Goal: Information Seeking & Learning: Learn about a topic

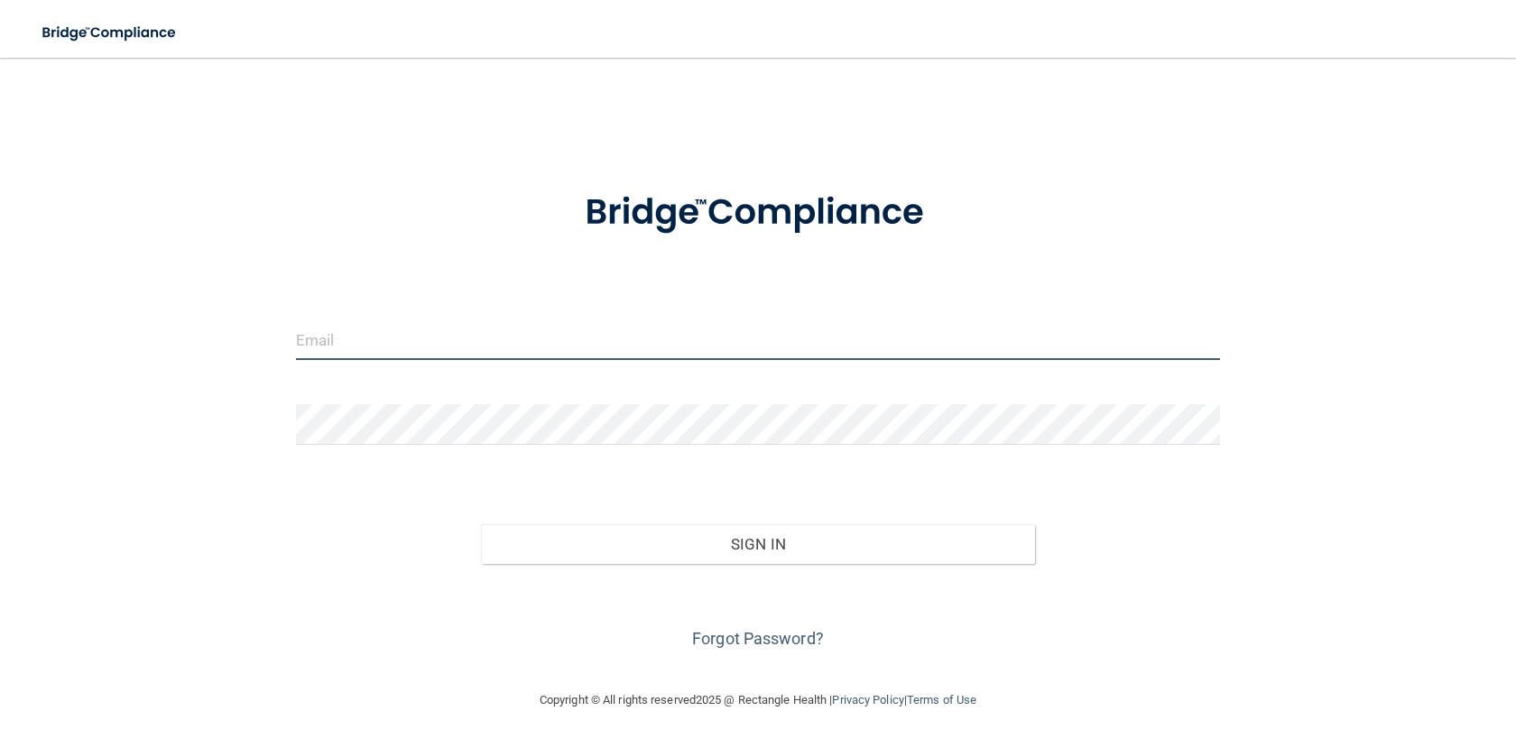
click at [394, 348] on input "email" at bounding box center [758, 340] width 924 height 41
type input "[PERSON_NAME][EMAIL_ADDRESS][DOMAIN_NAME]"
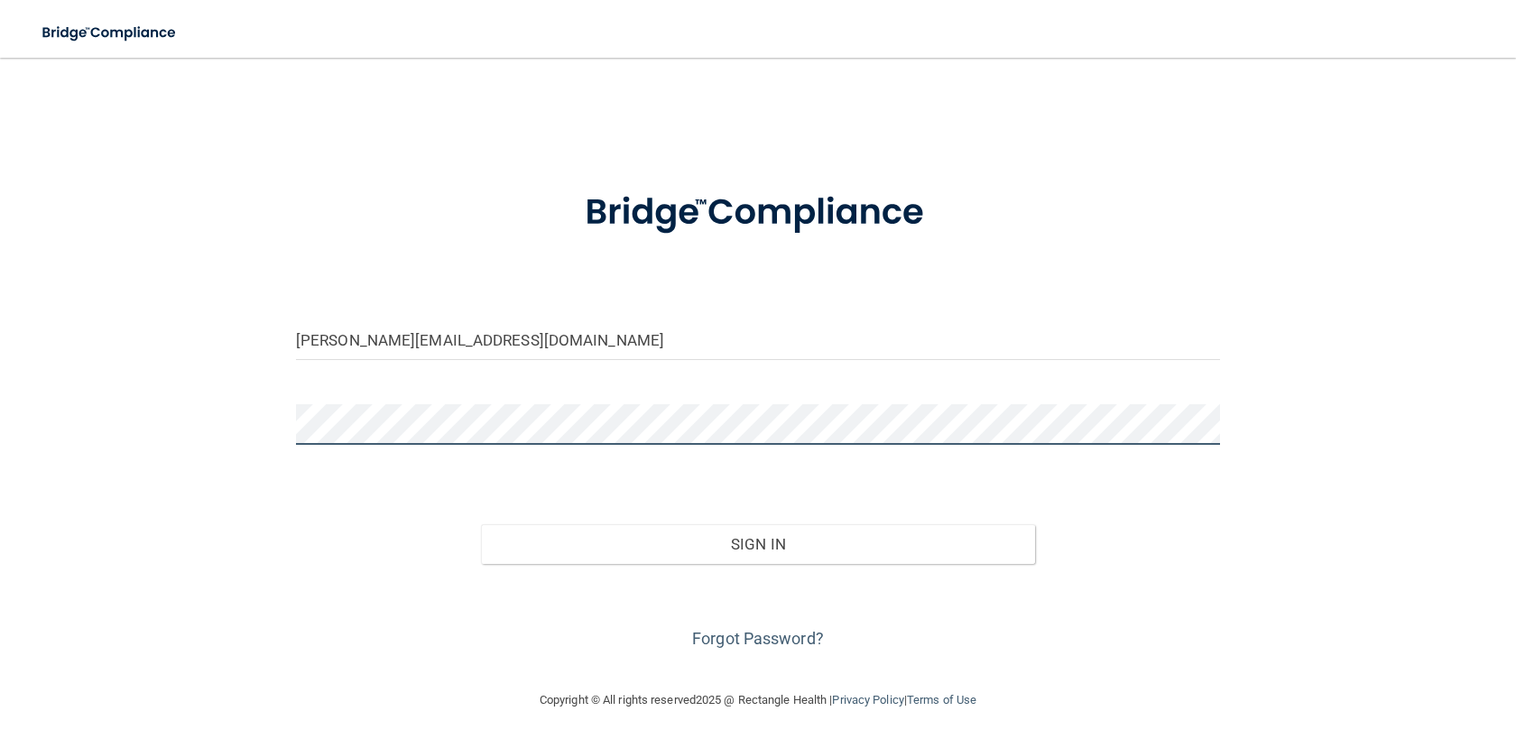
click at [481, 524] on button "Sign In" at bounding box center [758, 544] width 554 height 40
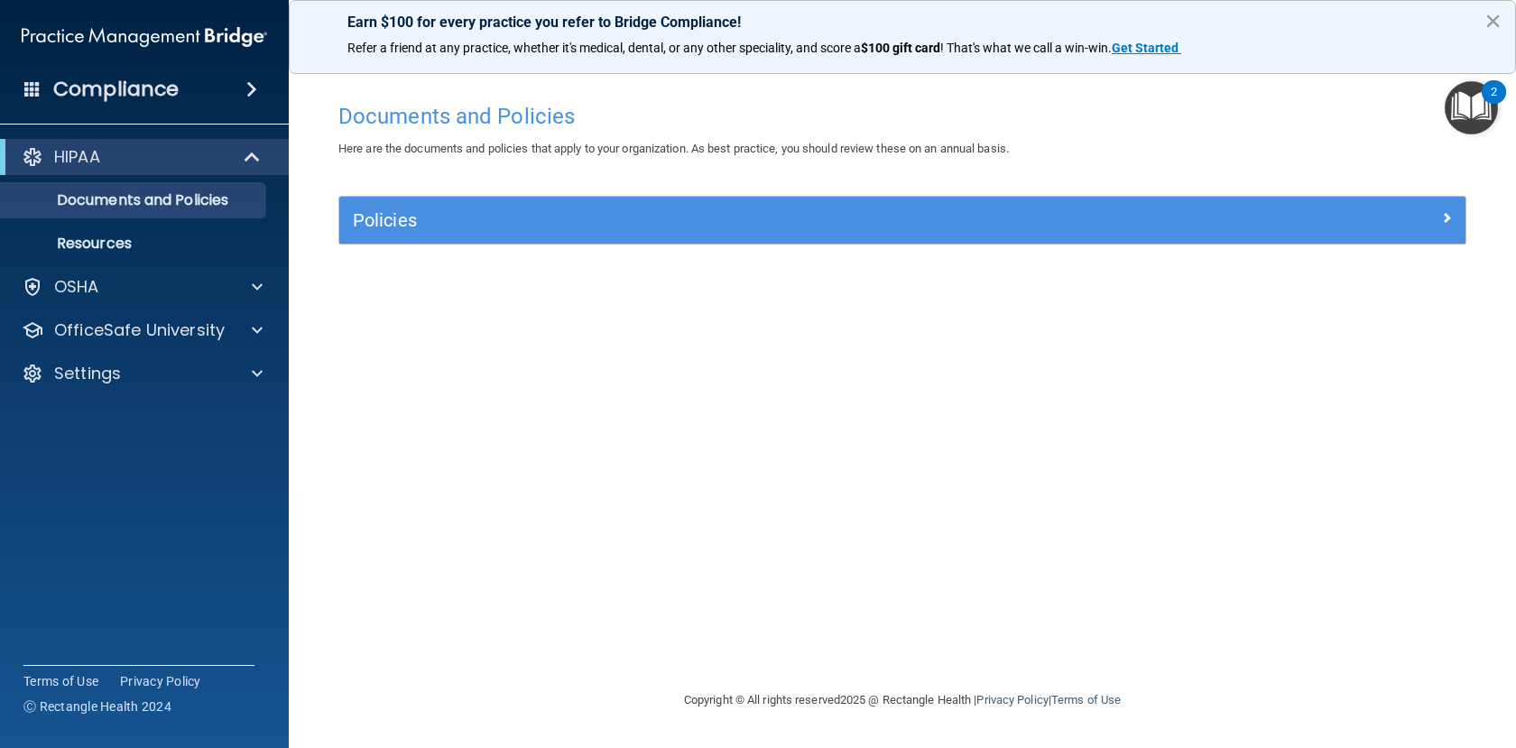
click at [1497, 22] on button "×" at bounding box center [1493, 20] width 17 height 29
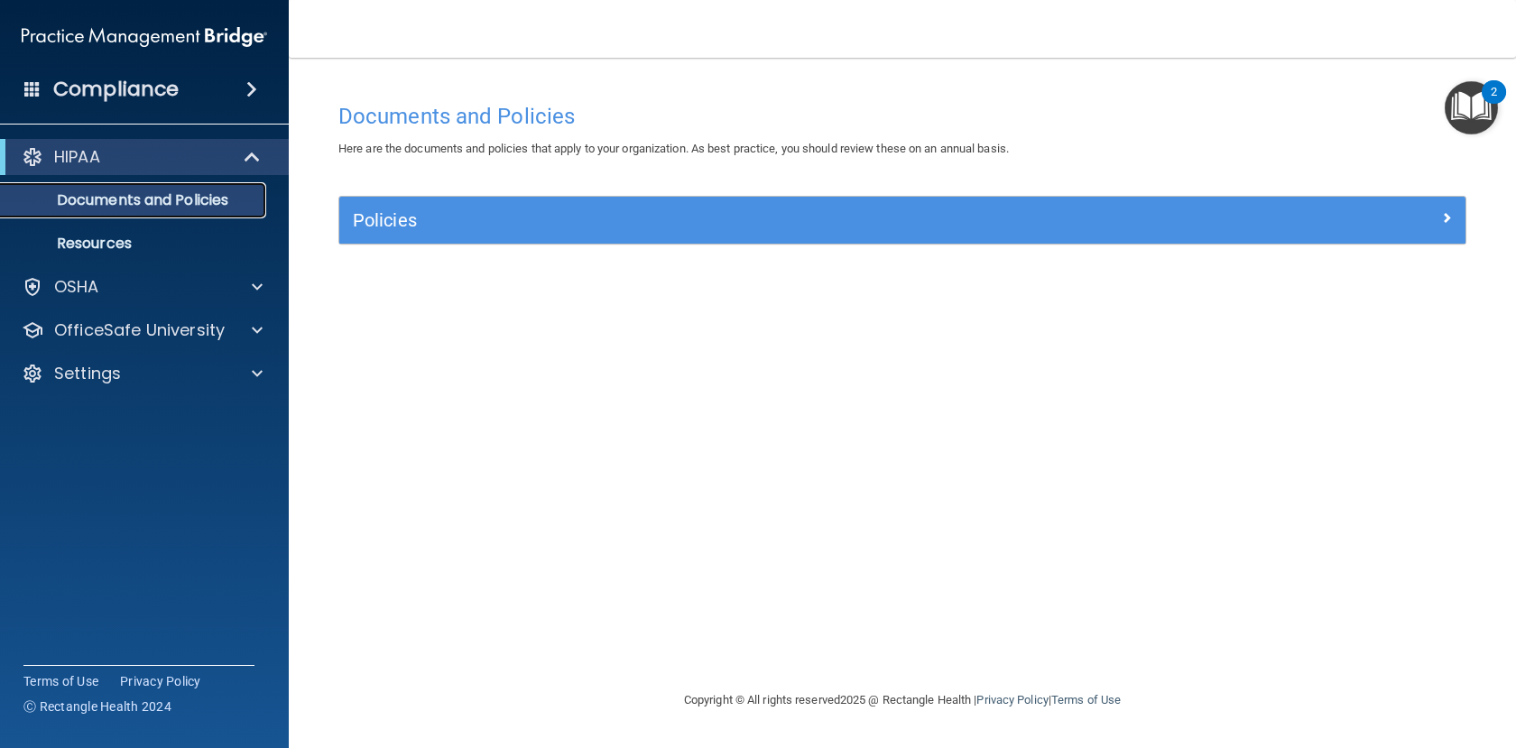
click at [153, 207] on p "Documents and Policies" at bounding box center [135, 200] width 246 height 18
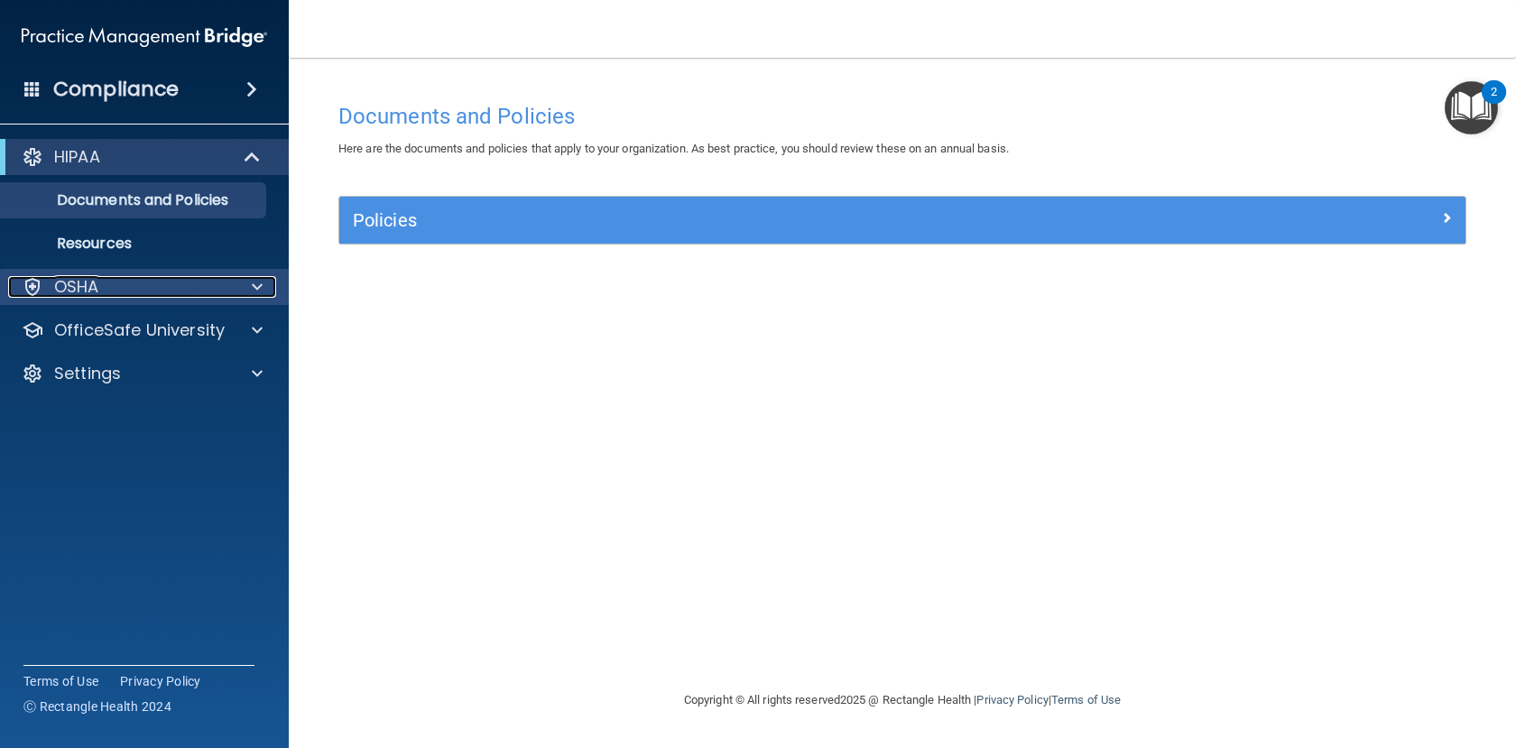
click at [144, 287] on div "OSHA" at bounding box center [120, 287] width 224 height 22
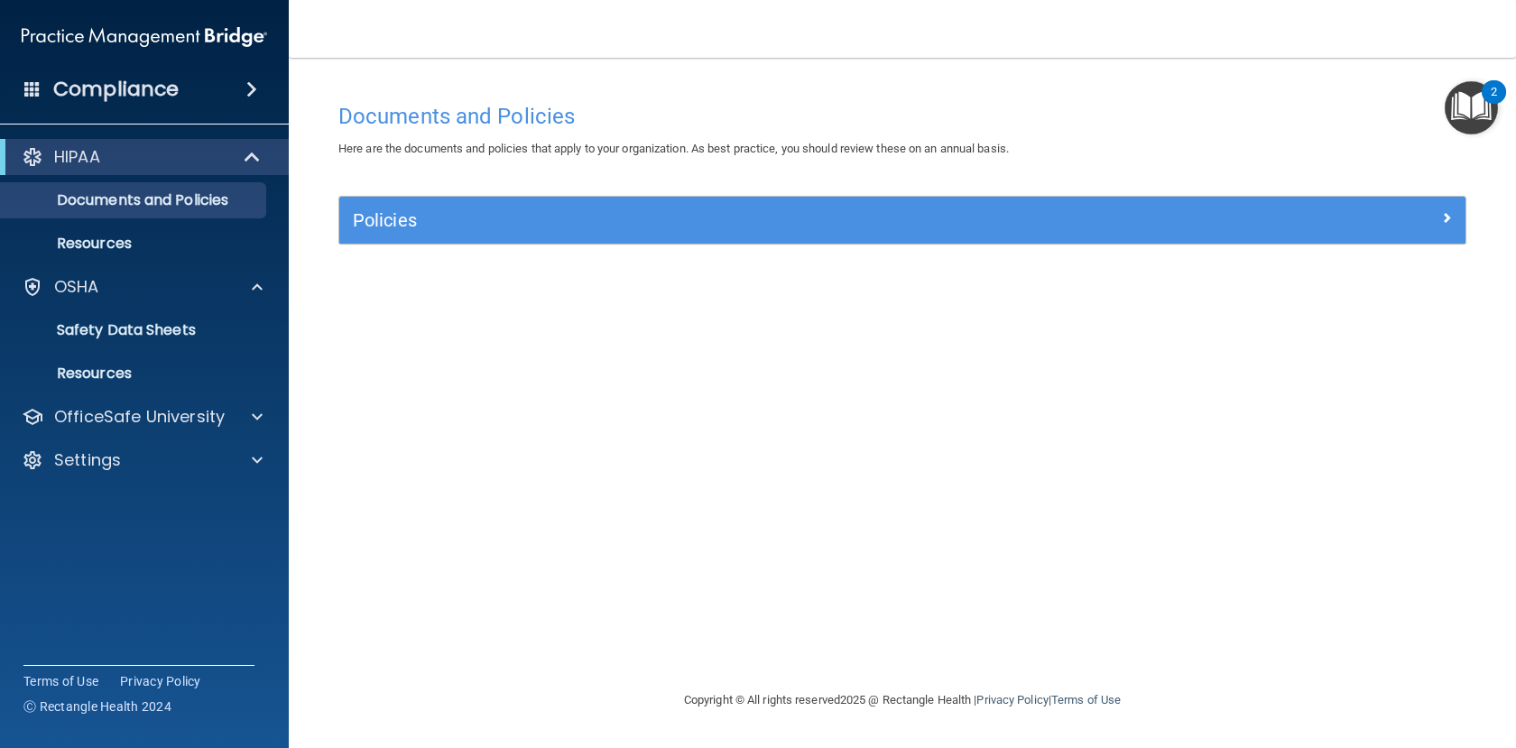
click at [254, 93] on span at bounding box center [251, 90] width 11 height 22
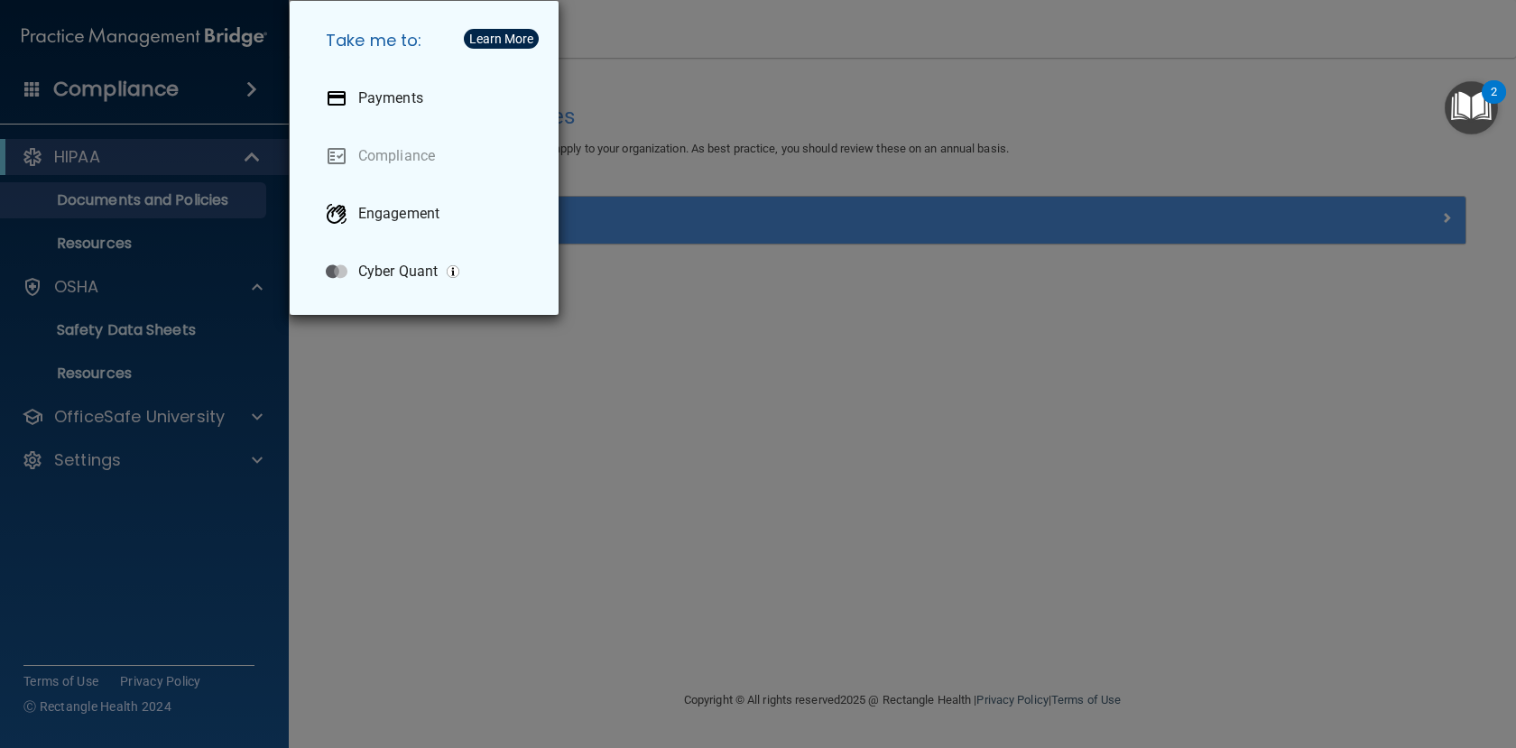
click at [530, 366] on div "Take me to: Payments Compliance Engagement Cyber Quant" at bounding box center [758, 374] width 1516 height 748
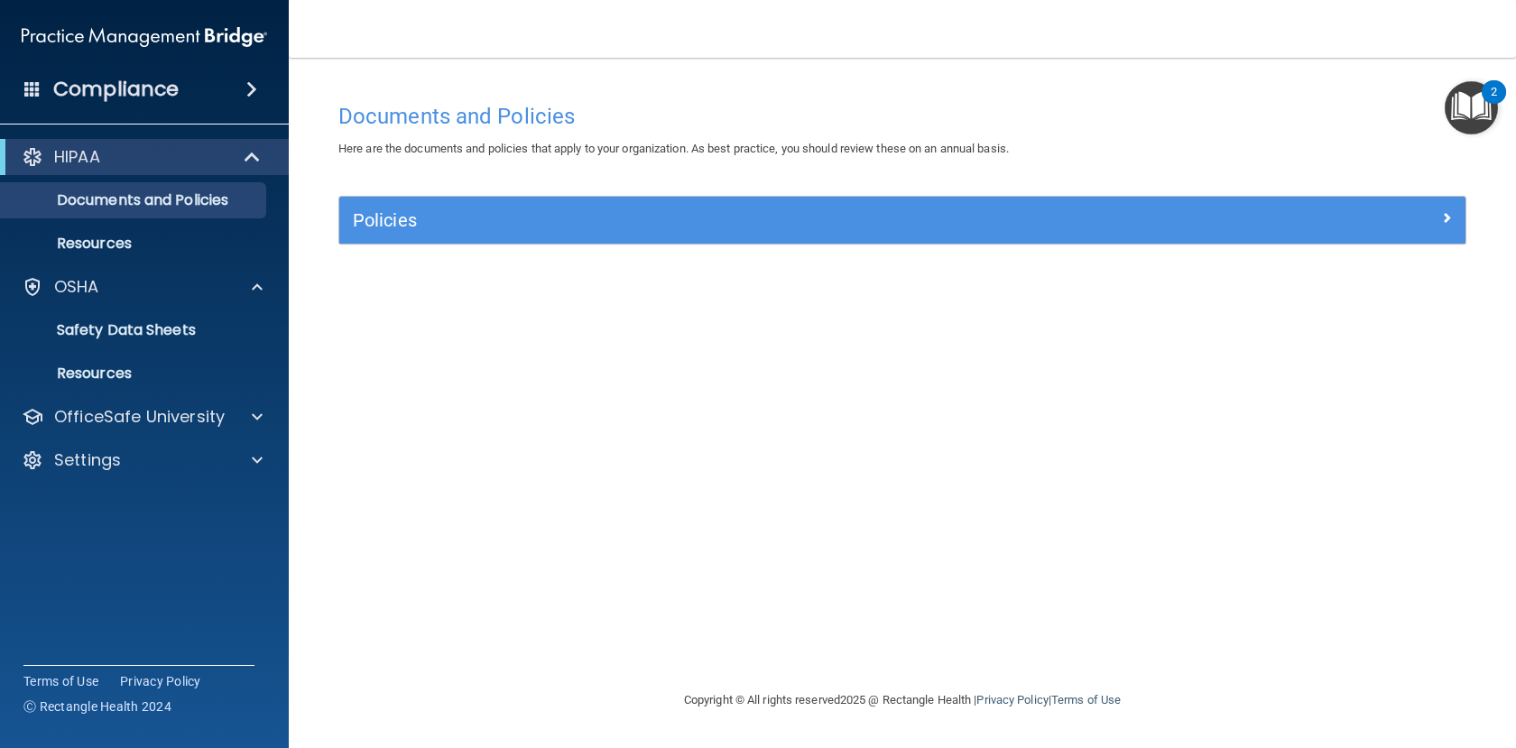
click at [253, 91] on span at bounding box center [251, 90] width 11 height 22
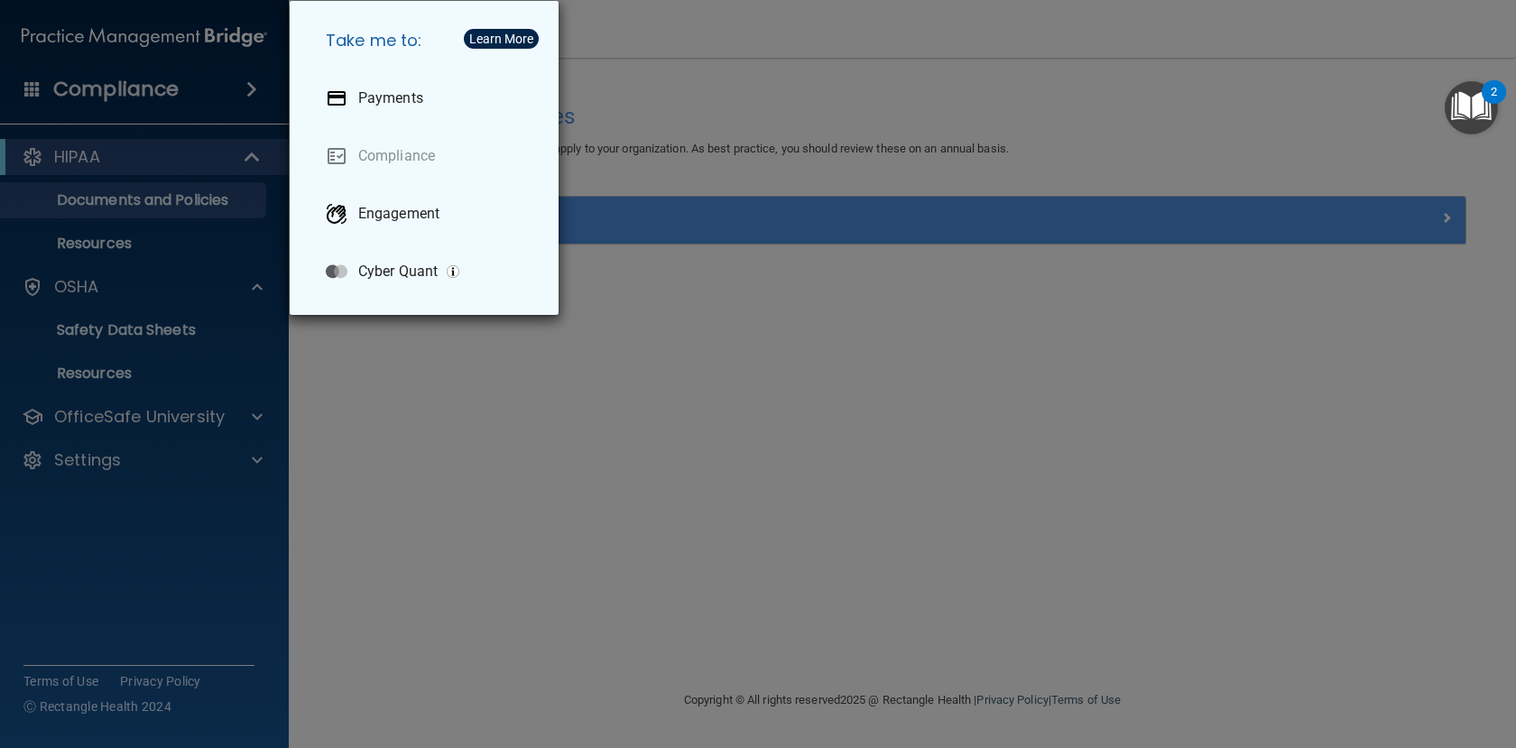
click at [450, 378] on div "Take me to: Payments Compliance Engagement Cyber Quant" at bounding box center [758, 374] width 1516 height 748
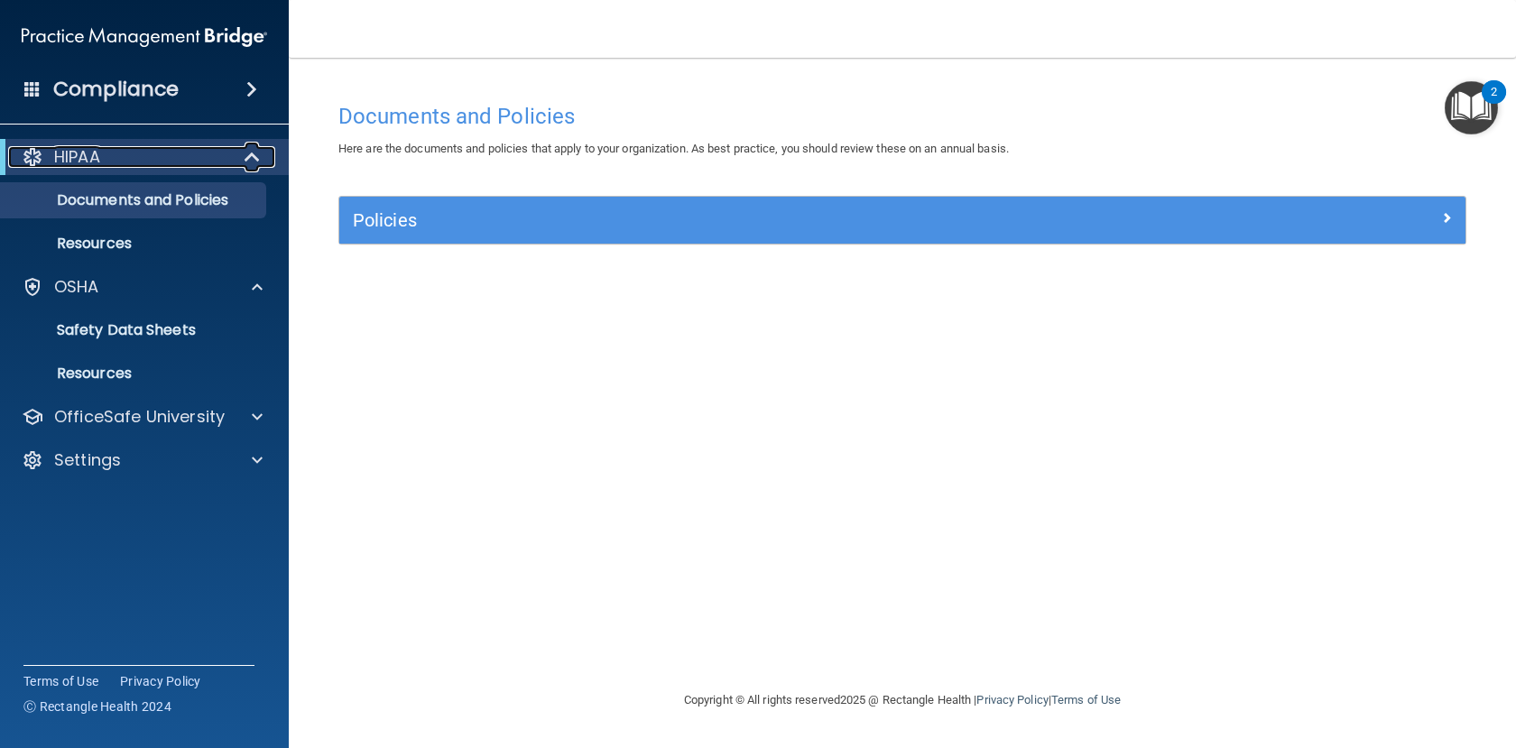
click at [253, 154] on span at bounding box center [253, 157] width 15 height 22
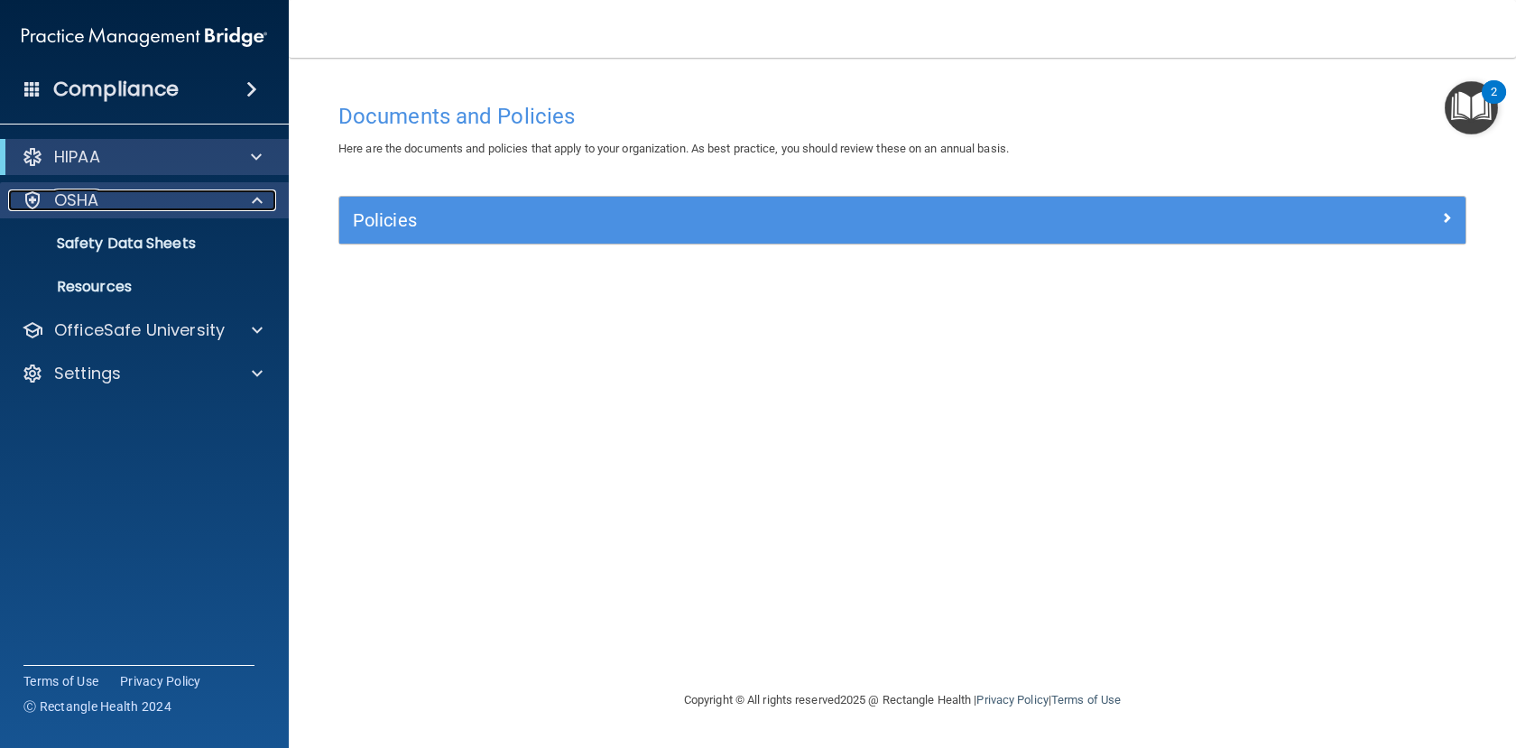
click at [265, 207] on div at bounding box center [254, 201] width 45 height 22
click at [112, 195] on div "OSHA" at bounding box center [120, 201] width 224 height 22
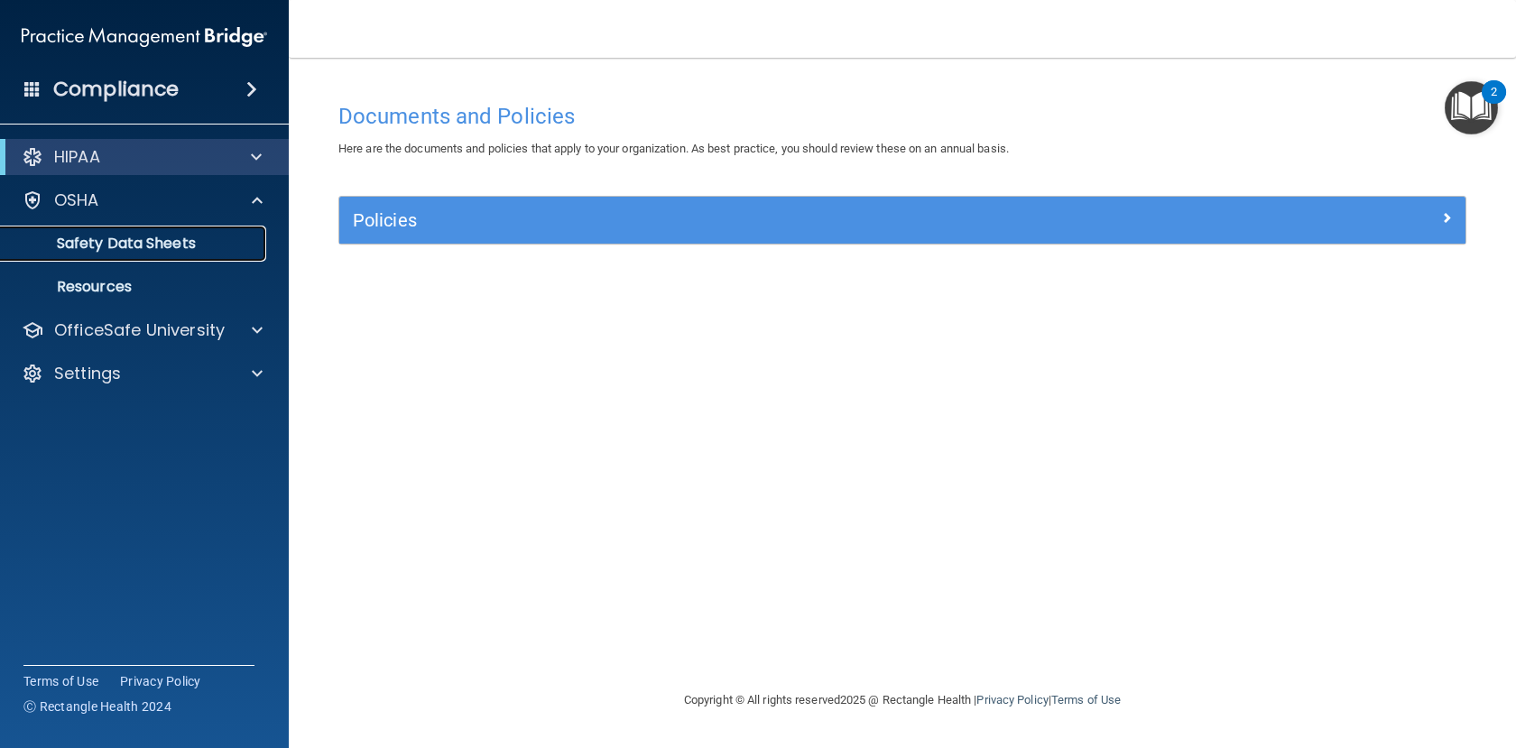
click at [115, 246] on p "Safety Data Sheets" at bounding box center [135, 244] width 246 height 18
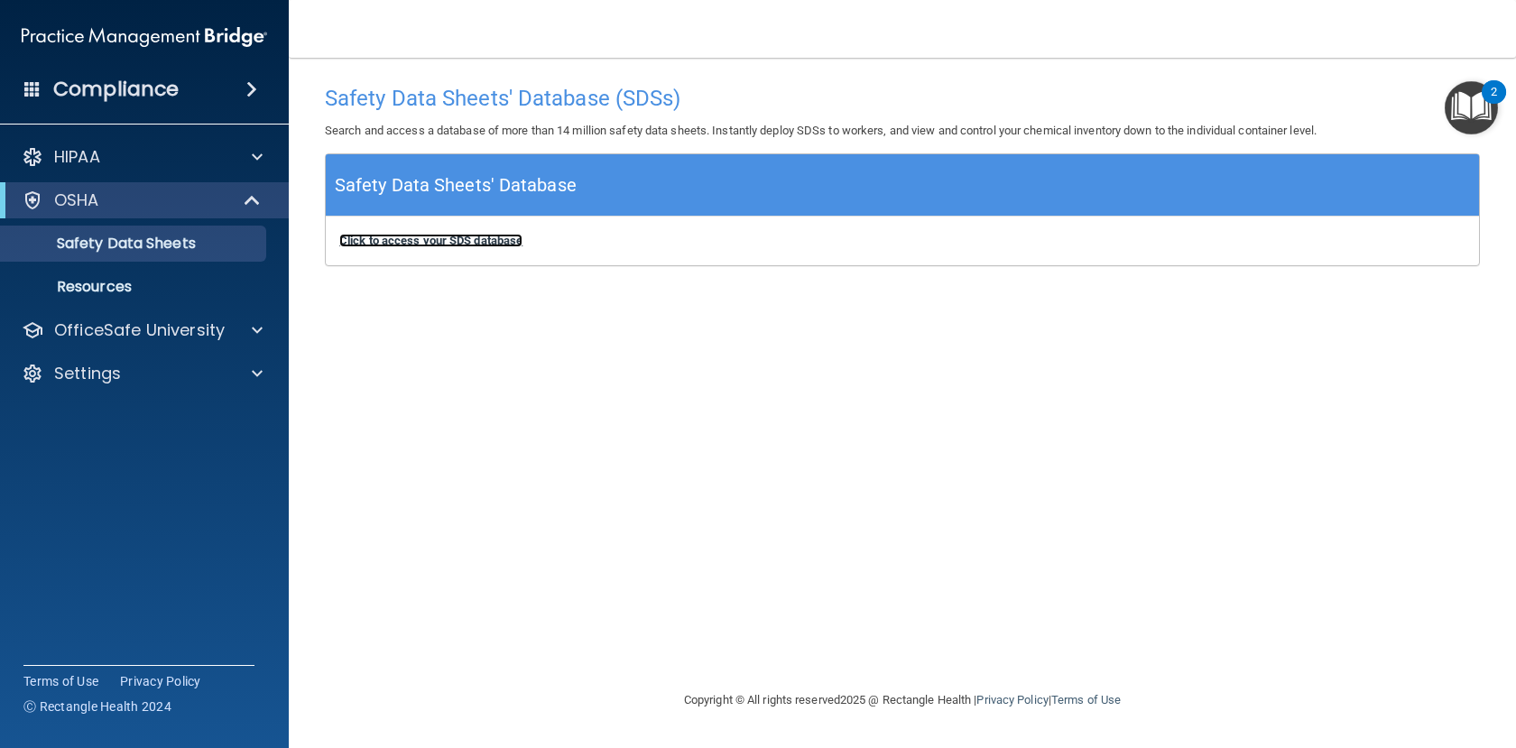
click at [412, 244] on b "Click to access your SDS database" at bounding box center [430, 241] width 183 height 14
click at [82, 194] on p "OSHA" at bounding box center [76, 201] width 45 height 22
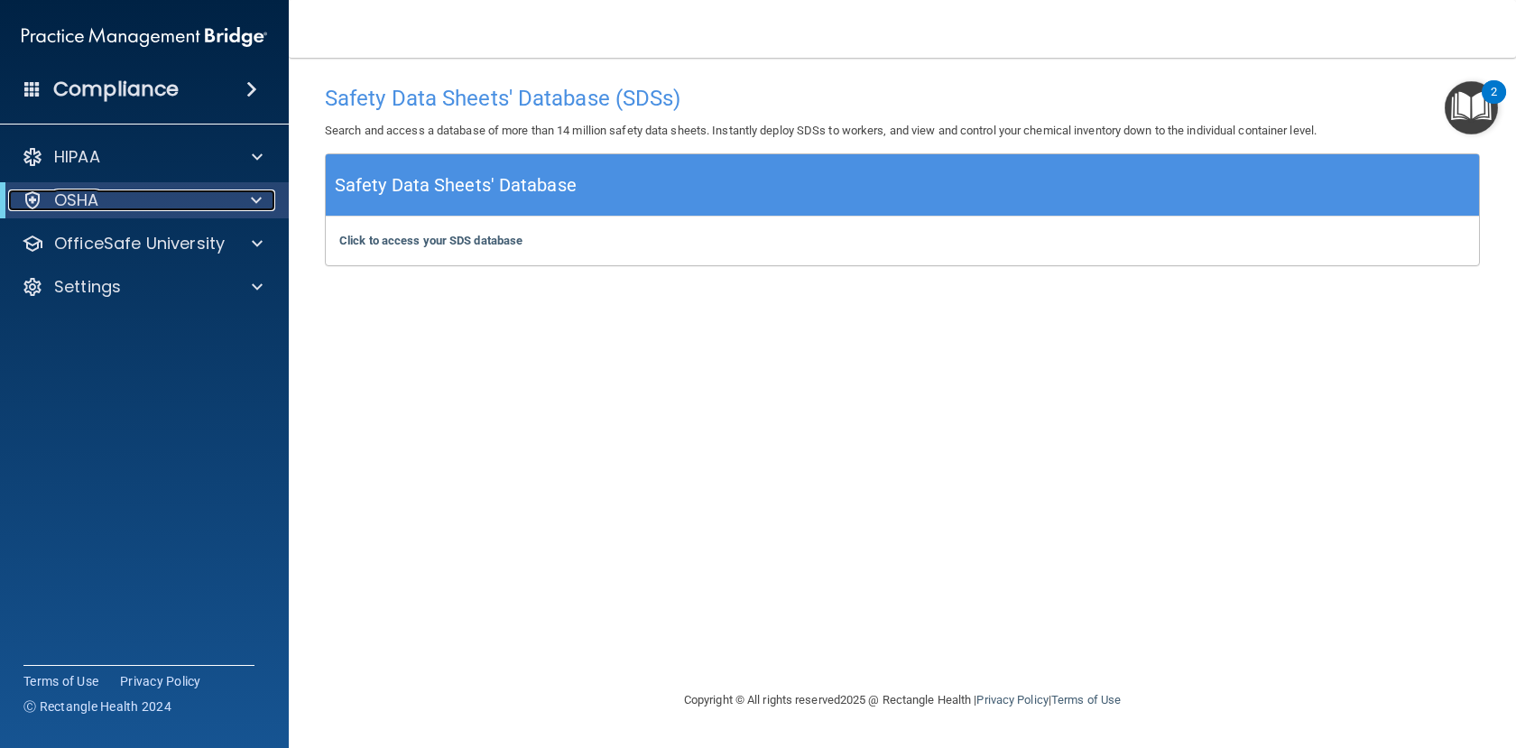
click at [82, 194] on p "OSHA" at bounding box center [76, 201] width 45 height 22
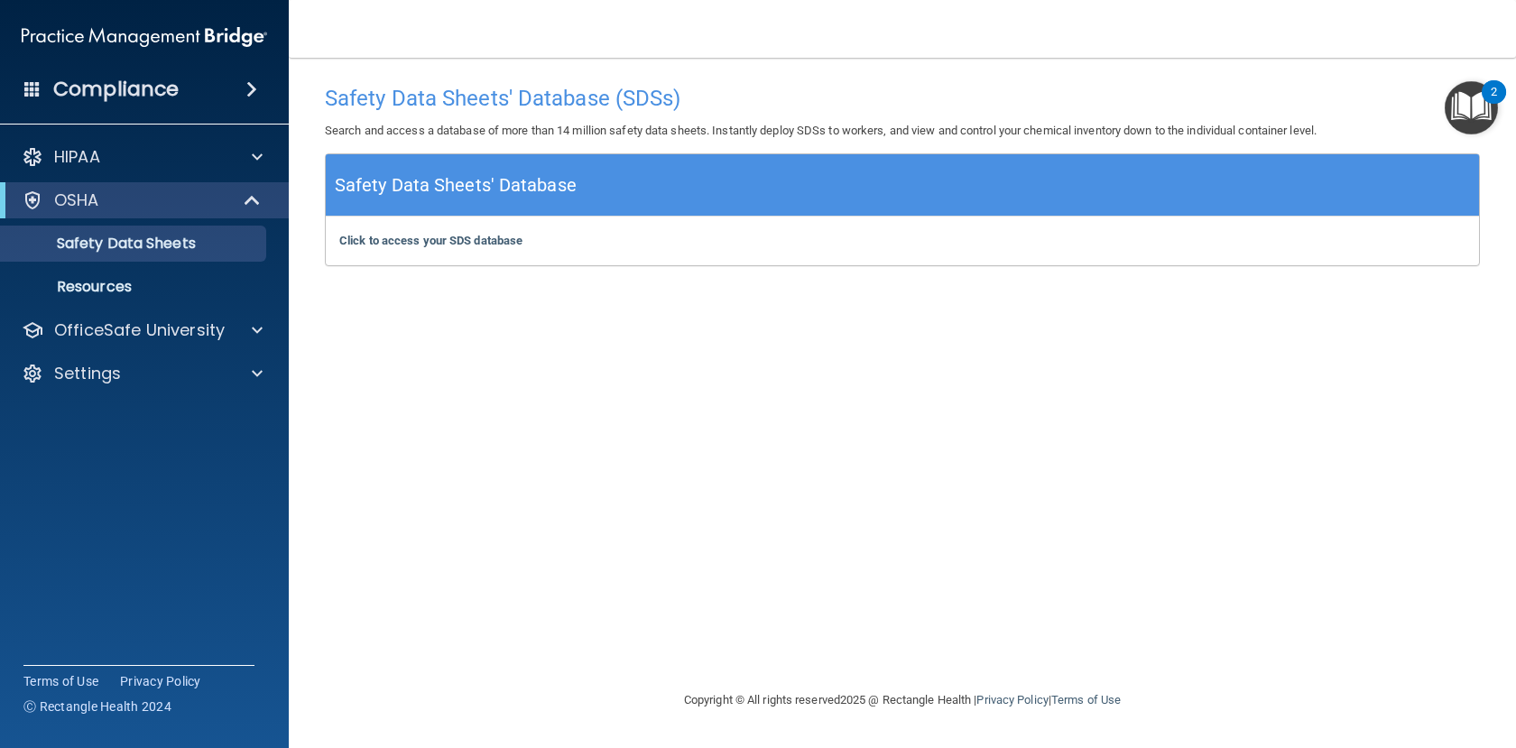
click at [30, 90] on span at bounding box center [32, 88] width 16 height 16
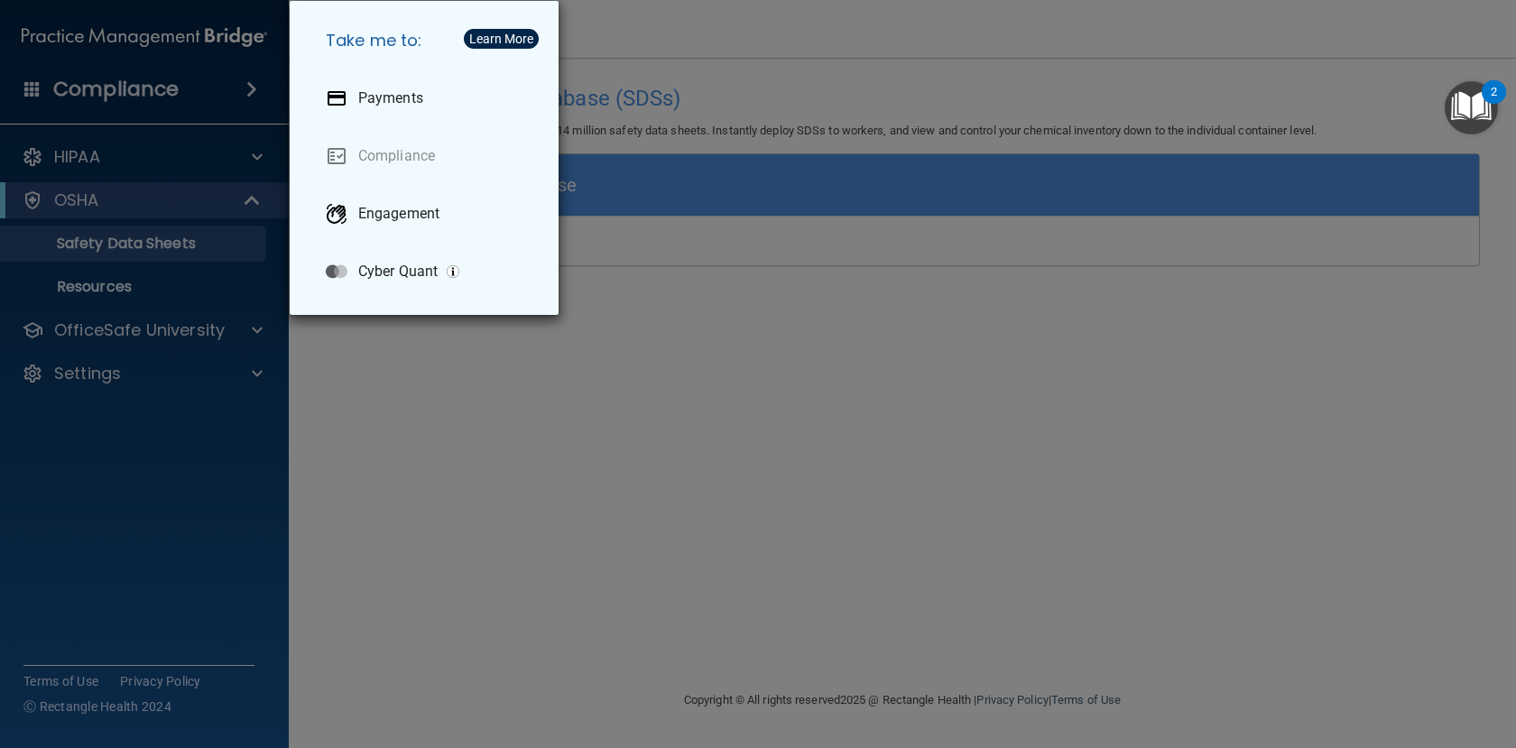
click at [30, 90] on div "Take me to: Payments Compliance Engagement Cyber Quant" at bounding box center [758, 374] width 1516 height 748
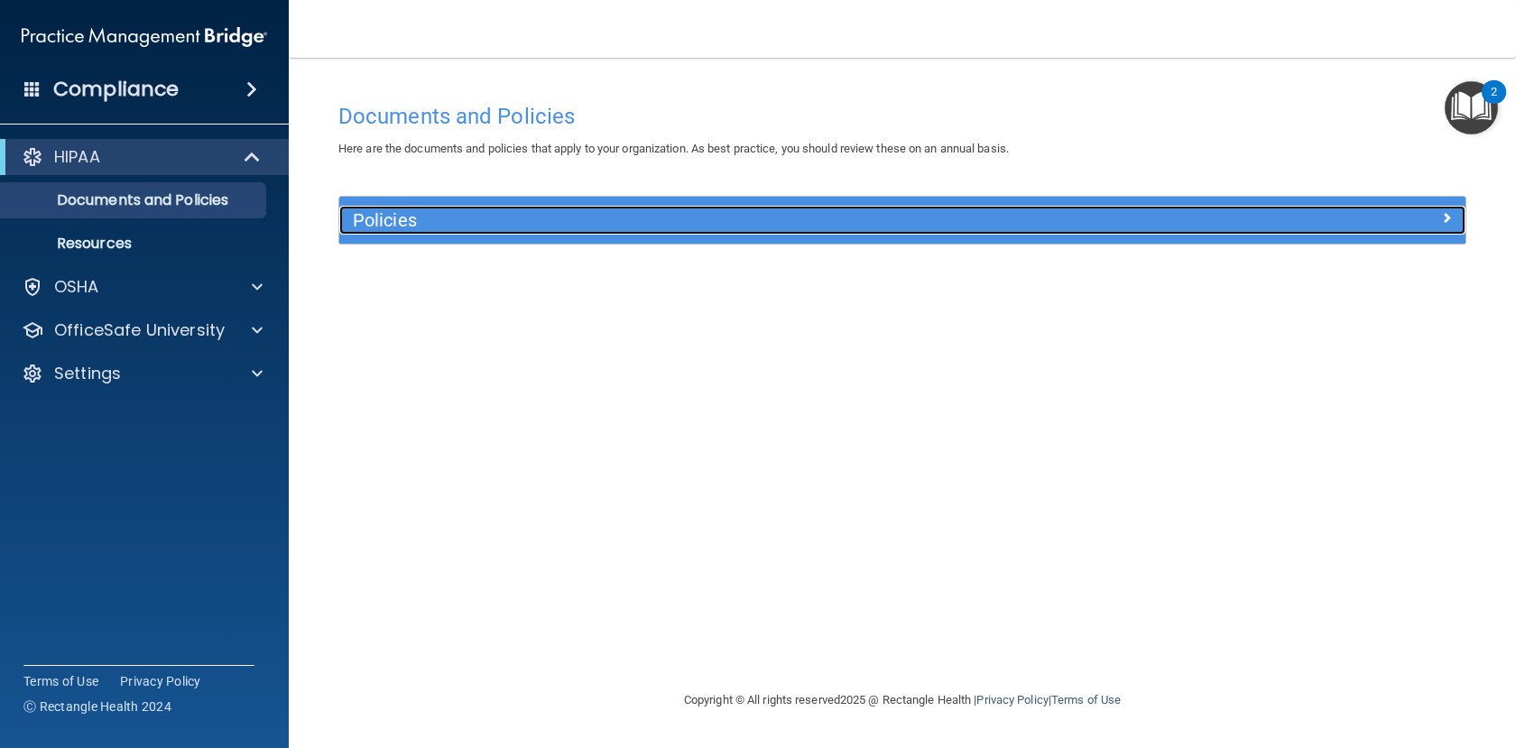
click at [1446, 212] on span at bounding box center [1446, 218] width 11 height 22
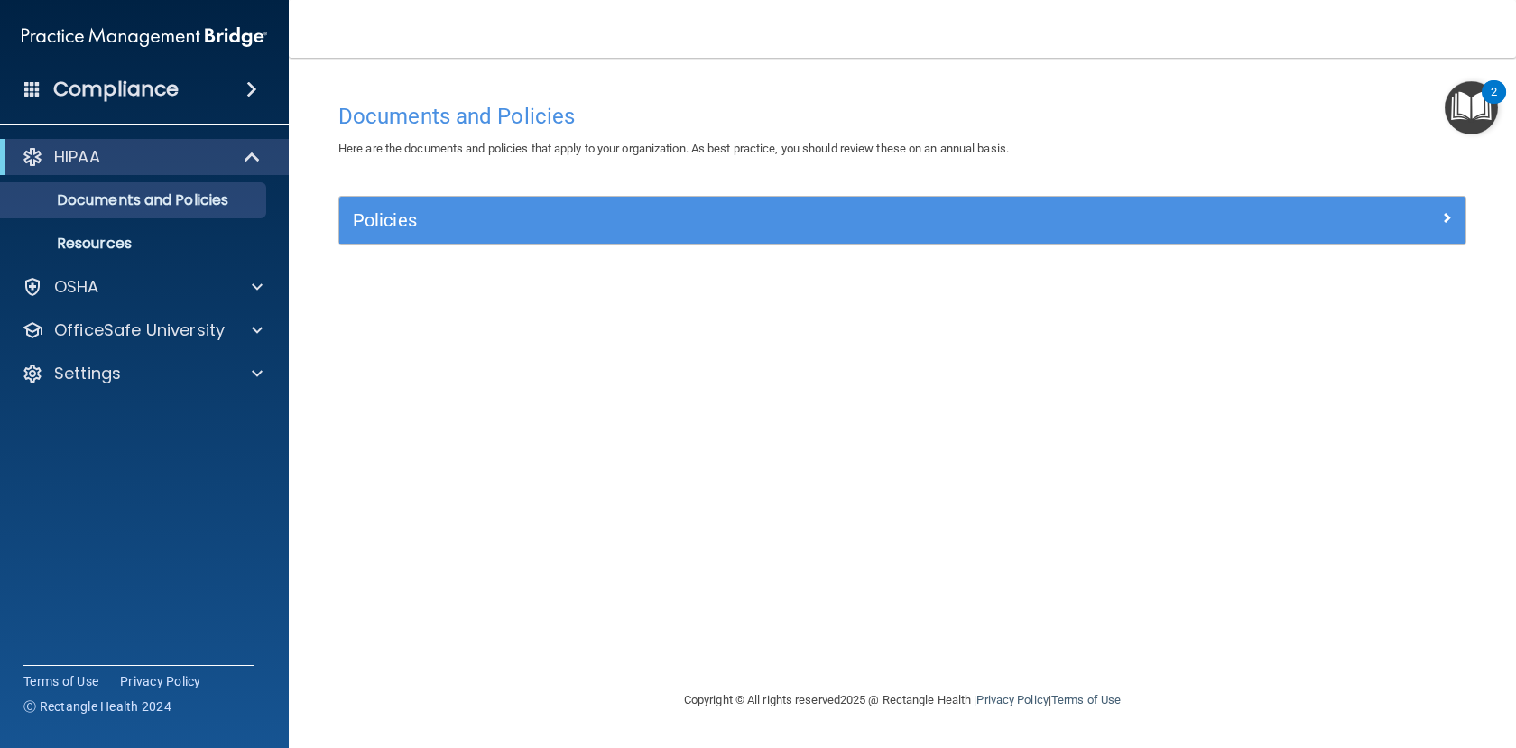
click at [1477, 113] on img "Open Resource Center, 2 new notifications" at bounding box center [1471, 107] width 53 height 53
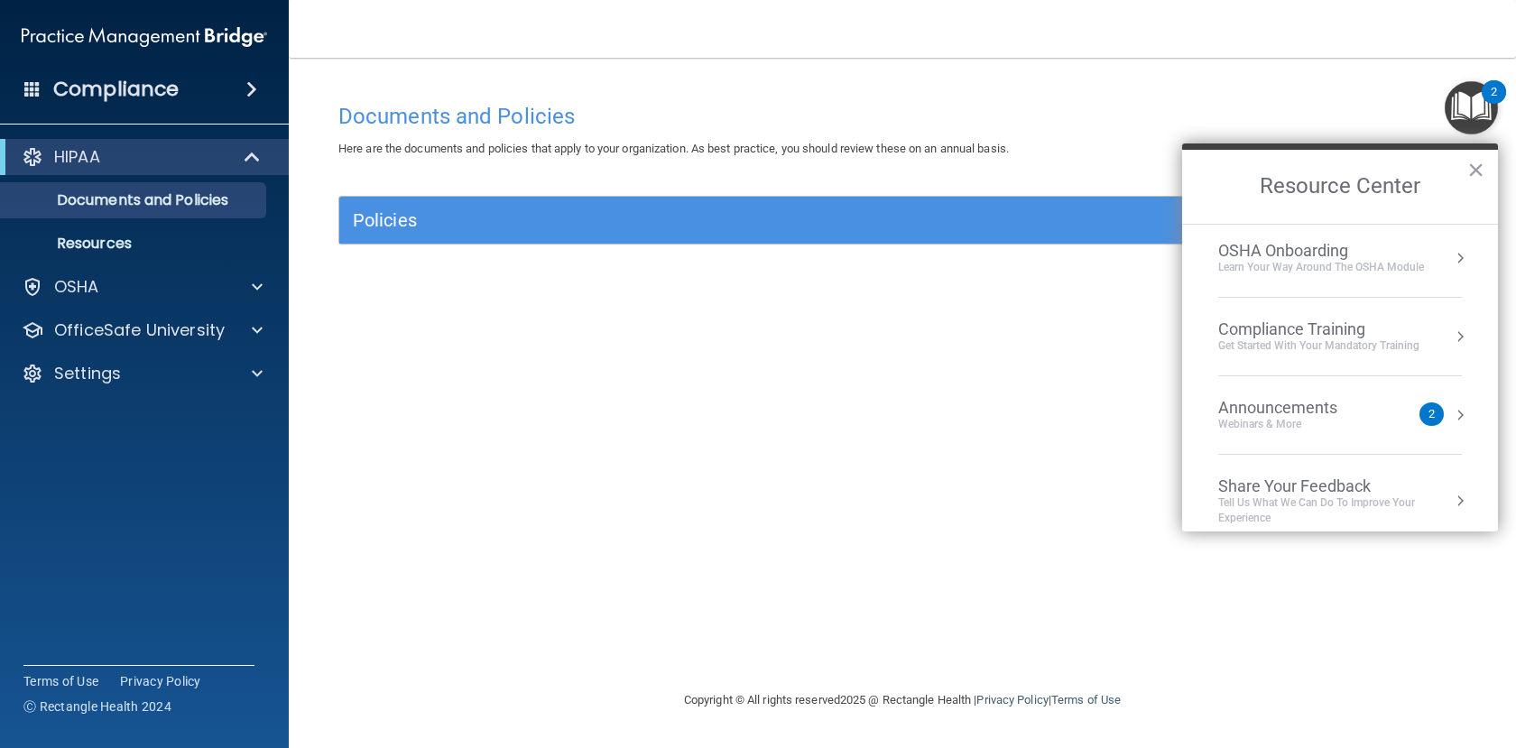
scroll to position [101, 0]
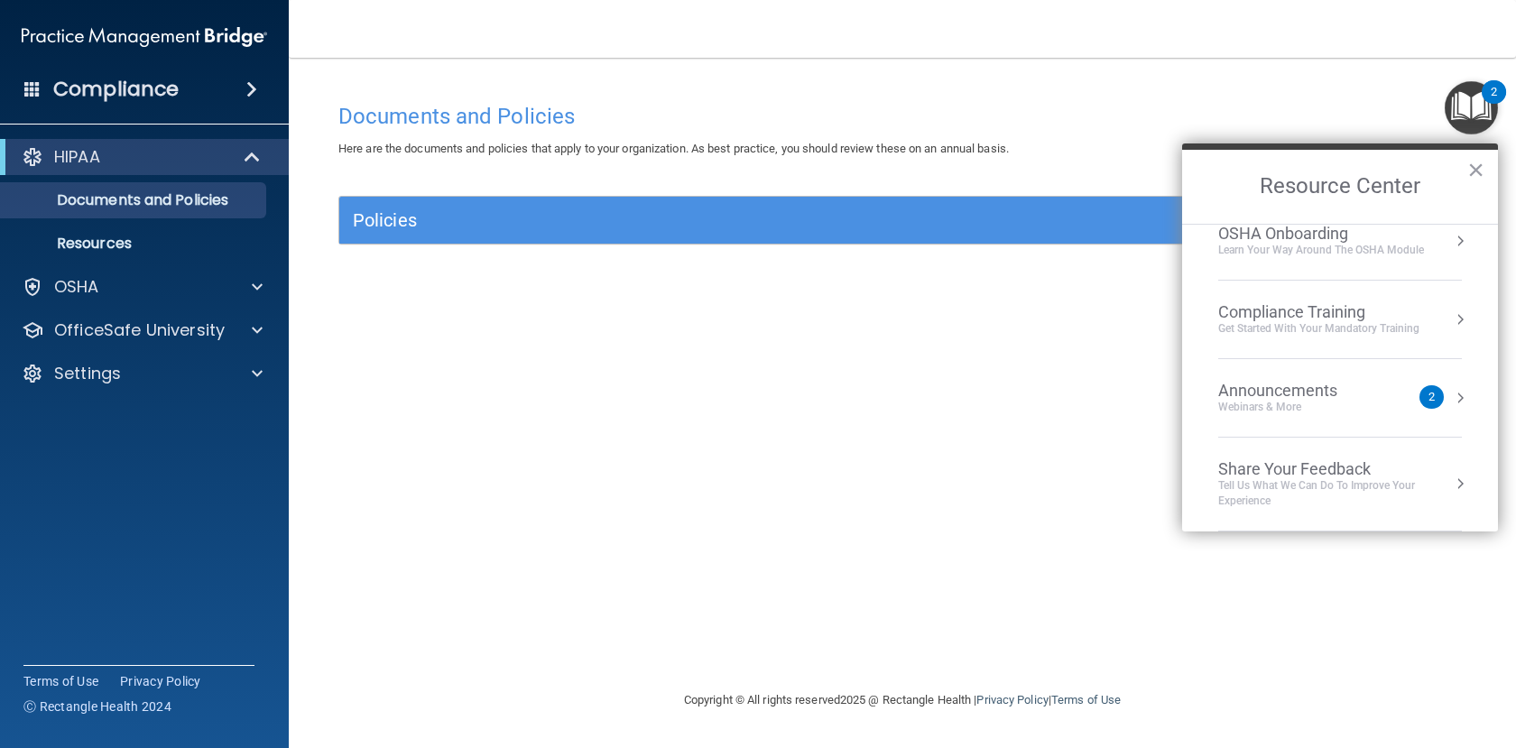
click at [1292, 403] on div "Webinars & More" at bounding box center [1295, 407] width 155 height 15
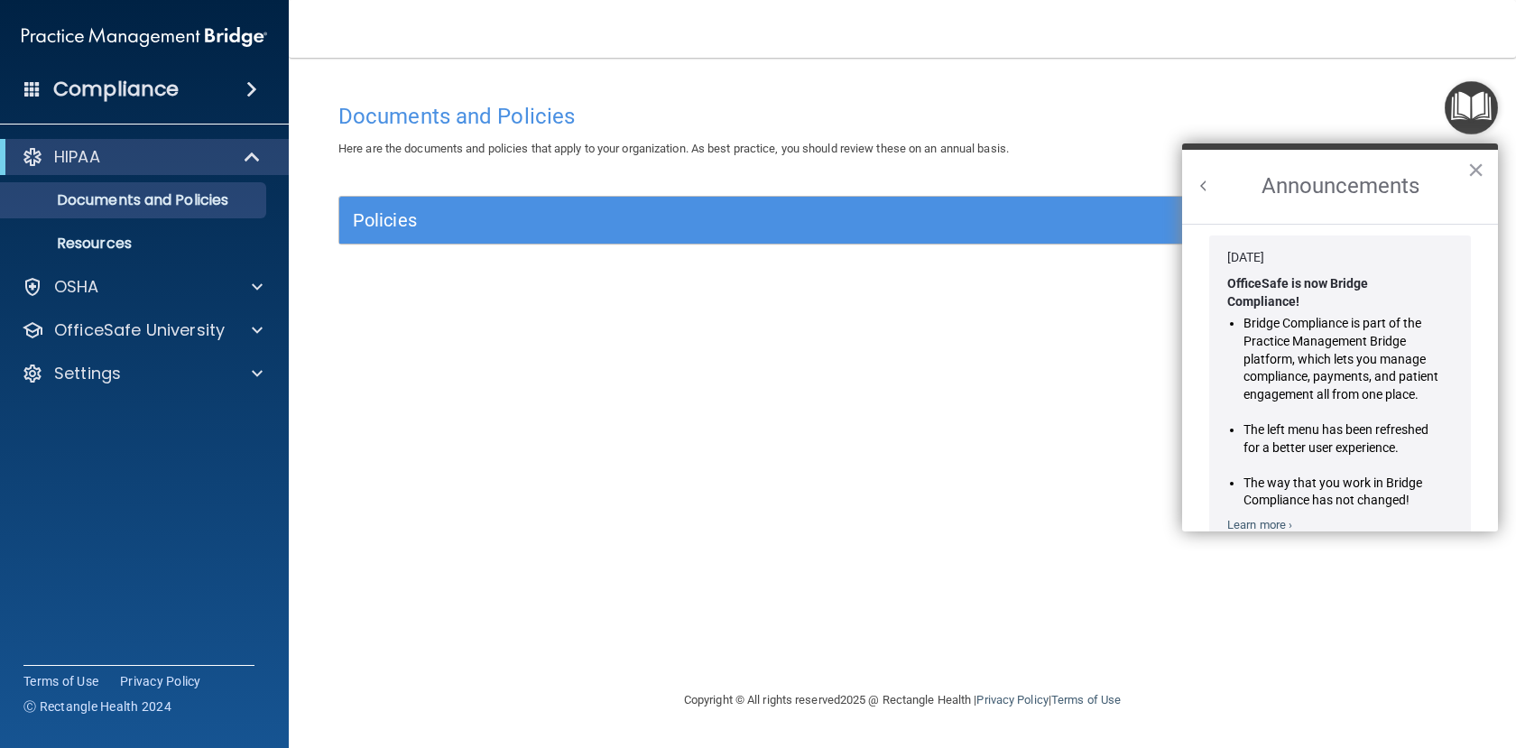
scroll to position [0, 0]
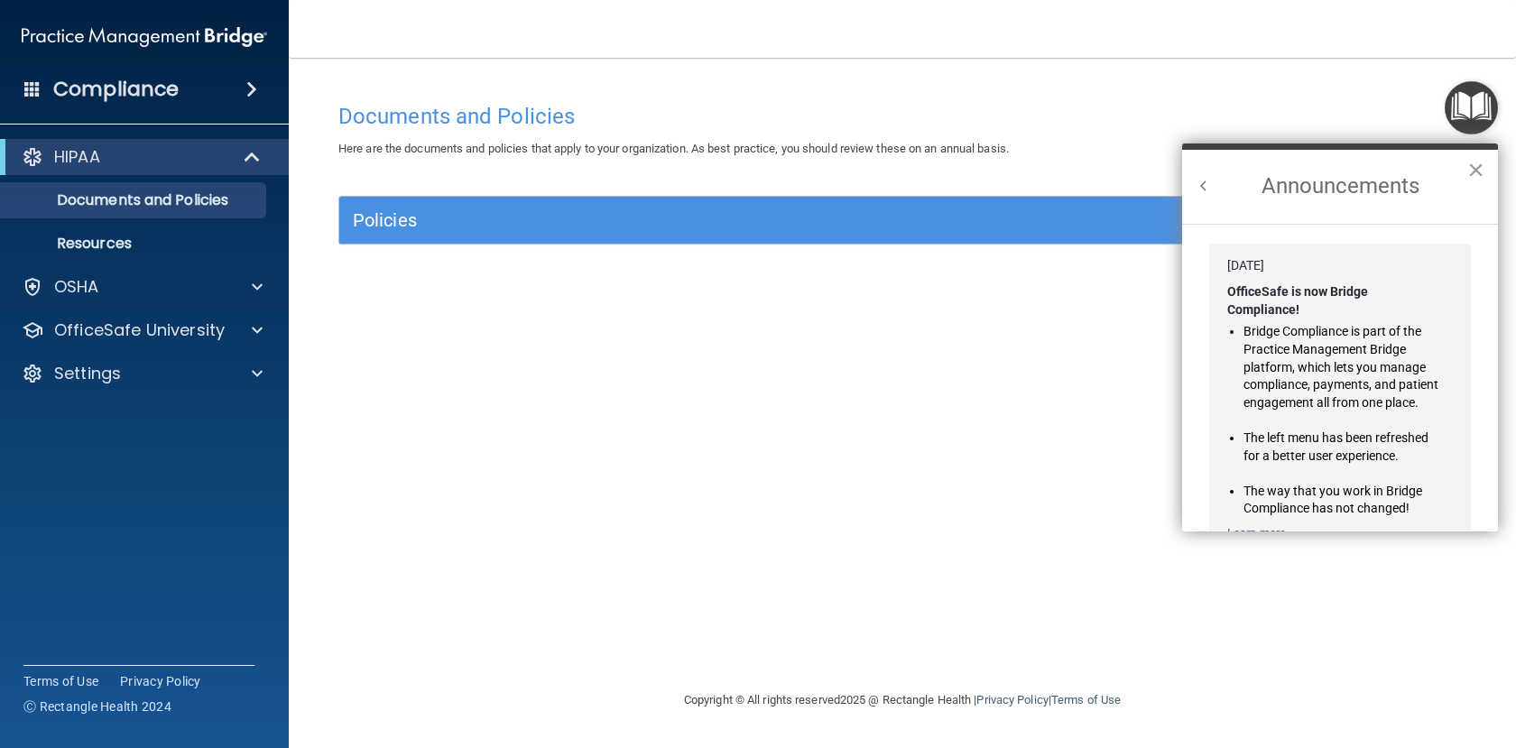
click at [1201, 183] on button "Back to Resource Center Home" at bounding box center [1204, 186] width 18 height 18
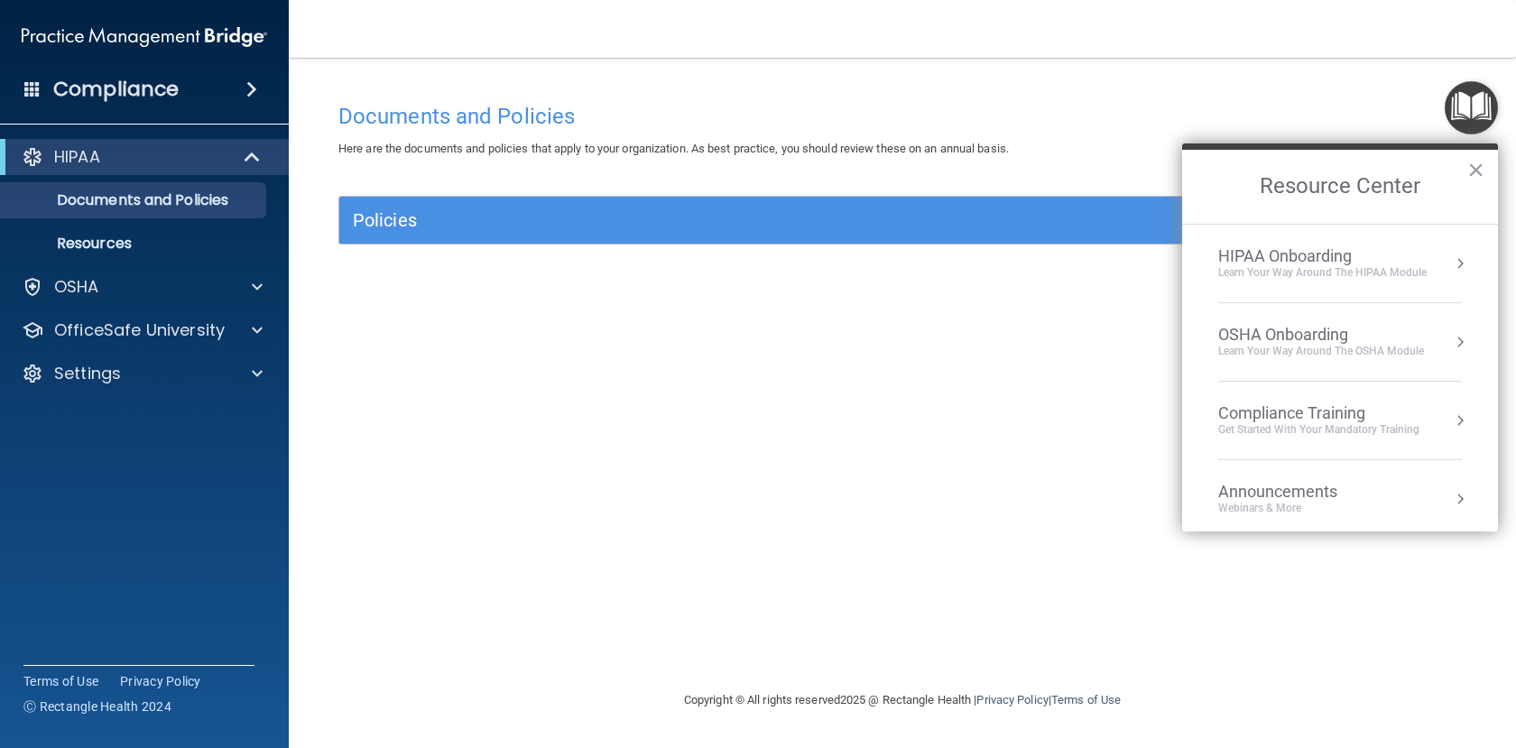
scroll to position [90, 0]
click at [1320, 323] on div "Compliance Training" at bounding box center [1318, 323] width 201 height 20
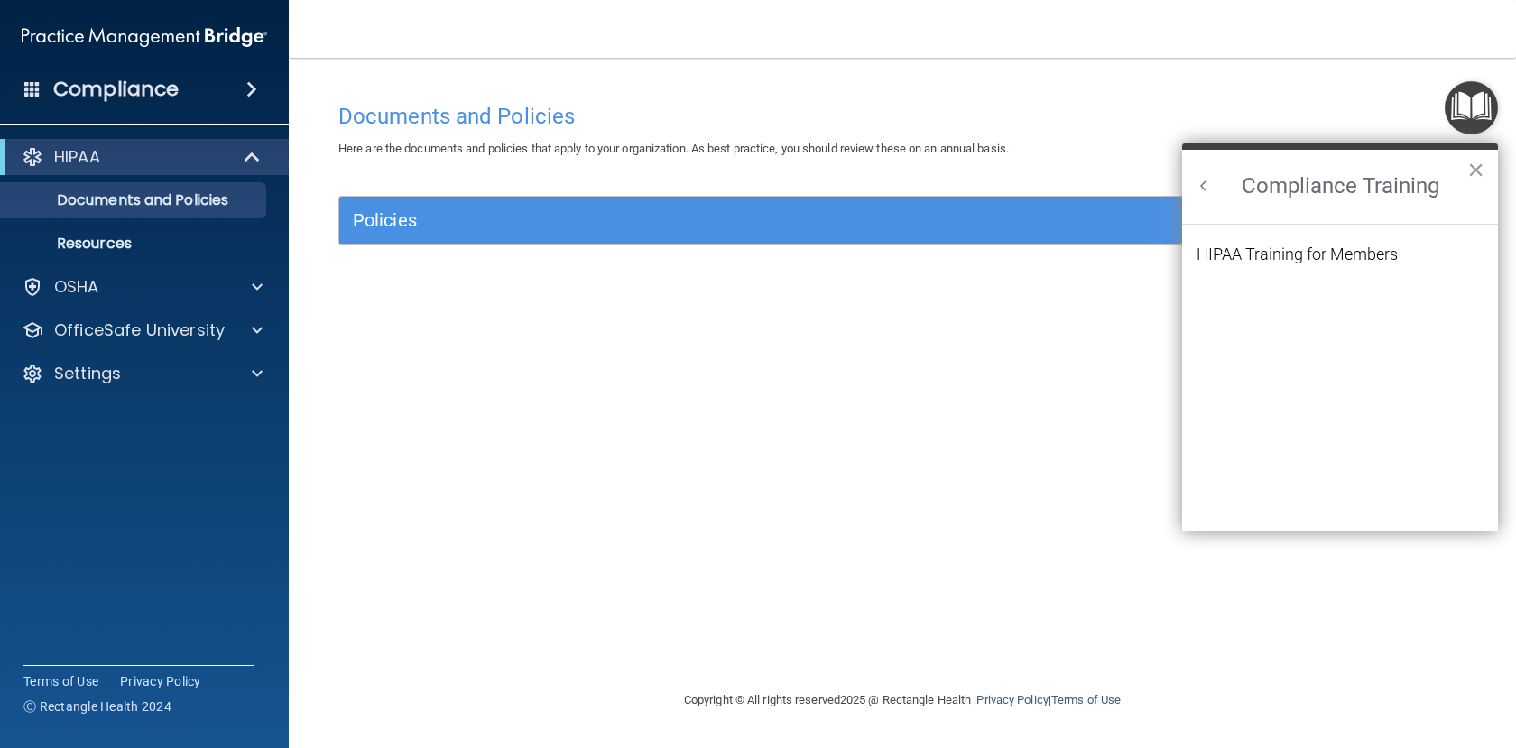
scroll to position [0, 0]
click at [1308, 262] on div "HIPAA Training for Members" at bounding box center [1297, 254] width 201 height 16
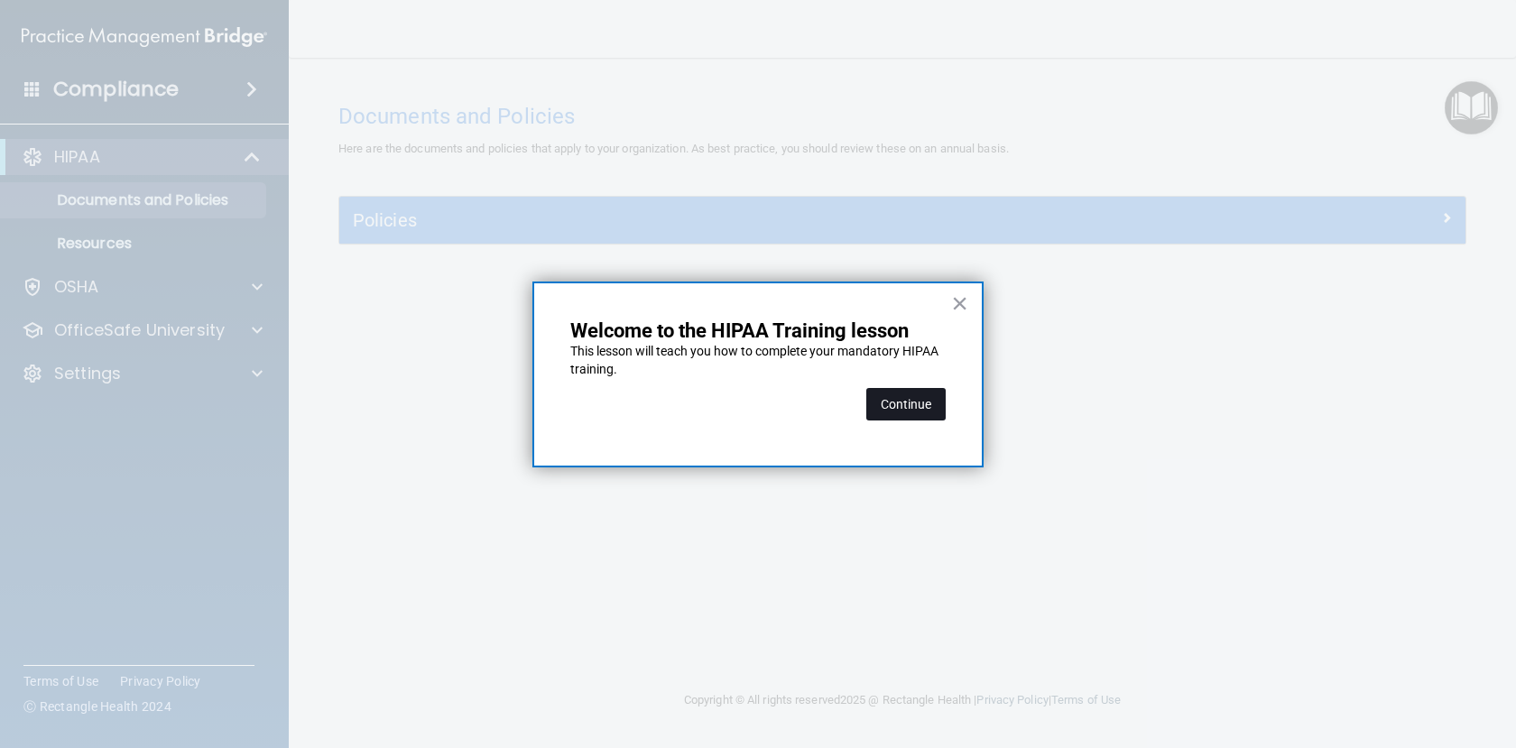
click at [910, 401] on button "Continue" at bounding box center [905, 404] width 79 height 32
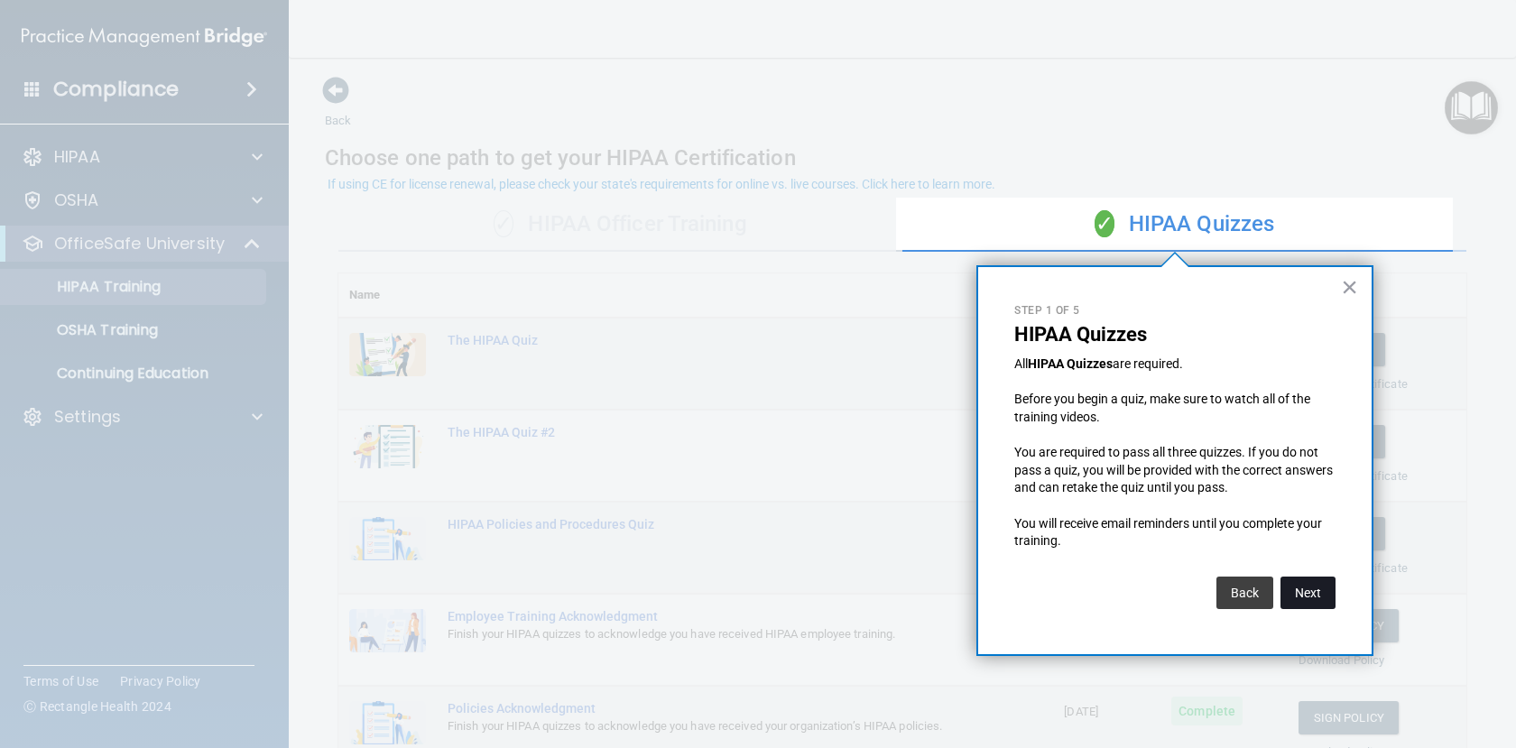
click at [1311, 602] on button "Next" at bounding box center [1308, 593] width 55 height 32
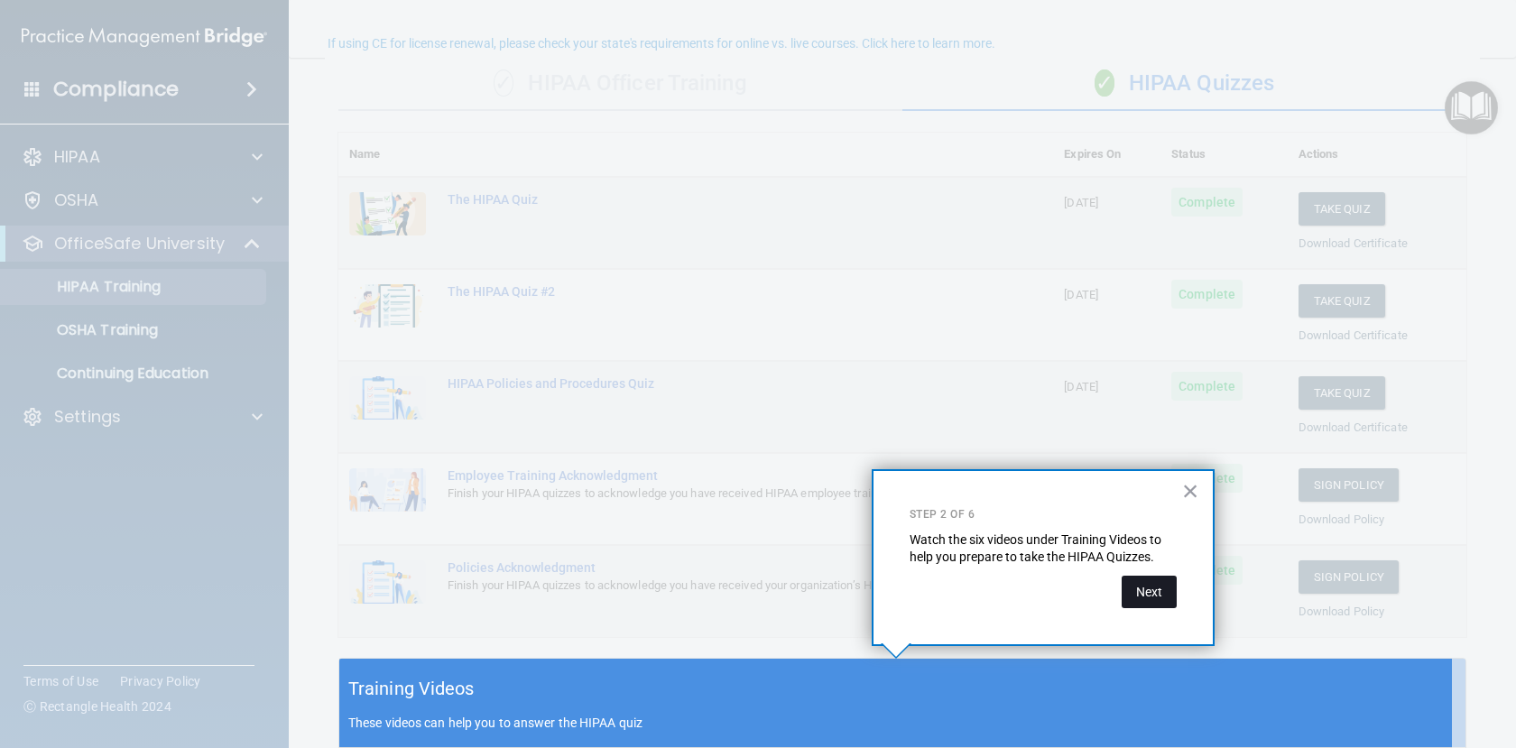
click at [1141, 595] on button "Next" at bounding box center [1149, 592] width 55 height 32
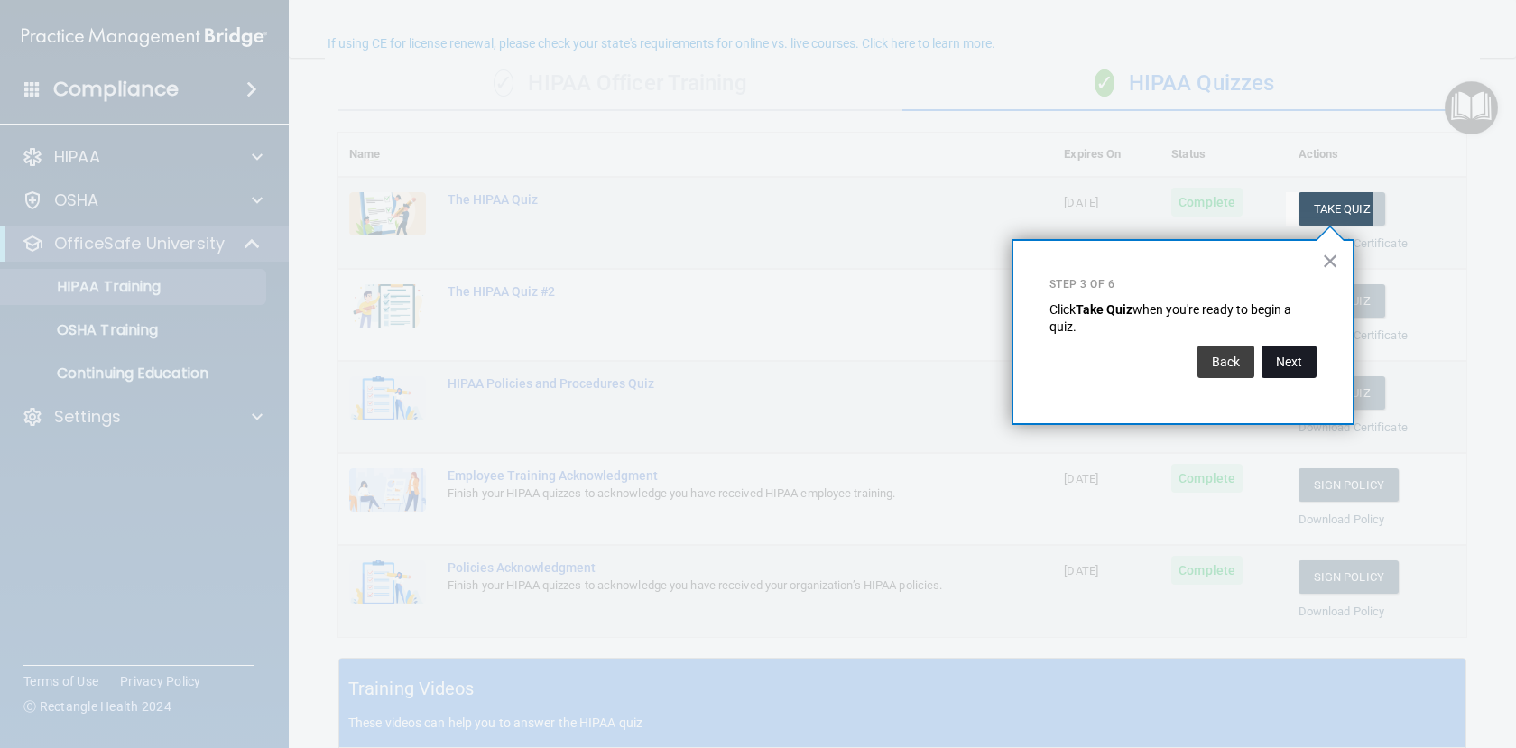
click at [1300, 368] on button "Next" at bounding box center [1289, 362] width 55 height 32
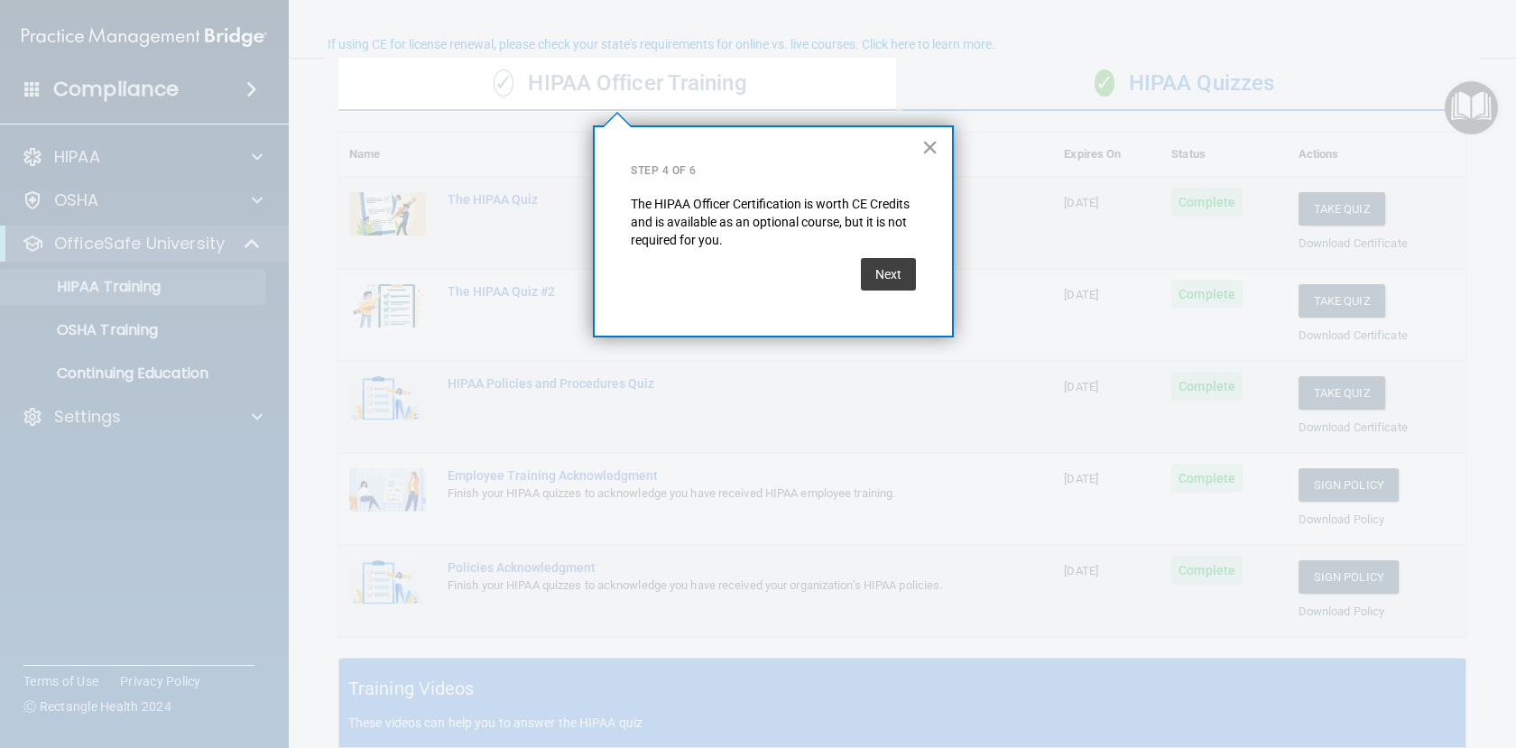
scroll to position [140, 0]
click at [883, 275] on button "Next" at bounding box center [888, 274] width 55 height 32
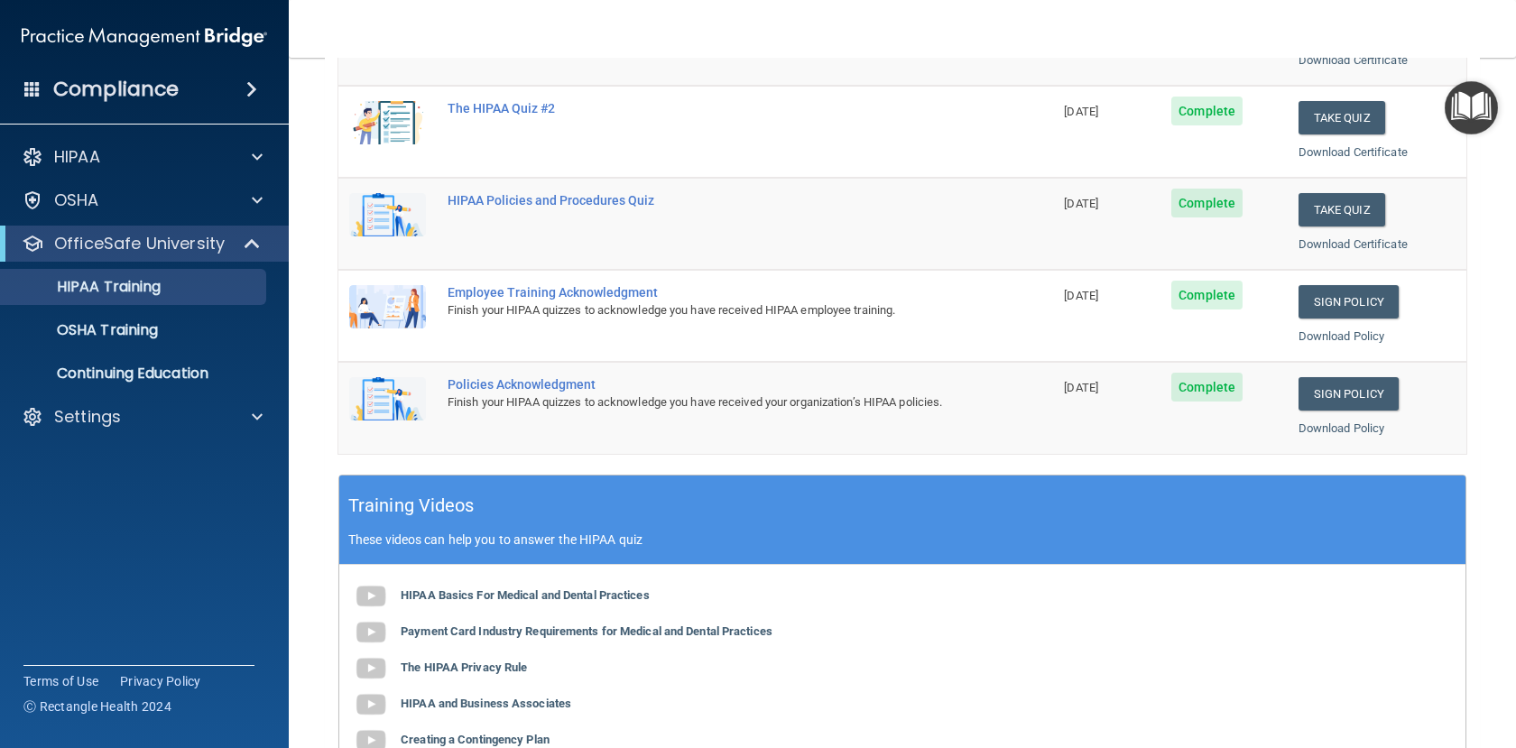
scroll to position [250, 0]
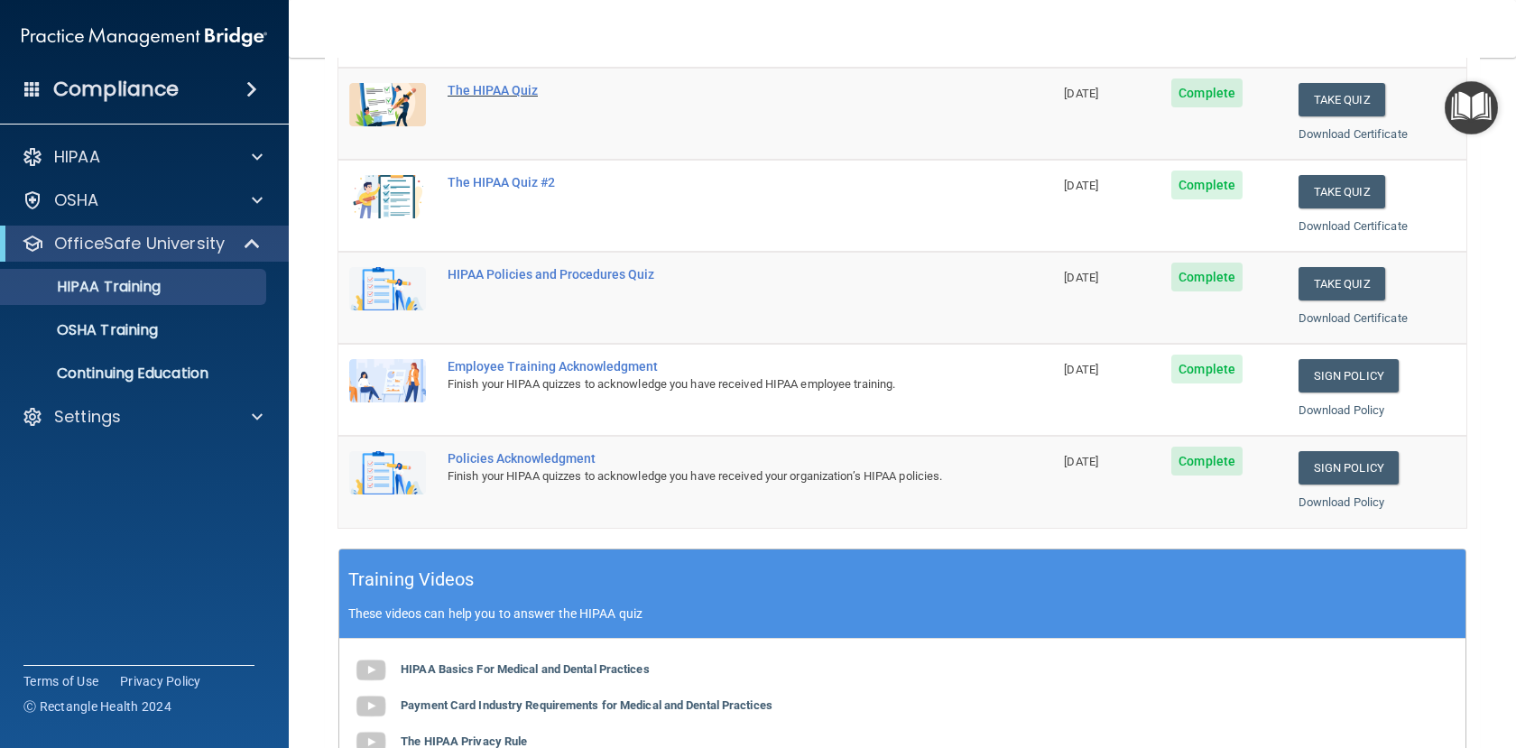
click at [486, 95] on div "The HIPAA Quiz" at bounding box center [705, 90] width 515 height 14
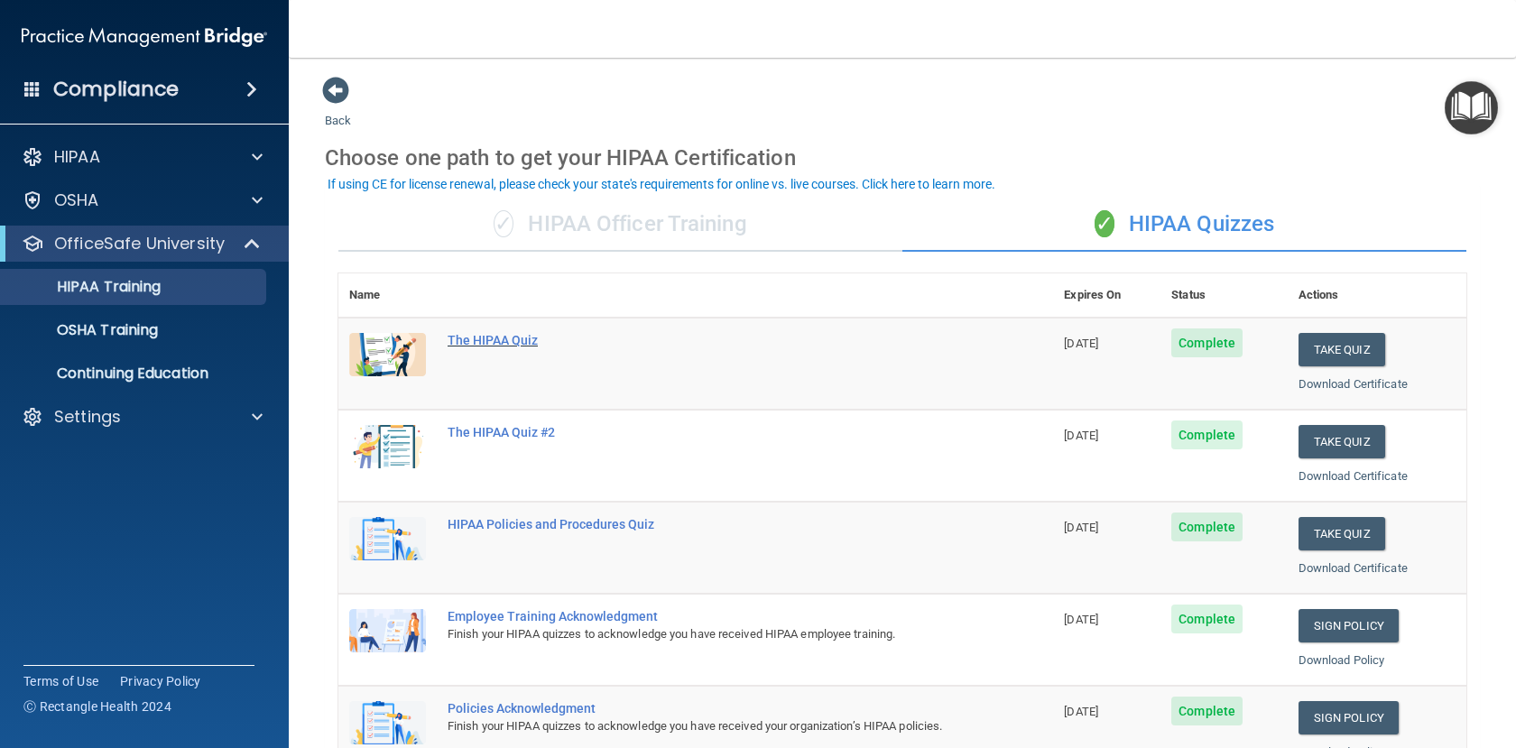
click at [496, 337] on div "The HIPAA Quiz" at bounding box center [705, 340] width 515 height 14
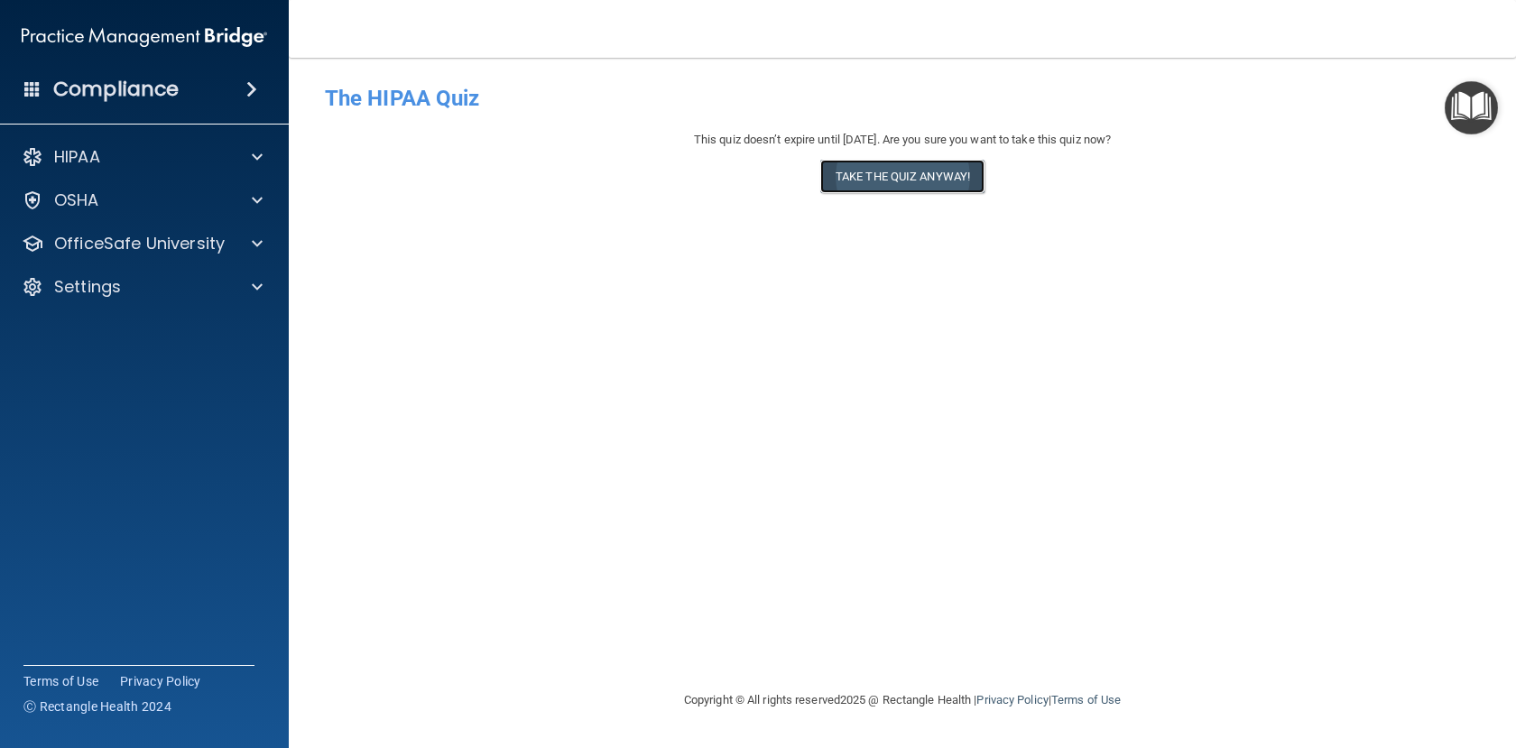
click at [940, 181] on button "Take the quiz anyway!" at bounding box center [902, 176] width 164 height 33
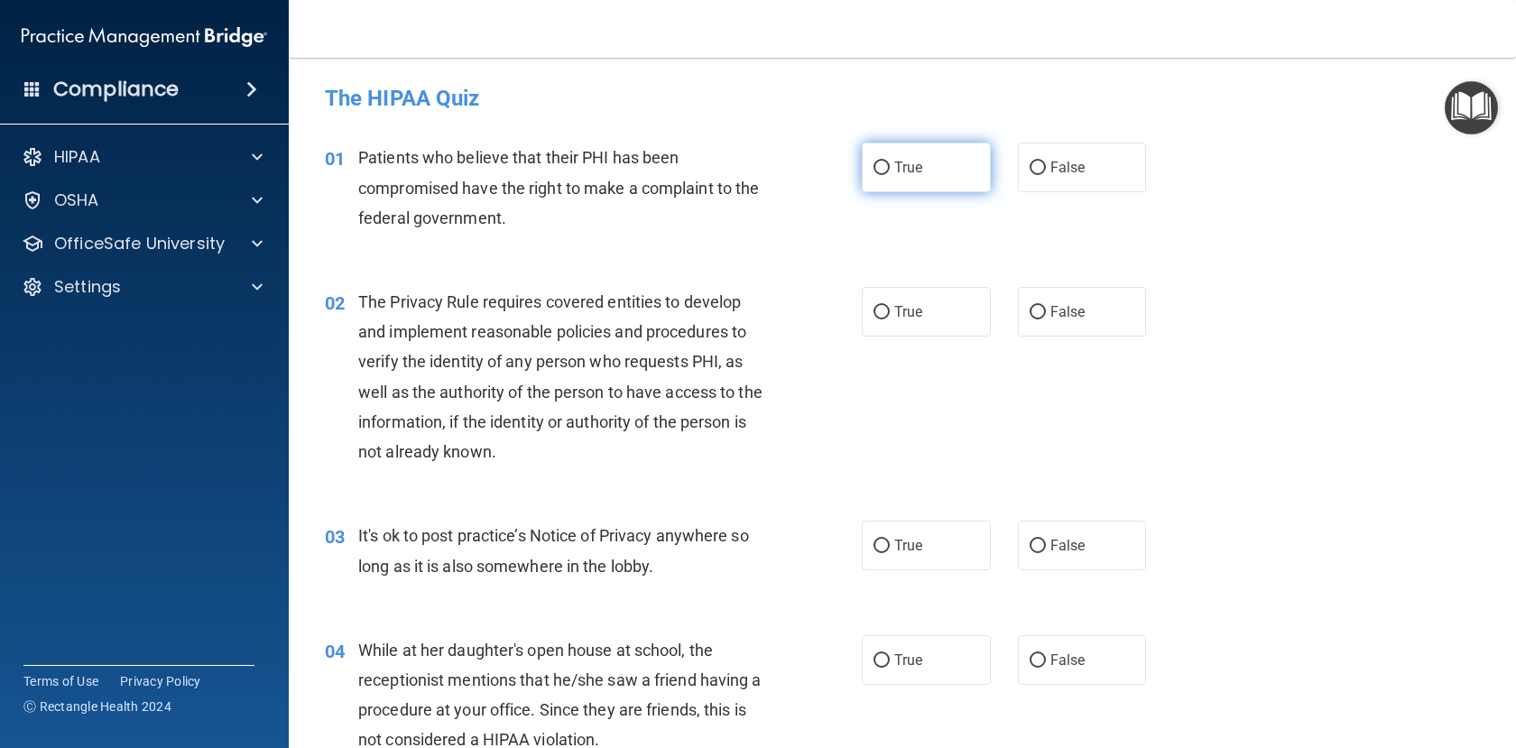
click at [874, 166] on input "True" at bounding box center [882, 169] width 16 height 14
radio input "true"
click at [878, 318] on input "True" at bounding box center [882, 313] width 16 height 14
radio input "true"
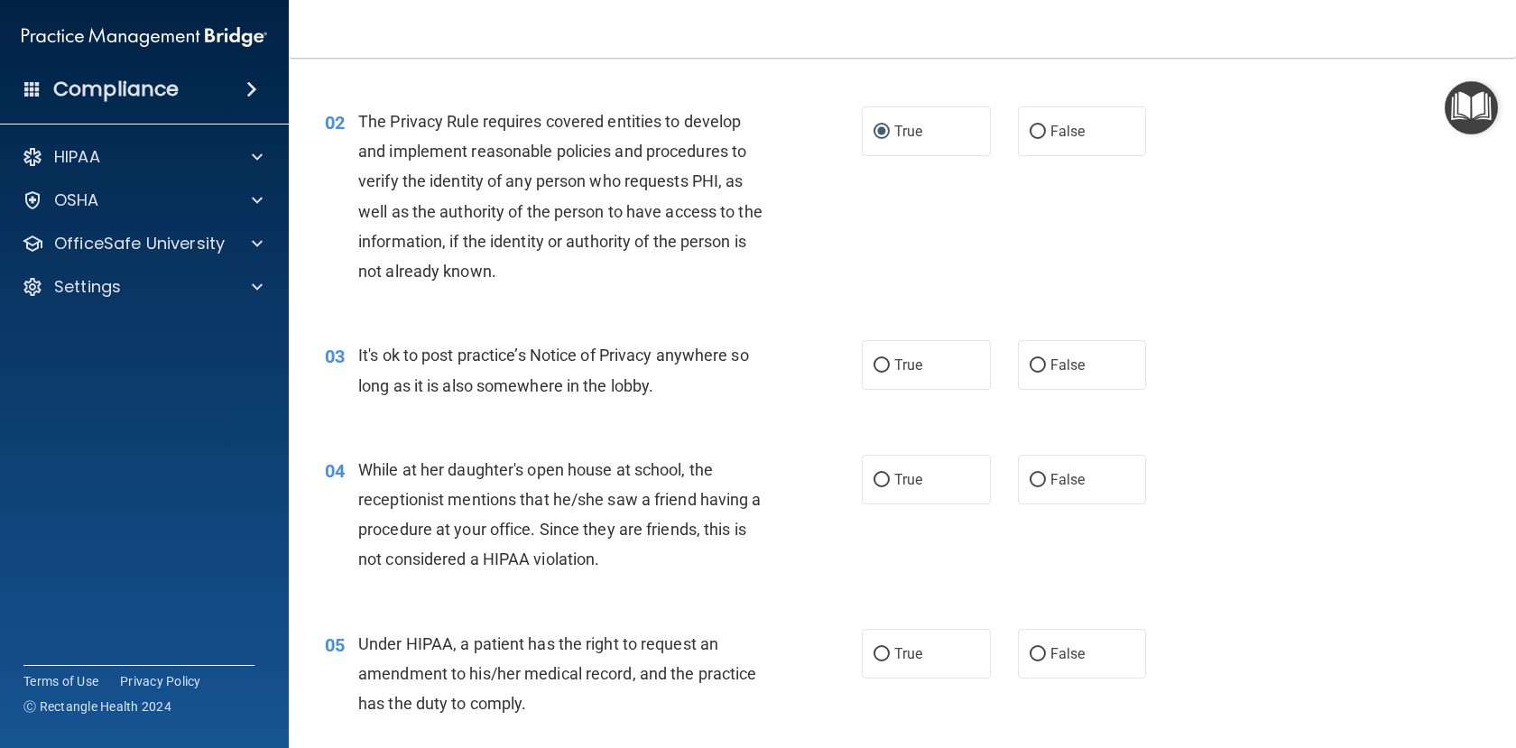
scroll to position [271, 0]
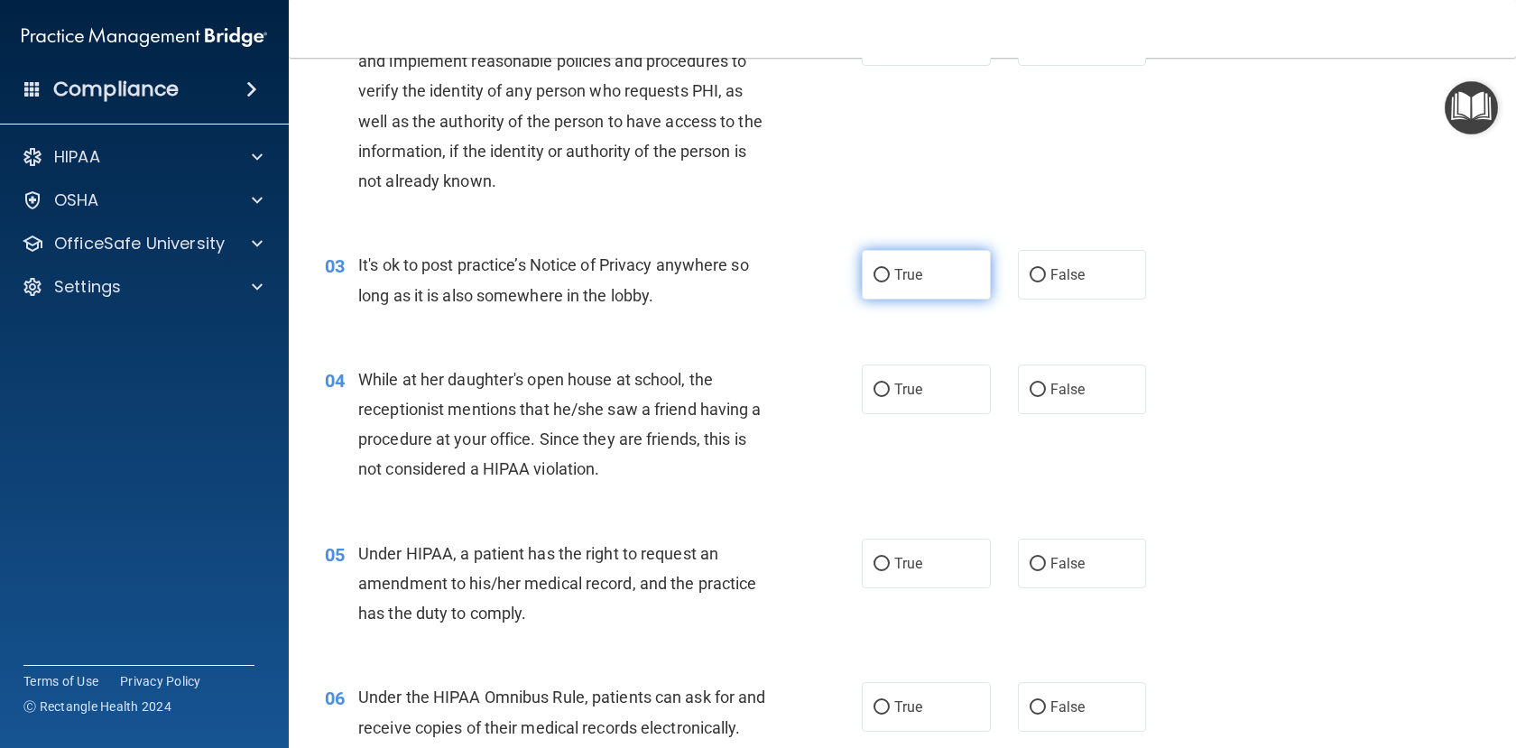
click at [875, 276] on input "True" at bounding box center [882, 276] width 16 height 14
radio input "true"
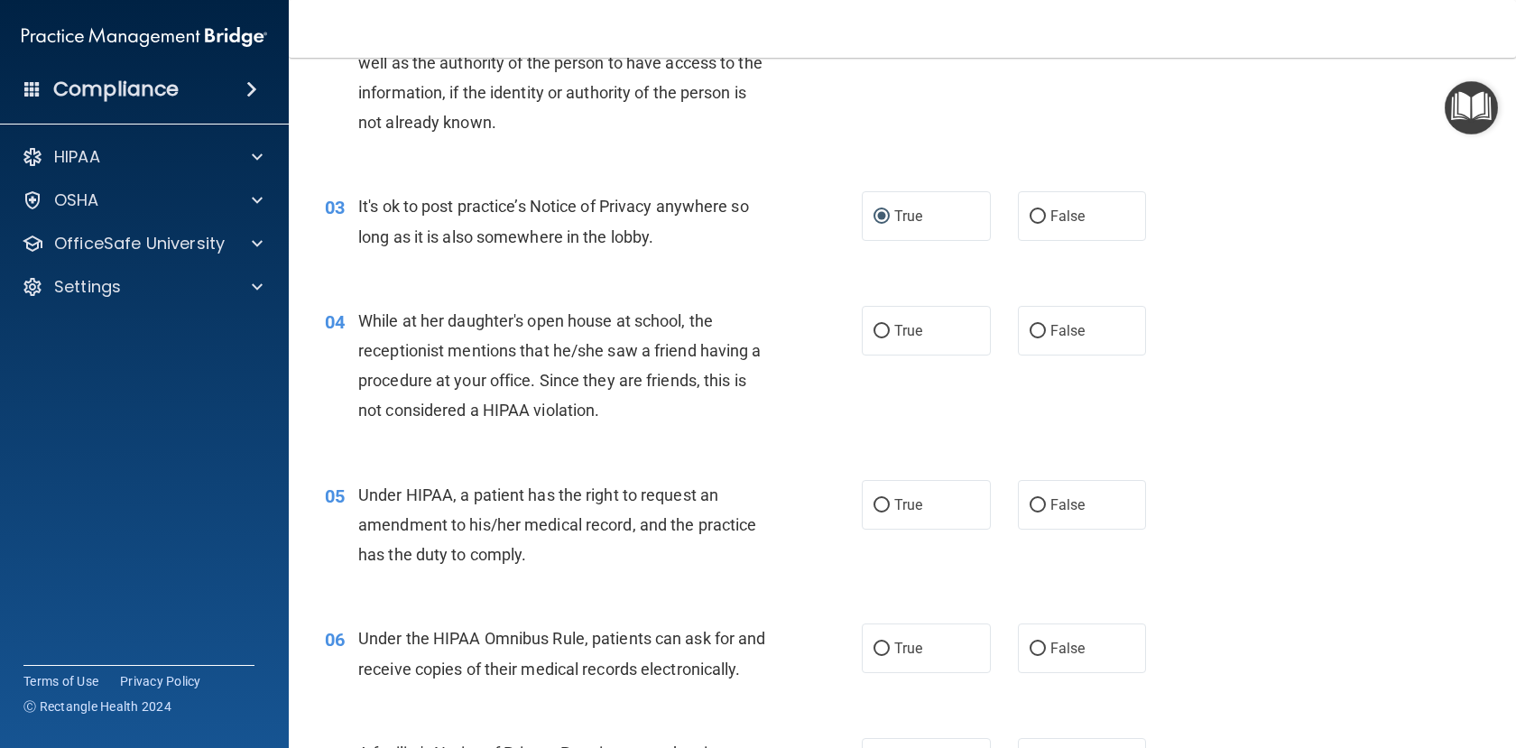
scroll to position [361, 0]
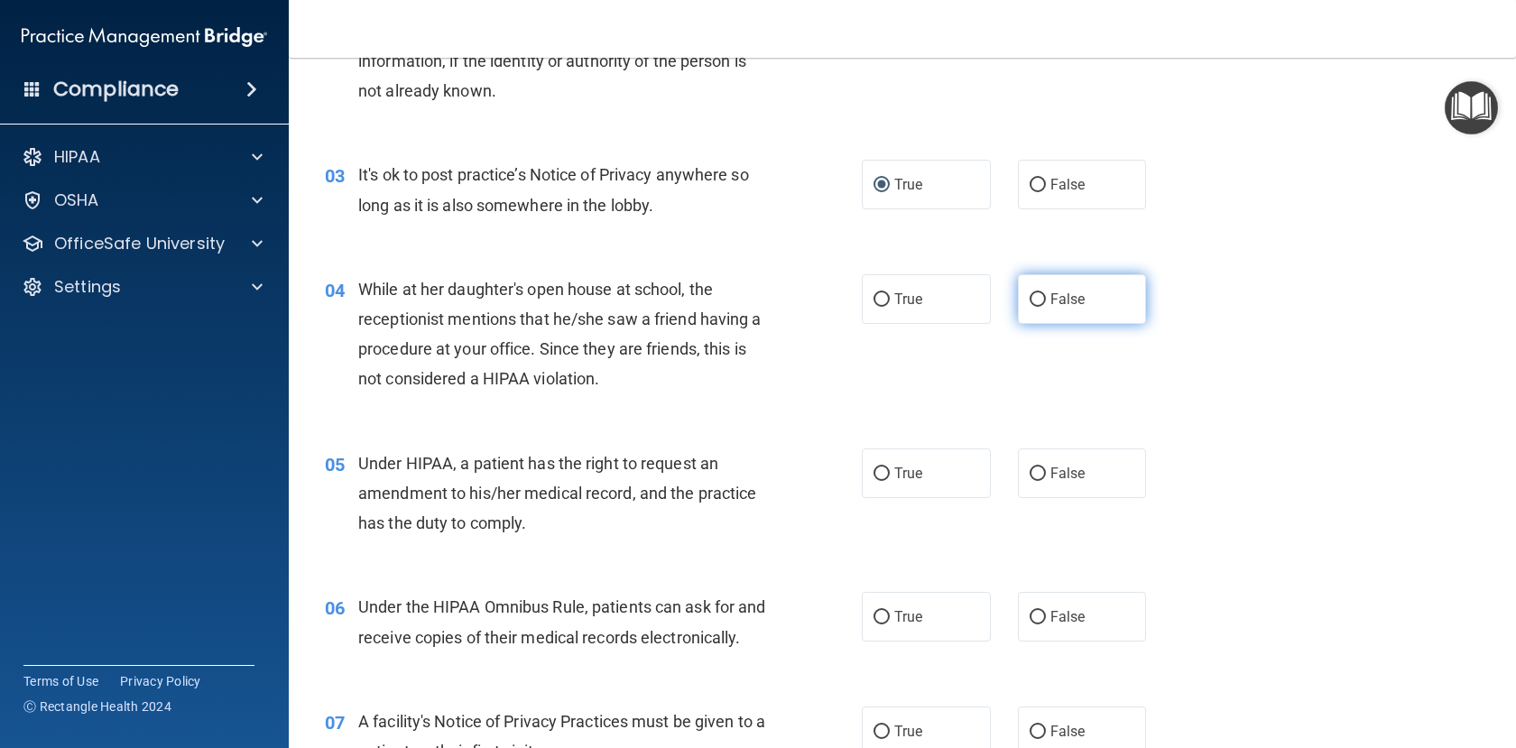
click at [1030, 293] on input "False" at bounding box center [1038, 300] width 16 height 14
radio input "true"
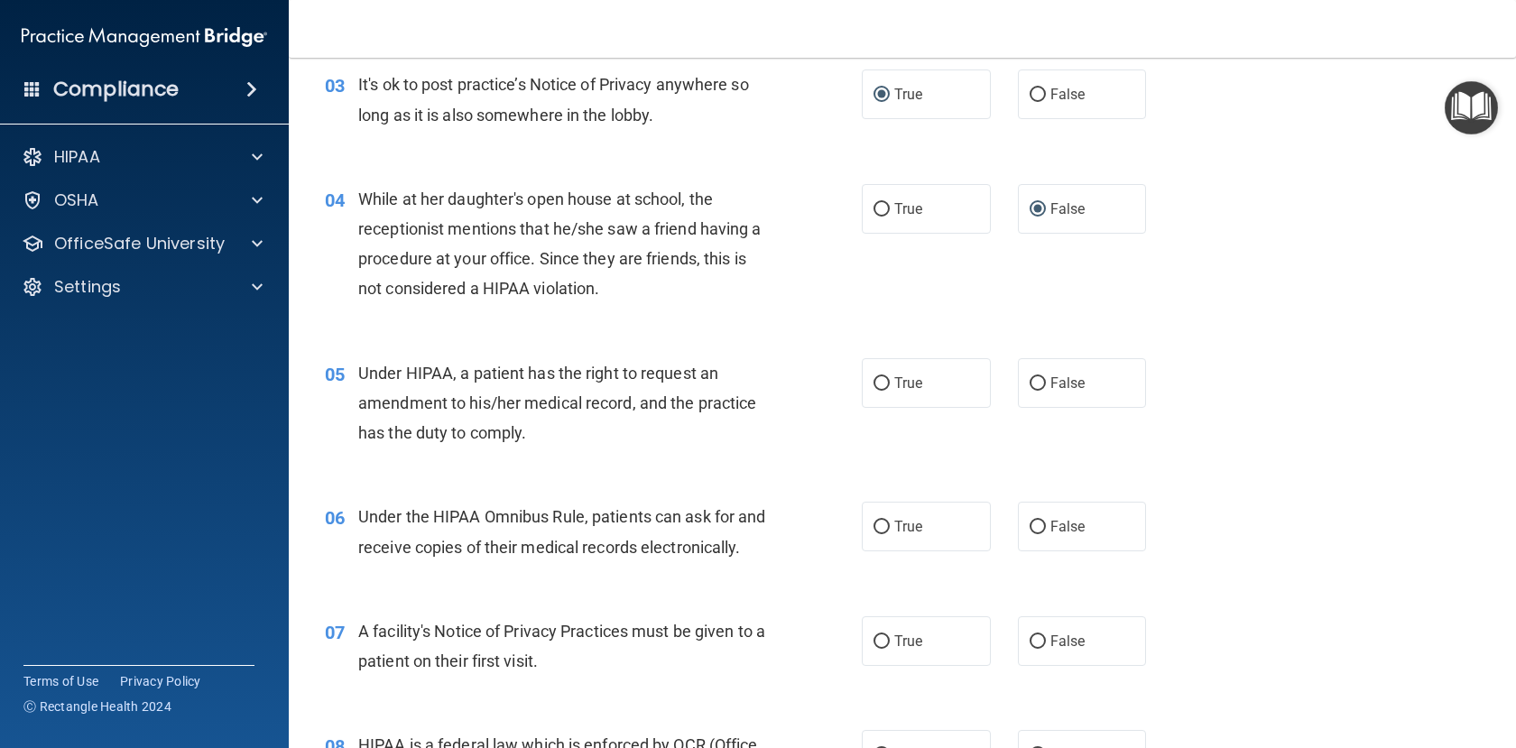
scroll to position [542, 0]
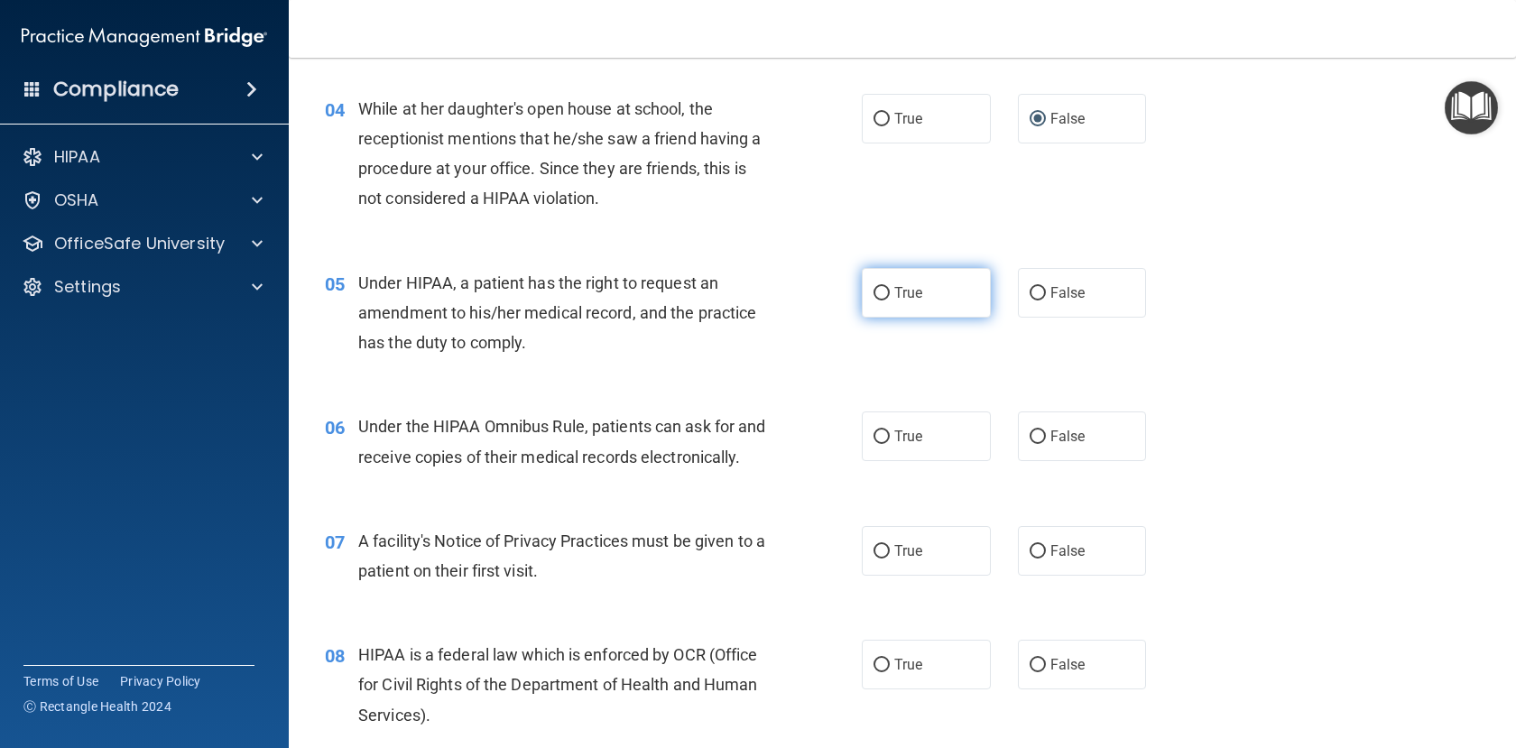
click at [874, 287] on input "True" at bounding box center [882, 294] width 16 height 14
radio input "true"
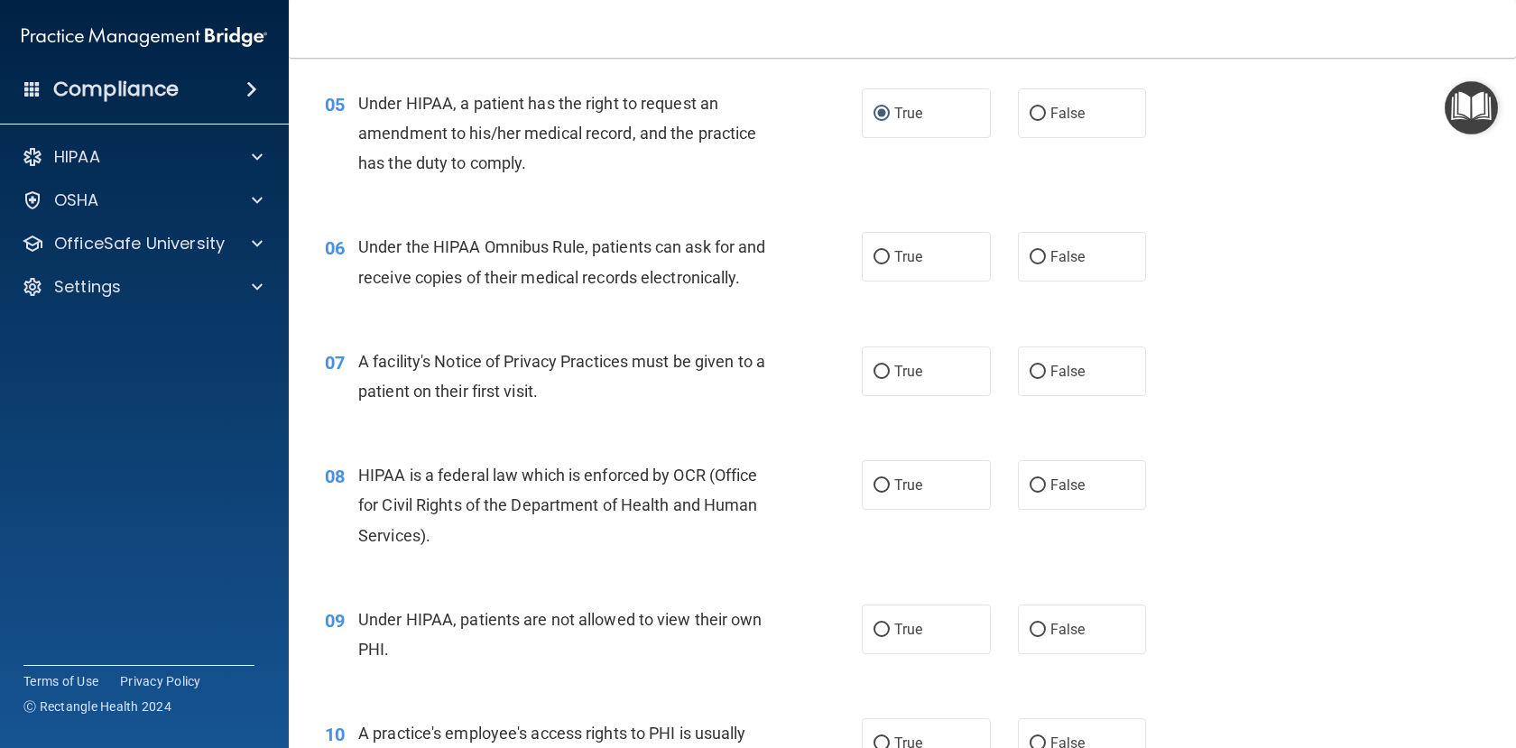
scroll to position [722, 0]
click at [875, 258] on input "True" at bounding box center [882, 257] width 16 height 14
radio input "true"
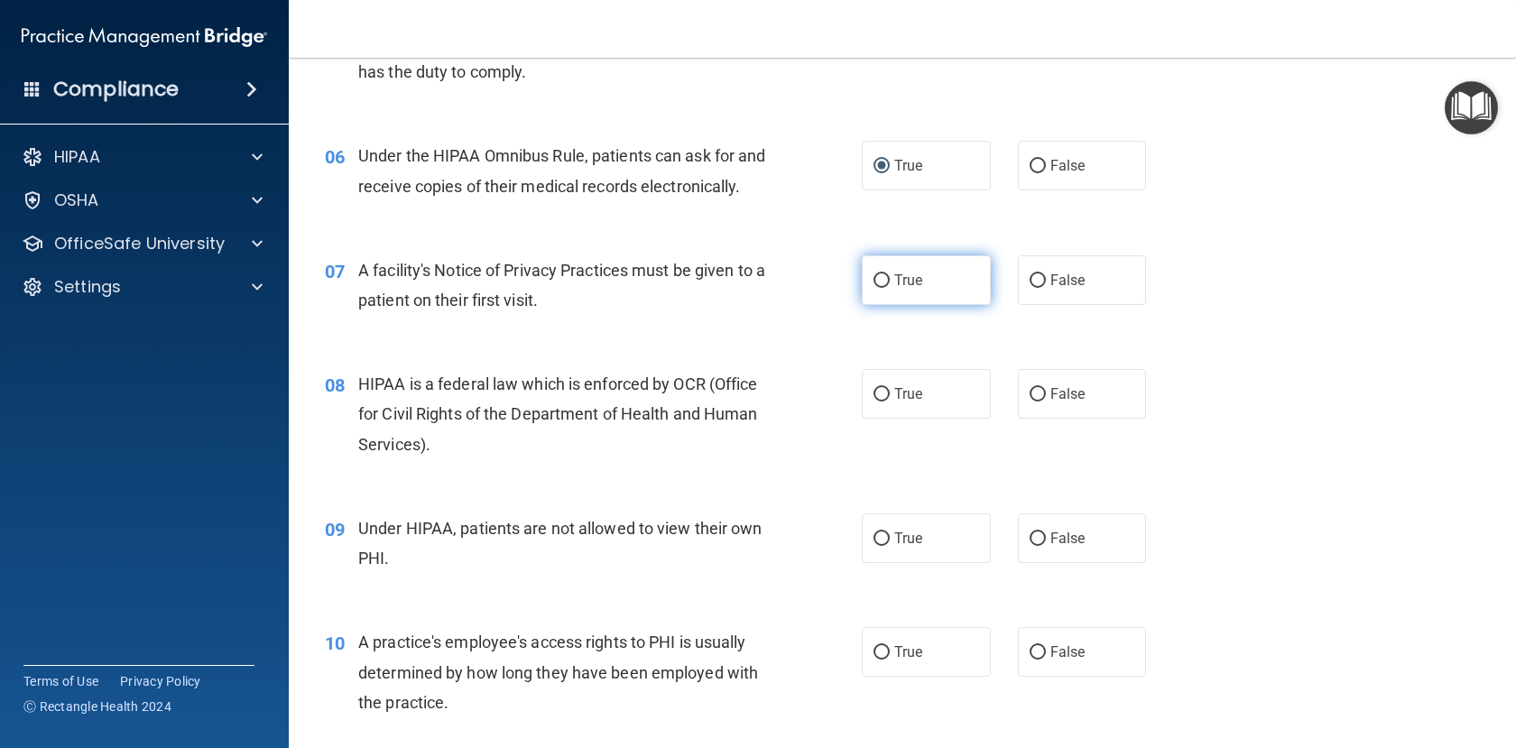
click at [874, 288] on input "True" at bounding box center [882, 281] width 16 height 14
radio input "true"
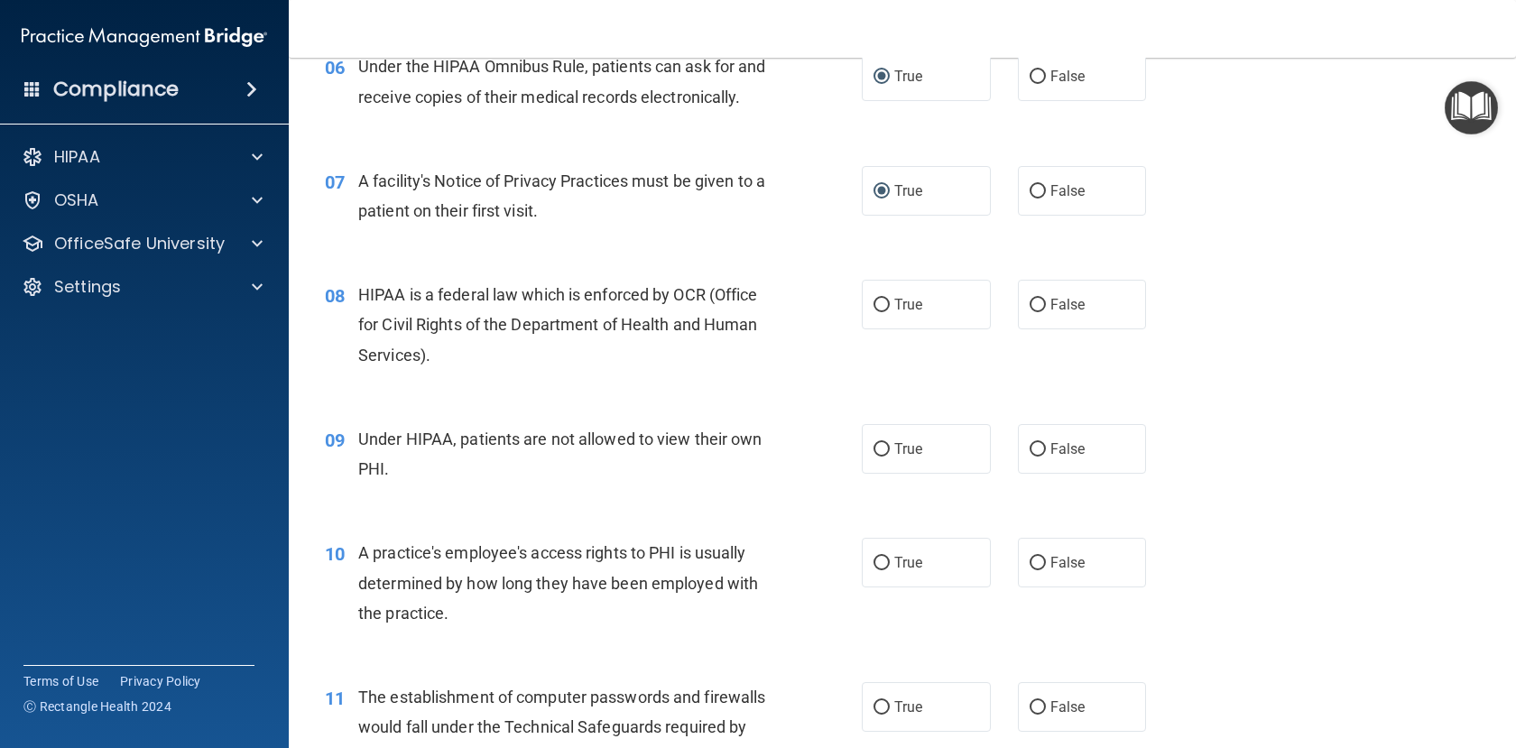
scroll to position [903, 0]
click at [877, 311] on input "True" at bounding box center [882, 305] width 16 height 14
radio input "true"
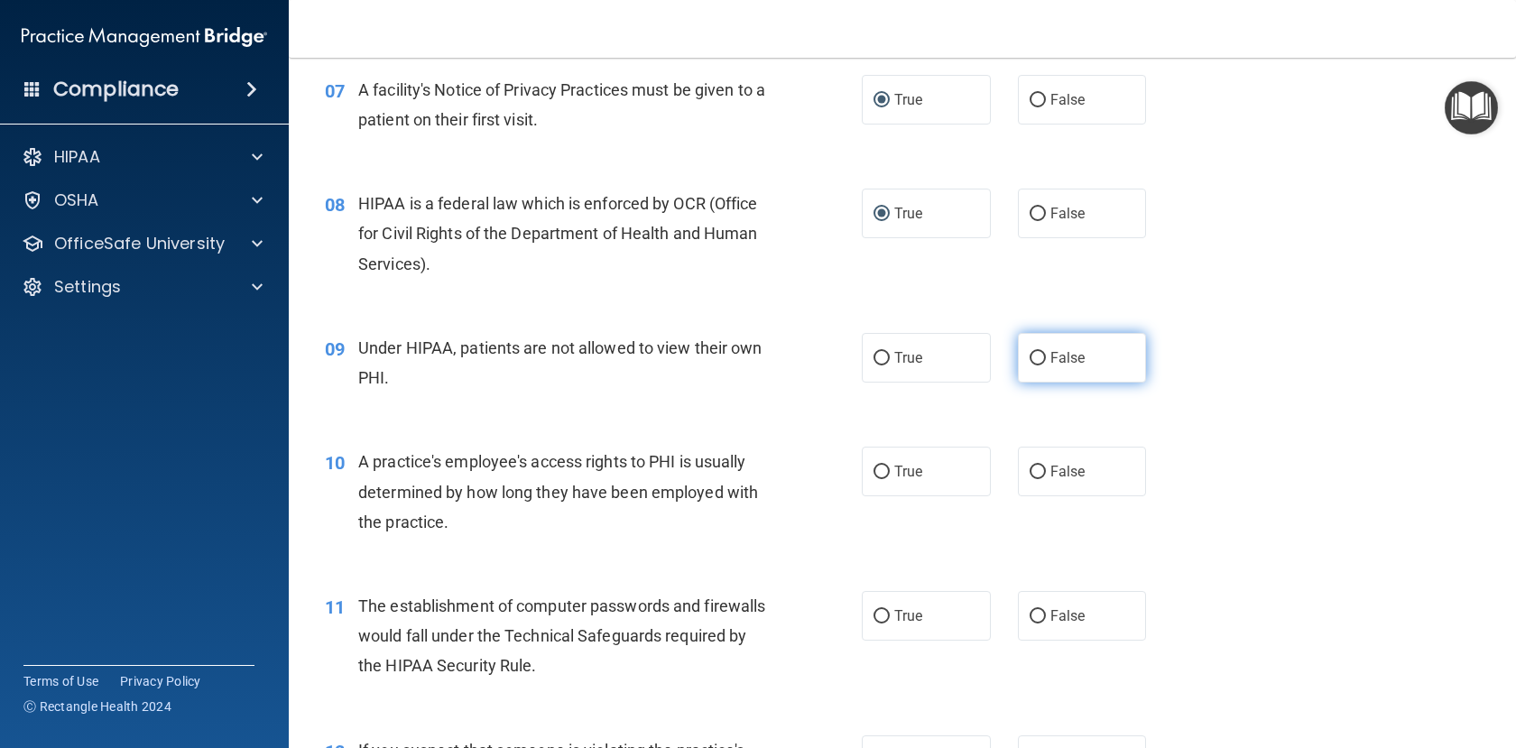
click at [1030, 366] on input "False" at bounding box center [1038, 359] width 16 height 14
radio input "true"
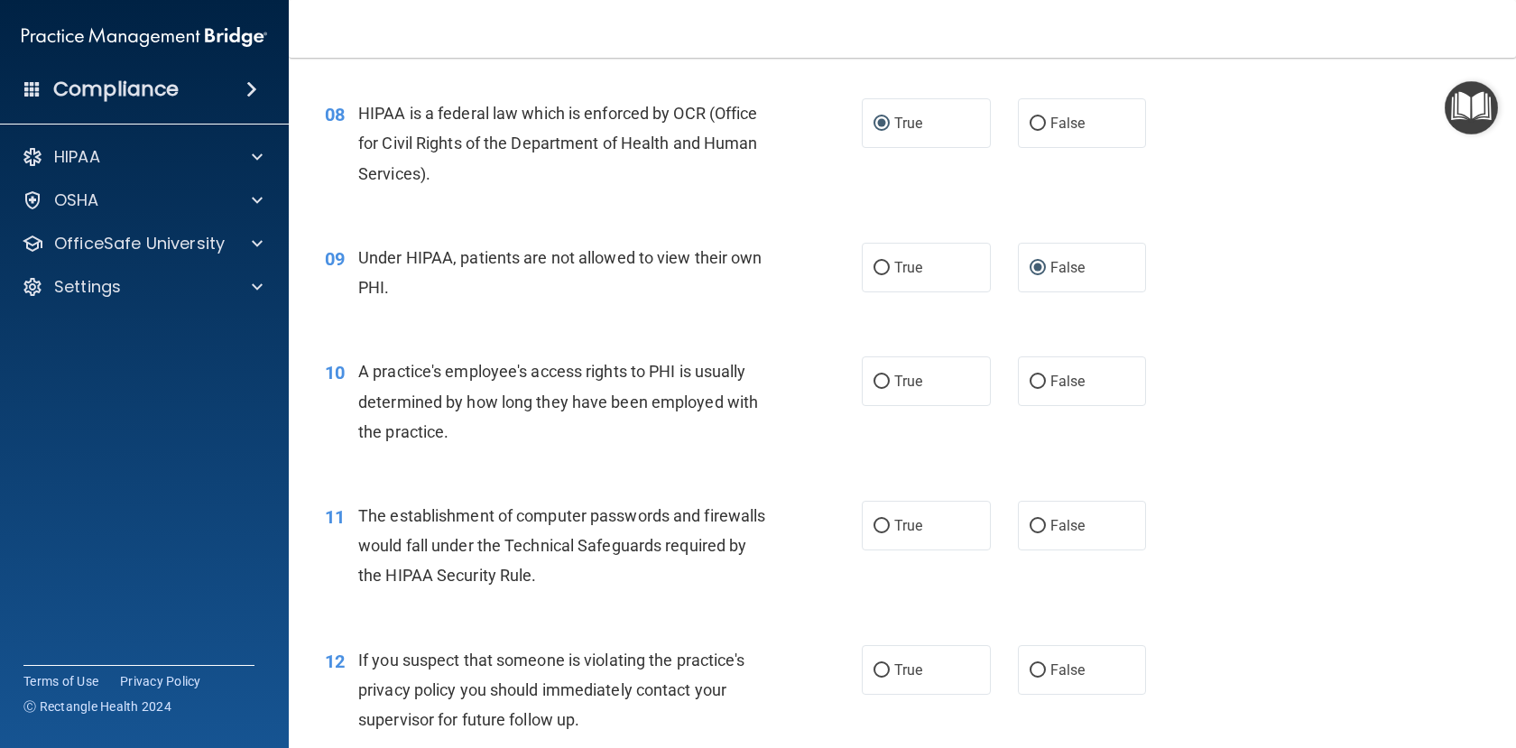
scroll to position [1173, 0]
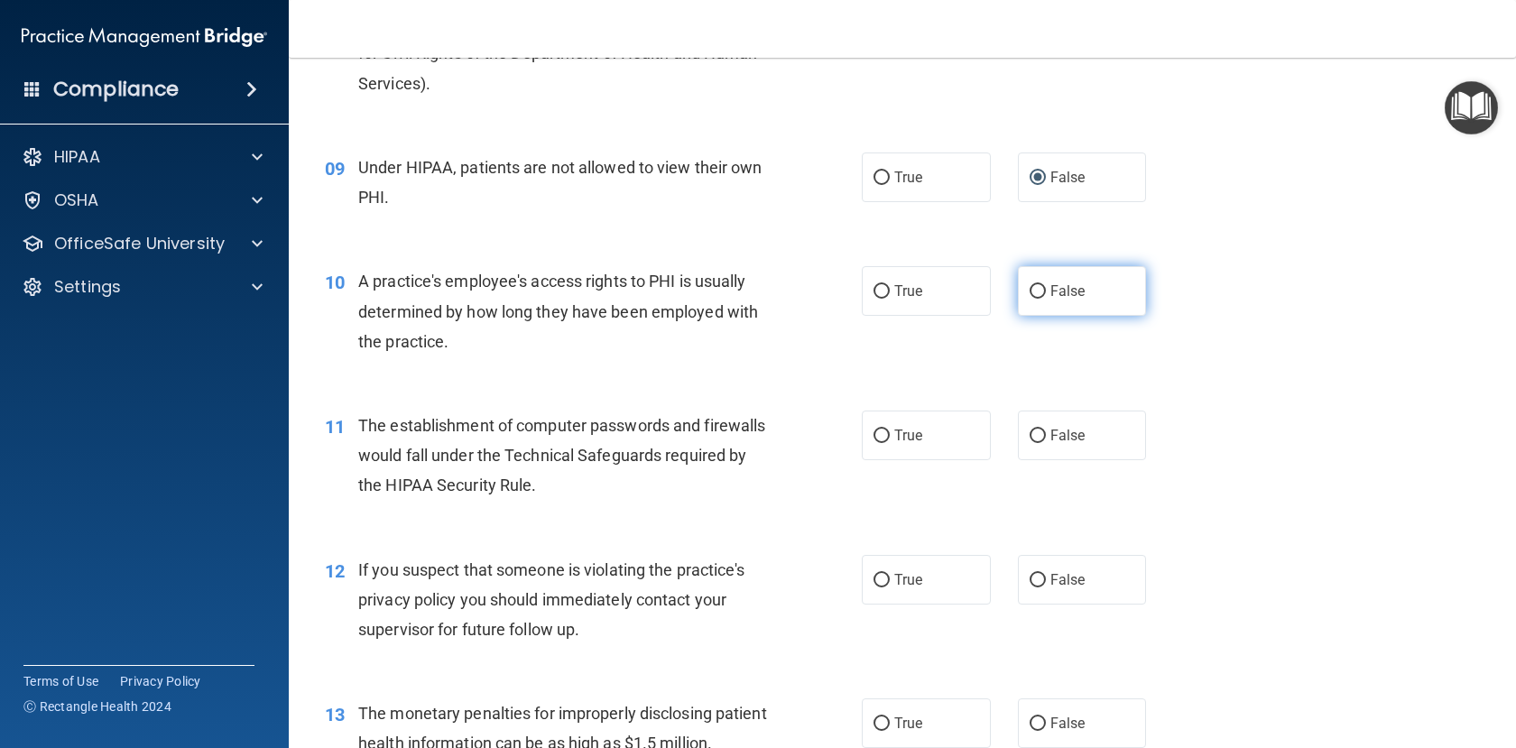
click at [1032, 299] on input "False" at bounding box center [1038, 292] width 16 height 14
radio input "true"
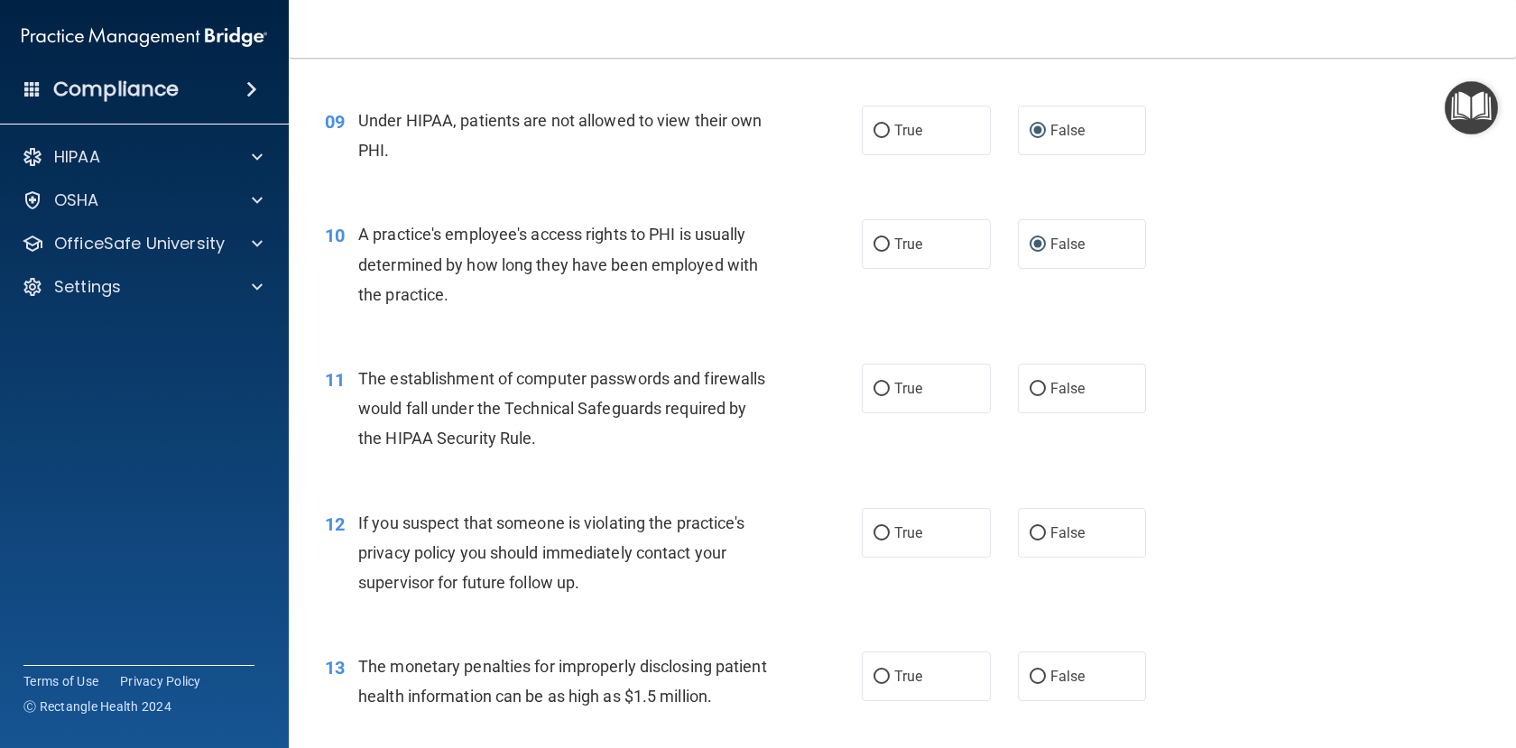
scroll to position [1264, 0]
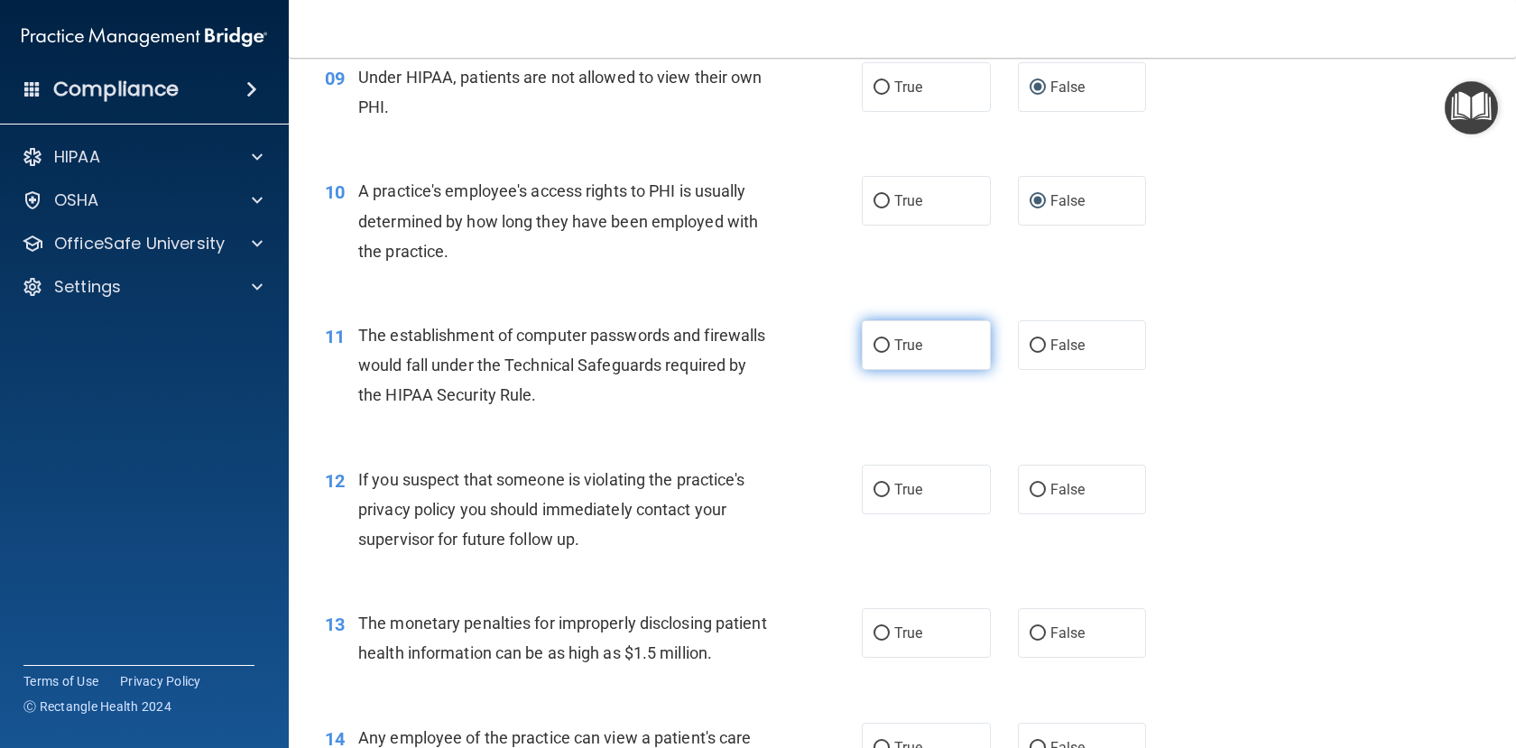
click at [874, 353] on input "True" at bounding box center [882, 346] width 16 height 14
radio input "true"
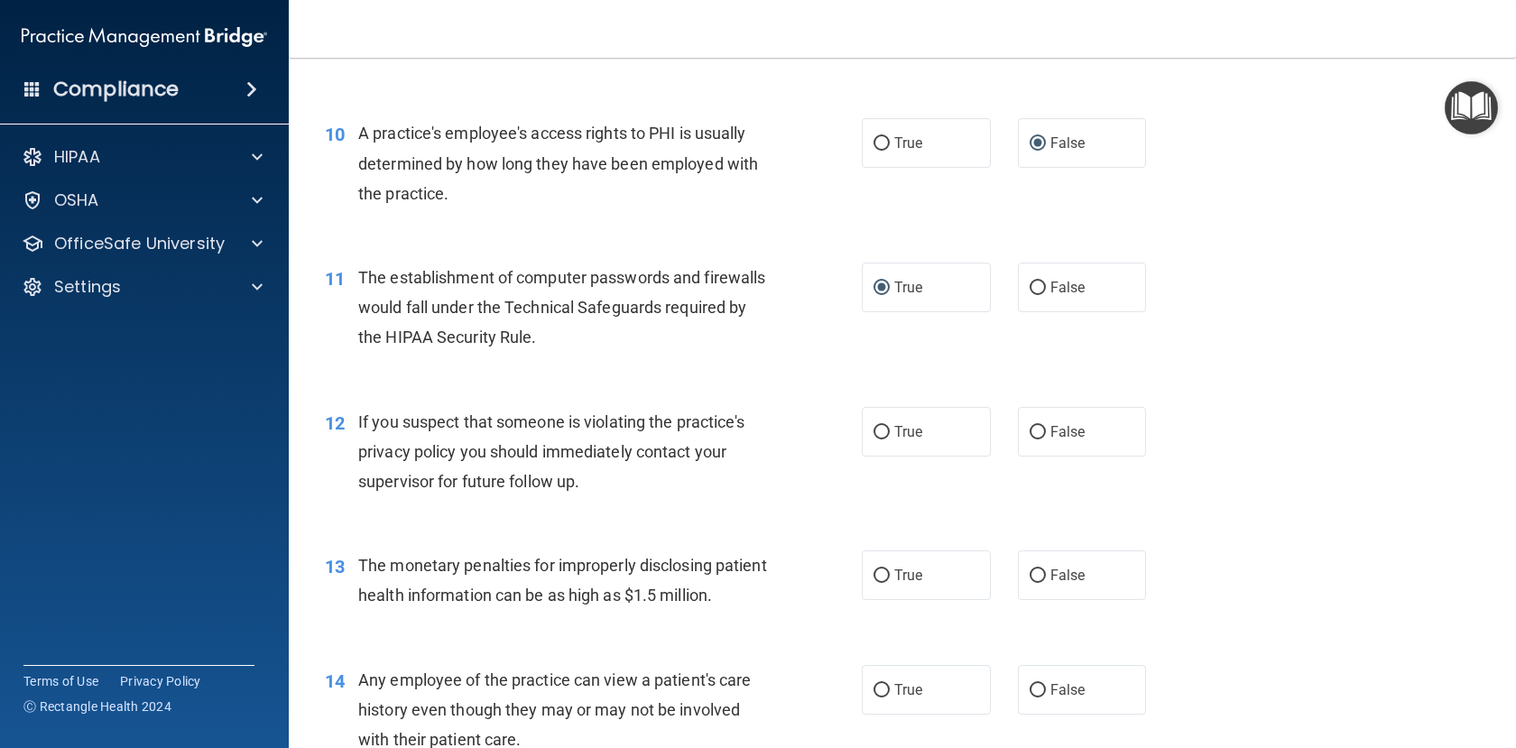
scroll to position [1354, 0]
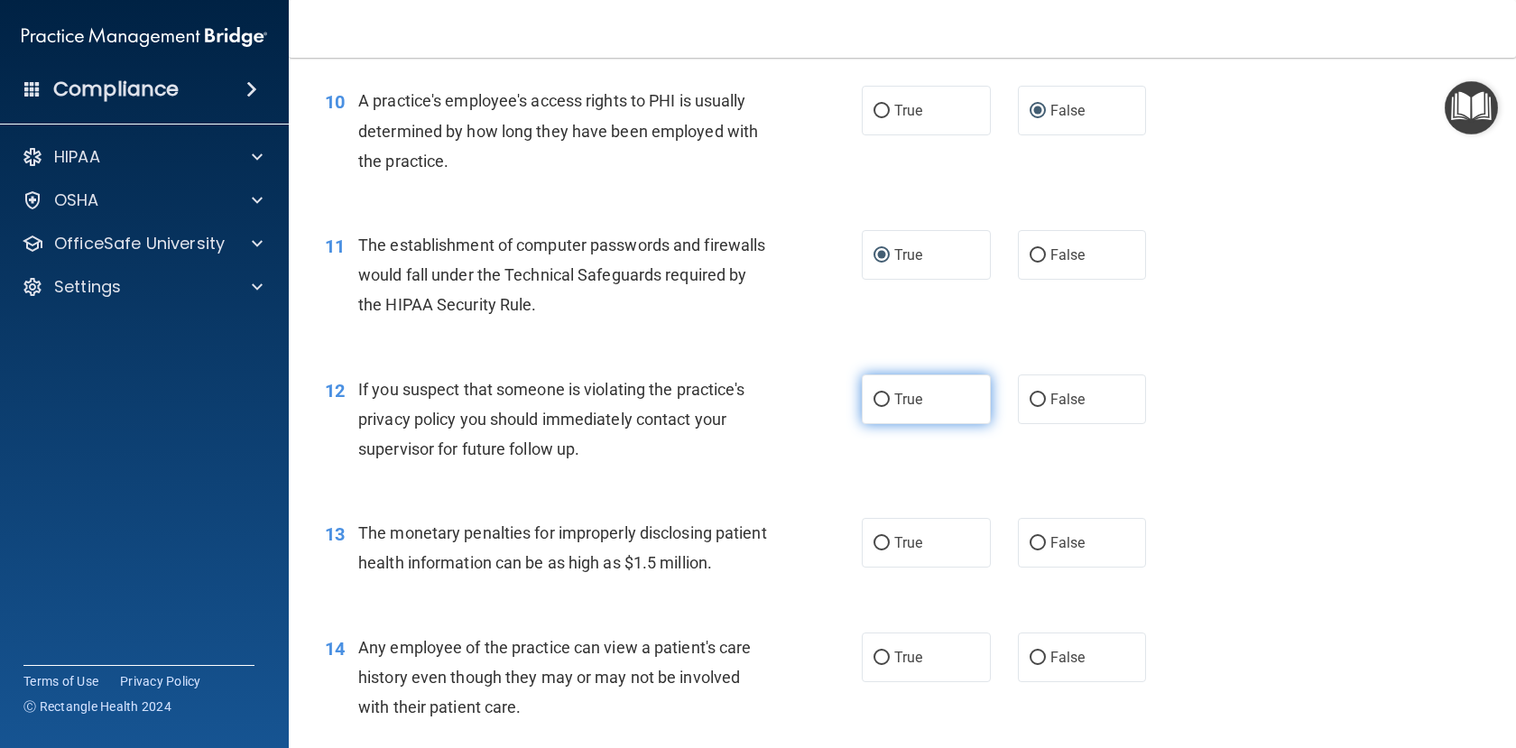
click at [876, 407] on input "True" at bounding box center [882, 401] width 16 height 14
radio input "true"
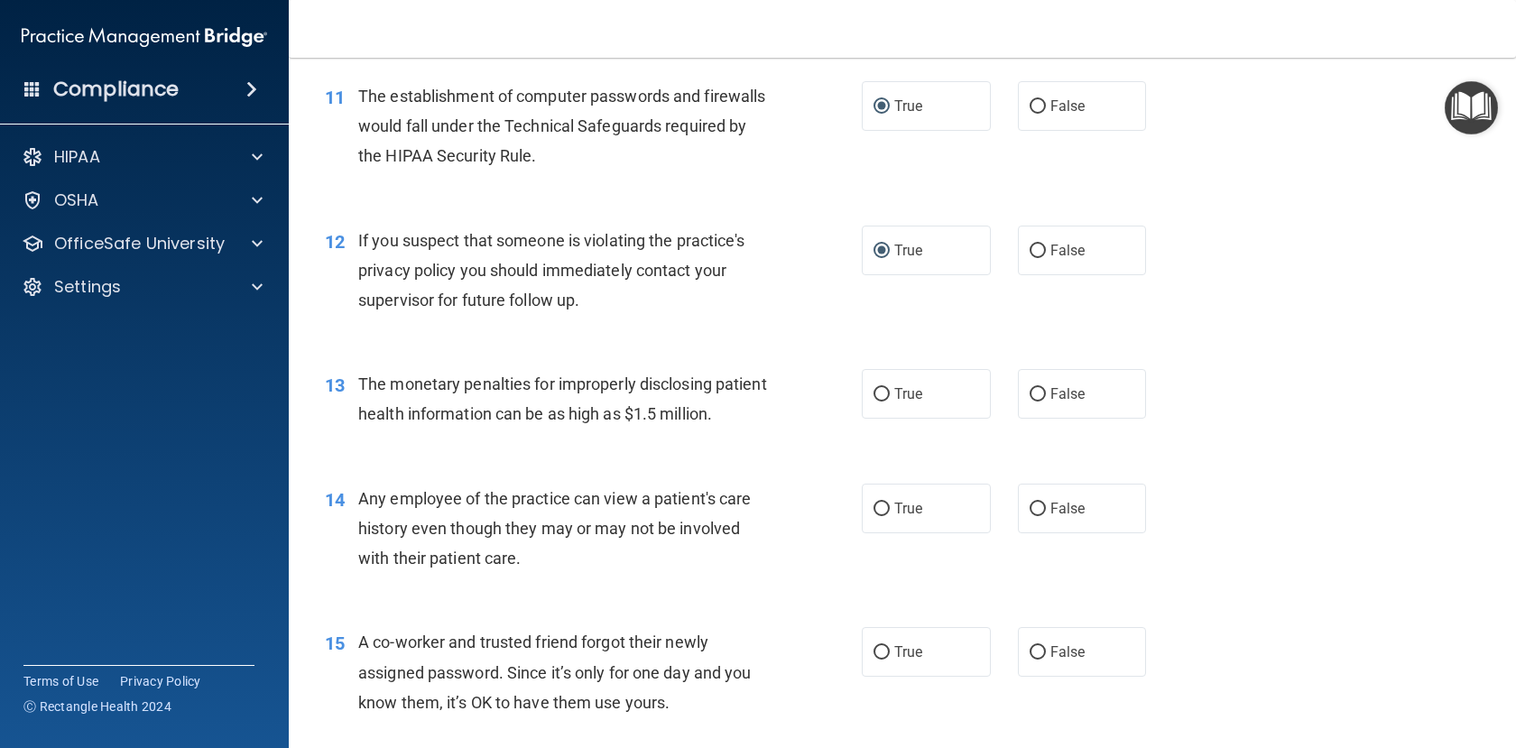
scroll to position [1534, 0]
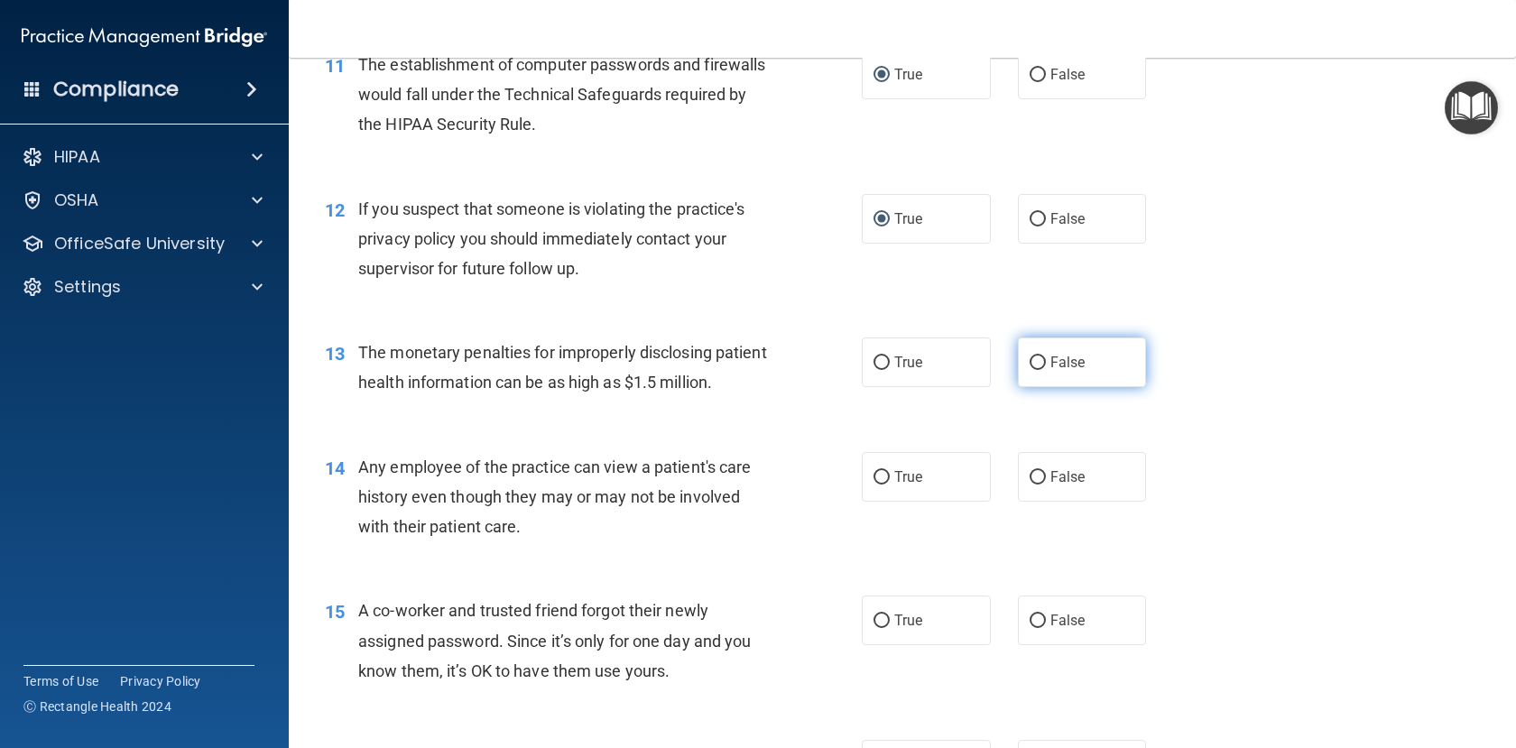
click at [1030, 370] on input "False" at bounding box center [1038, 364] width 16 height 14
radio input "true"
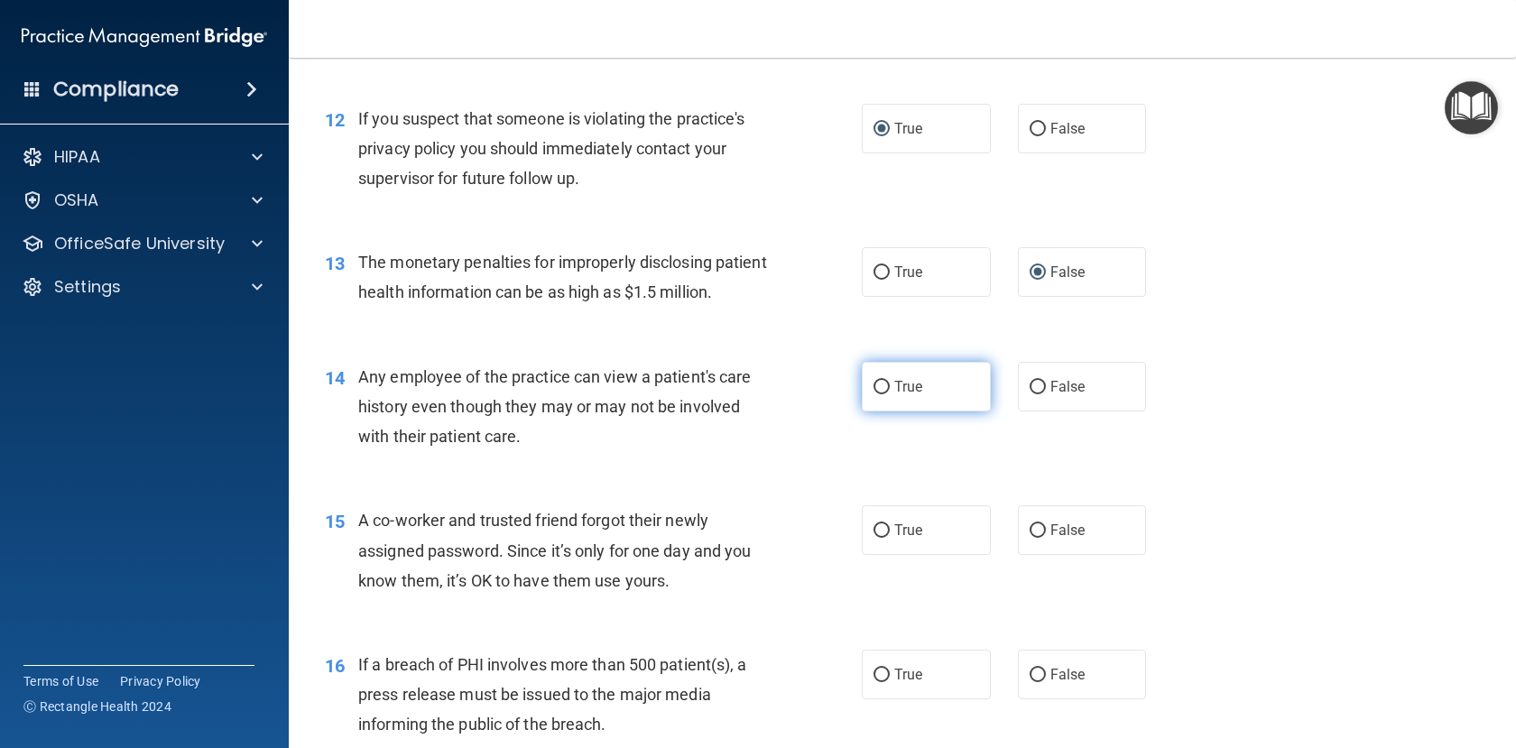
click at [878, 394] on input "True" at bounding box center [882, 388] width 16 height 14
radio input "true"
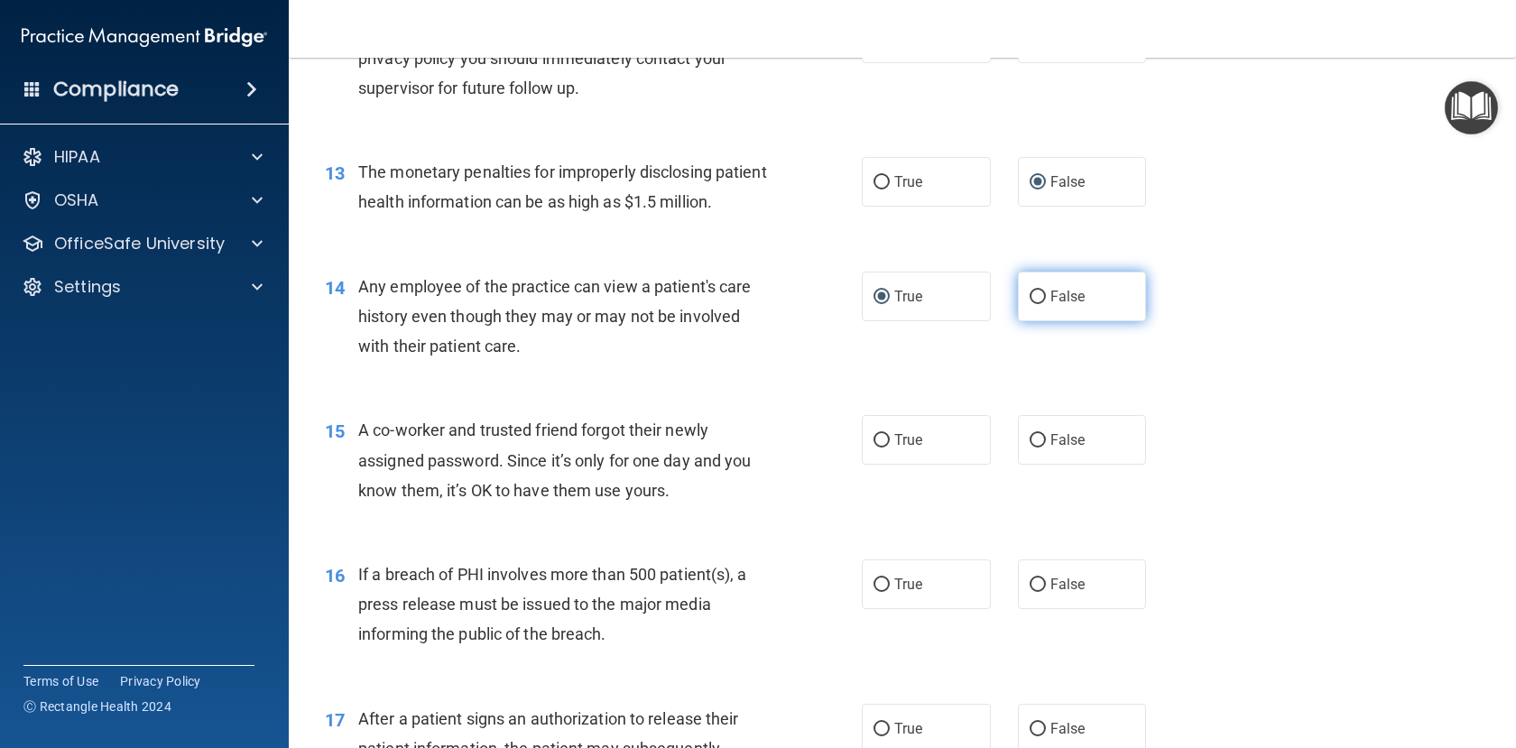
click at [1033, 304] on input "False" at bounding box center [1038, 298] width 16 height 14
radio input "true"
radio input "false"
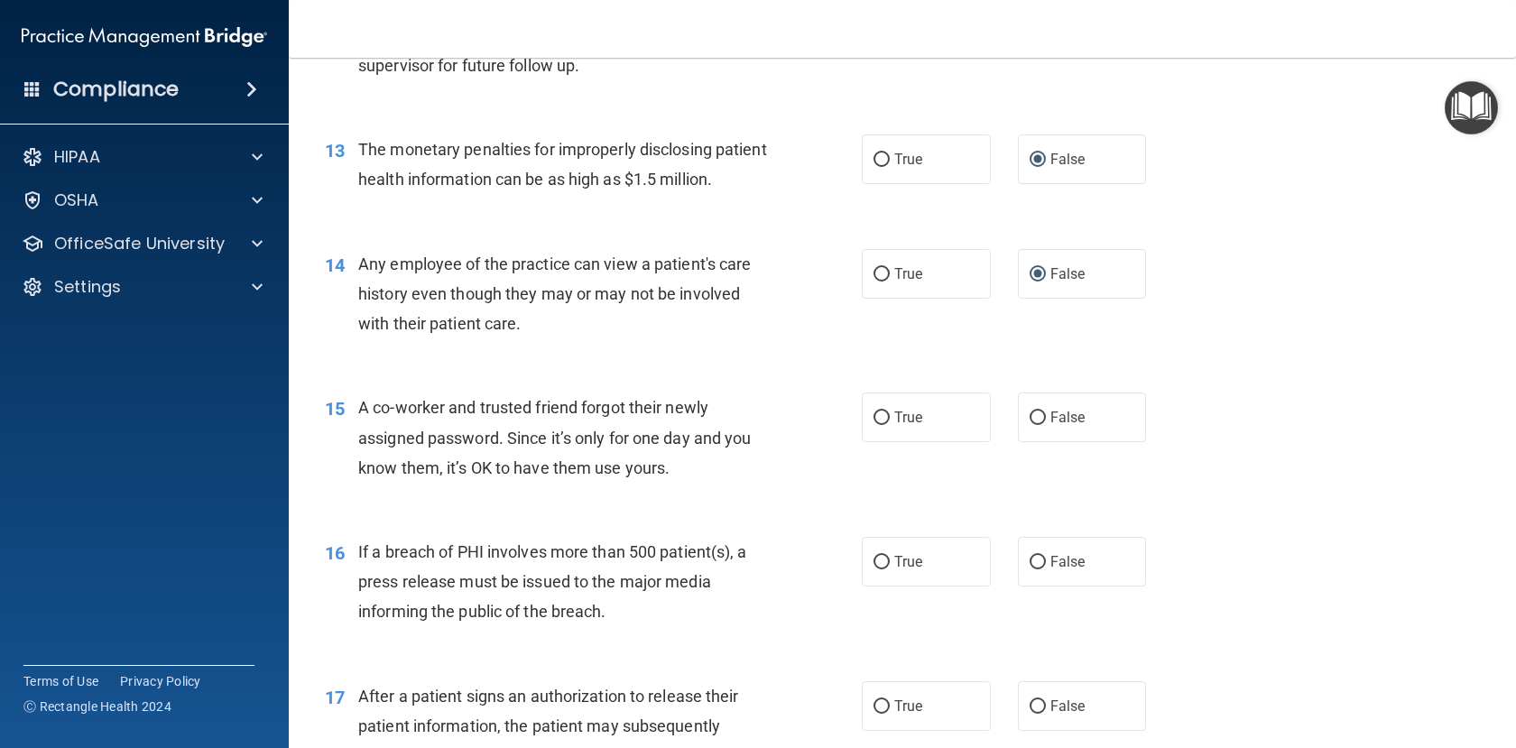
scroll to position [1805, 0]
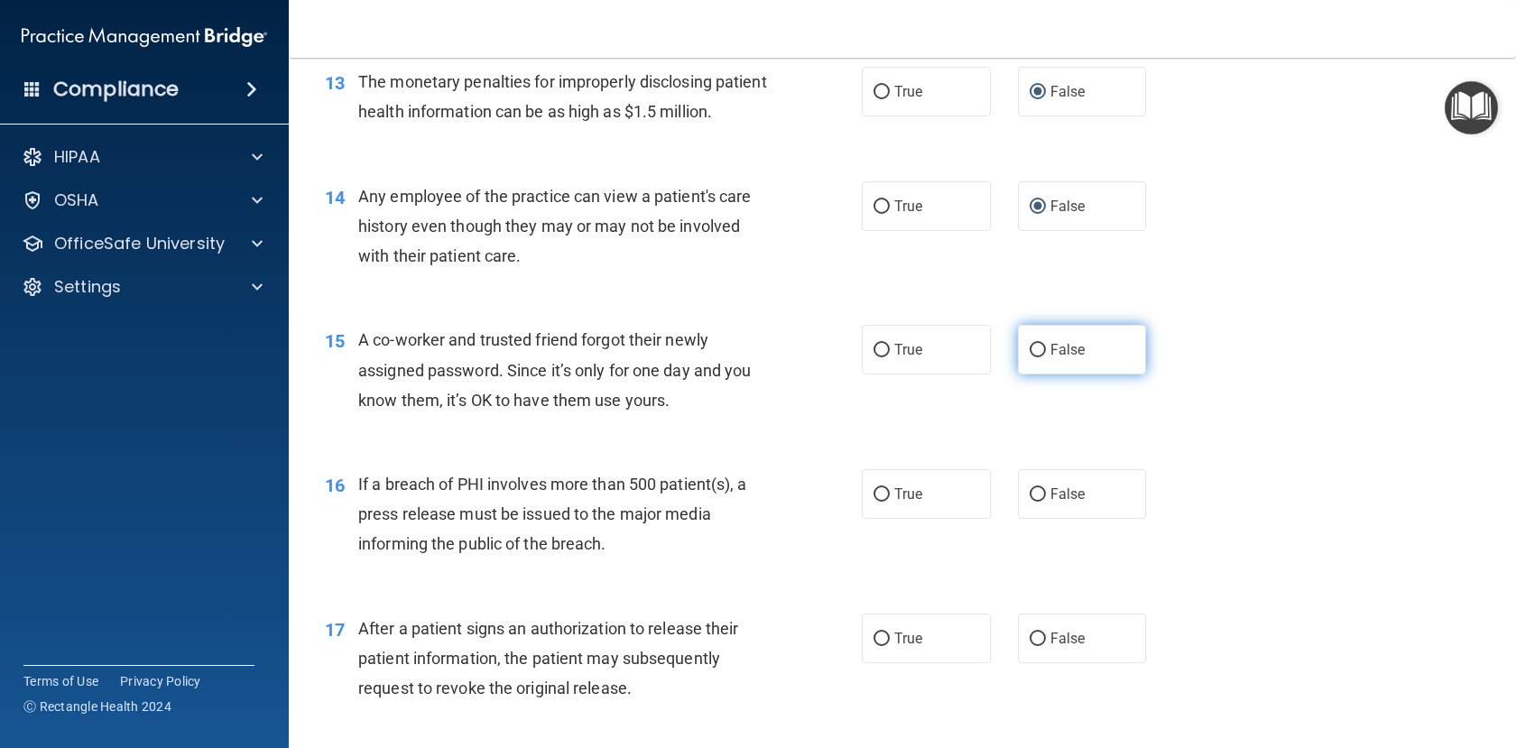
click at [1037, 357] on input "False" at bounding box center [1038, 351] width 16 height 14
radio input "true"
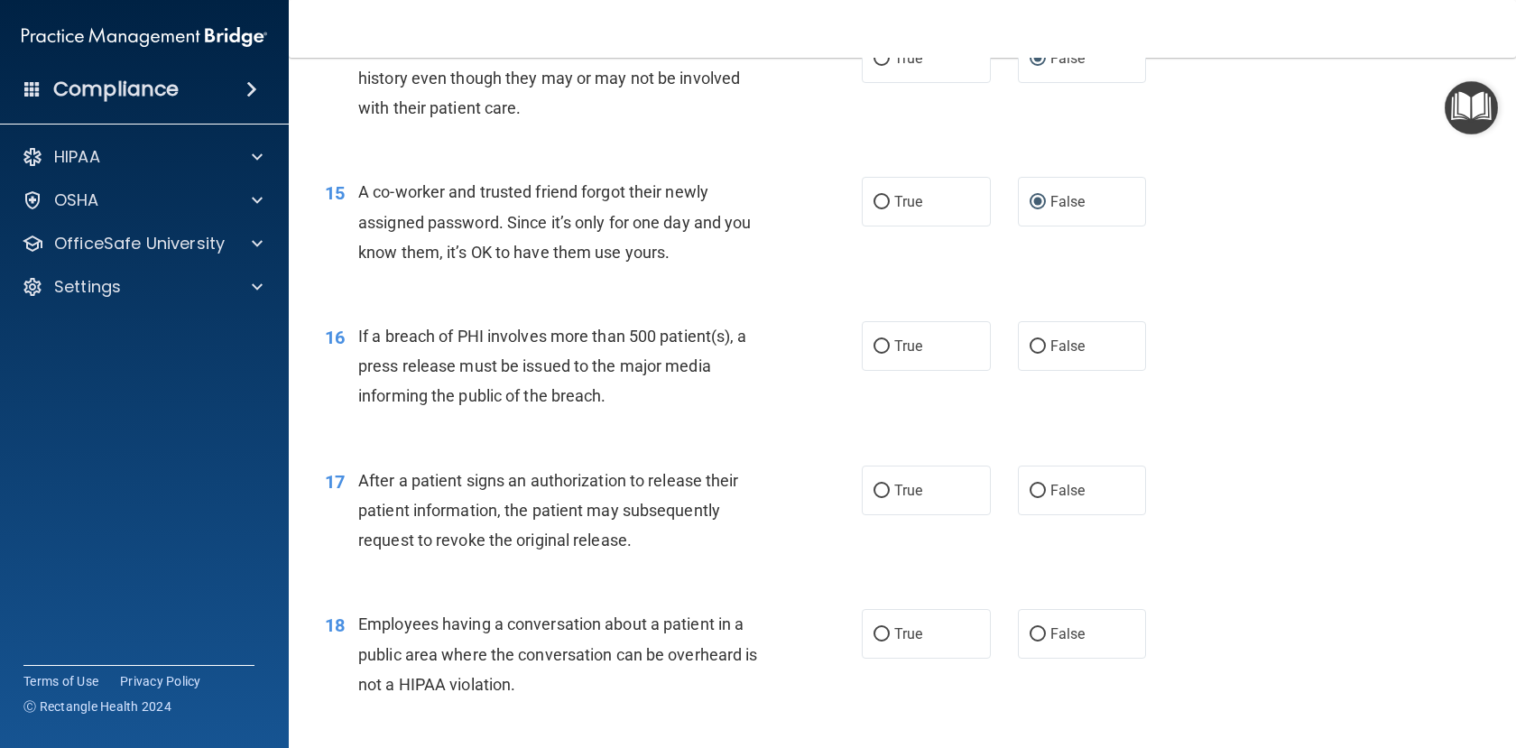
scroll to position [1986, 0]
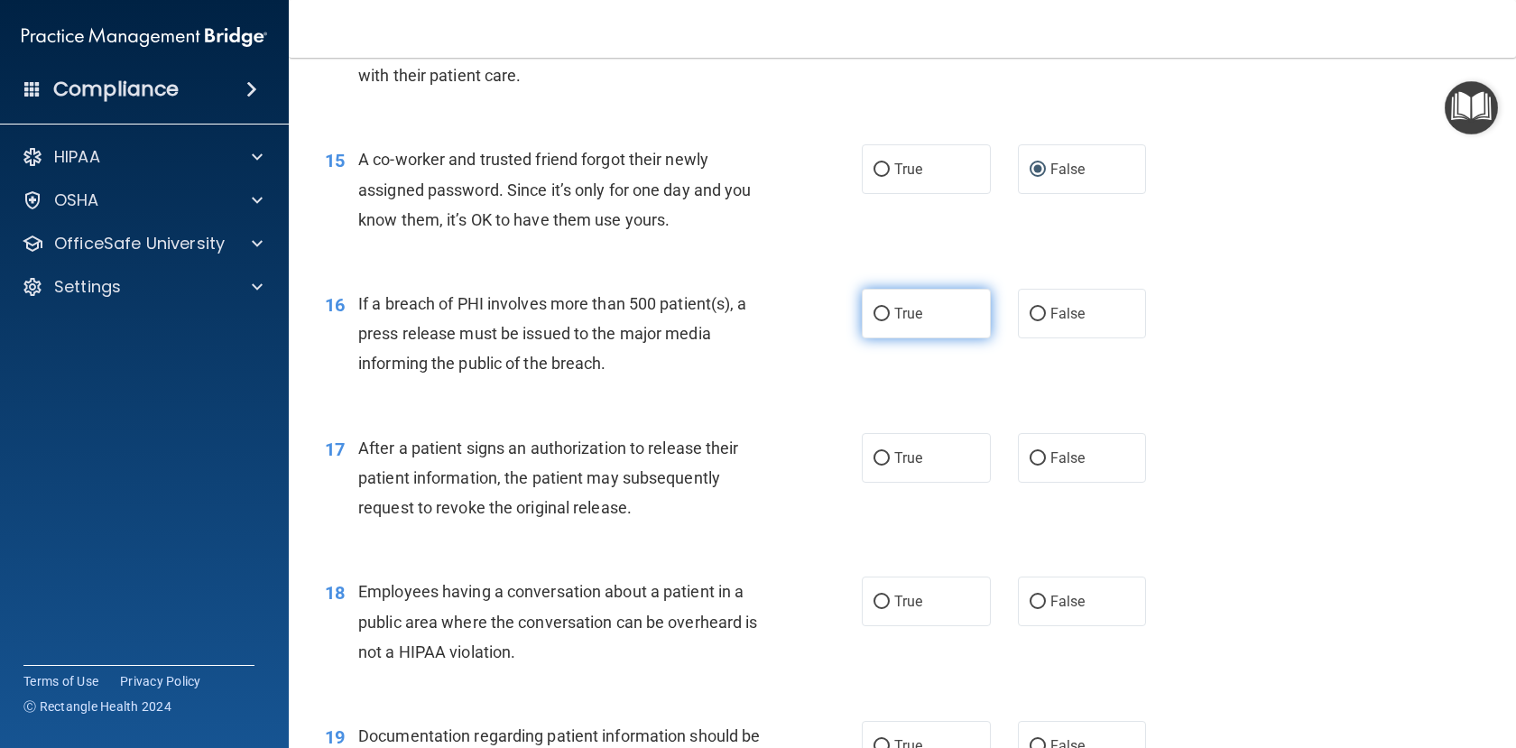
click at [874, 321] on input "True" at bounding box center [882, 315] width 16 height 14
radio input "true"
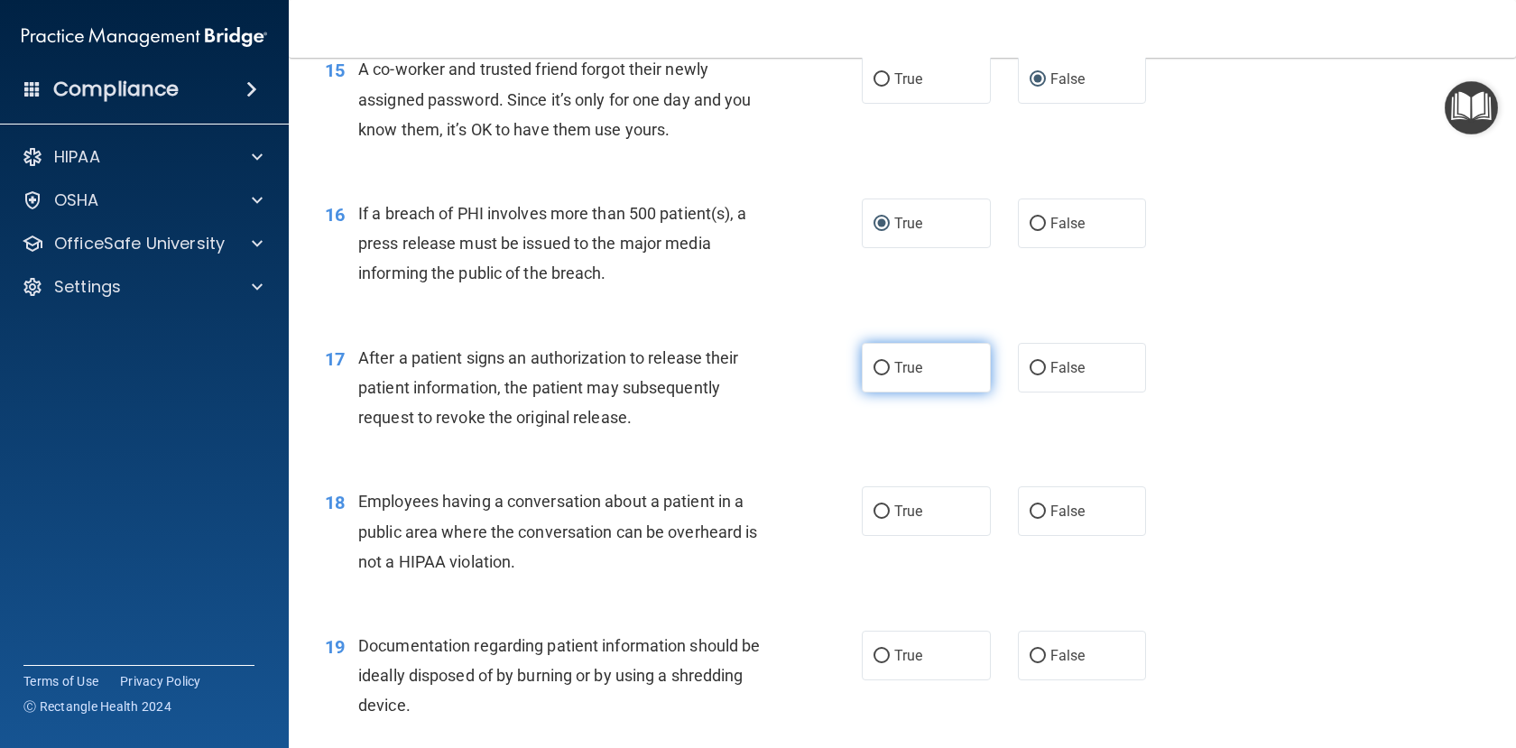
click at [874, 375] on input "True" at bounding box center [882, 369] width 16 height 14
radio input "true"
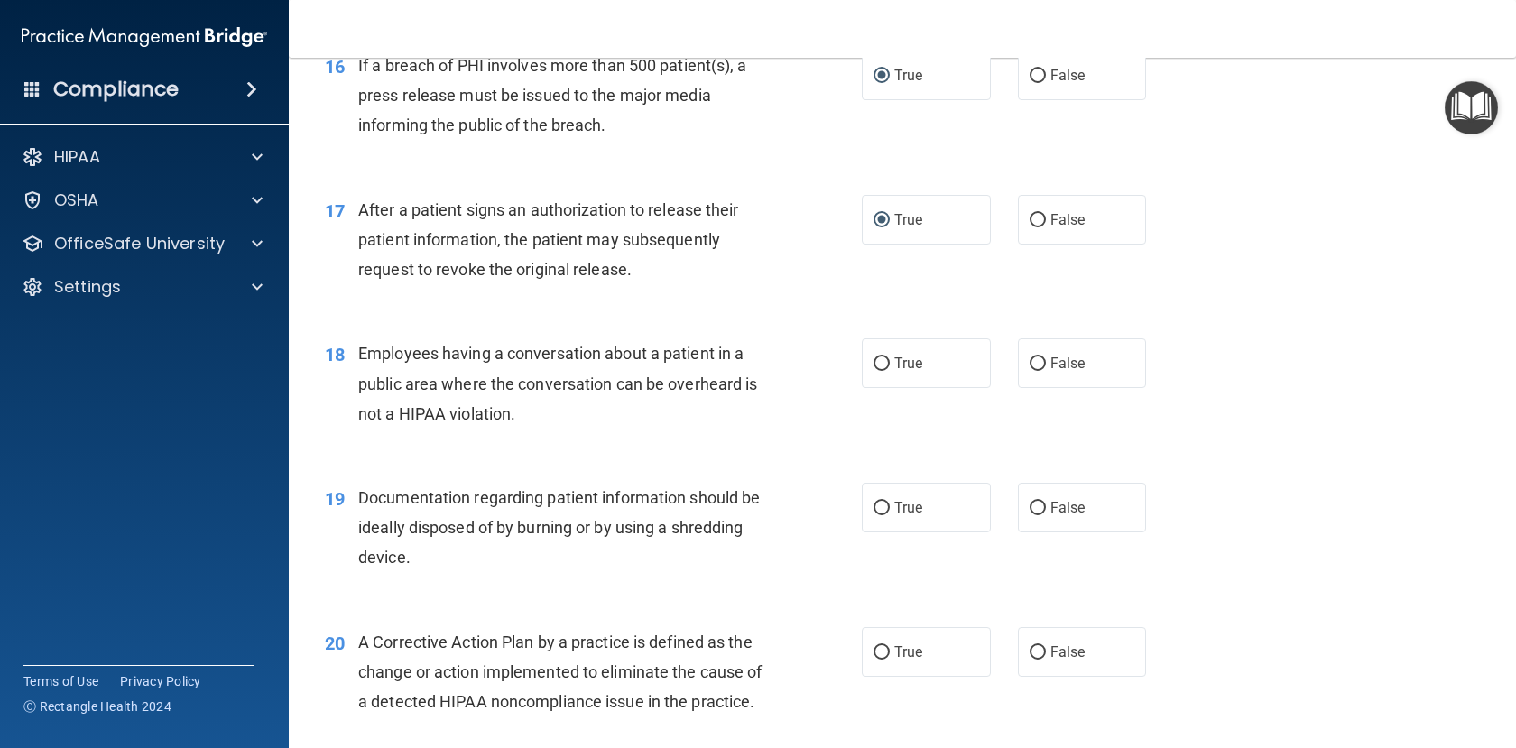
scroll to position [2256, 0]
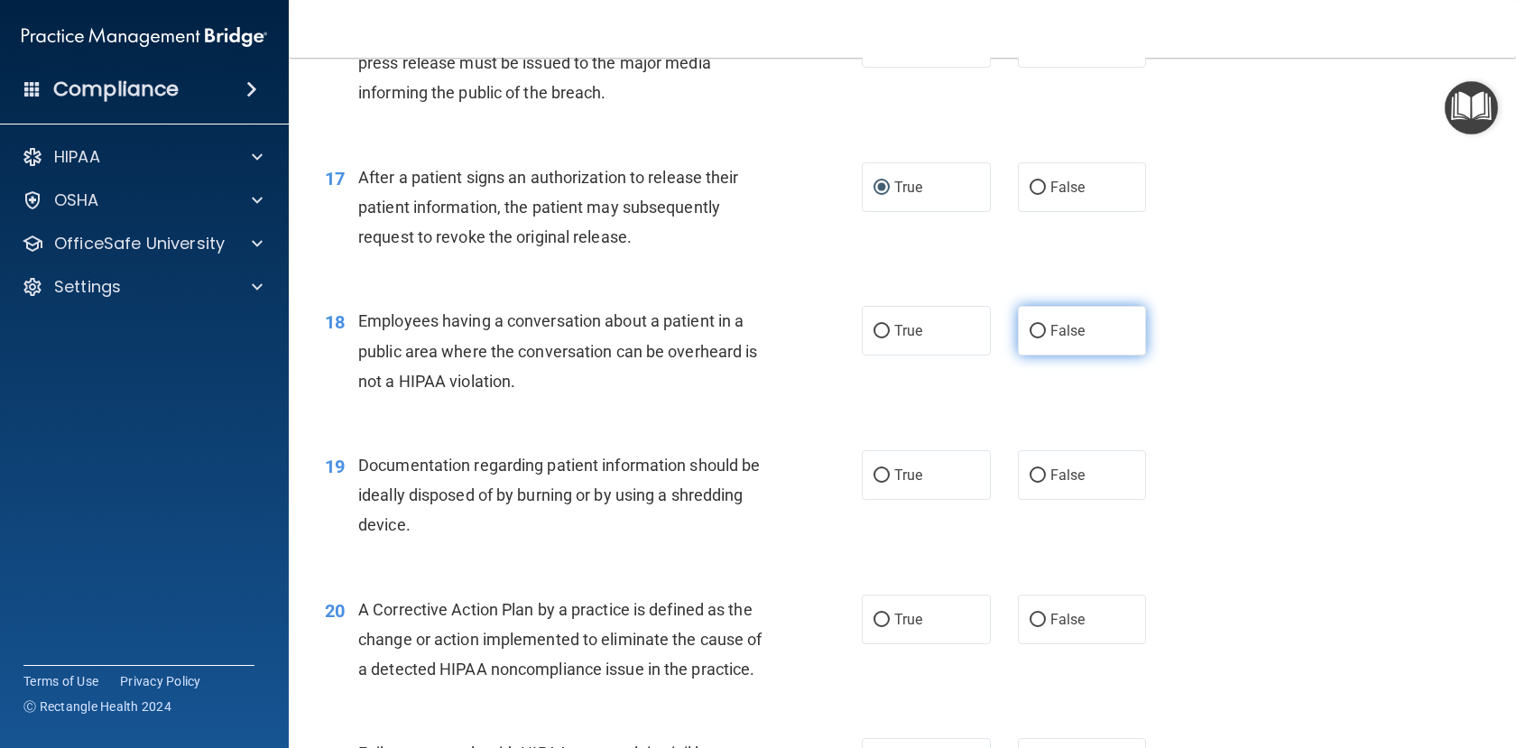
click at [1033, 338] on input "False" at bounding box center [1038, 332] width 16 height 14
radio input "true"
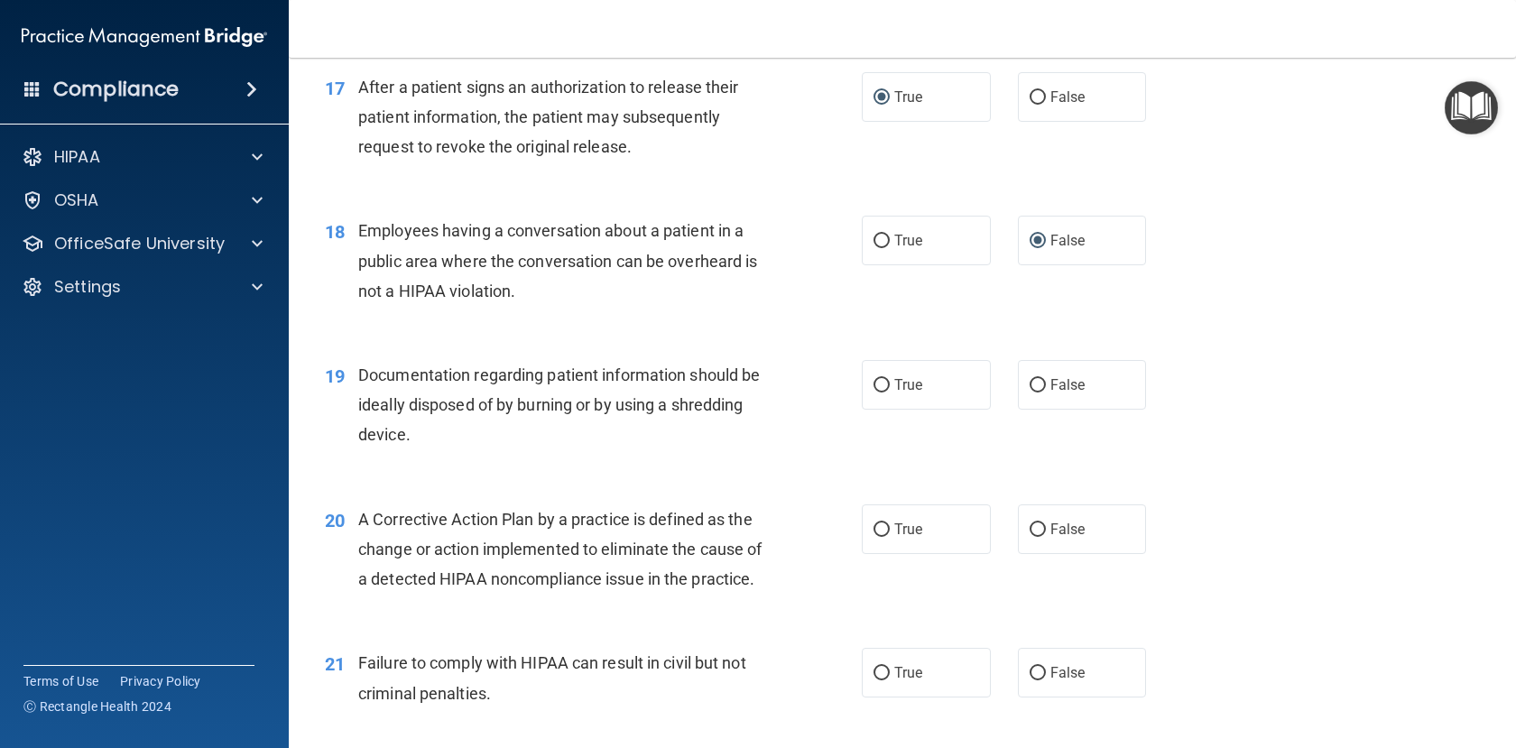
scroll to position [2437, 0]
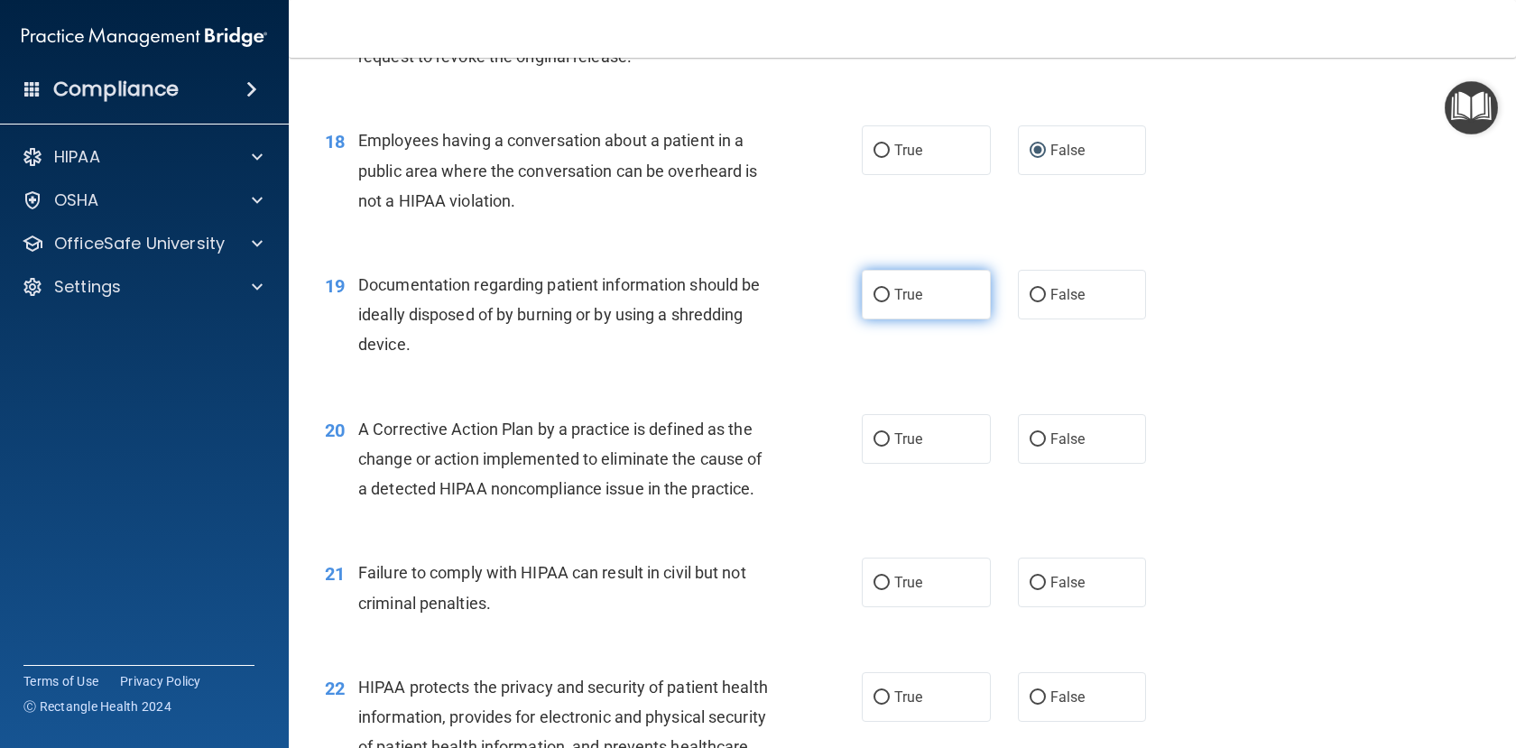
click at [874, 302] on input "True" at bounding box center [882, 296] width 16 height 14
radio input "true"
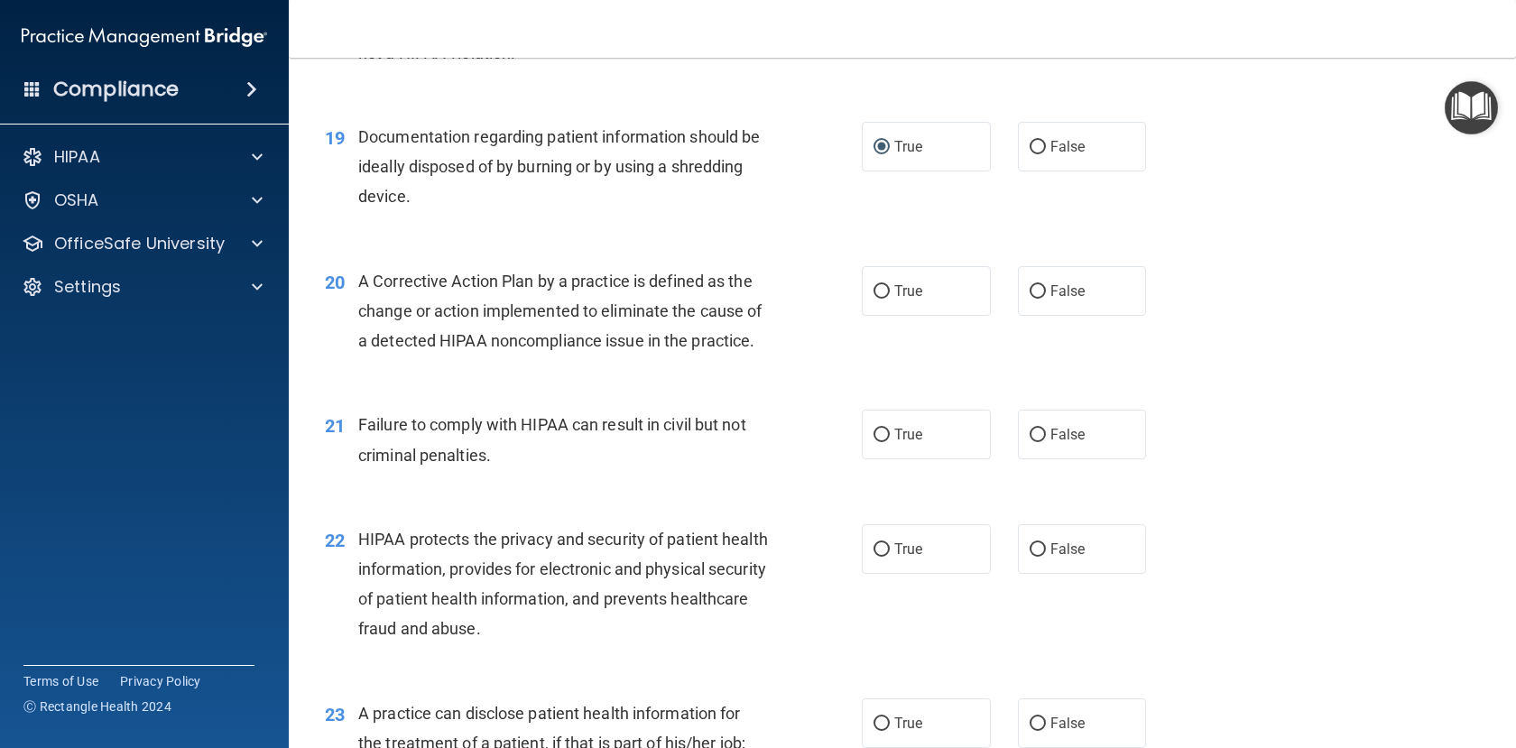
scroll to position [2617, 0]
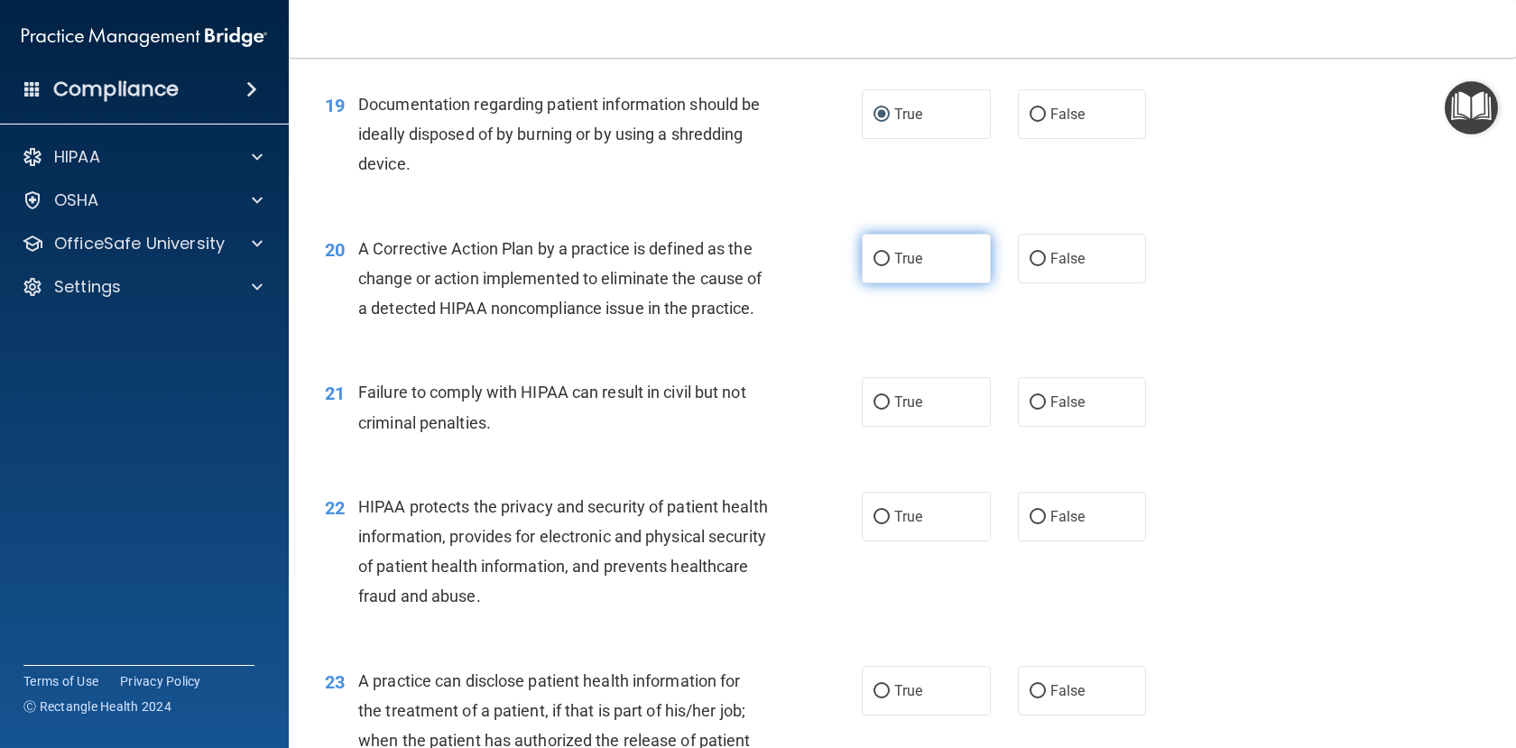
click at [874, 266] on input "True" at bounding box center [882, 260] width 16 height 14
radio input "true"
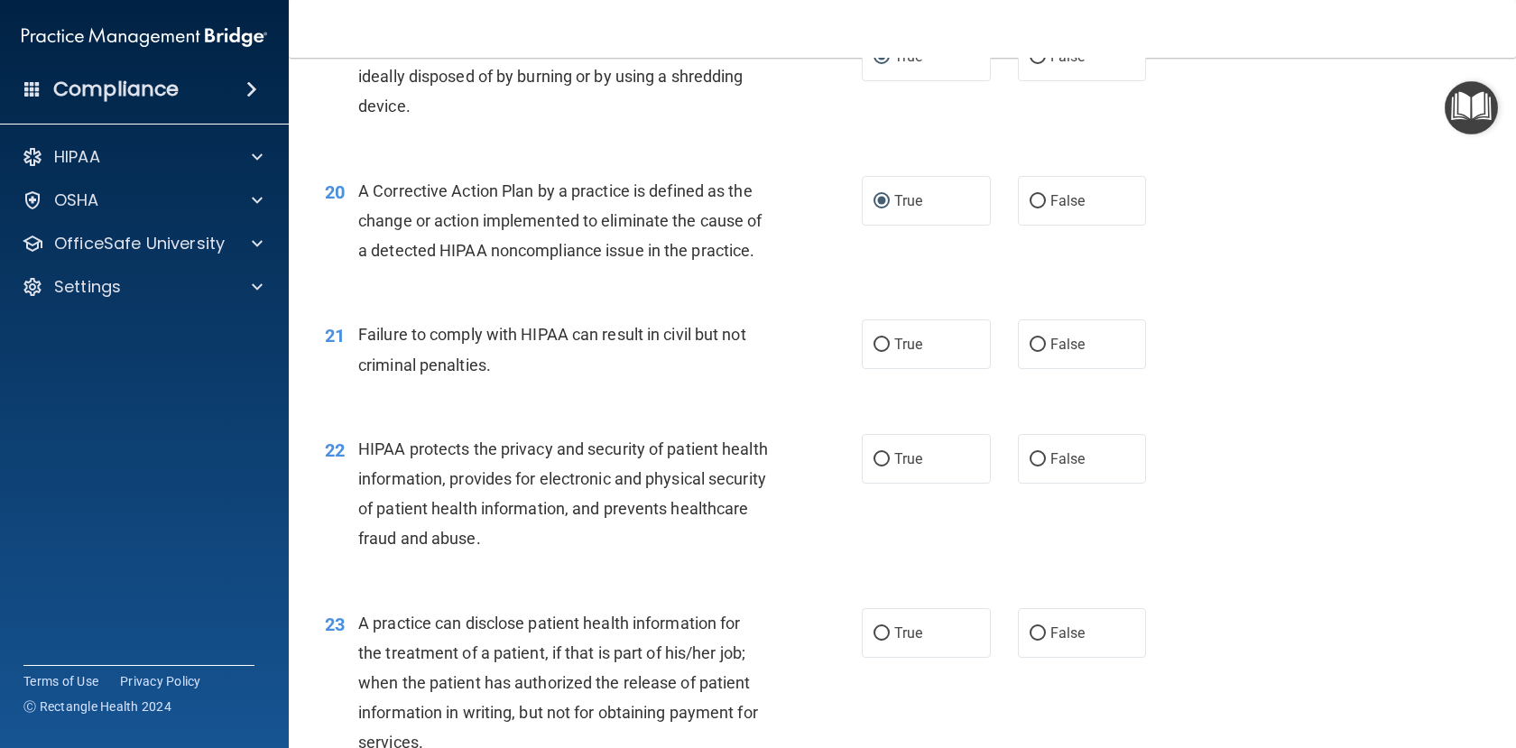
scroll to position [2708, 0]
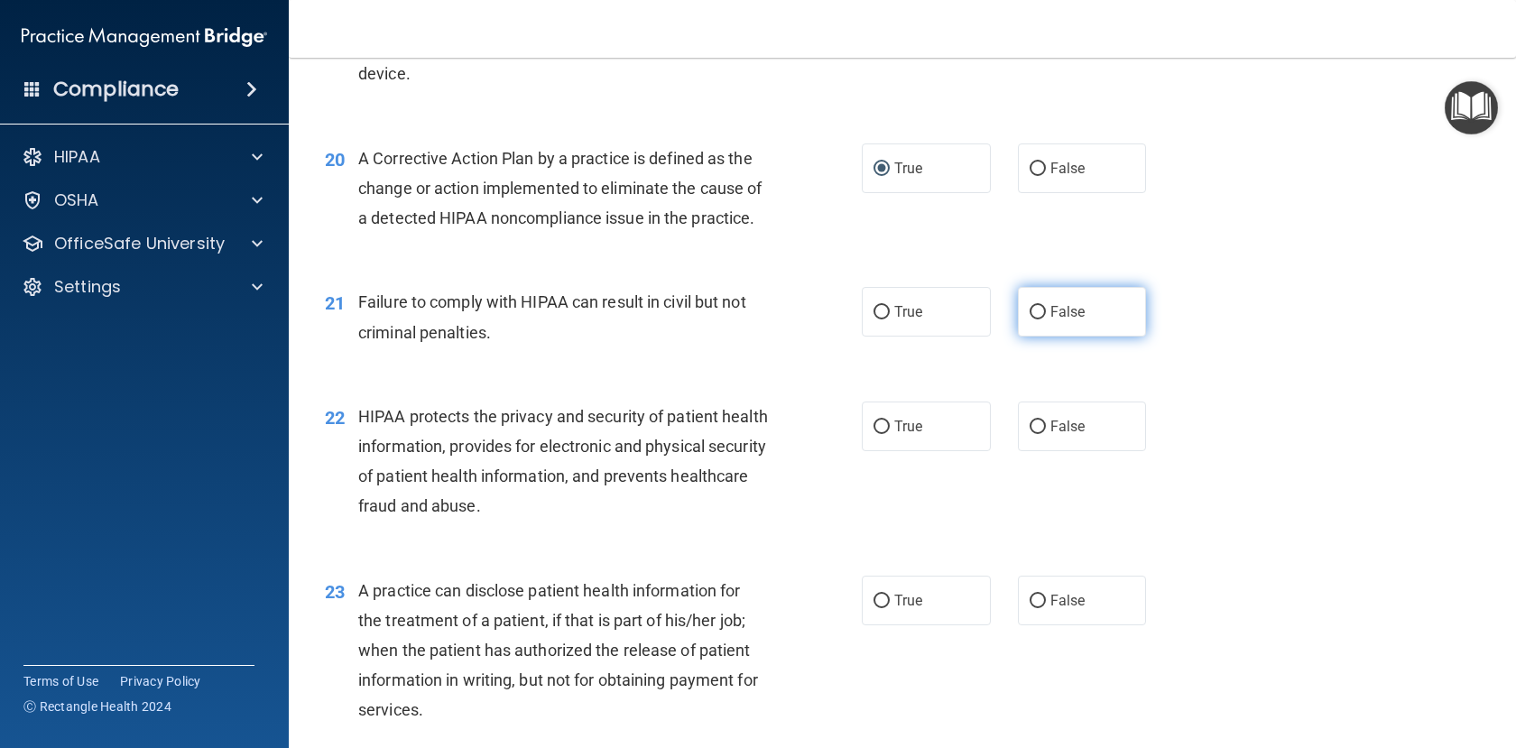
click at [1040, 337] on label "False" at bounding box center [1082, 312] width 129 height 50
click at [1040, 320] on input "False" at bounding box center [1038, 313] width 16 height 14
radio input "true"
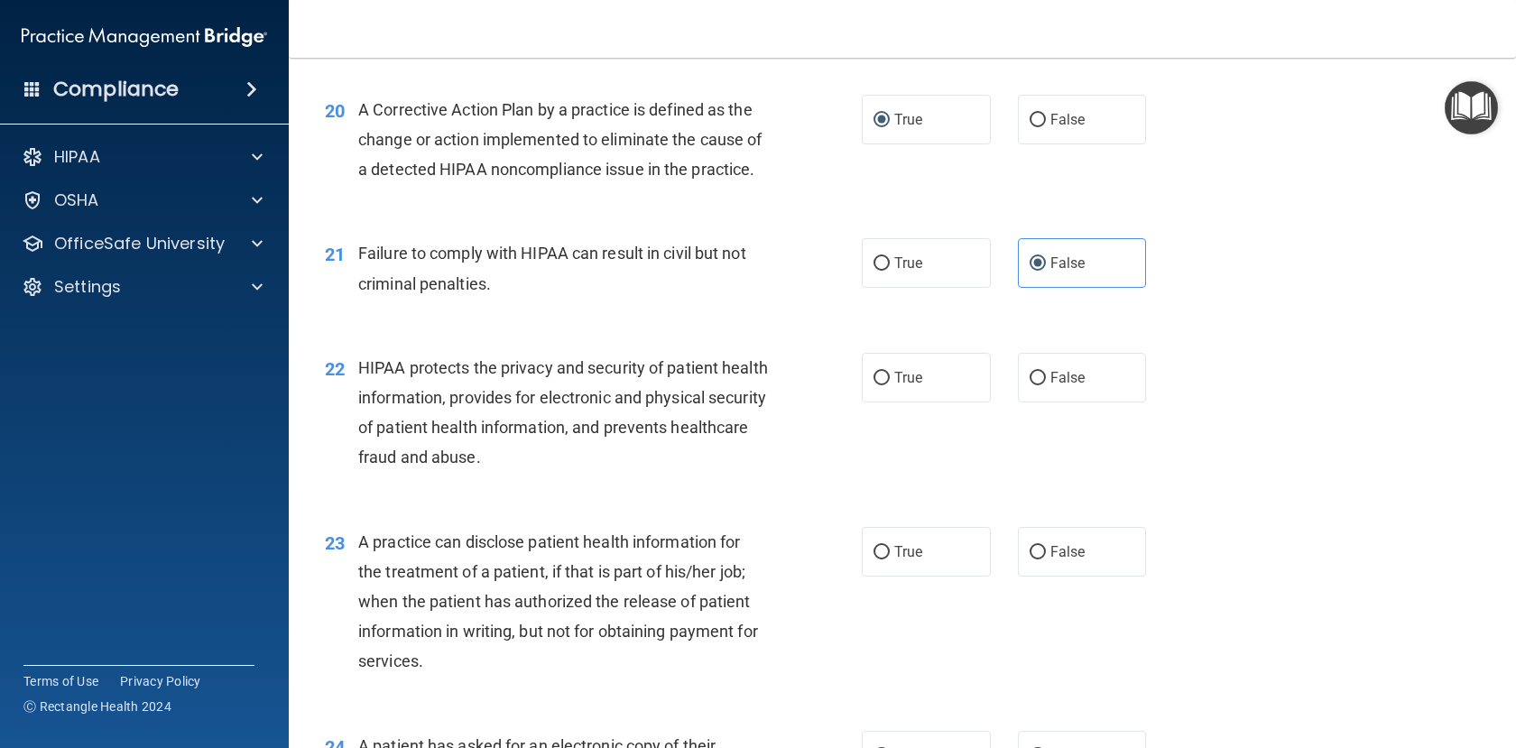
scroll to position [2798, 0]
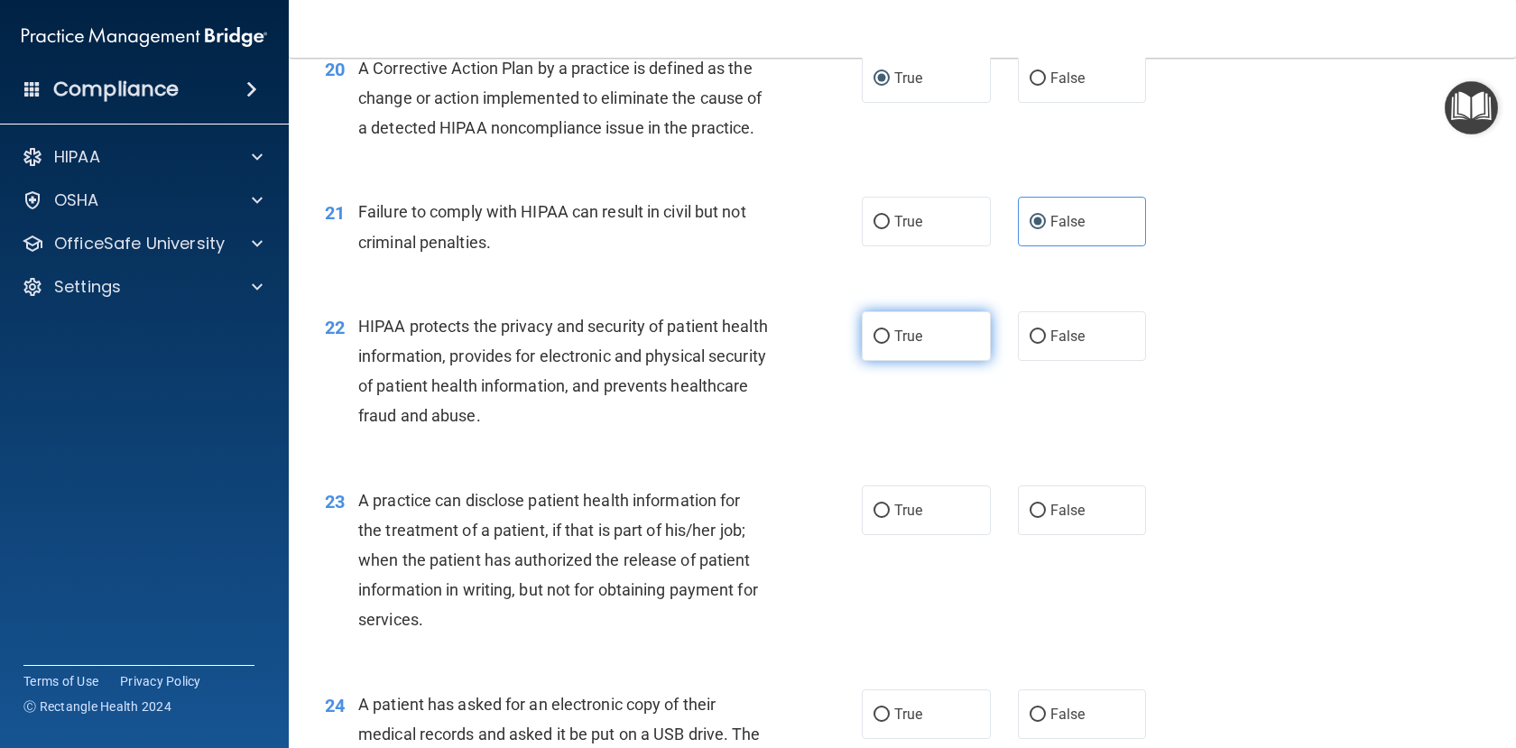
click at [880, 344] on input "True" at bounding box center [882, 337] width 16 height 14
radio input "true"
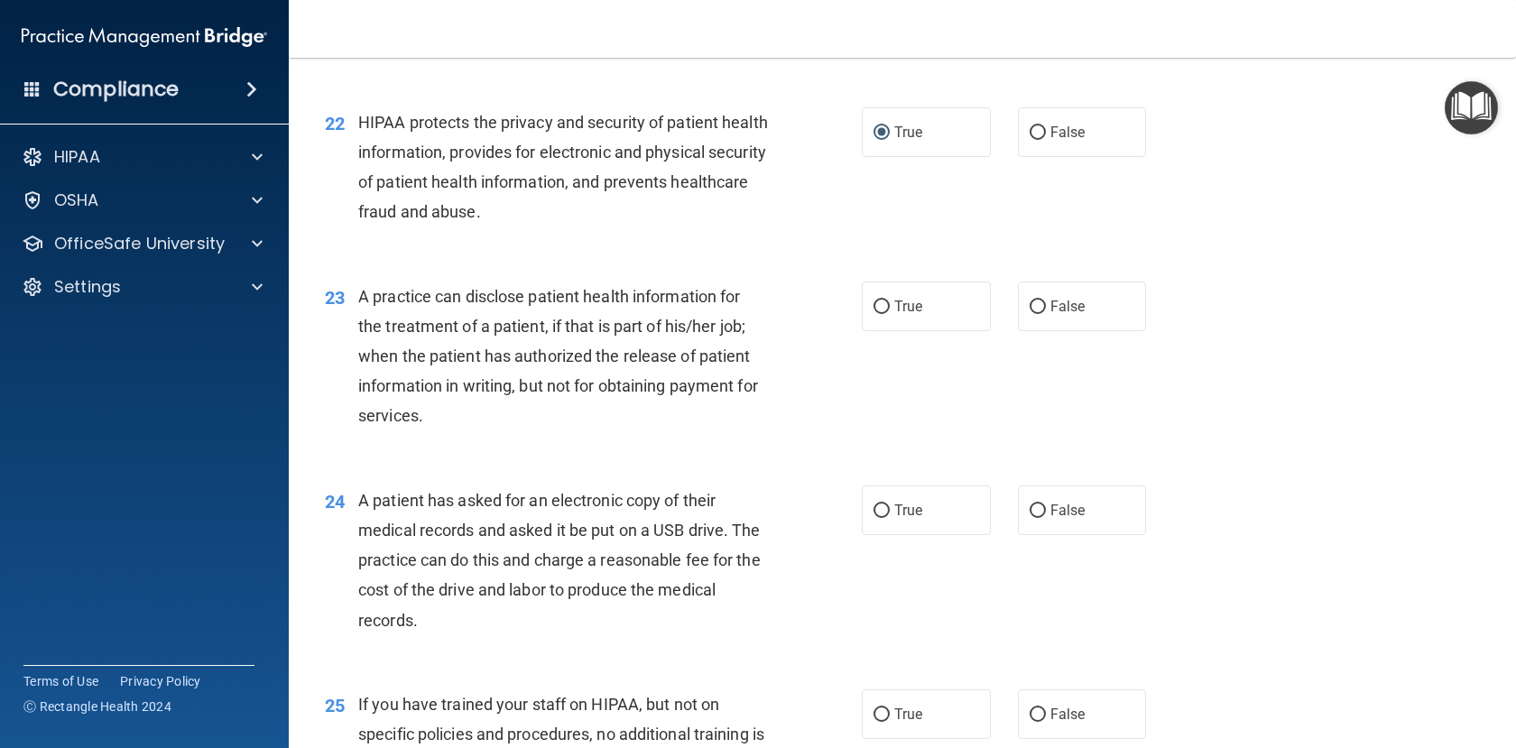
scroll to position [3000, 0]
click at [1030, 316] on input "False" at bounding box center [1038, 309] width 16 height 14
radio input "true"
click at [880, 316] on input "True" at bounding box center [882, 309] width 16 height 14
radio input "true"
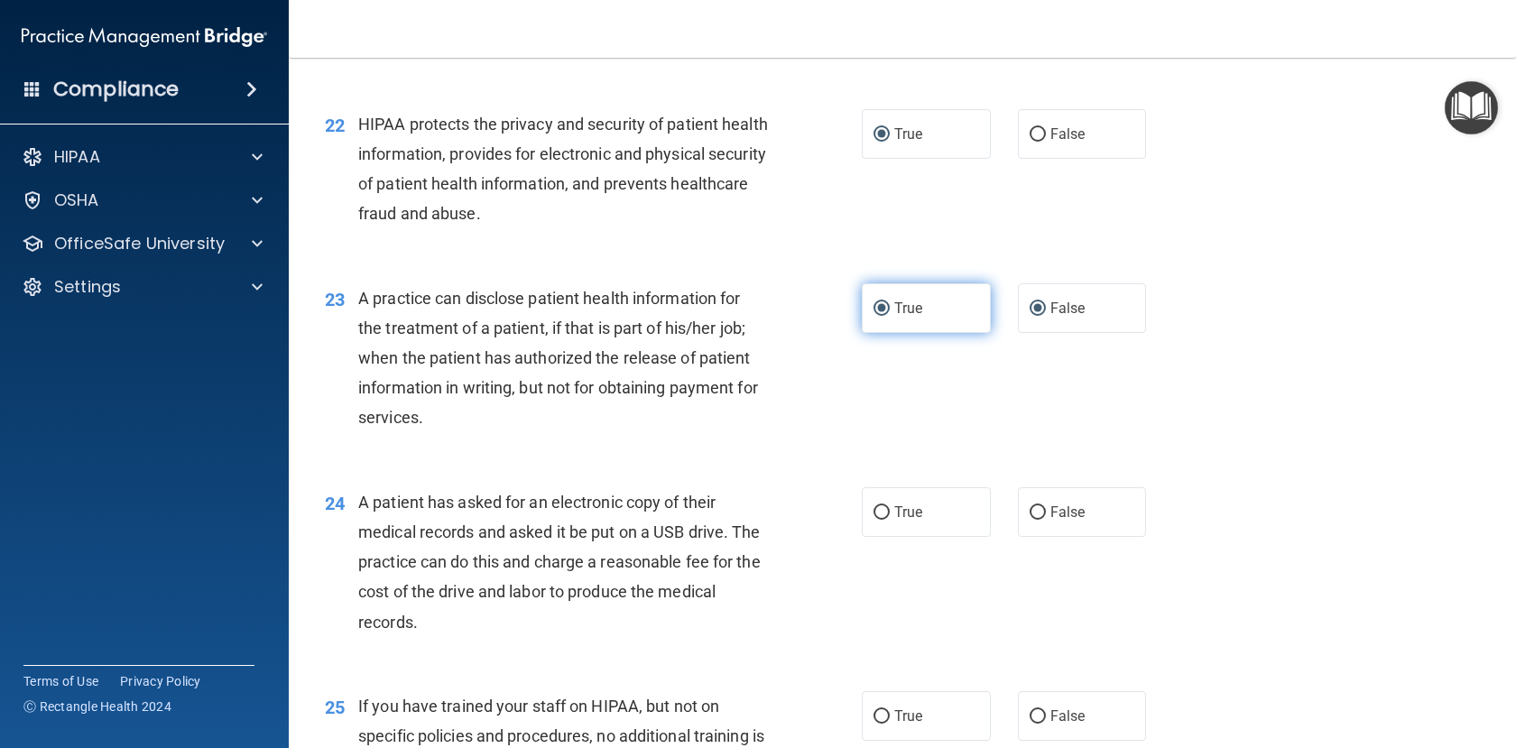
radio input "false"
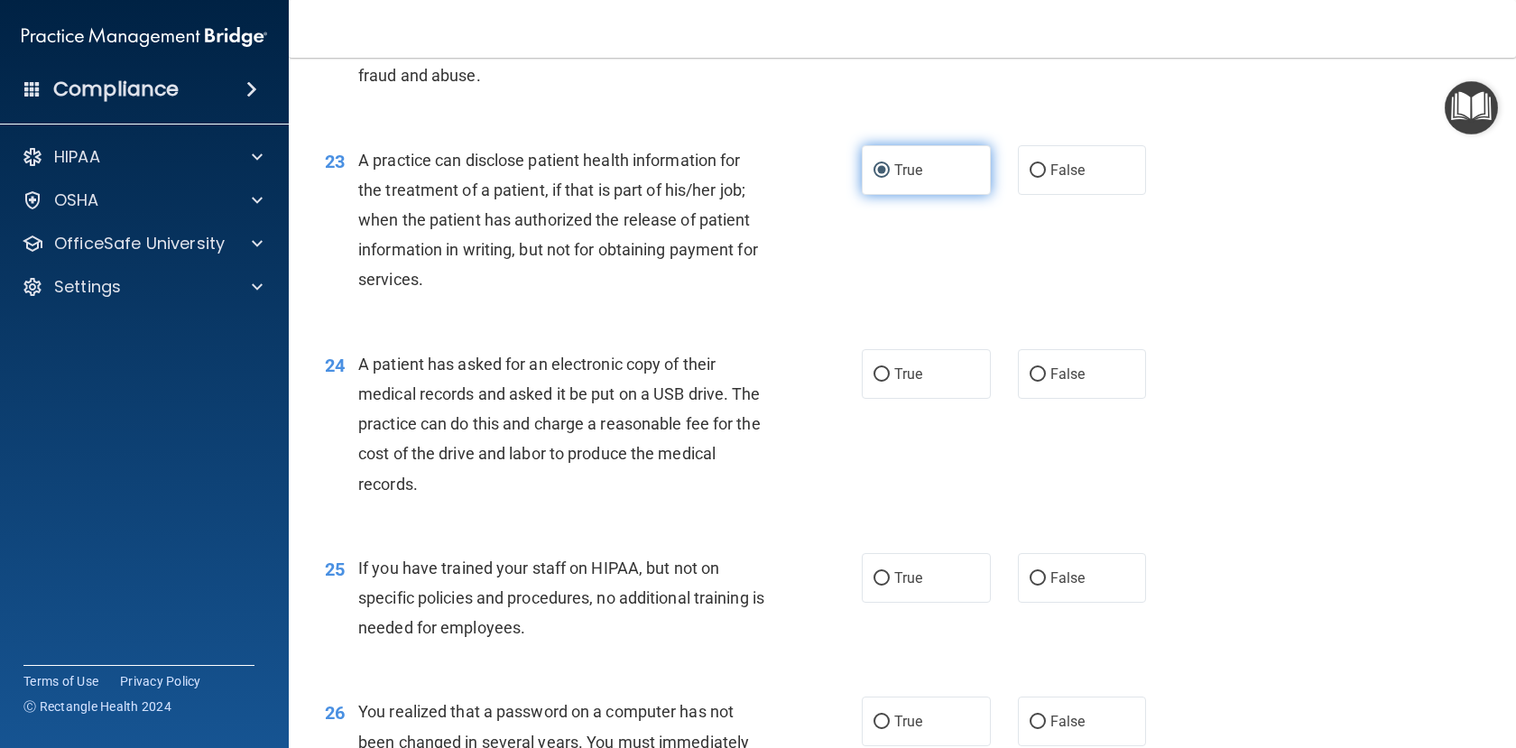
scroll to position [3181, 0]
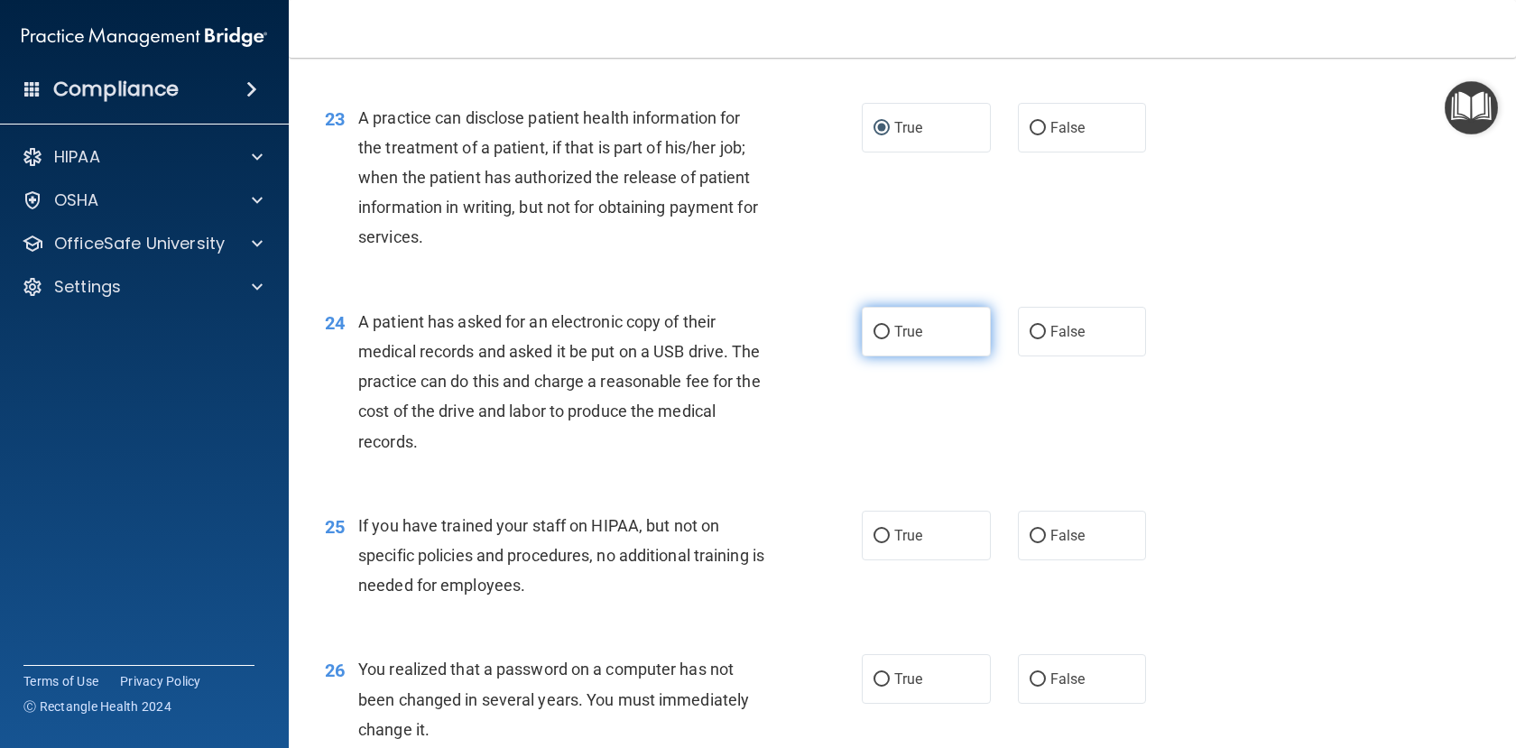
click at [875, 339] on input "True" at bounding box center [882, 333] width 16 height 14
radio input "true"
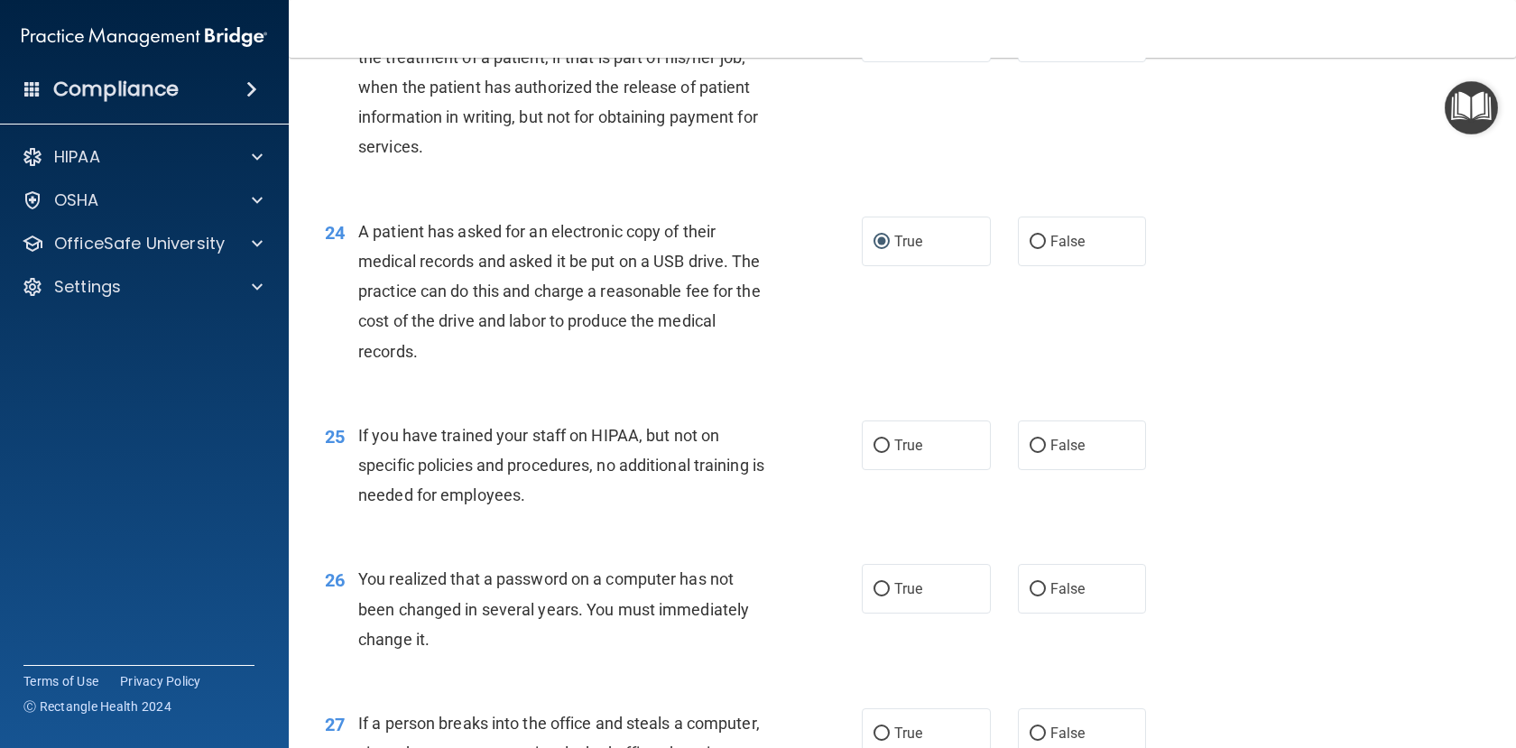
scroll to position [3361, 0]
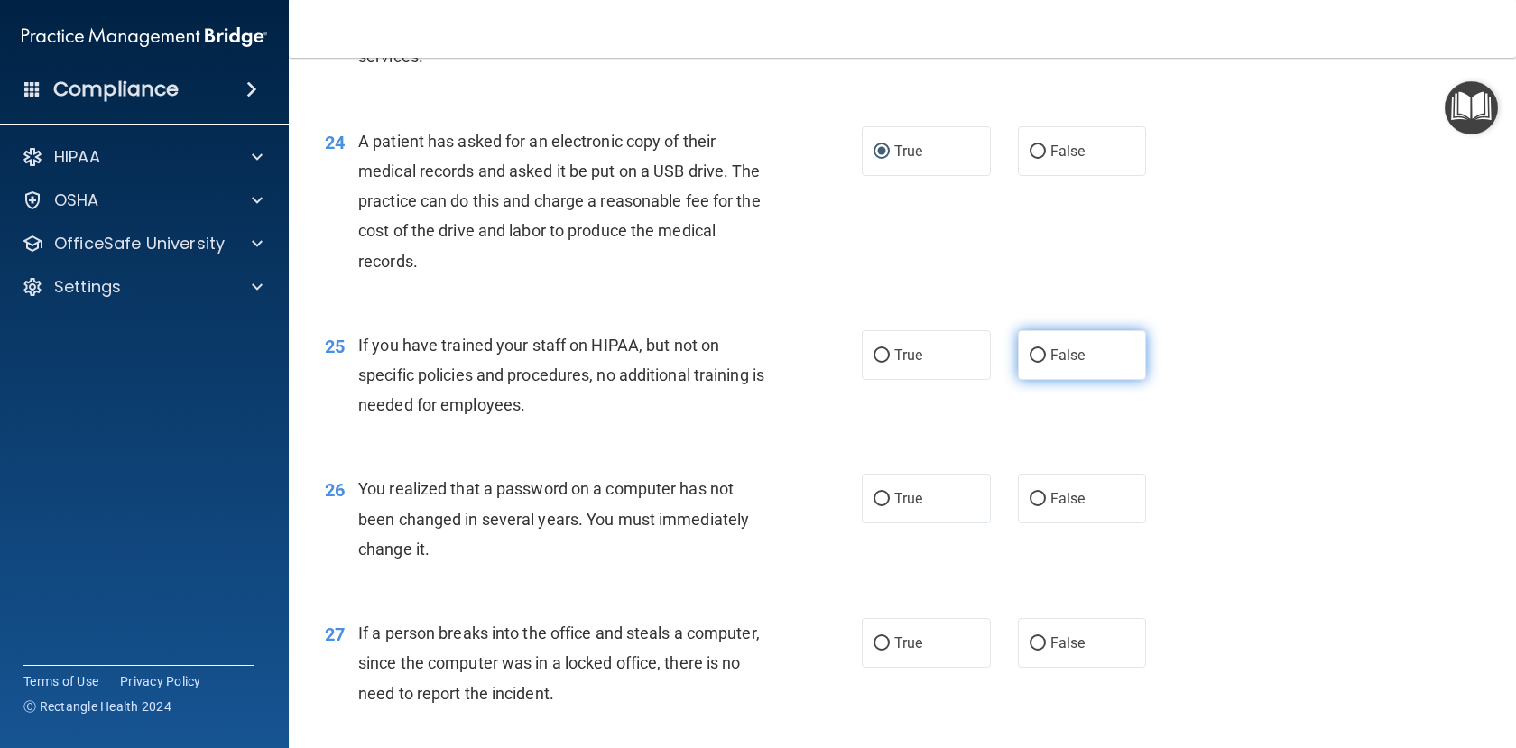
click at [1034, 363] on input "False" at bounding box center [1038, 356] width 16 height 14
radio input "true"
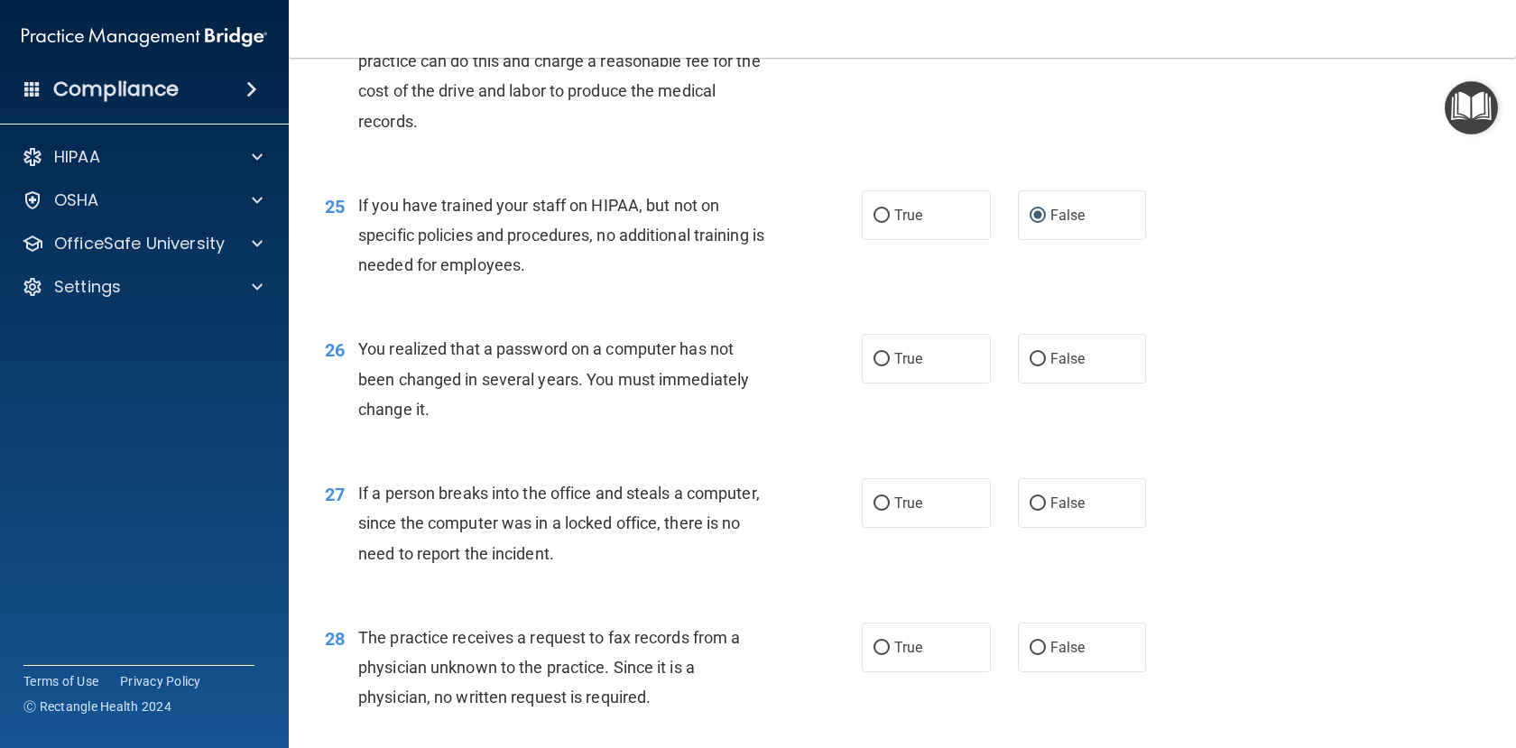
scroll to position [3542, 0]
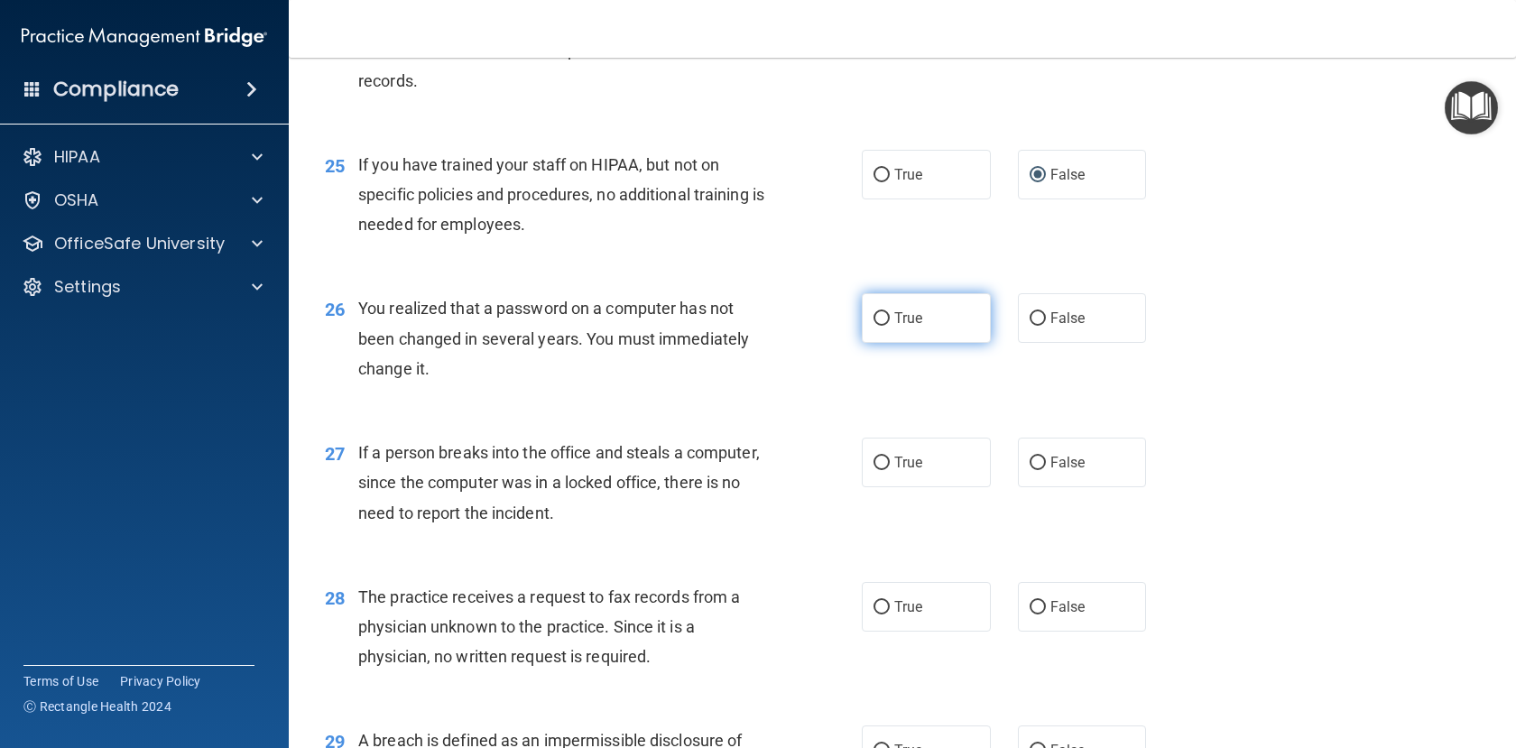
click at [874, 326] on input "True" at bounding box center [882, 319] width 16 height 14
radio input "true"
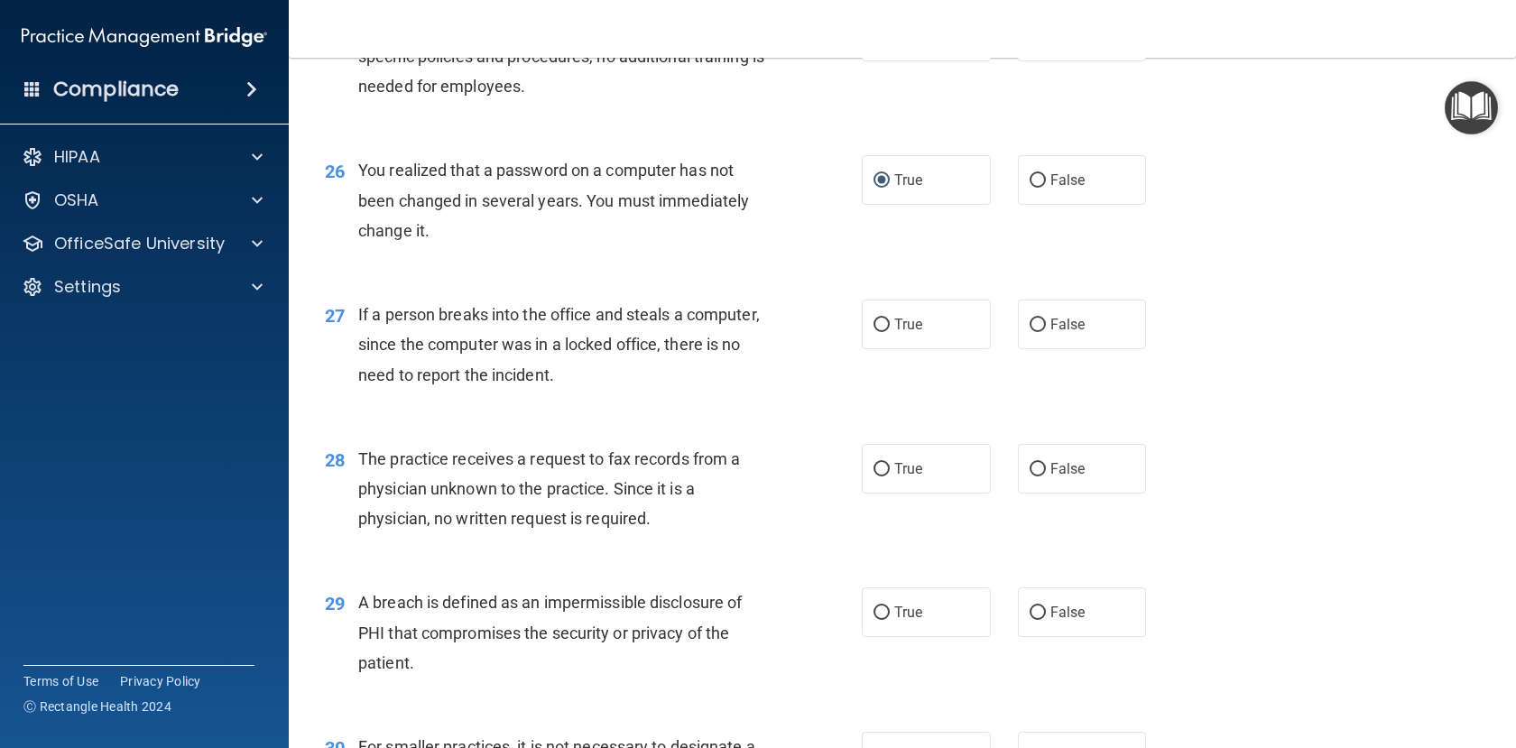
scroll to position [3722, 0]
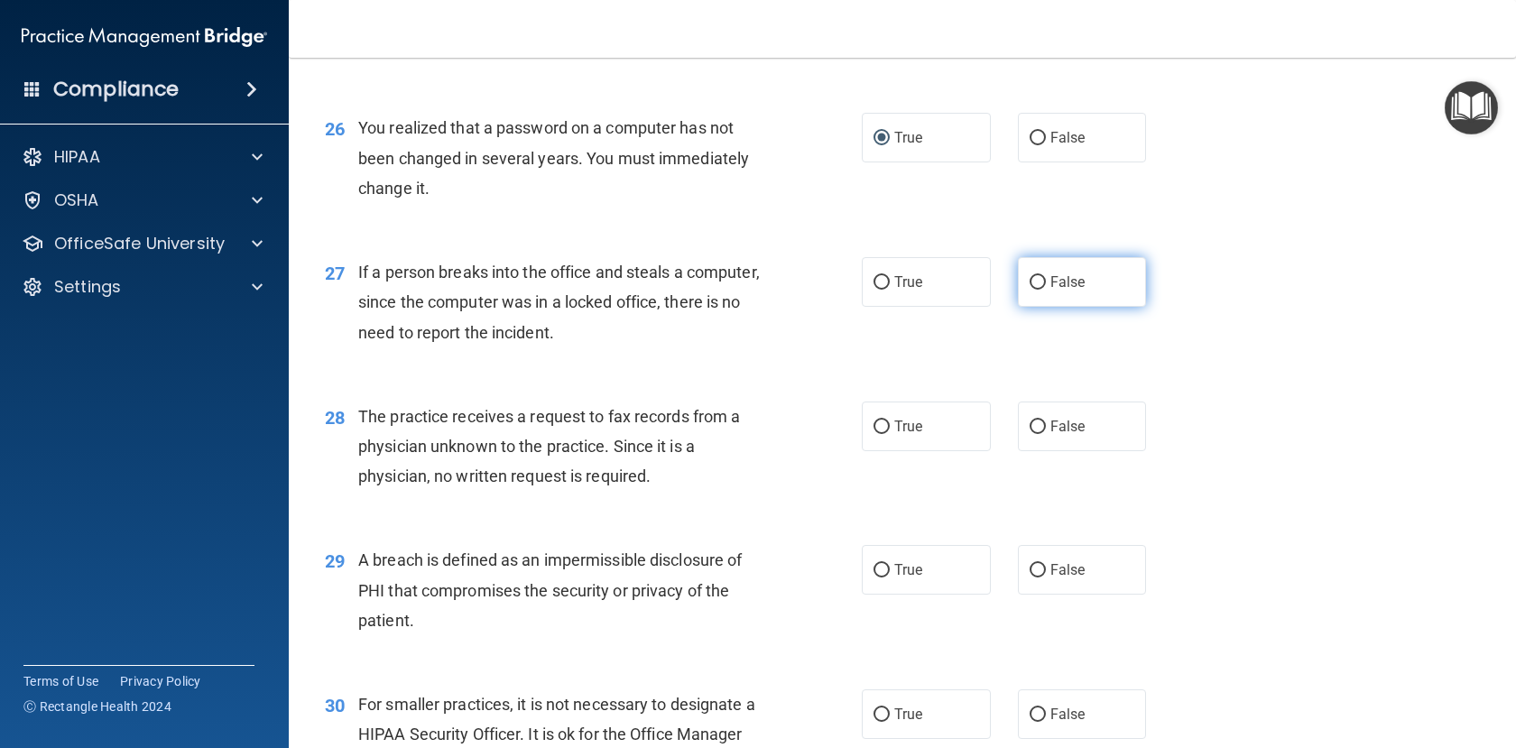
click at [1030, 290] on input "False" at bounding box center [1038, 283] width 16 height 14
radio input "true"
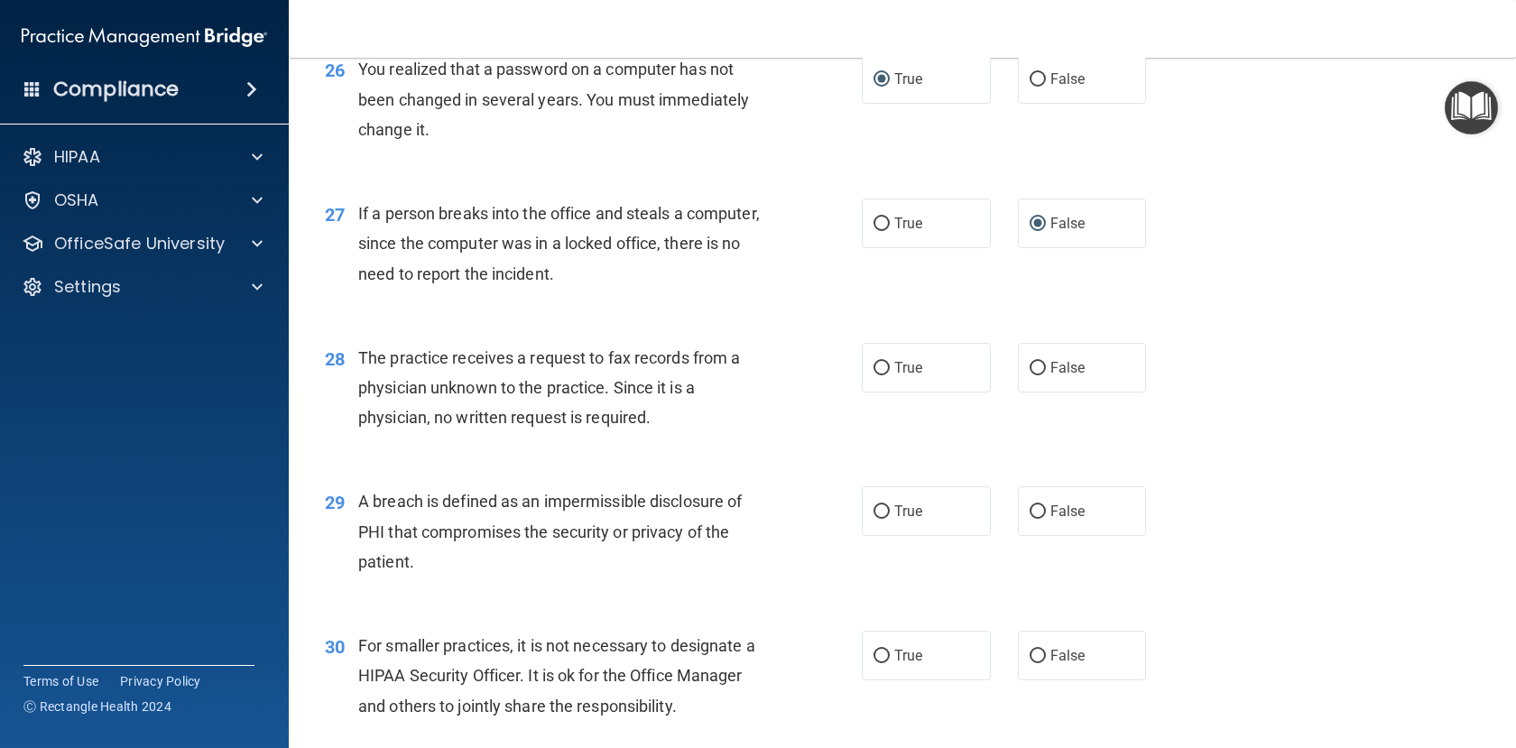
scroll to position [3812, 0]
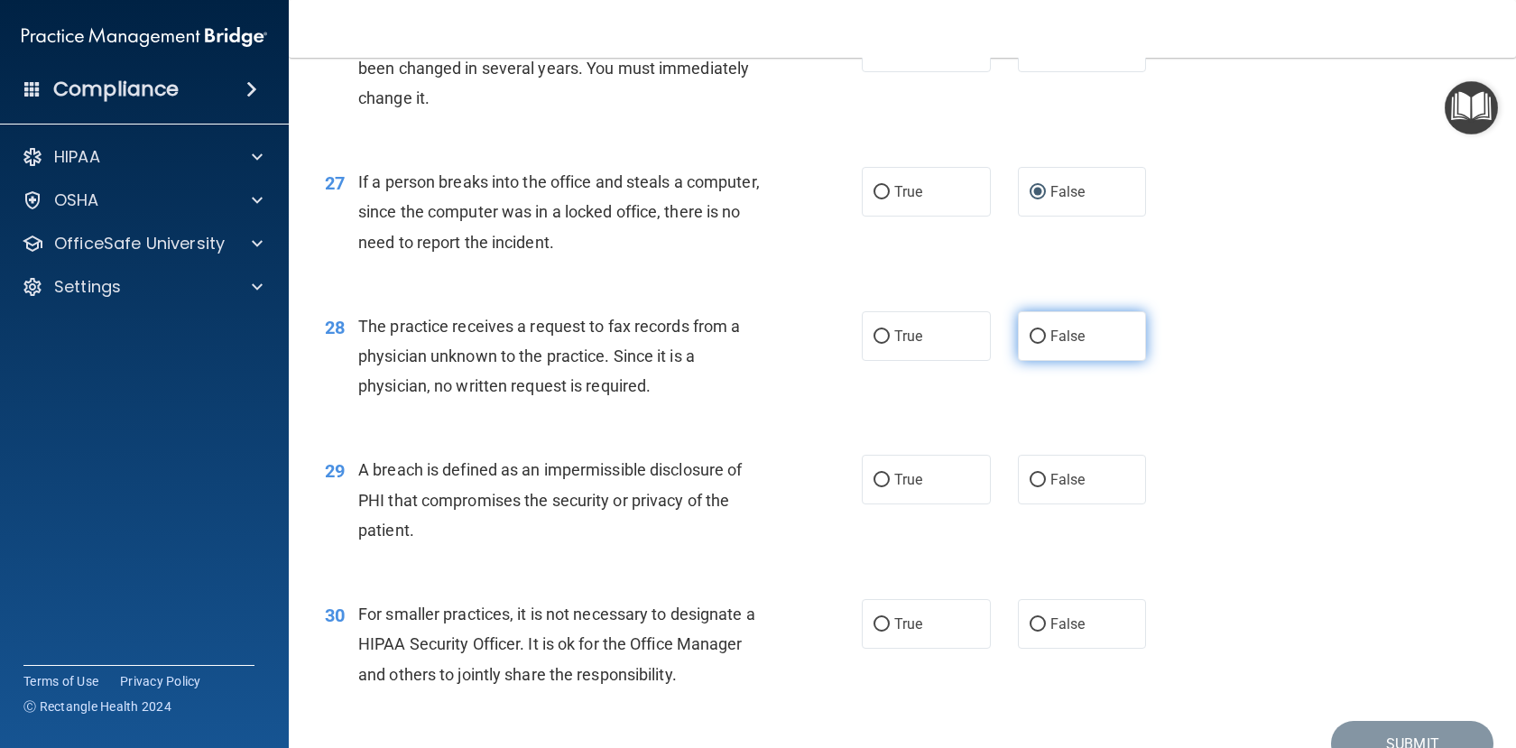
click at [1036, 344] on input "False" at bounding box center [1038, 337] width 16 height 14
radio input "true"
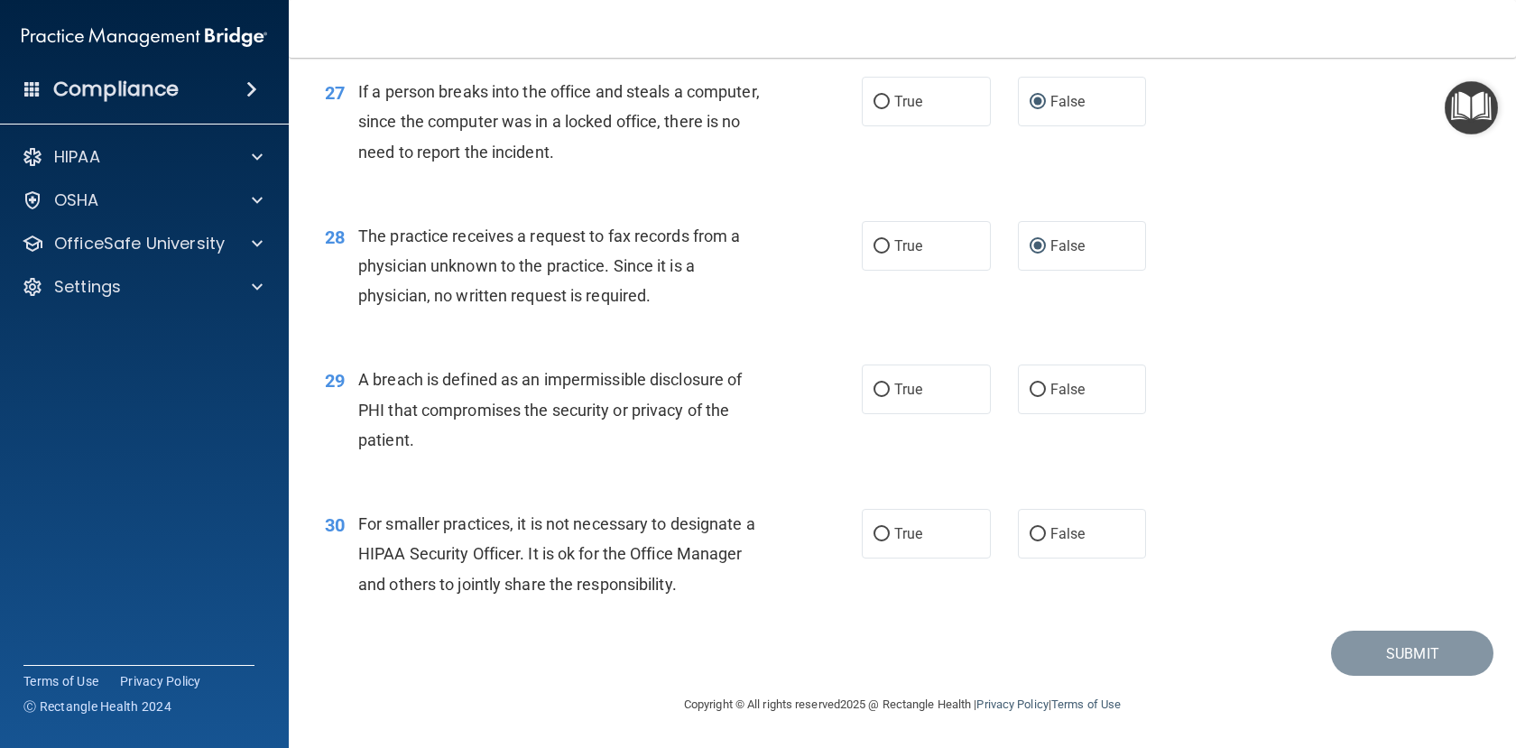
scroll to position [3993, 0]
click at [865, 387] on label "True" at bounding box center [926, 390] width 129 height 50
click at [874, 387] on input "True" at bounding box center [882, 391] width 16 height 14
radio input "true"
click at [1030, 532] on input "False" at bounding box center [1038, 535] width 16 height 14
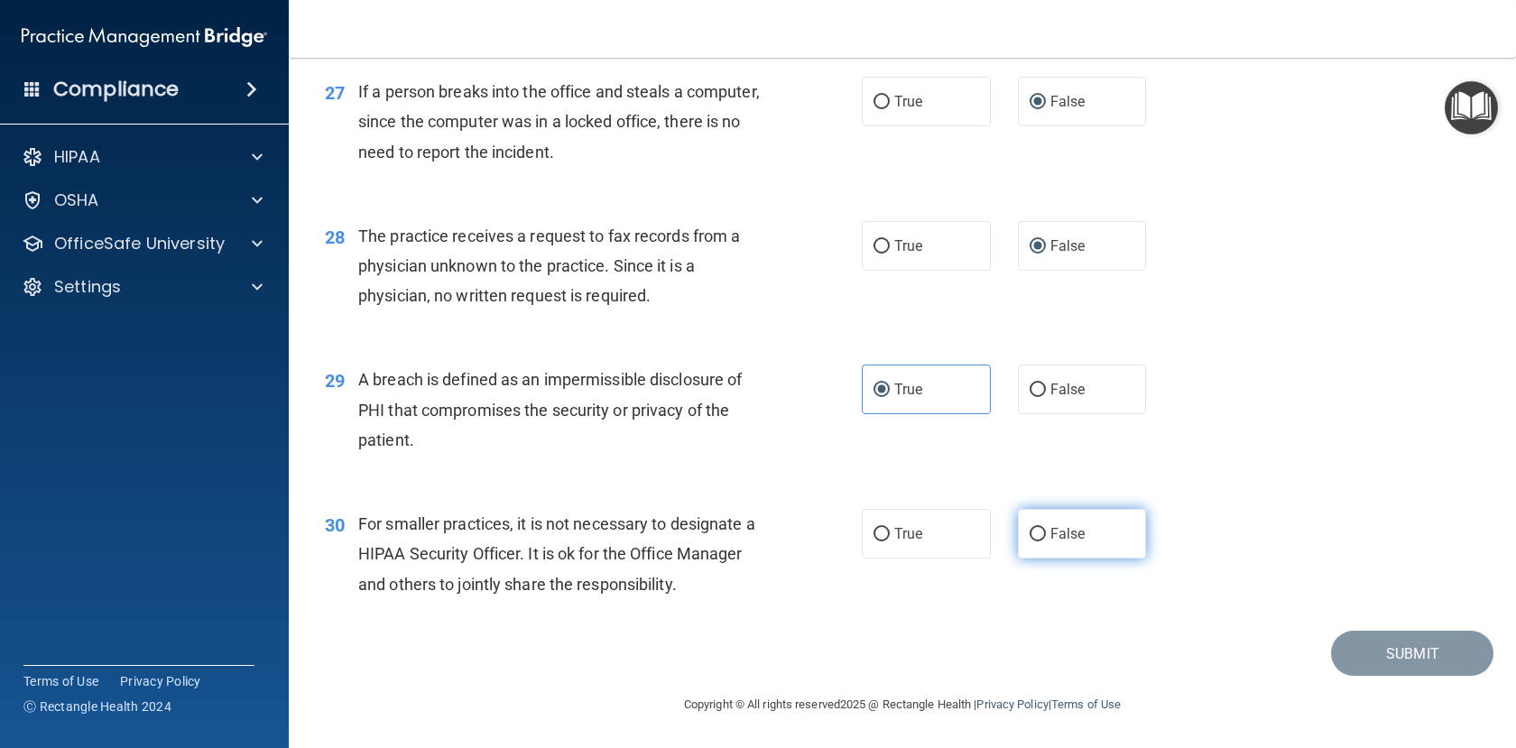
radio input "true"
click at [1401, 669] on button "Submit" at bounding box center [1412, 654] width 162 height 46
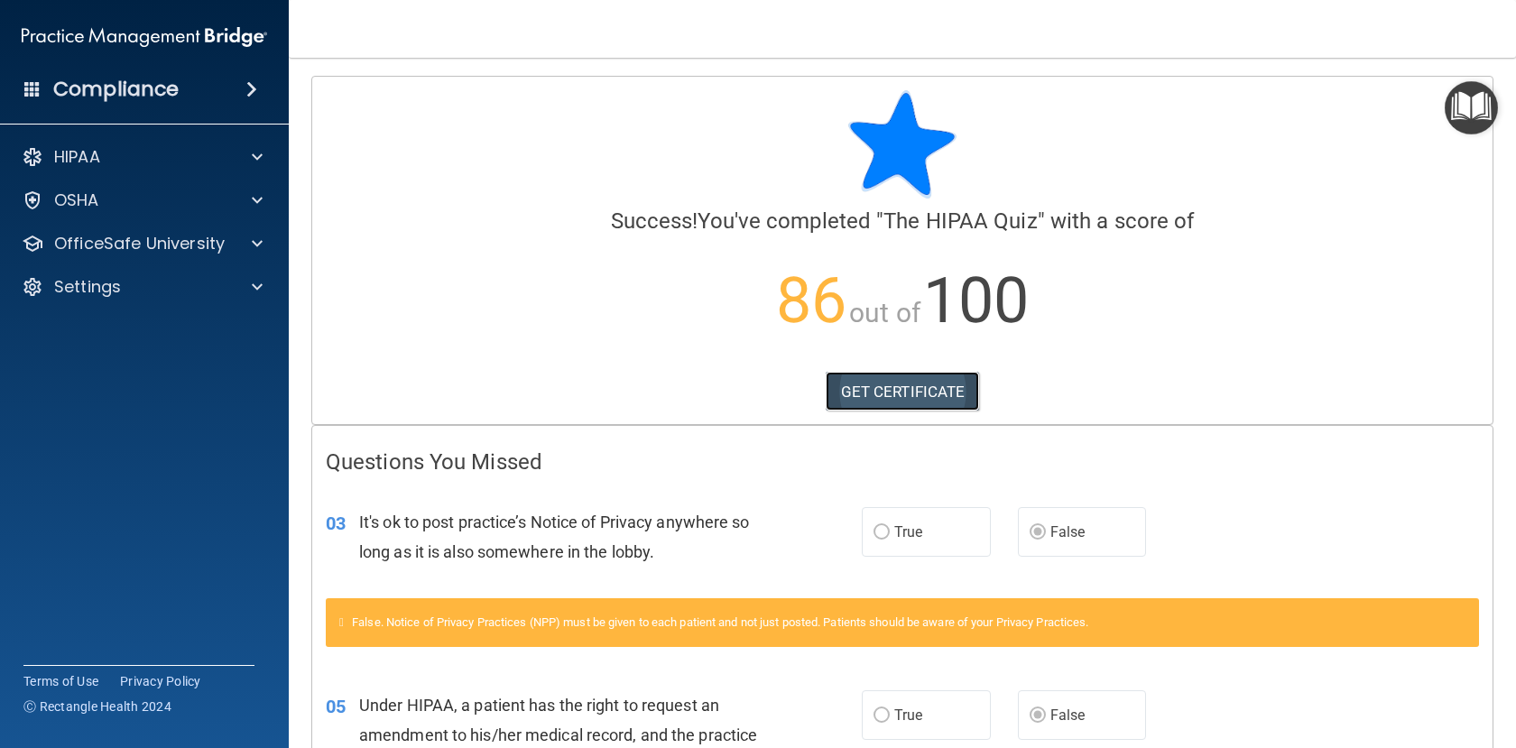
click at [895, 388] on link "GET CERTIFICATE" at bounding box center [903, 392] width 154 height 40
click at [127, 158] on div "HIPAA" at bounding box center [120, 157] width 224 height 22
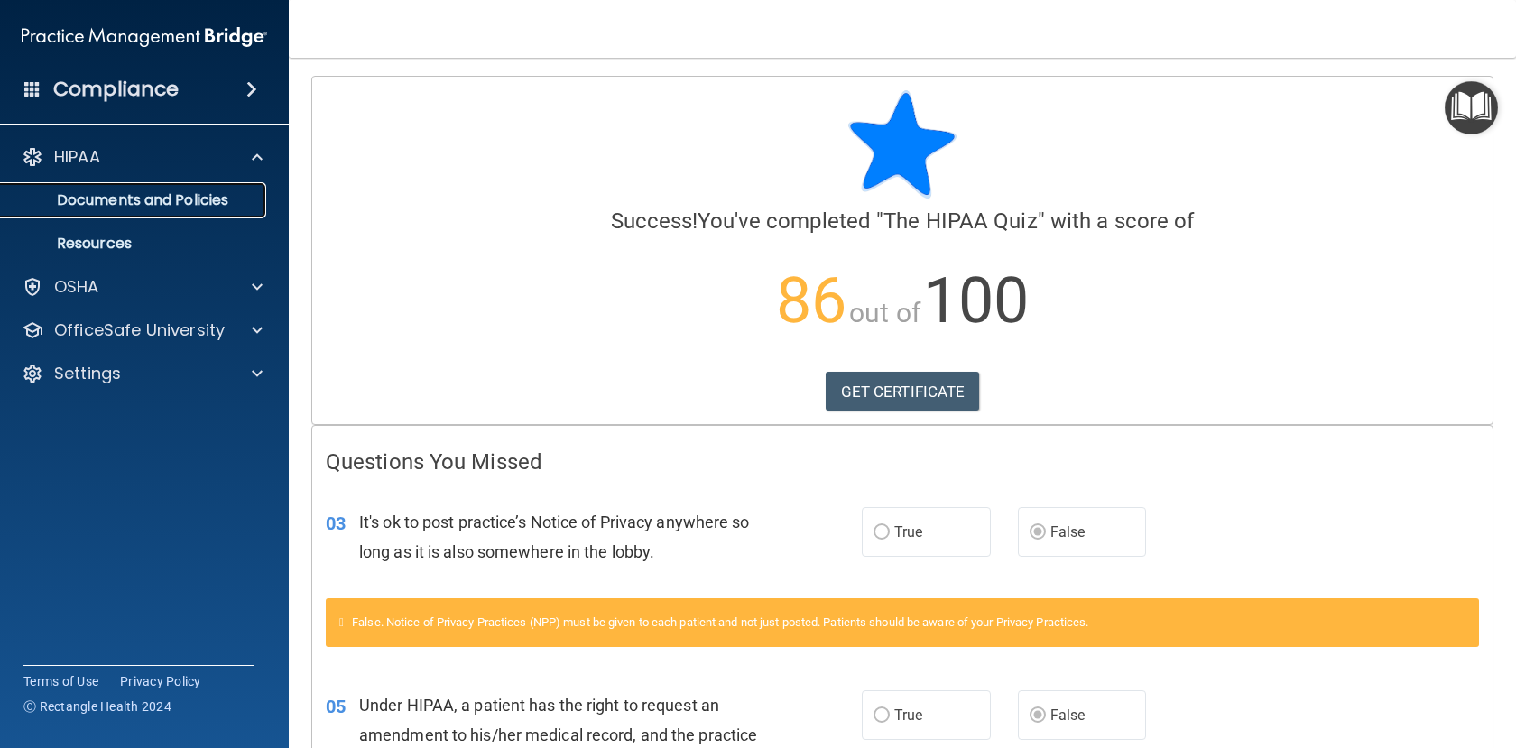
click at [141, 215] on link "Documents and Policies" at bounding box center [124, 200] width 284 height 36
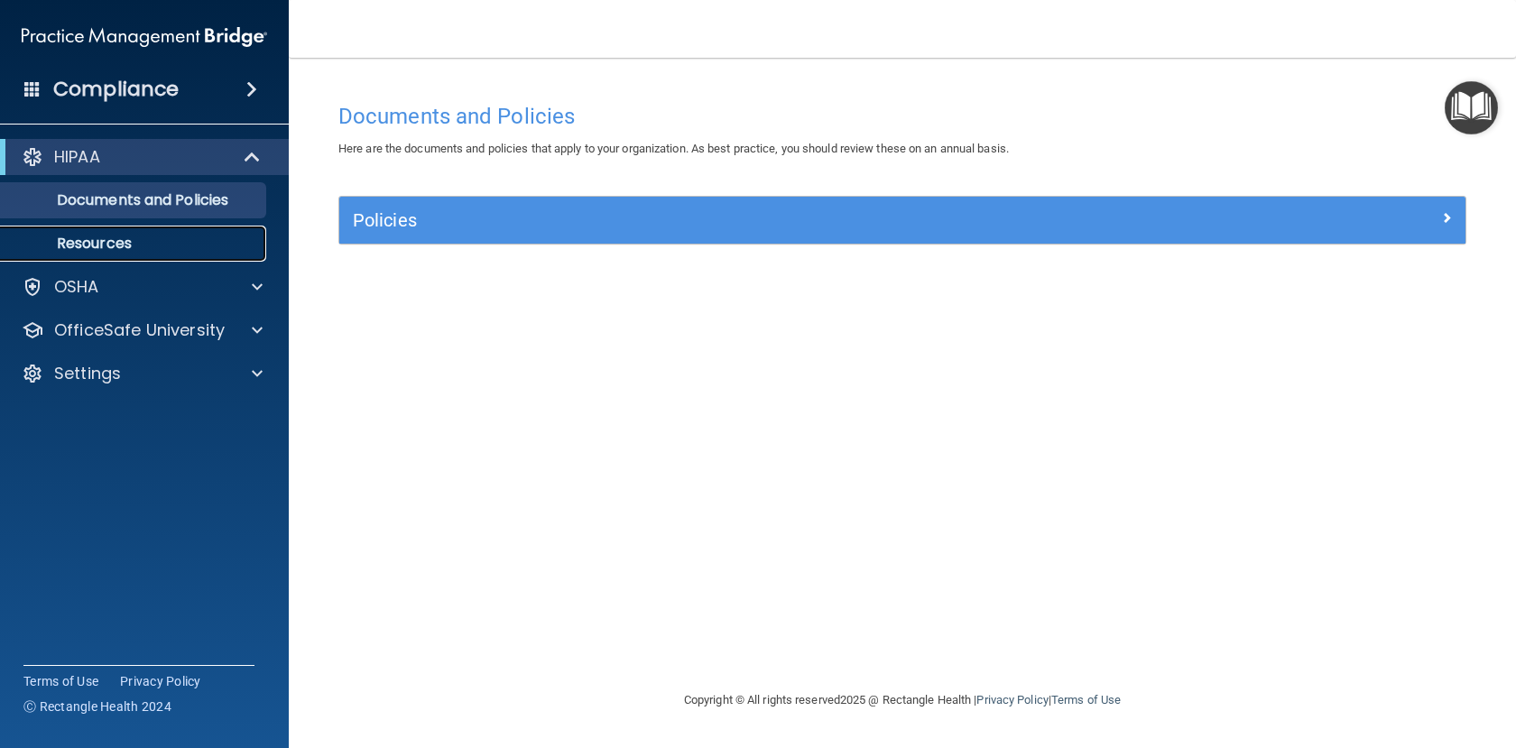
click at [112, 249] on p "Resources" at bounding box center [135, 244] width 246 height 18
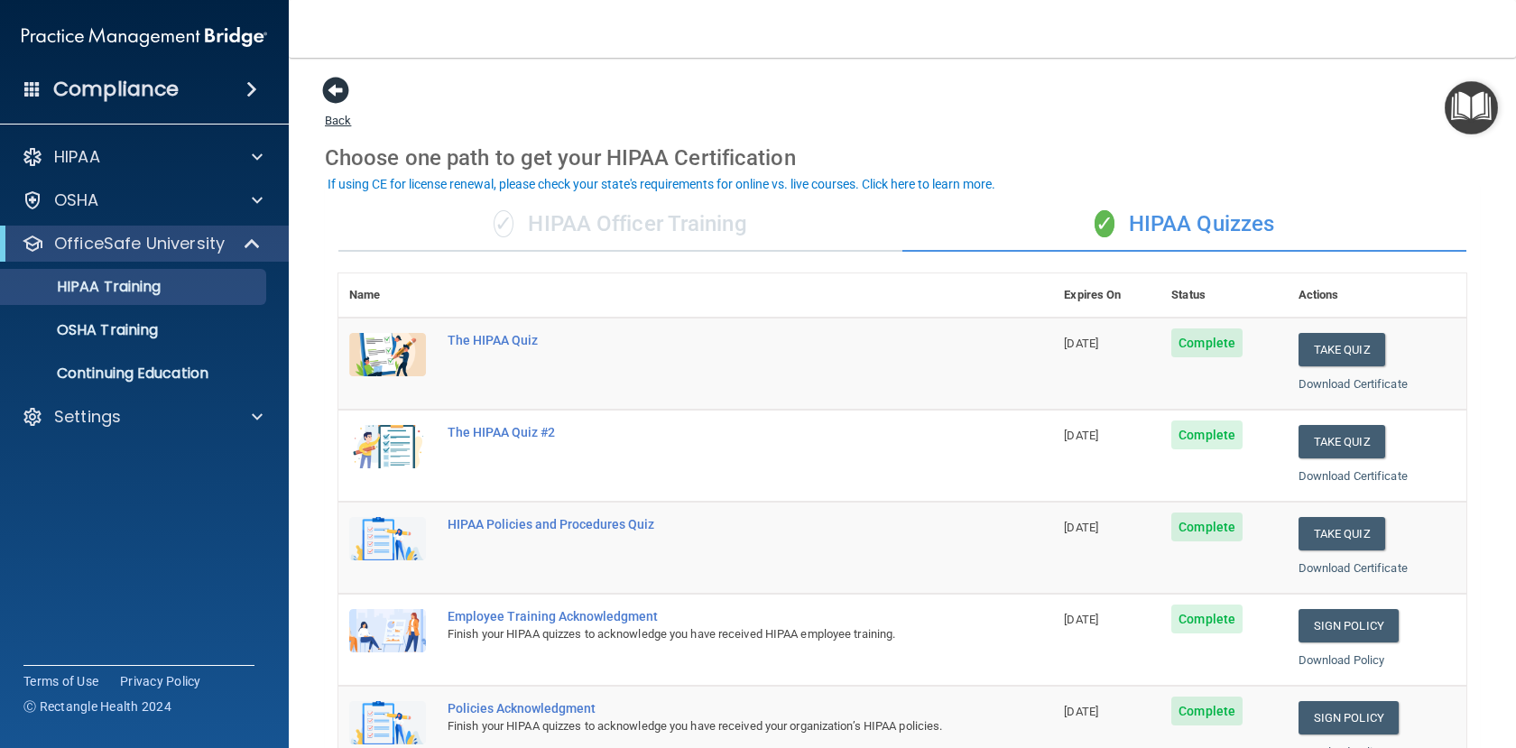
click at [338, 98] on span at bounding box center [335, 90] width 27 height 27
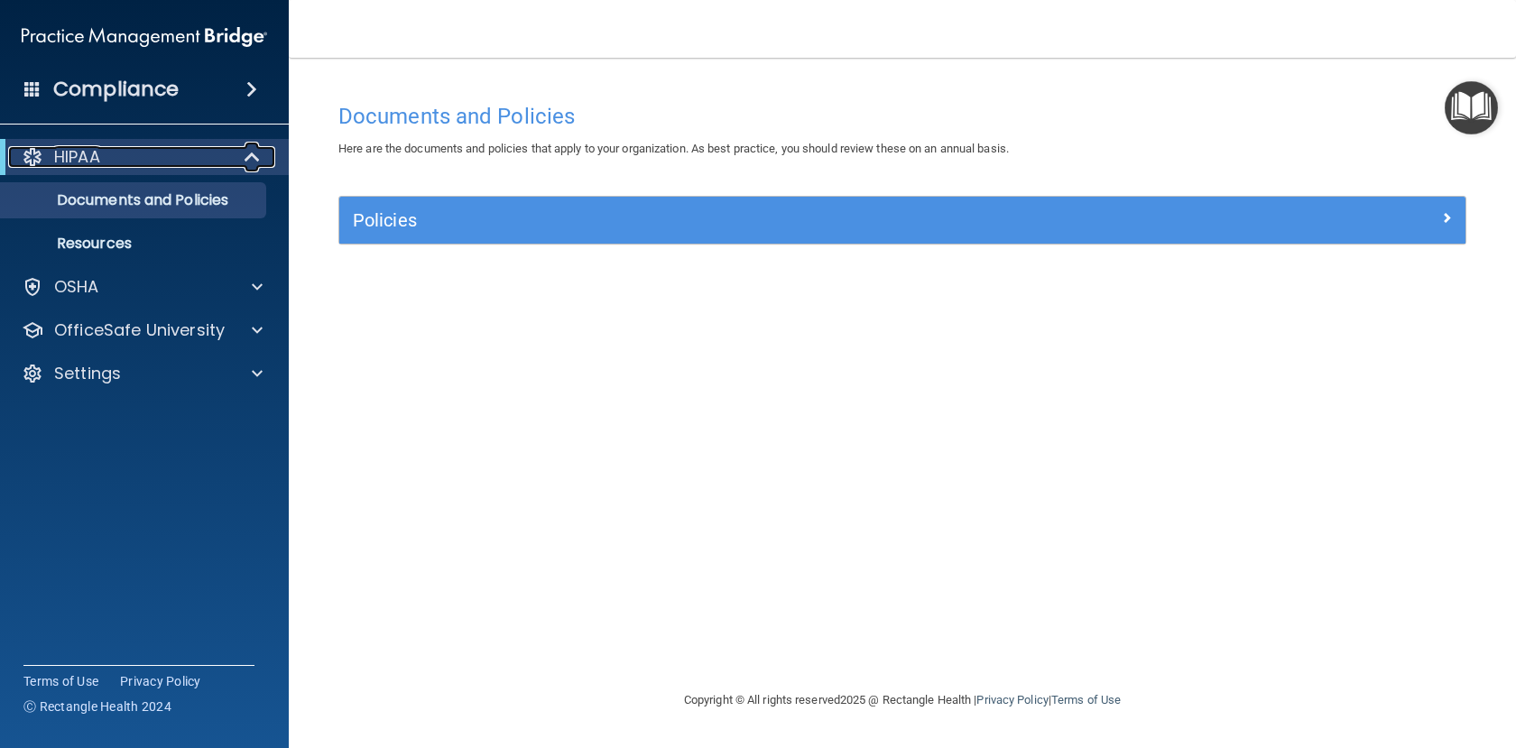
click at [251, 157] on span at bounding box center [253, 157] width 15 height 22
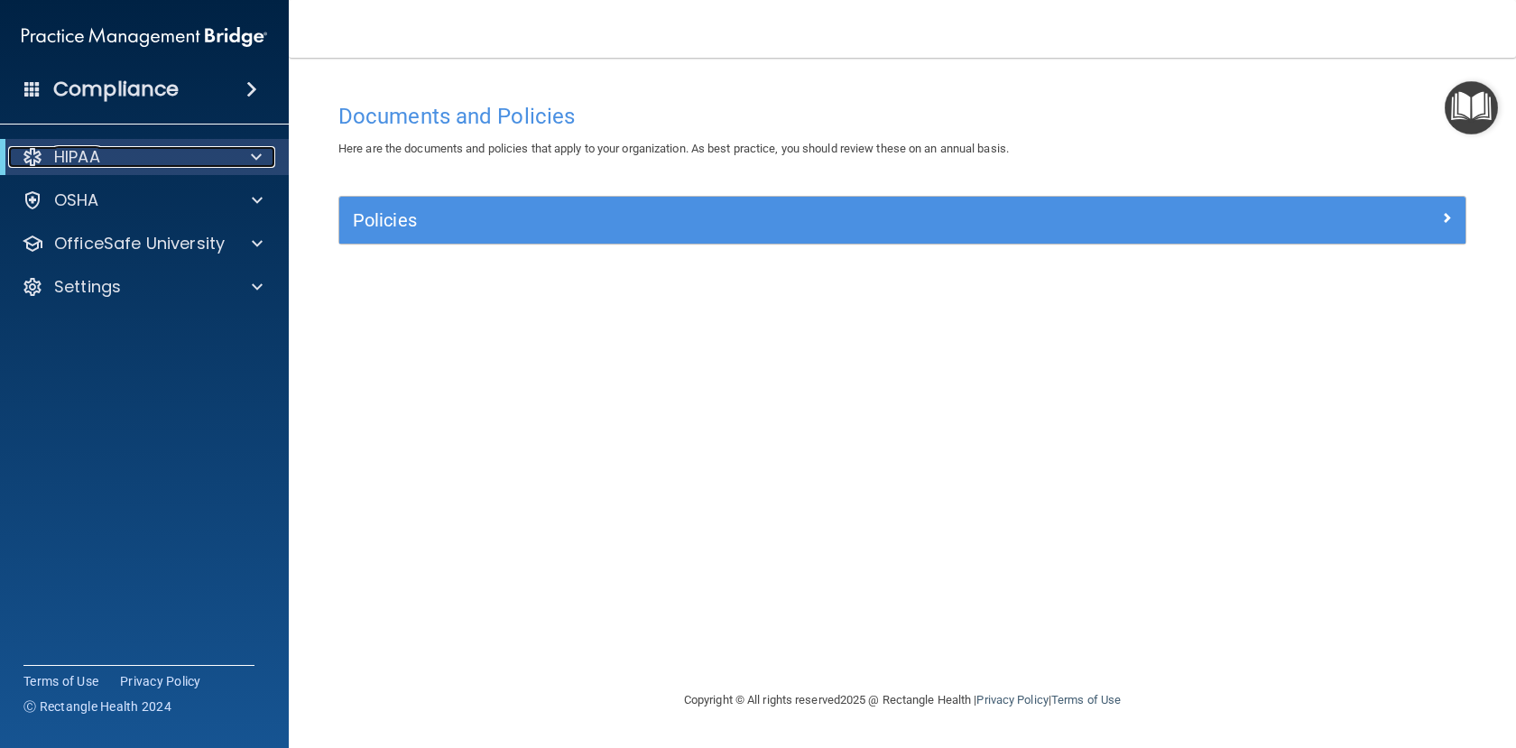
click at [251, 157] on span at bounding box center [256, 157] width 11 height 22
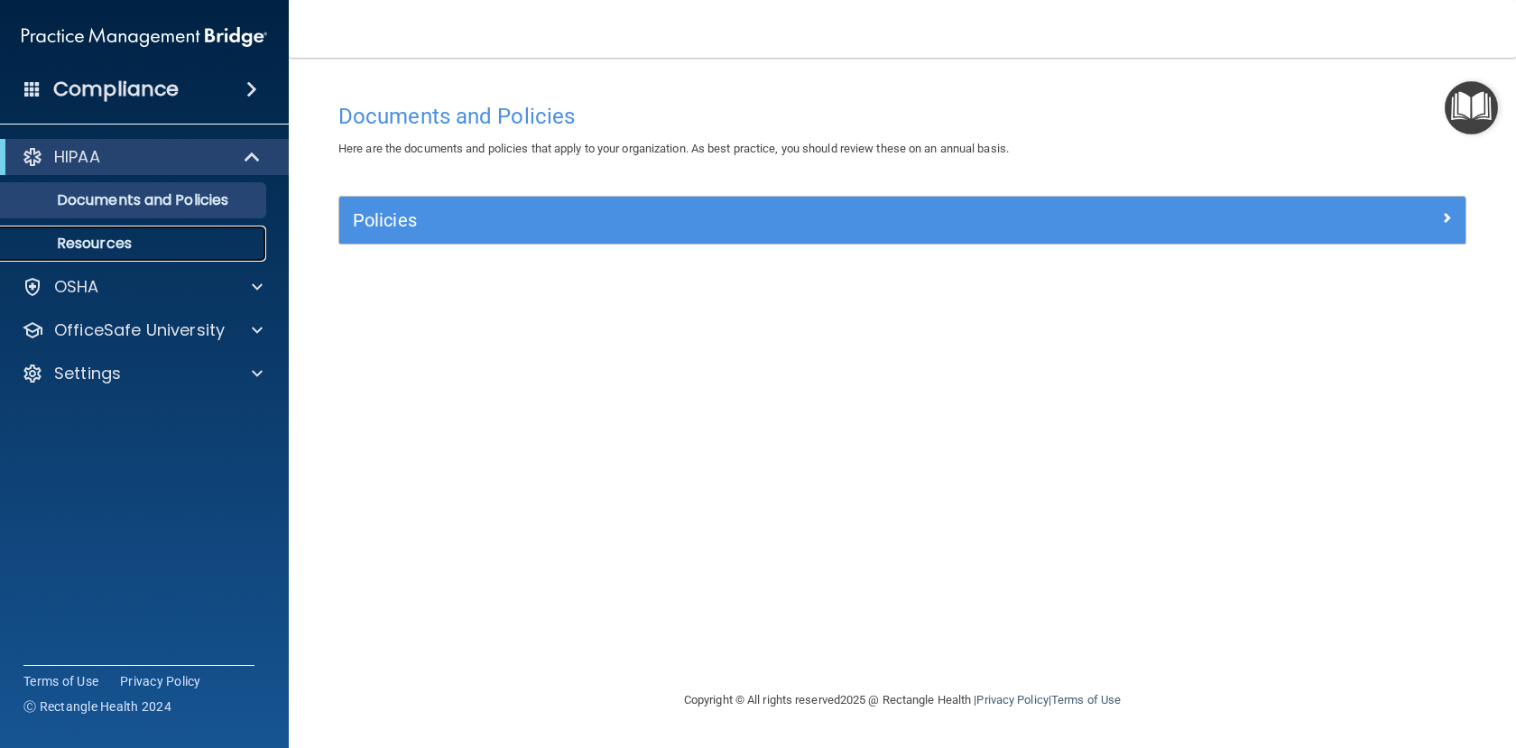
click at [84, 255] on link "Resources" at bounding box center [124, 244] width 284 height 36
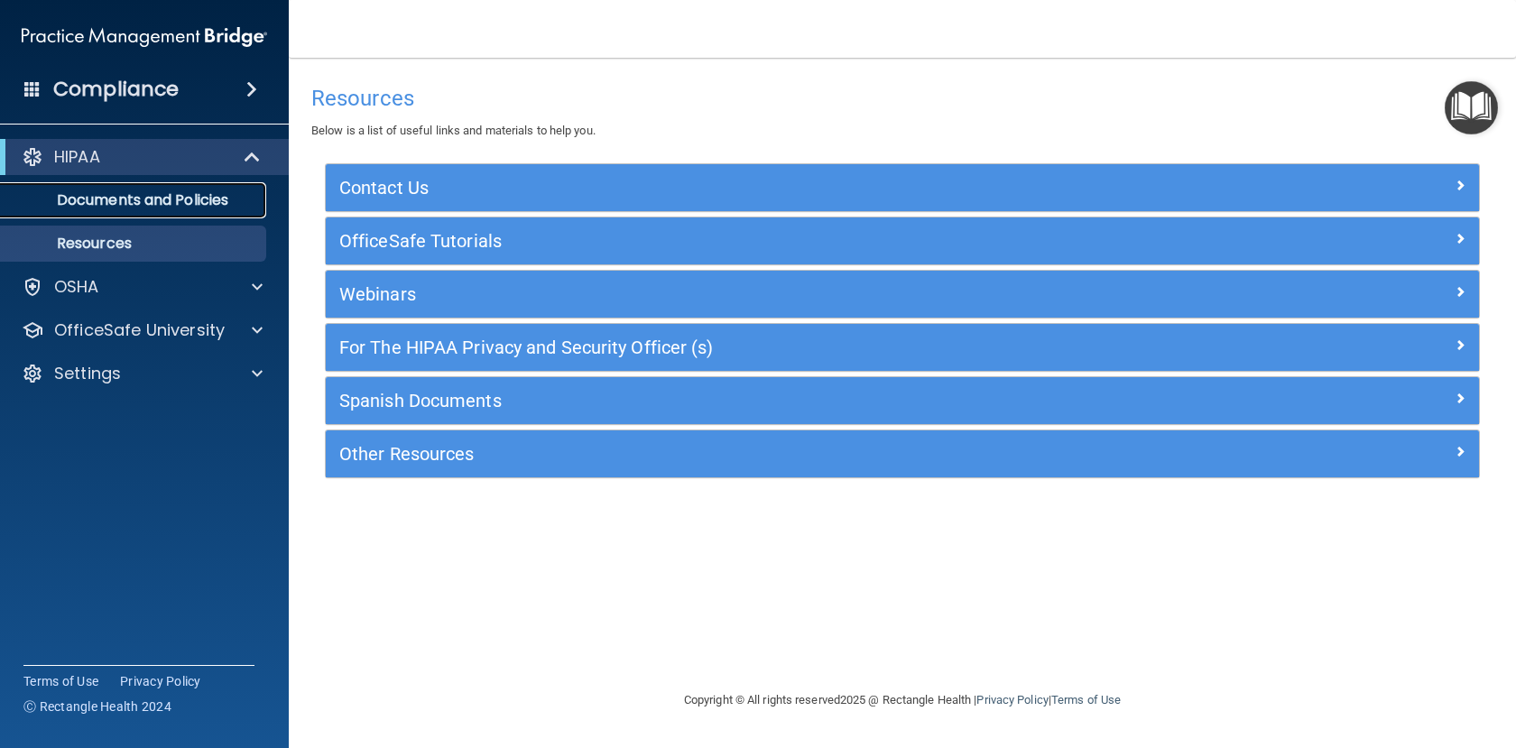
click at [160, 192] on p "Documents and Policies" at bounding box center [135, 200] width 246 height 18
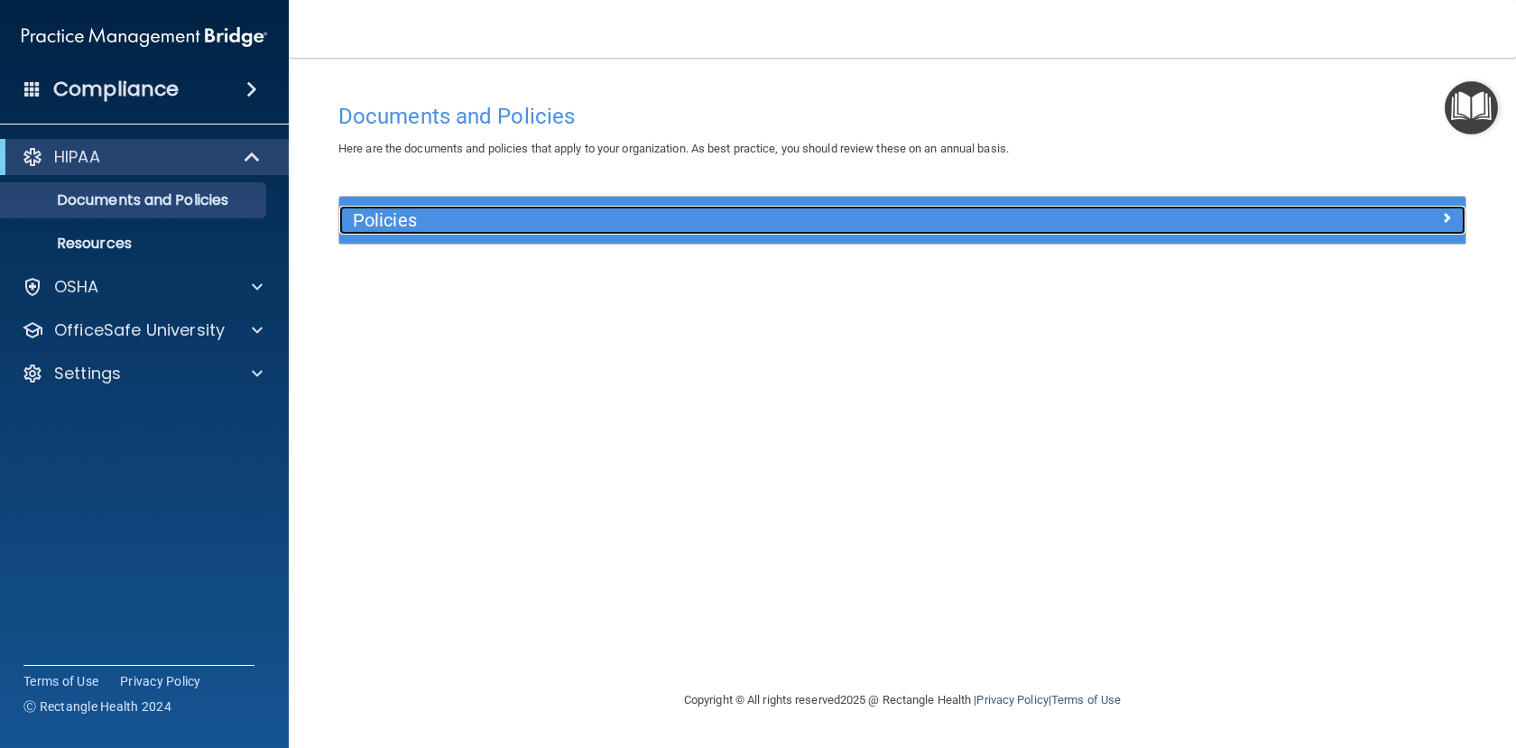
click at [1444, 215] on span at bounding box center [1446, 218] width 11 height 22
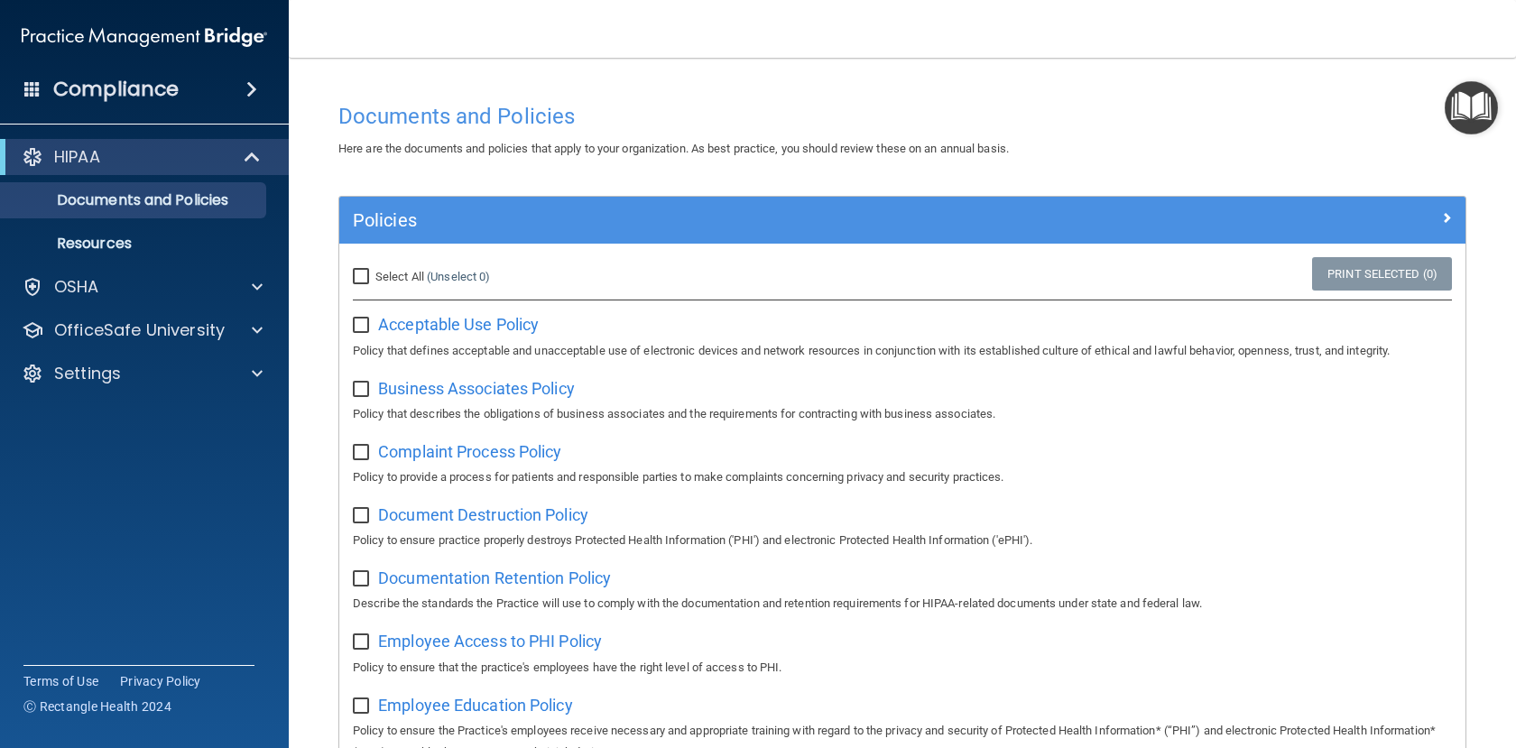
click at [1483, 119] on img "Open Resource Center" at bounding box center [1471, 107] width 53 height 53
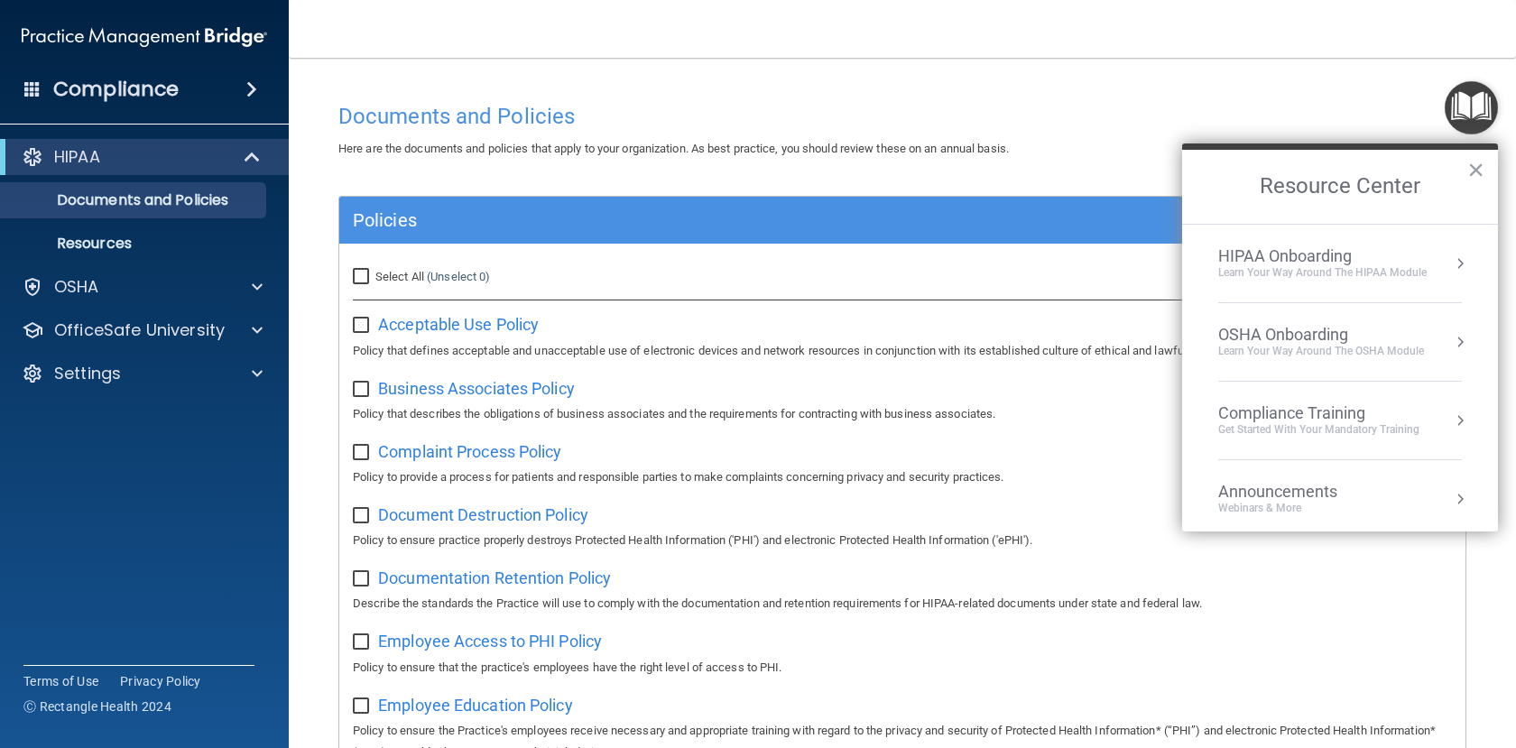
click at [1301, 265] on div "Learn Your Way around the HIPAA module" at bounding box center [1322, 272] width 208 height 15
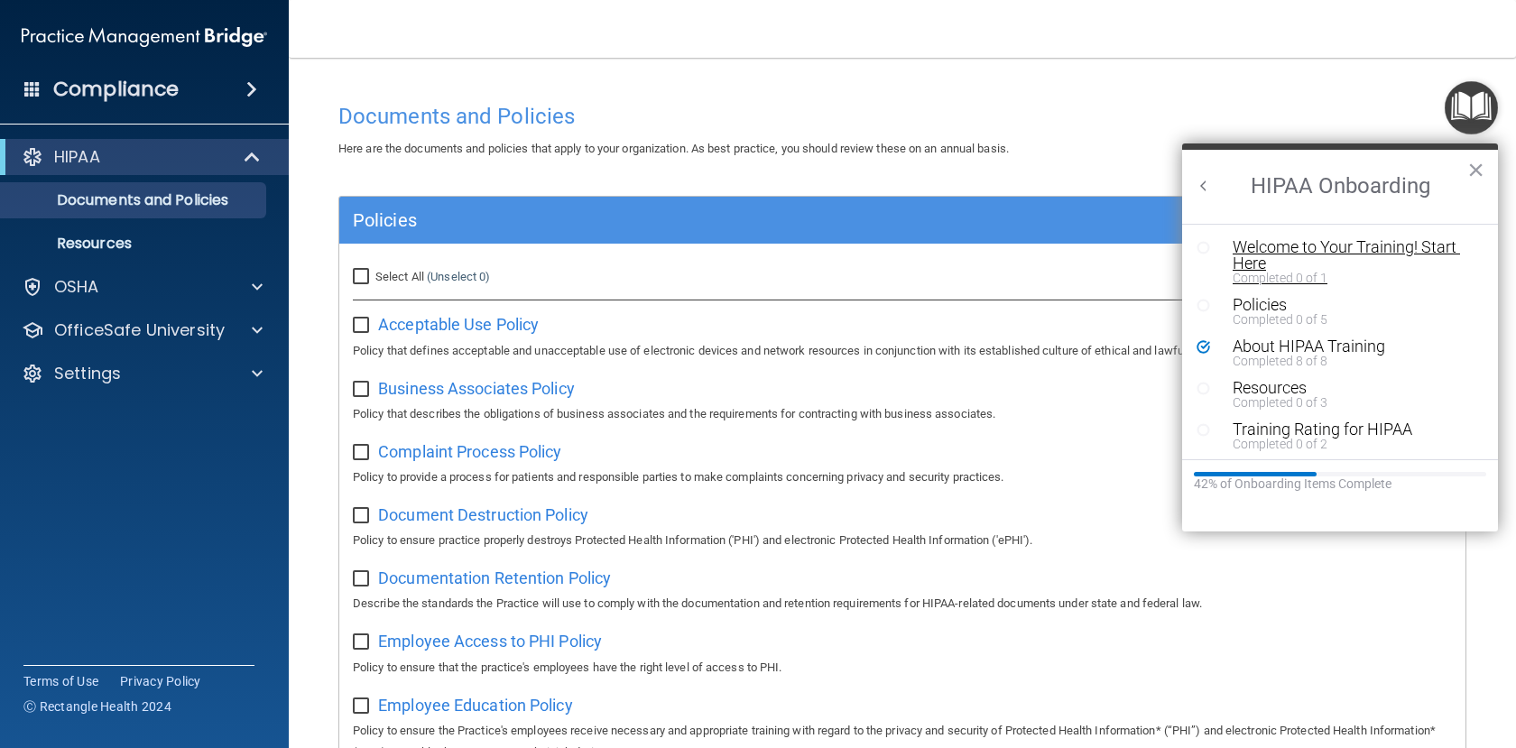
click at [1305, 245] on div "Welcome to Your Training! Start Here" at bounding box center [1347, 255] width 228 height 32
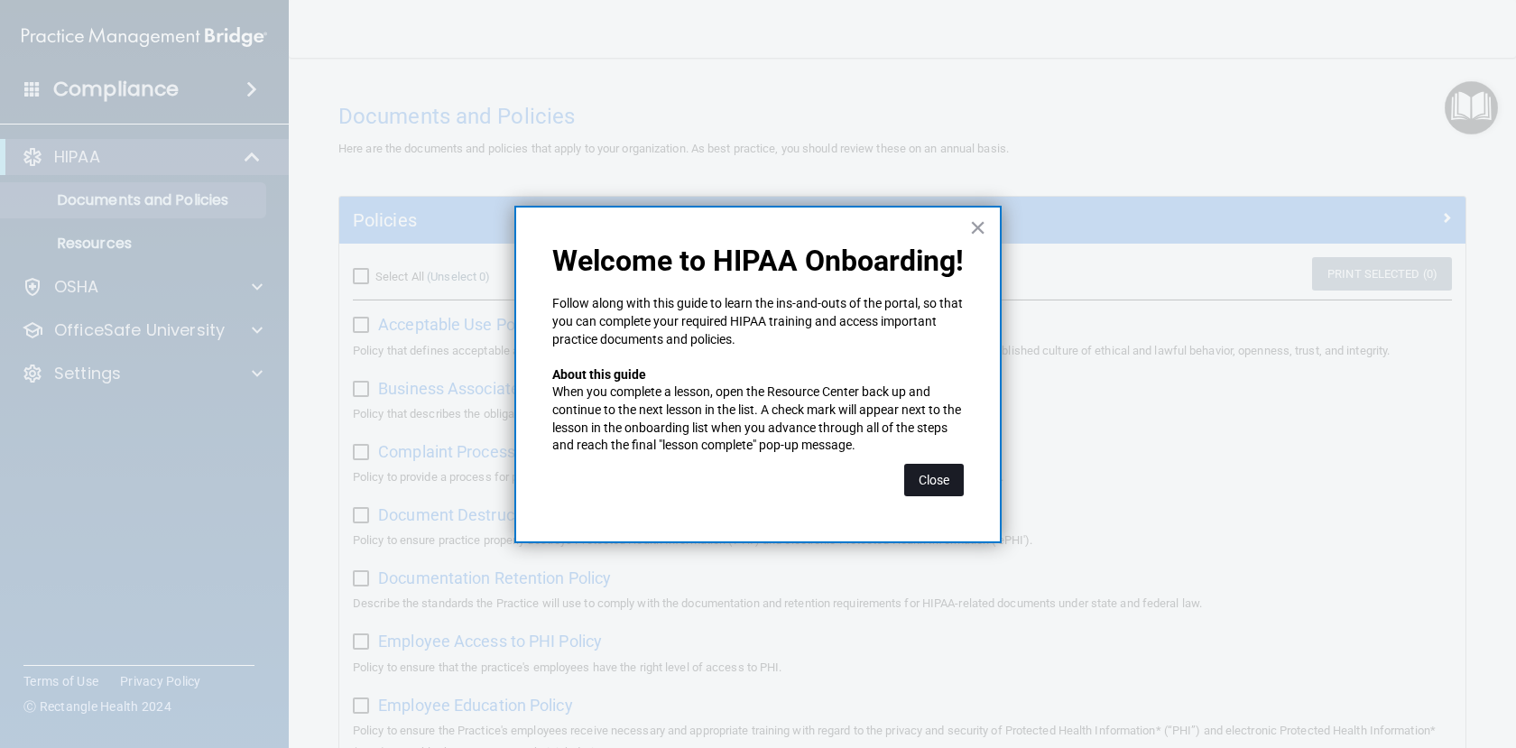
click at [931, 484] on button "Close" at bounding box center [934, 480] width 60 height 32
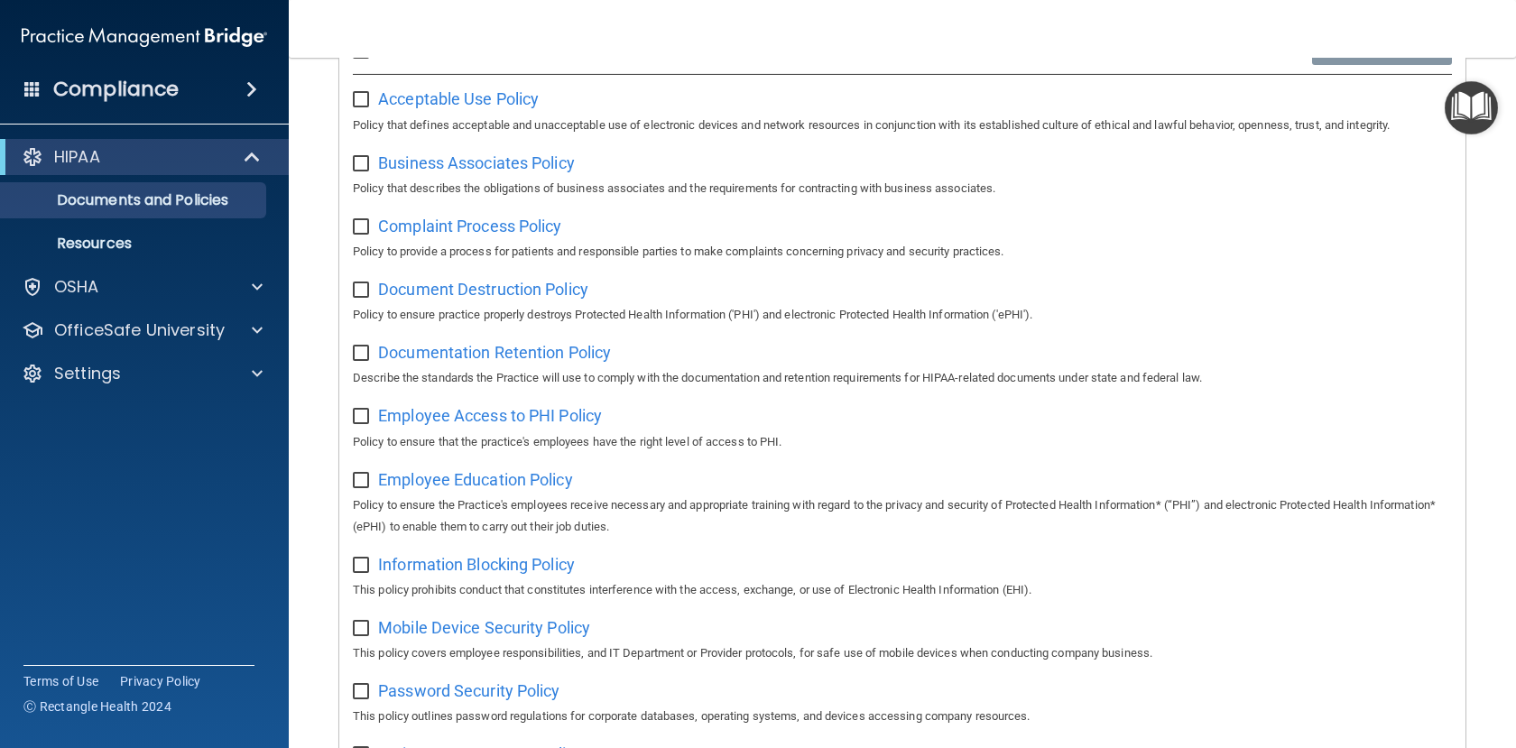
scroll to position [91, 0]
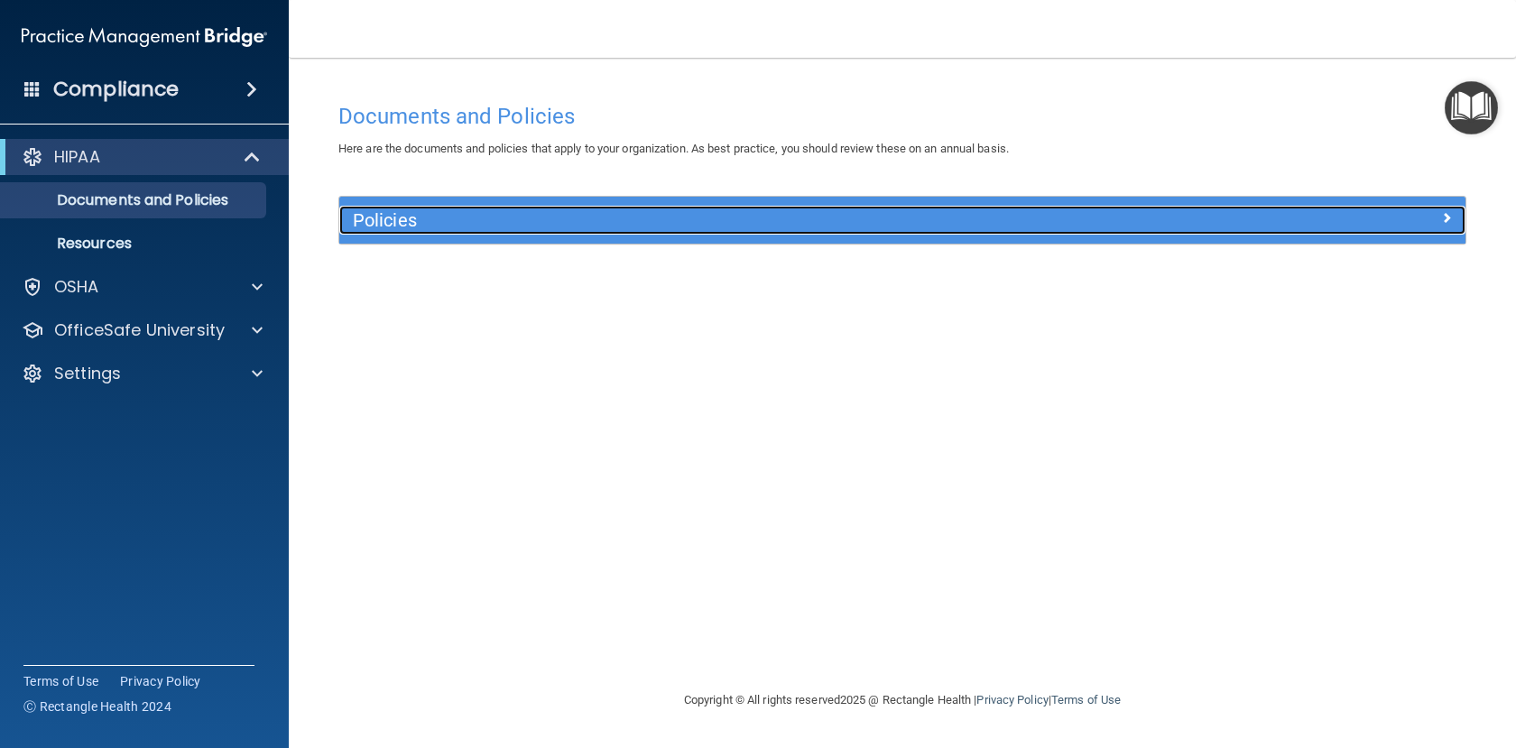
click at [1450, 214] on span at bounding box center [1446, 218] width 11 height 22
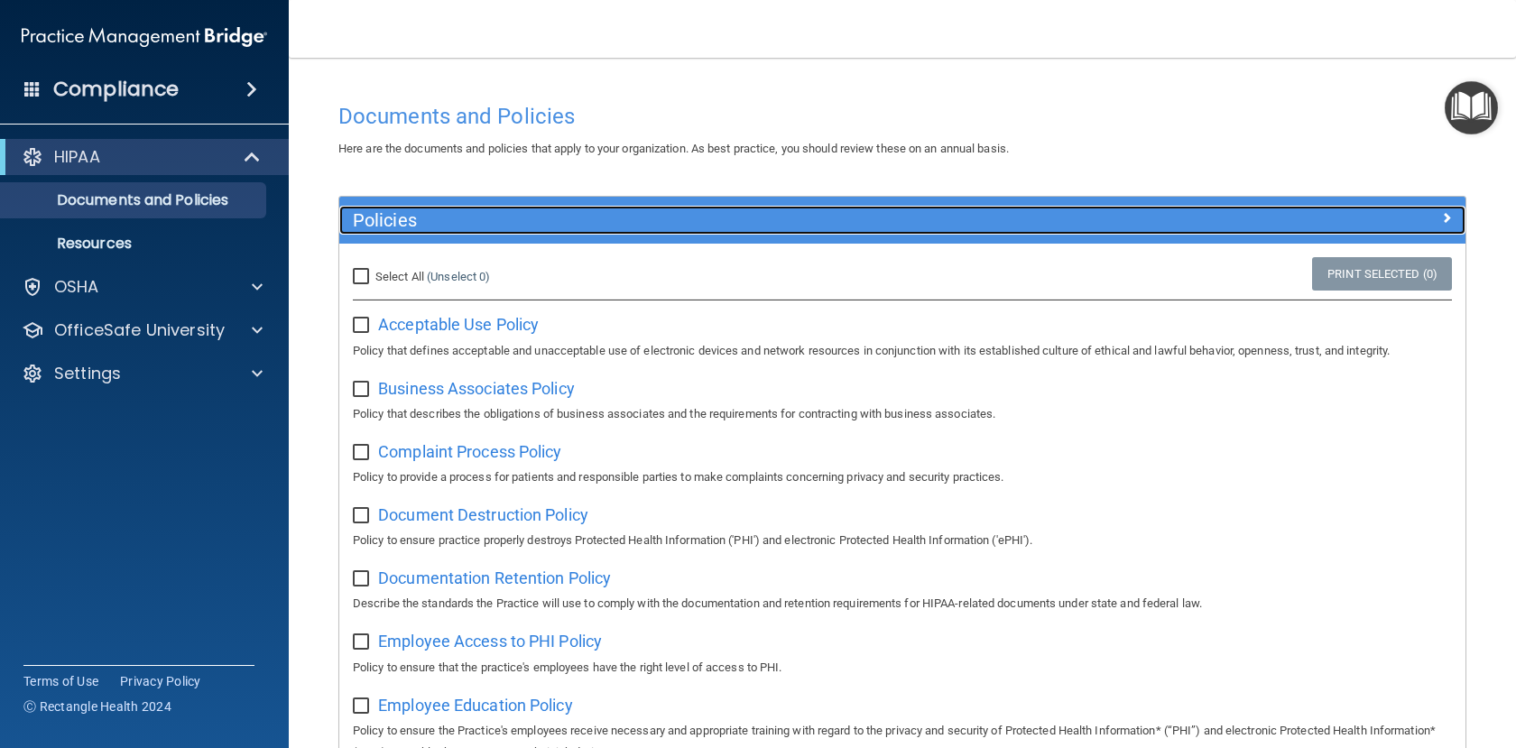
click at [1444, 208] on div at bounding box center [1325, 217] width 282 height 22
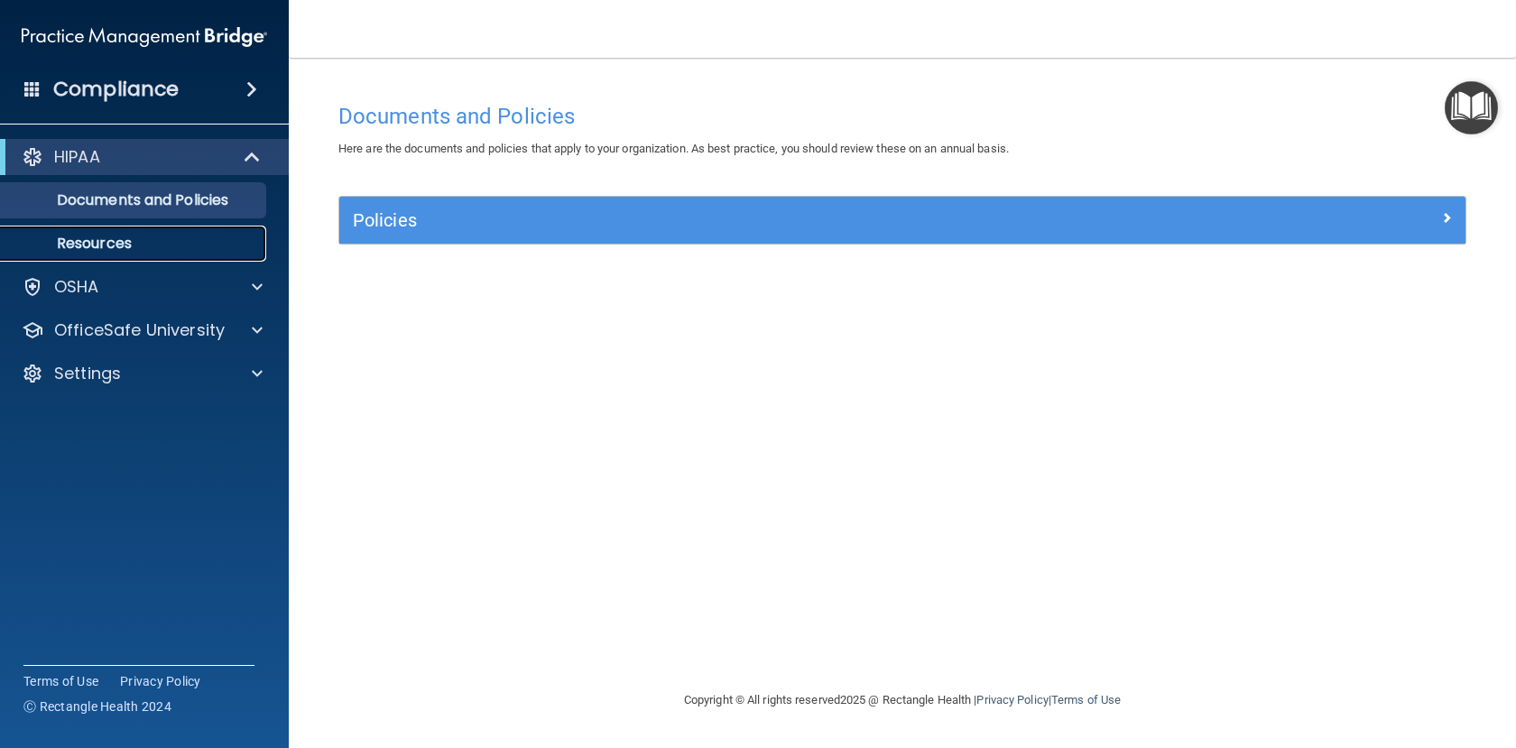
click at [108, 242] on p "Resources" at bounding box center [135, 244] width 246 height 18
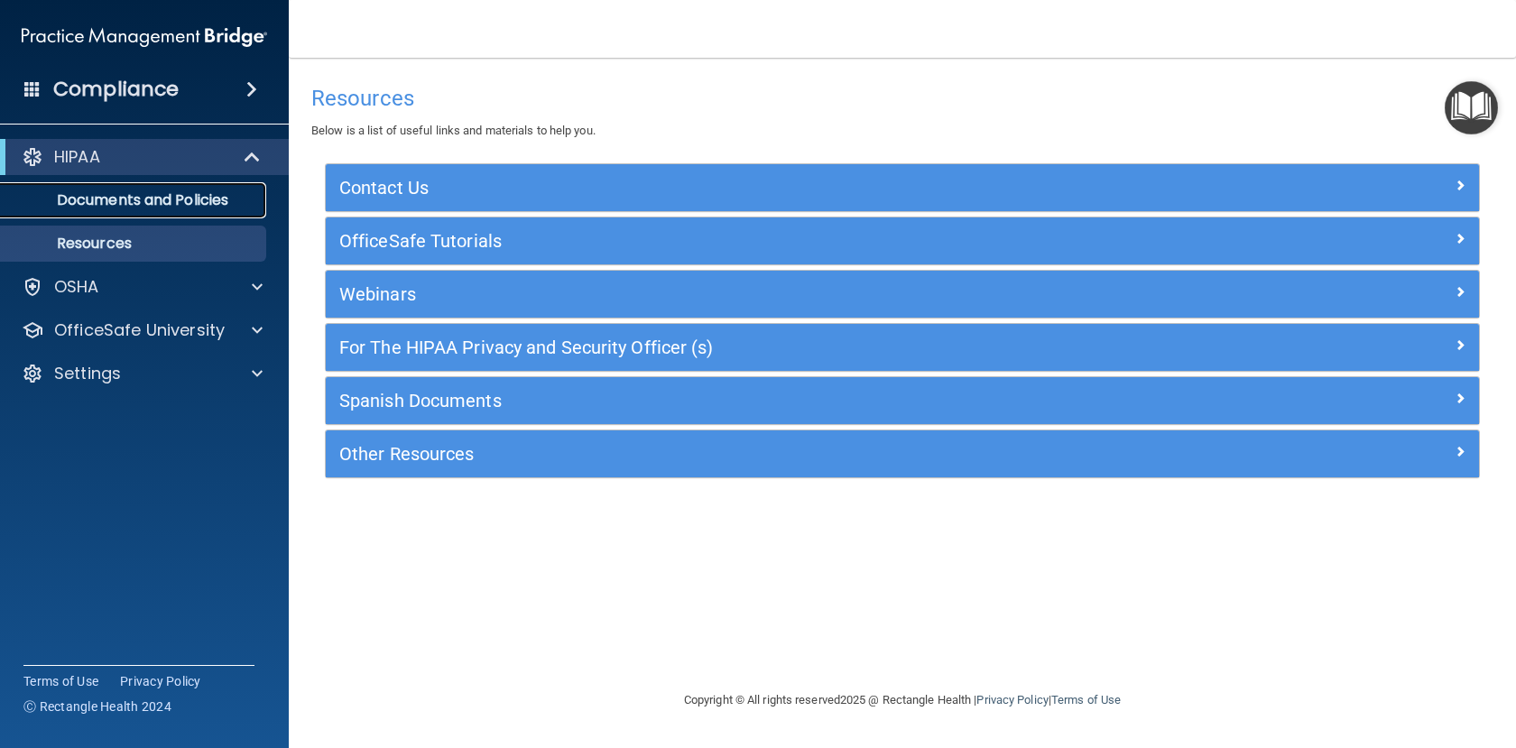
click at [210, 201] on p "Documents and Policies" at bounding box center [135, 200] width 246 height 18
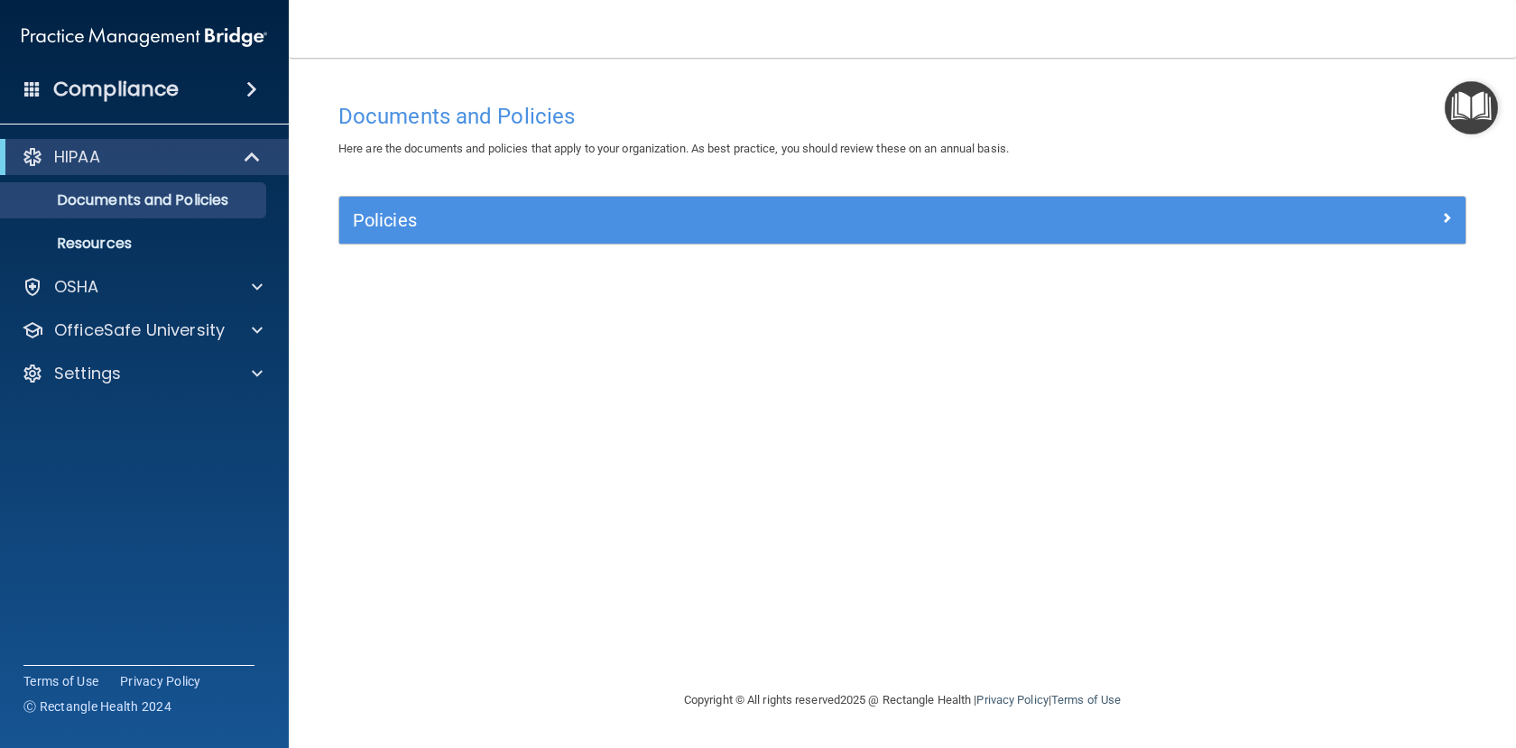
click at [1474, 103] on img "Open Resource Center" at bounding box center [1471, 107] width 53 height 53
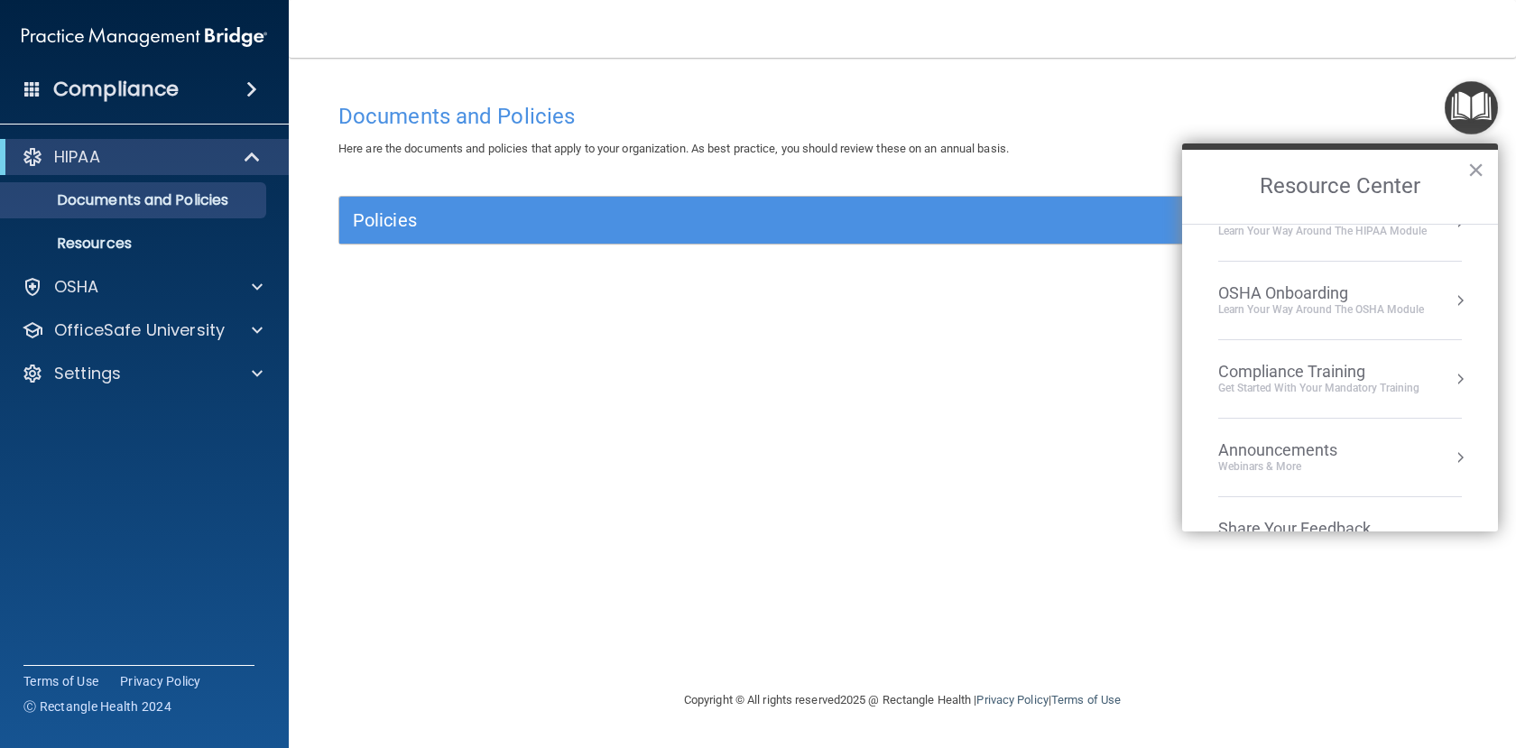
scroll to position [101, 0]
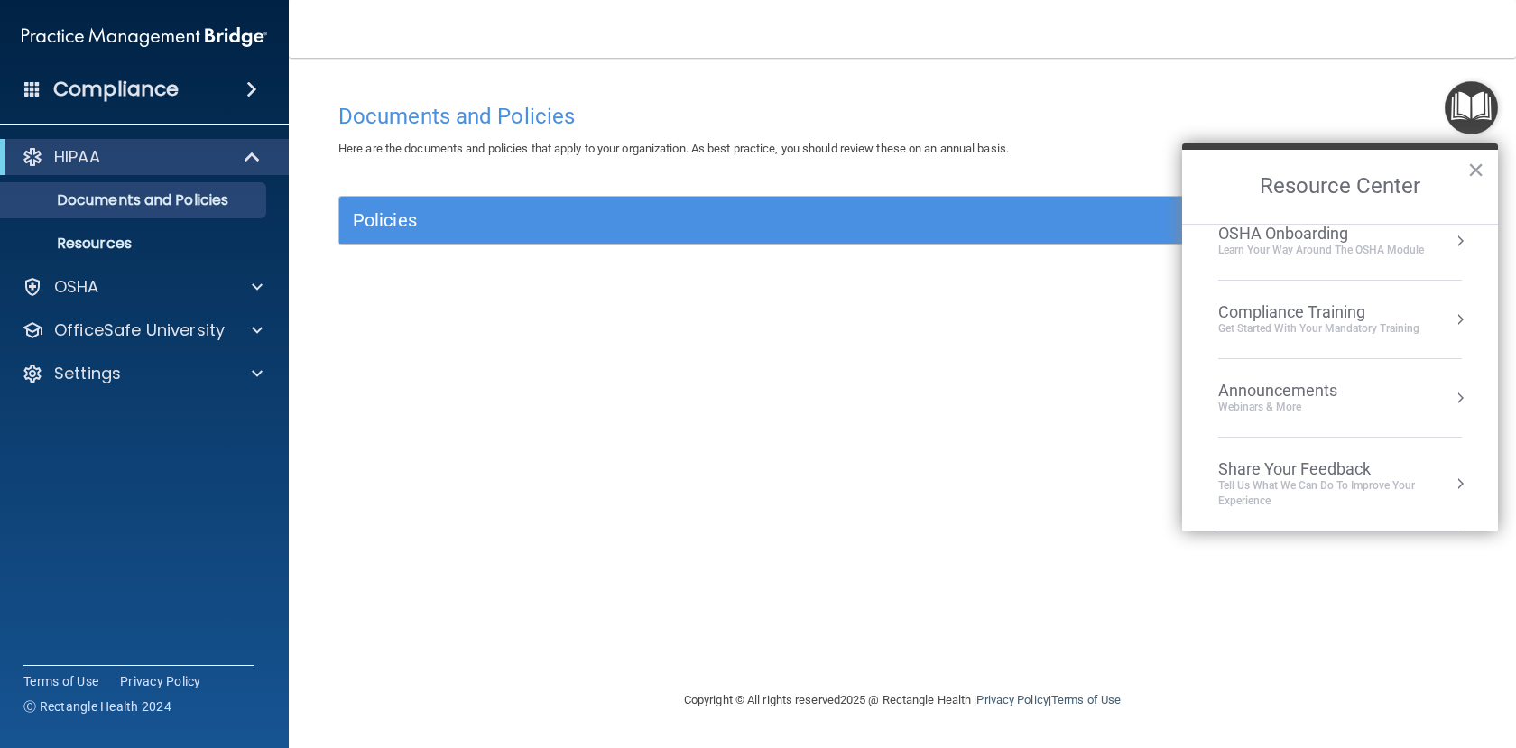
click at [1320, 312] on div "Compliance Training" at bounding box center [1318, 312] width 201 height 20
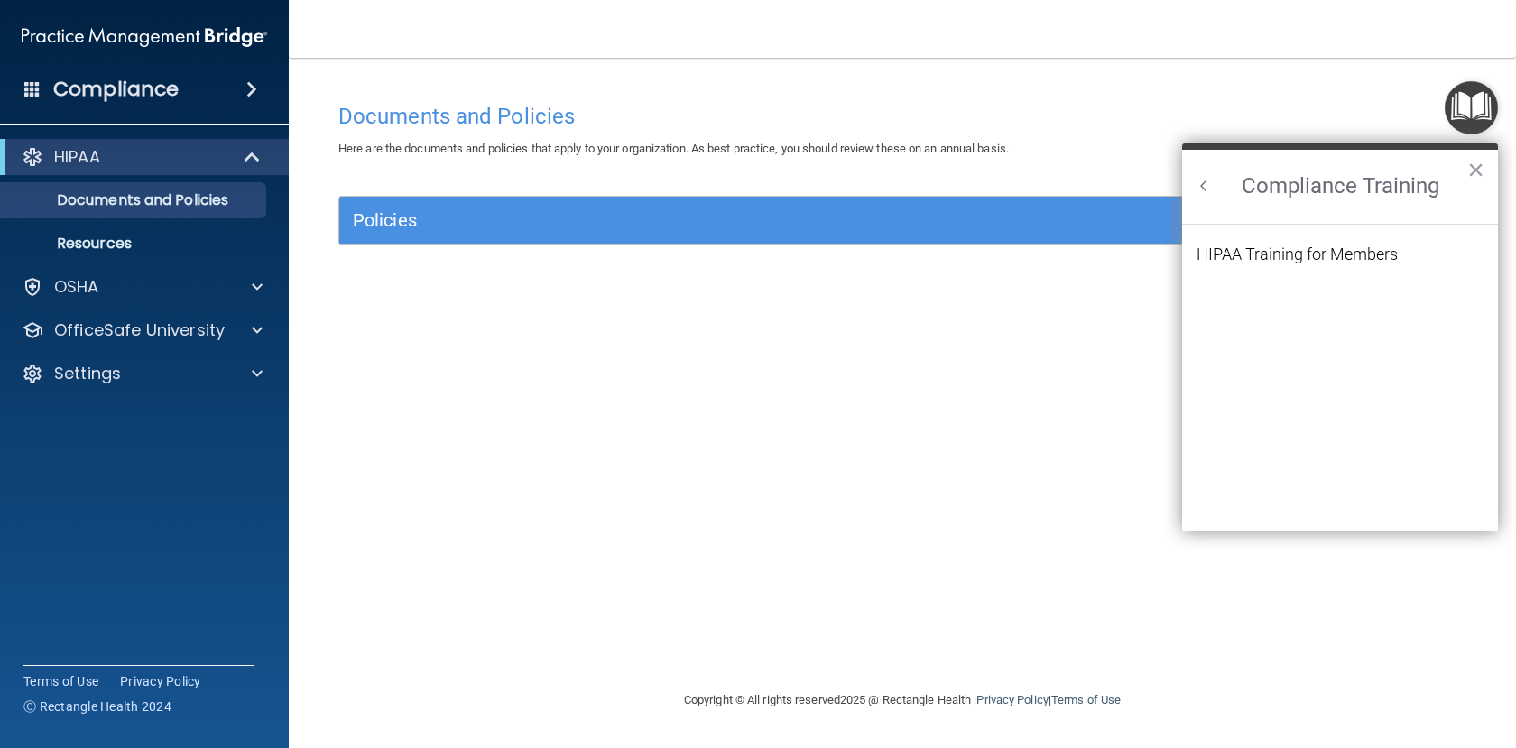
scroll to position [79, 0]
click at [1301, 254] on div "HIPAA Training for Members" at bounding box center [1297, 254] width 201 height 16
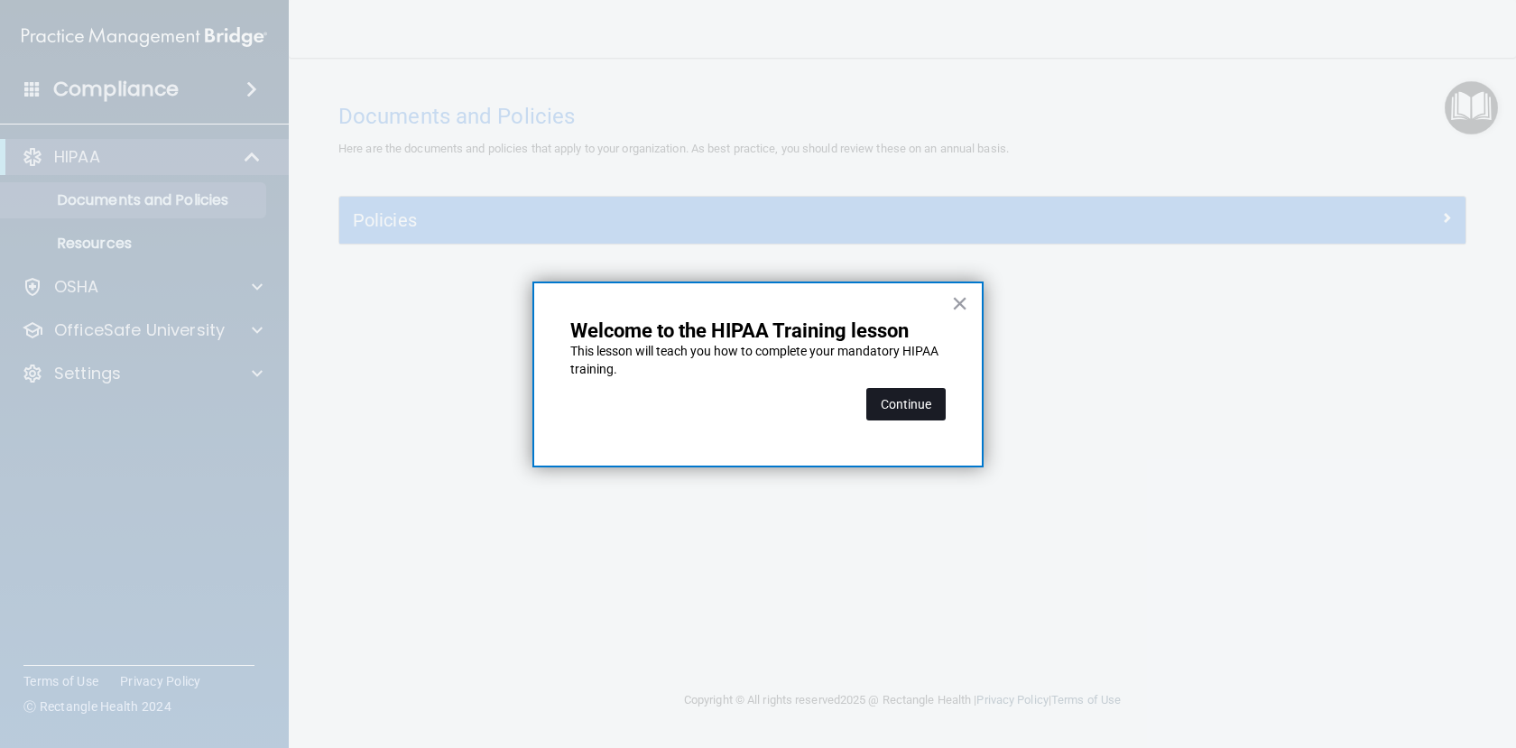
click at [903, 414] on button "Continue" at bounding box center [905, 404] width 79 height 32
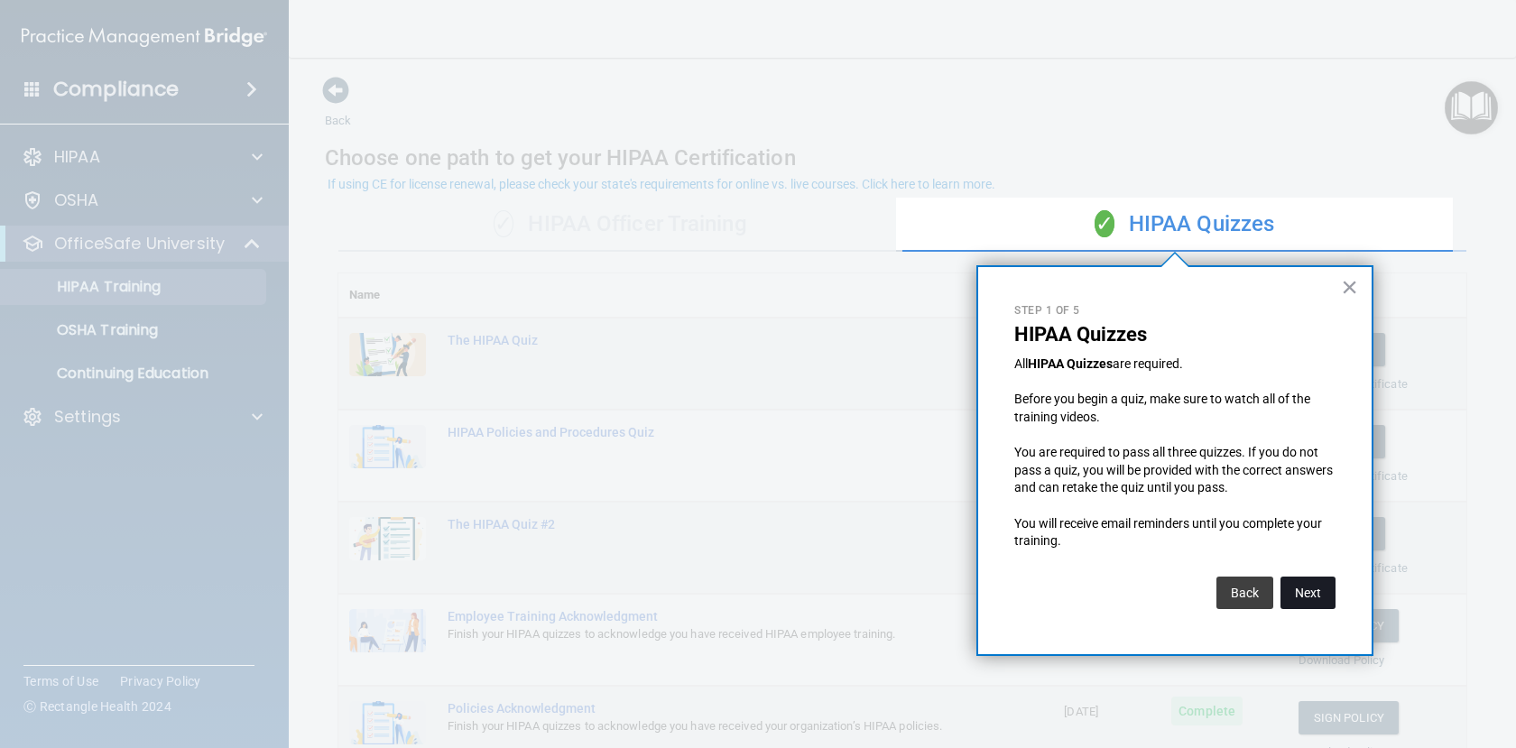
click at [1320, 604] on button "Next" at bounding box center [1308, 593] width 55 height 32
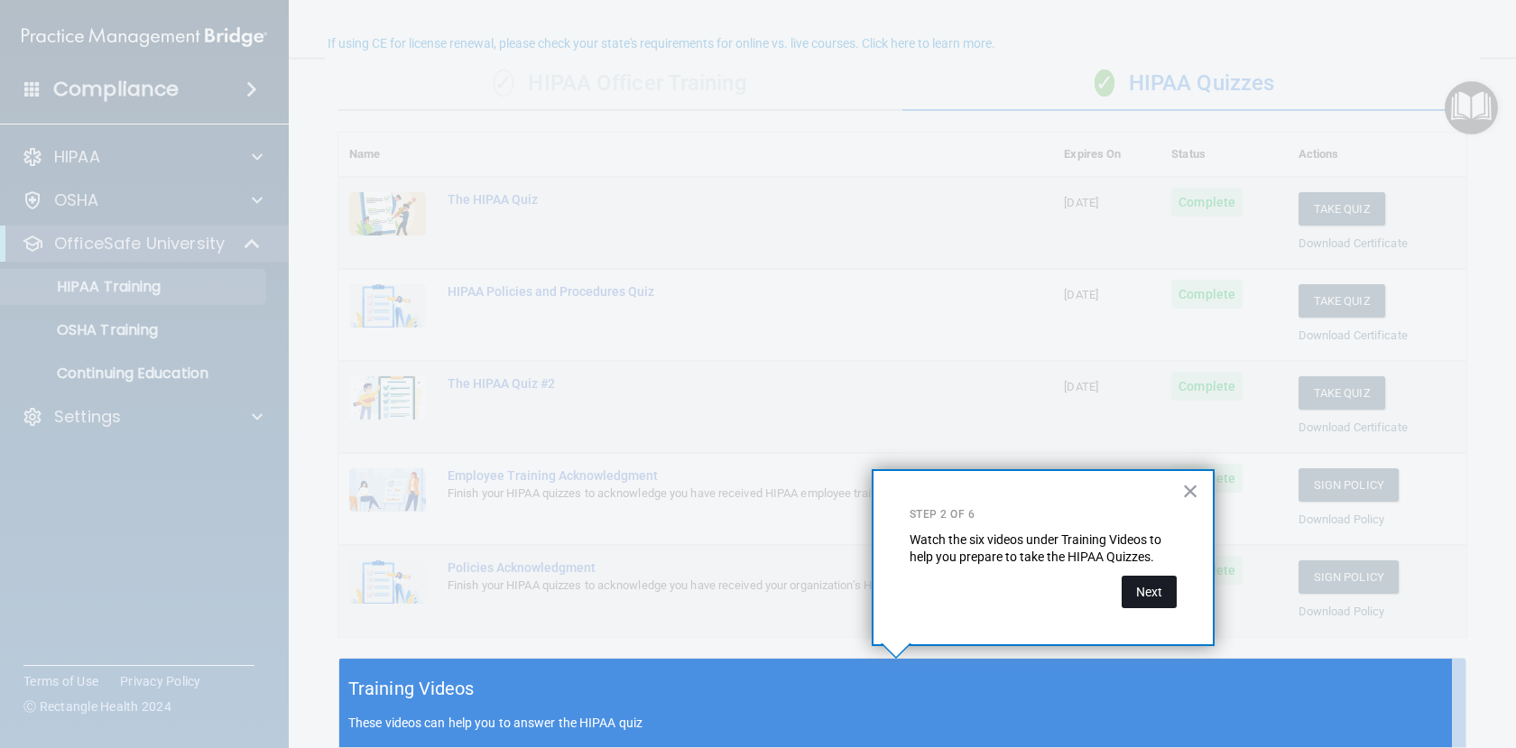
click at [1152, 599] on button "Next" at bounding box center [1149, 592] width 55 height 32
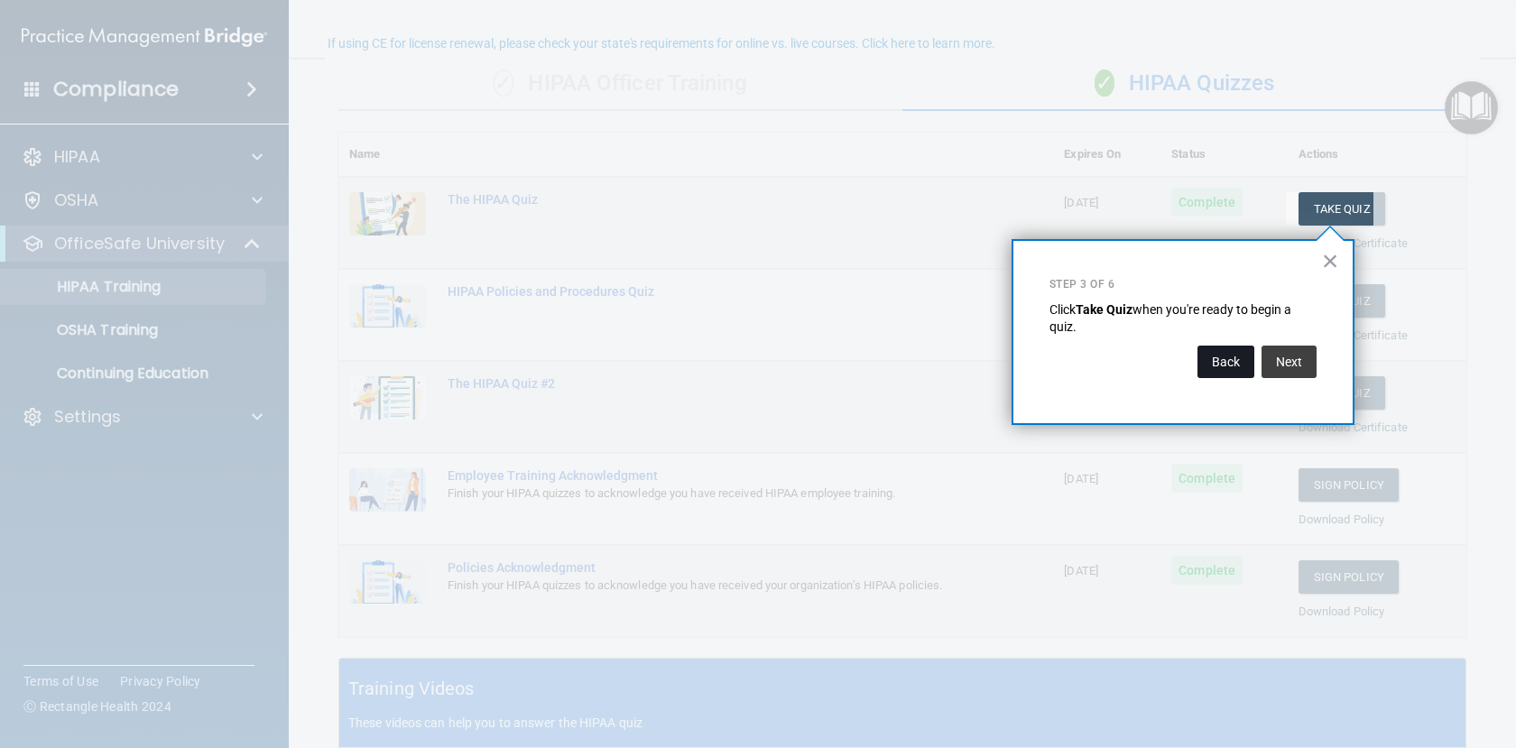
click at [1230, 366] on button "Back" at bounding box center [1226, 362] width 57 height 32
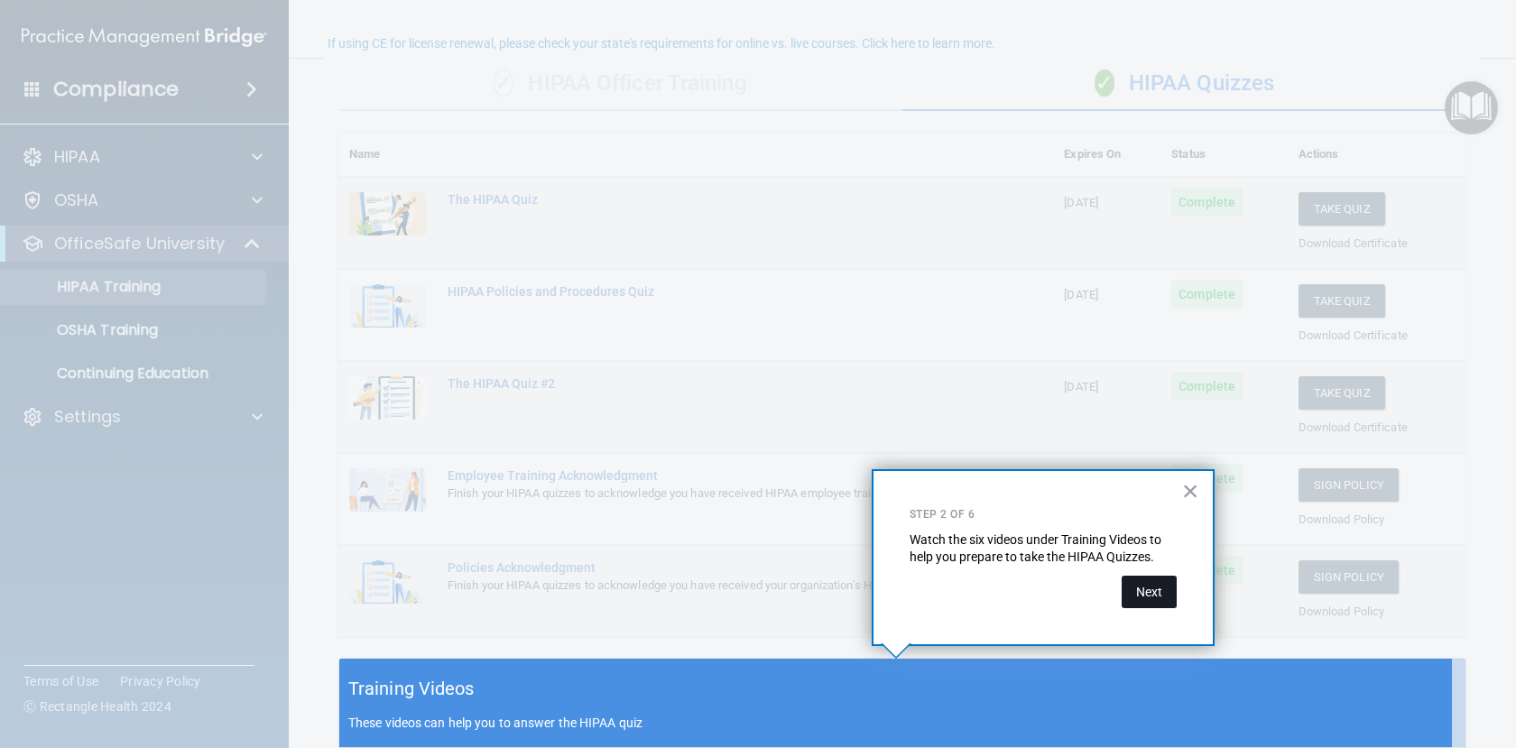
click at [1145, 597] on button "Next" at bounding box center [1149, 592] width 55 height 32
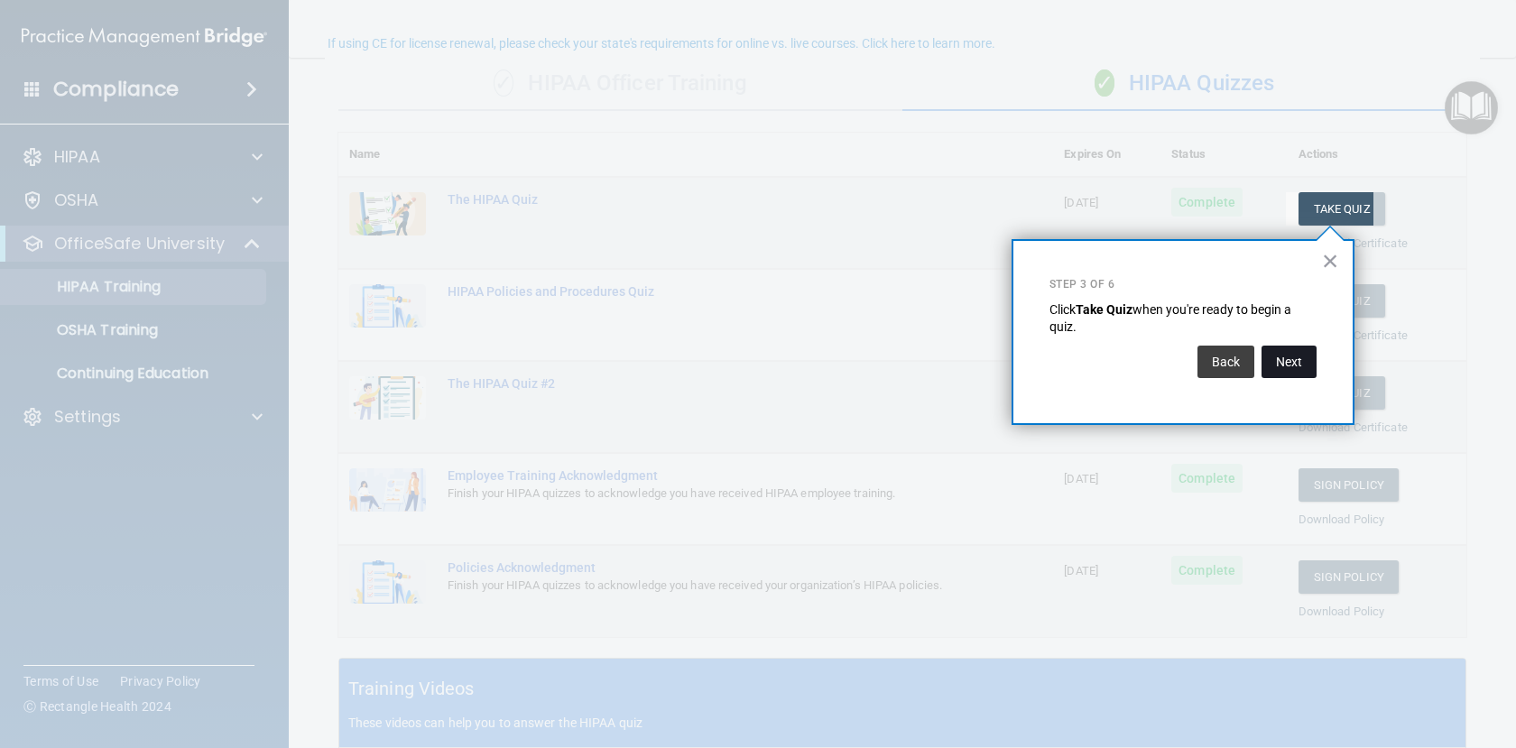
click at [1293, 364] on button "Next" at bounding box center [1289, 362] width 55 height 32
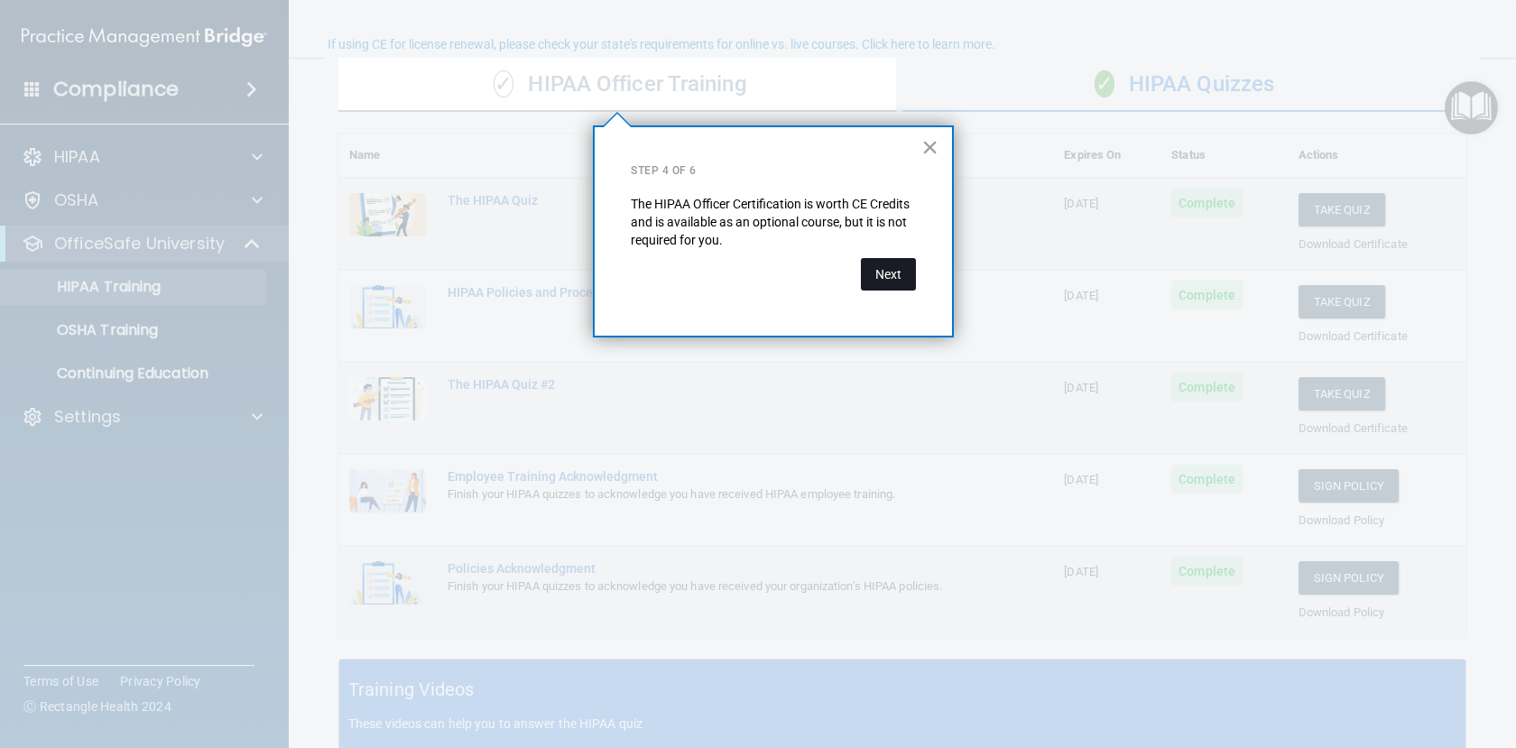
click at [901, 273] on button "Next" at bounding box center [888, 274] width 55 height 32
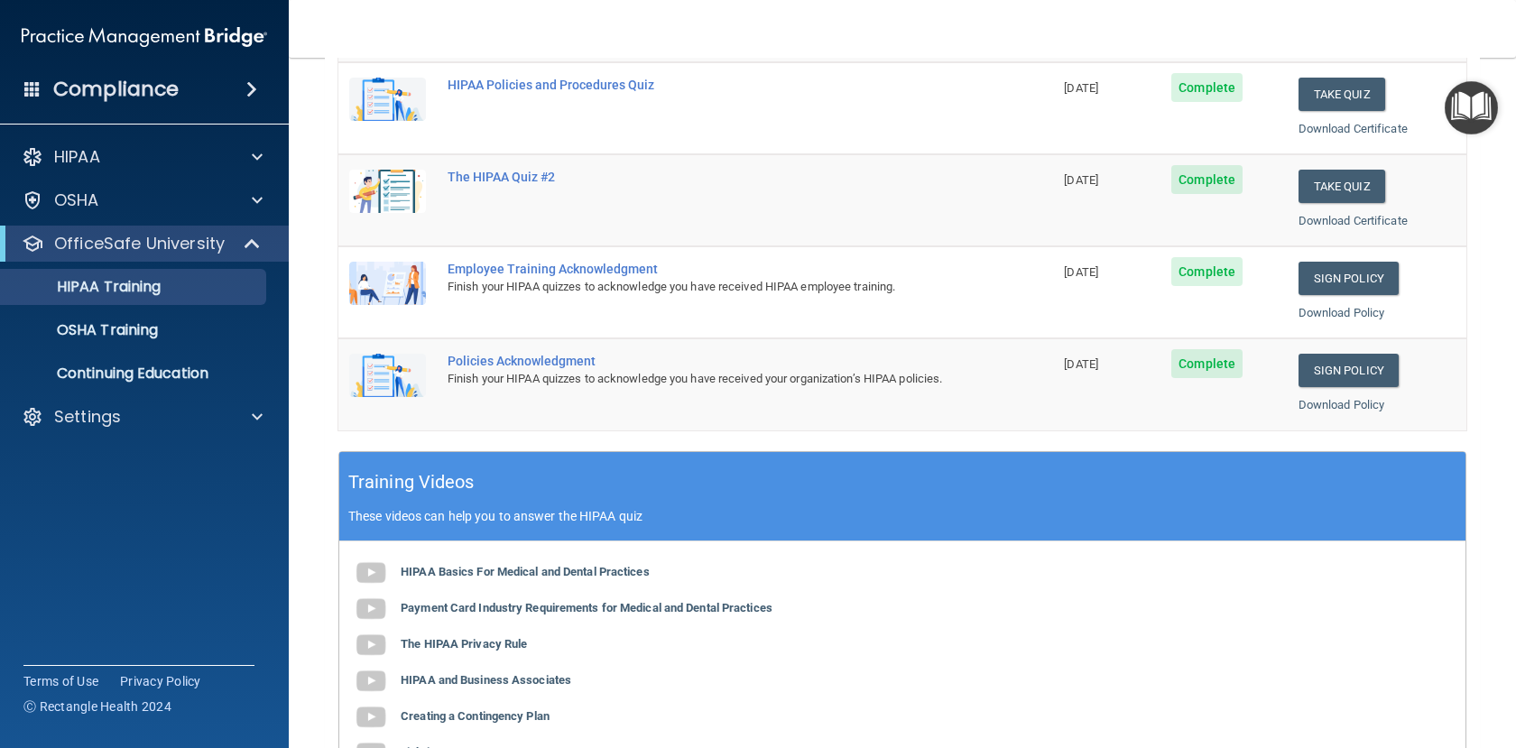
scroll to position [501, 0]
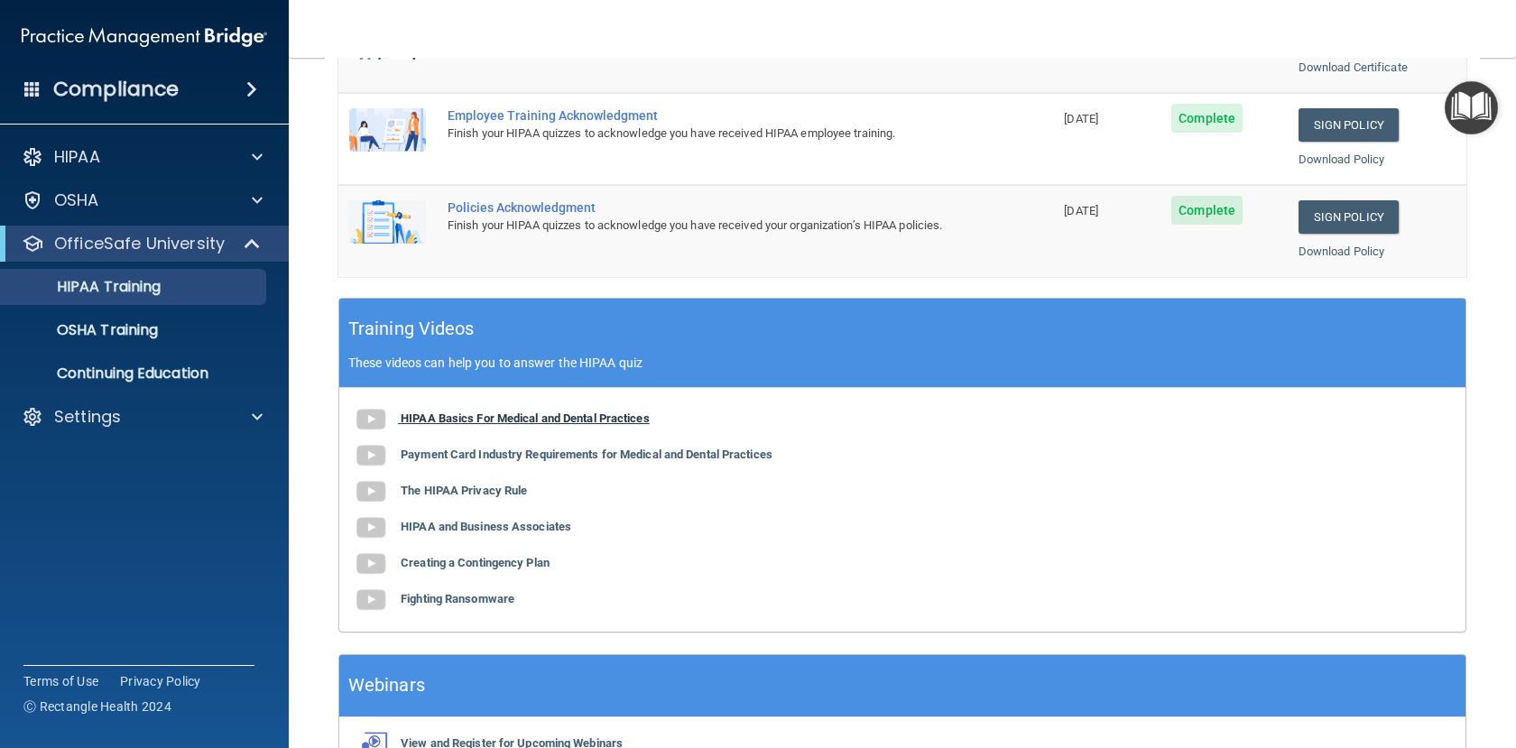
click at [509, 418] on b "HIPAA Basics For Medical and Dental Practices" at bounding box center [525, 419] width 249 height 14
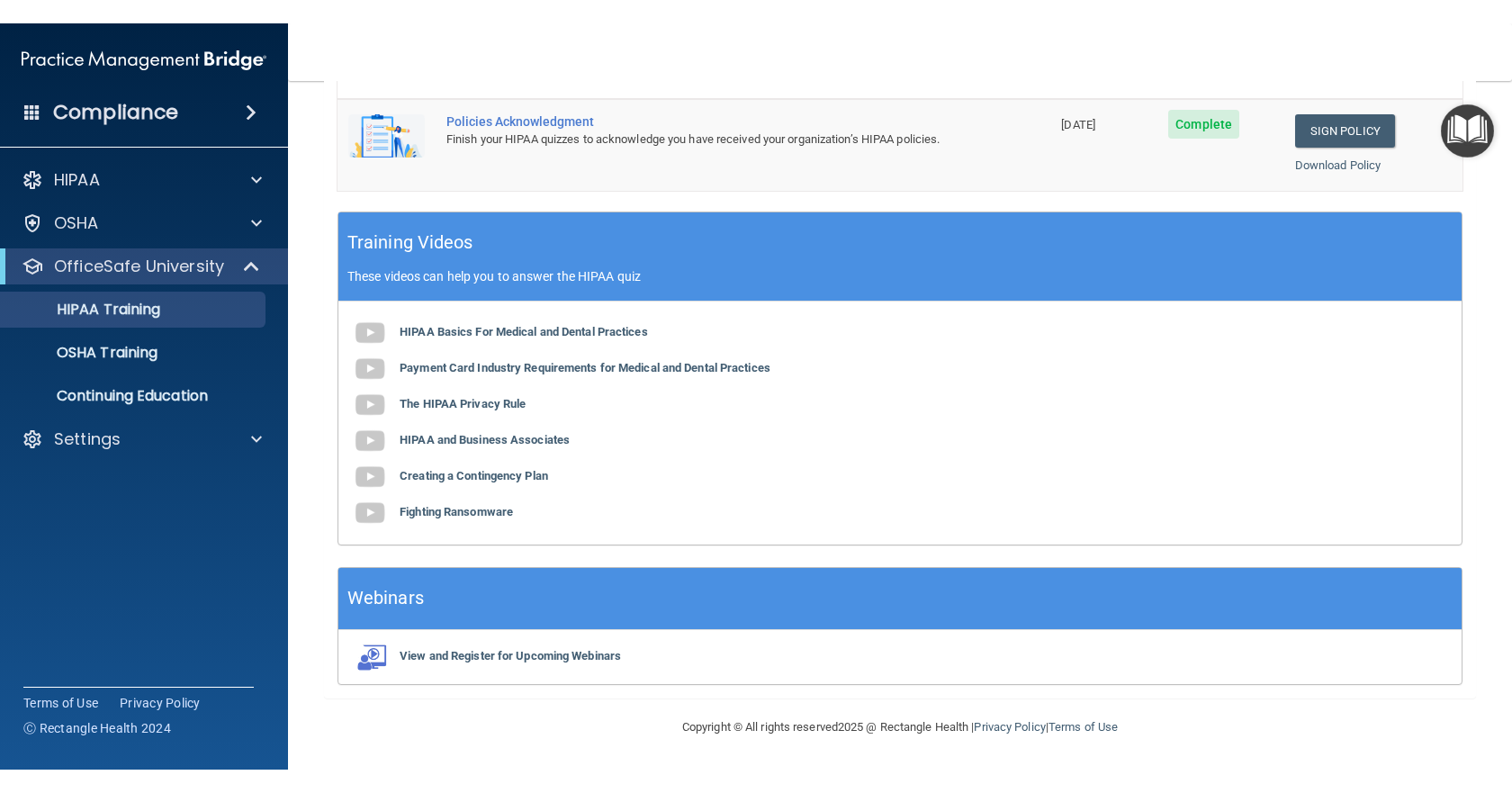
scroll to position [609, 0]
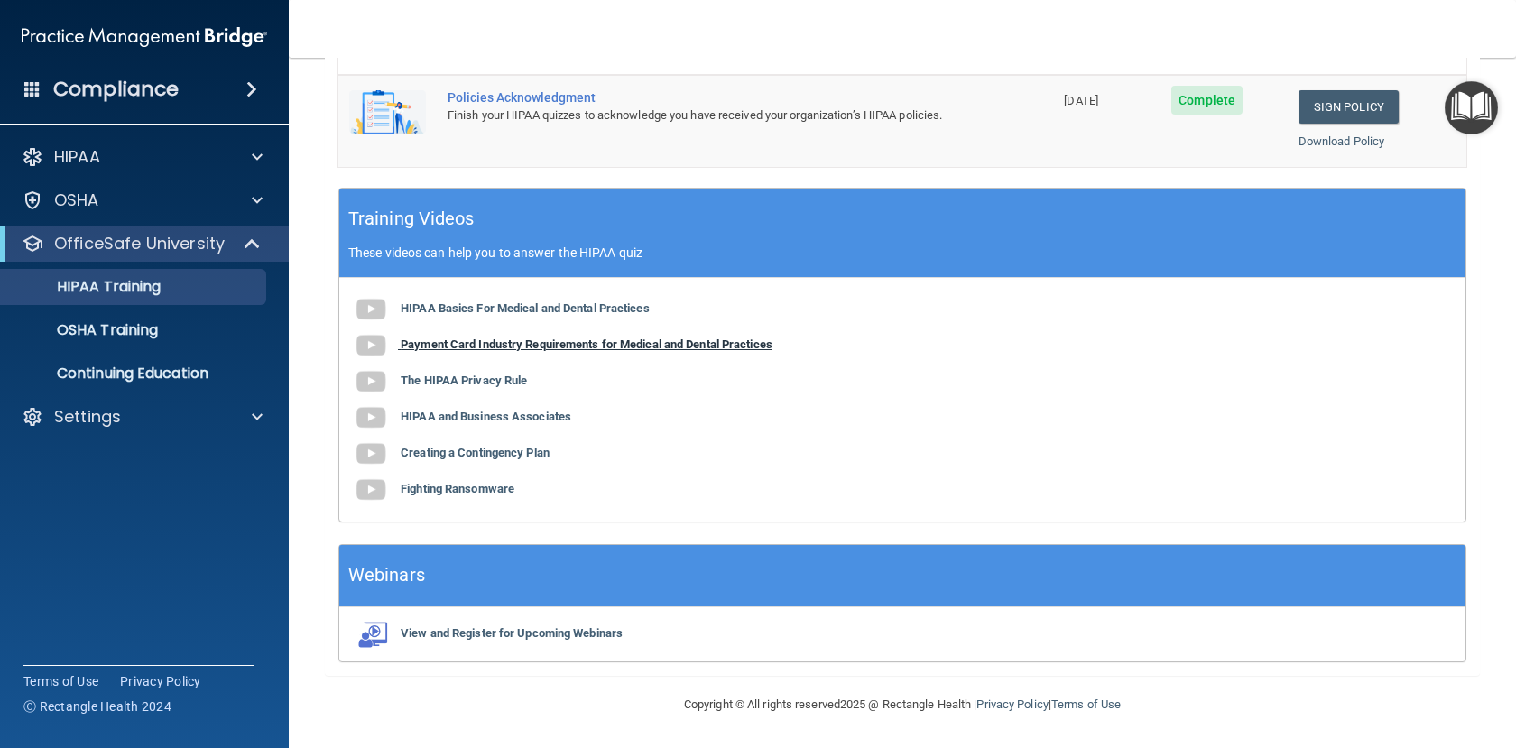
click at [370, 347] on img at bounding box center [371, 346] width 36 height 36
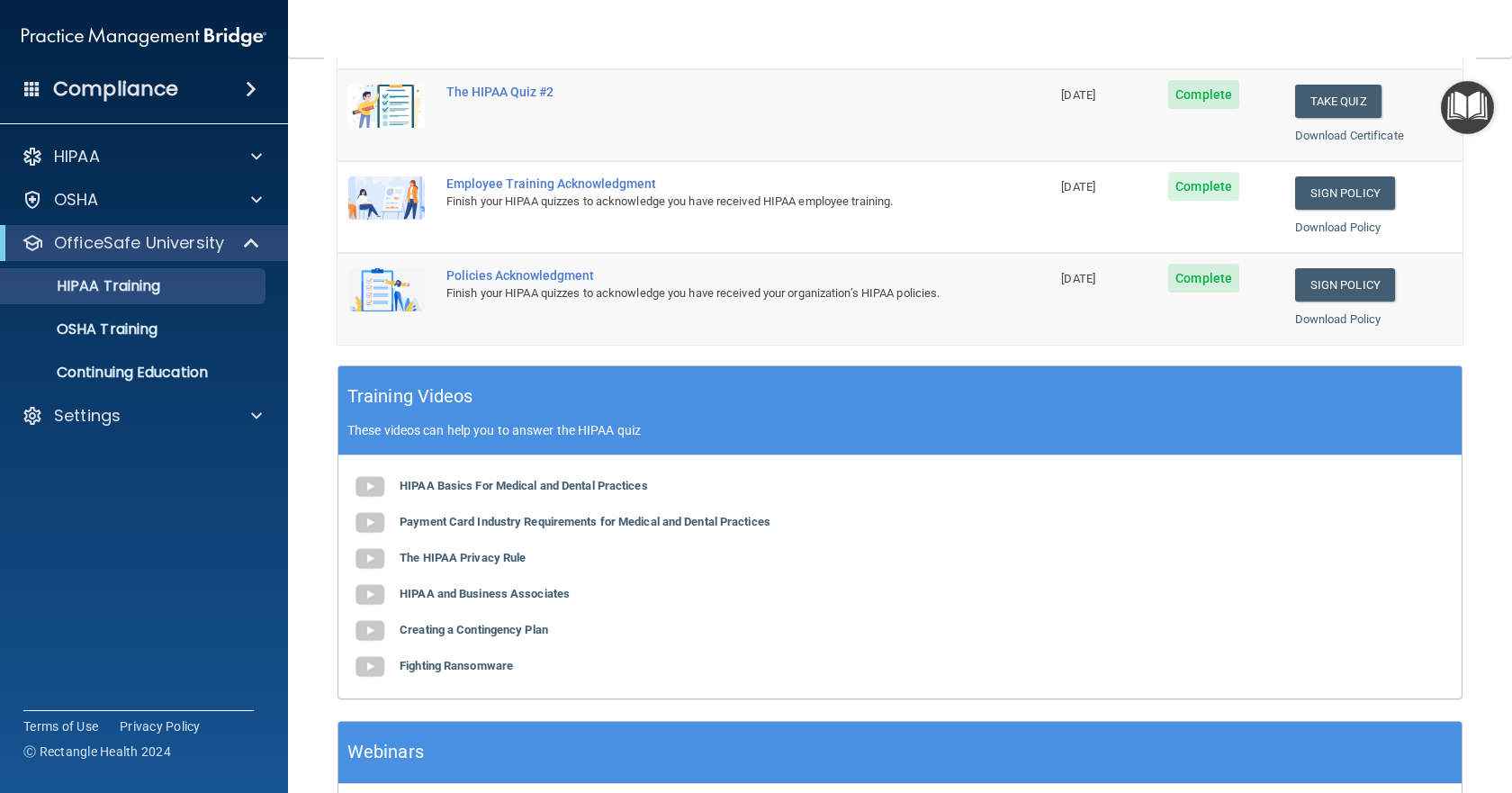
scroll to position [473, 0]
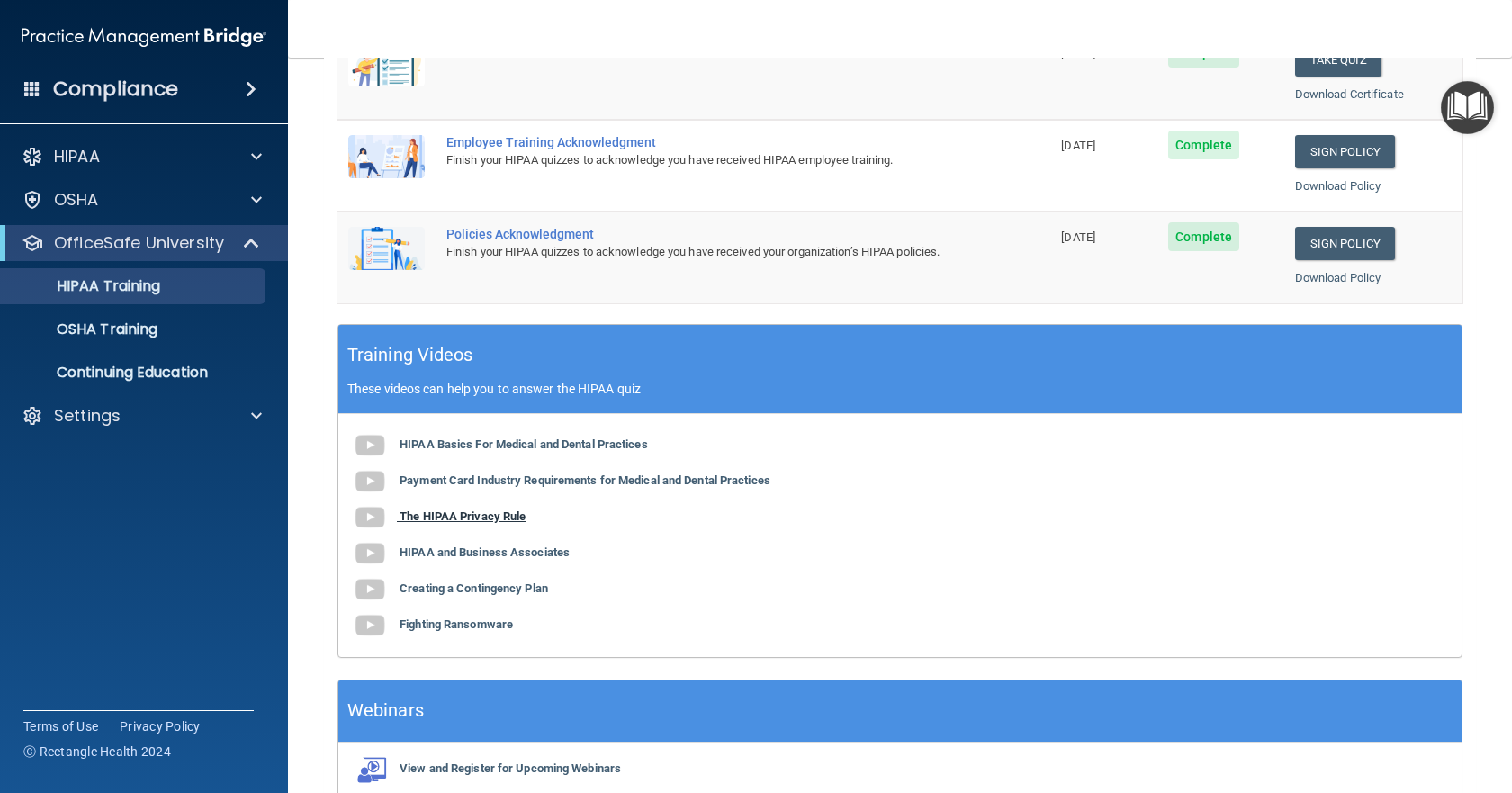
click at [384, 521] on img at bounding box center [370, 518] width 36 height 36
click at [372, 550] on img at bounding box center [370, 554] width 36 height 36
click at [520, 592] on b "Creating a Contingency Plan" at bounding box center [474, 589] width 149 height 14
click at [490, 626] on b "Fighting Ransomware" at bounding box center [457, 624] width 114 height 14
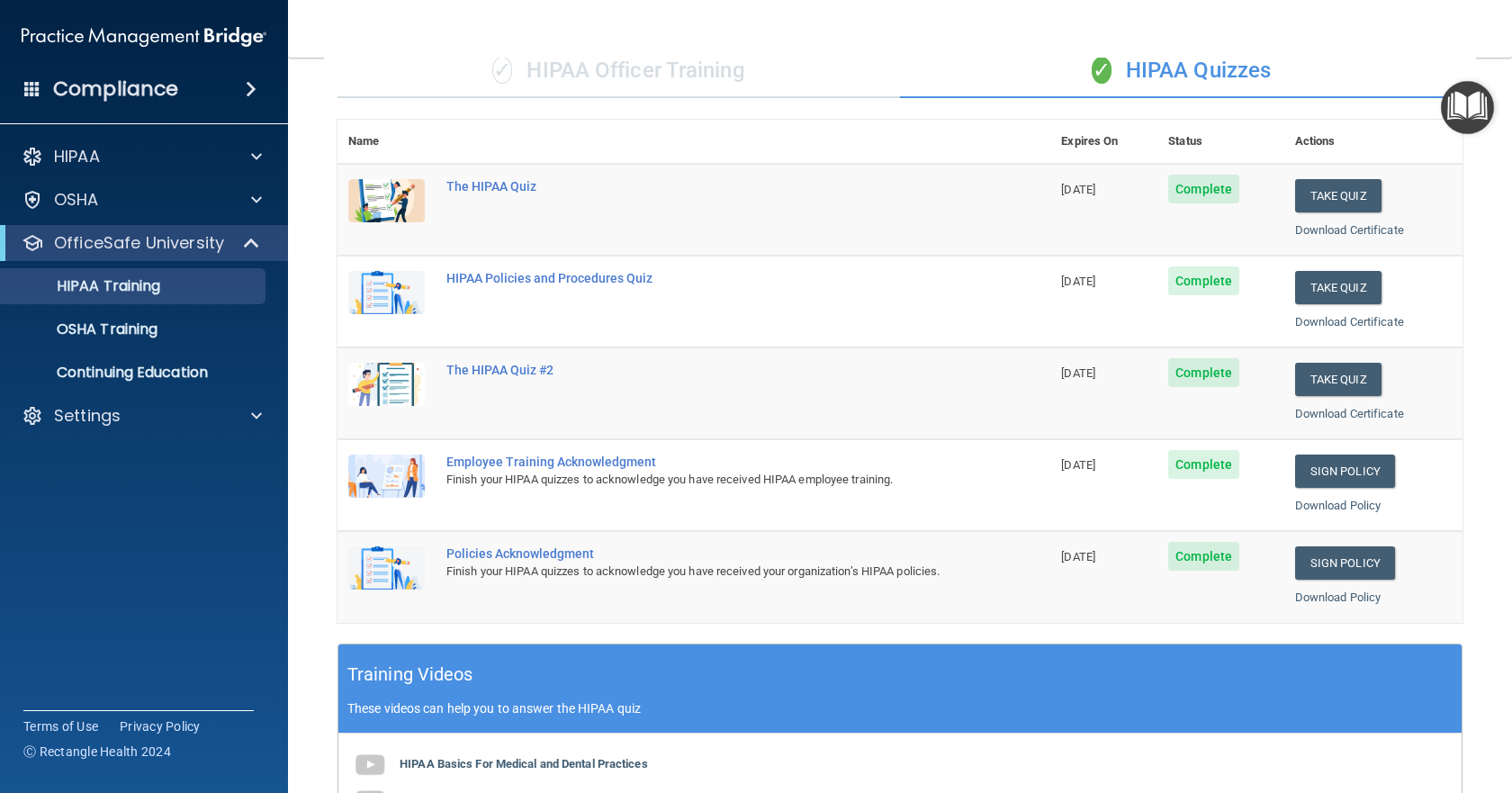
scroll to position [113, 0]
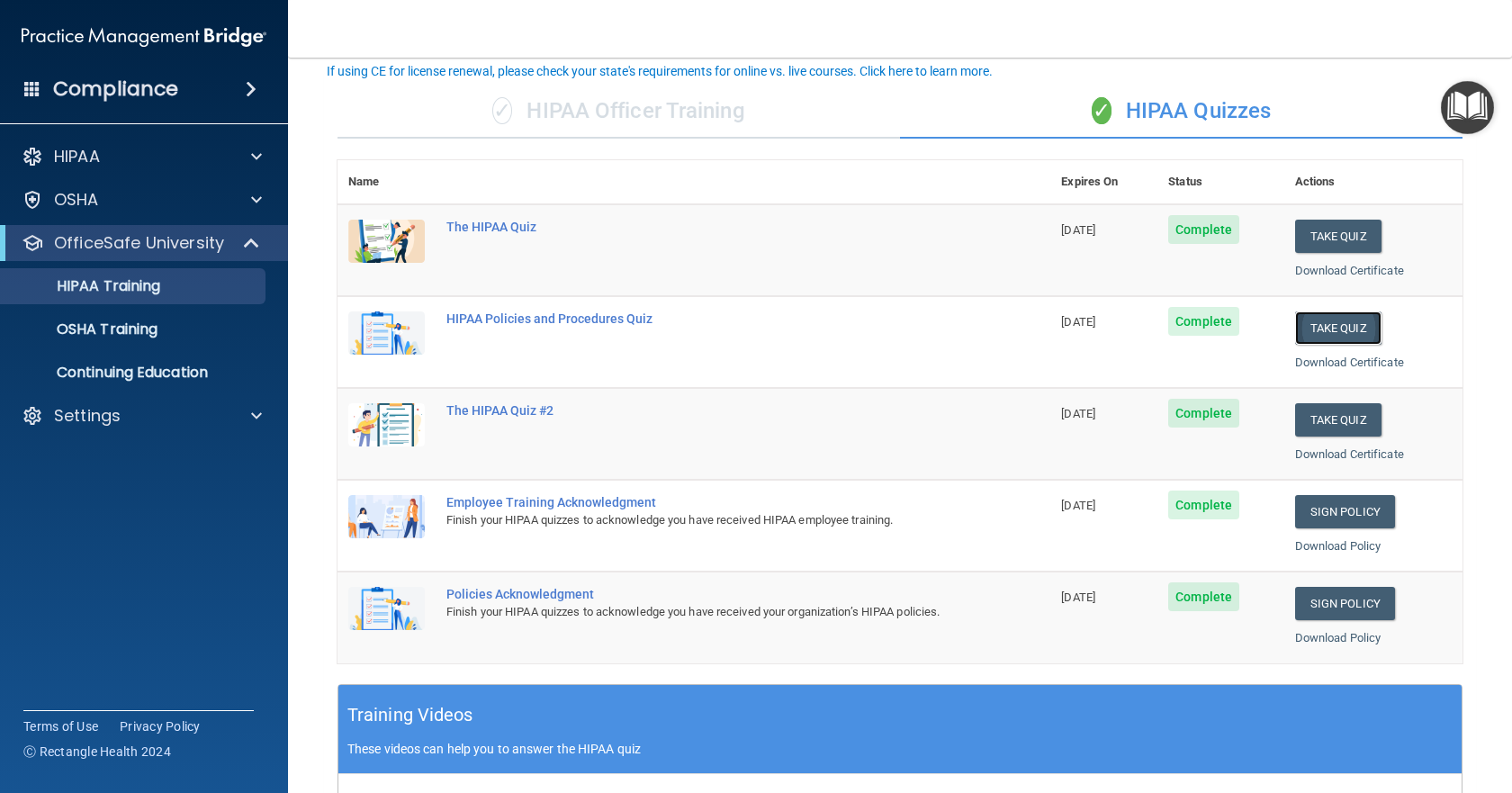
click at [1334, 330] on button "Take Quiz" at bounding box center [1338, 327] width 87 height 33
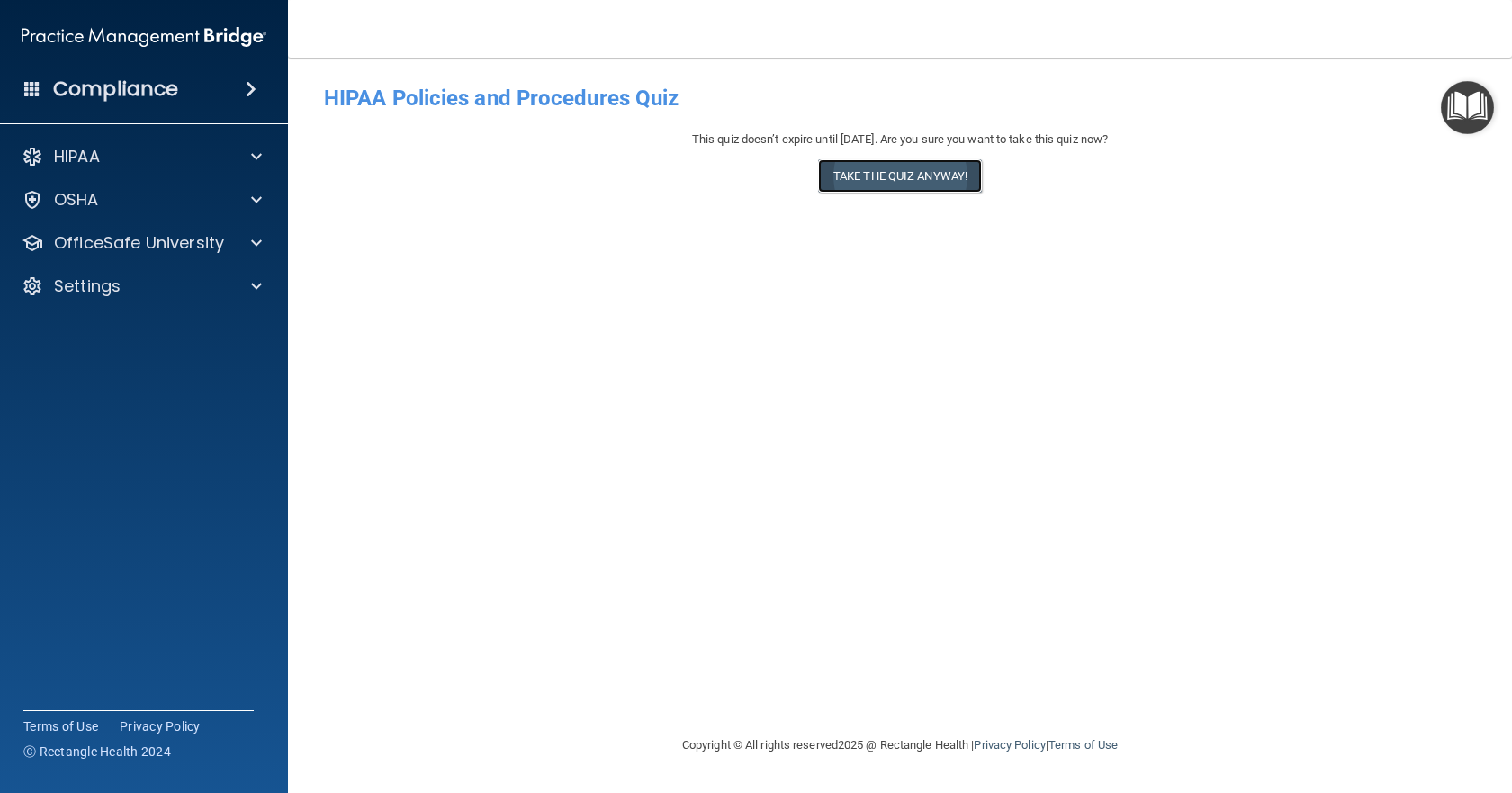
click at [936, 179] on button "Take the quiz anyway!" at bounding box center [900, 176] width 164 height 33
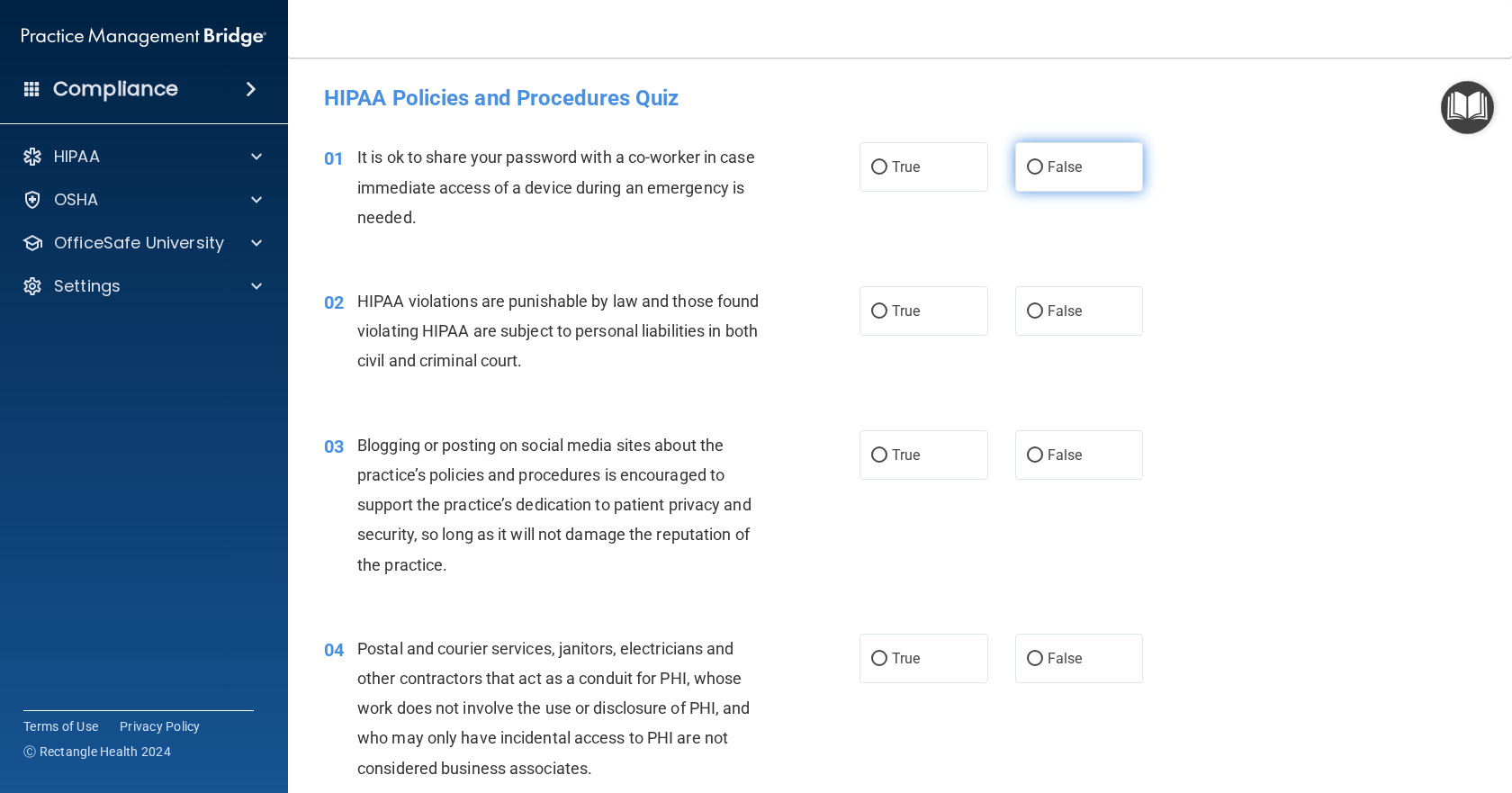
click at [1027, 164] on input "False" at bounding box center [1035, 169] width 16 height 14
radio input "true"
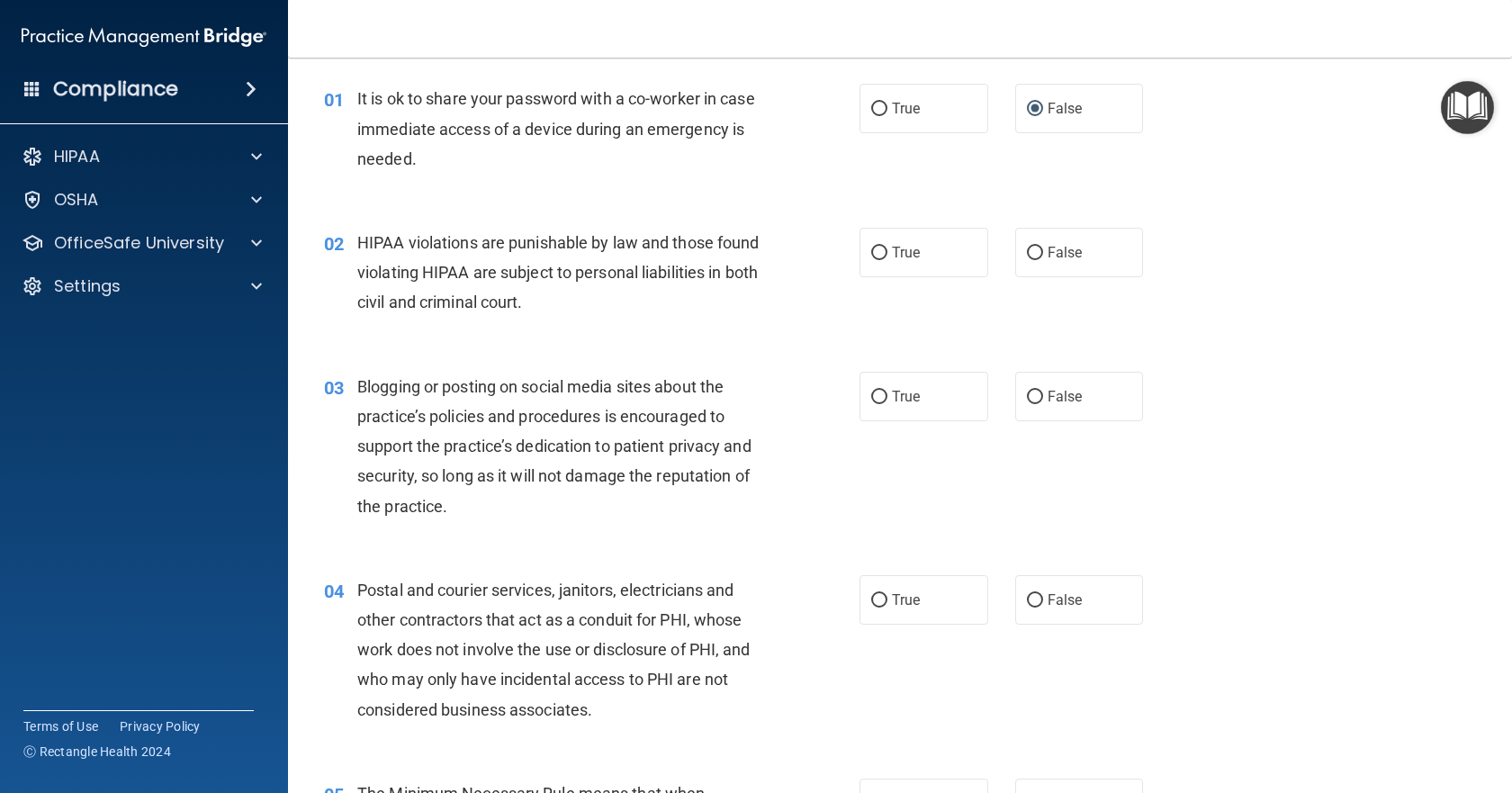
scroll to position [90, 0]
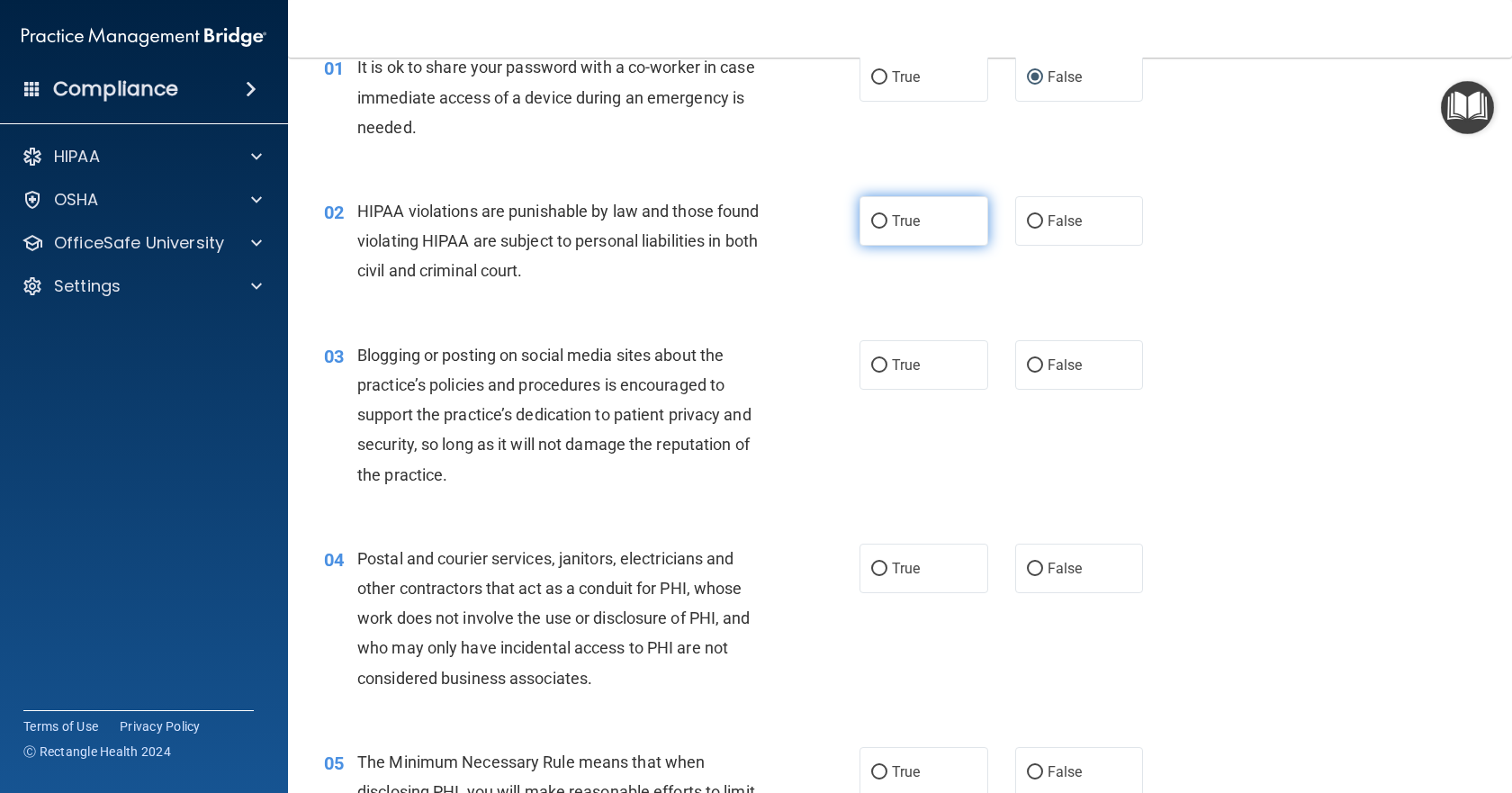
click at [872, 220] on input "True" at bounding box center [880, 222] width 16 height 14
radio input "true"
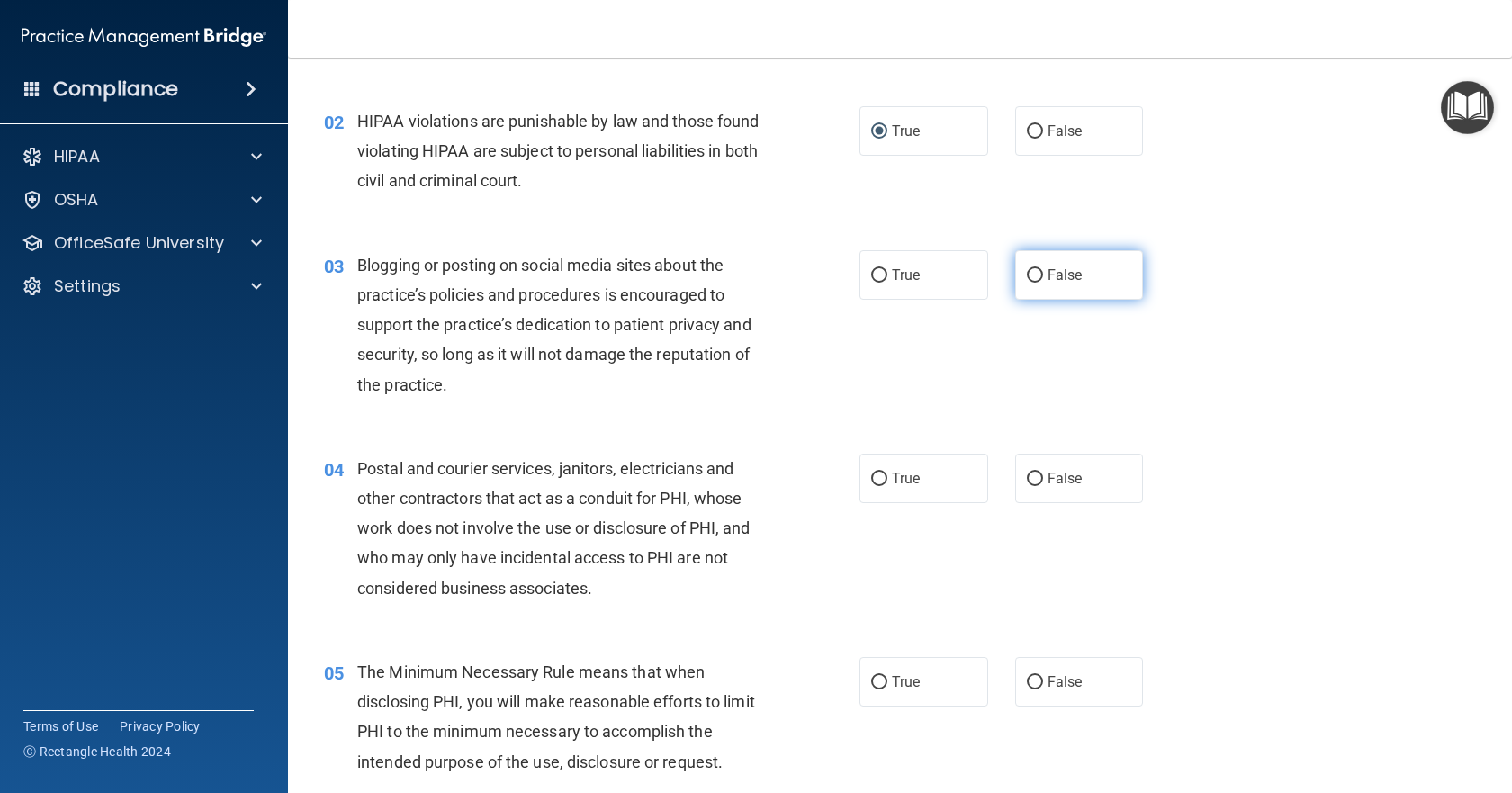
click at [1031, 277] on input "False" at bounding box center [1035, 276] width 16 height 14
radio input "true"
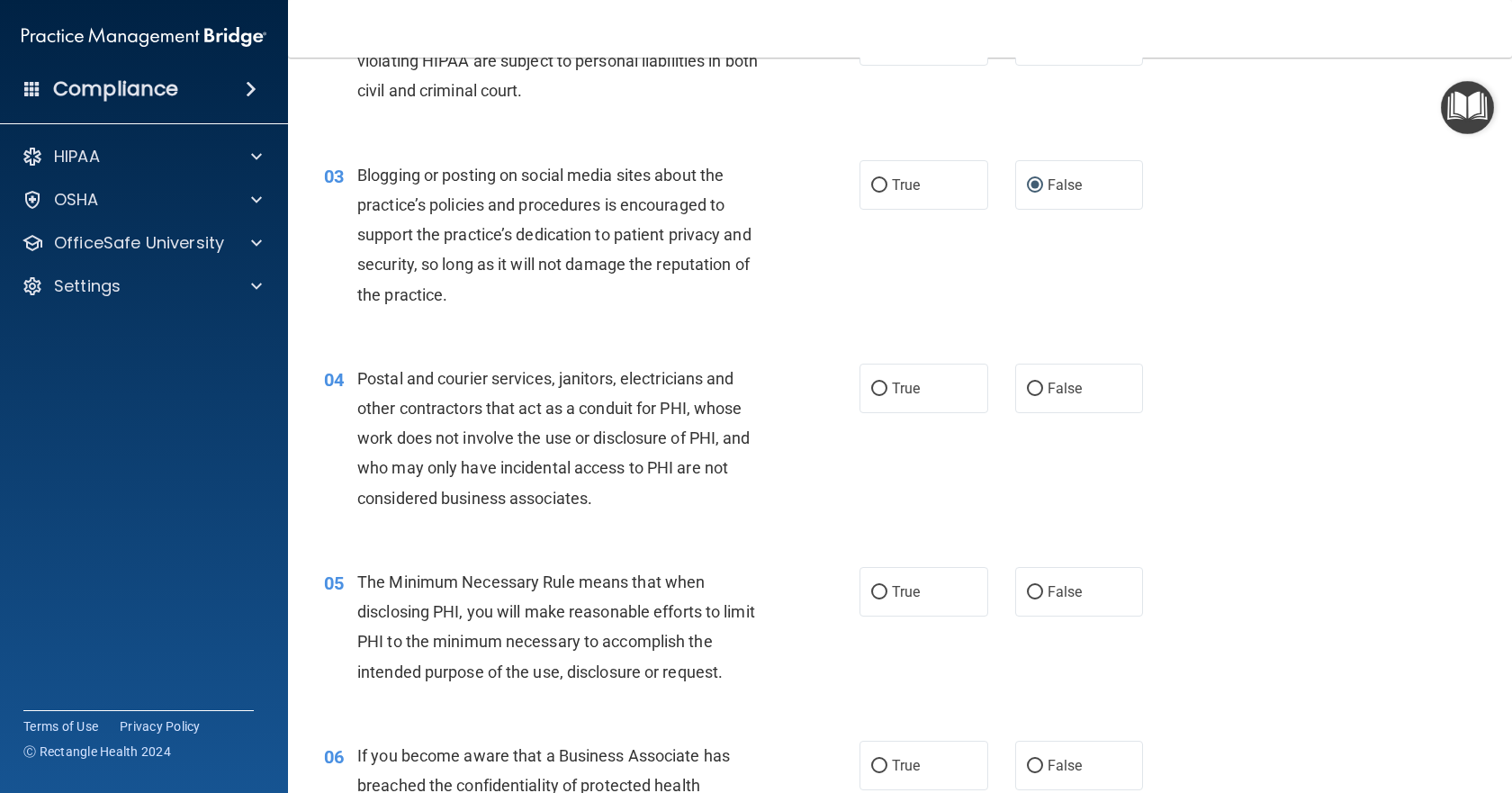
scroll to position [360, 0]
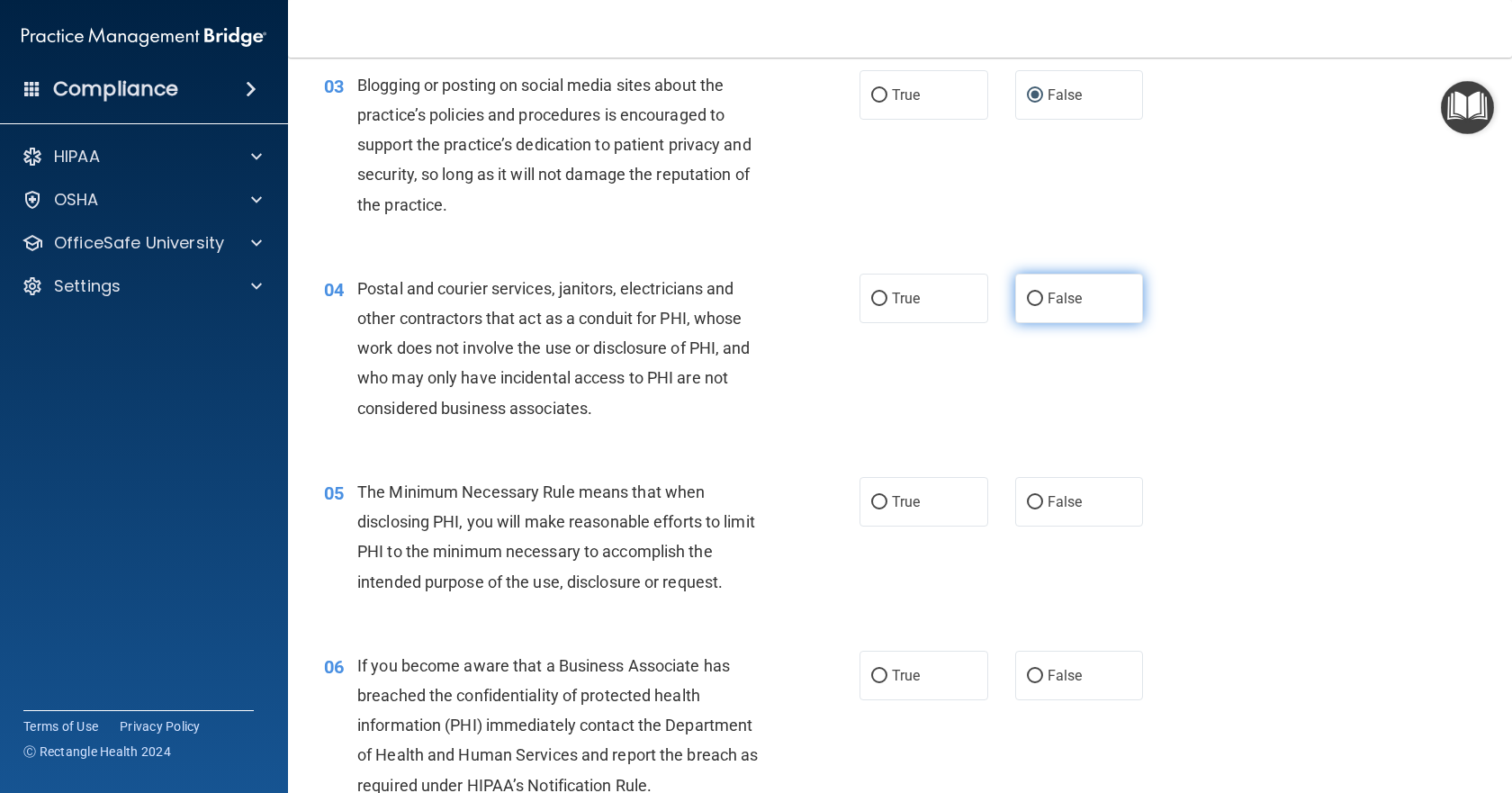
click at [1037, 296] on label "False" at bounding box center [1079, 298] width 129 height 50
click at [1037, 296] on input "False" at bounding box center [1035, 299] width 16 height 14
radio input "true"
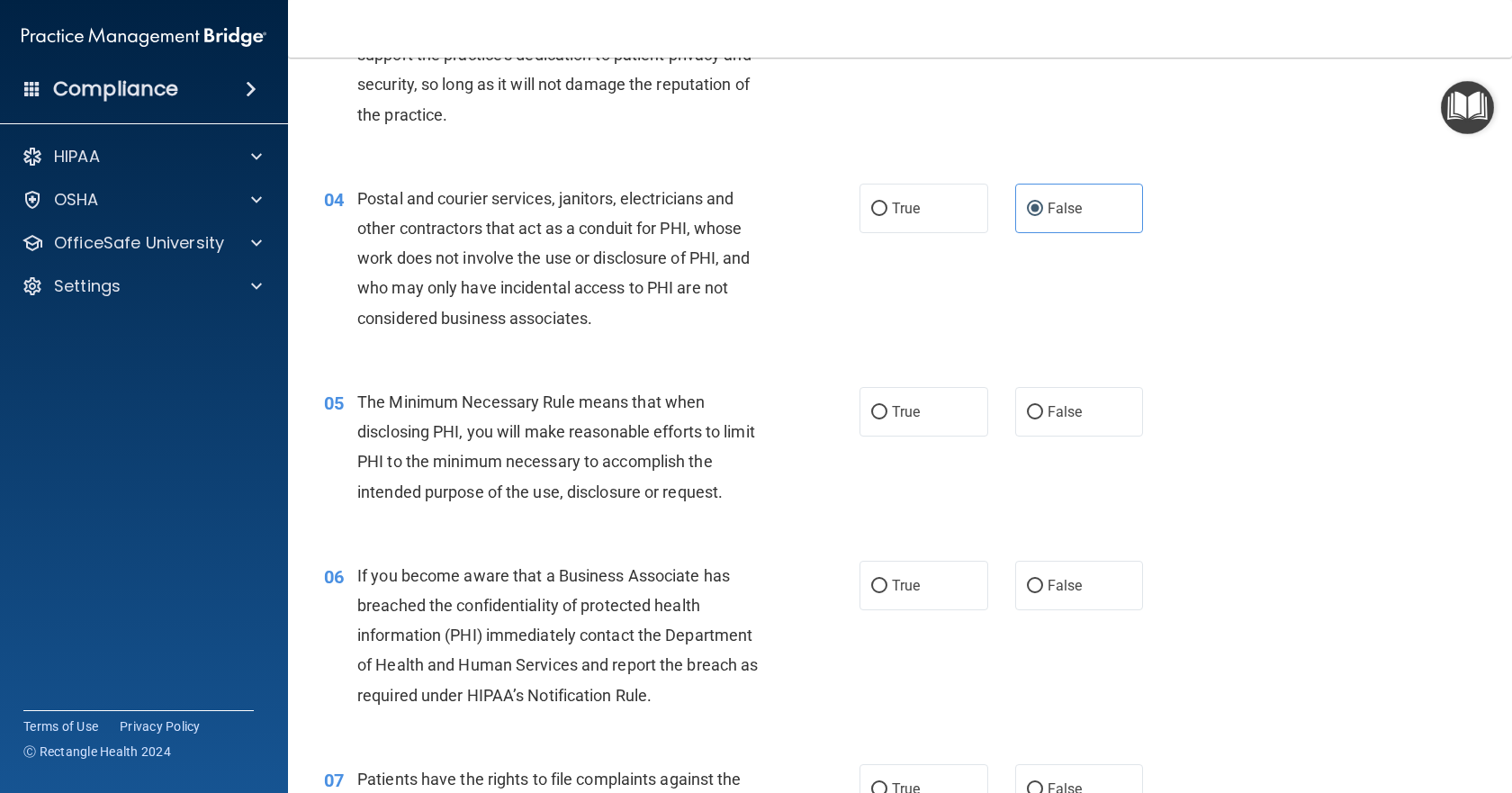
click at [1169, 184] on ng-form "04 Postal and courier services, janitors, electricians and other contractors th…" at bounding box center [1169, 184] width 0 height 0
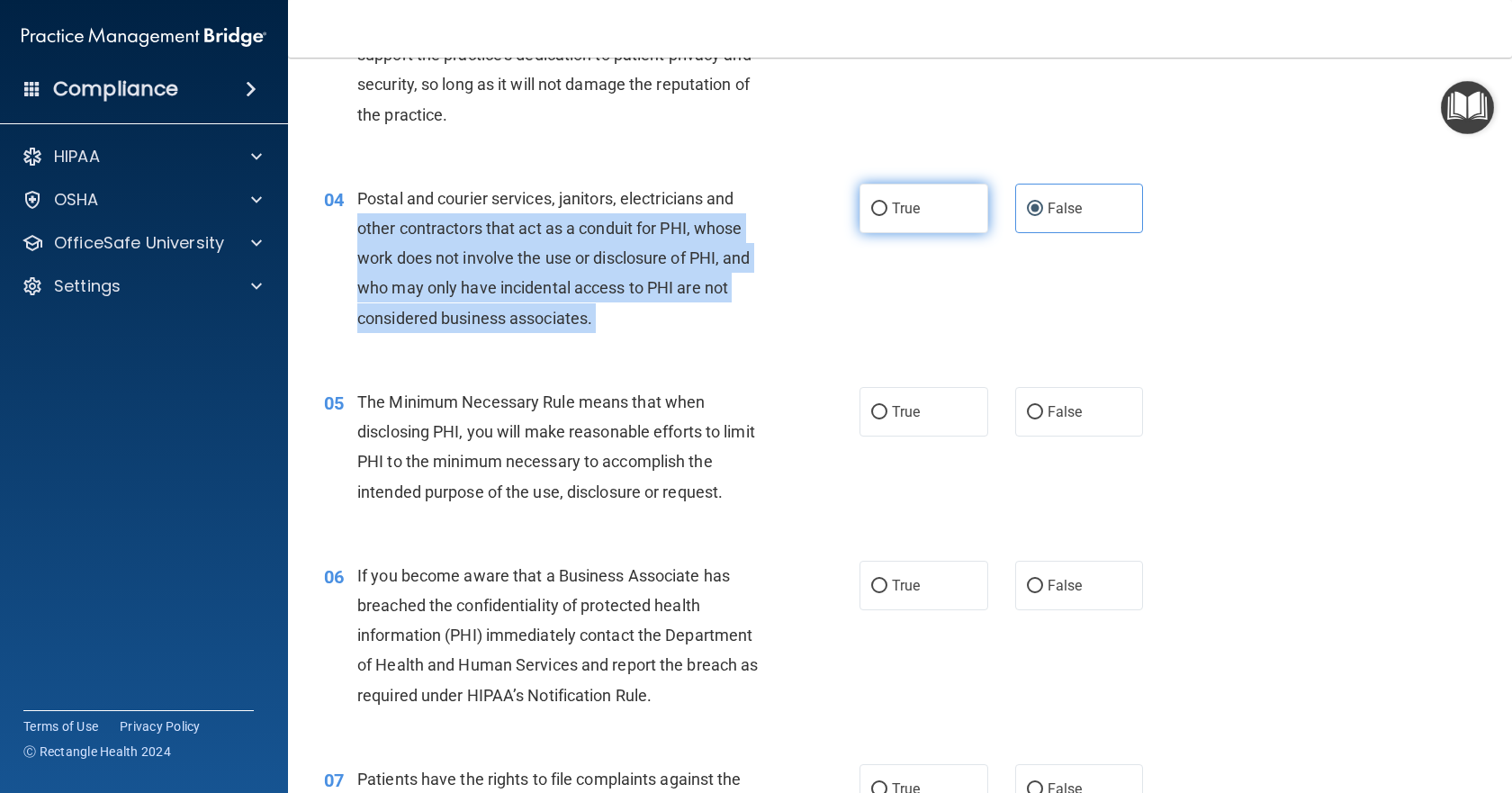
click at [879, 208] on input "True" at bounding box center [880, 209] width 16 height 14
radio input "true"
radio input "false"
click at [872, 412] on input "True" at bounding box center [880, 413] width 16 height 14
radio input "true"
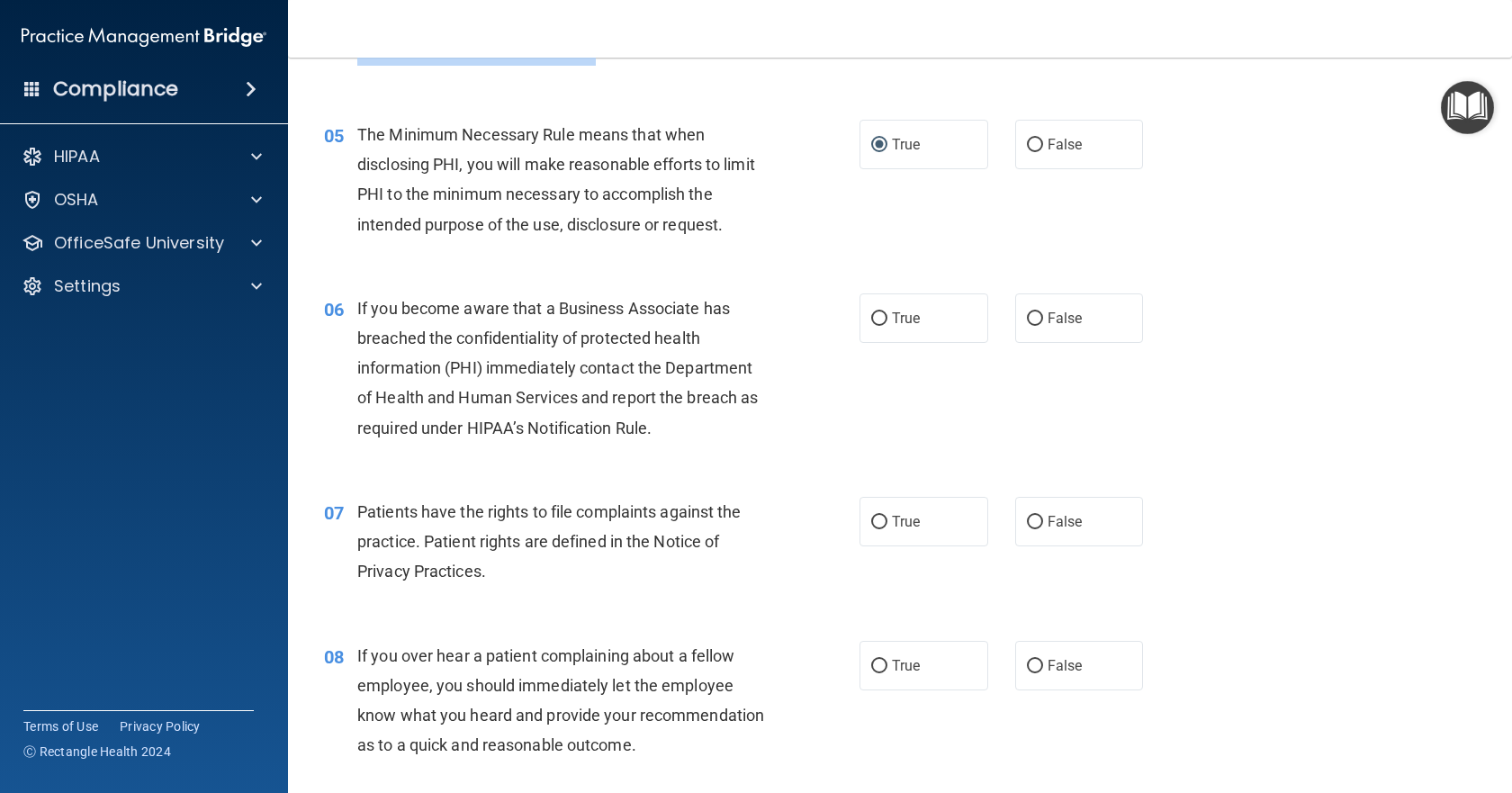
scroll to position [720, 0]
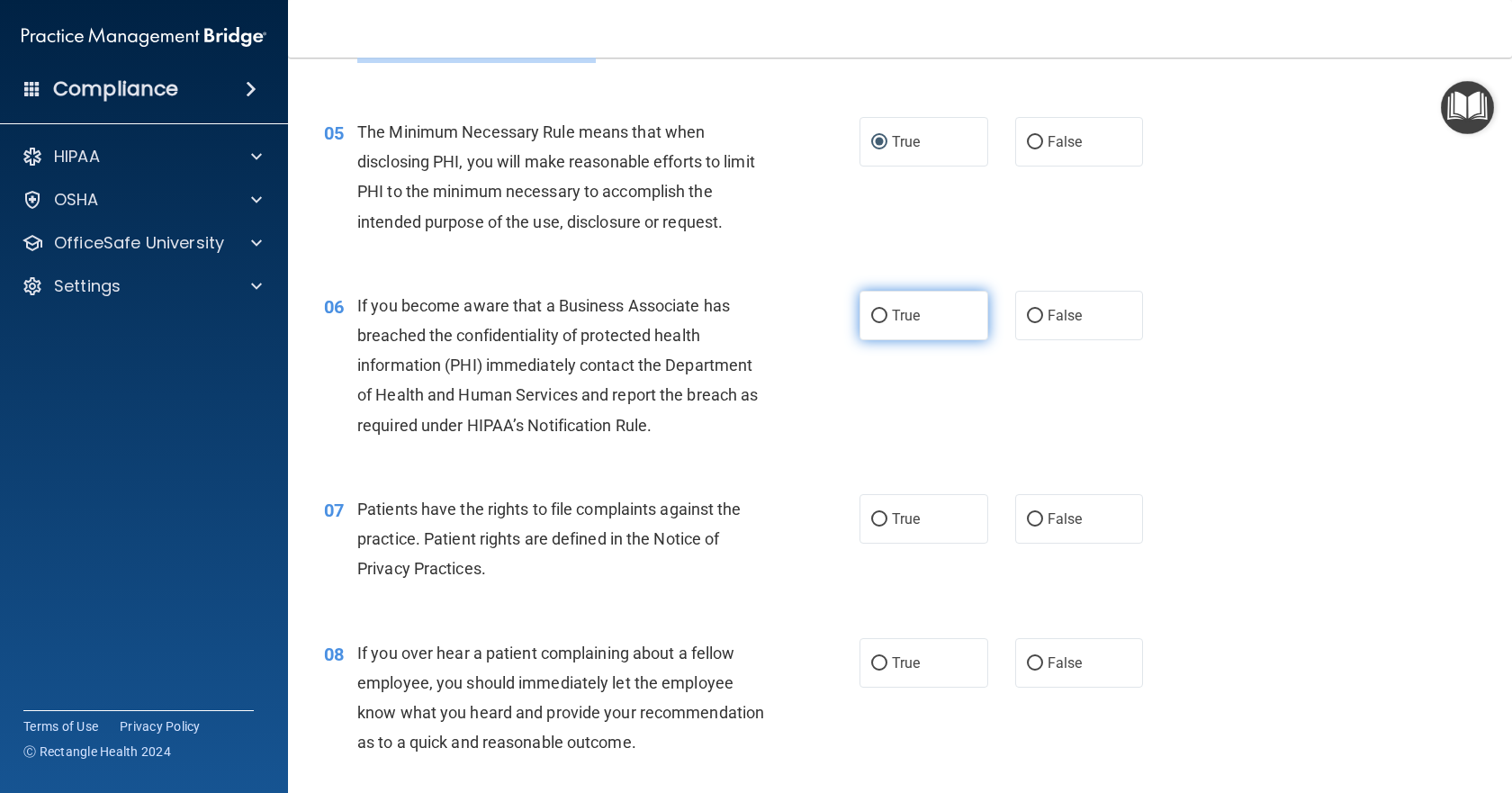
click at [876, 314] on input "True" at bounding box center [880, 316] width 16 height 14
radio input "true"
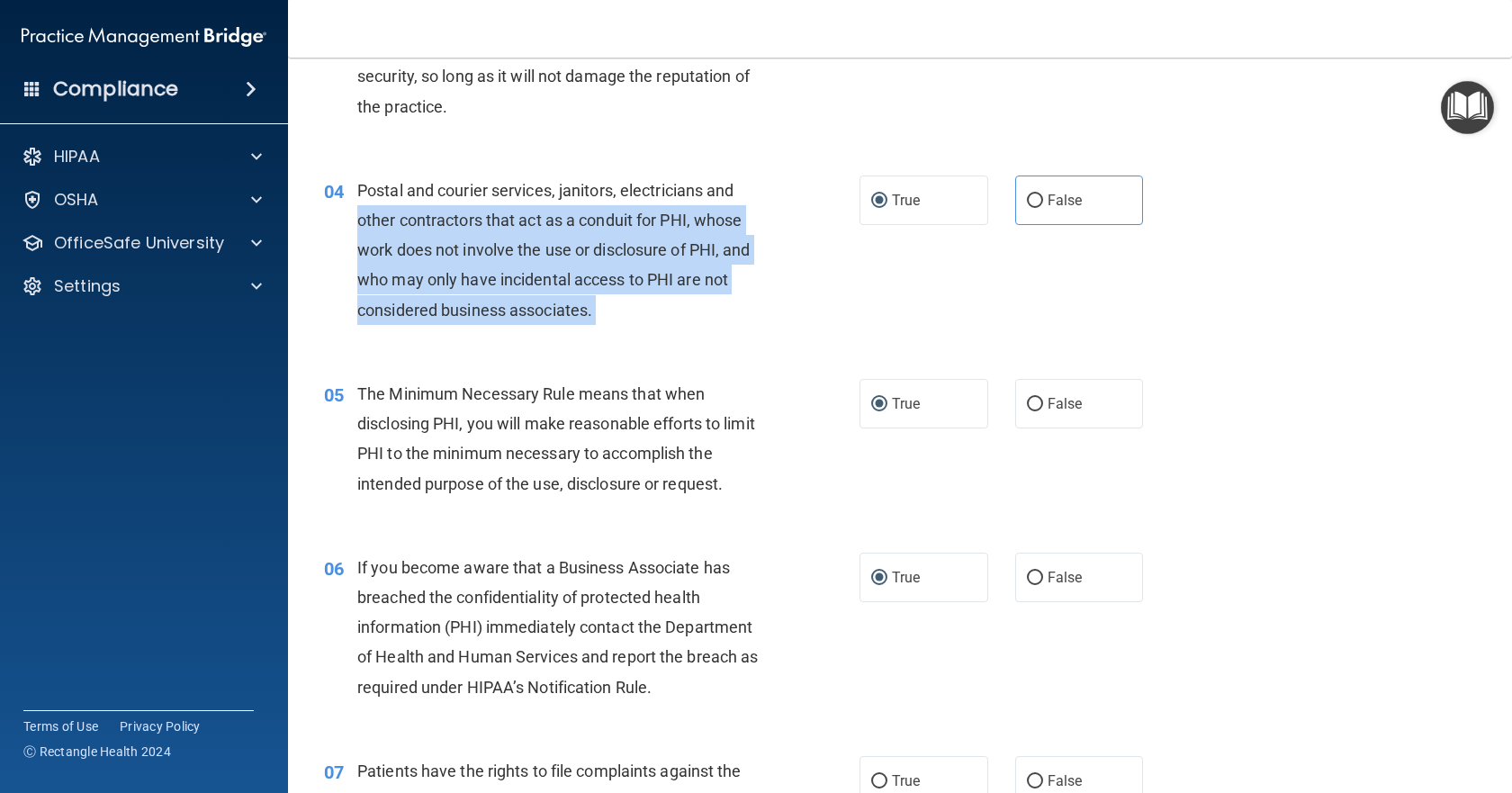
scroll to position [450, 0]
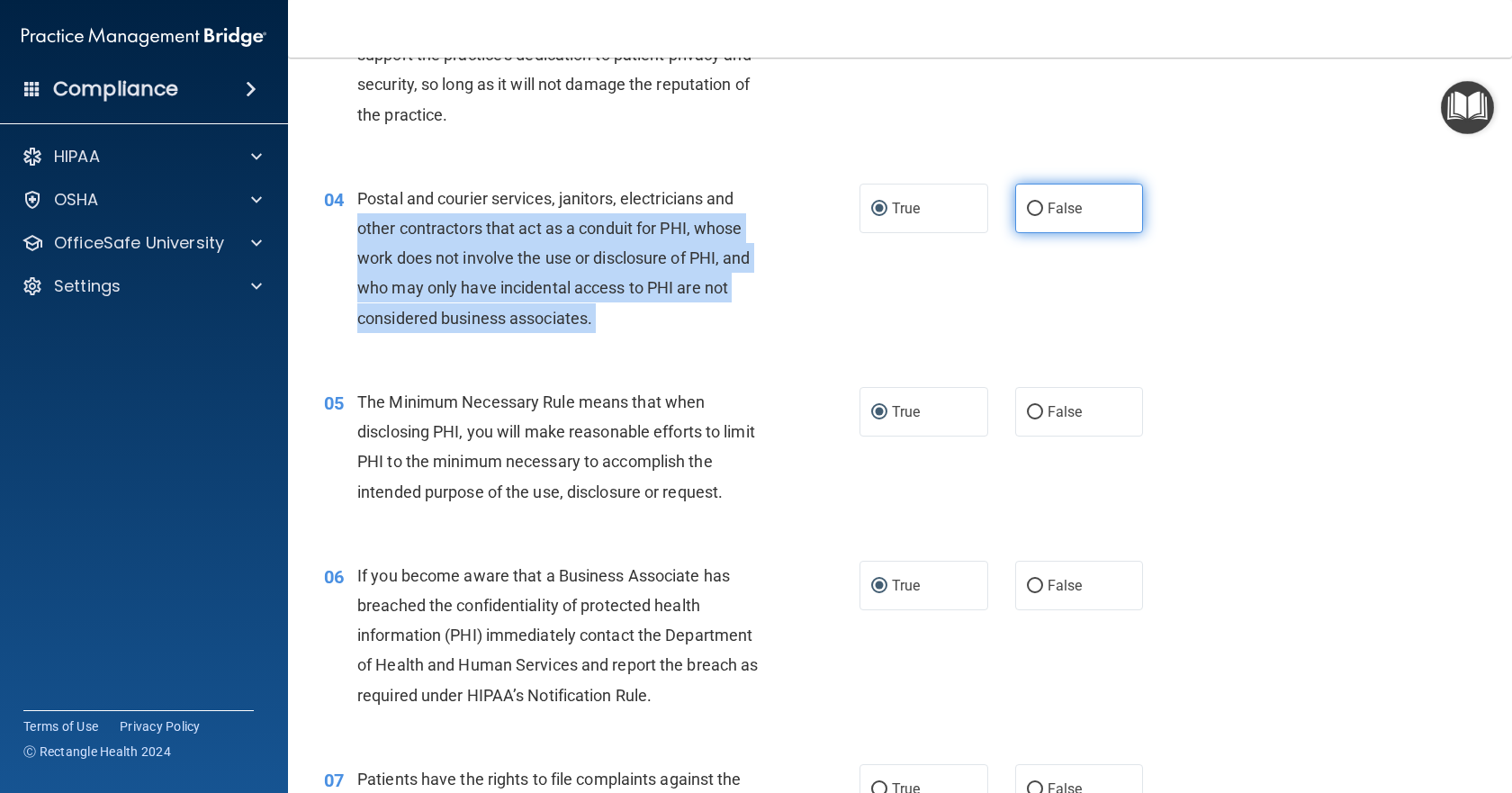
click at [1027, 206] on input "False" at bounding box center [1035, 209] width 16 height 14
radio input "true"
radio input "false"
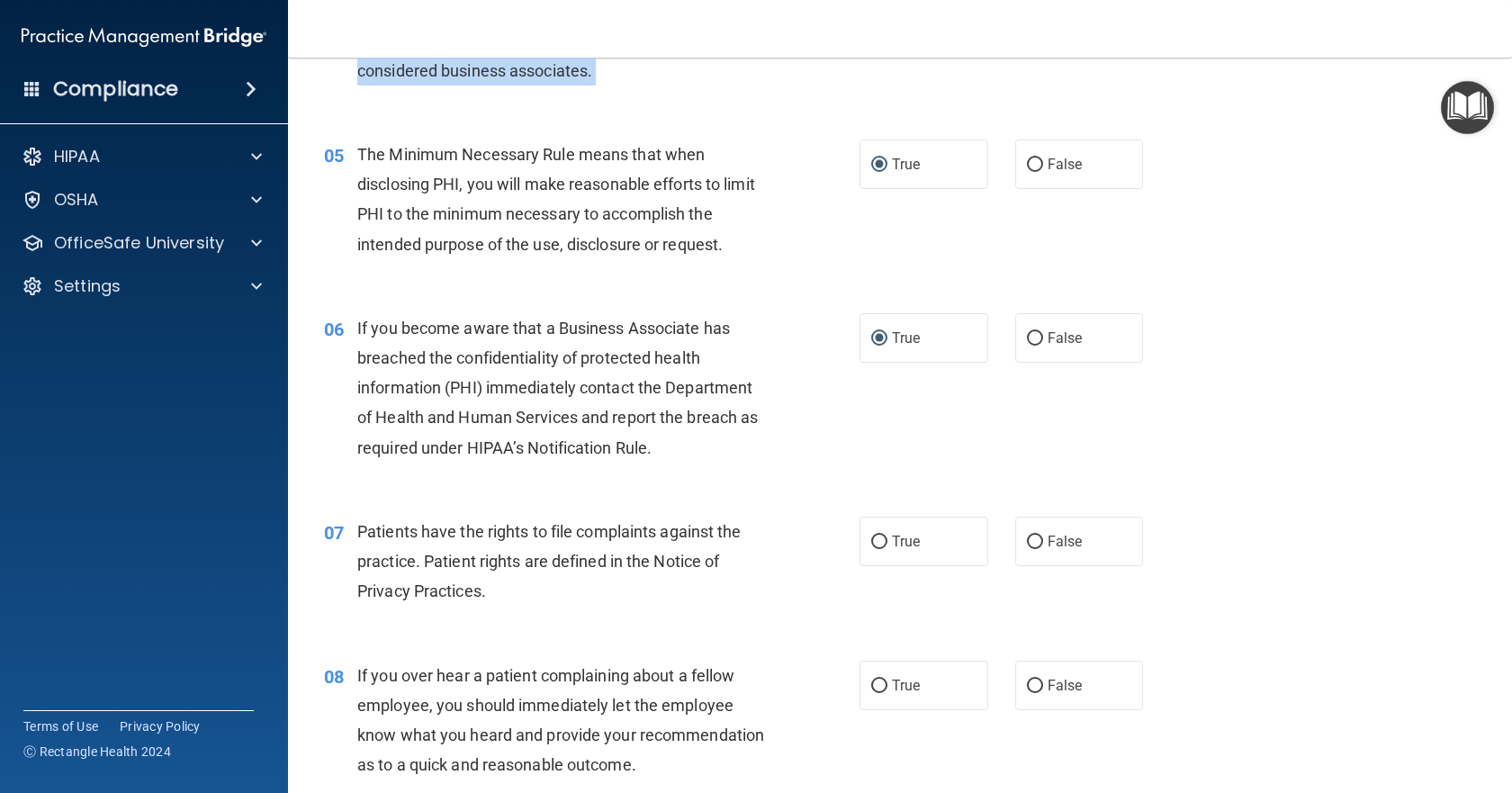
scroll to position [810, 0]
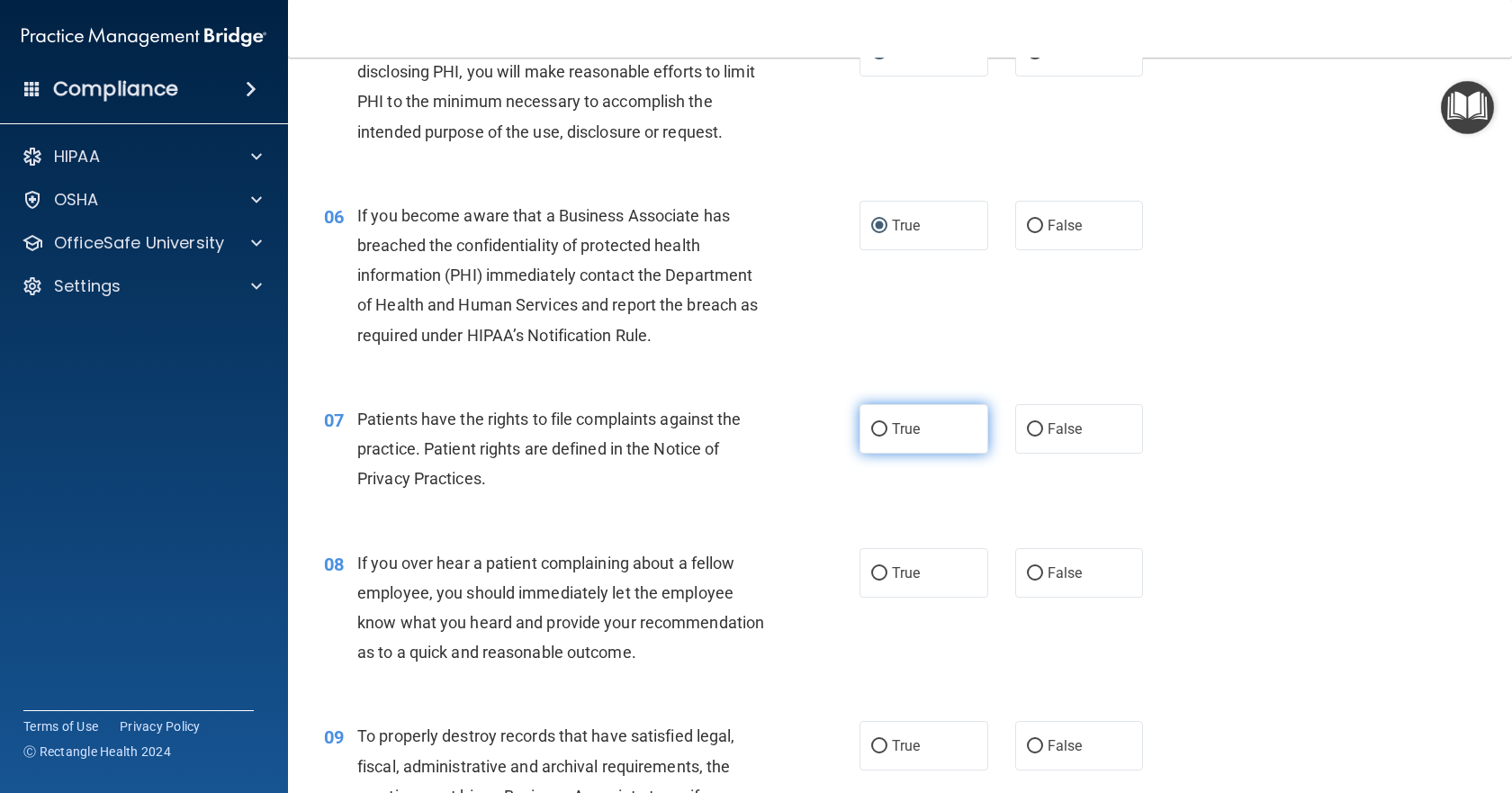
click at [872, 426] on input "True" at bounding box center [880, 430] width 16 height 14
radio input "true"
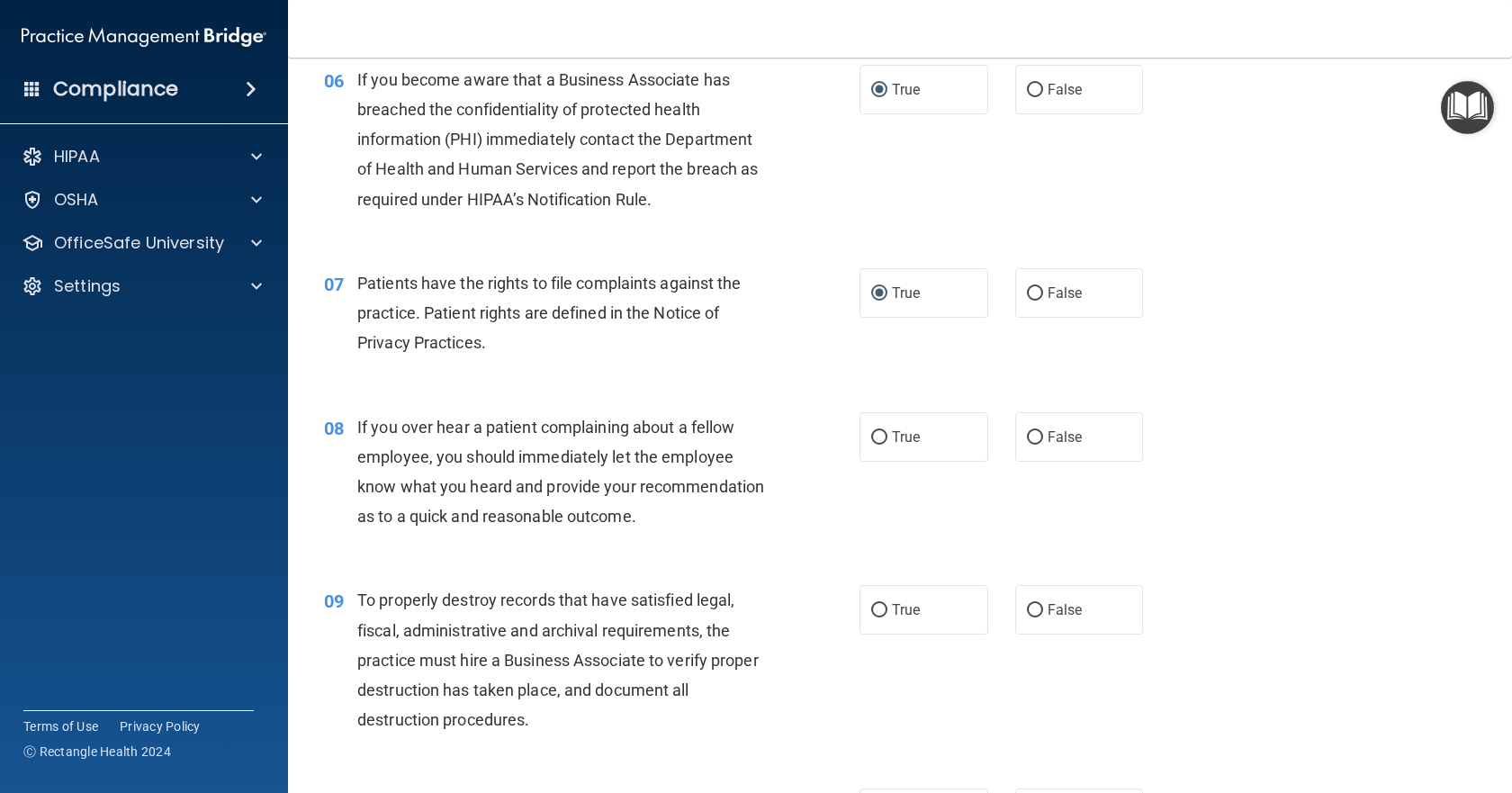
scroll to position [991, 0]
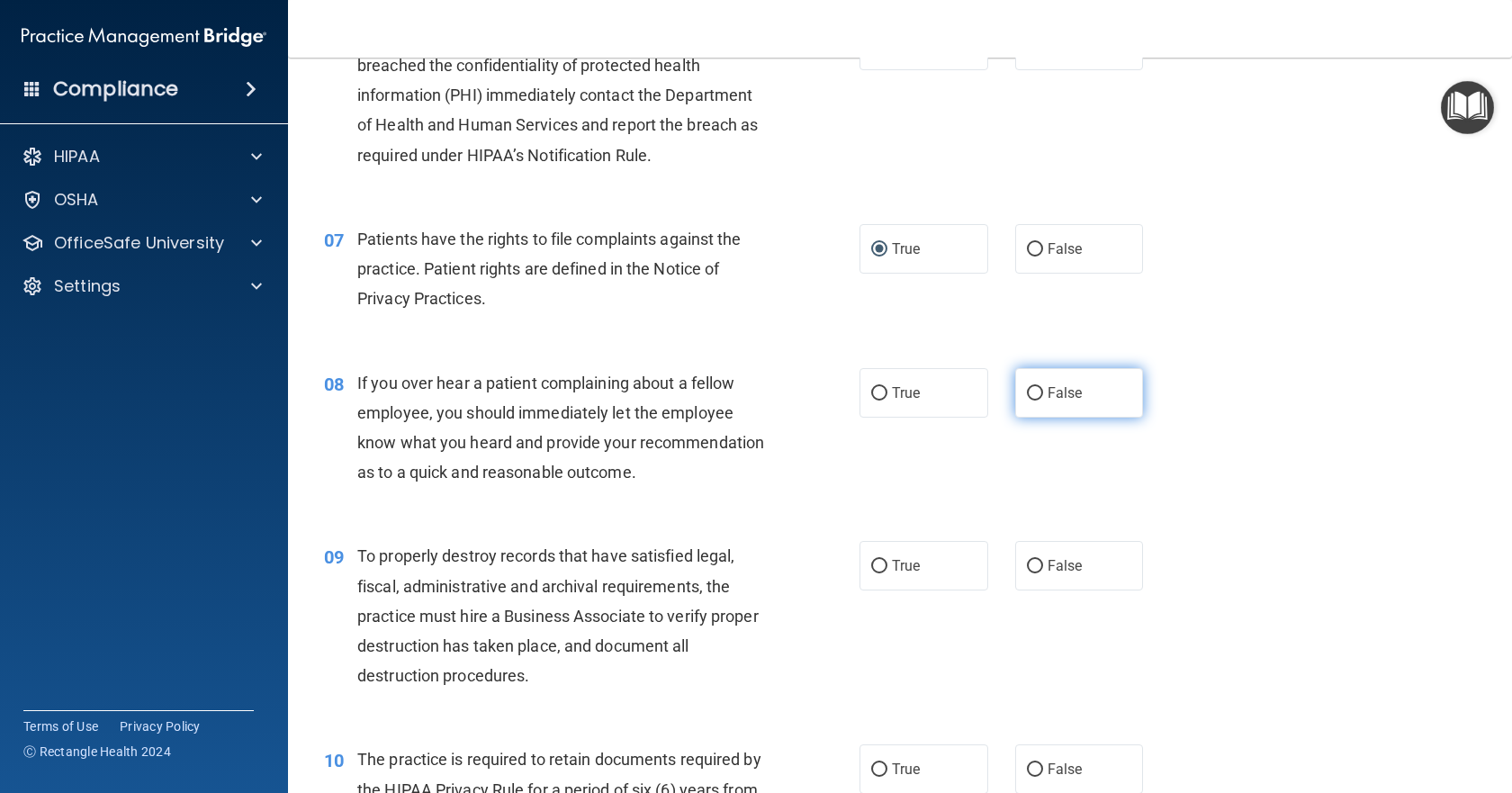
click at [1030, 383] on label "False" at bounding box center [1079, 393] width 129 height 50
click at [1030, 387] on input "False" at bounding box center [1035, 394] width 16 height 14
radio input "true"
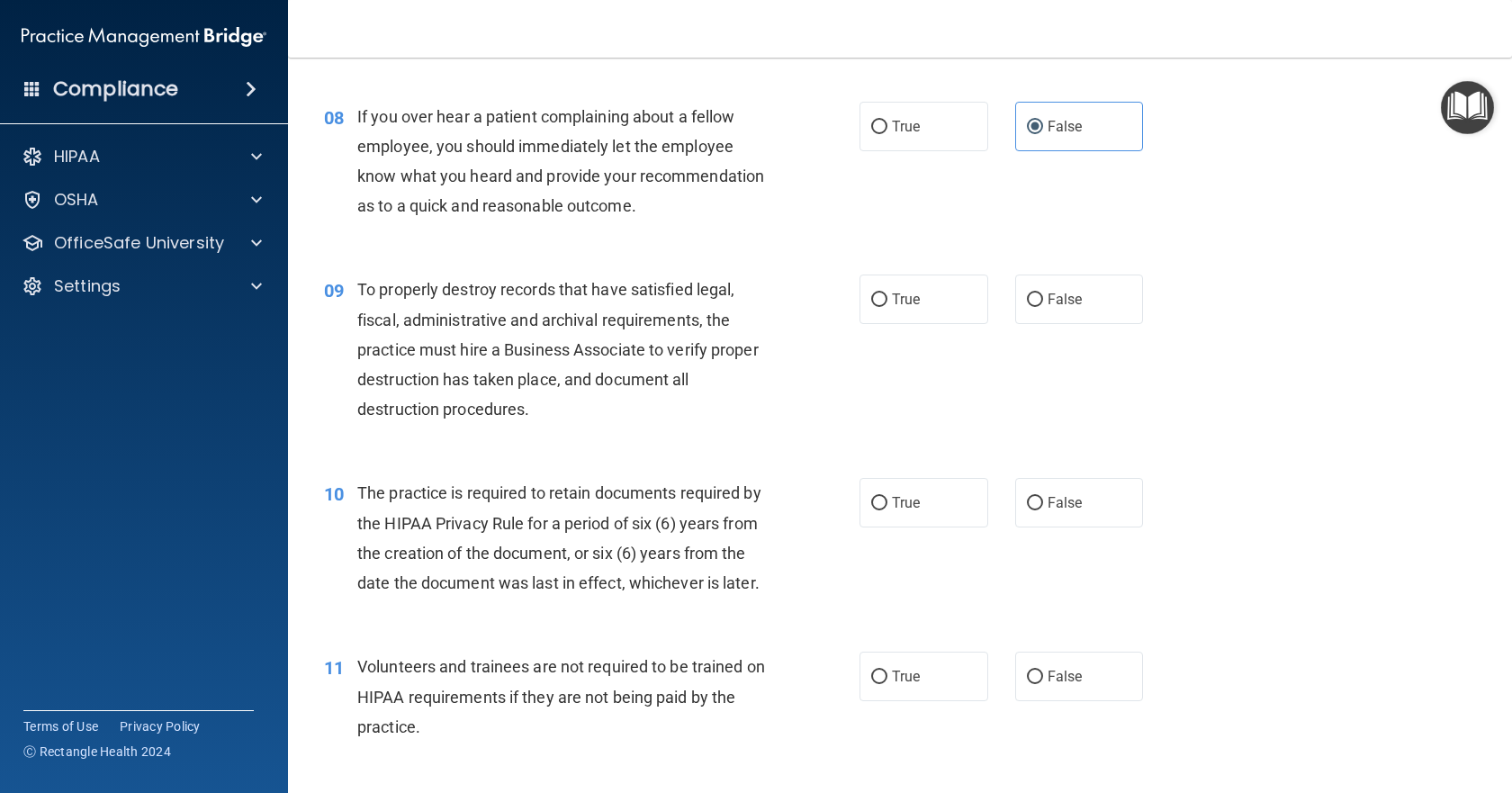
scroll to position [1261, 0]
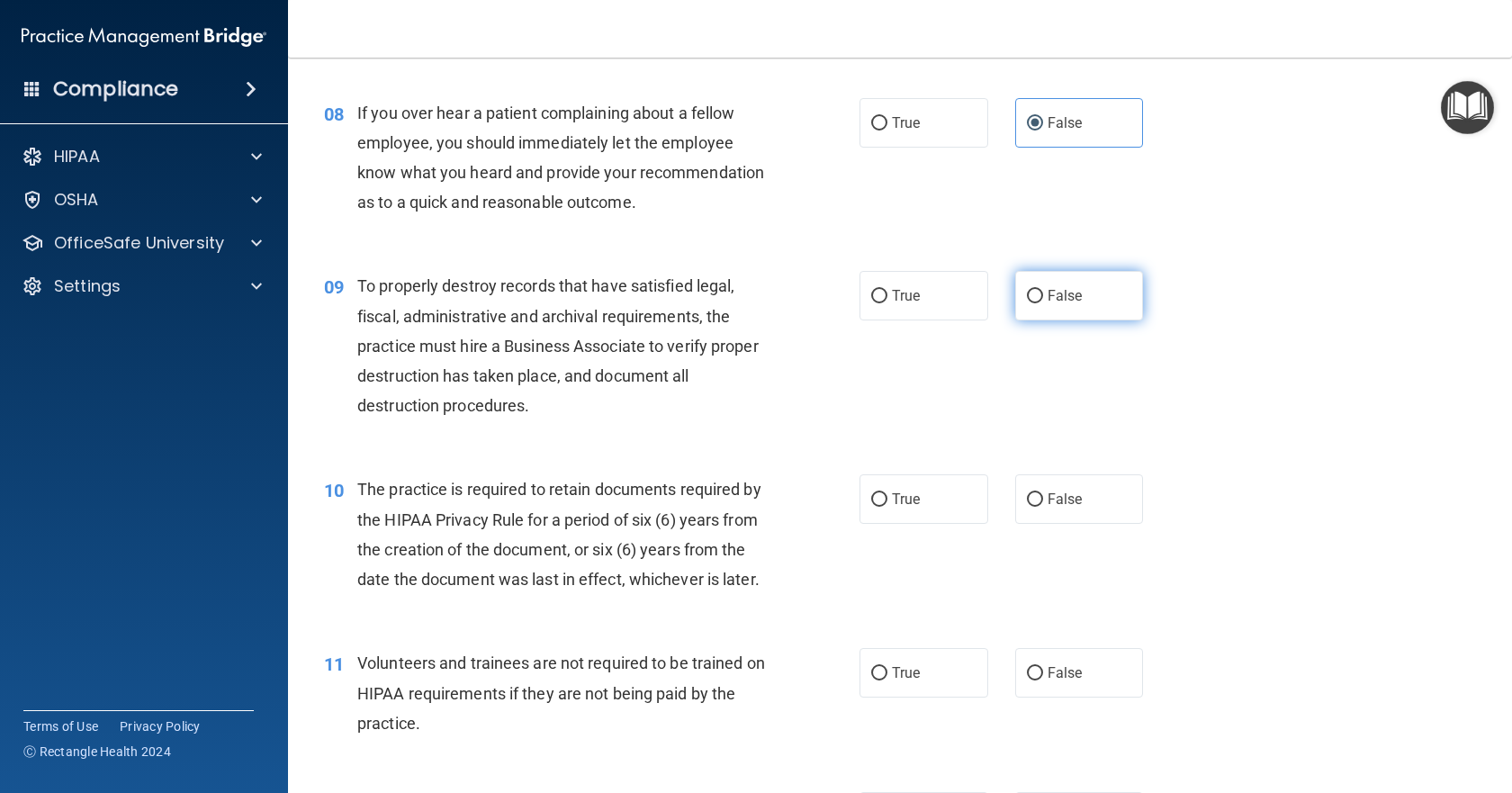
click at [1031, 303] on input "False" at bounding box center [1035, 297] width 16 height 14
radio input "true"
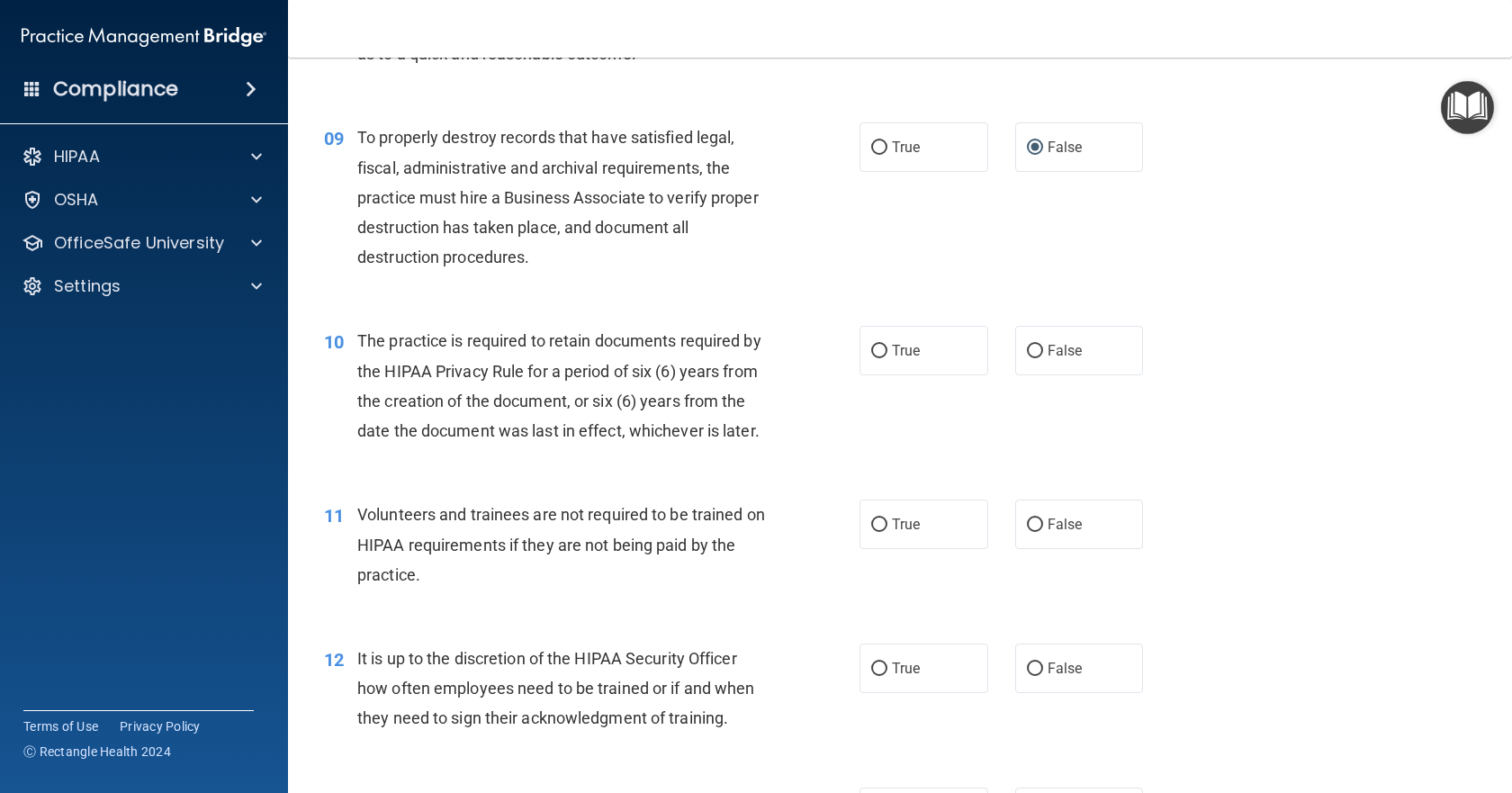
scroll to position [1440, 0]
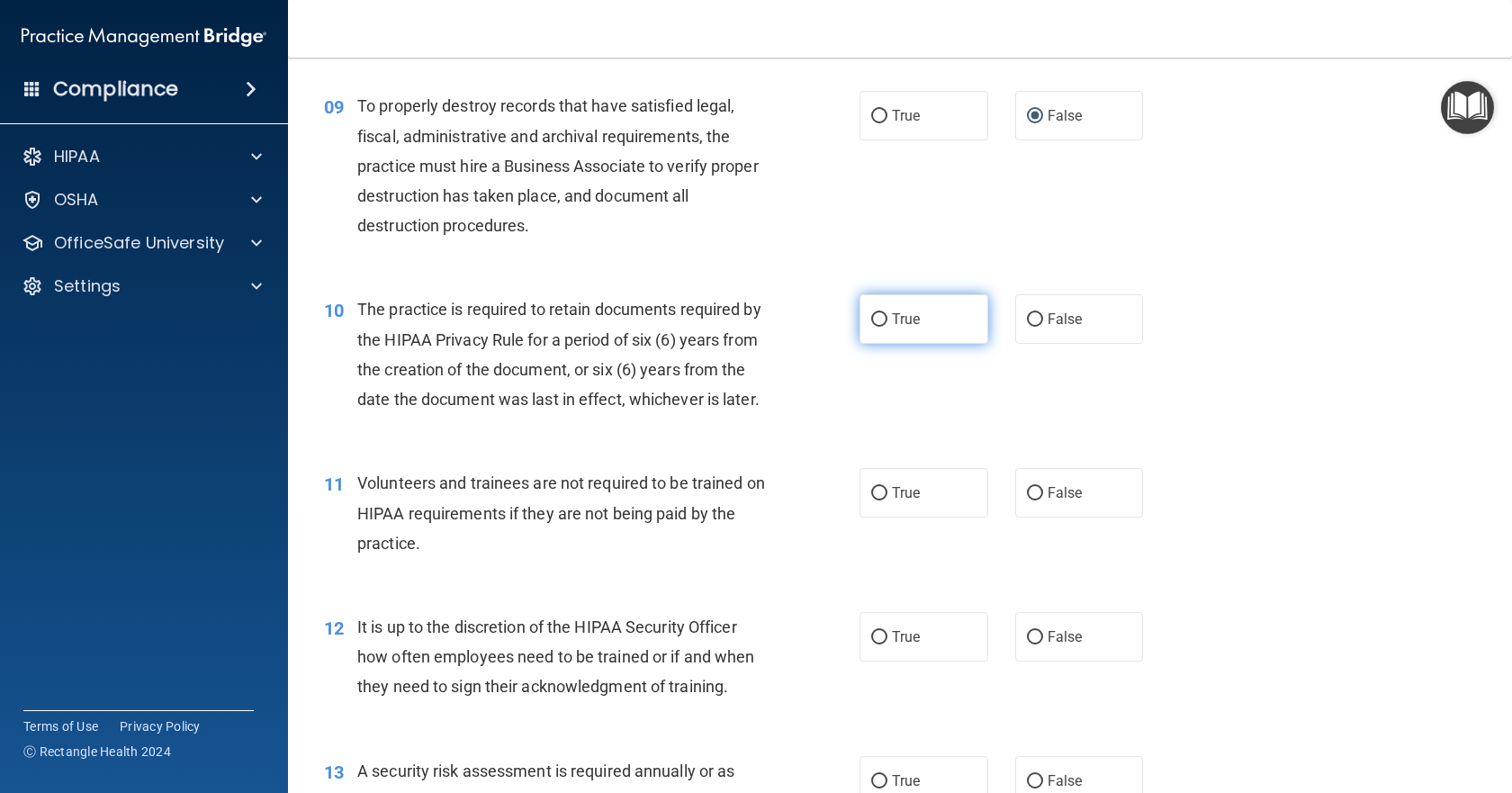
drag, startPoint x: 870, startPoint y: 354, endPoint x: 863, endPoint y: 361, distance: 9.9
click at [872, 327] on input "True" at bounding box center [880, 320] width 16 height 14
radio input "true"
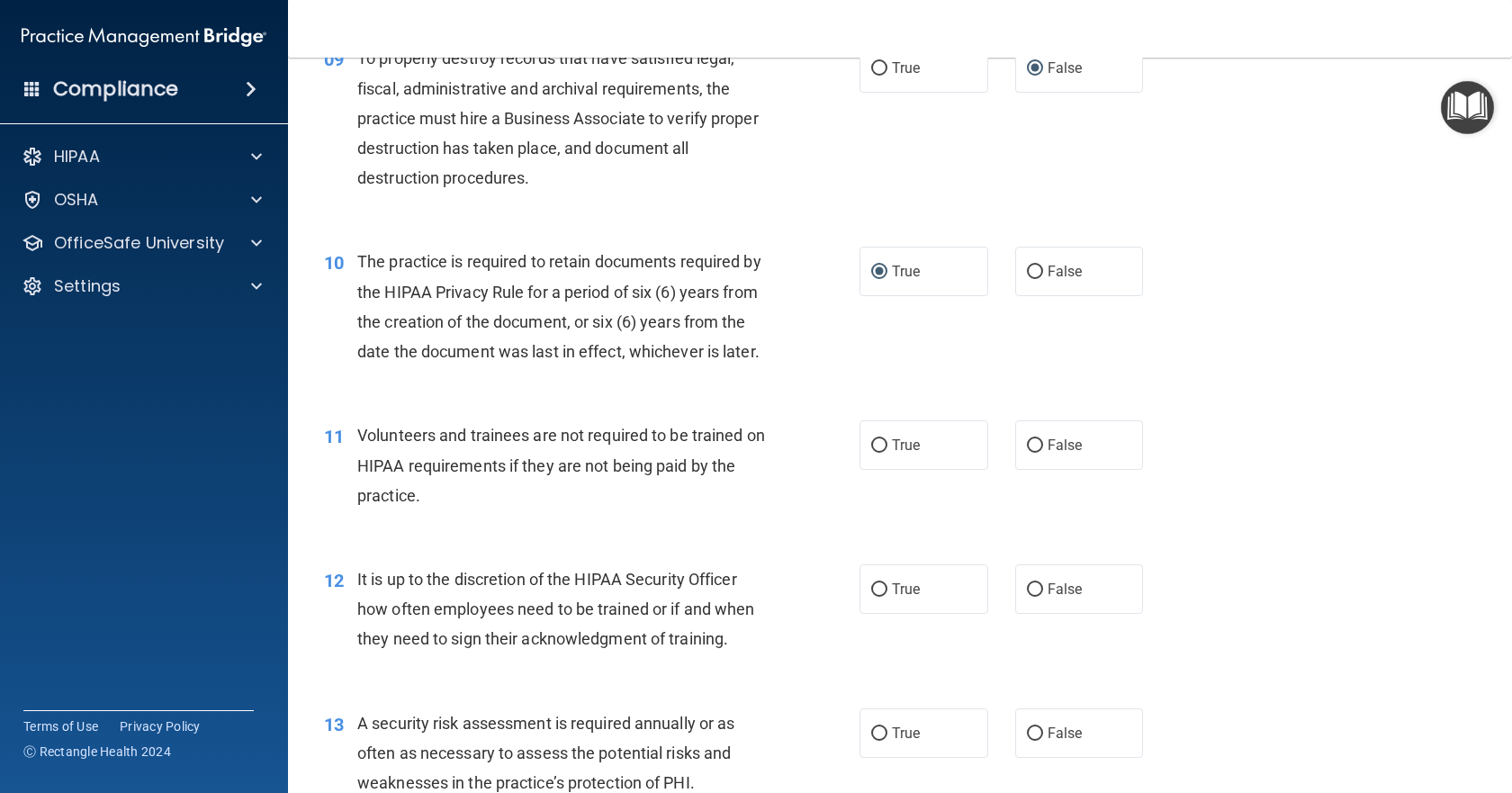
scroll to position [1530, 0]
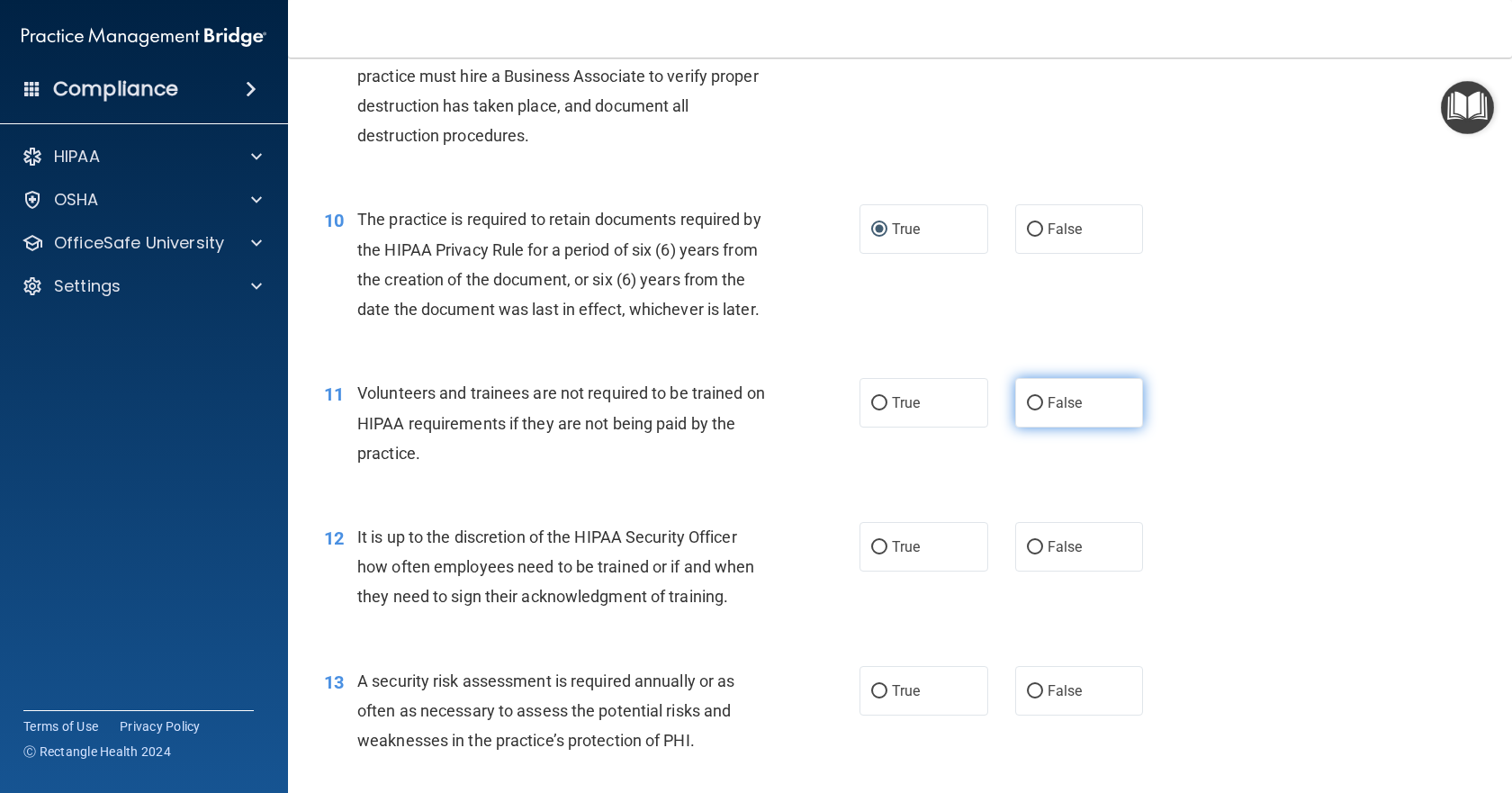
click at [1027, 411] on input "False" at bounding box center [1035, 404] width 16 height 14
radio input "true"
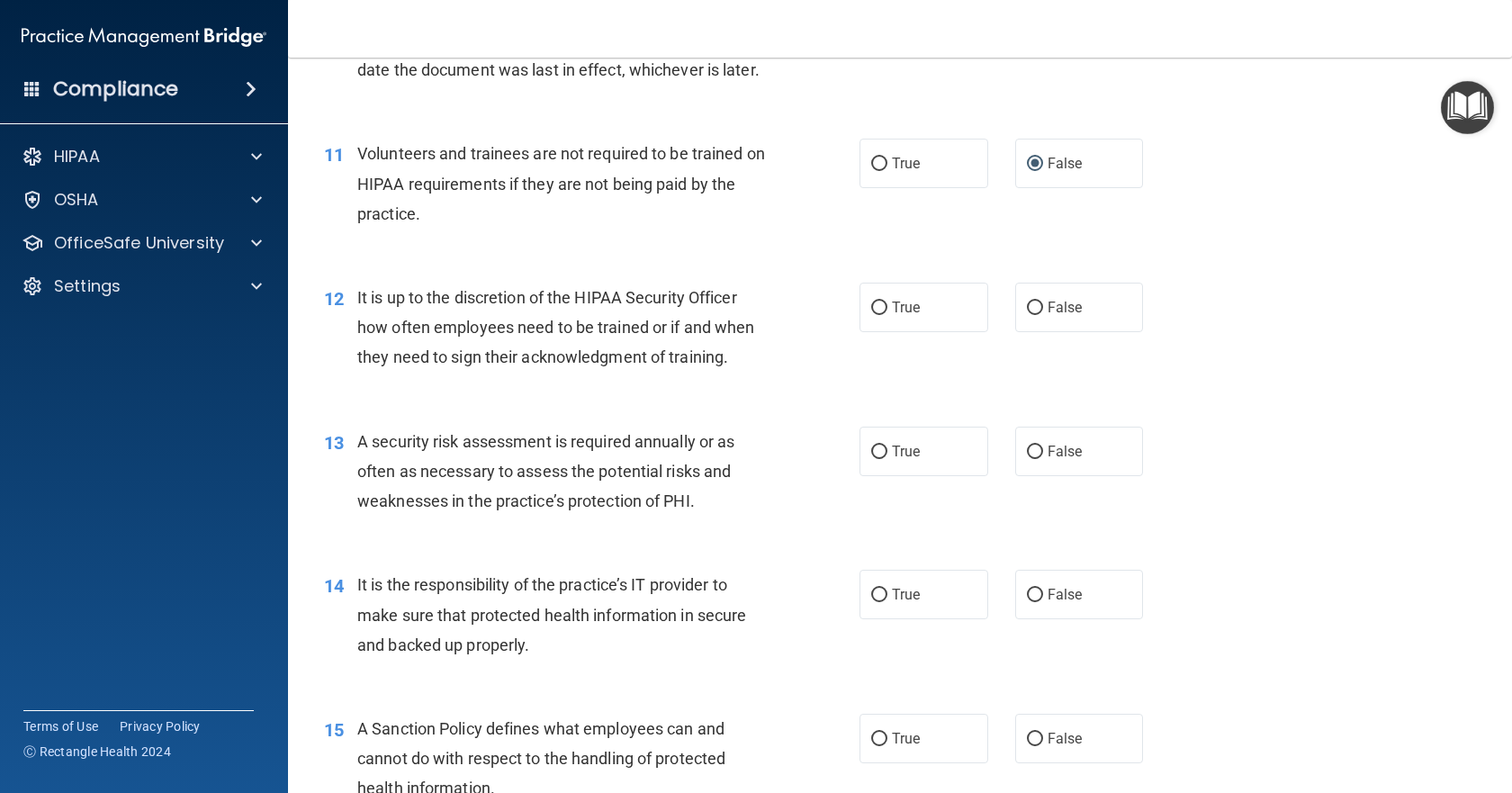
scroll to position [1800, 0]
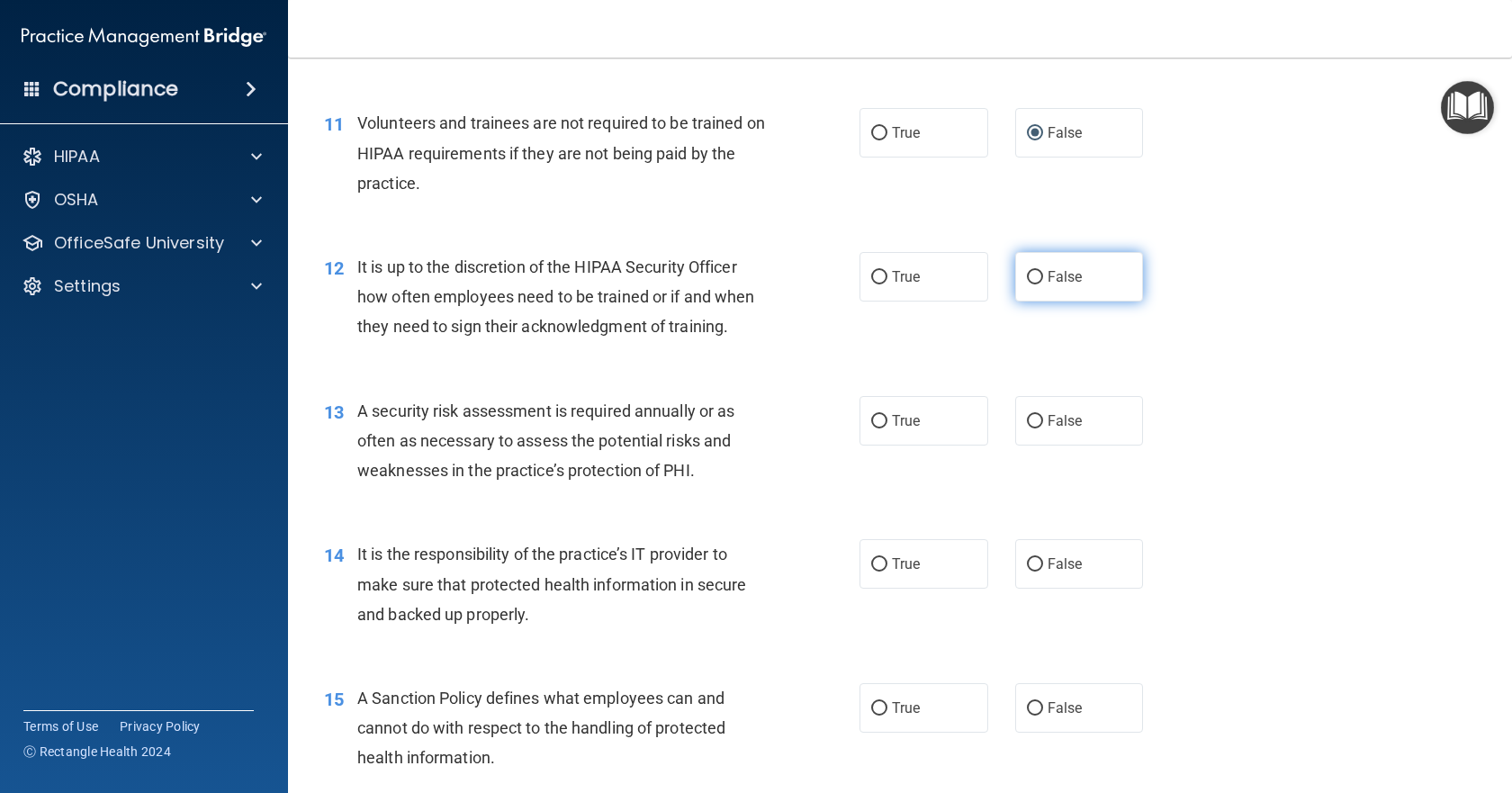
click at [1028, 284] on input "False" at bounding box center [1035, 278] width 16 height 14
radio input "true"
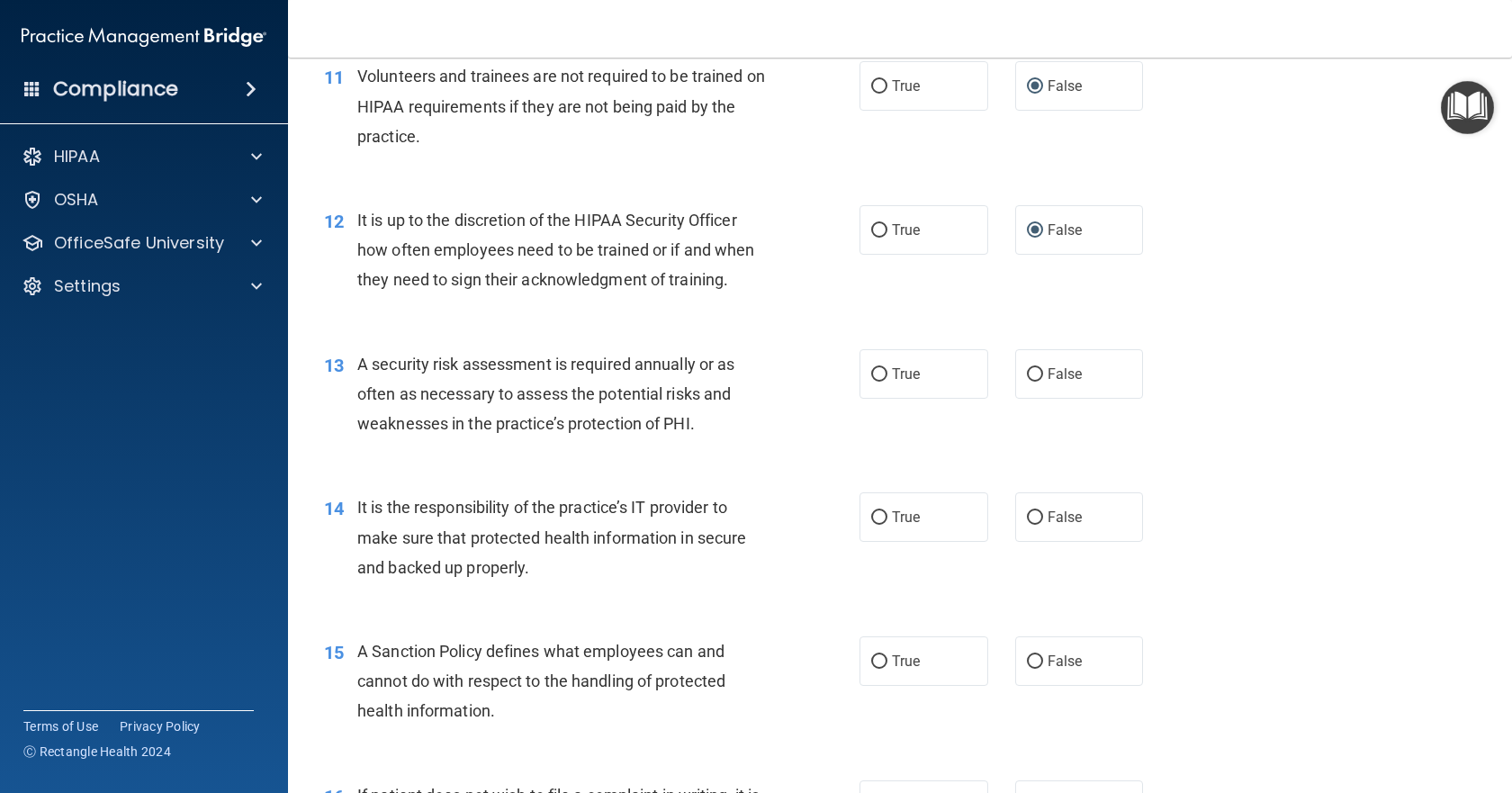
scroll to position [1890, 0]
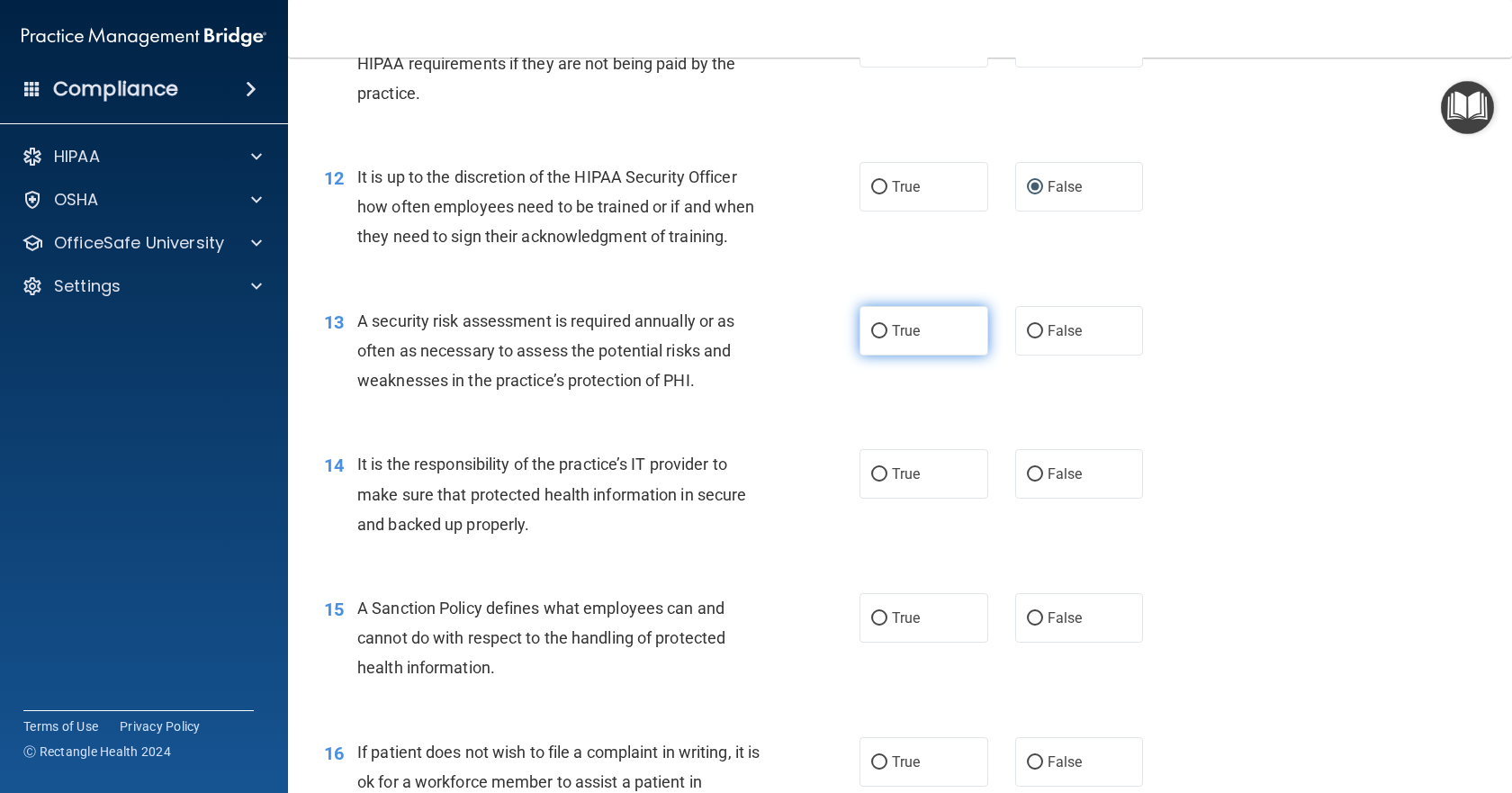
click at [872, 338] on input "True" at bounding box center [880, 332] width 16 height 14
radio input "true"
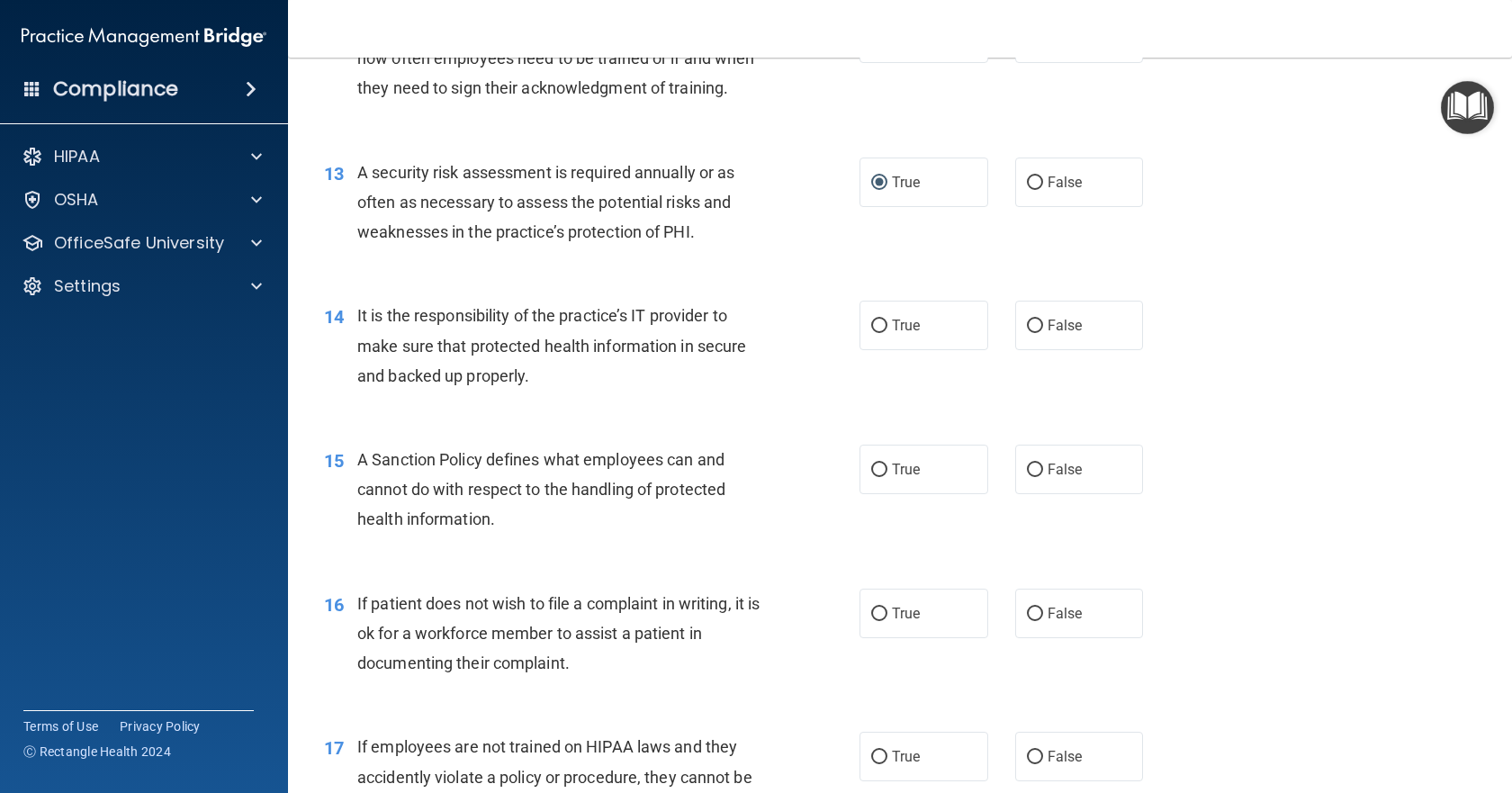
scroll to position [2071, 0]
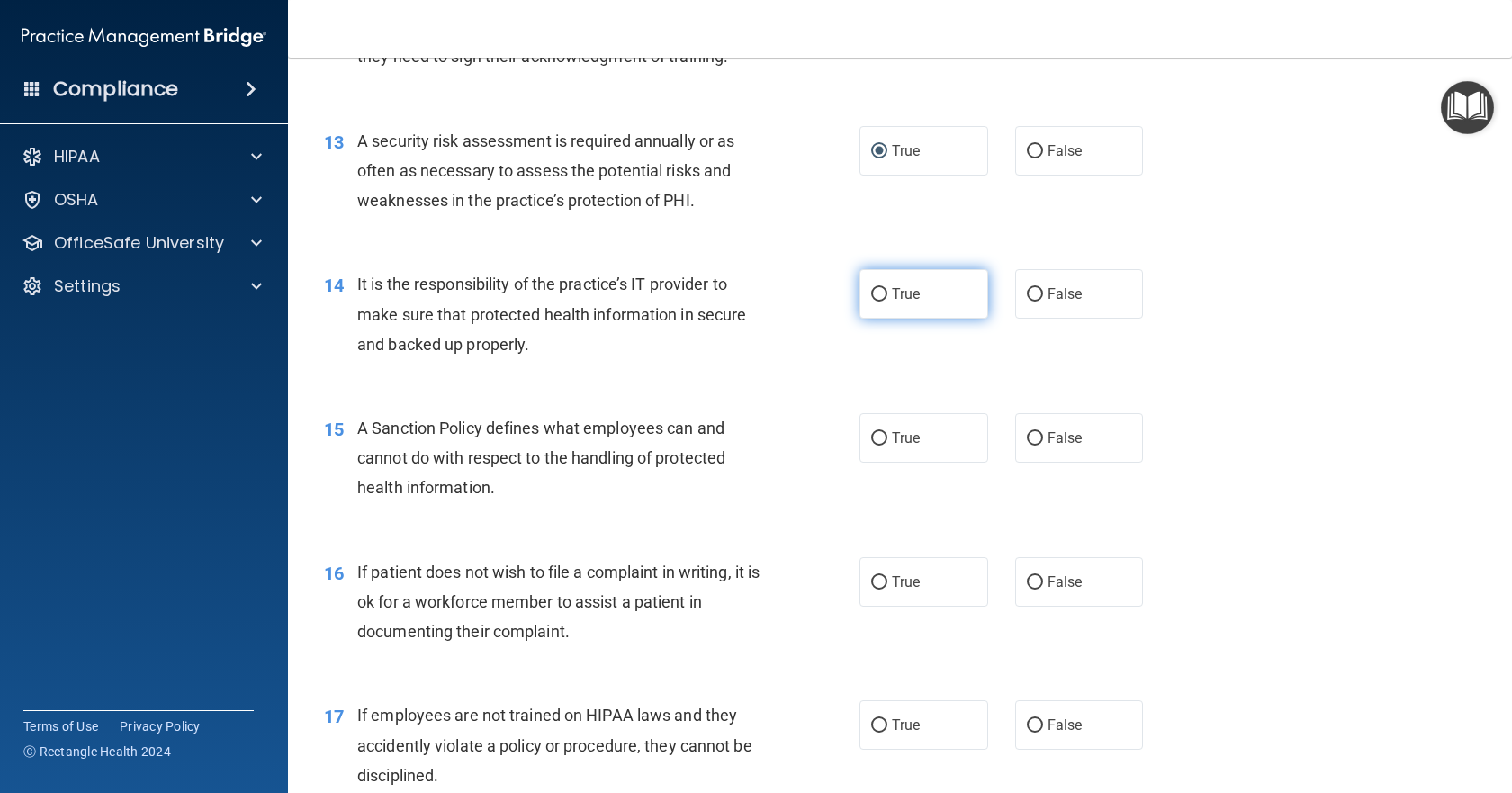
click at [876, 301] on input "True" at bounding box center [880, 295] width 16 height 14
radio input "true"
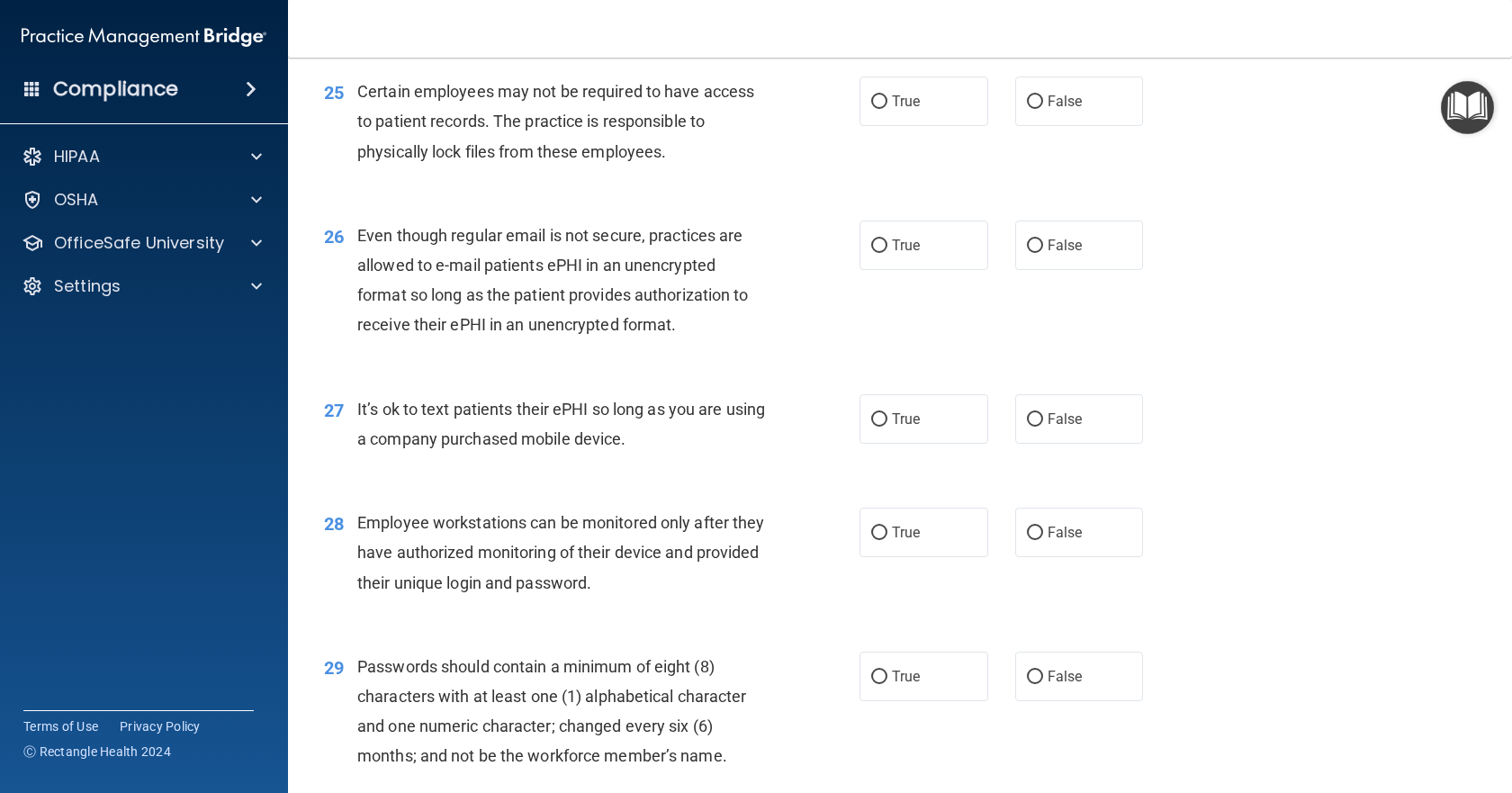
scroll to position [4145, 0]
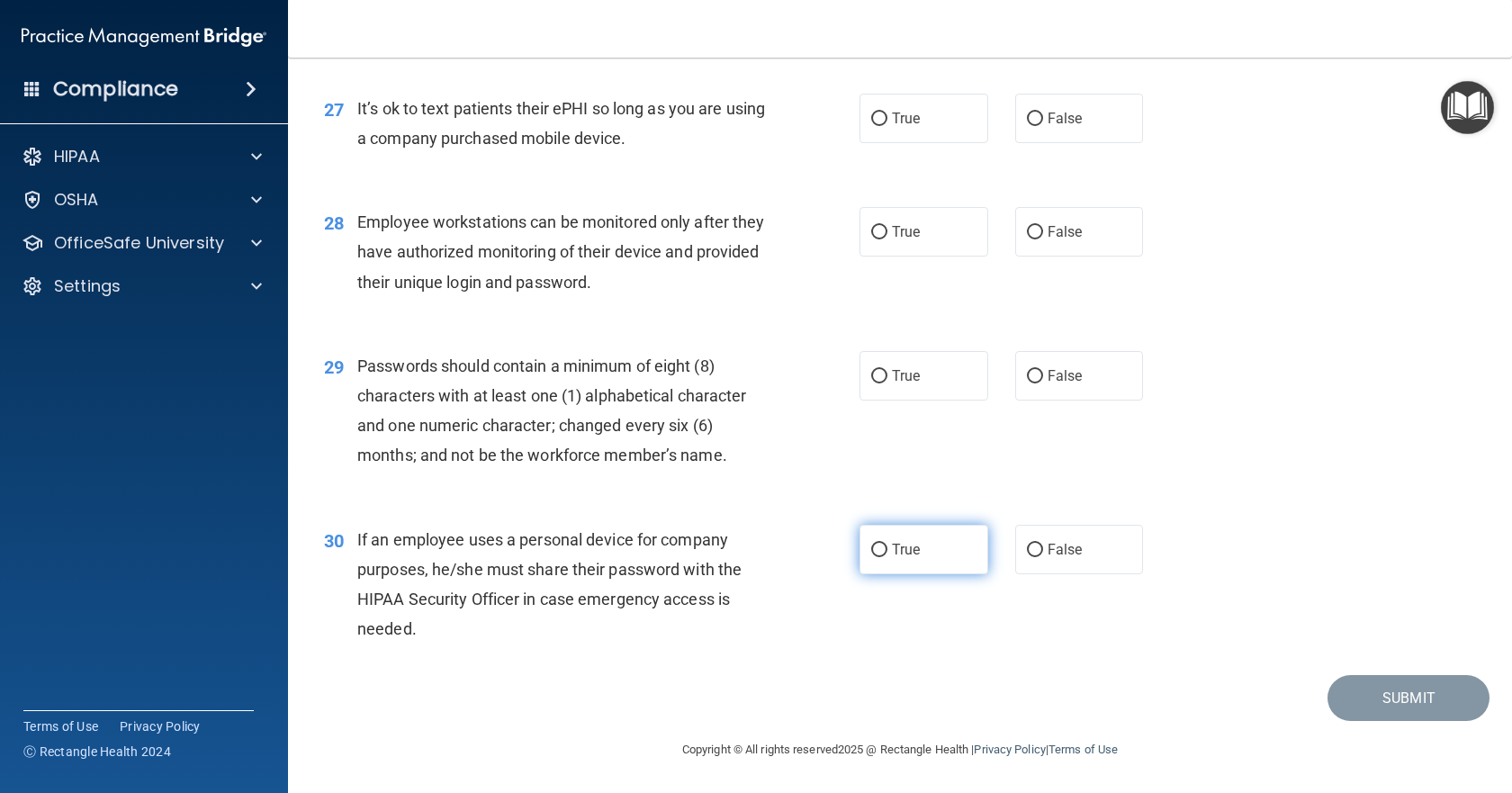
click at [877, 550] on input "True" at bounding box center [880, 551] width 16 height 14
radio input "true"
click at [878, 374] on input "True" at bounding box center [880, 377] width 16 height 14
radio input "true"
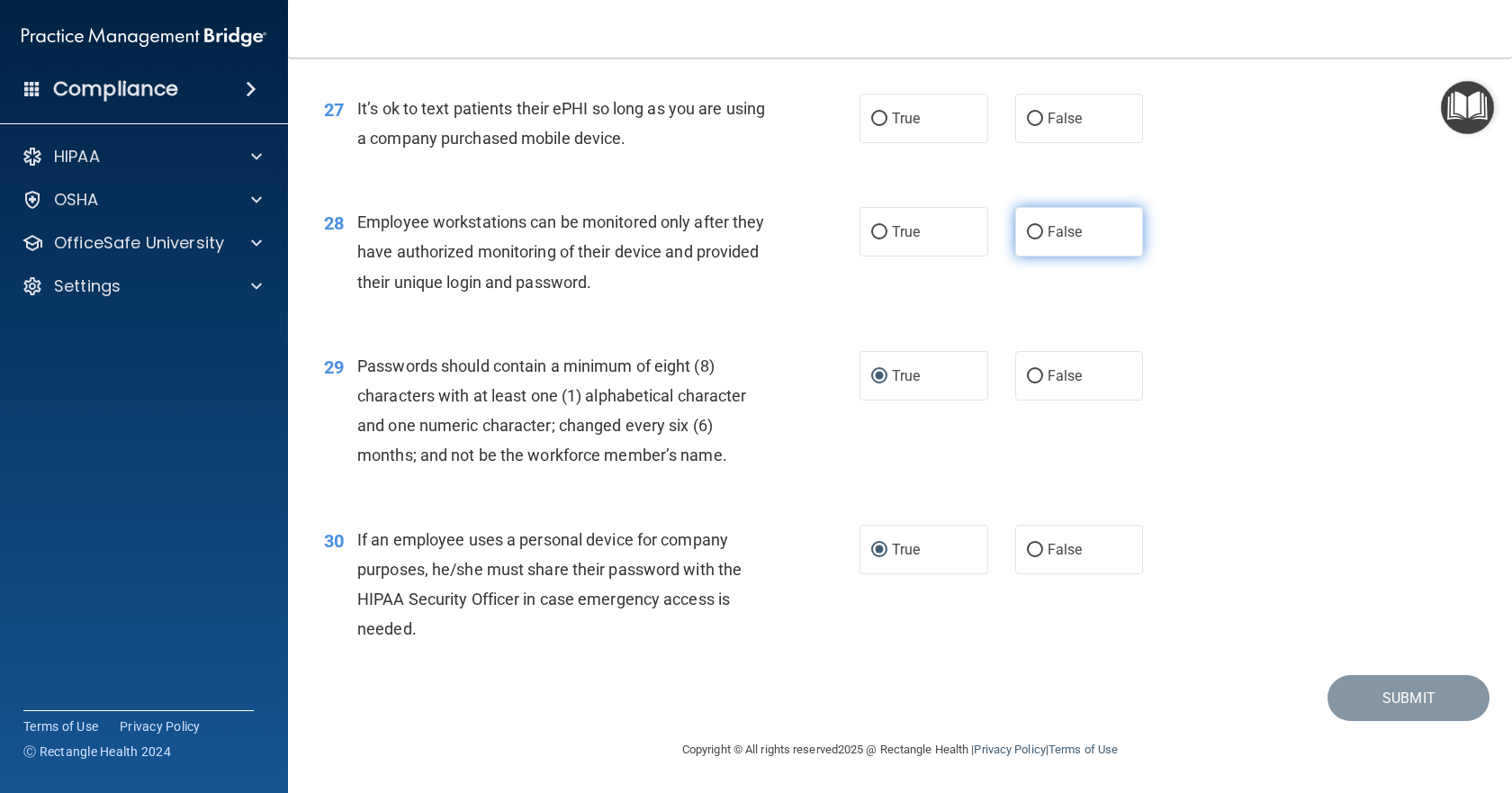
click at [1031, 227] on input "False" at bounding box center [1035, 233] width 16 height 14
radio input "true"
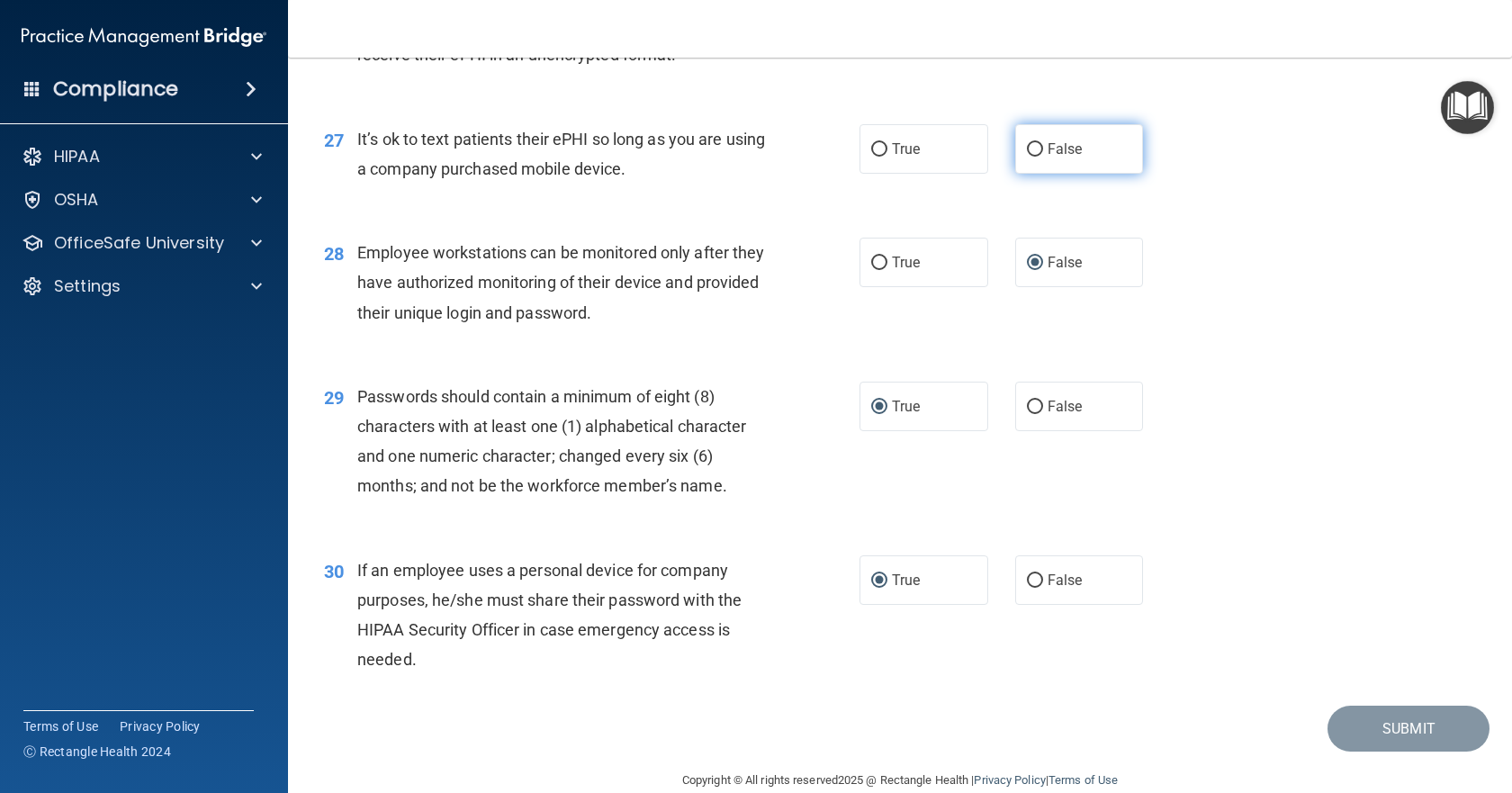
click at [1027, 157] on input "False" at bounding box center [1035, 151] width 16 height 14
radio input "true"
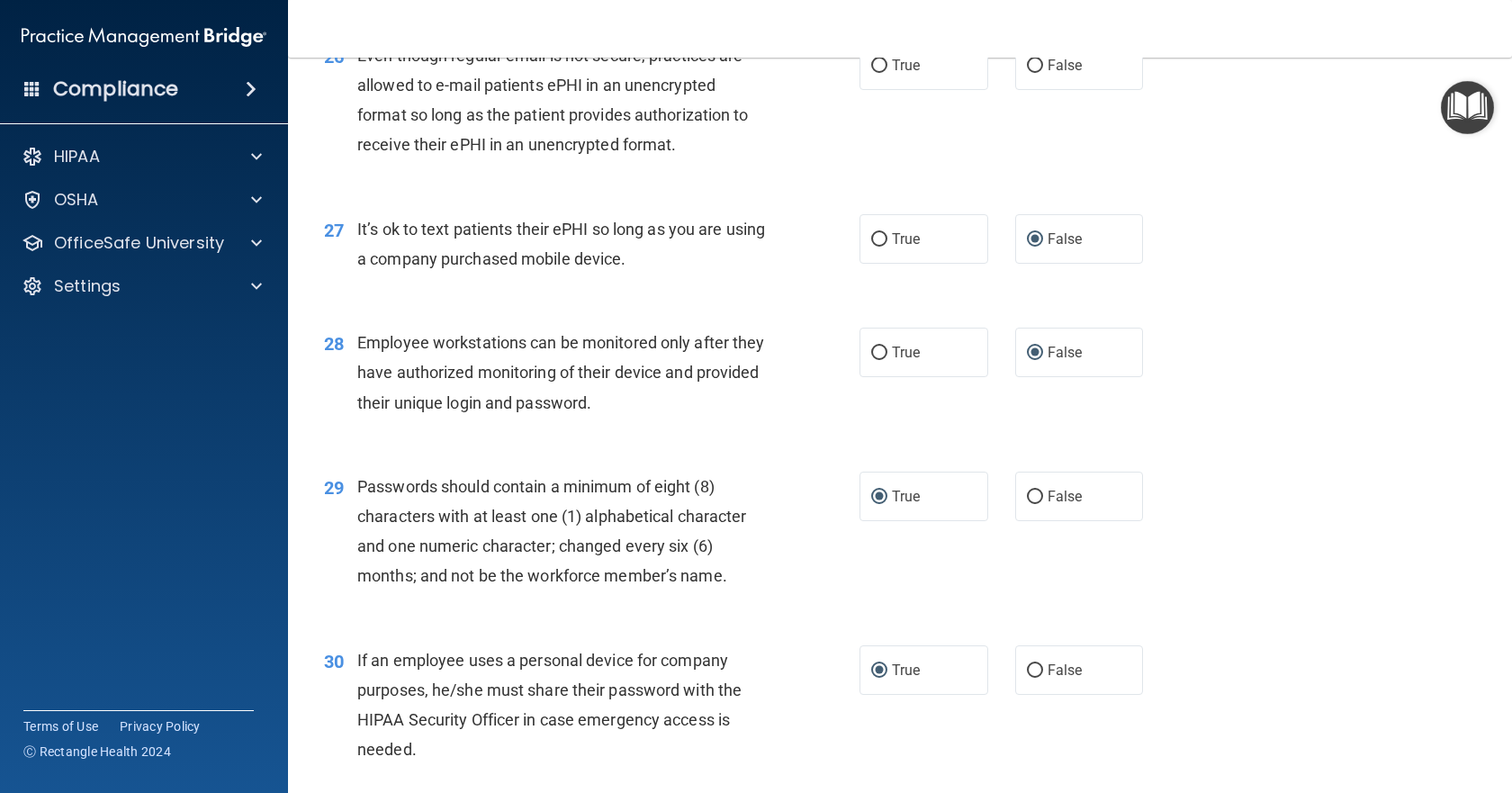
scroll to position [3875, 0]
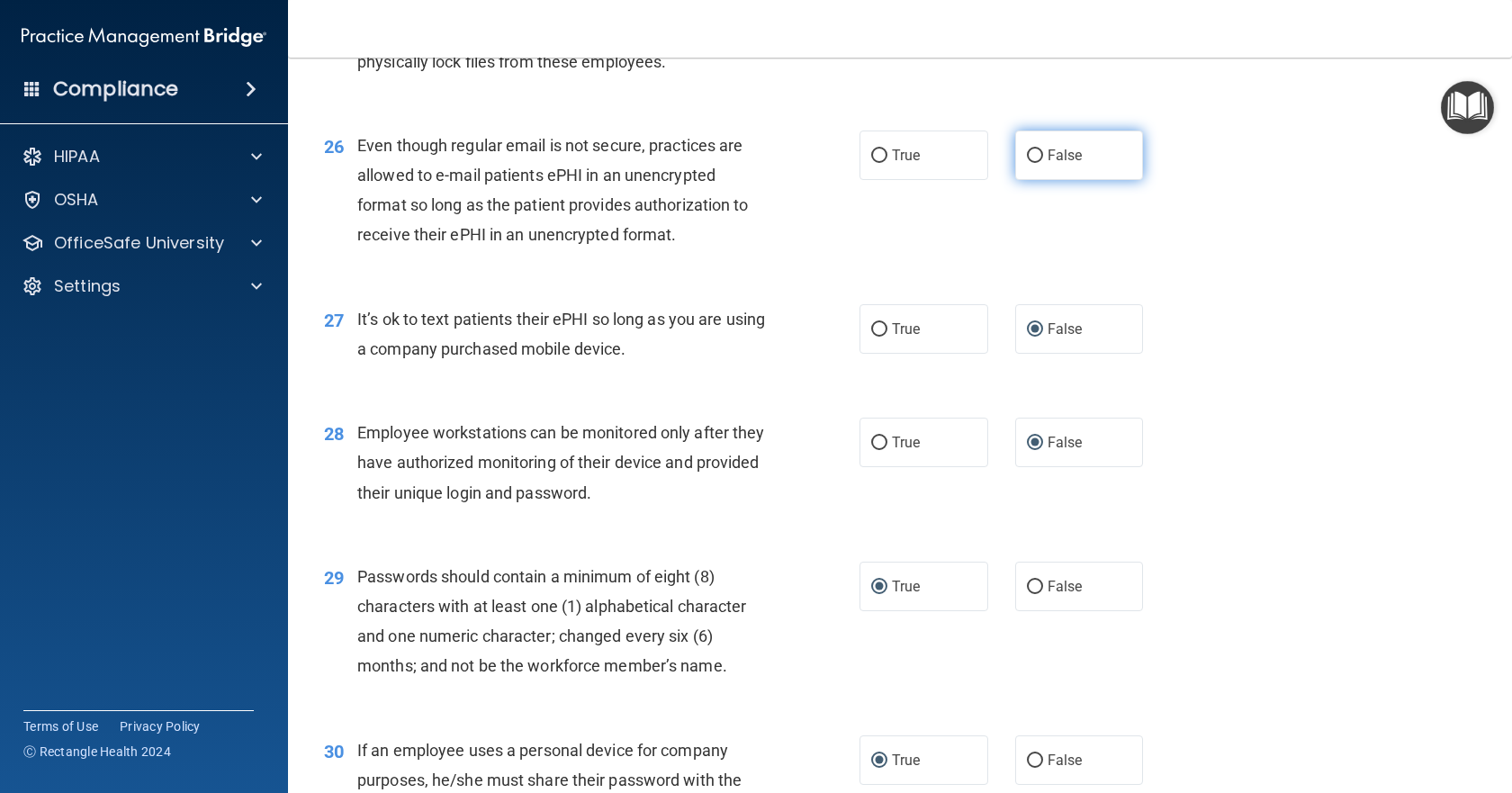
click at [1027, 163] on input "False" at bounding box center [1035, 157] width 16 height 14
radio input "true"
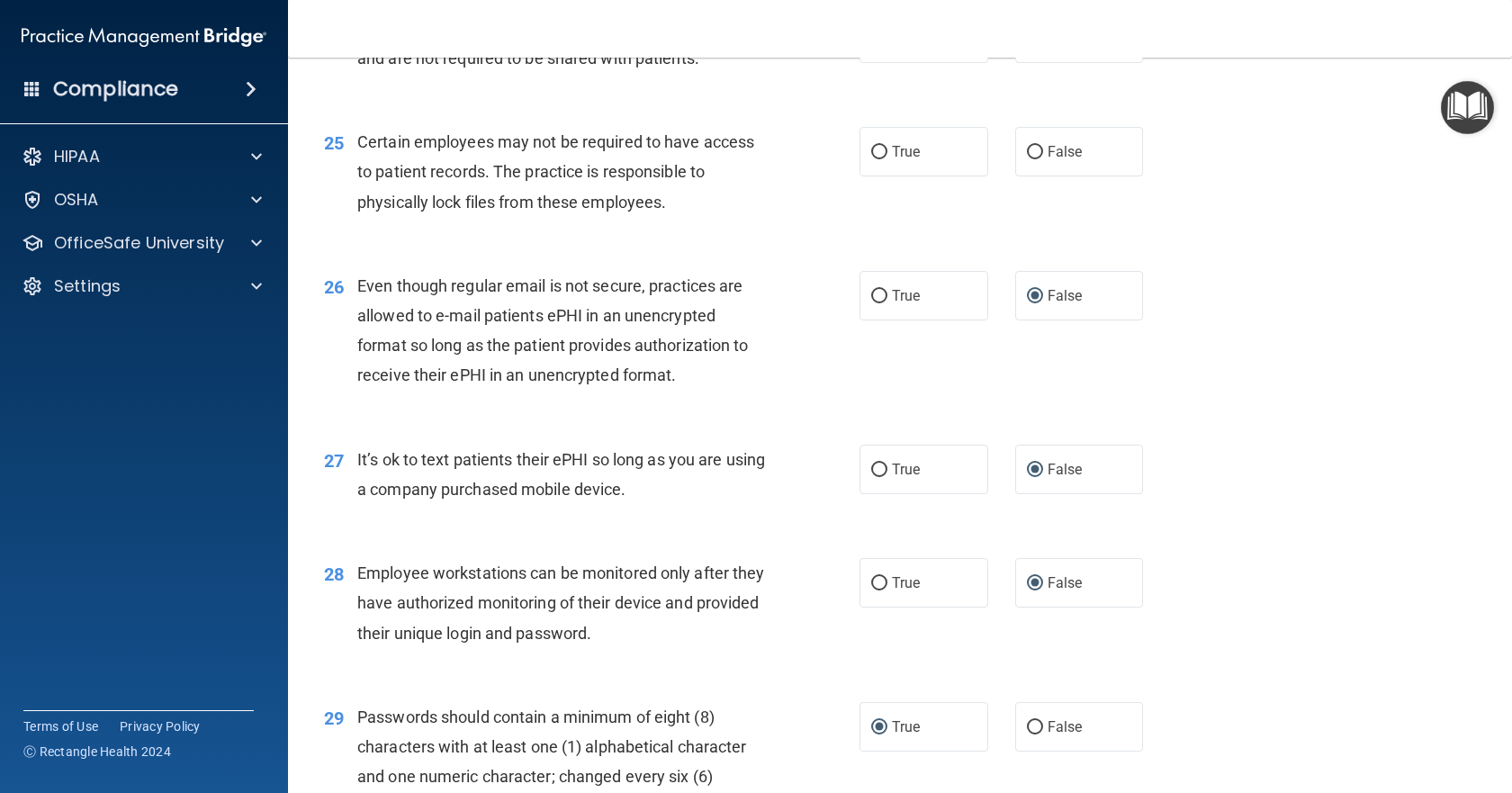
scroll to position [3695, 0]
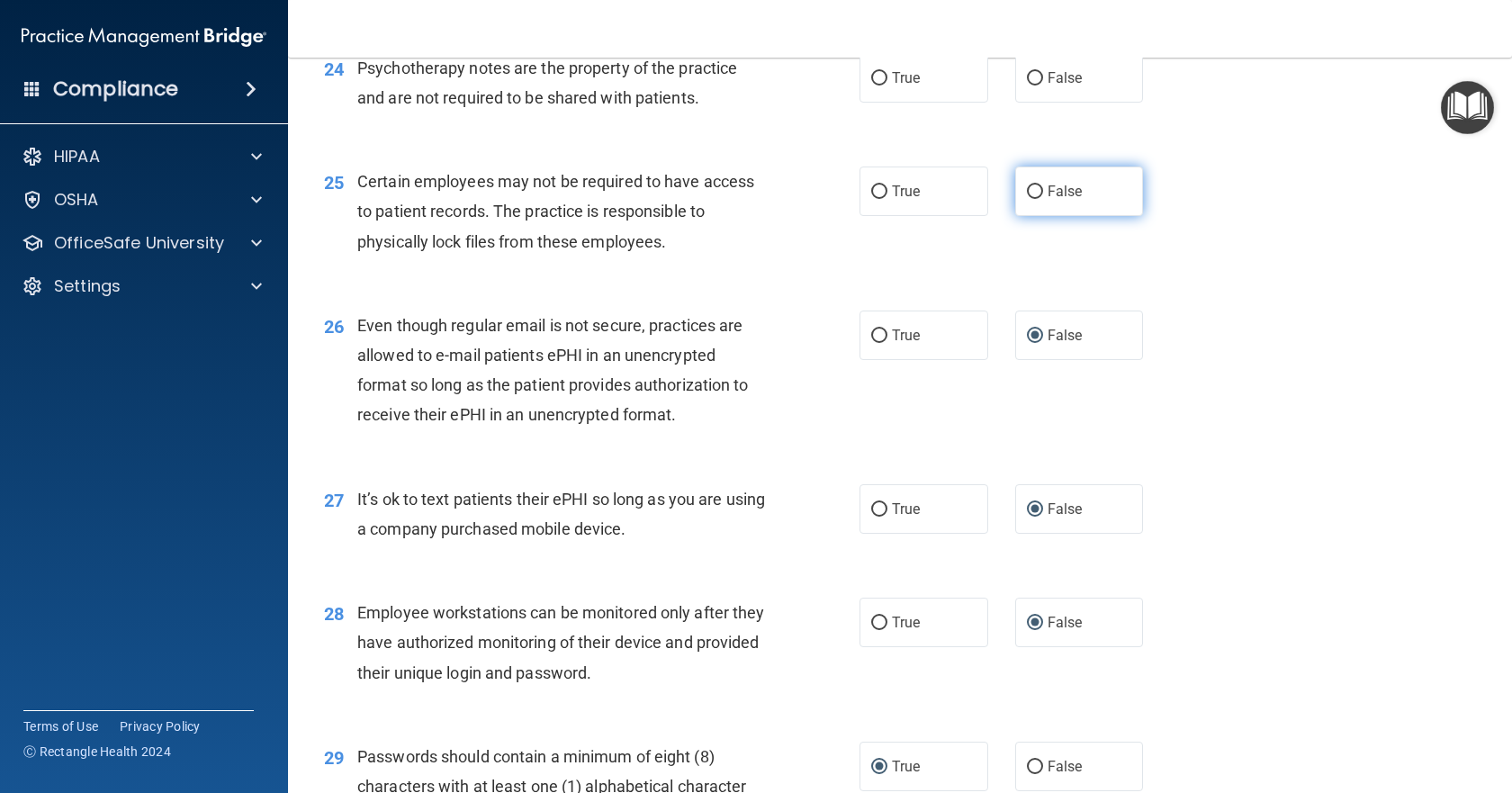
click at [1027, 198] on input "False" at bounding box center [1035, 193] width 16 height 14
radio input "true"
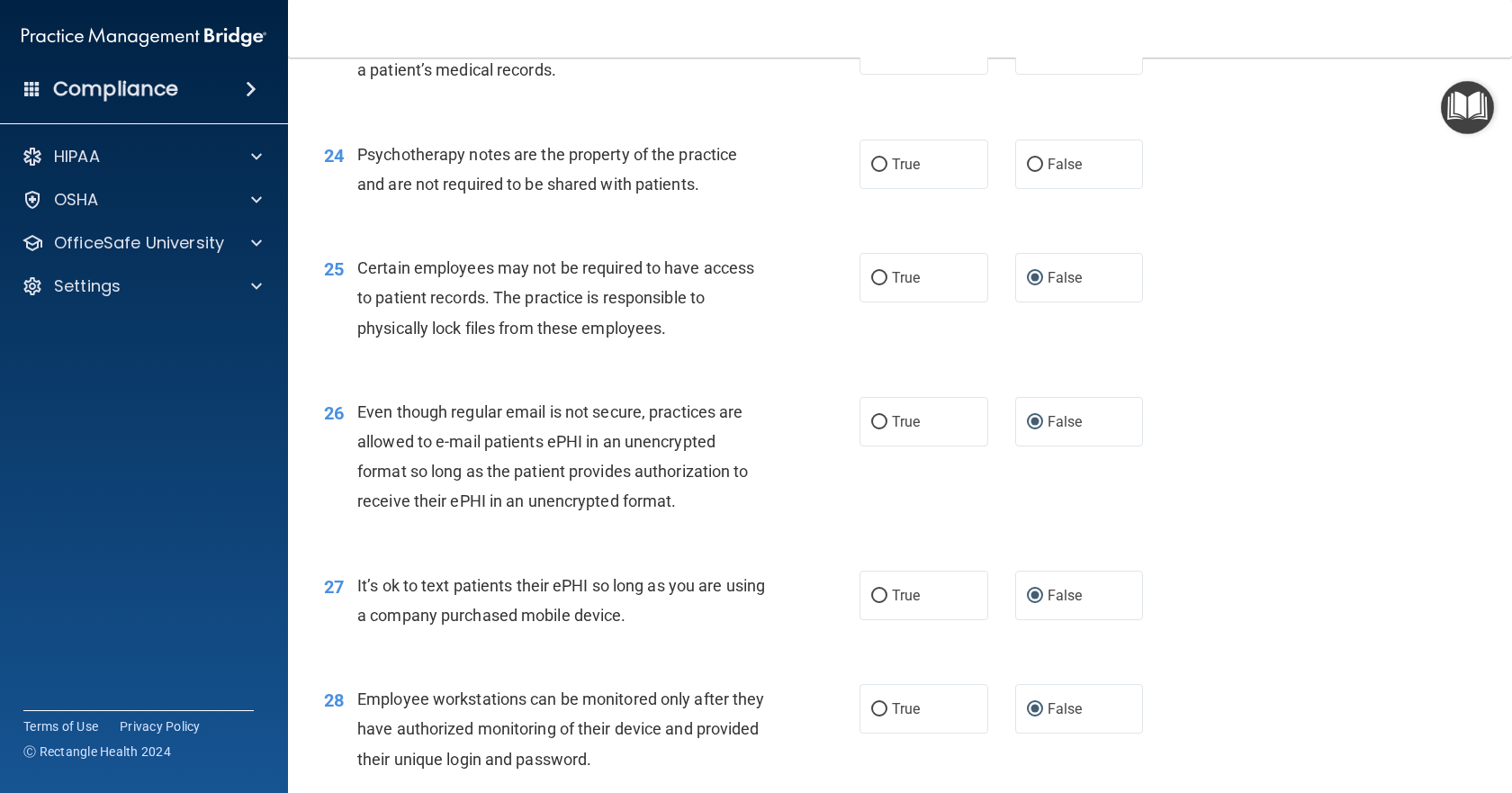
scroll to position [3605, 0]
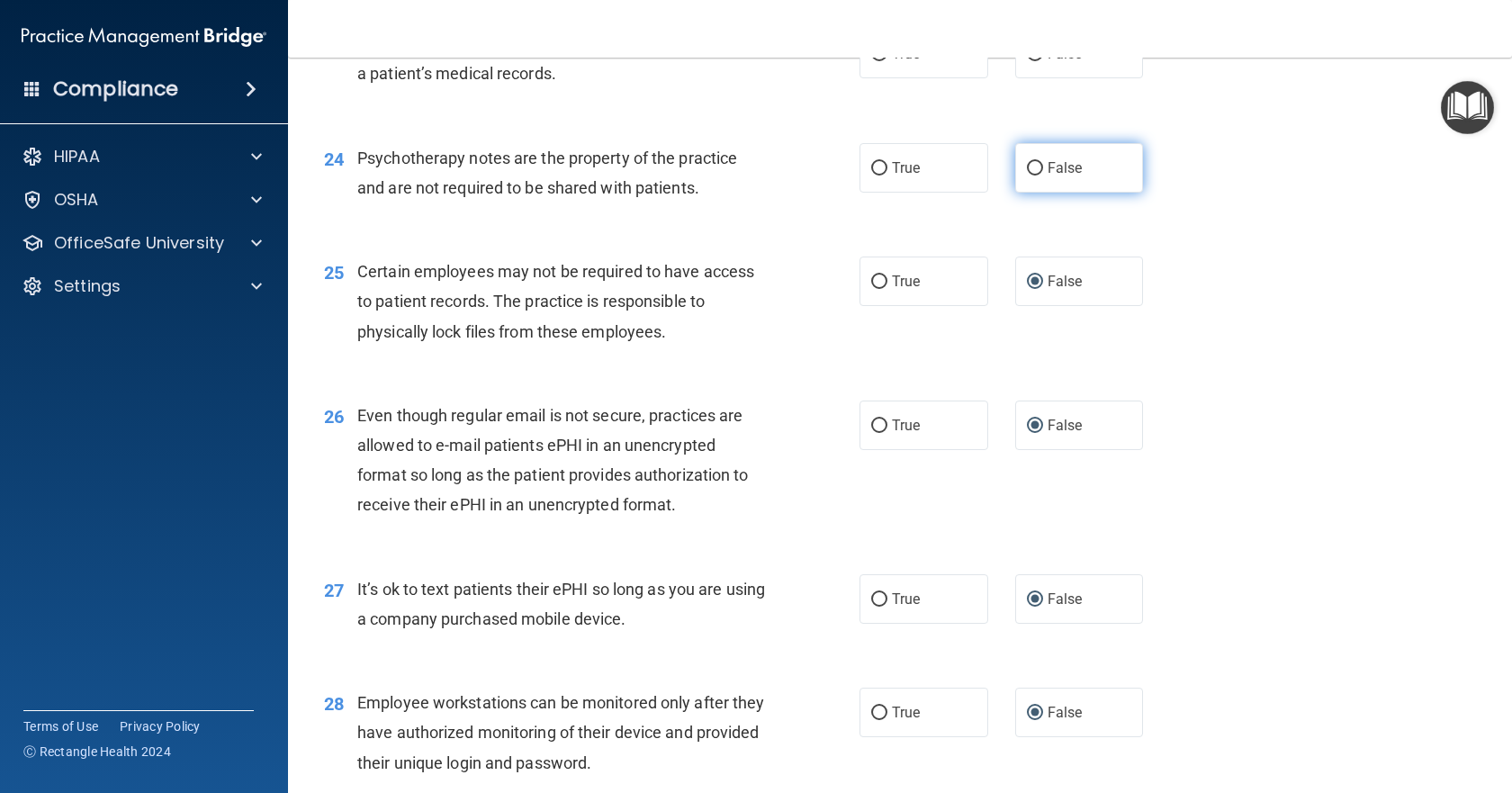
click at [1027, 176] on input "False" at bounding box center [1035, 169] width 16 height 14
radio input "true"
click at [1027, 61] on input "False" at bounding box center [1035, 55] width 16 height 14
radio input "true"
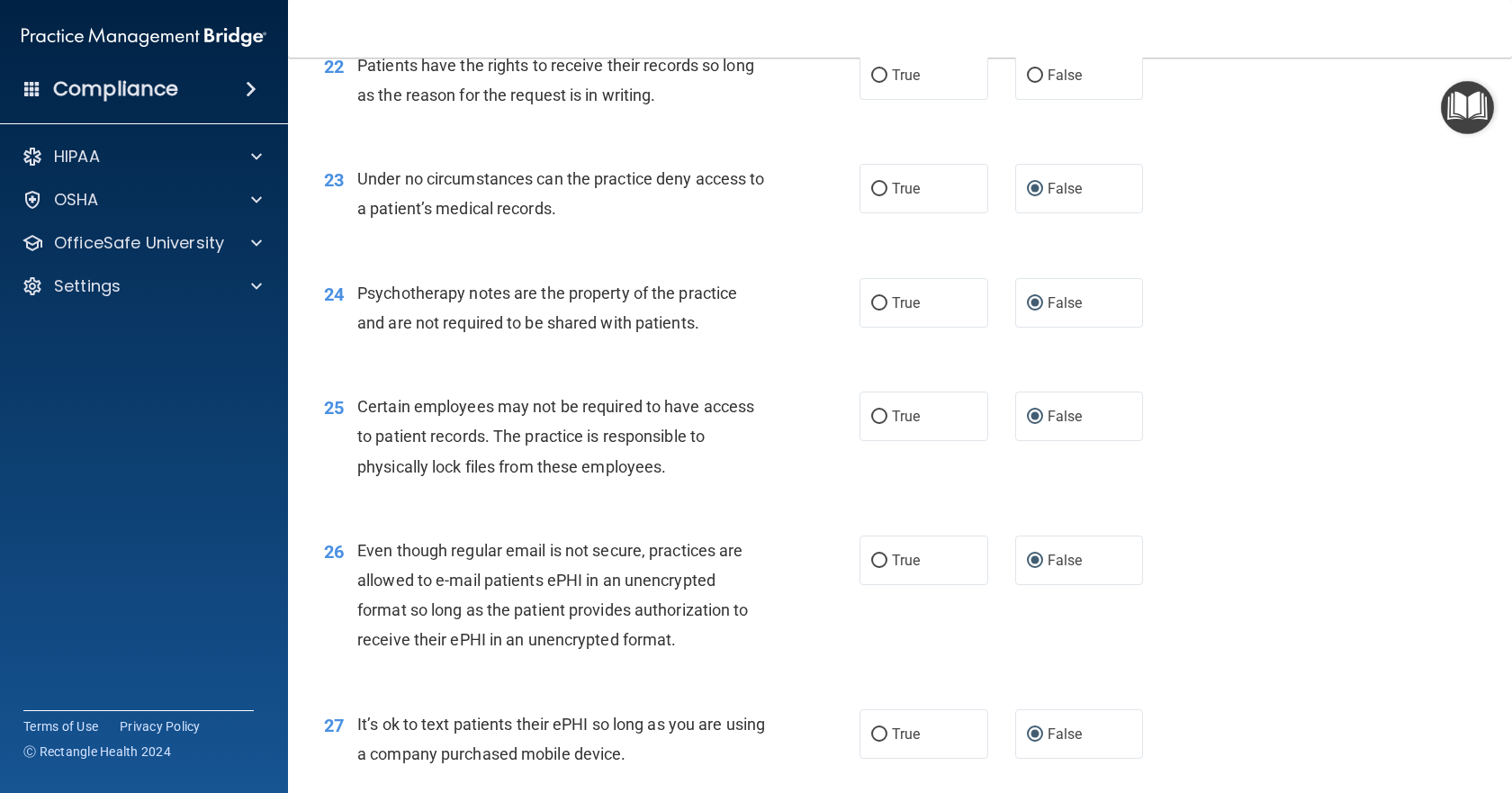
scroll to position [3424, 0]
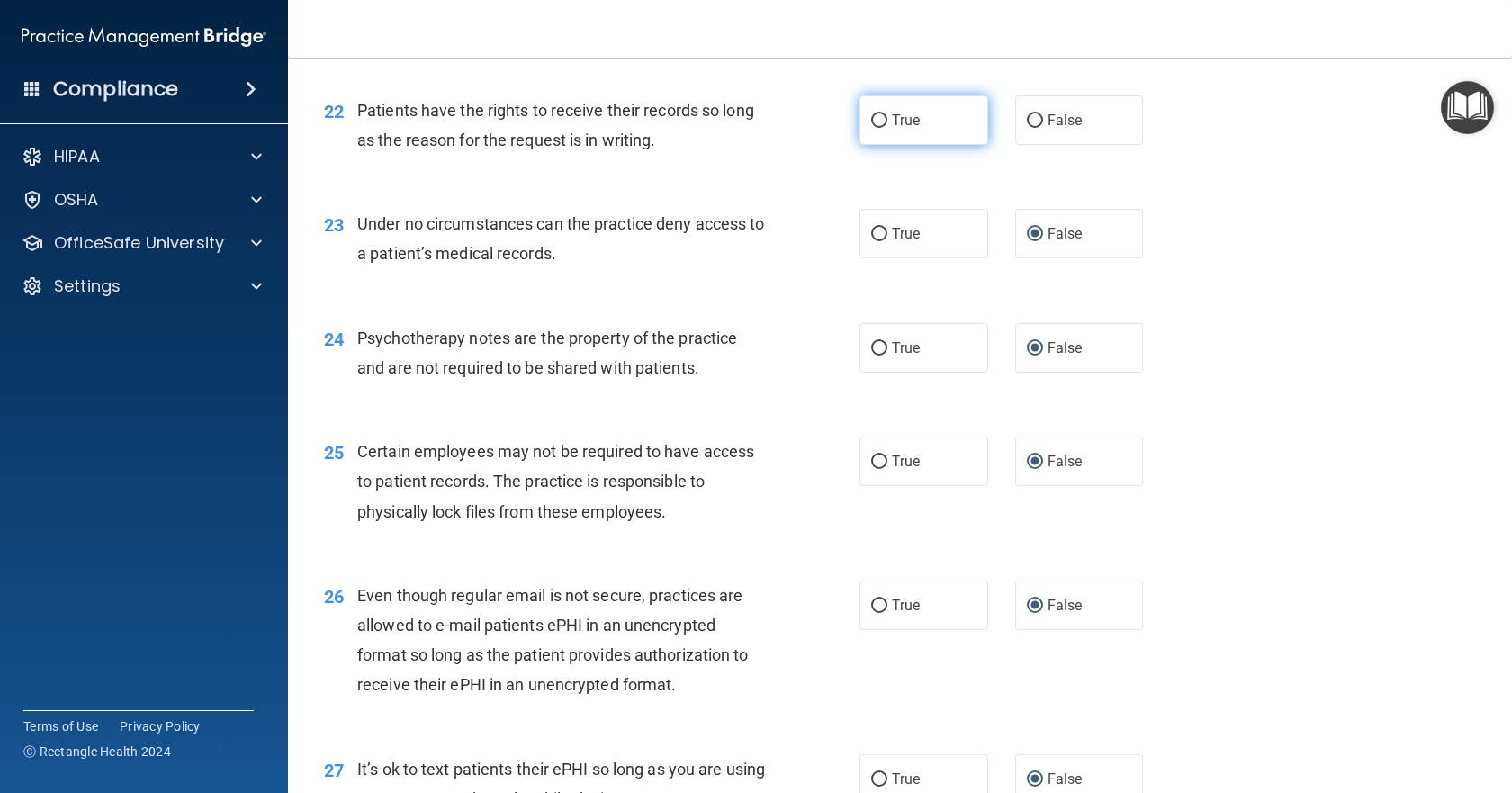
click at [885, 145] on label "True" at bounding box center [924, 121] width 129 height 50
click at [885, 128] on input "True" at bounding box center [880, 122] width 16 height 14
radio input "true"
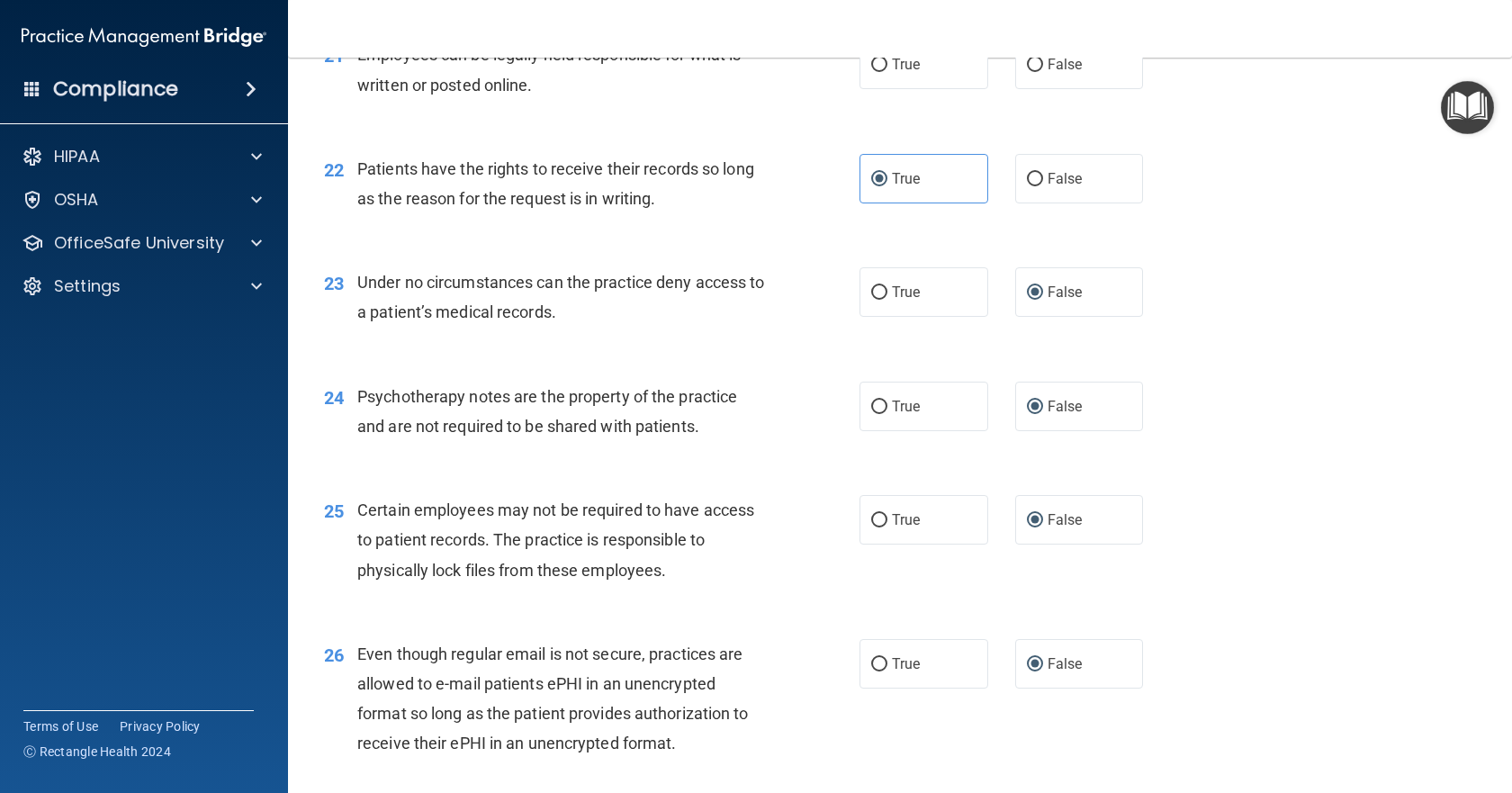
scroll to position [3335, 0]
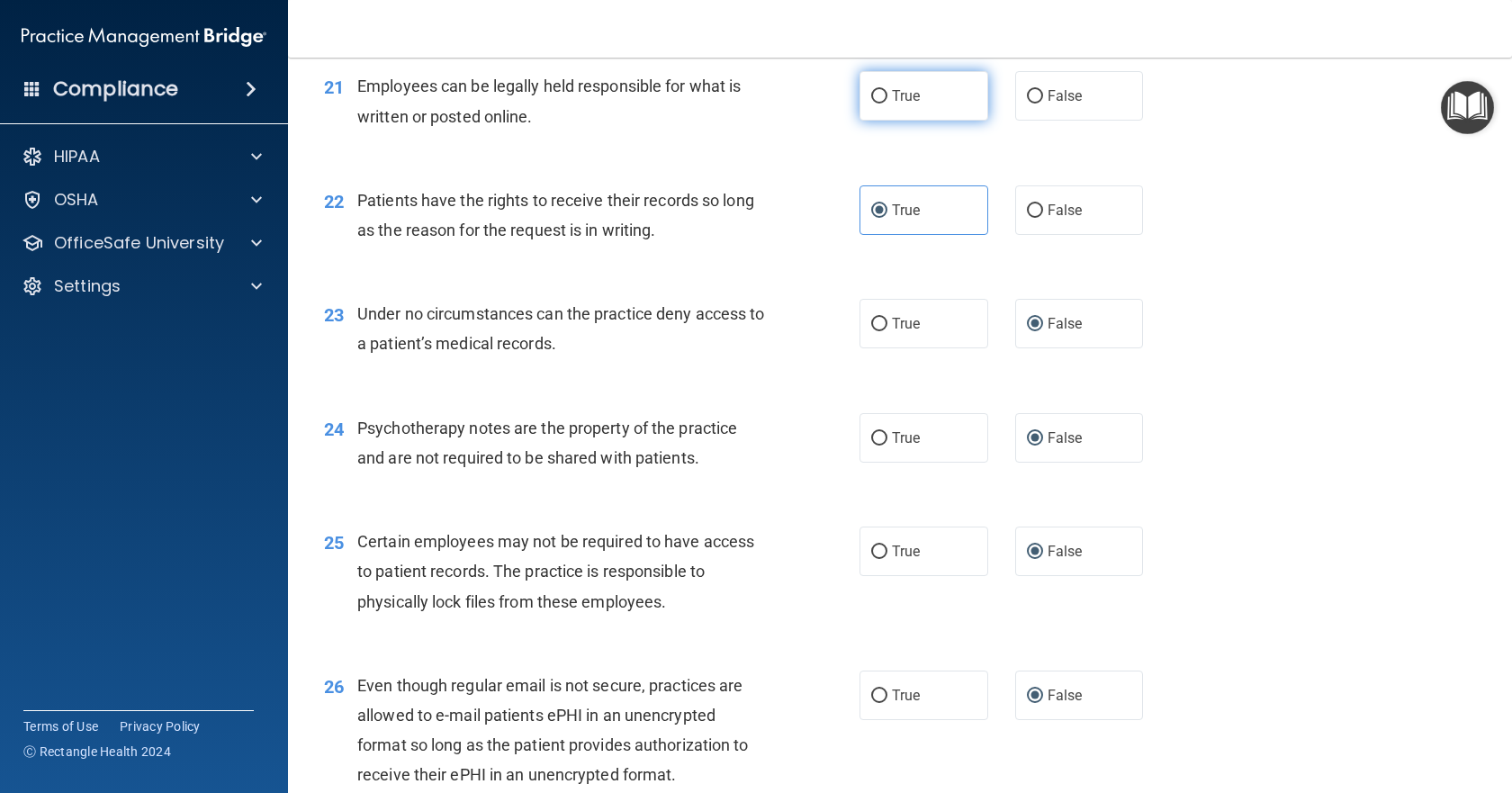
click at [872, 104] on input "True" at bounding box center [880, 97] width 16 height 14
radio input "true"
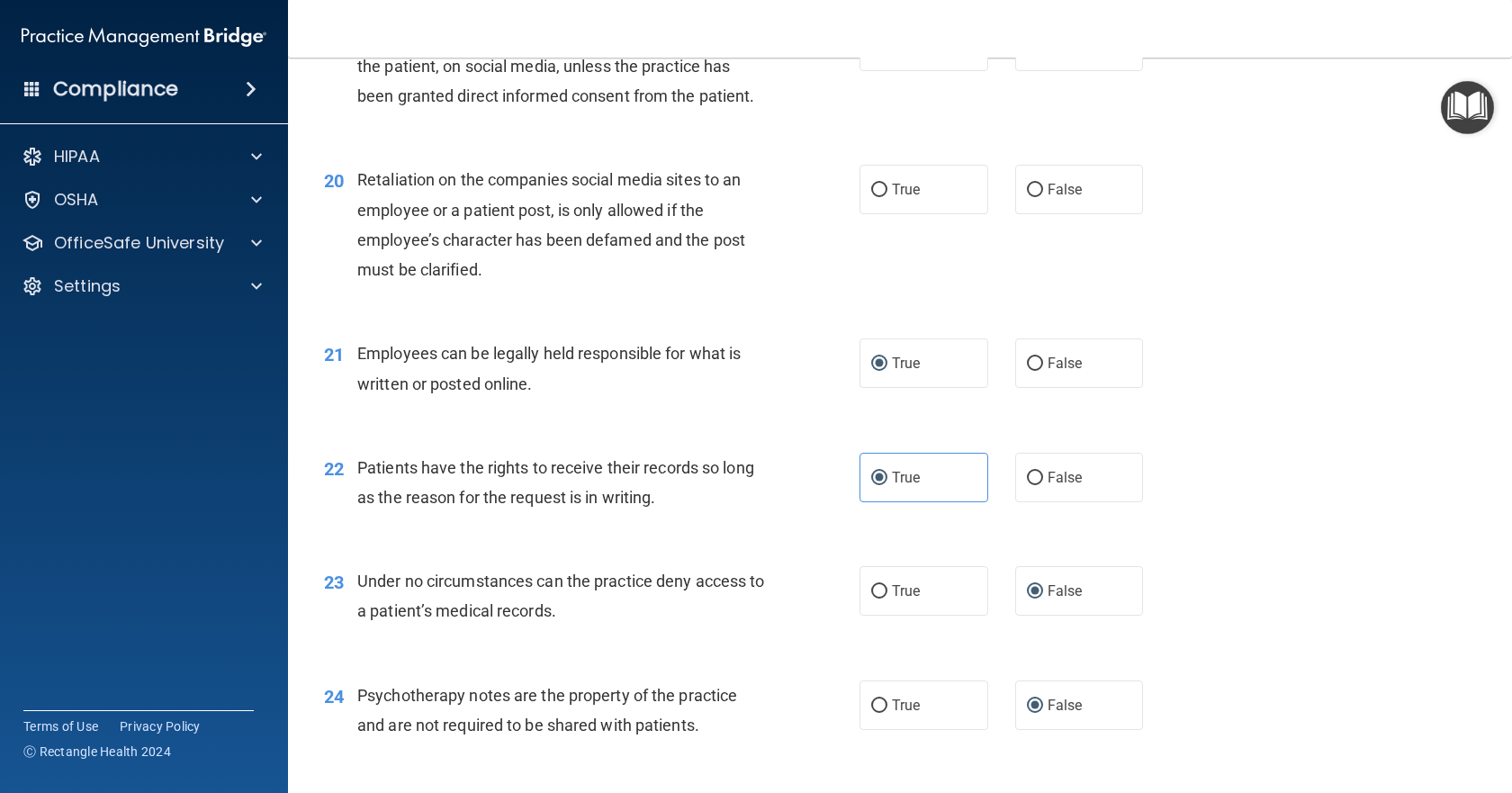
scroll to position [3064, 0]
click at [1037, 217] on label "False" at bounding box center [1079, 193] width 129 height 50
click at [1037, 199] on input "False" at bounding box center [1035, 194] width 16 height 14
radio input "true"
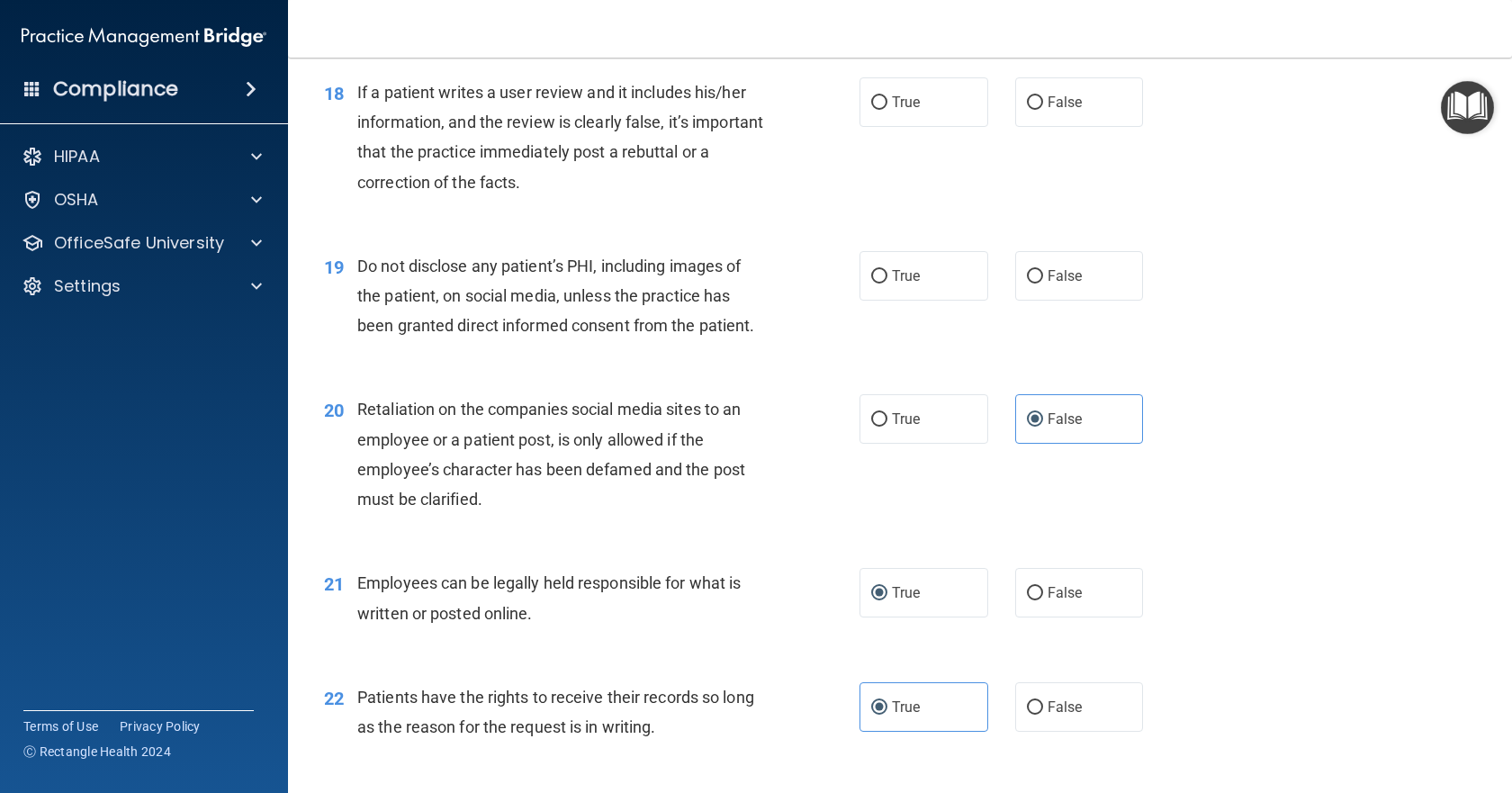
scroll to position [2795, 0]
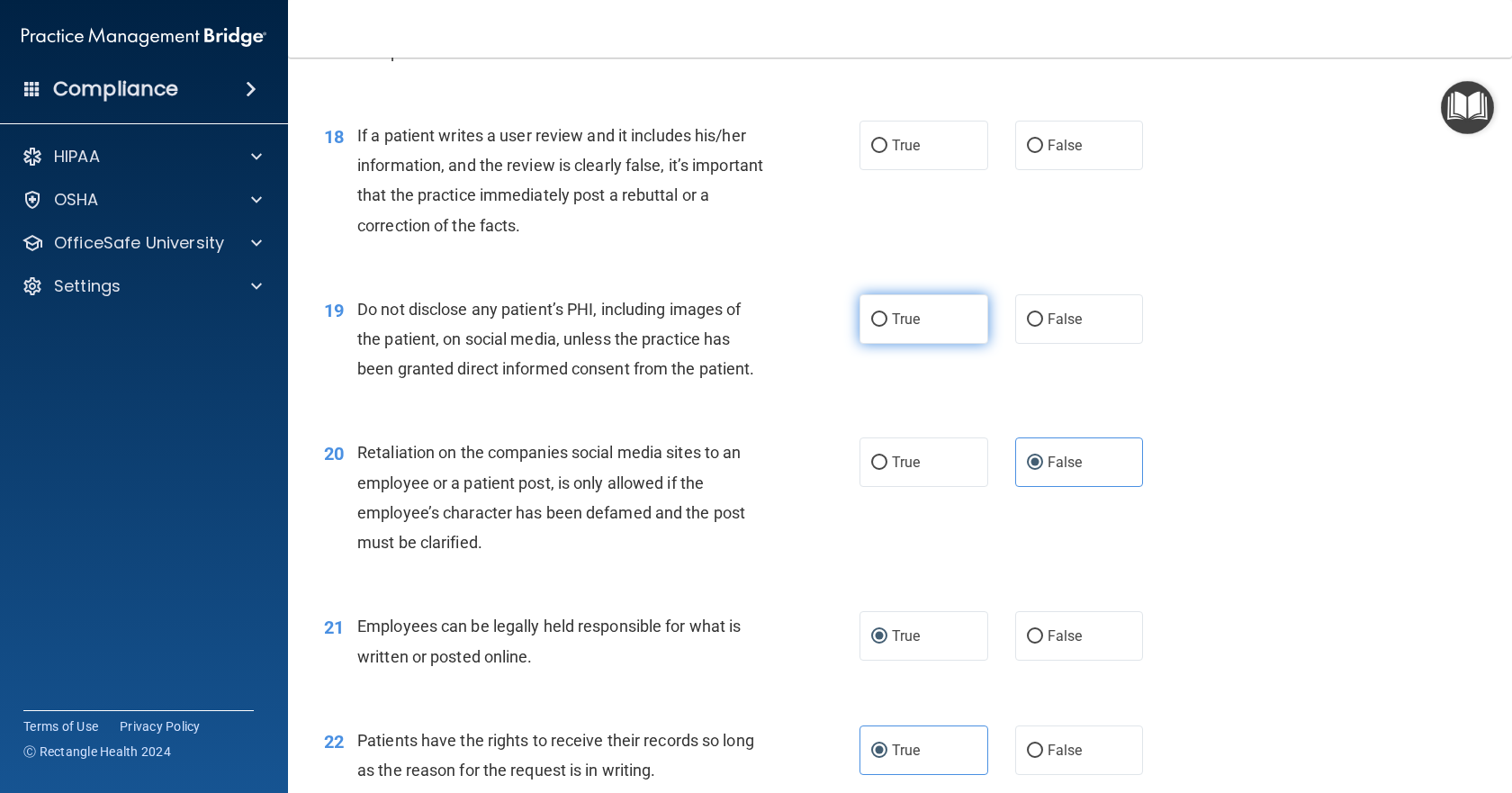
click at [877, 327] on input "True" at bounding box center [880, 320] width 16 height 14
radio input "true"
click at [1030, 153] on input "False" at bounding box center [1035, 147] width 16 height 14
radio input "true"
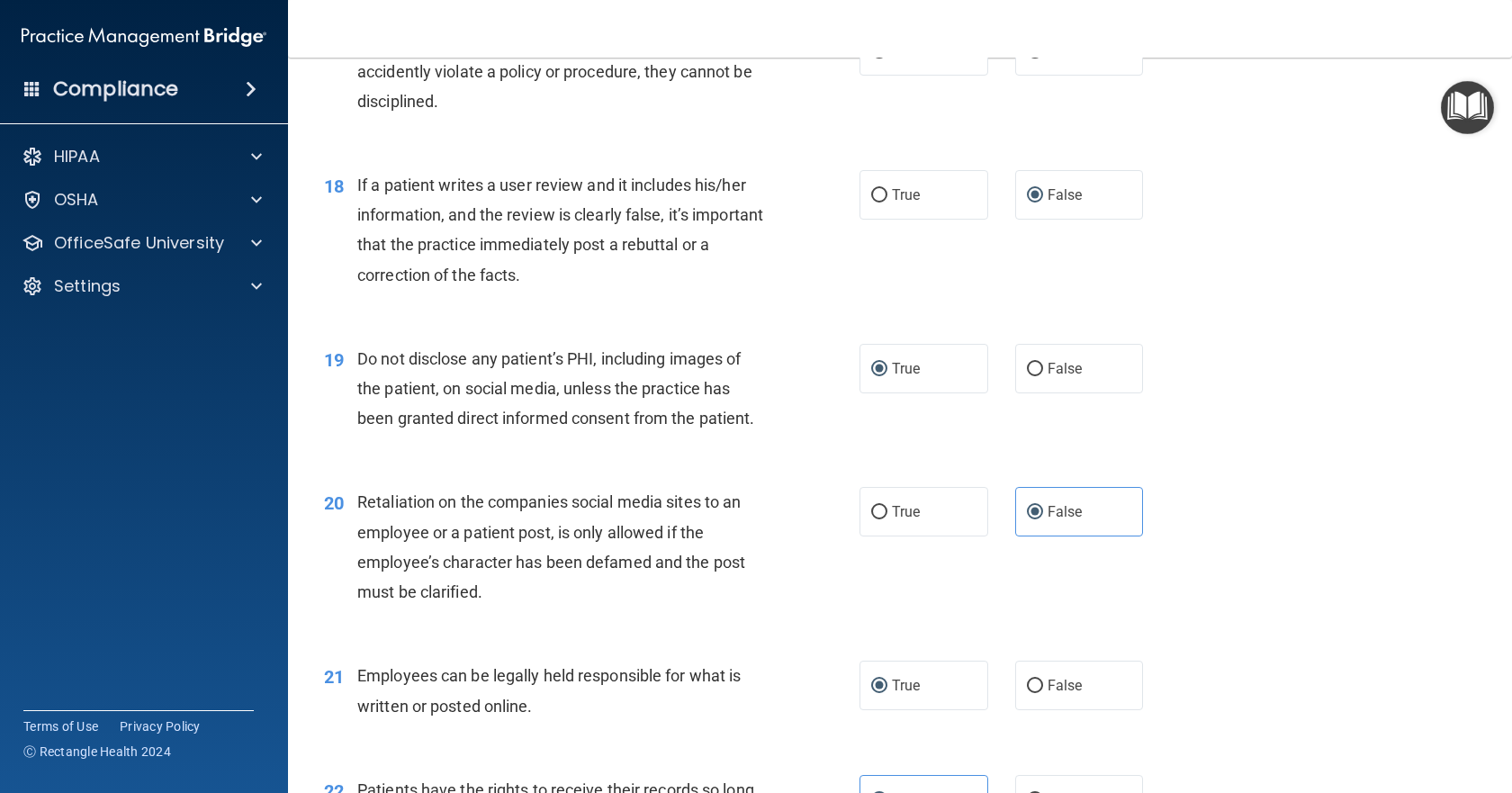
scroll to position [2704, 0]
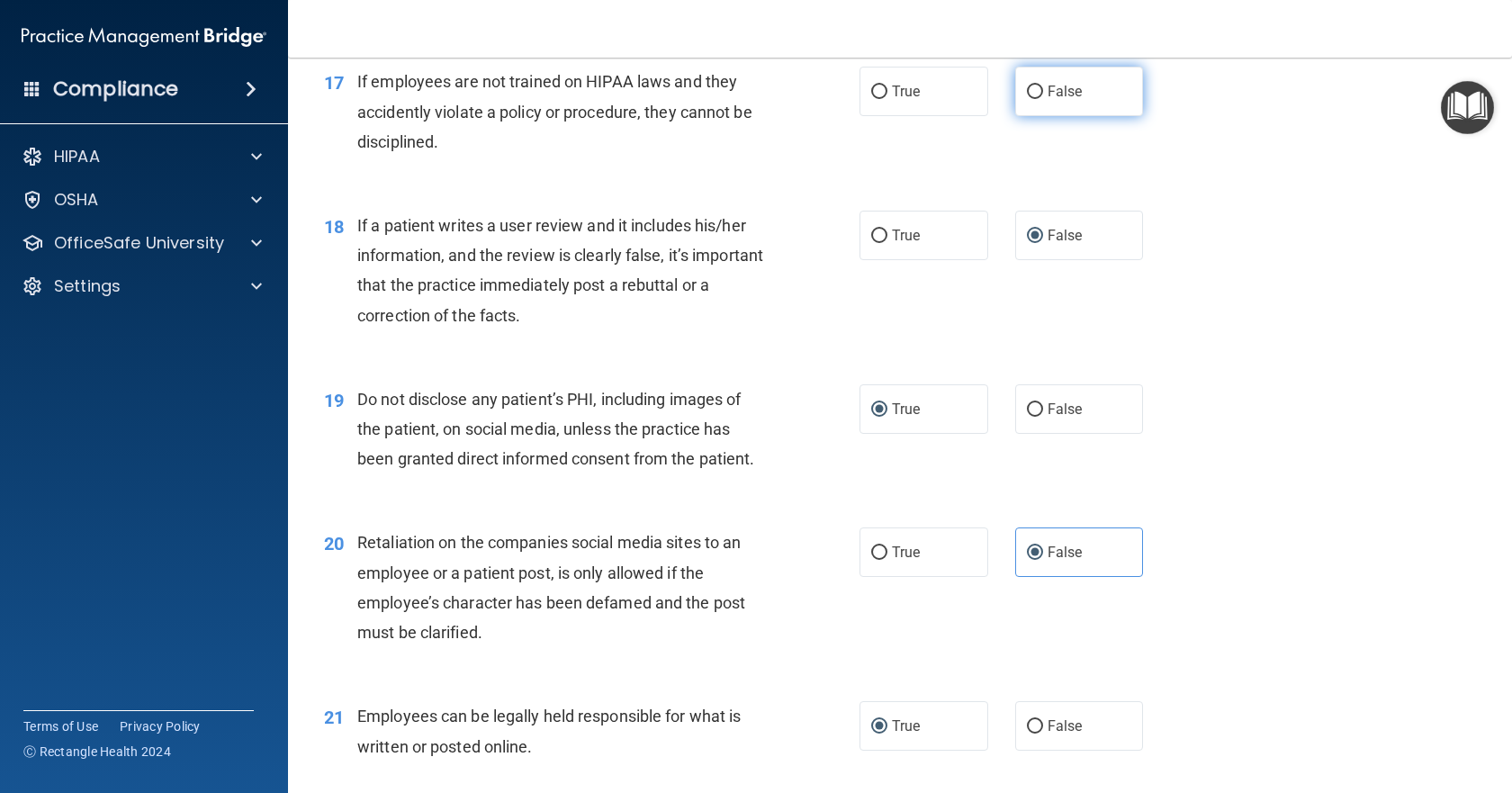
click at [1030, 99] on input "False" at bounding box center [1035, 93] width 16 height 14
radio input "true"
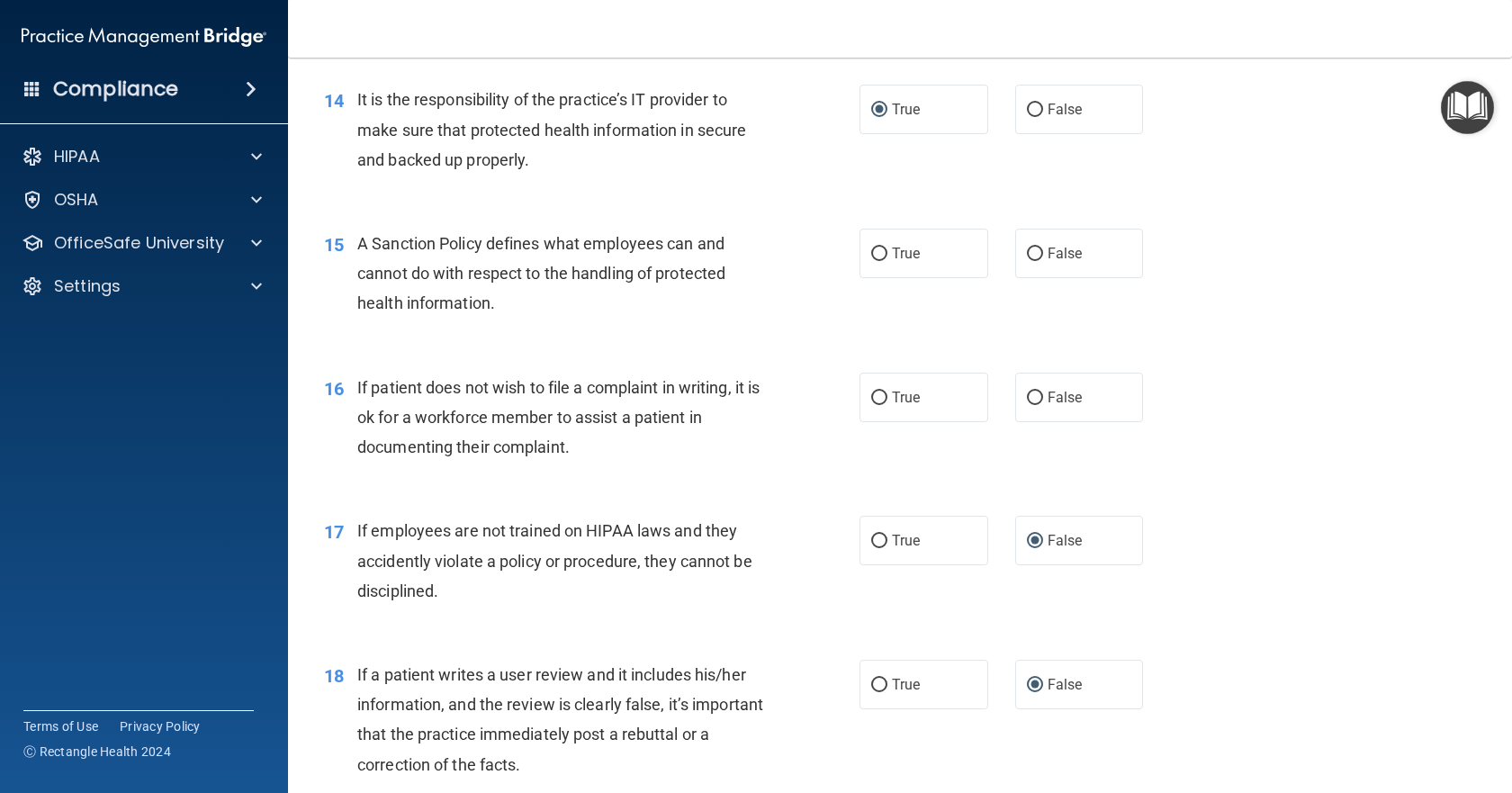
scroll to position [2254, 0]
click at [1027, 406] on input "False" at bounding box center [1035, 400] width 16 height 14
radio input "true"
click at [872, 262] on input "True" at bounding box center [880, 255] width 16 height 14
radio input "true"
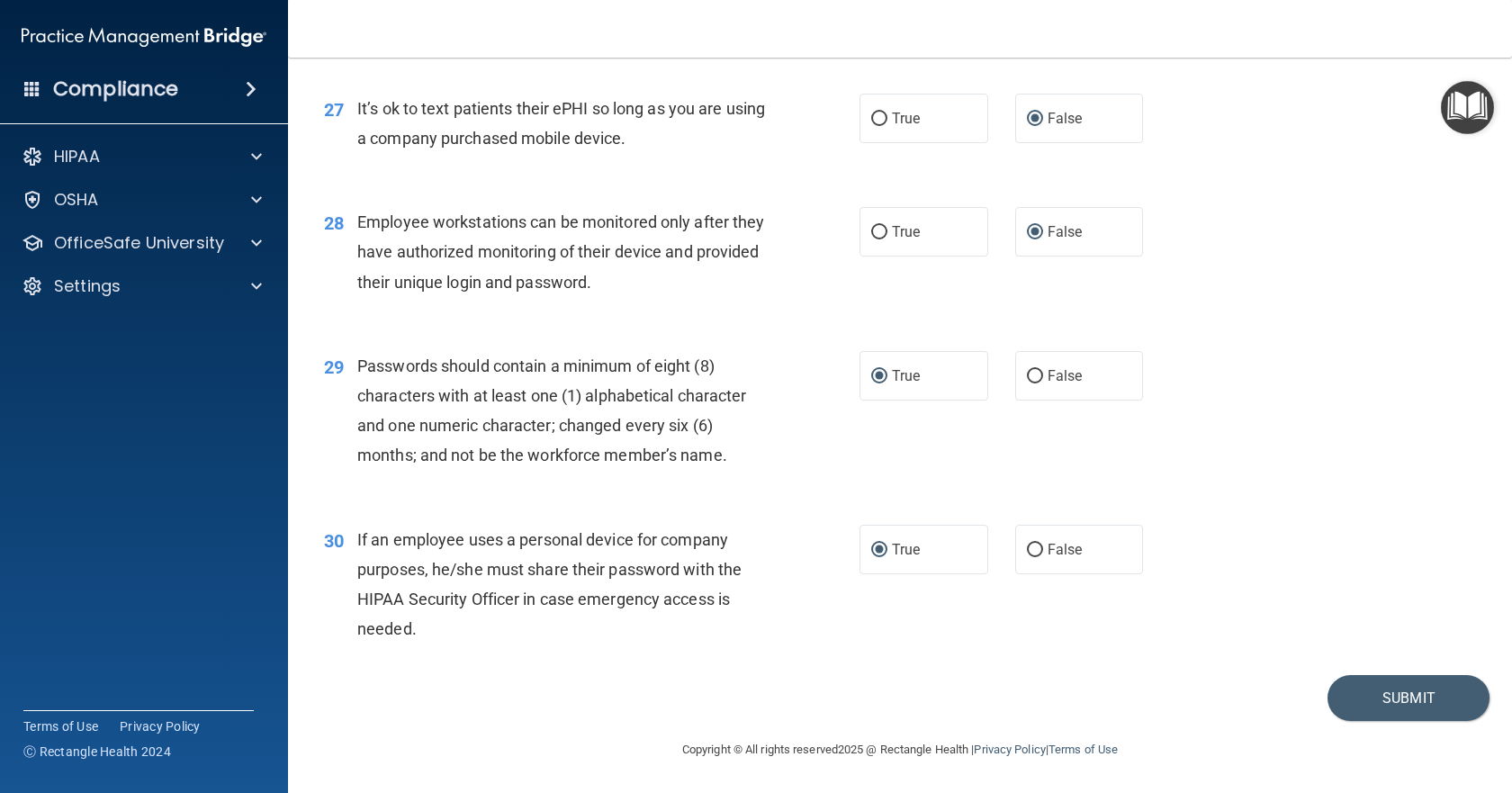
scroll to position [4145, 0]
click at [1355, 691] on button "Submit" at bounding box center [1408, 698] width 162 height 46
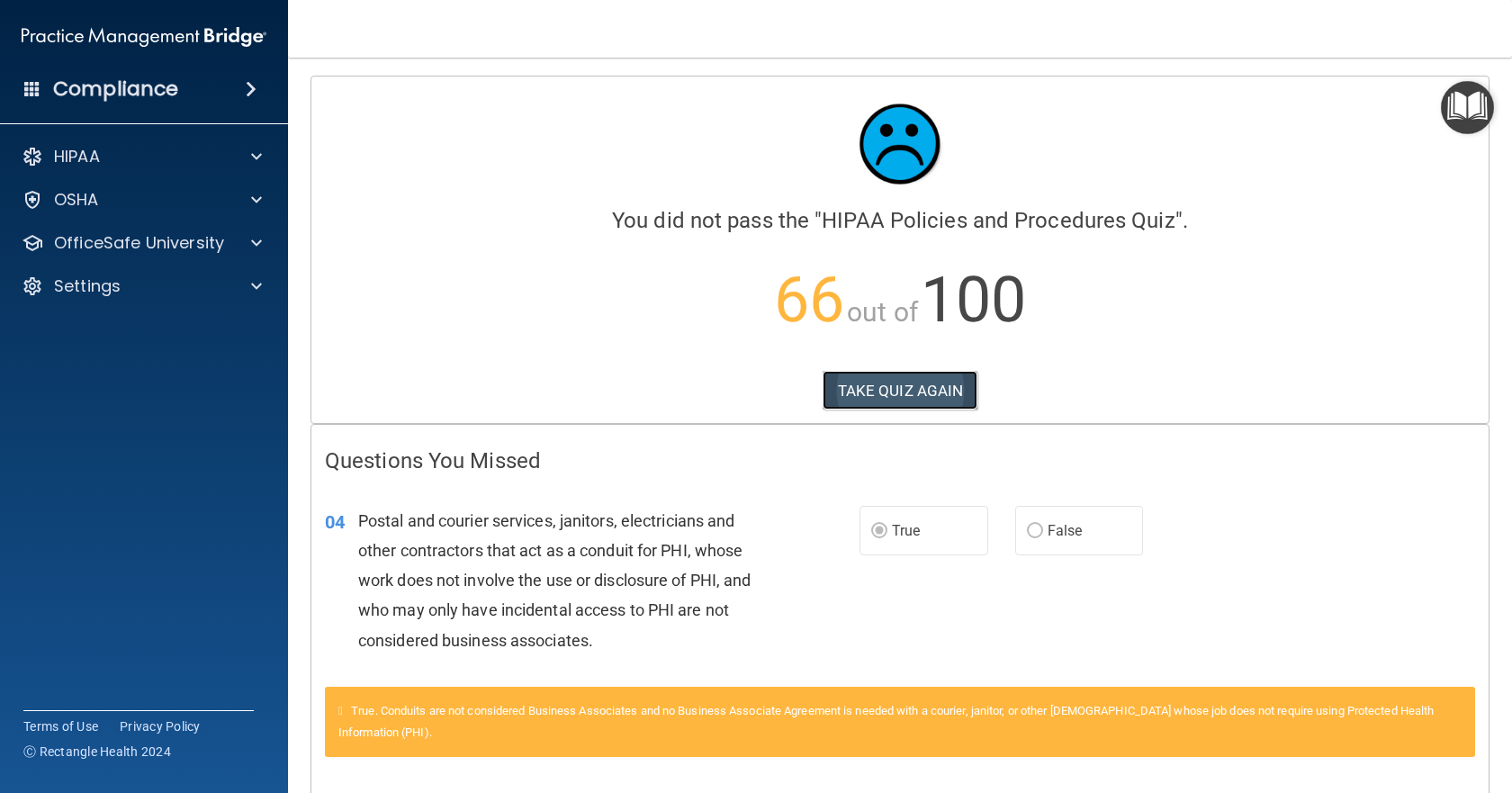
click at [940, 402] on button "TAKE QUIZ AGAIN" at bounding box center [901, 391] width 156 height 40
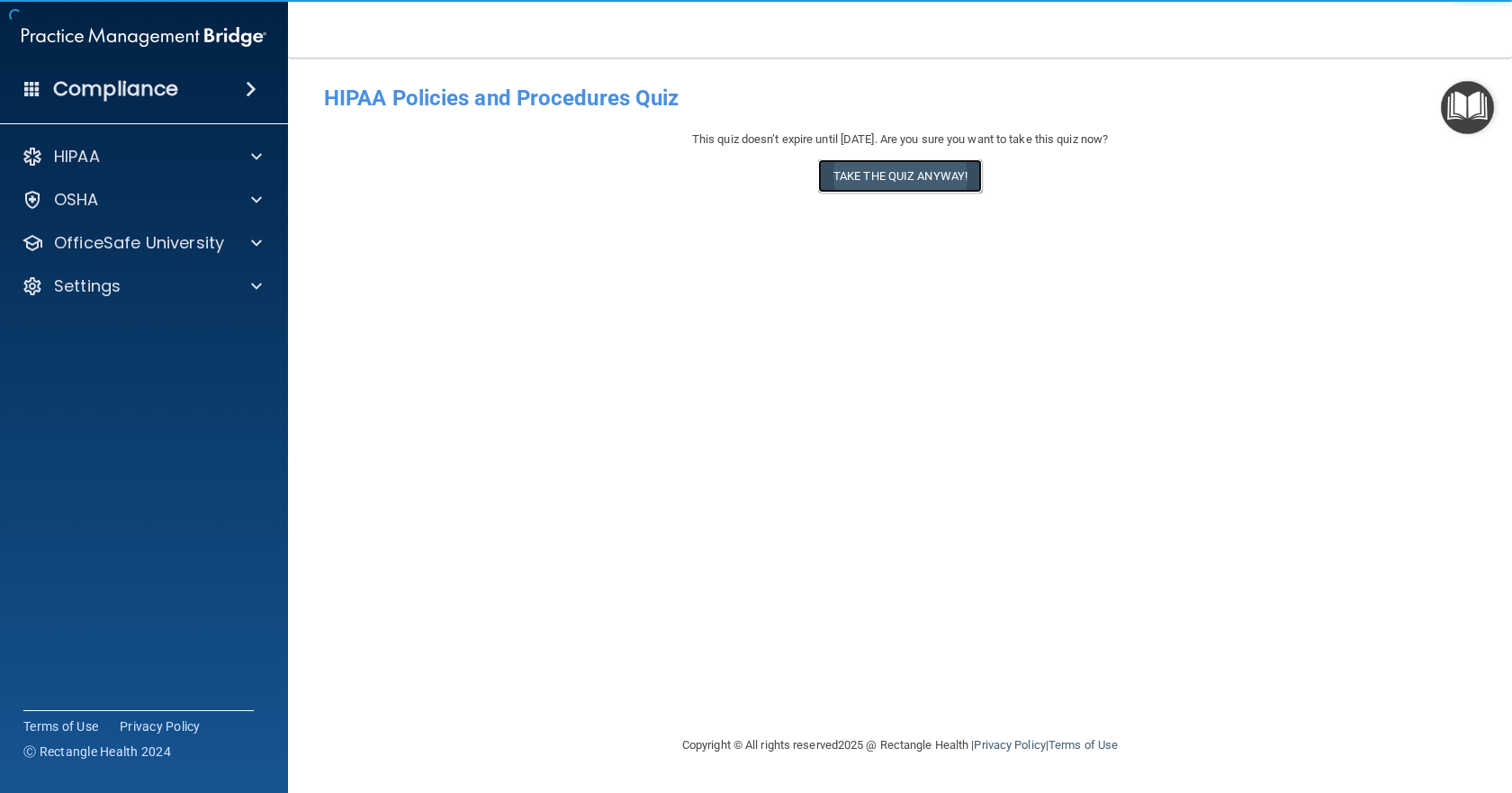
click at [873, 177] on button "Take the quiz anyway!" at bounding box center [900, 176] width 164 height 33
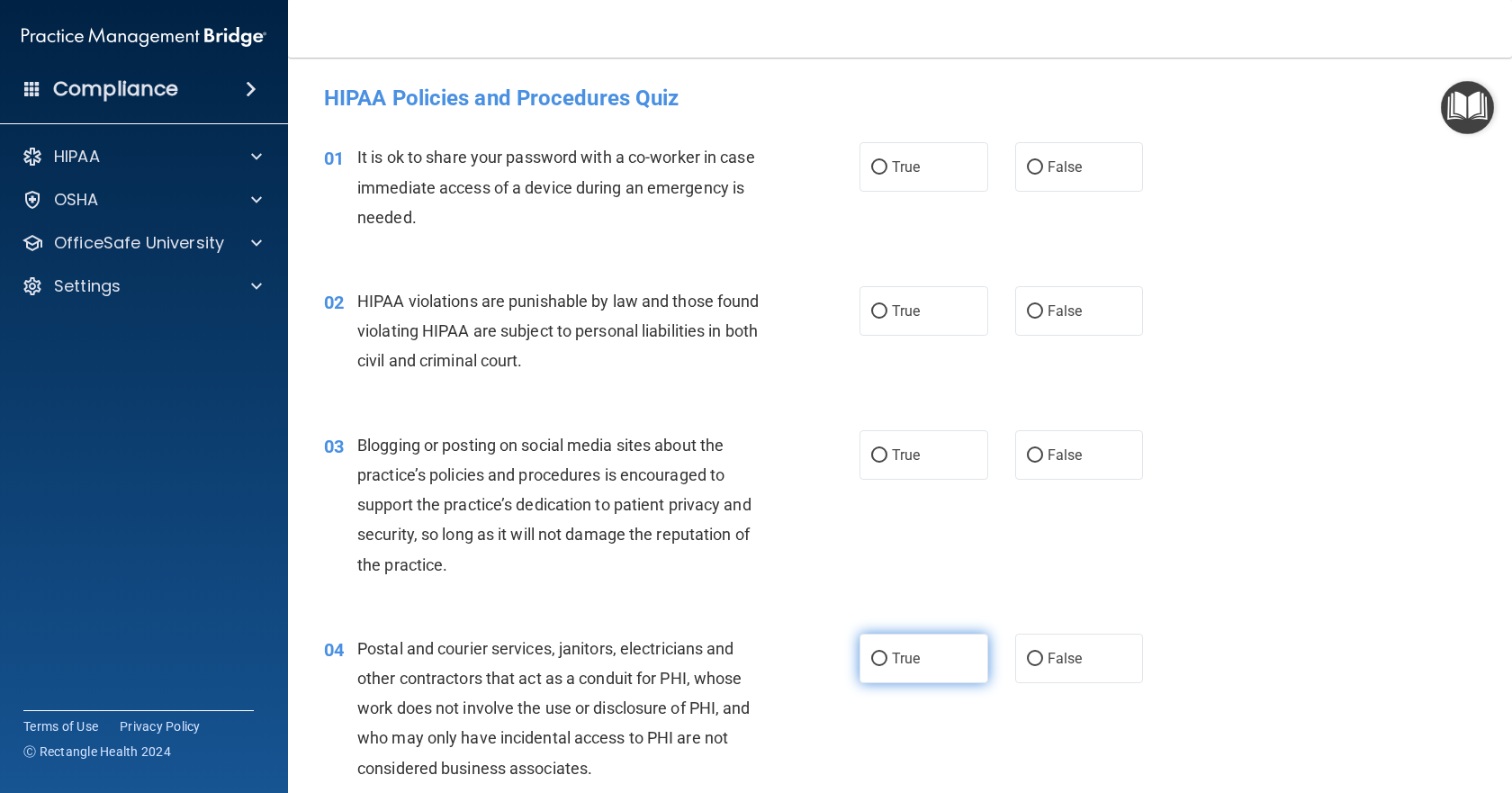
click at [875, 660] on input "True" at bounding box center [880, 659] width 16 height 14
radio input "true"
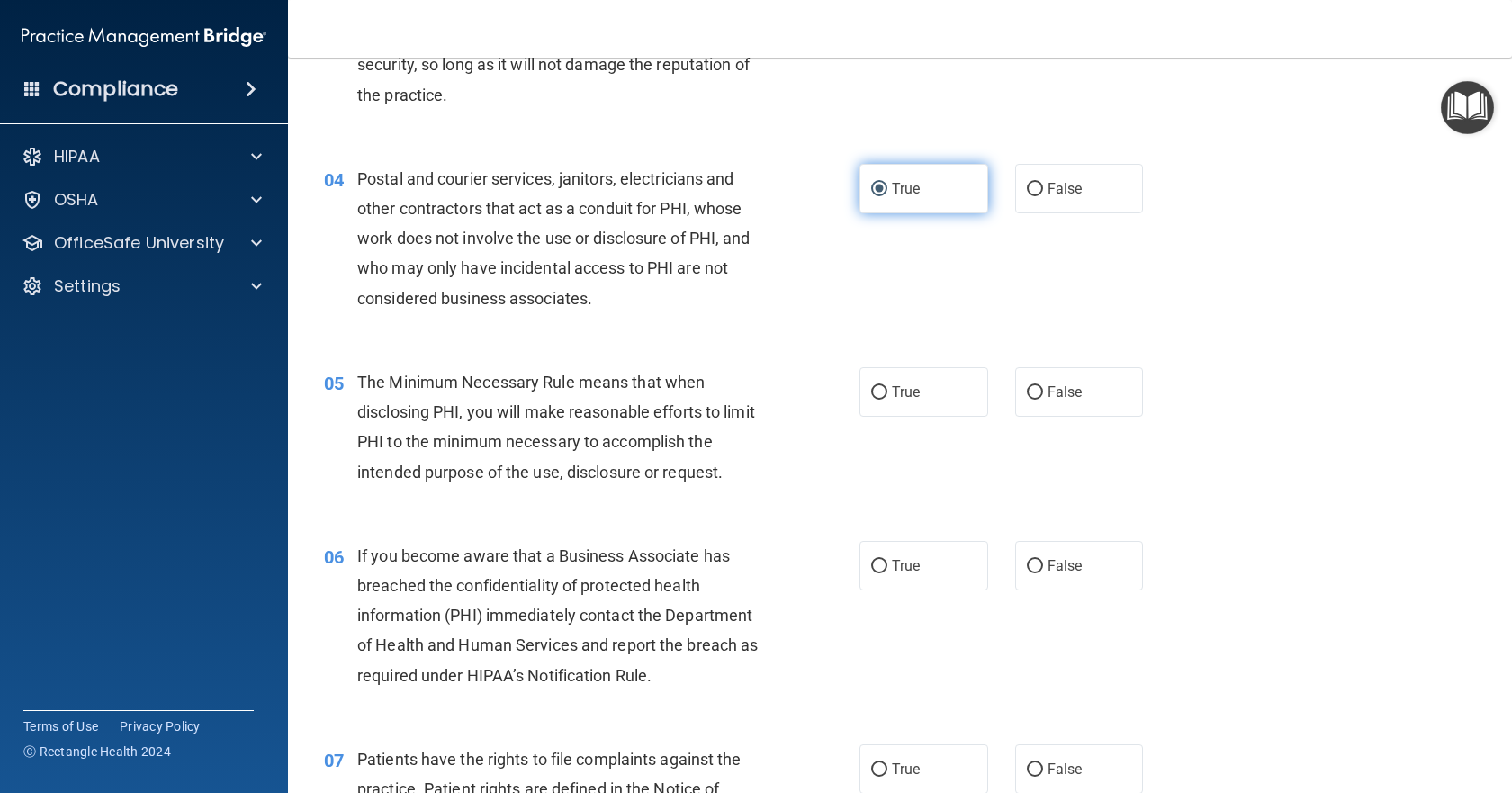
scroll to position [541, 0]
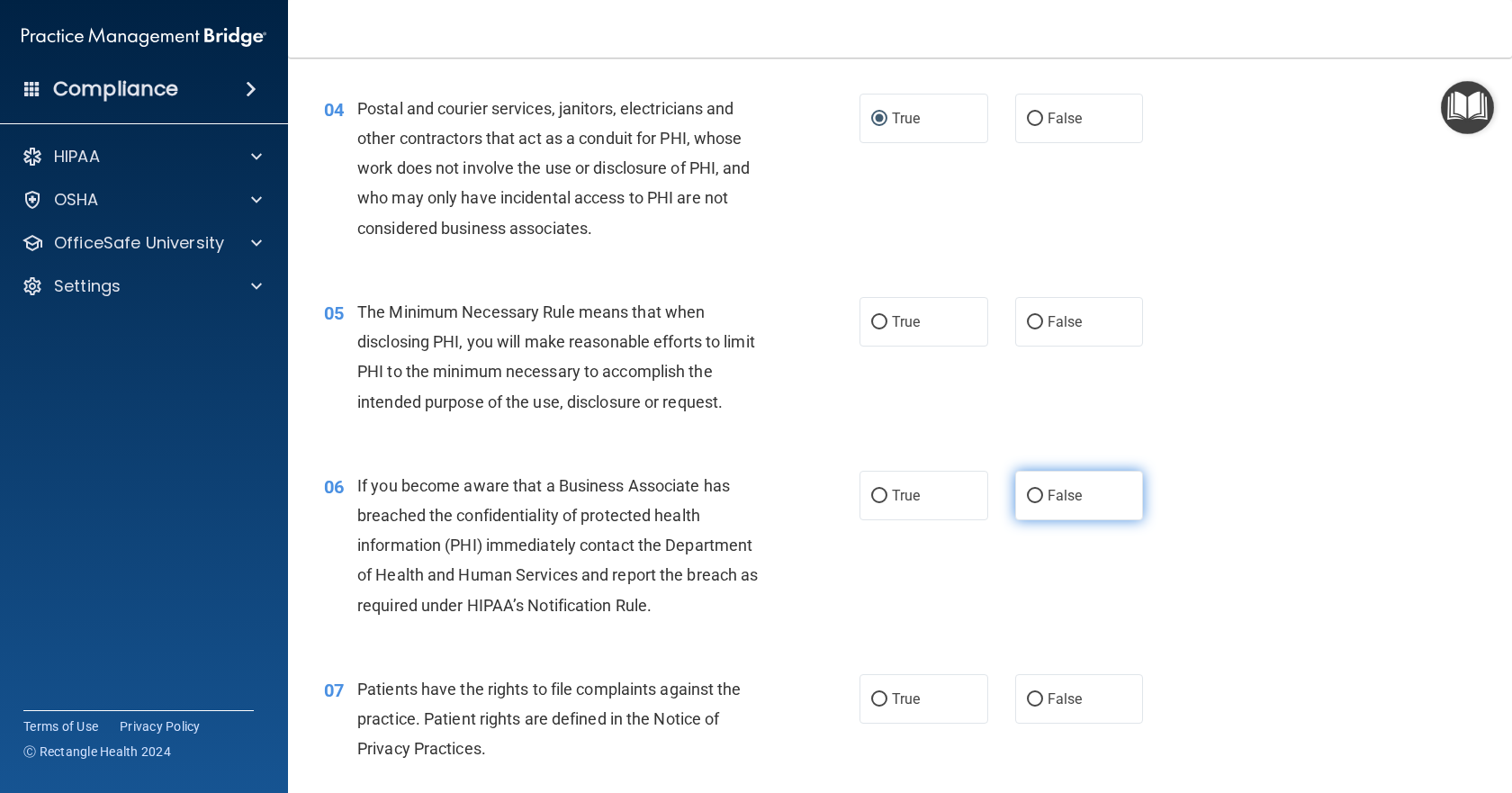
click at [1030, 494] on input "False" at bounding box center [1035, 497] width 16 height 14
radio input "true"
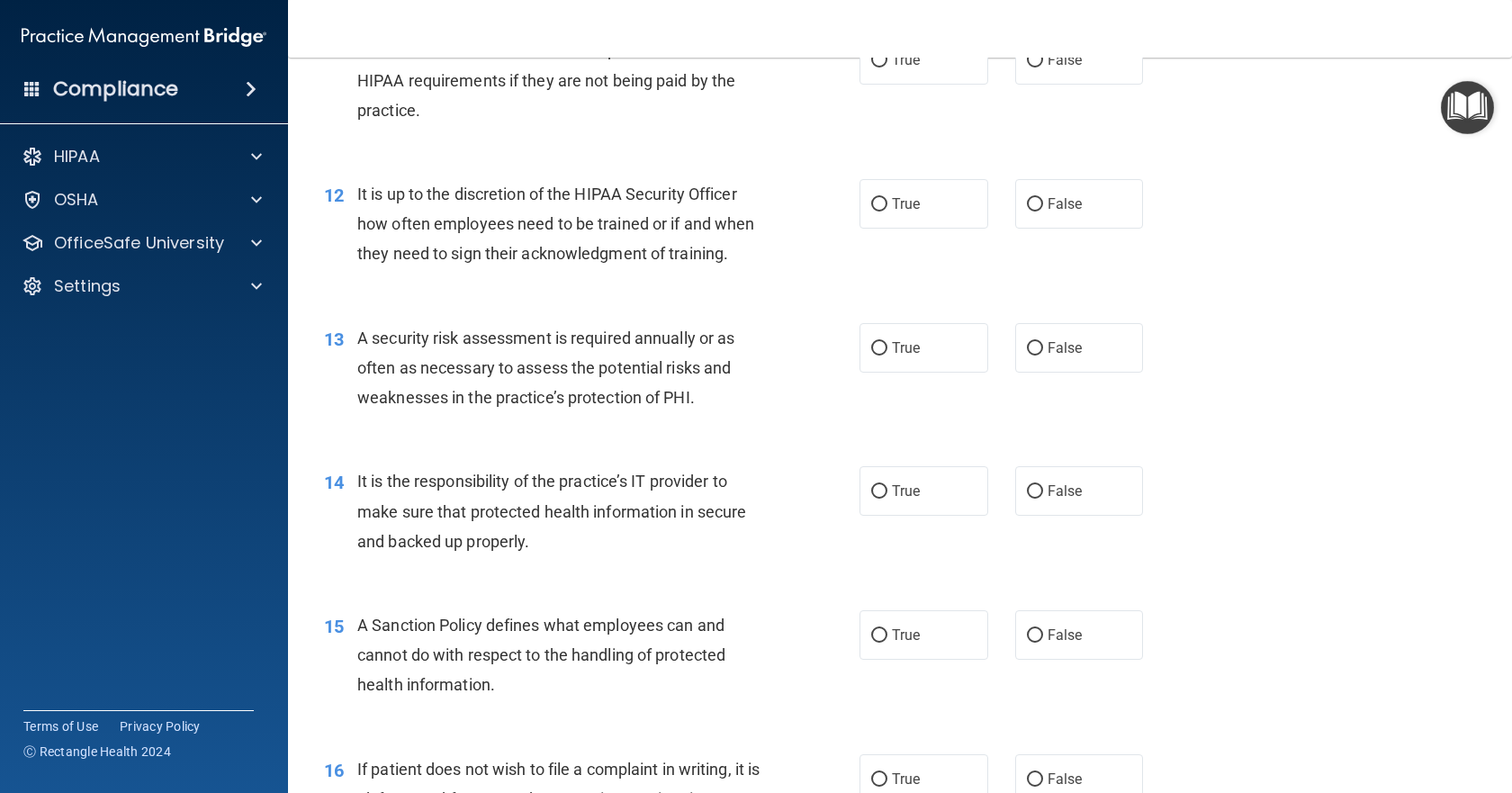
scroll to position [1890, 0]
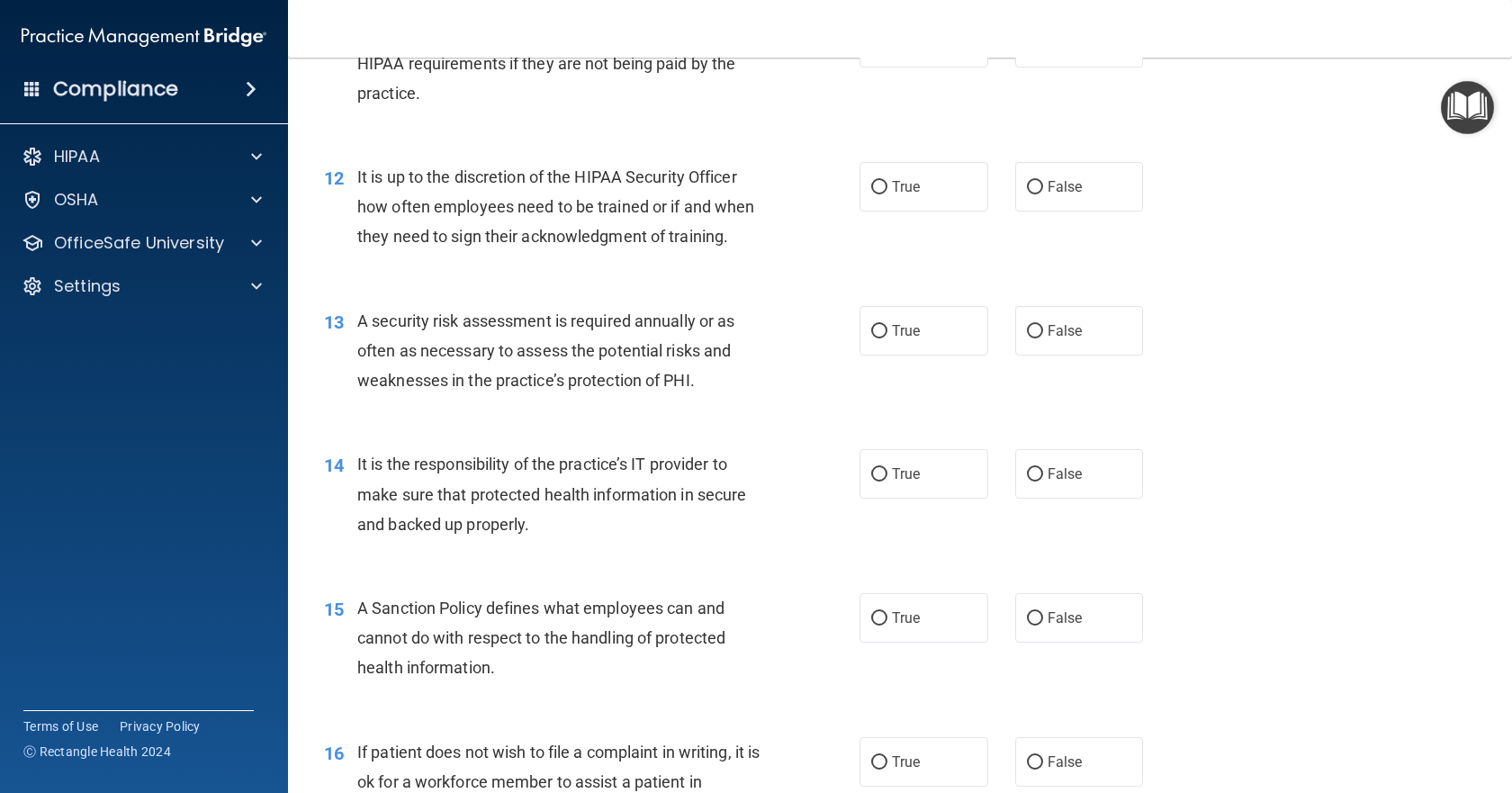
click at [1032, 560] on div "14 It is the responsibility of the practice’s IT provider to make sure that pro…" at bounding box center [900, 499] width 1179 height 144
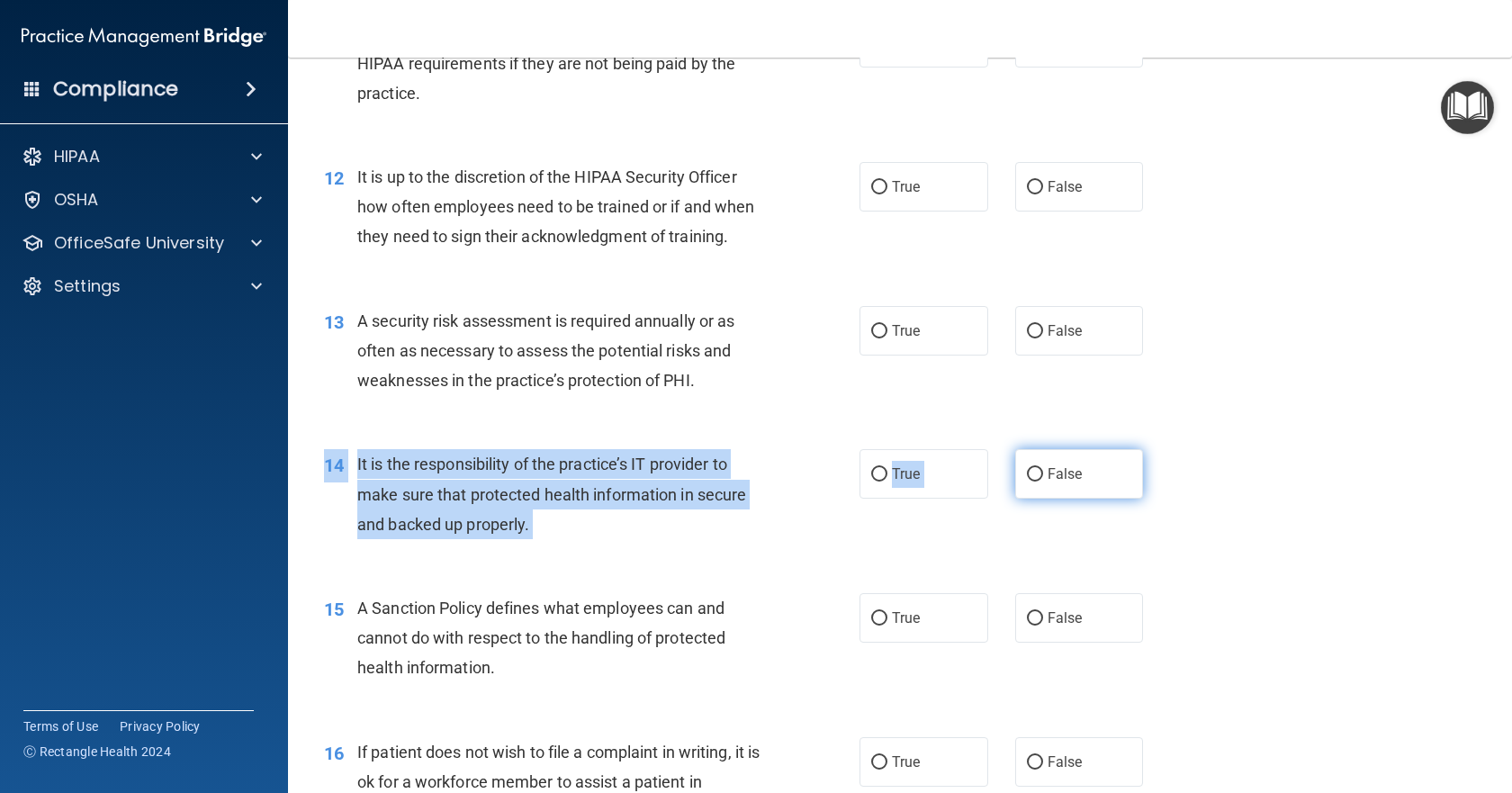
click at [1027, 482] on input "False" at bounding box center [1035, 475] width 16 height 14
radio input "true"
click at [1028, 625] on input "False" at bounding box center [1035, 619] width 16 height 14
radio input "true"
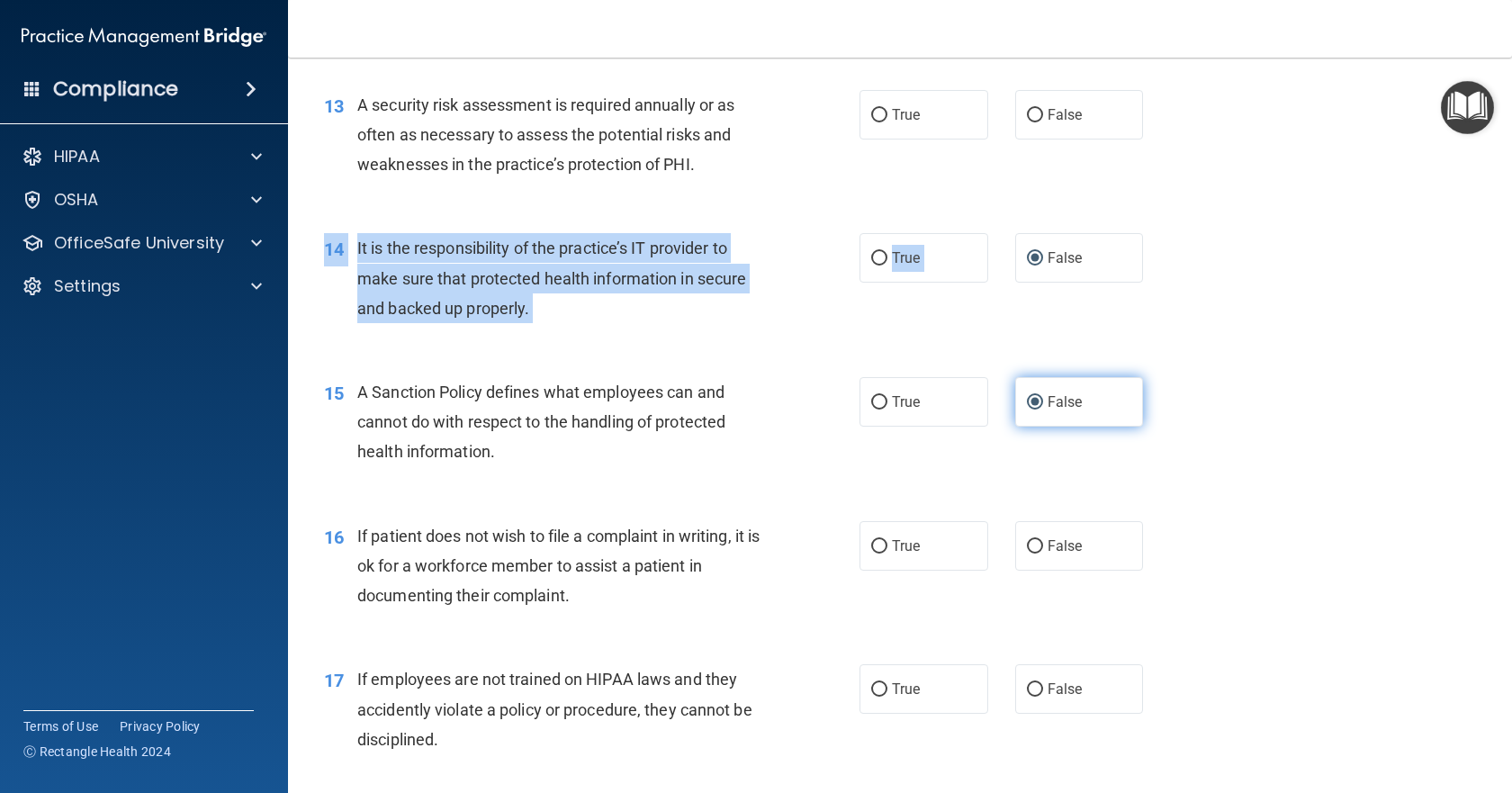
scroll to position [2161, 0]
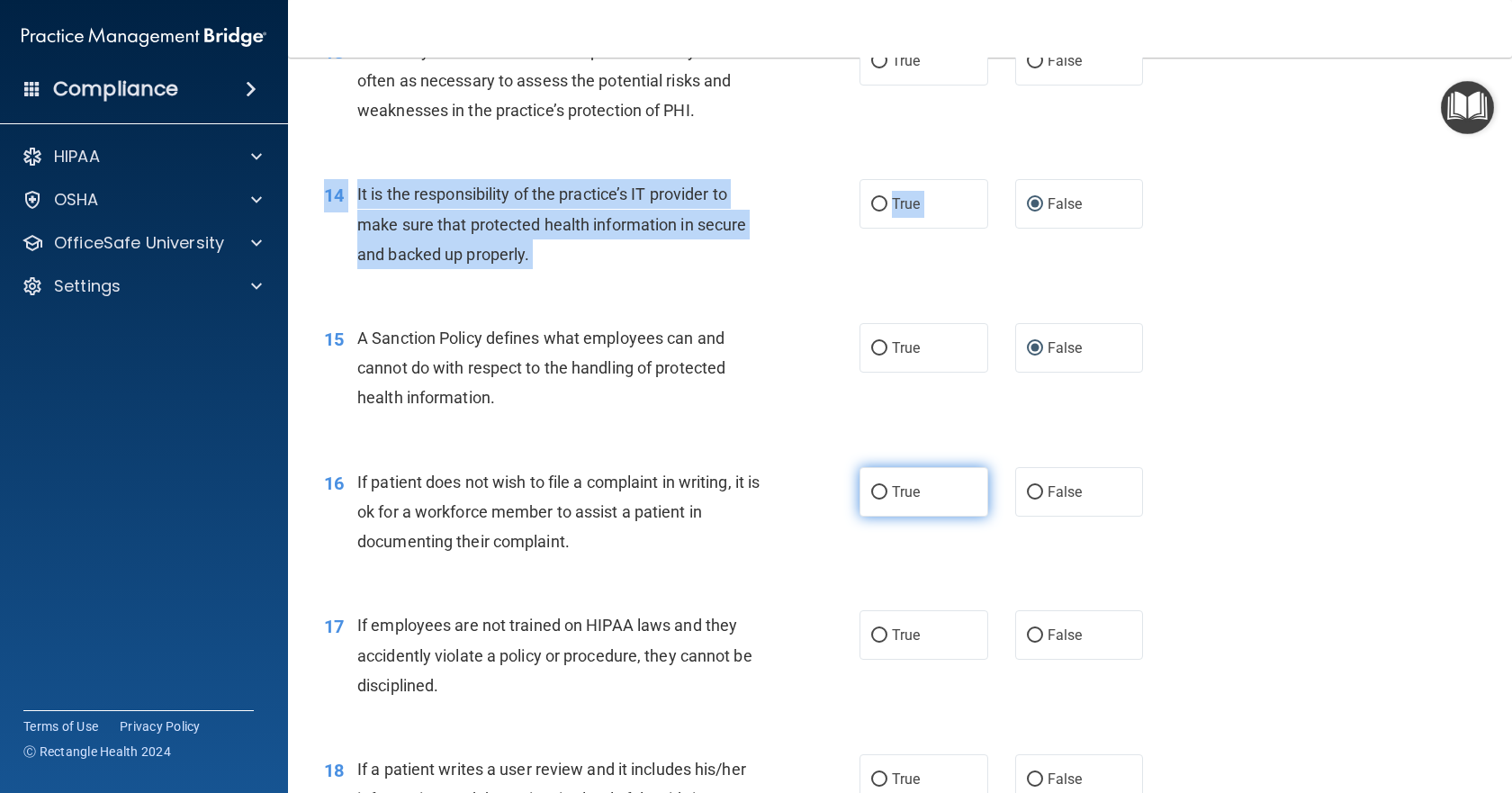
click at [873, 500] on input "True" at bounding box center [880, 493] width 16 height 14
radio input "true"
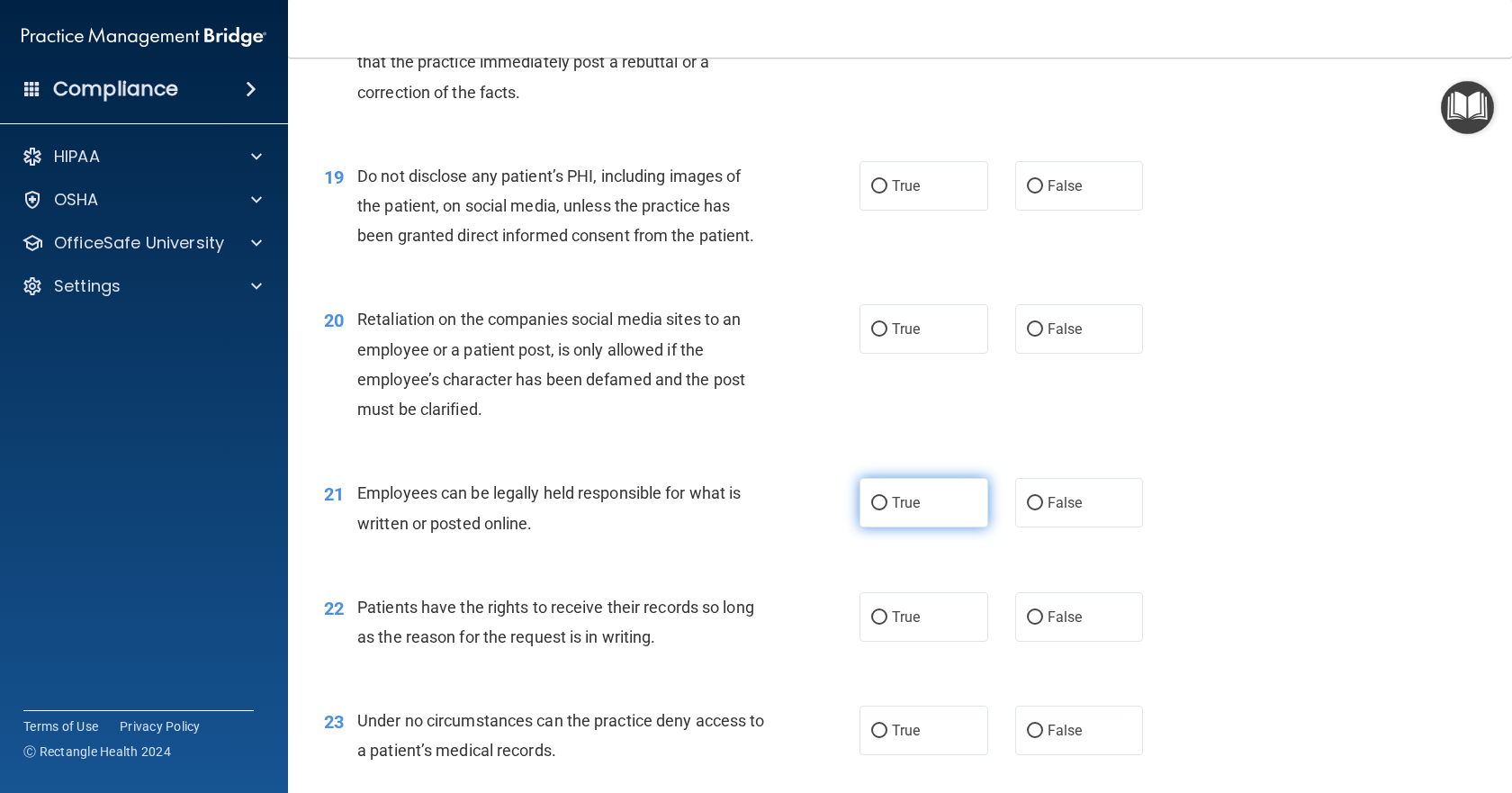
scroll to position [2971, 0]
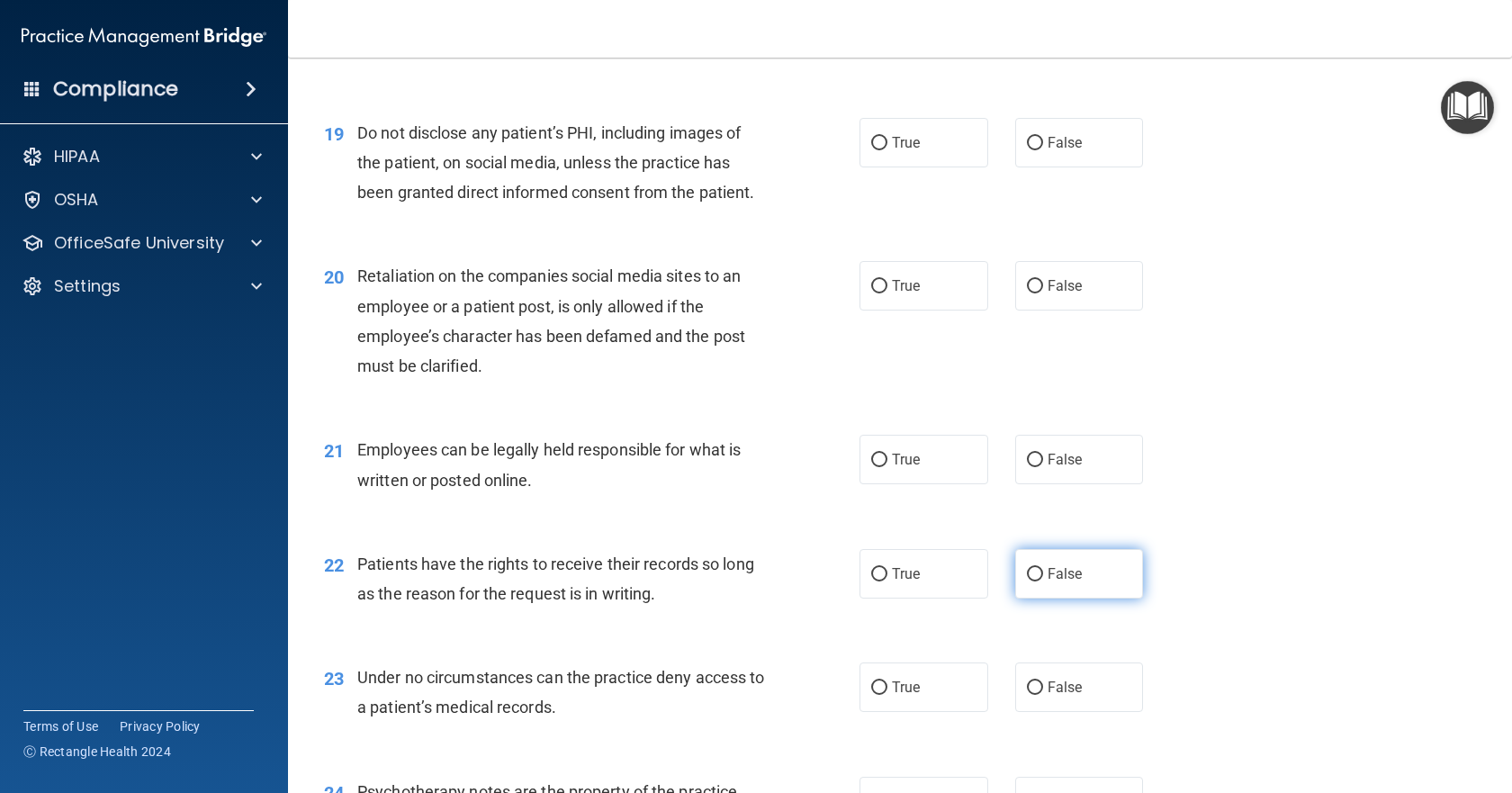
click at [1030, 582] on input "False" at bounding box center [1035, 576] width 16 height 14
radio input "true"
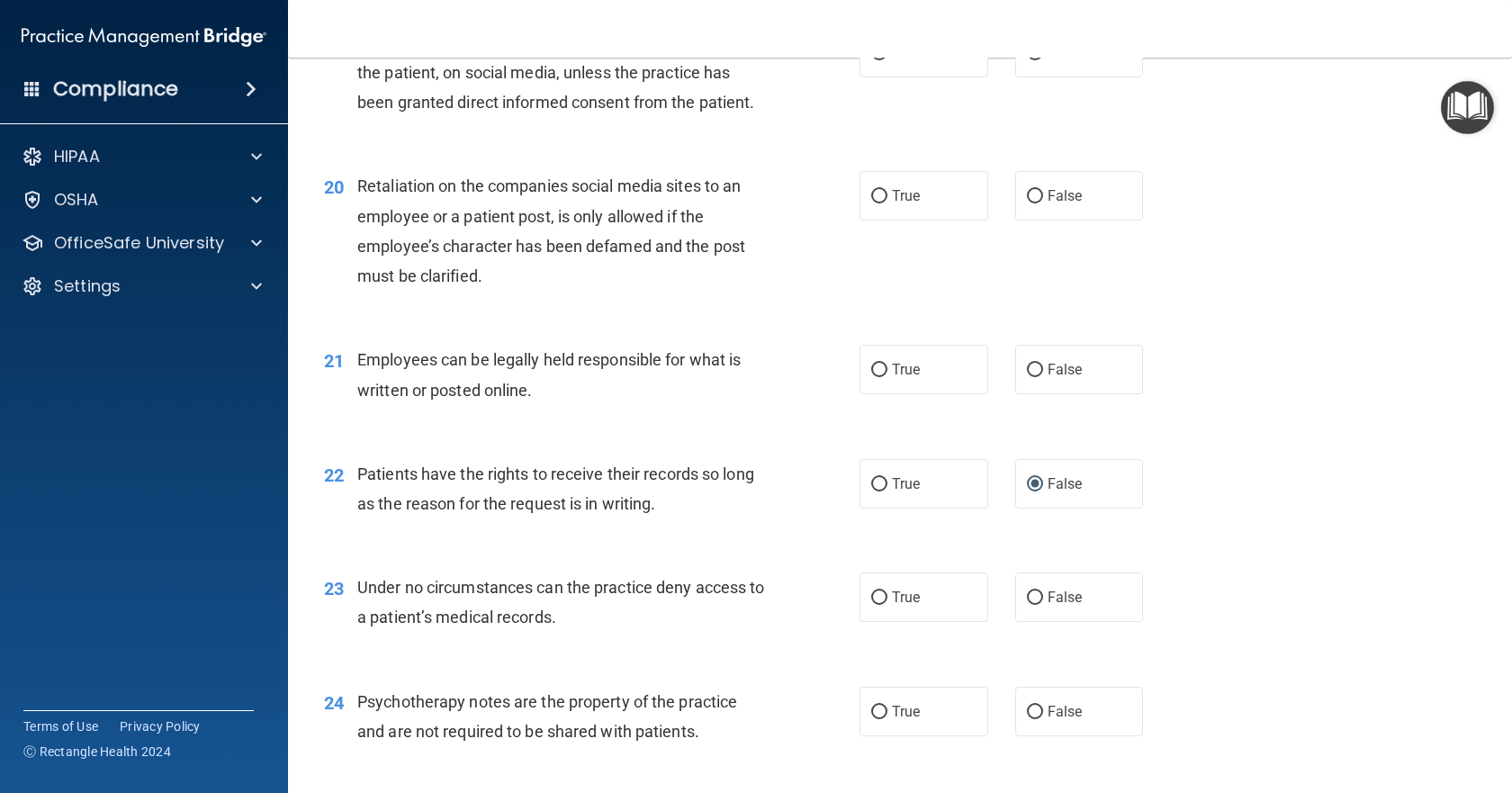
scroll to position [3151, 0]
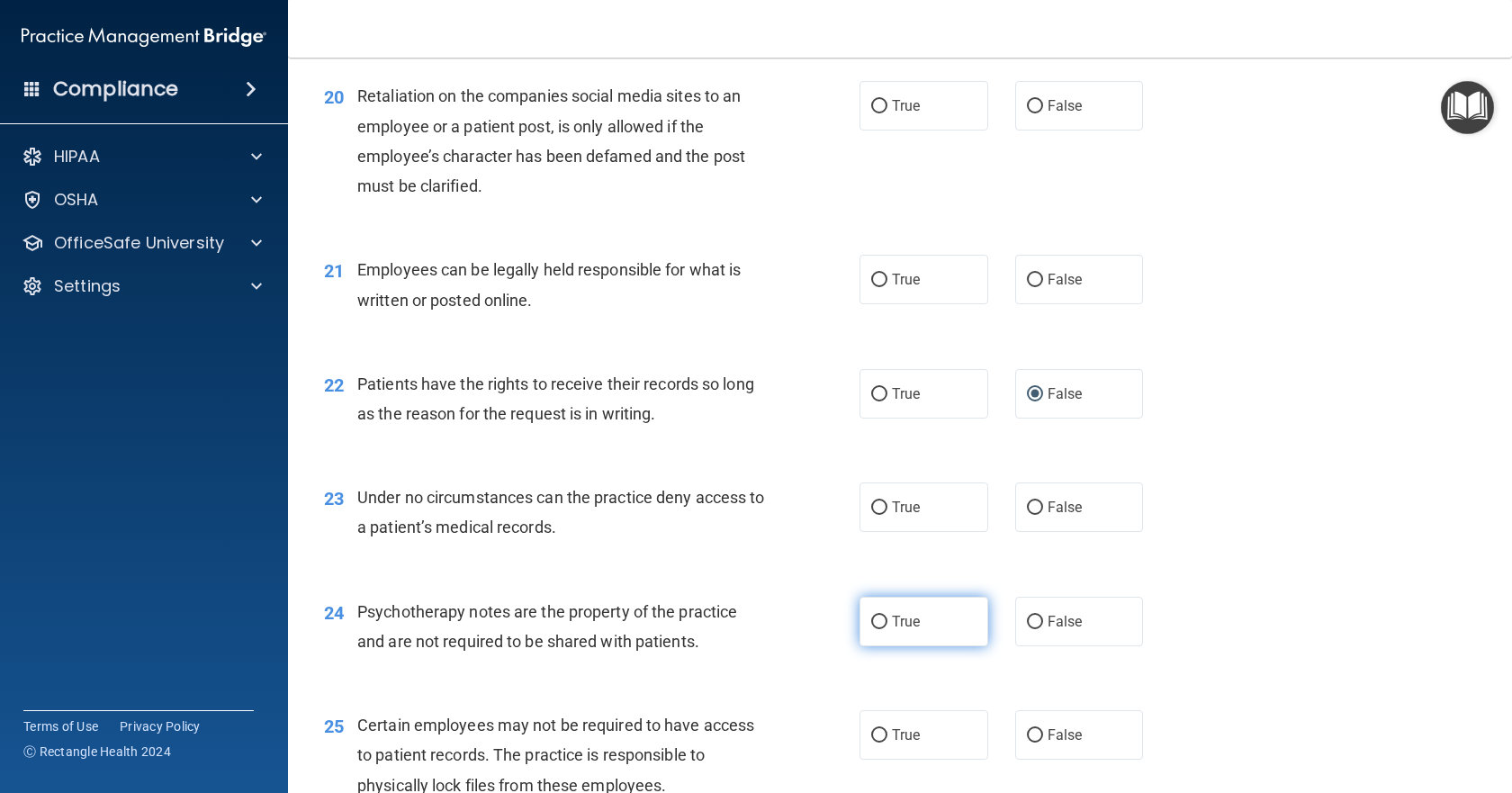
click at [874, 629] on input "True" at bounding box center [880, 622] width 16 height 14
radio input "true"
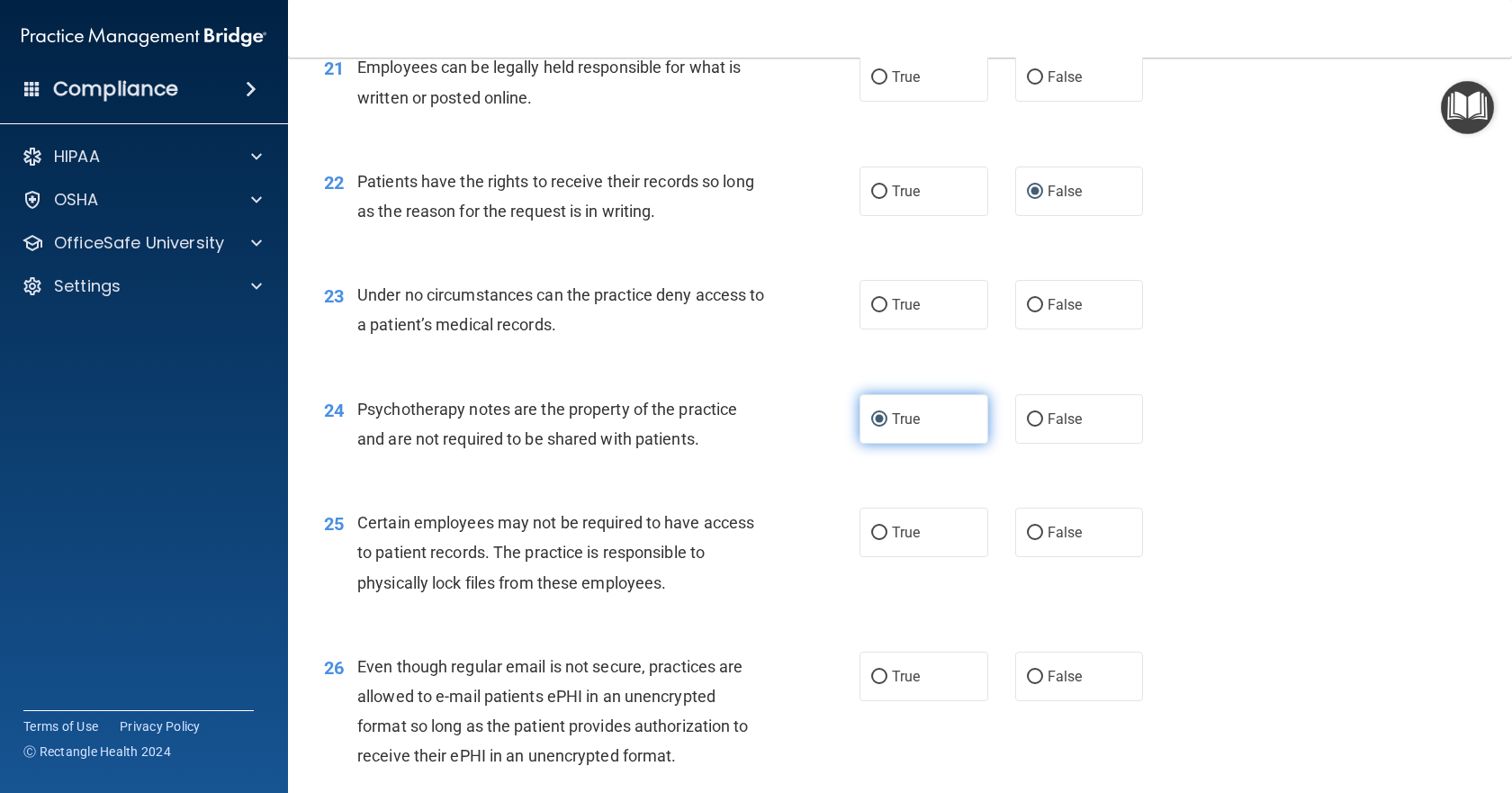
scroll to position [3421, 0]
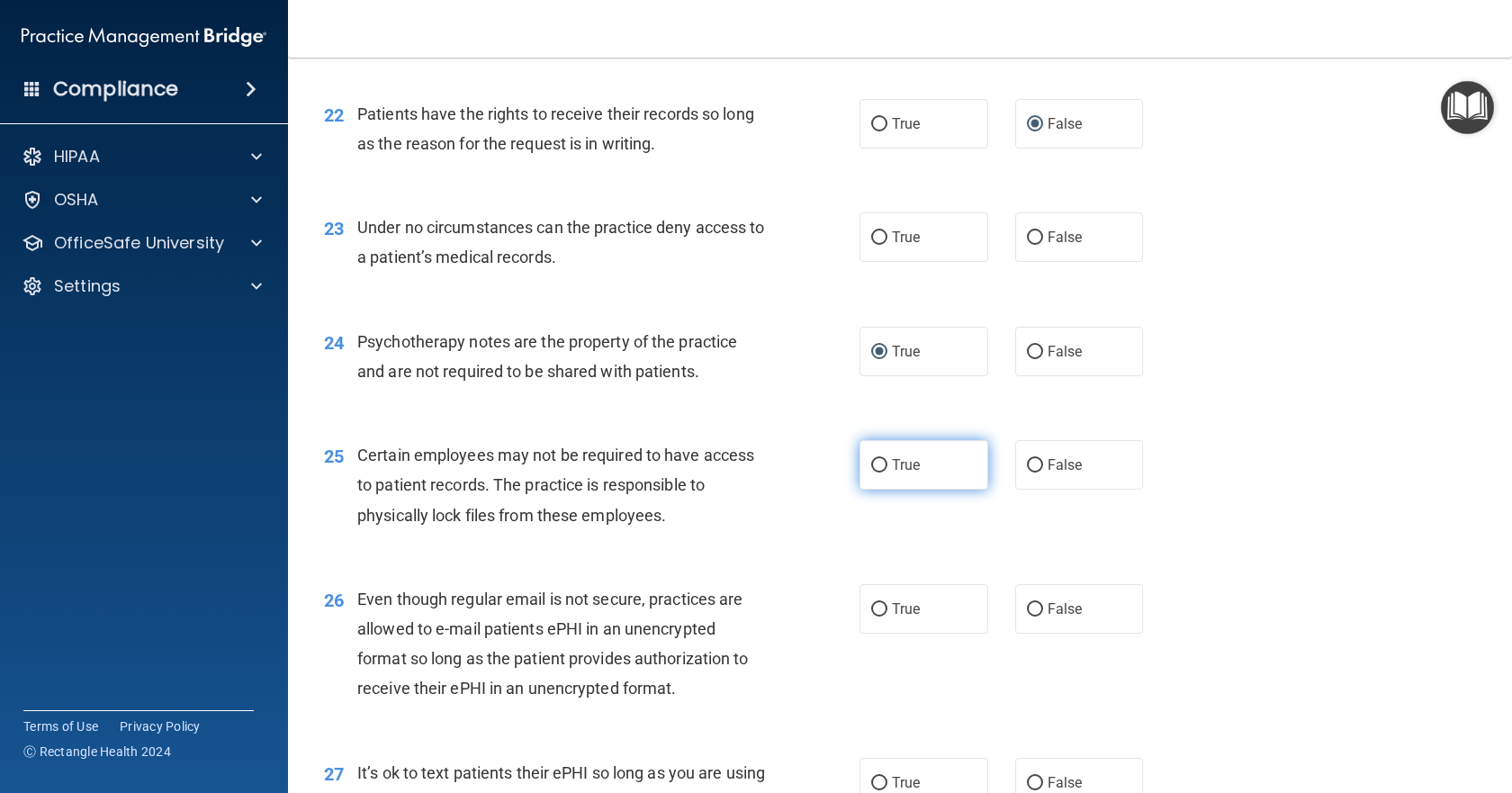
click at [876, 473] on input "True" at bounding box center [880, 466] width 16 height 14
radio input "true"
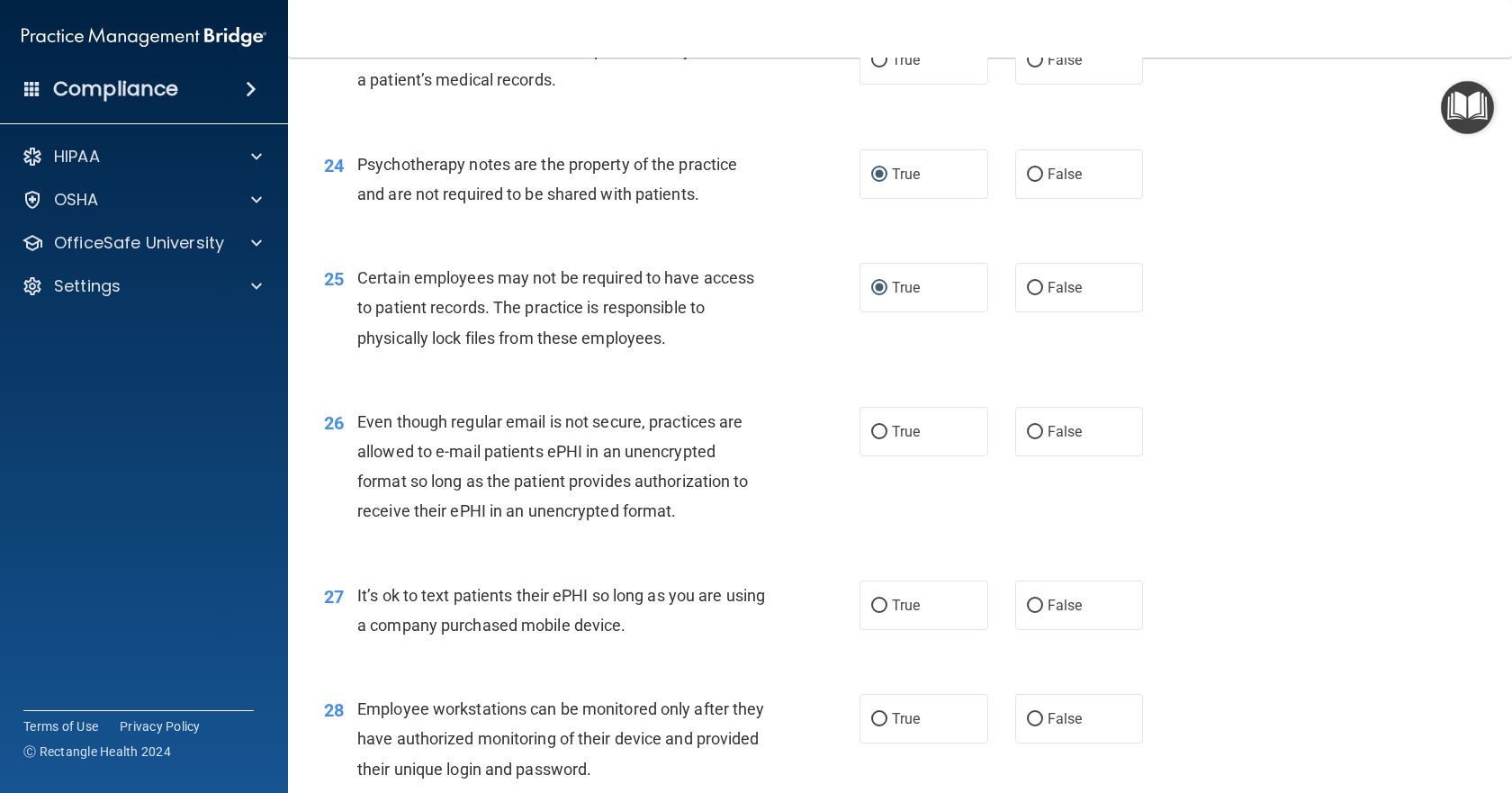
scroll to position [3601, 0]
click at [873, 437] on input "True" at bounding box center [880, 430] width 16 height 14
radio input "true"
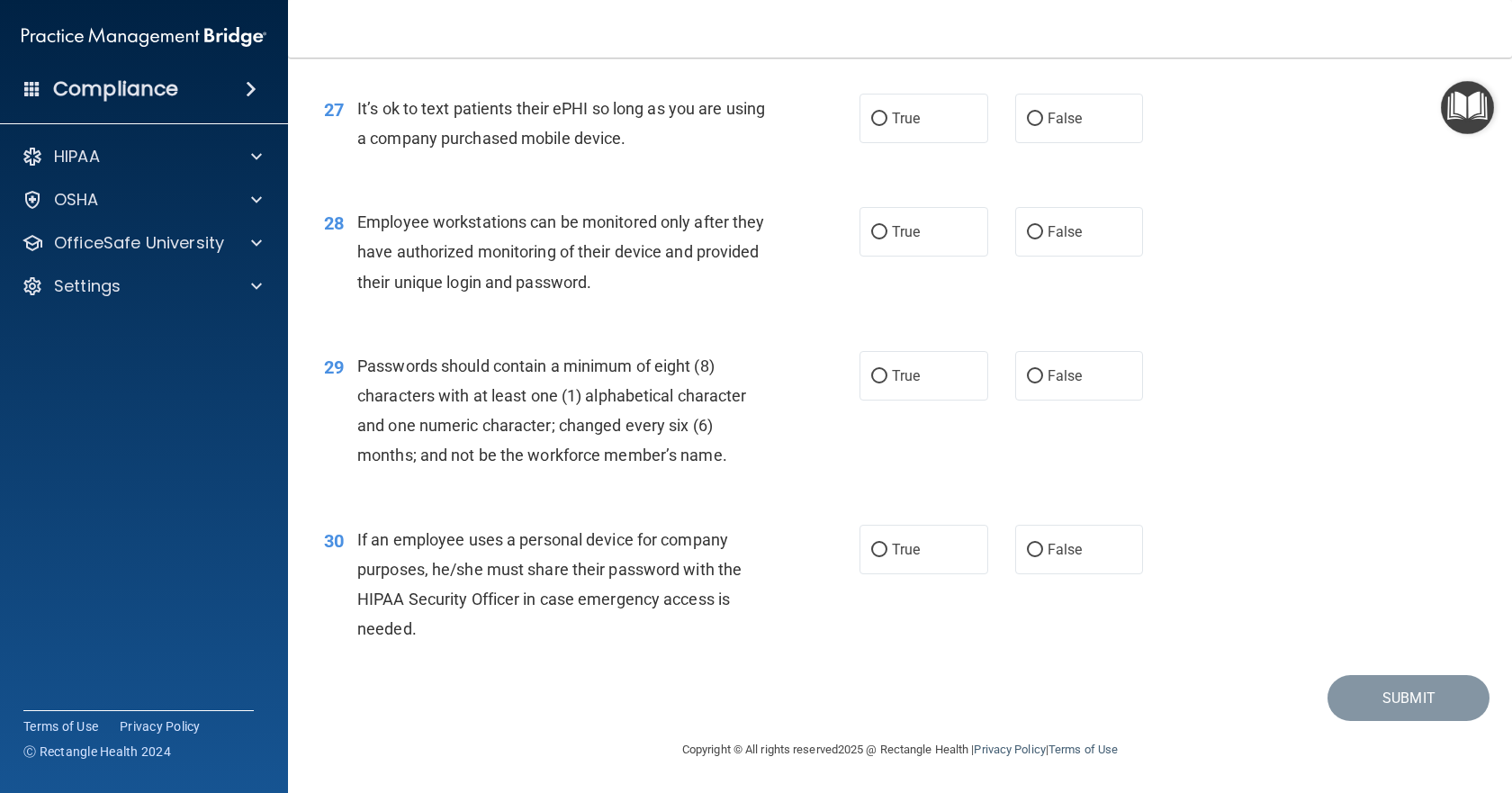
scroll to position [4145, 0]
click at [1027, 549] on input "False" at bounding box center [1035, 551] width 16 height 14
radio input "true"
click at [873, 382] on input "True" at bounding box center [880, 377] width 16 height 14
radio input "true"
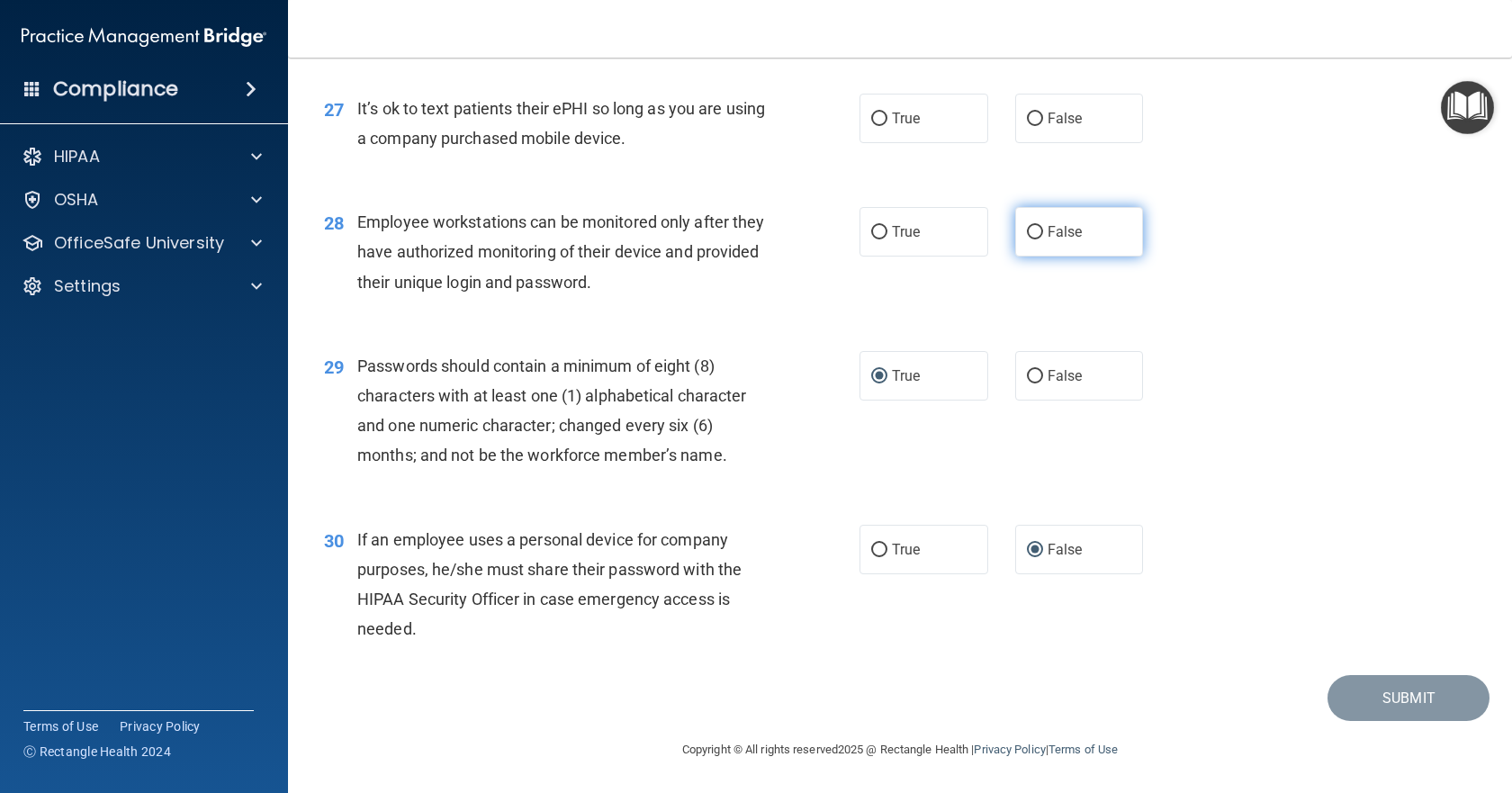
click at [1029, 233] on input "False" at bounding box center [1035, 233] width 16 height 14
radio input "true"
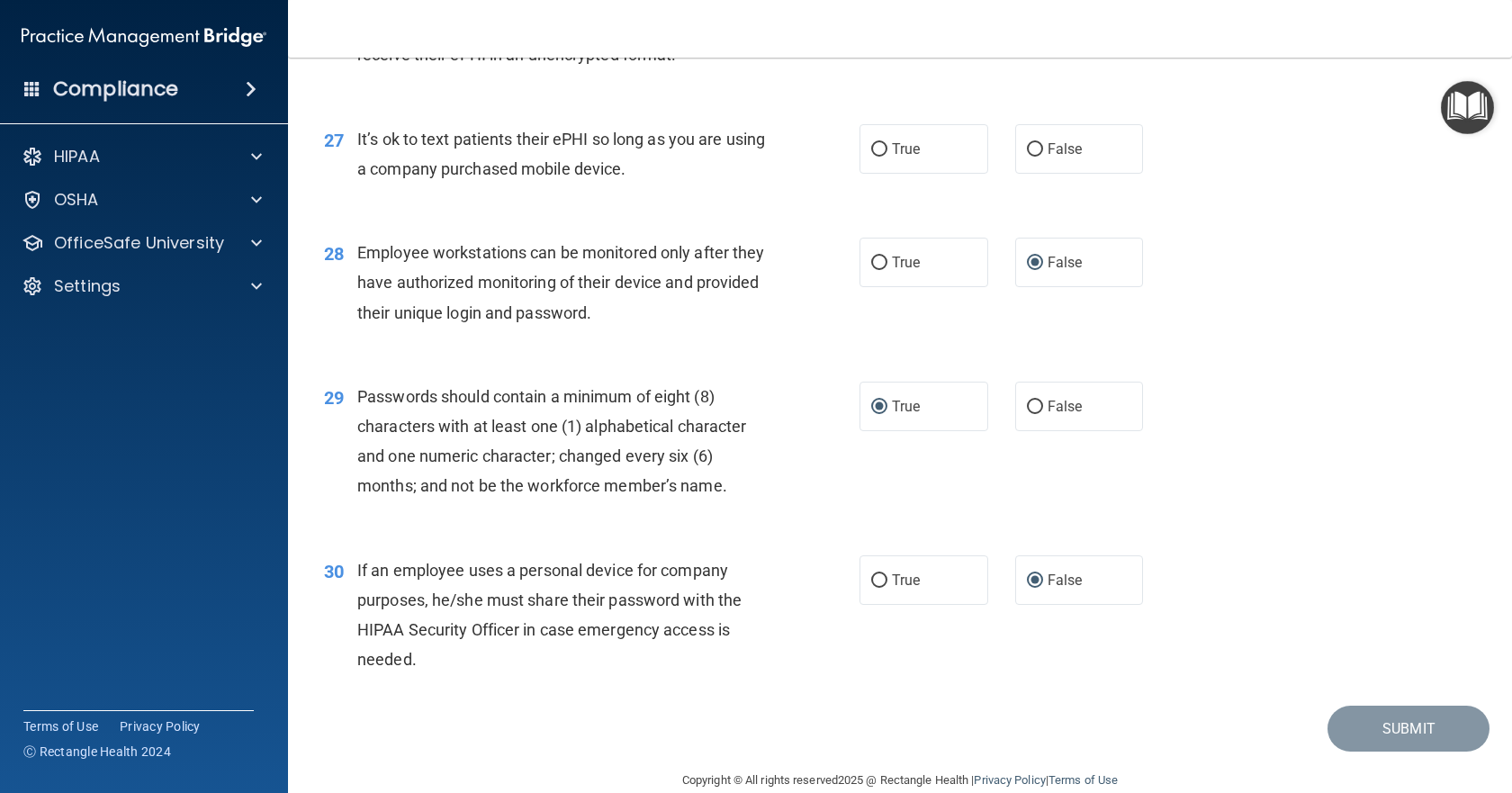
scroll to position [3965, 0]
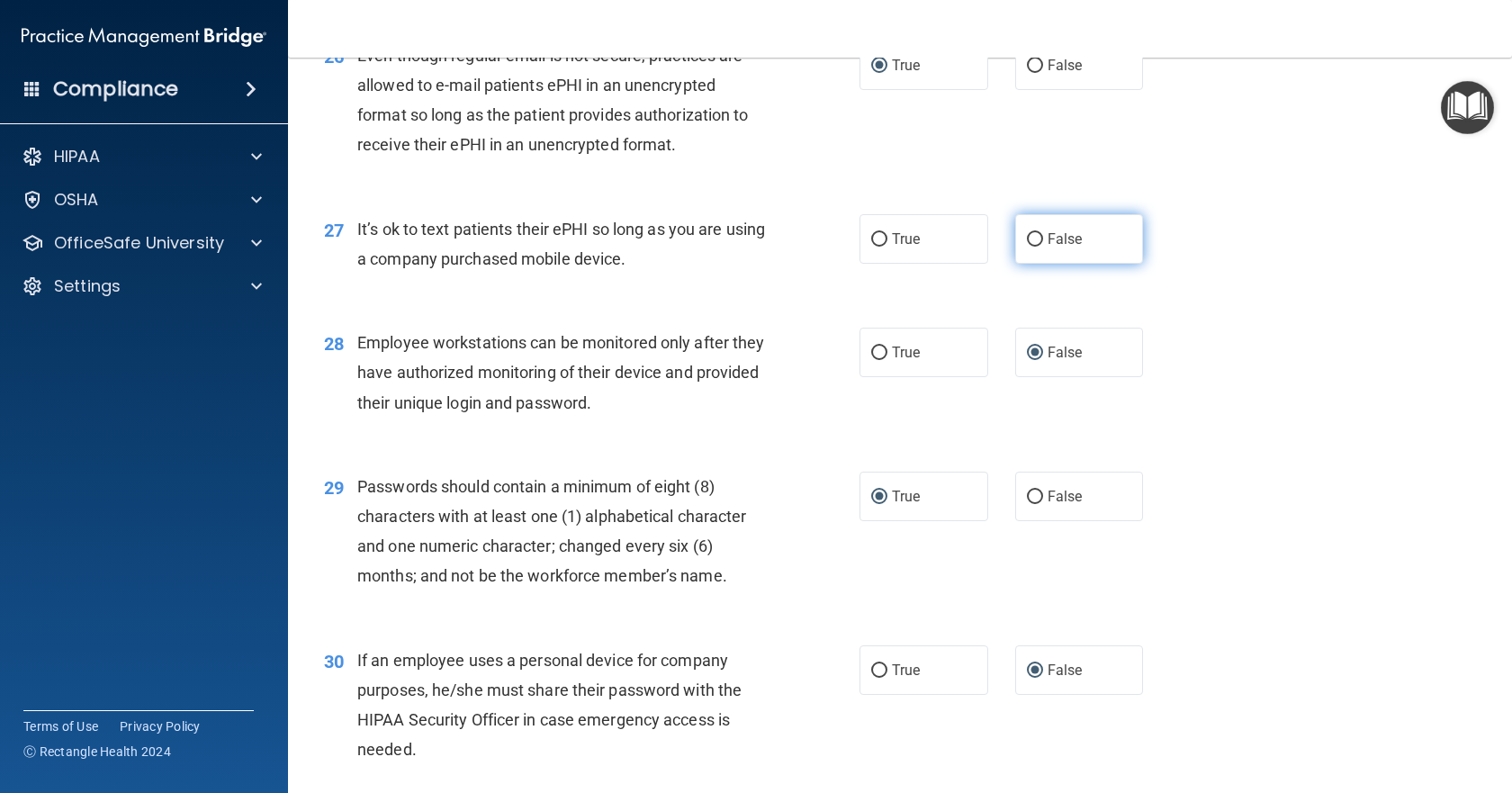
click at [1032, 246] on input "False" at bounding box center [1035, 240] width 16 height 14
radio input "true"
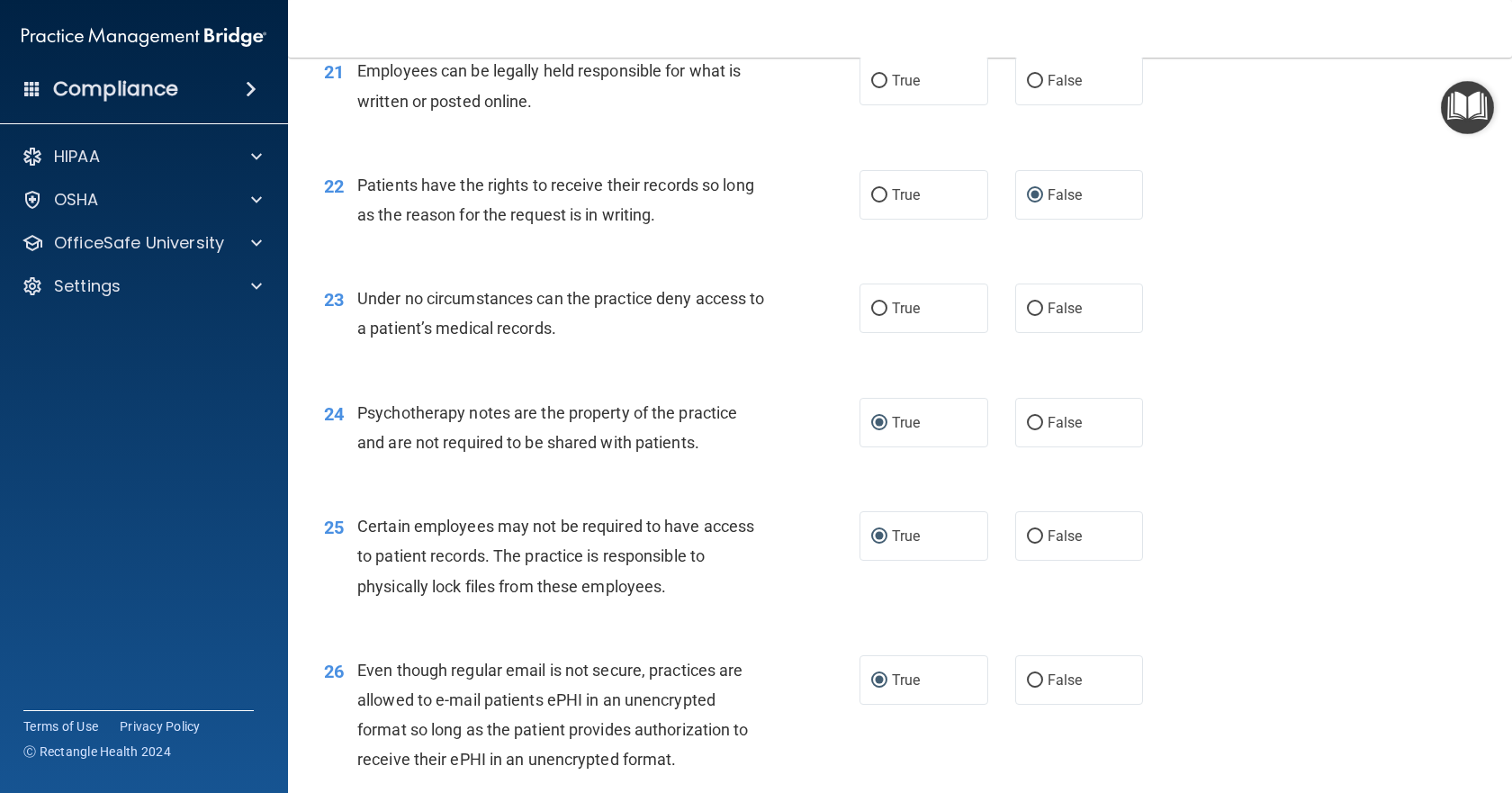
scroll to position [3335, 0]
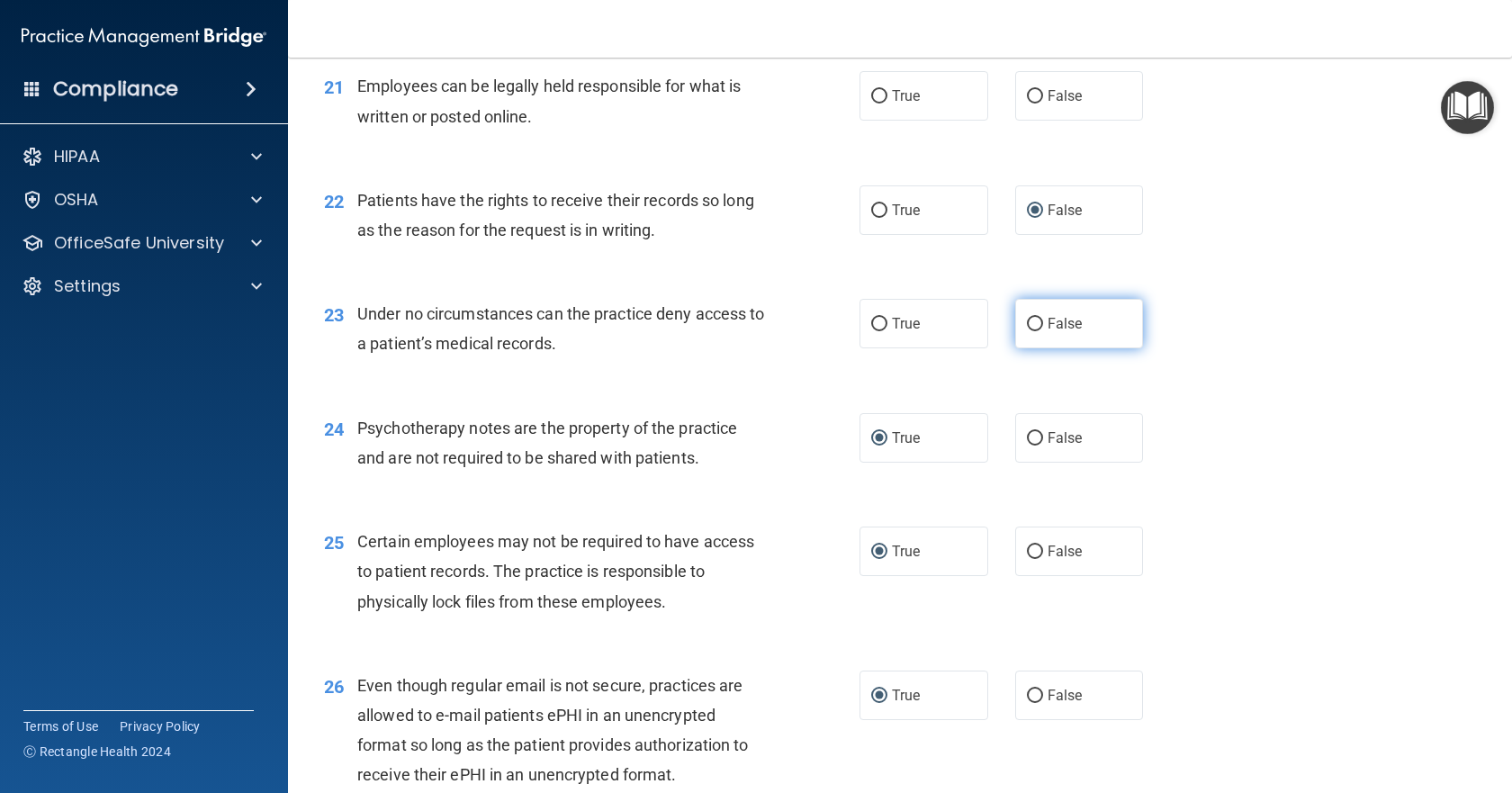
click at [1027, 331] on input "False" at bounding box center [1035, 325] width 16 height 14
radio input "true"
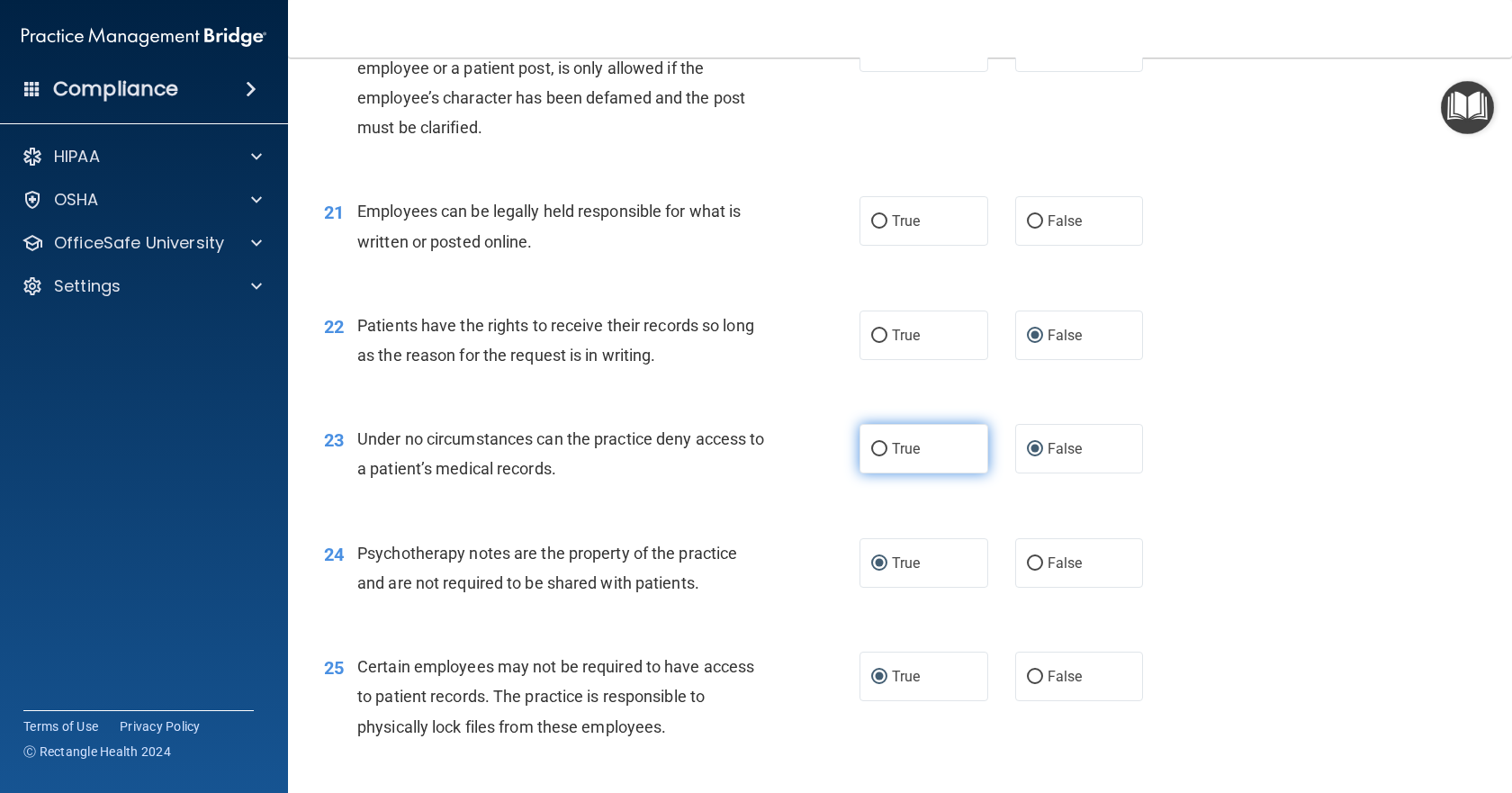
scroll to position [3155, 0]
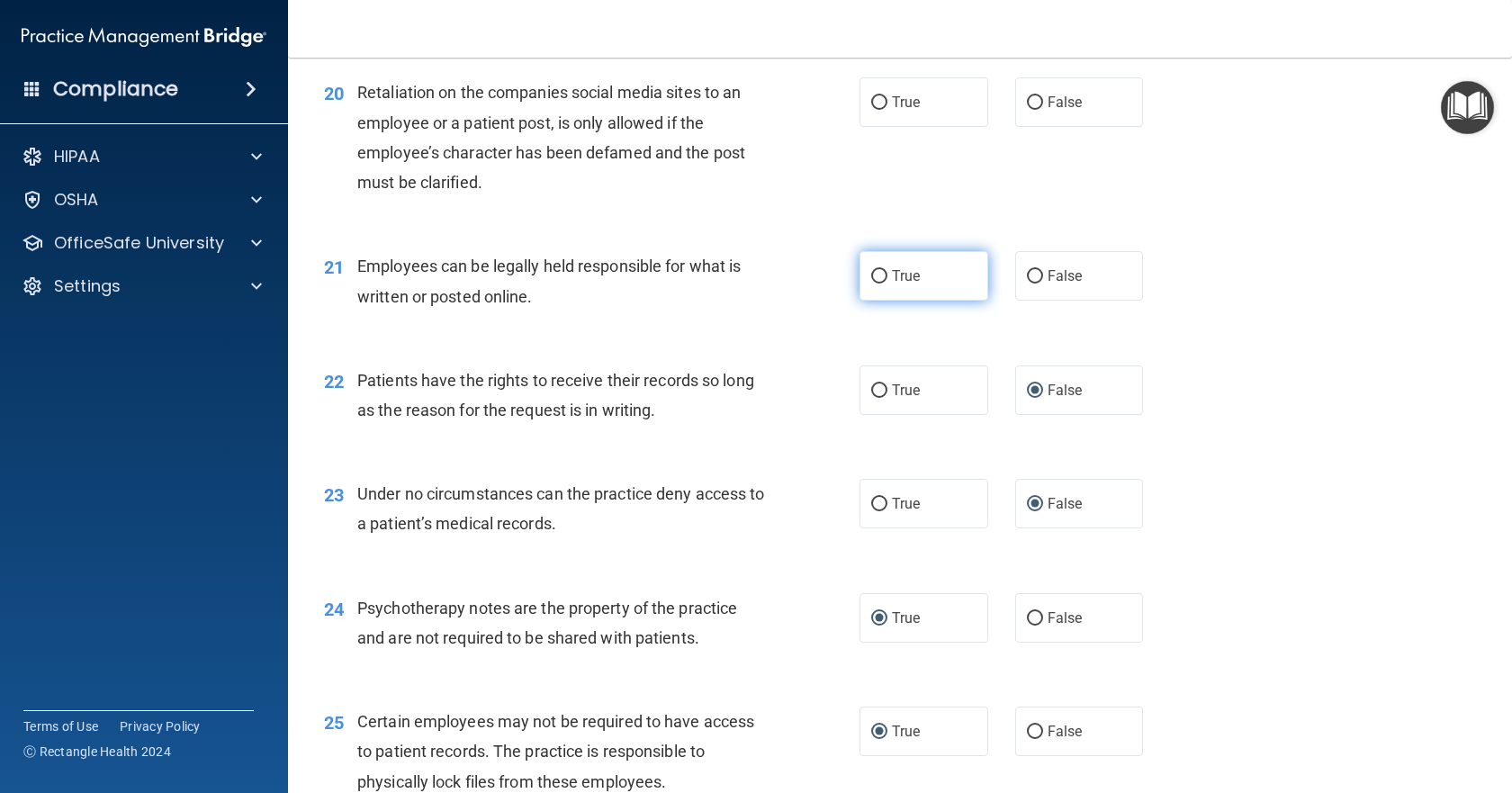
click at [873, 283] on input "True" at bounding box center [880, 277] width 16 height 14
radio input "true"
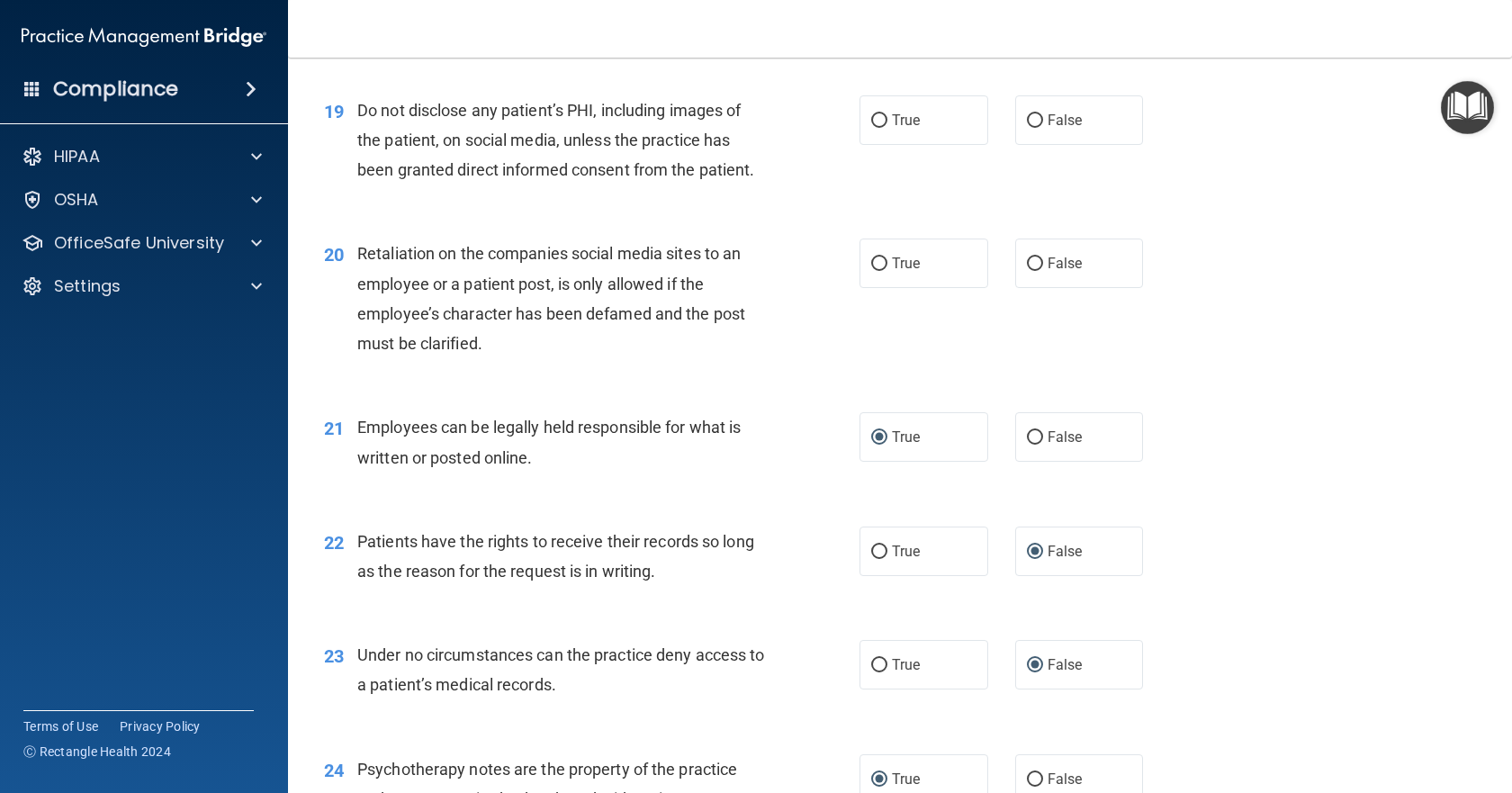
scroll to position [2974, 0]
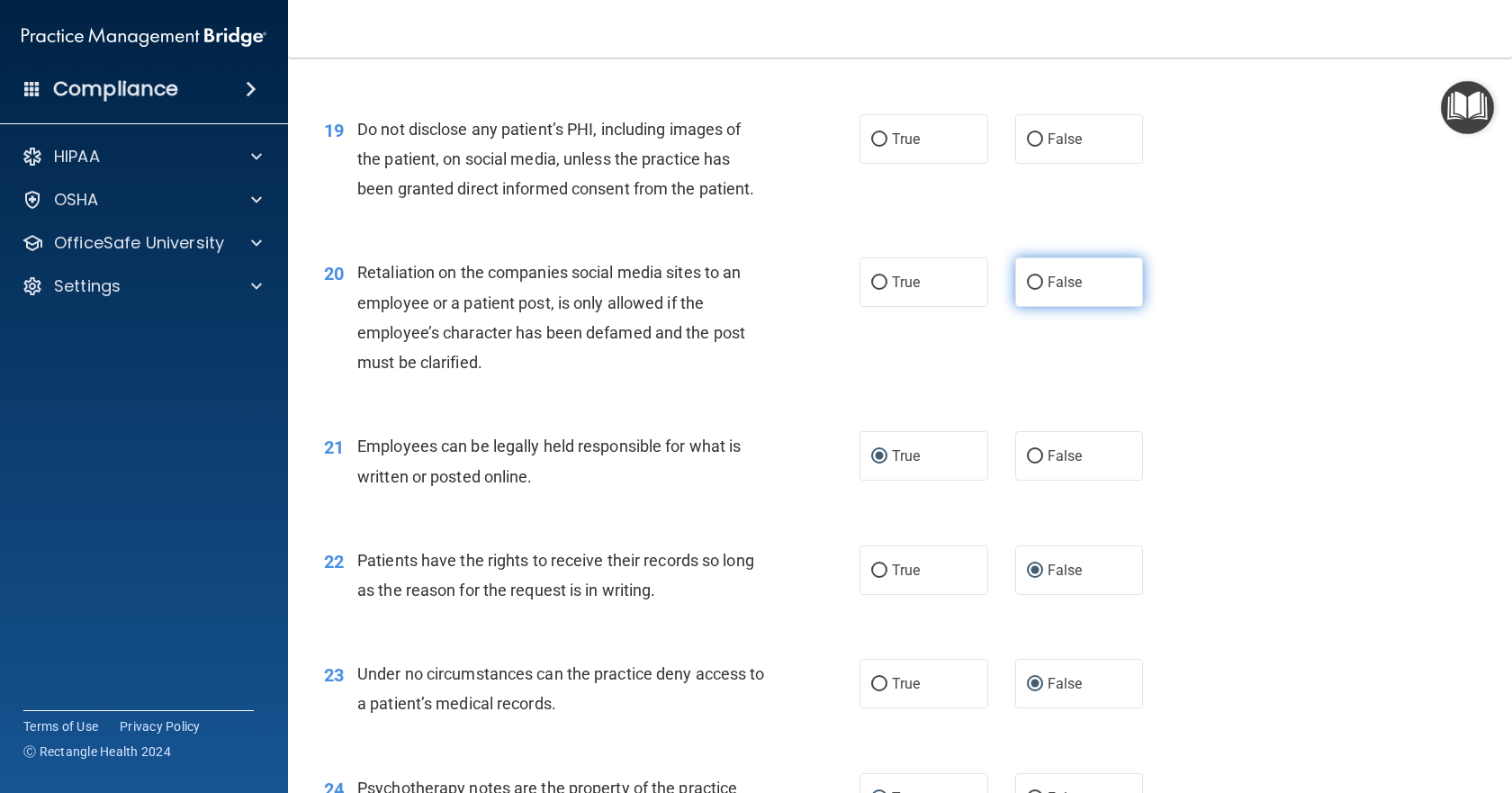
click at [1035, 307] on label "False" at bounding box center [1079, 282] width 129 height 50
click at [1035, 290] on input "False" at bounding box center [1035, 283] width 16 height 14
radio input "true"
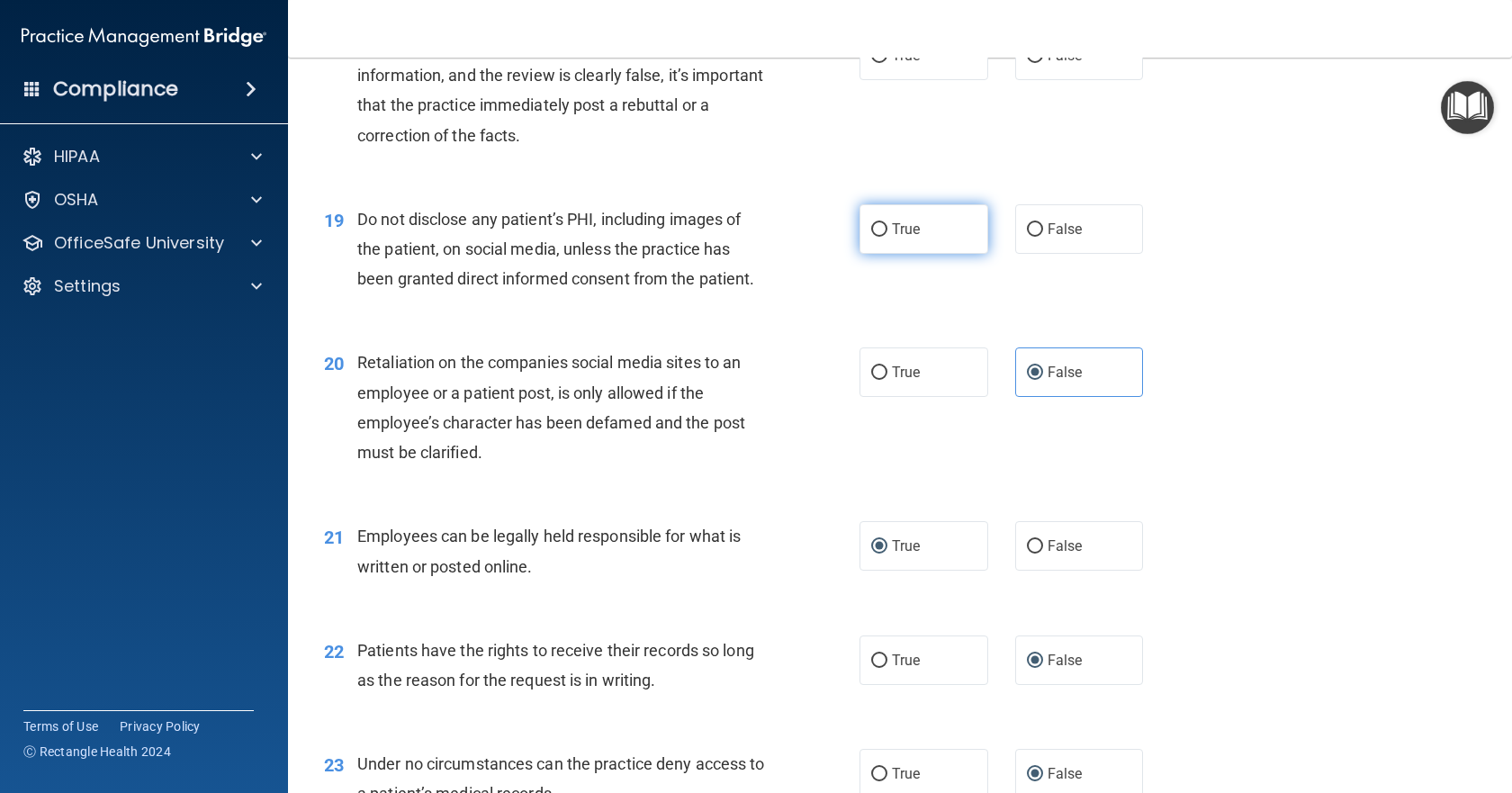
click at [872, 236] on input "True" at bounding box center [880, 230] width 16 height 14
radio input "true"
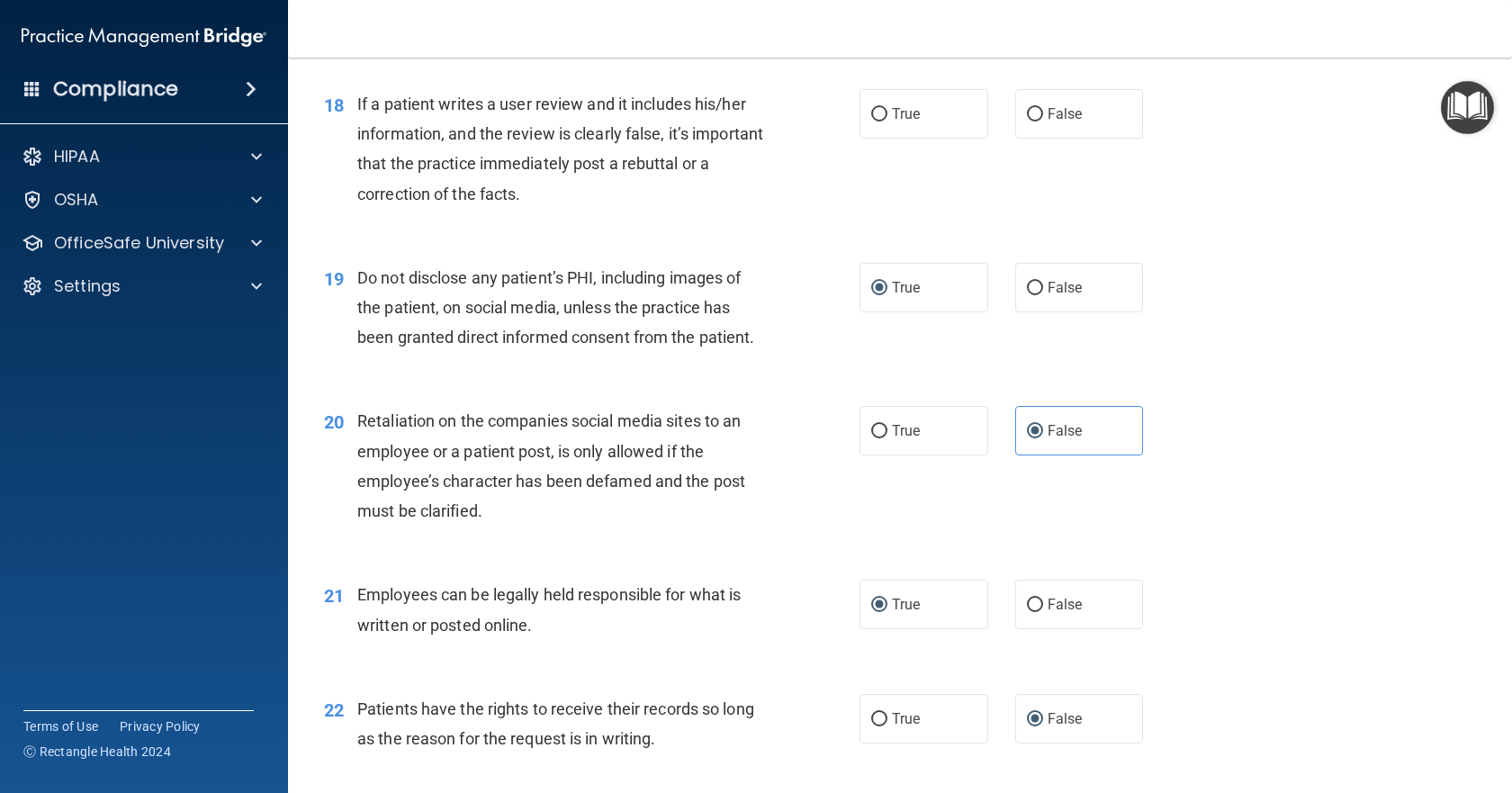
scroll to position [2795, 0]
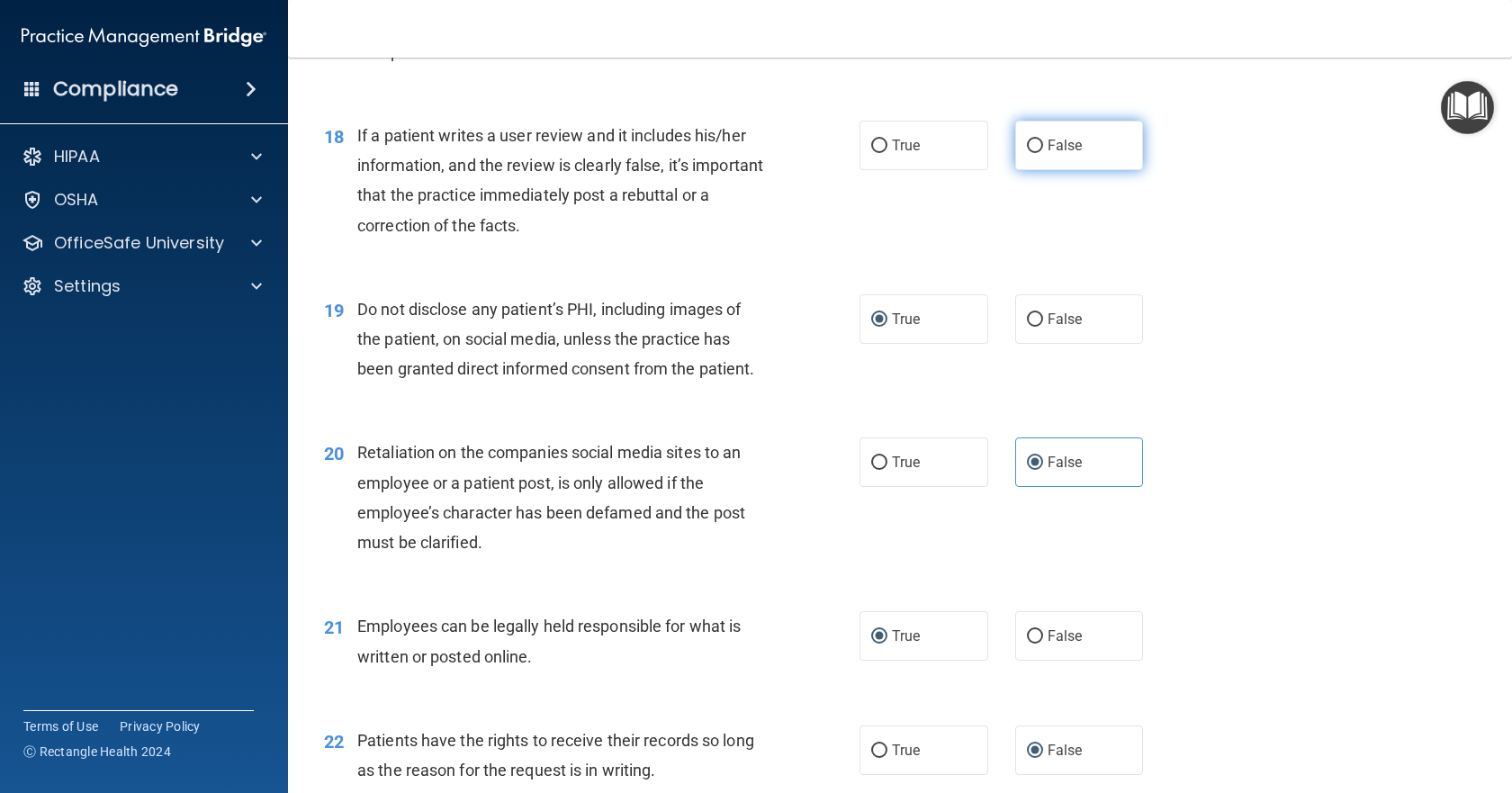
click at [1035, 171] on label "False" at bounding box center [1079, 146] width 129 height 50
click at [1035, 153] on input "False" at bounding box center [1035, 147] width 16 height 14
radio input "true"
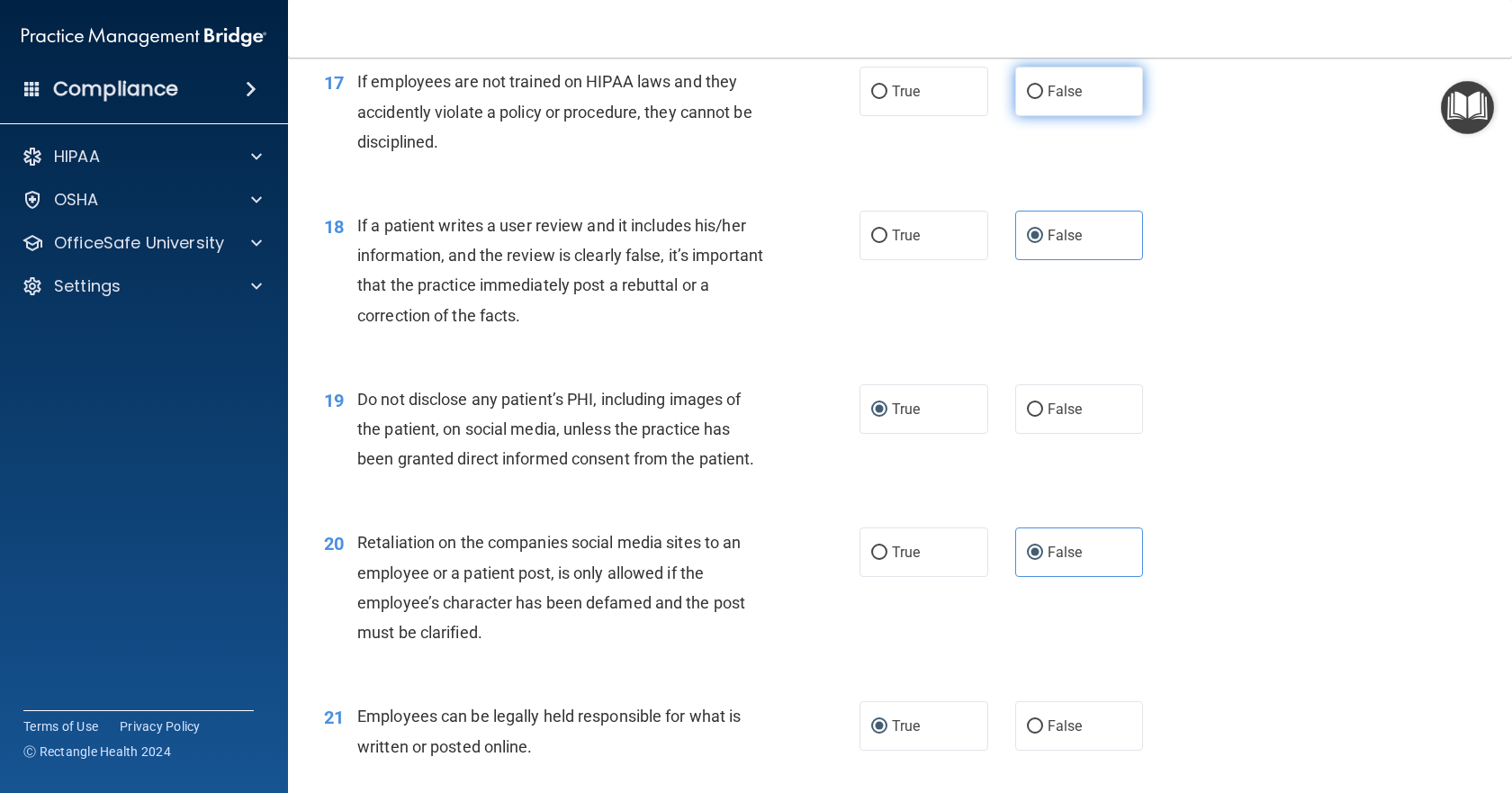
click at [1030, 99] on input "False" at bounding box center [1035, 93] width 16 height 14
radio input "true"
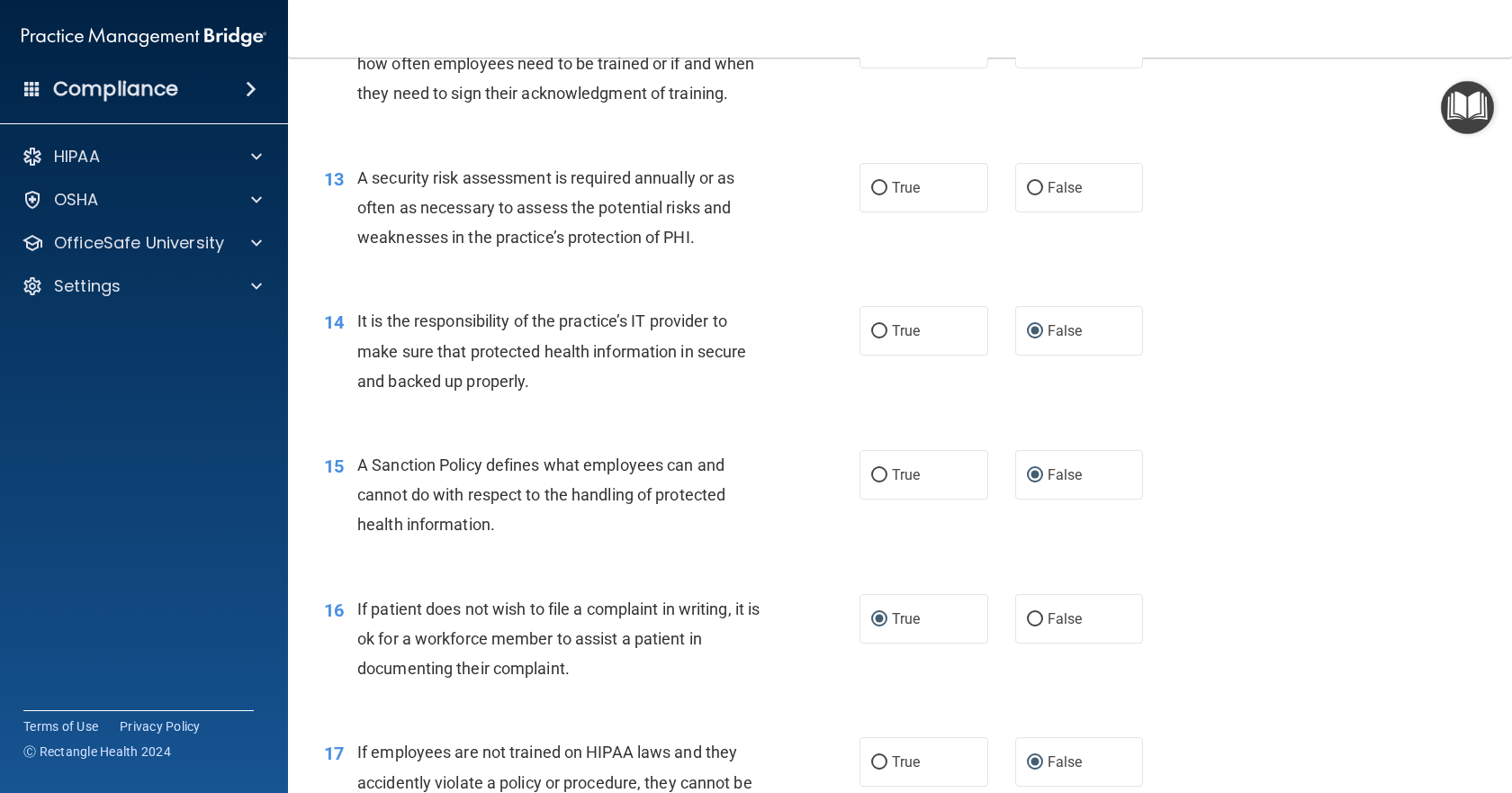
scroll to position [1984, 0]
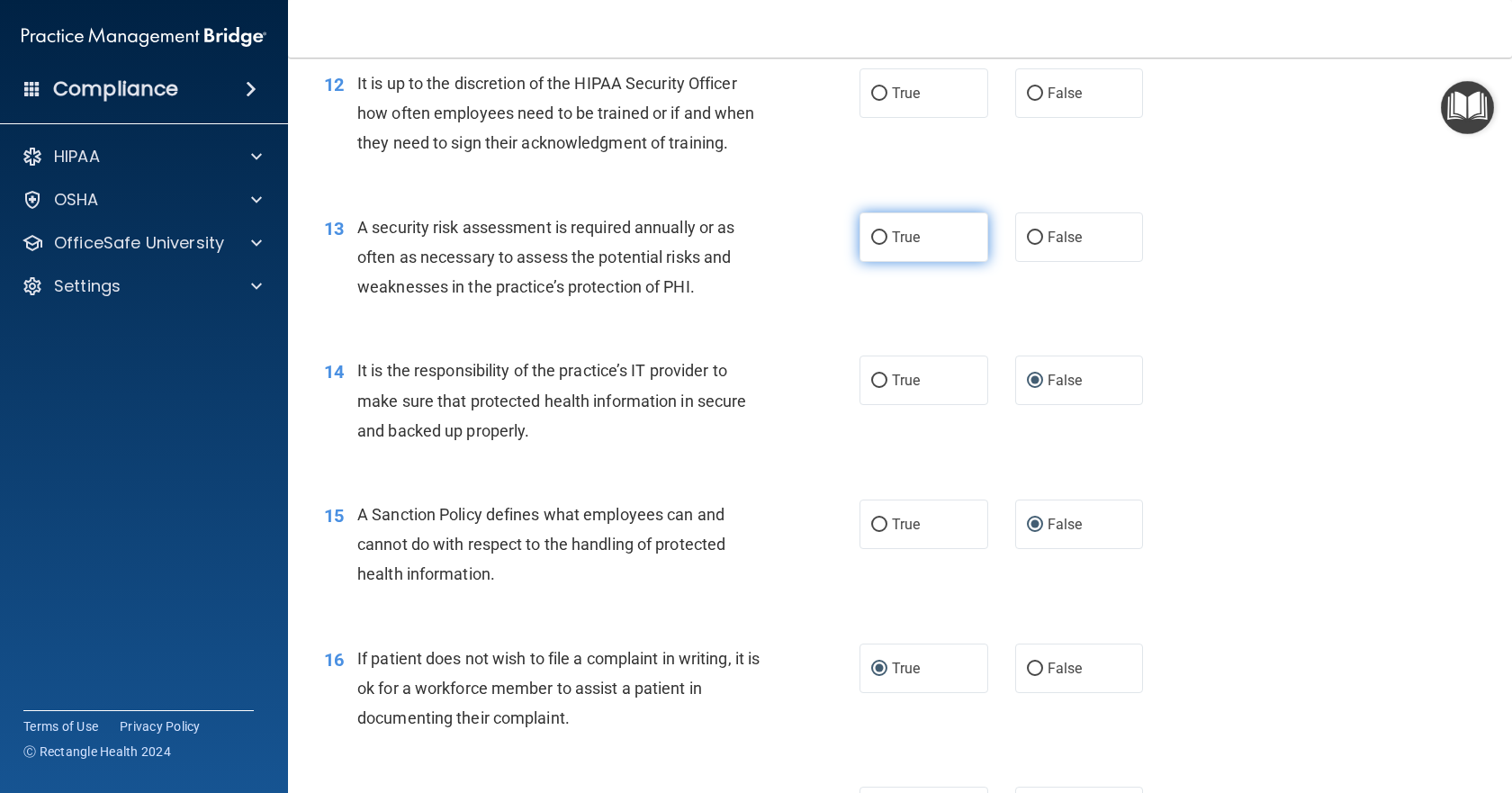
click at [872, 244] on input "True" at bounding box center [880, 238] width 16 height 14
radio input "true"
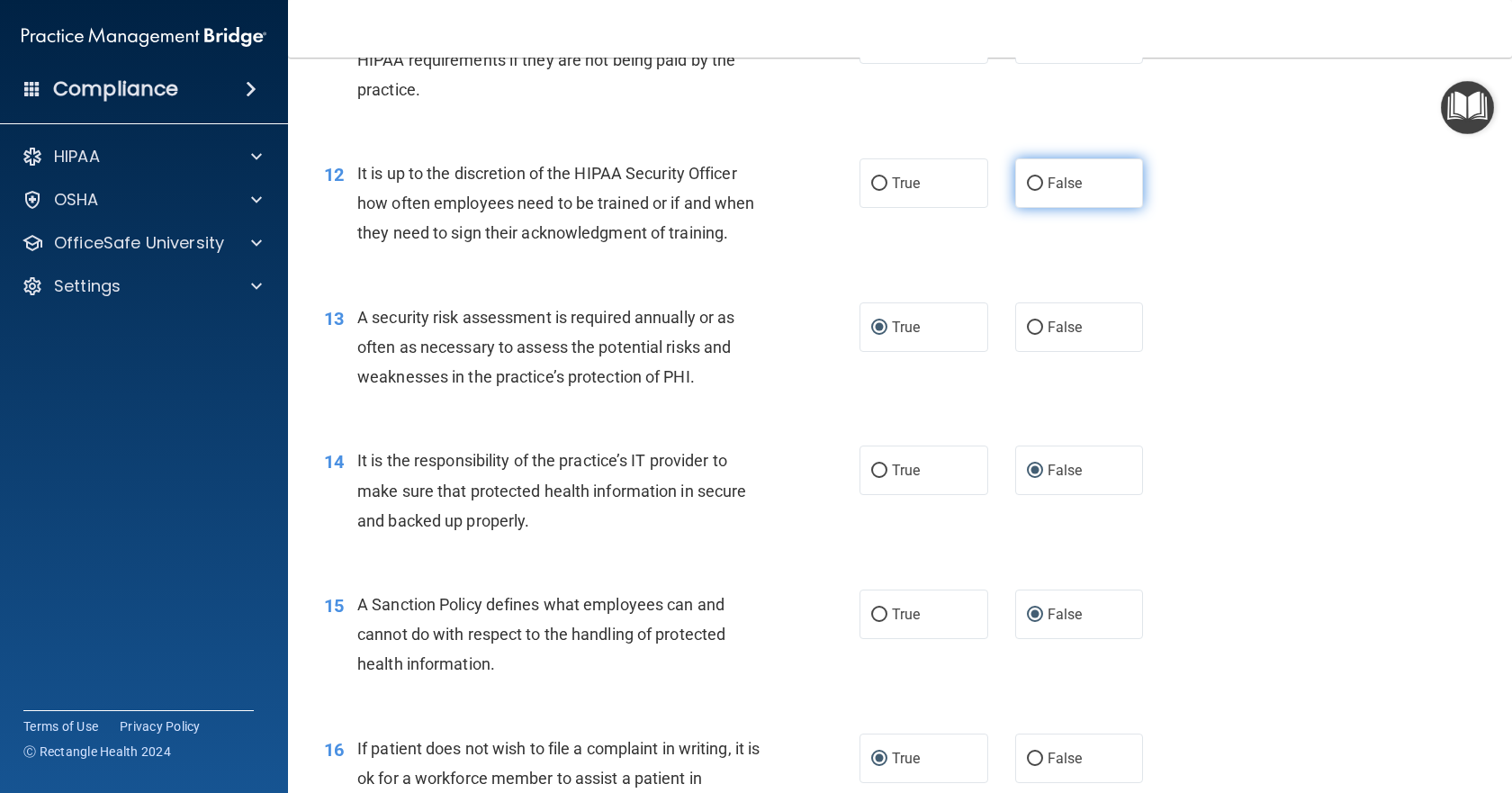
click at [1027, 191] on input "False" at bounding box center [1035, 185] width 16 height 14
radio input "true"
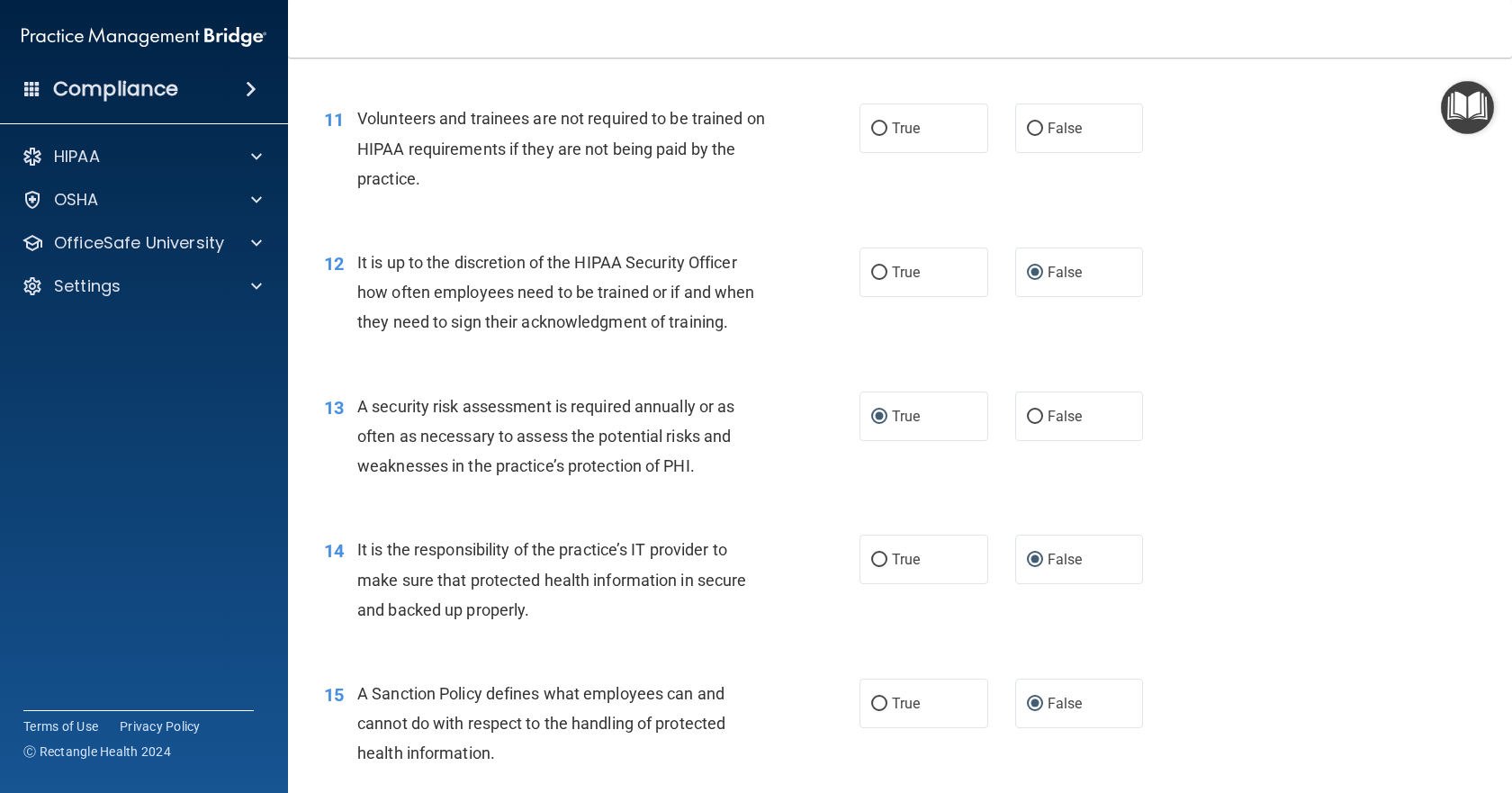
scroll to position [1804, 0]
click at [1029, 137] on input "False" at bounding box center [1035, 131] width 16 height 14
radio input "true"
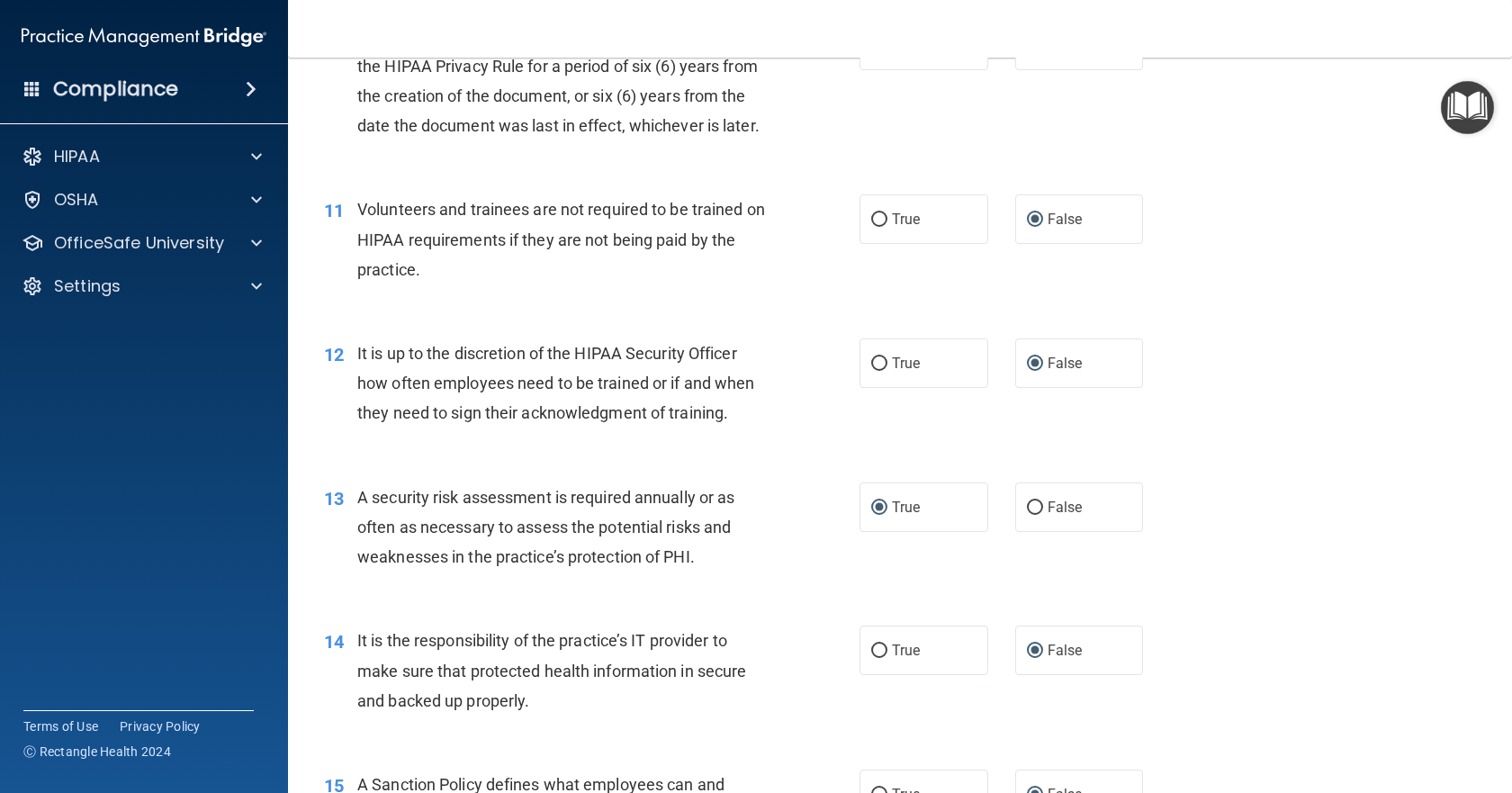
scroll to position [1624, 0]
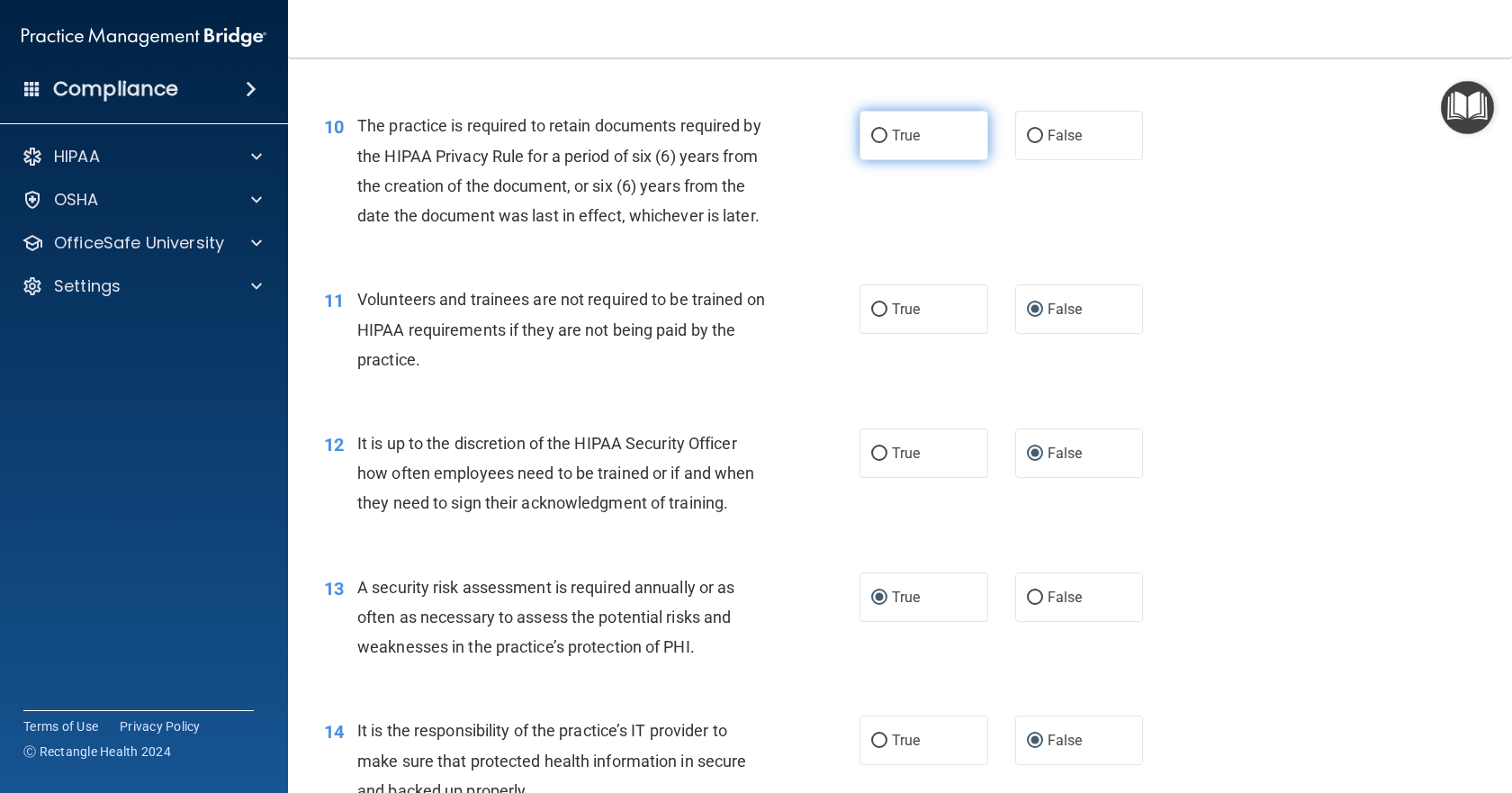
click at [872, 144] on input "True" at bounding box center [880, 137] width 16 height 14
radio input "true"
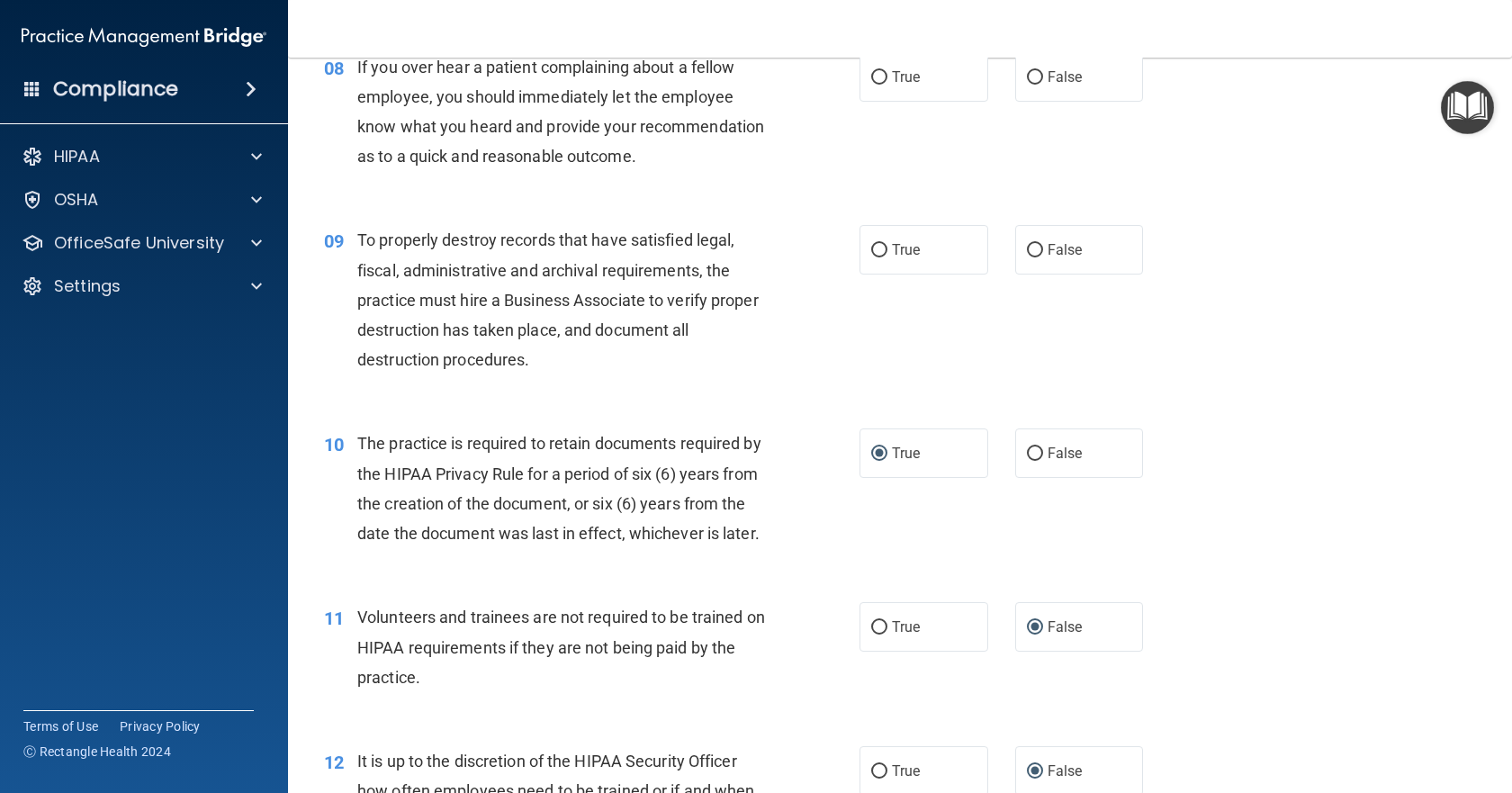
scroll to position [1264, 0]
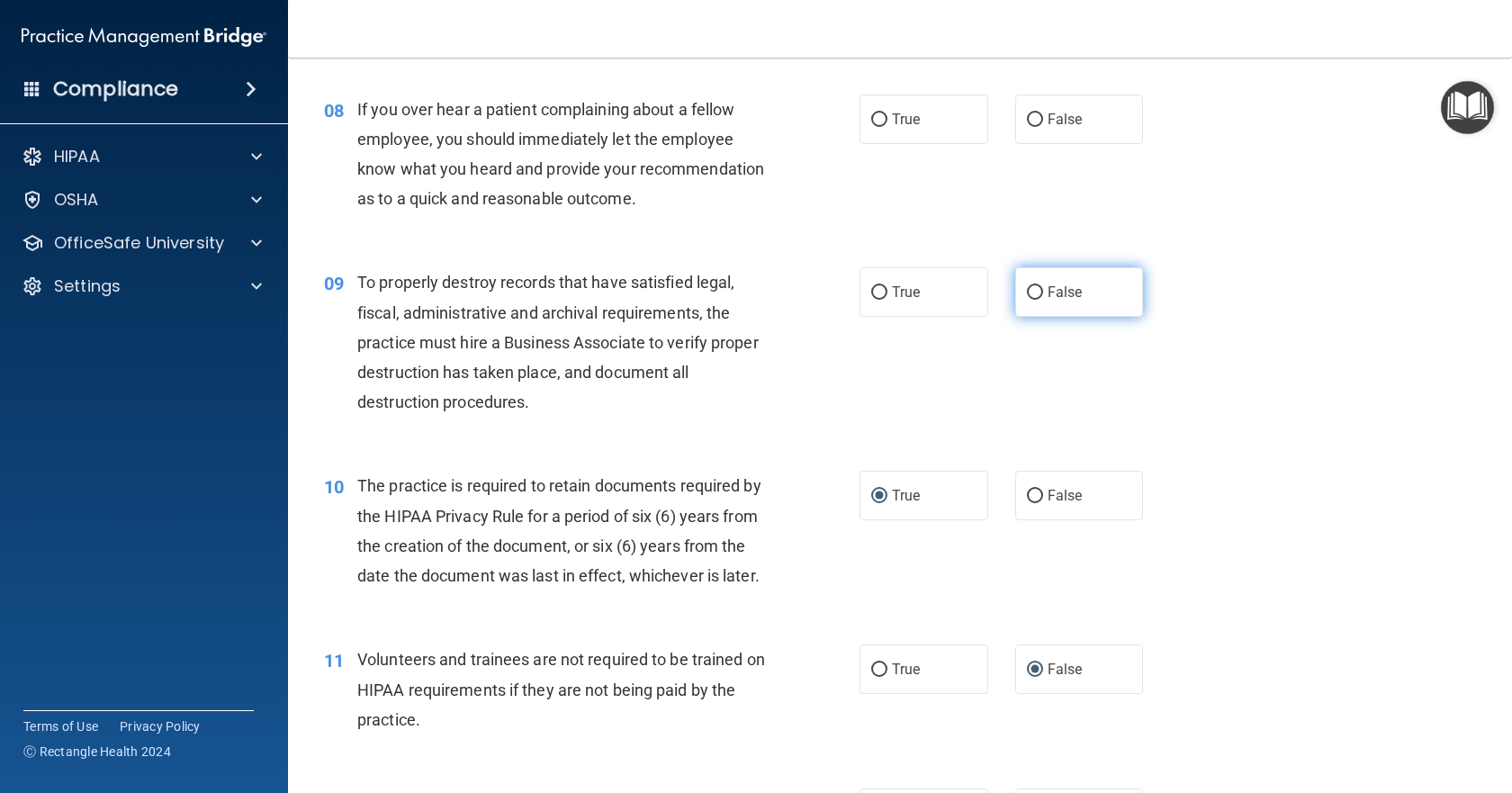
click at [1027, 300] on input "False" at bounding box center [1035, 293] width 16 height 14
radio input "true"
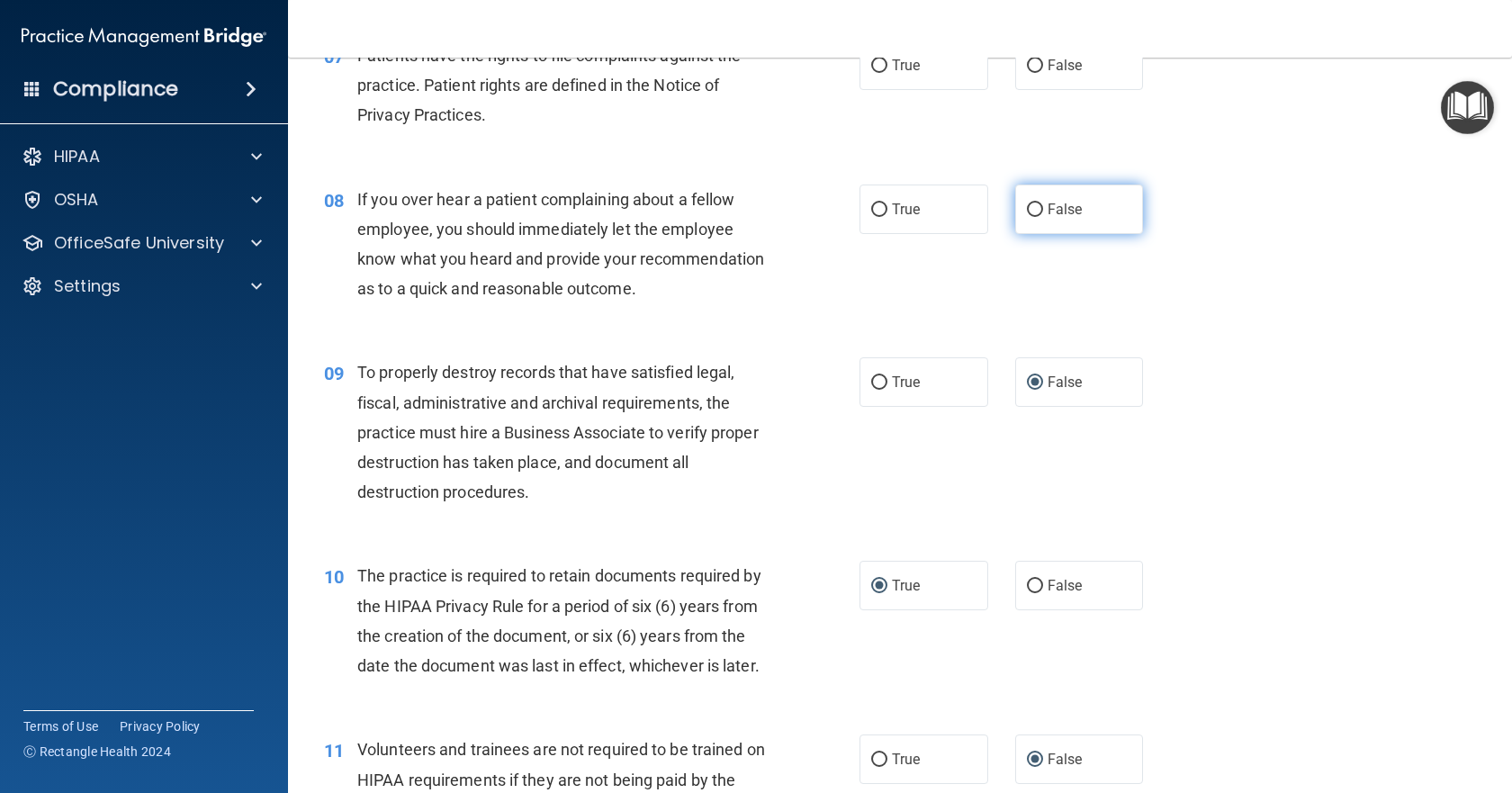
click at [1027, 211] on input "False" at bounding box center [1035, 210] width 16 height 14
radio input "true"
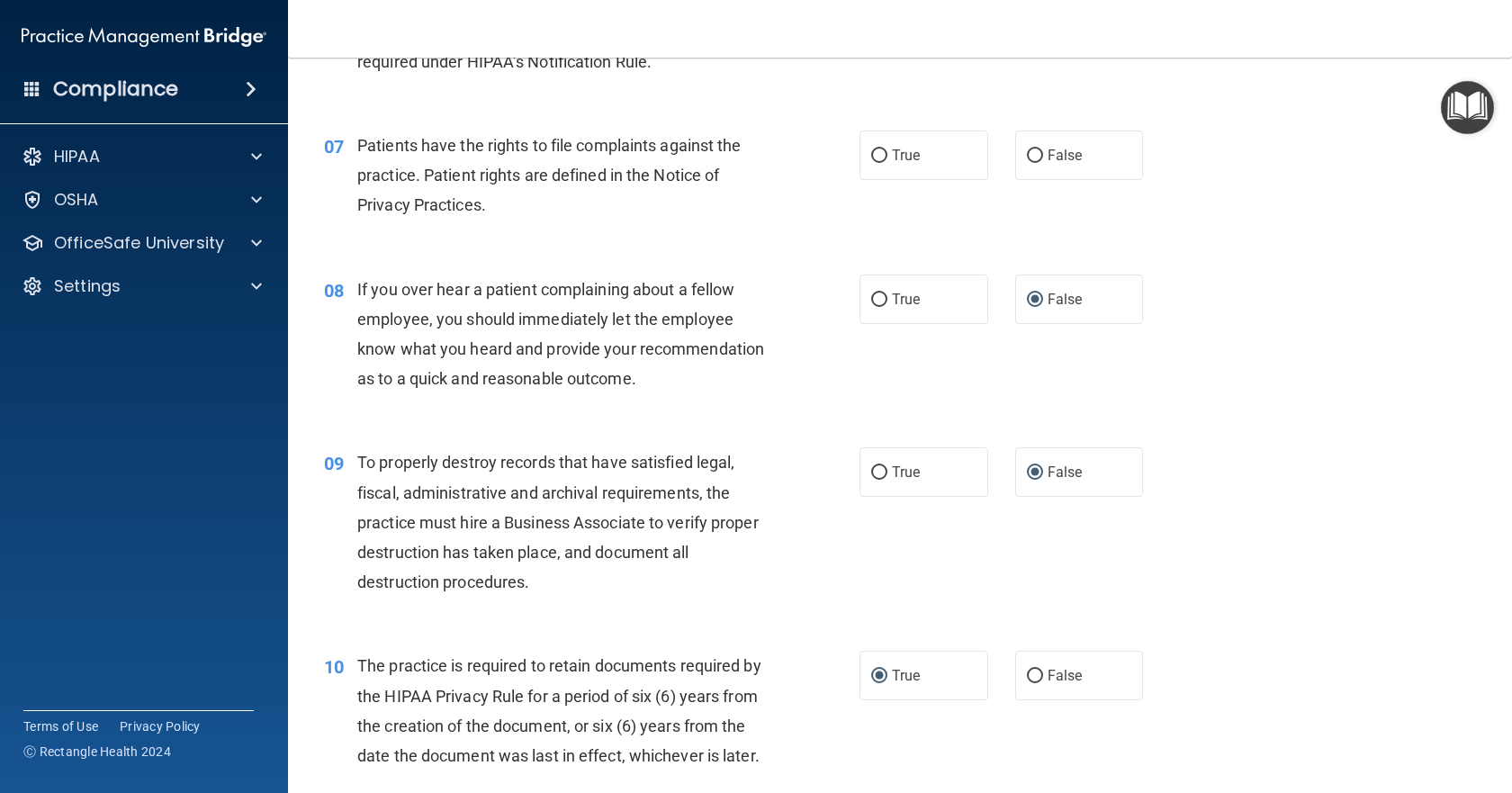
scroll to position [993, 0]
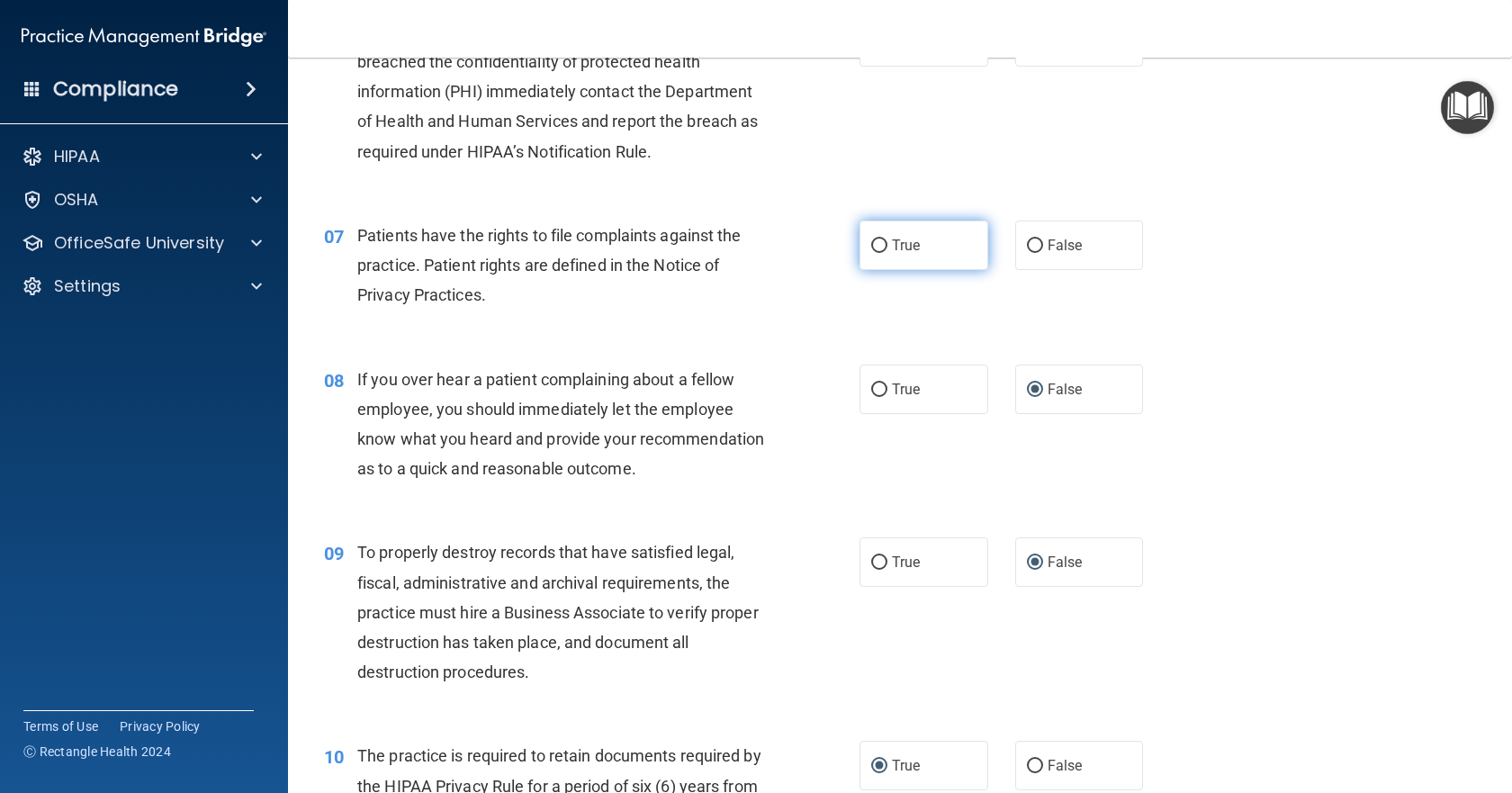
click at [876, 249] on input "True" at bounding box center [880, 246] width 16 height 14
radio input "true"
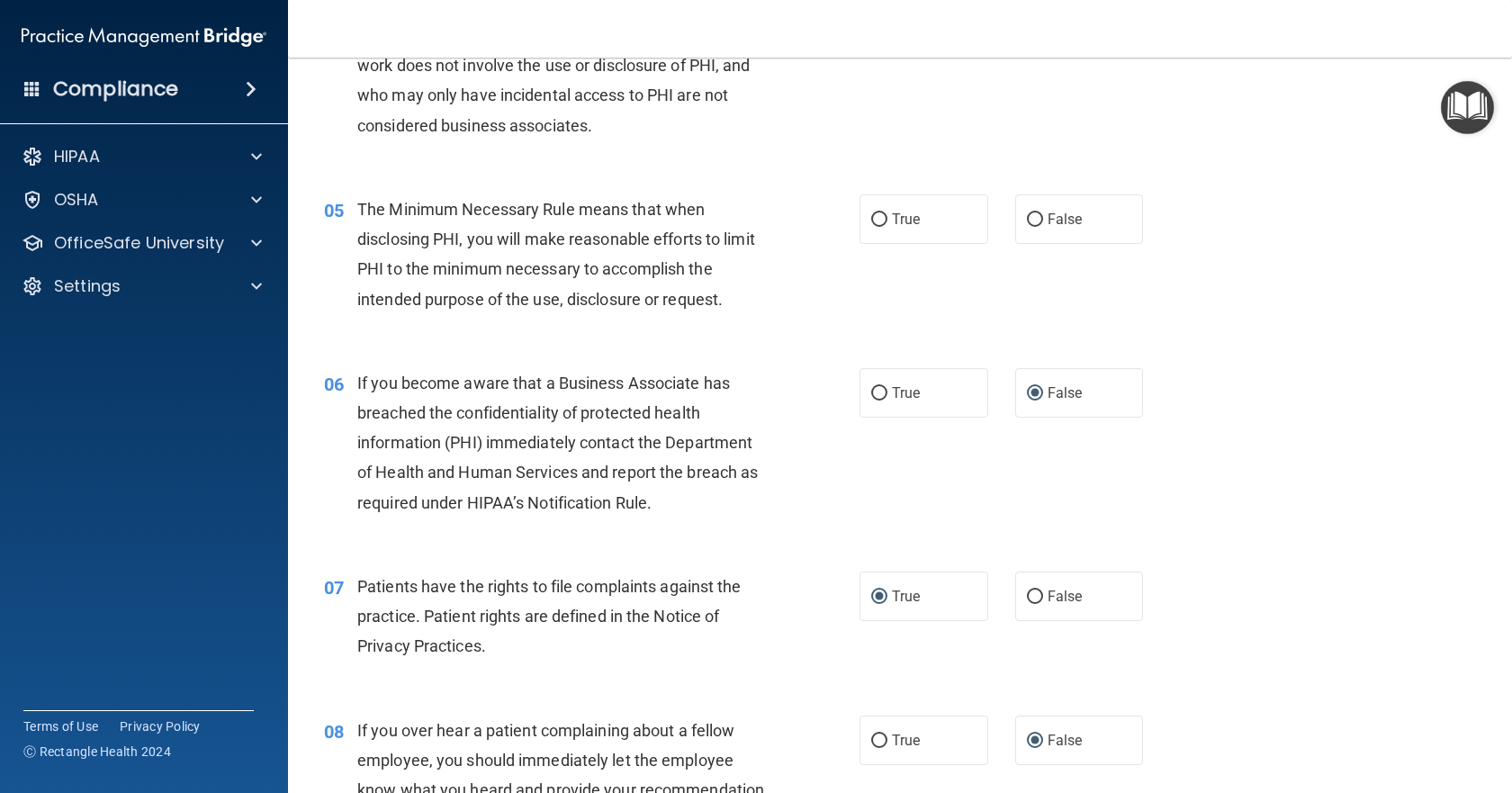
scroll to position [633, 0]
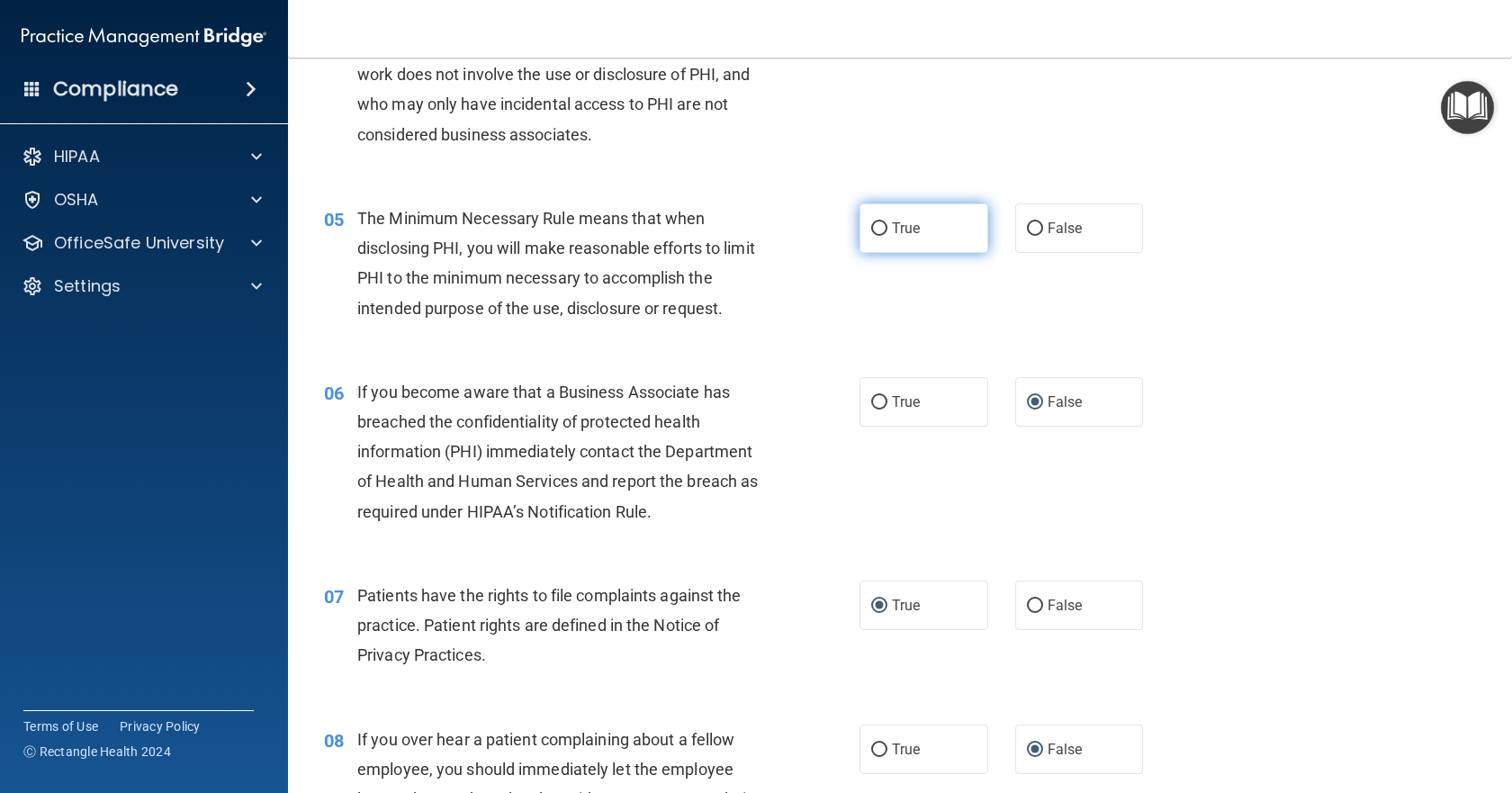
click at [882, 221] on label "True" at bounding box center [924, 228] width 129 height 50
click at [882, 222] on input "True" at bounding box center [880, 229] width 16 height 14
radio input "true"
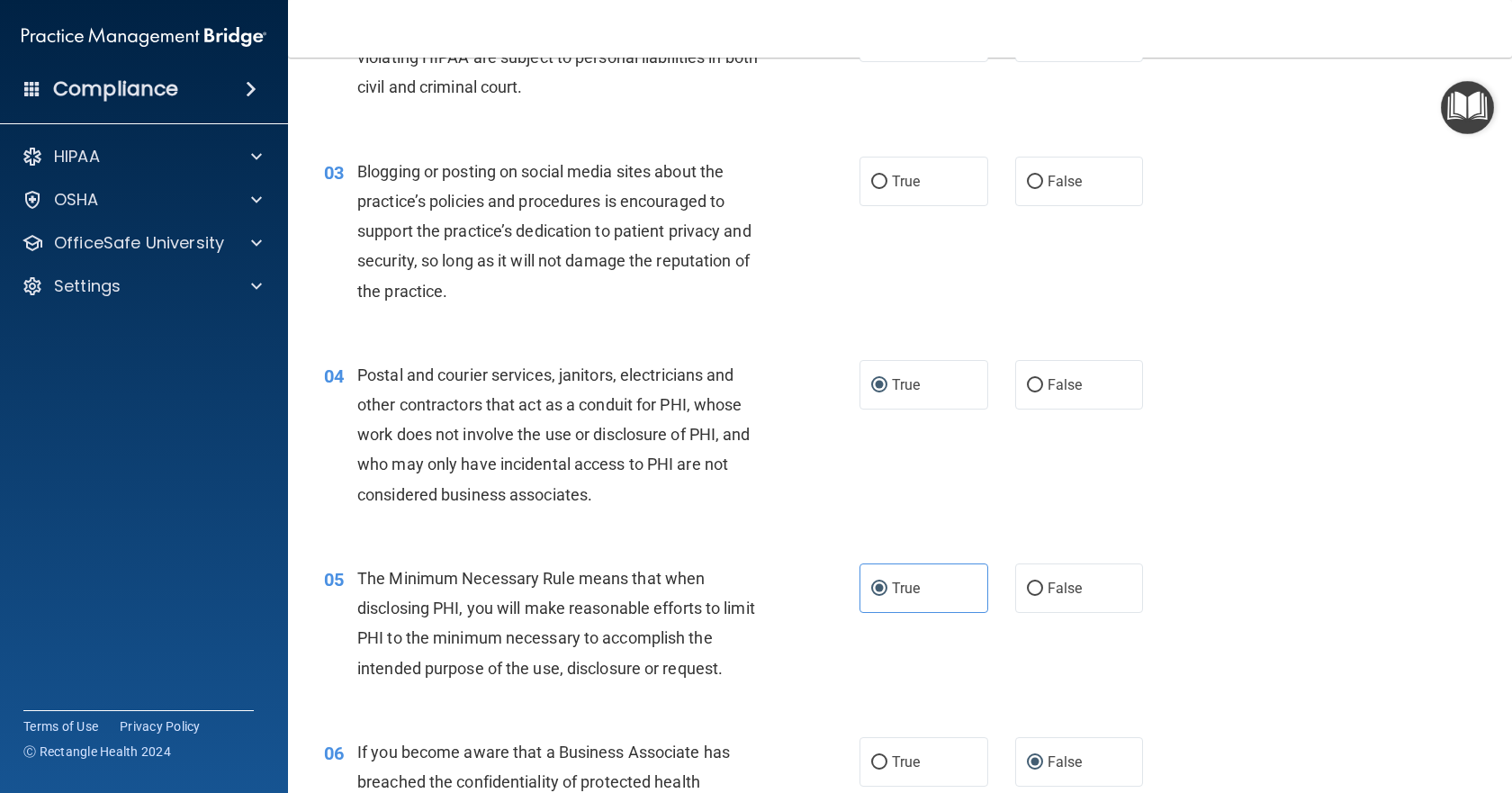
scroll to position [184, 0]
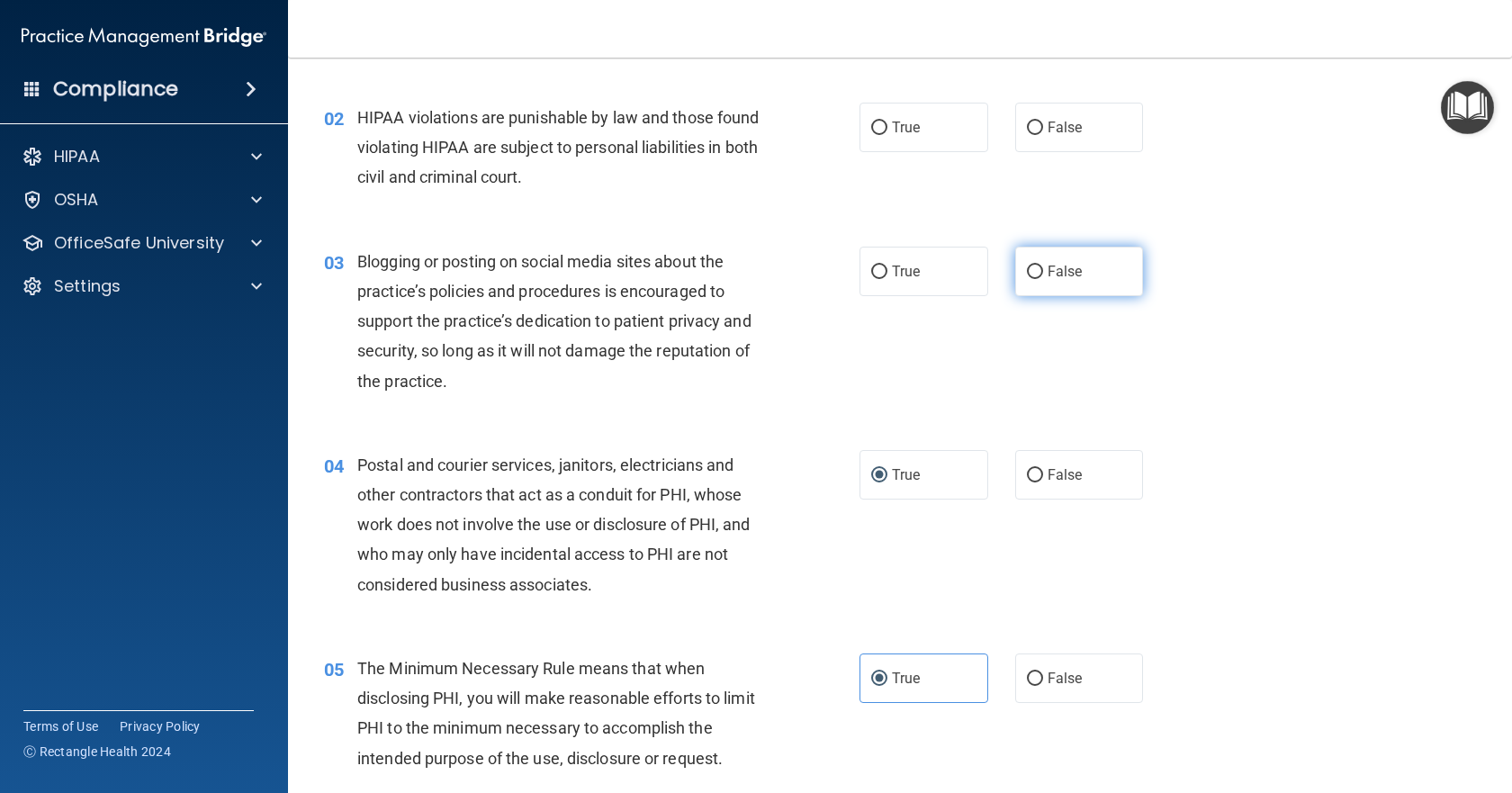
click at [1027, 271] on input "False" at bounding box center [1035, 272] width 16 height 14
radio input "true"
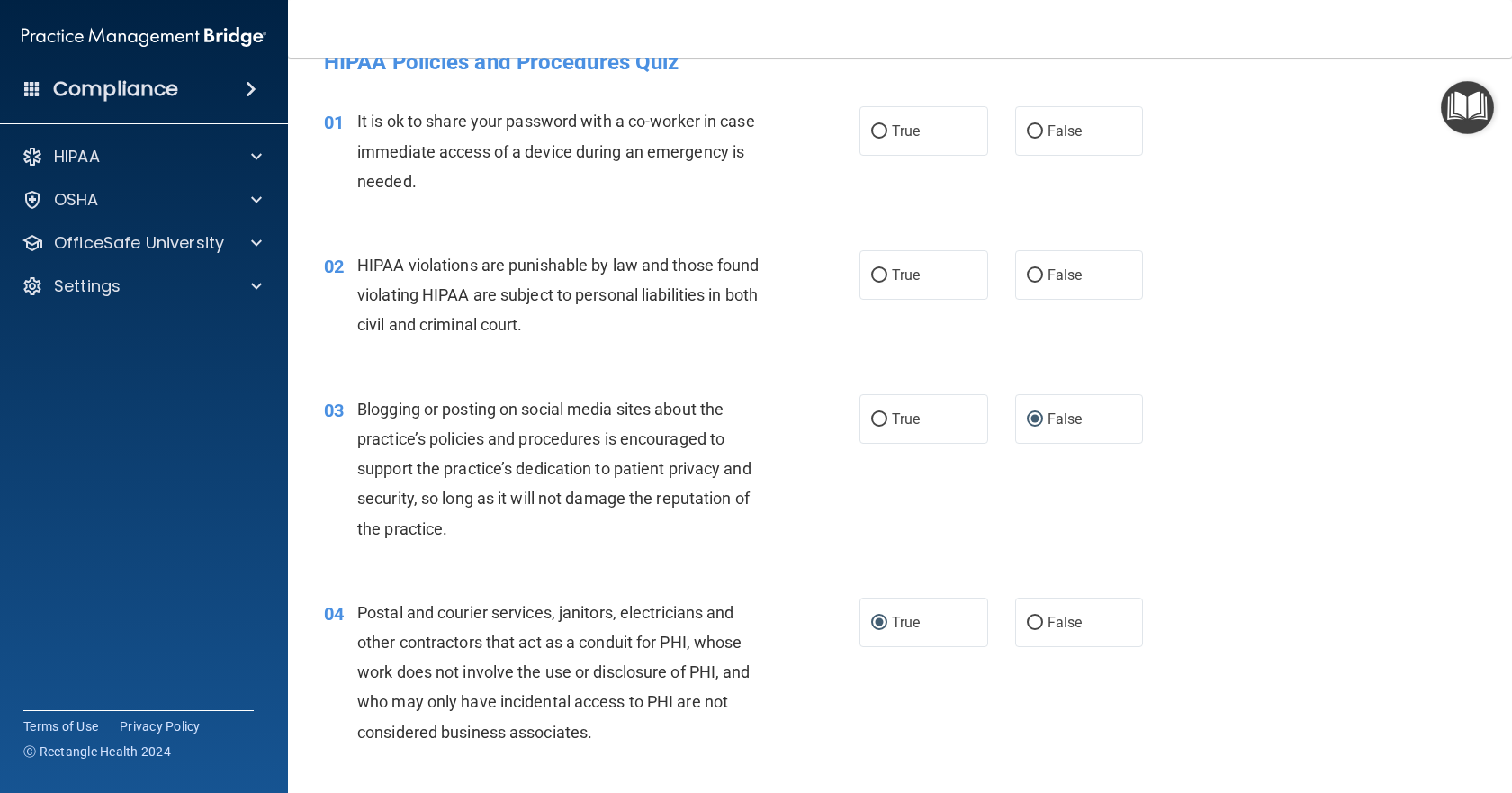
scroll to position [4, 0]
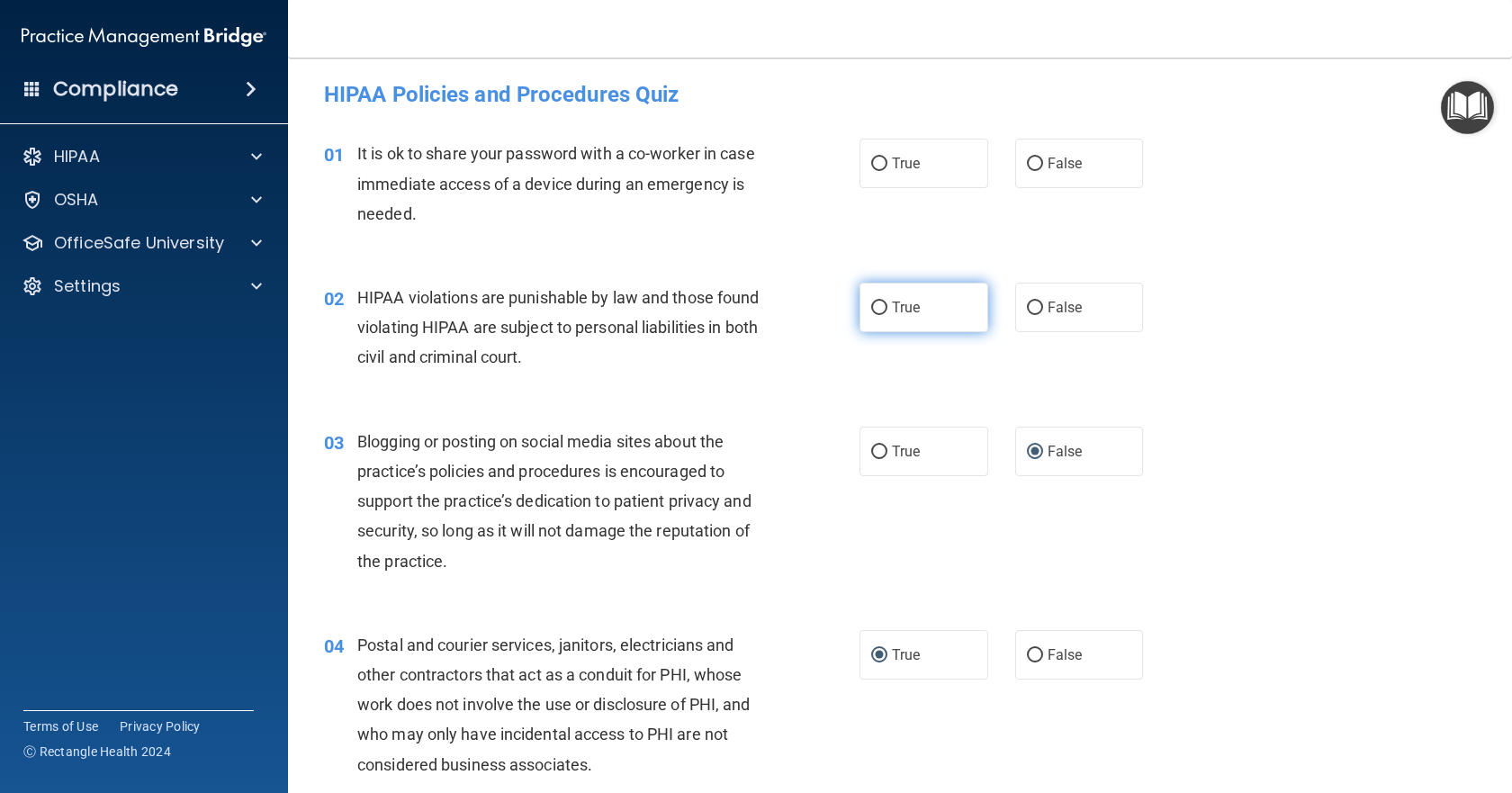
click at [878, 307] on input "True" at bounding box center [880, 308] width 16 height 14
radio input "true"
click at [1027, 162] on input "False" at bounding box center [1035, 165] width 16 height 14
radio input "true"
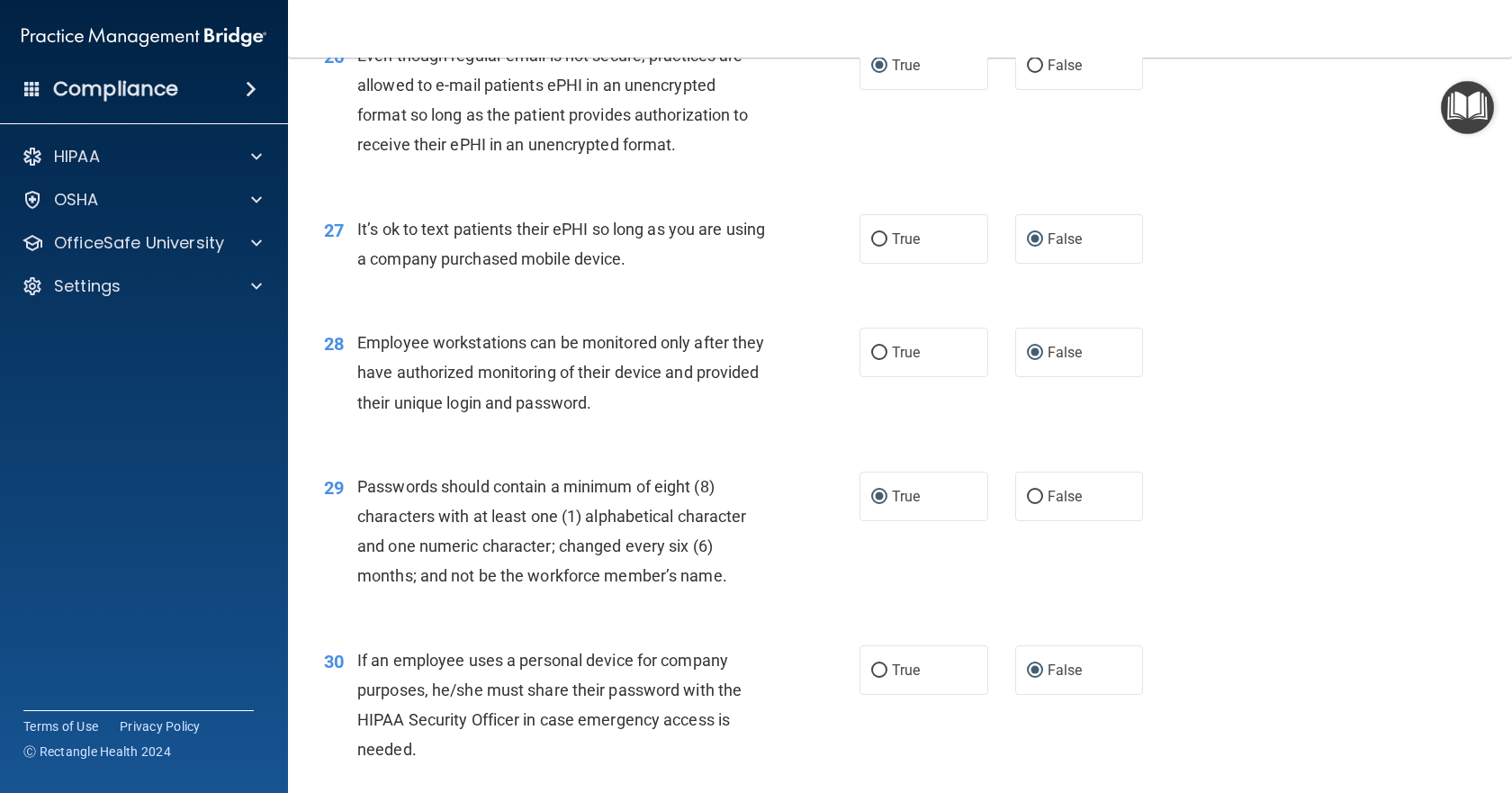
scroll to position [4145, 0]
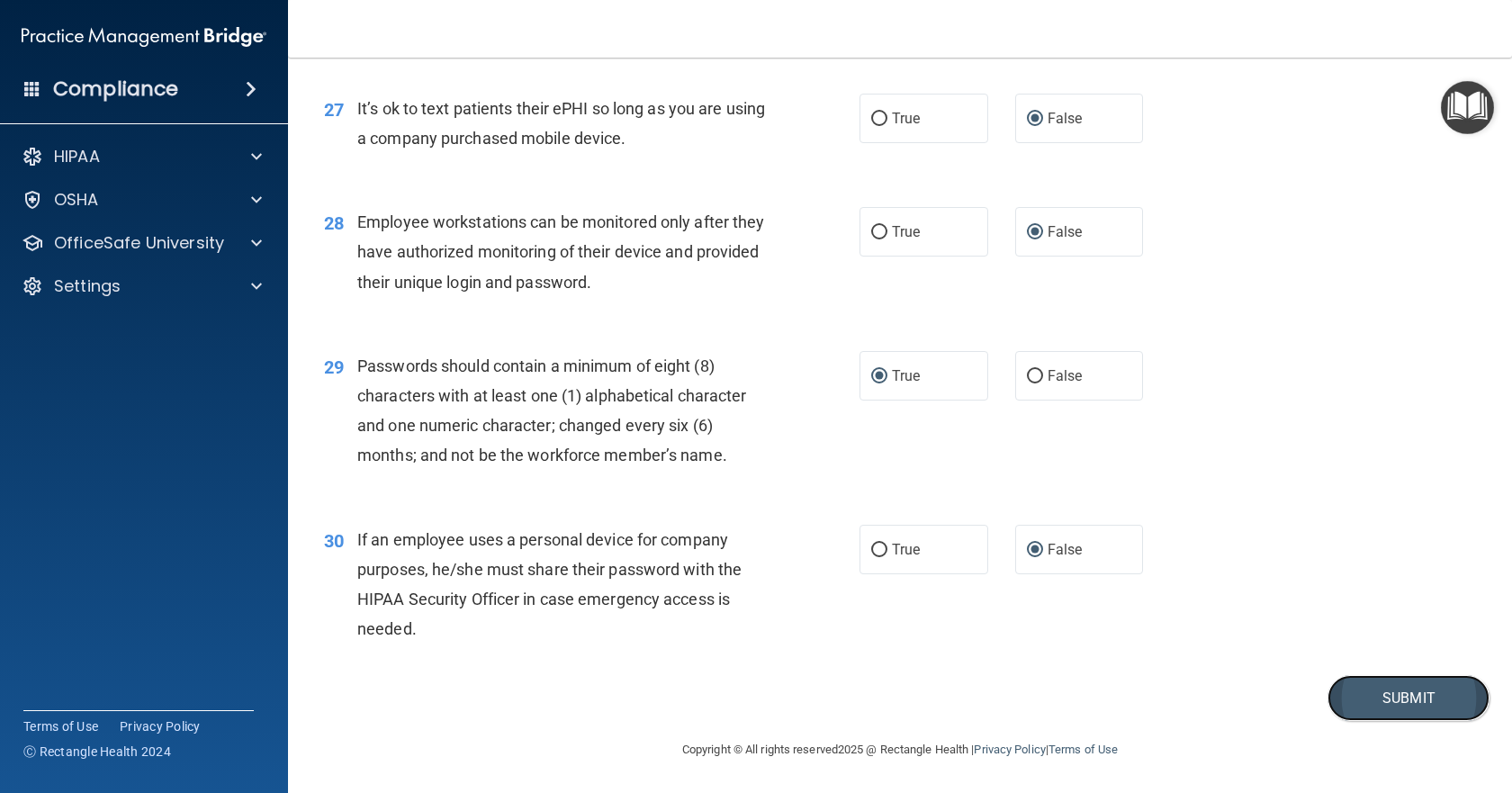
click at [1359, 700] on button "Submit" at bounding box center [1408, 698] width 162 height 46
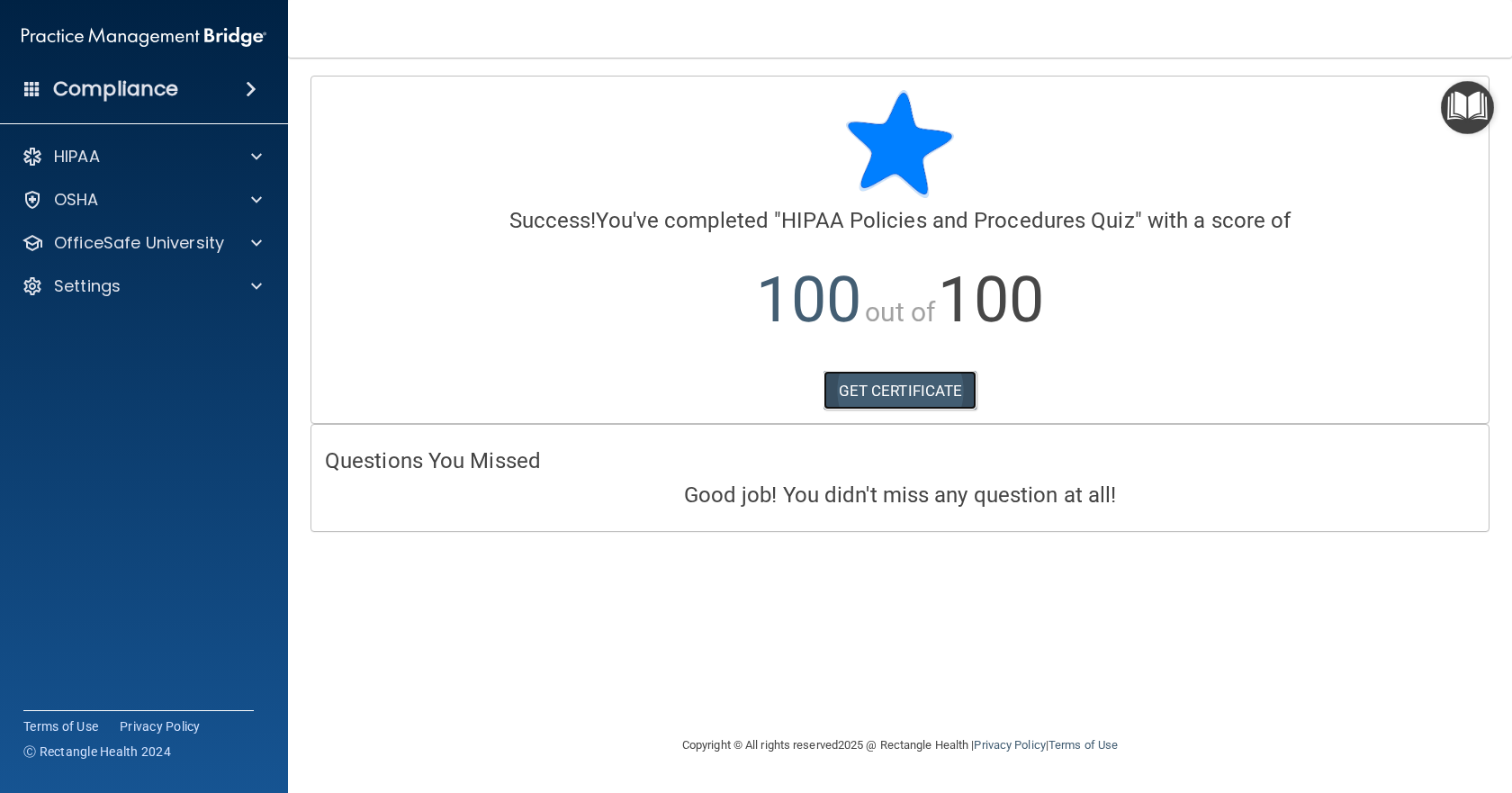
click at [926, 393] on link "GET CERTIFICATE" at bounding box center [901, 391] width 154 height 40
click at [252, 157] on span at bounding box center [256, 157] width 11 height 22
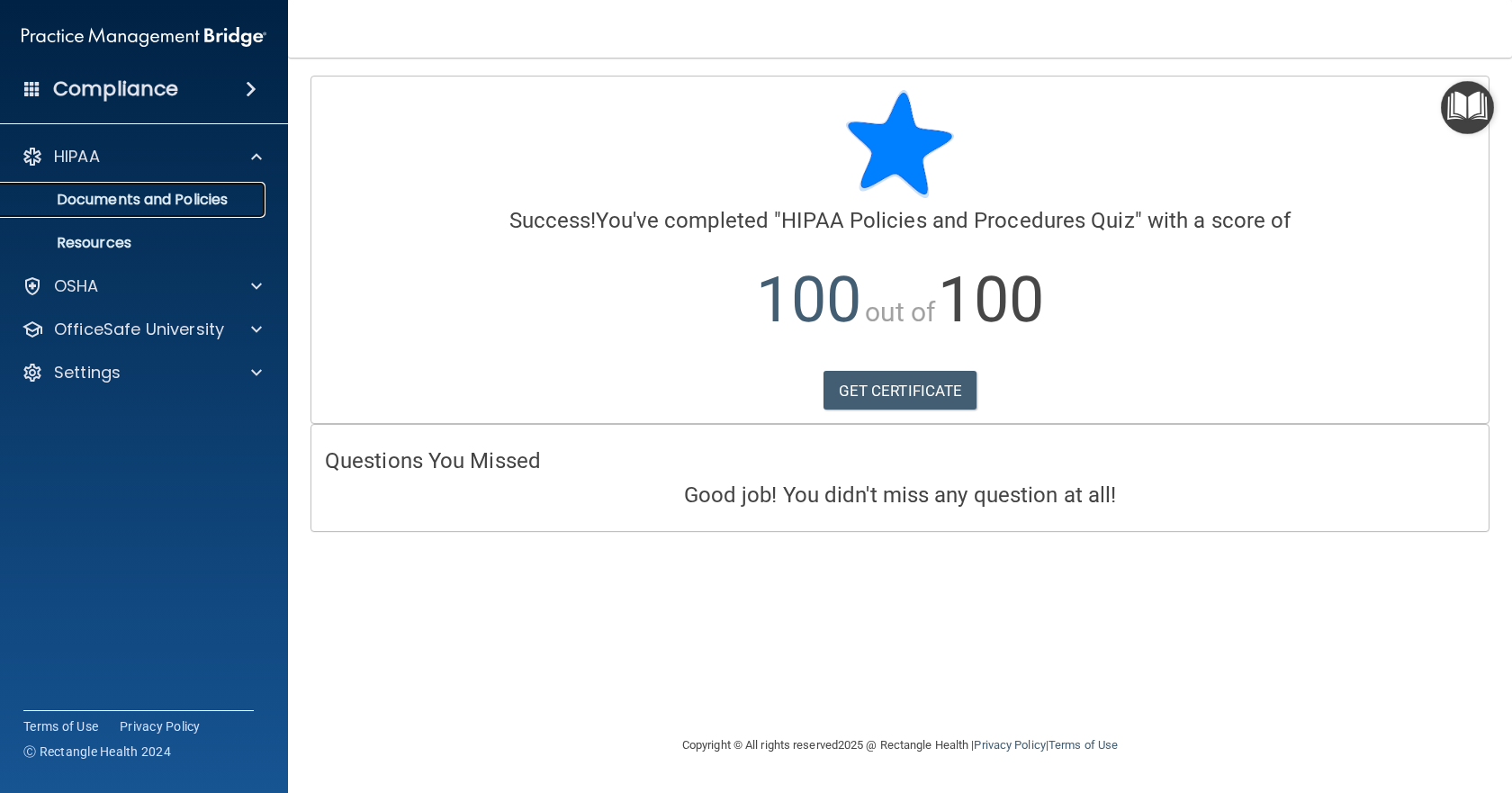
click at [187, 197] on p "Documents and Policies" at bounding box center [135, 199] width 245 height 18
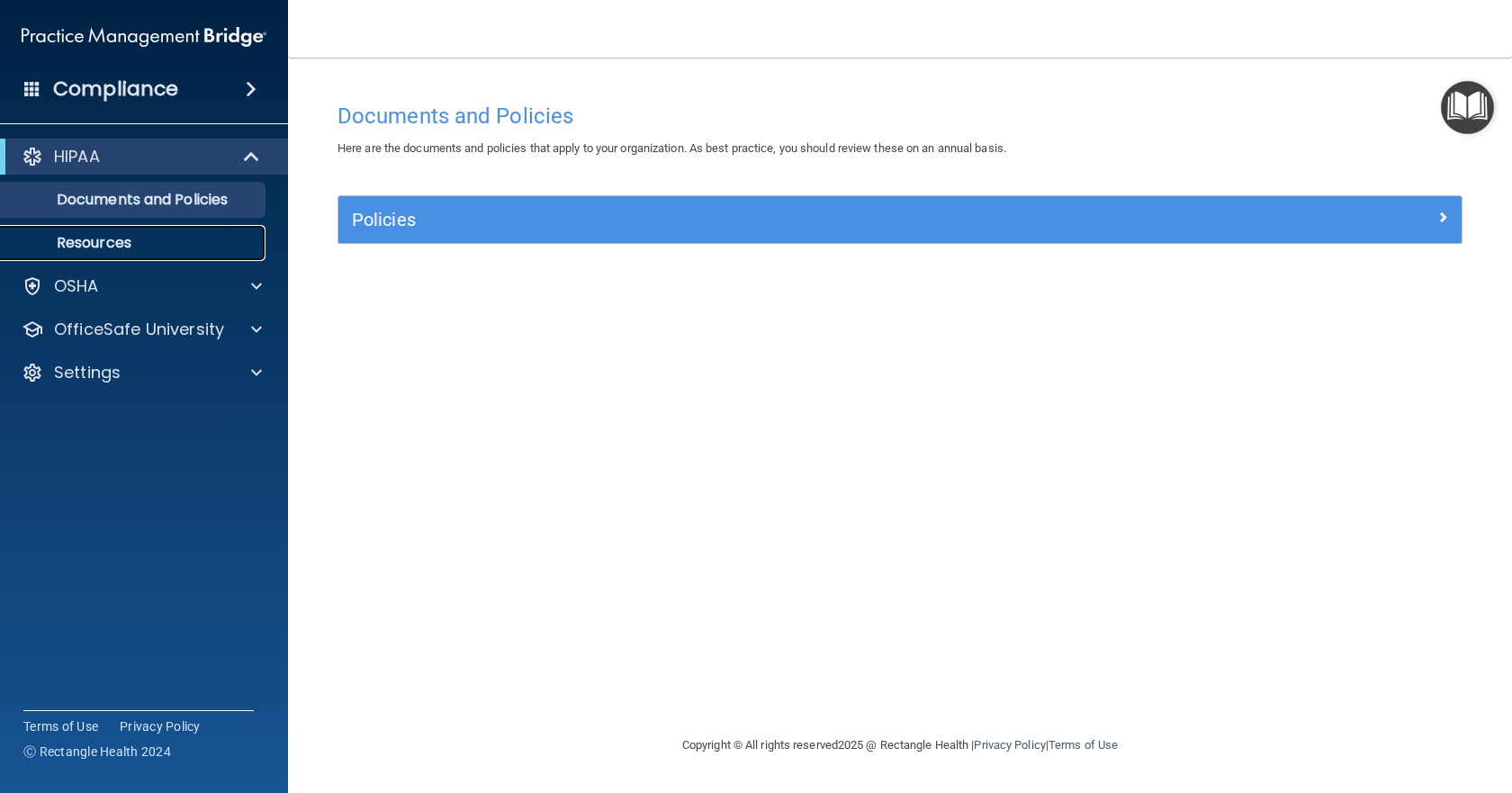
click at [139, 234] on p "Resources" at bounding box center [135, 243] width 245 height 18
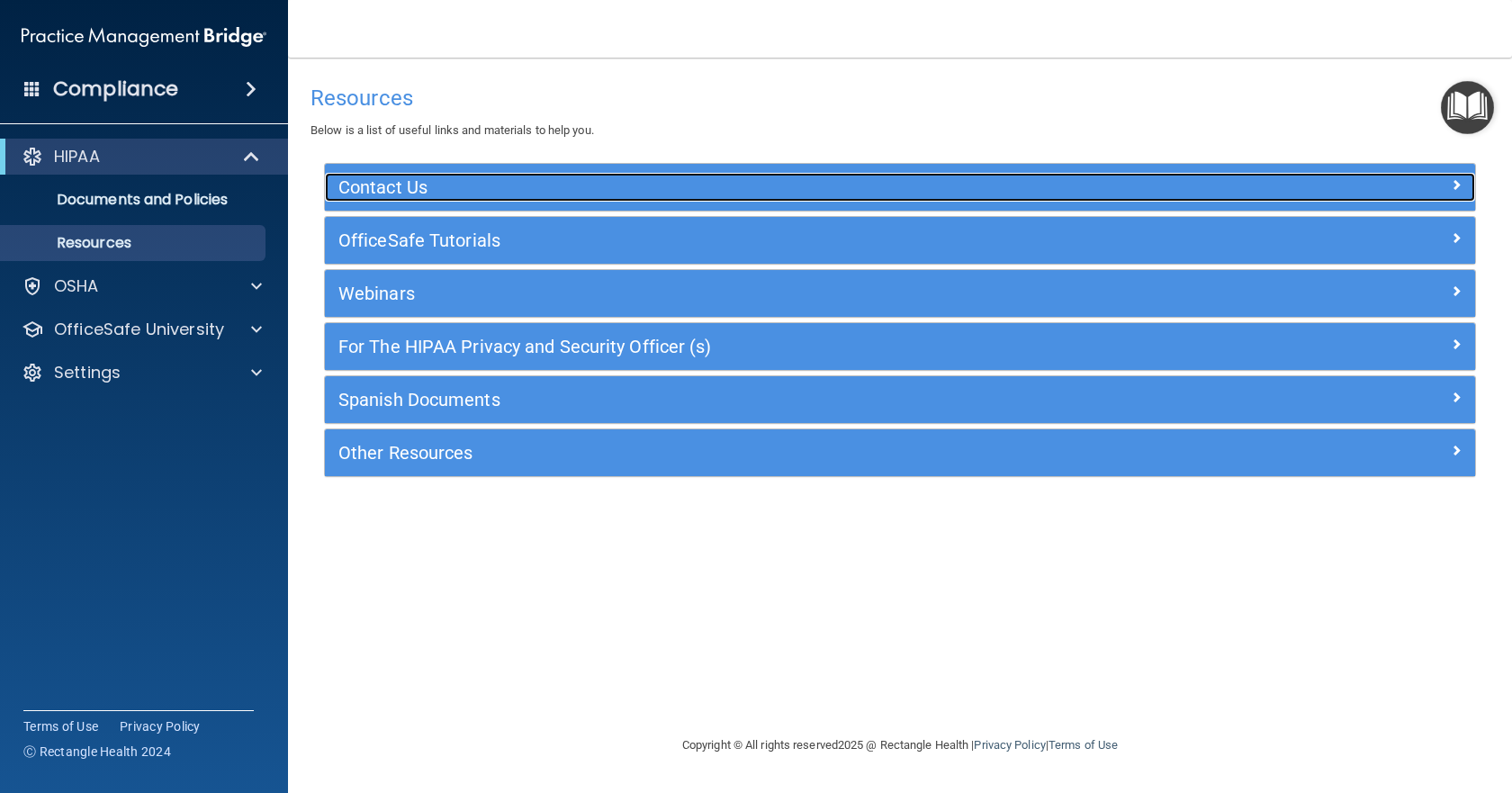
click at [1451, 176] on span at bounding box center [1456, 185] width 11 height 22
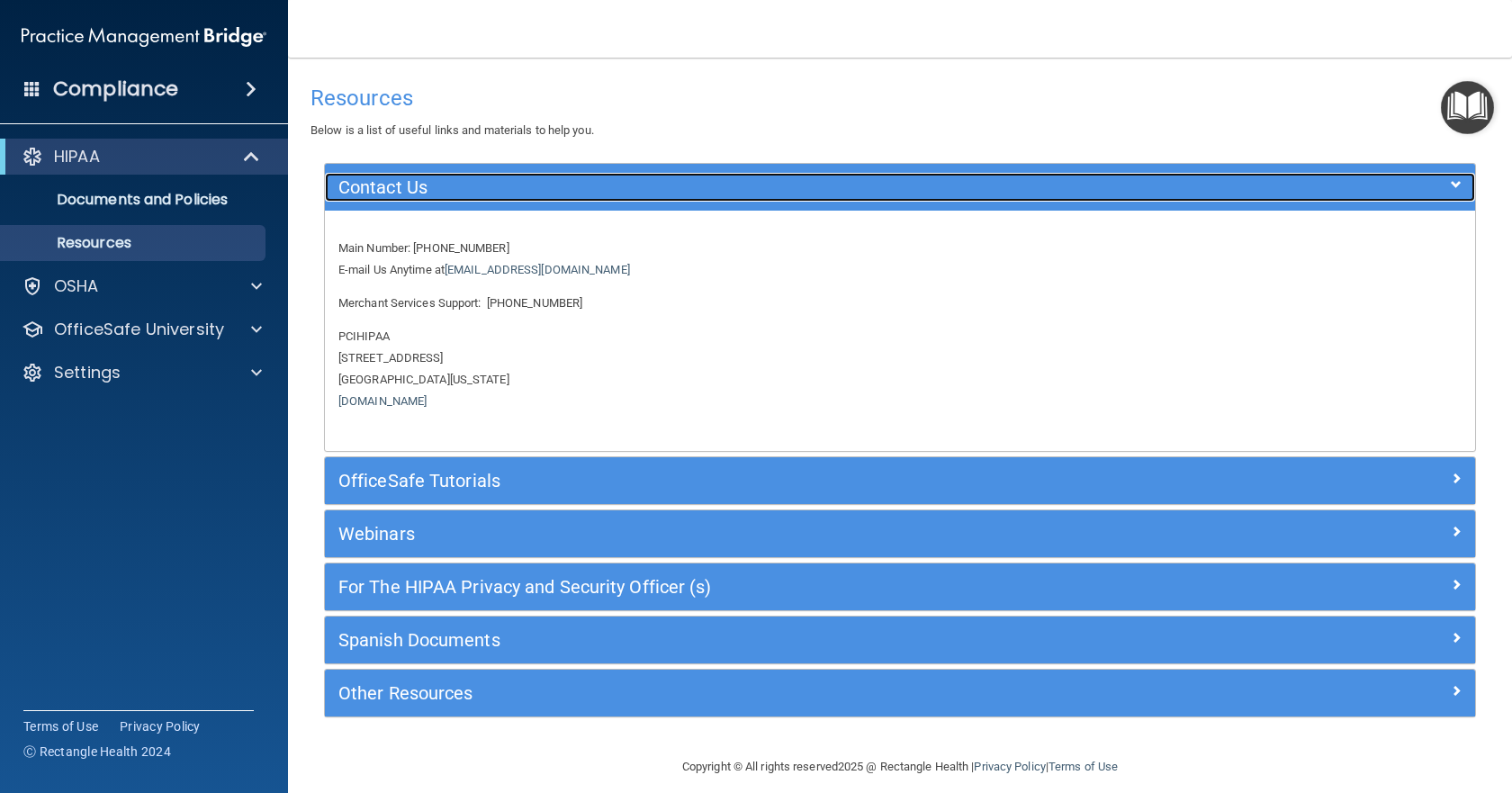
click at [1451, 176] on div at bounding box center [1331, 184] width 288 height 22
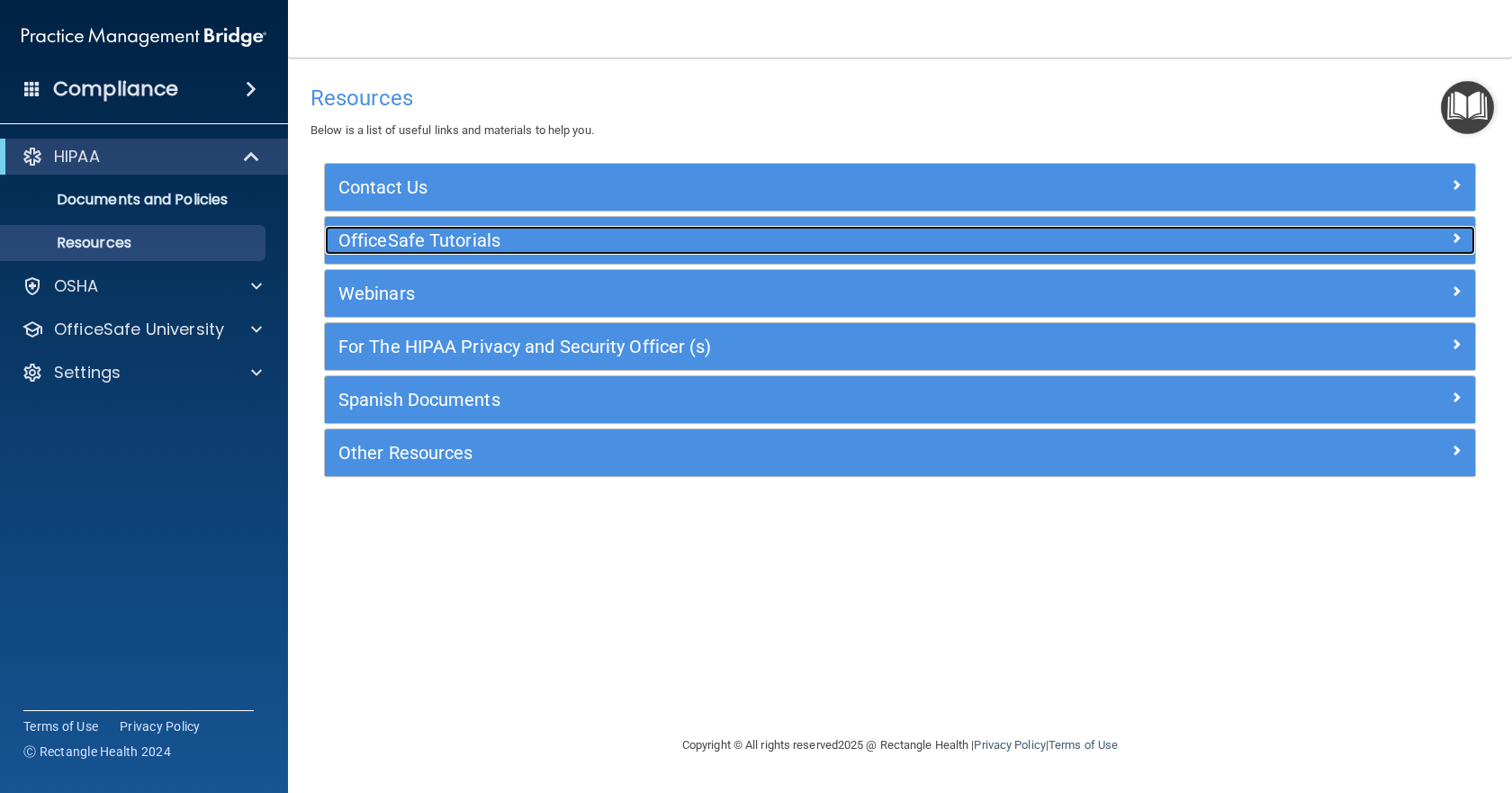
click at [1455, 234] on span at bounding box center [1456, 237] width 11 height 22
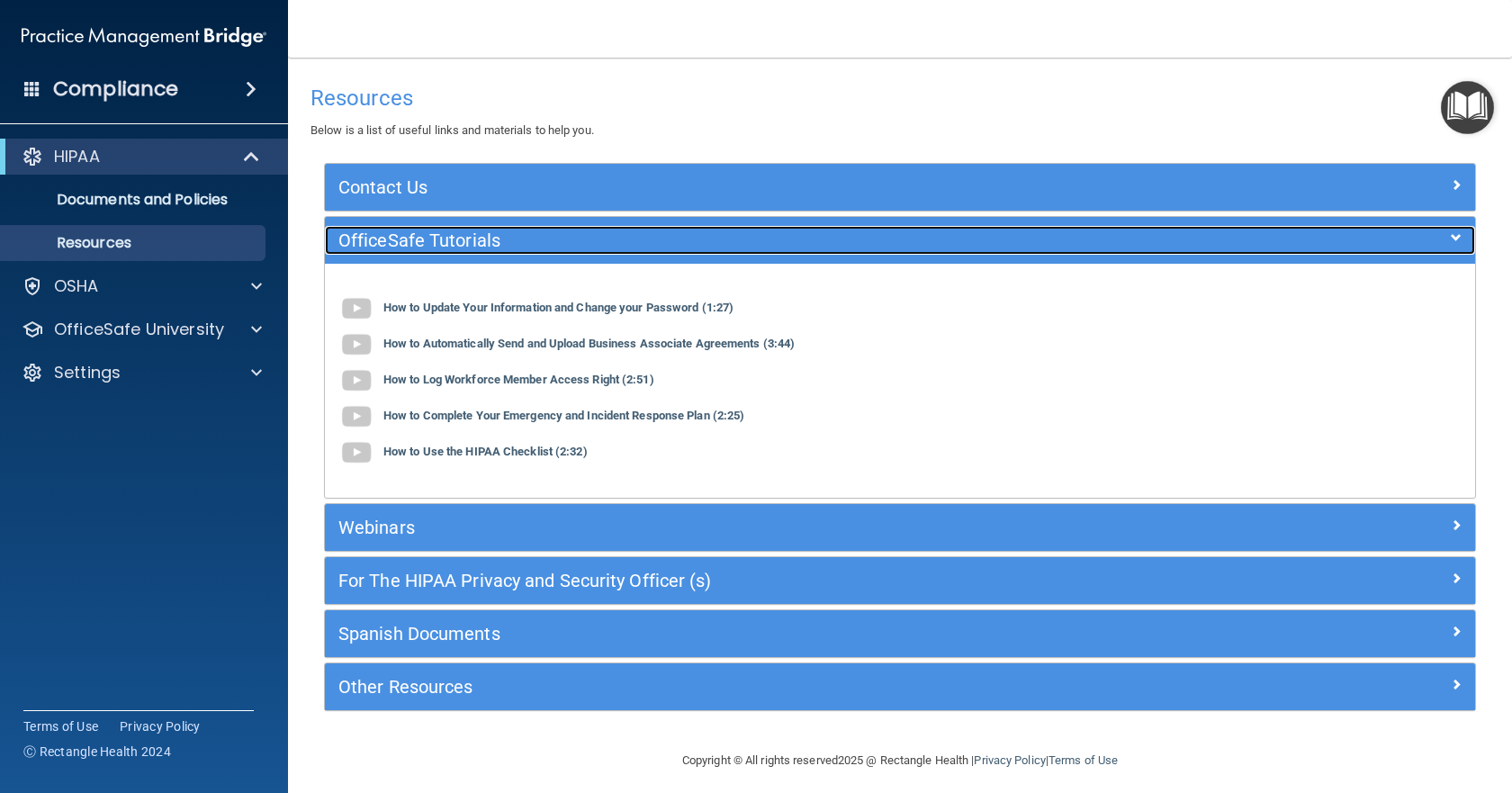
click at [1455, 234] on div at bounding box center [1331, 237] width 288 height 22
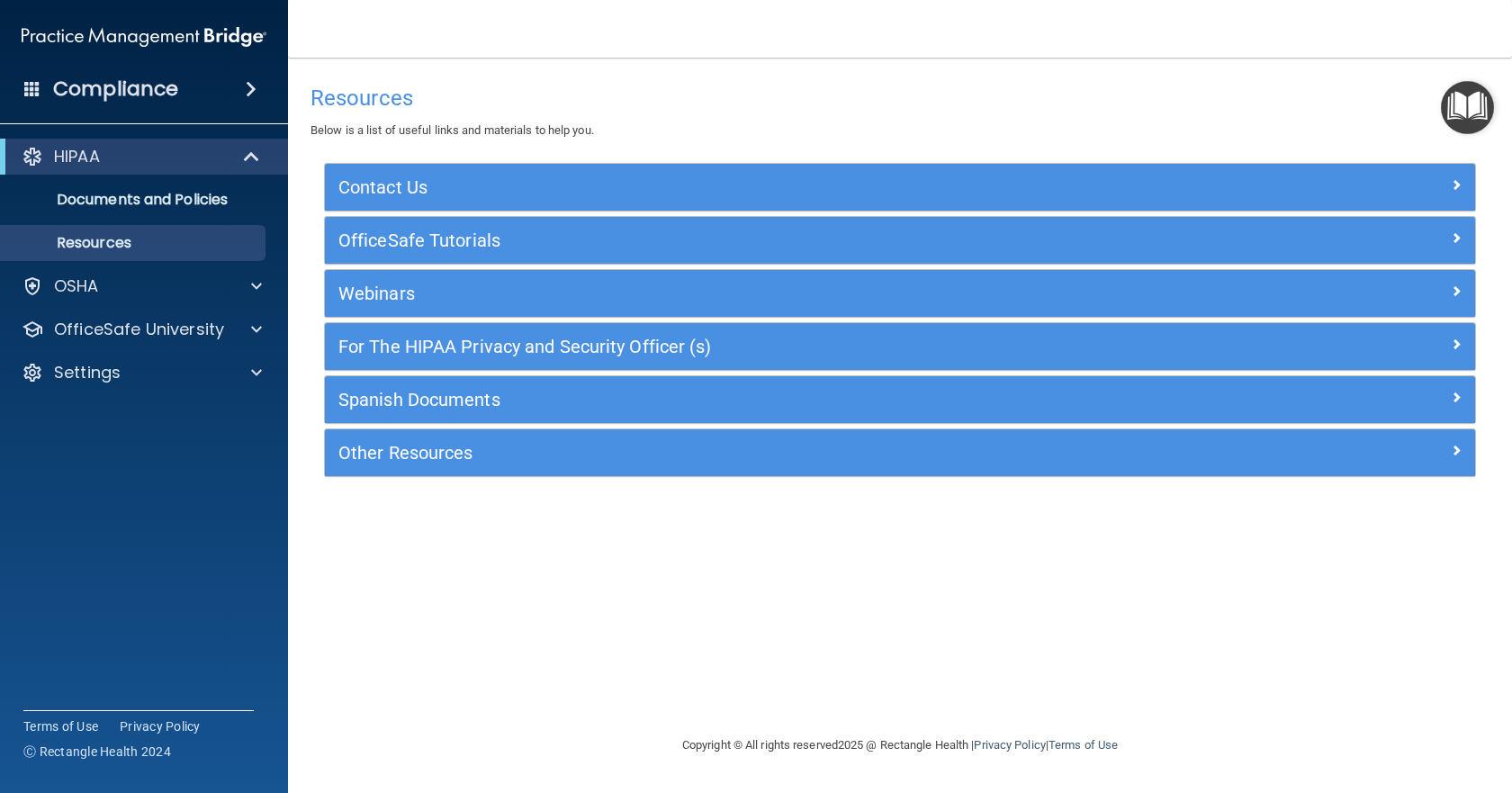
click at [1472, 98] on img "Open Resource Center" at bounding box center [1467, 107] width 53 height 53
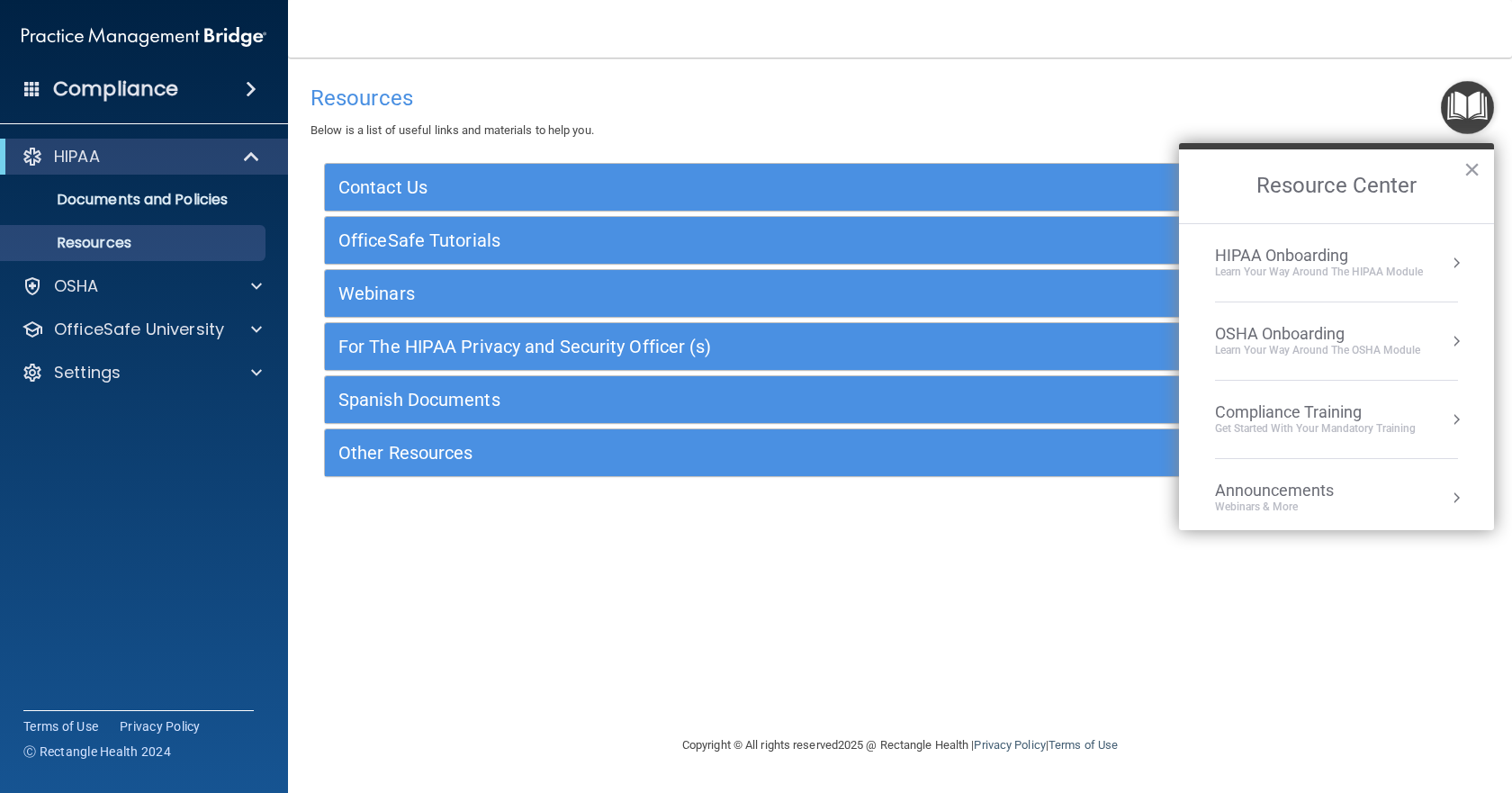
click at [1309, 419] on div "Compliance Training" at bounding box center [1315, 412] width 200 height 20
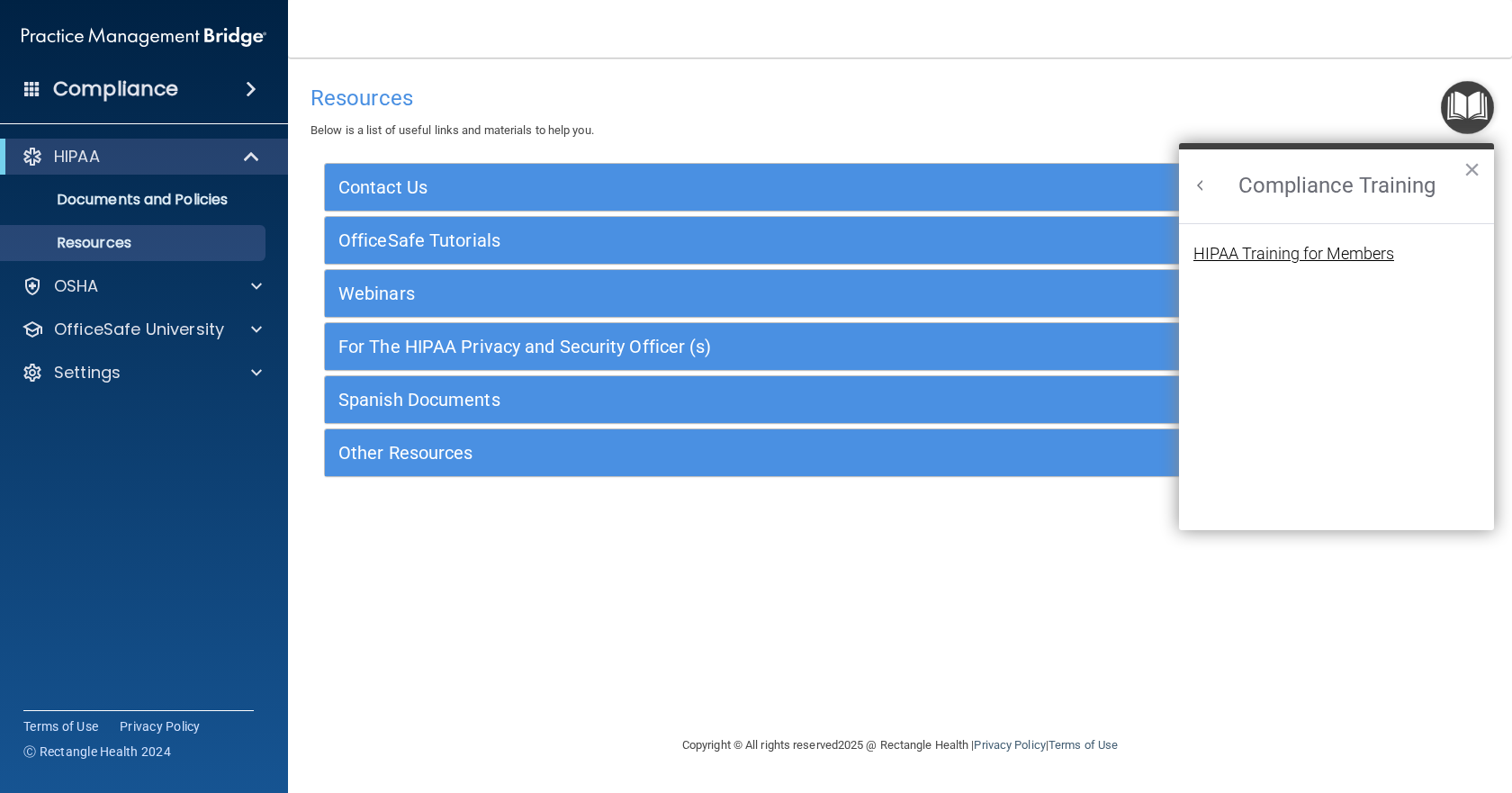
click at [1278, 252] on div "HIPAA Training for Members" at bounding box center [1294, 253] width 200 height 16
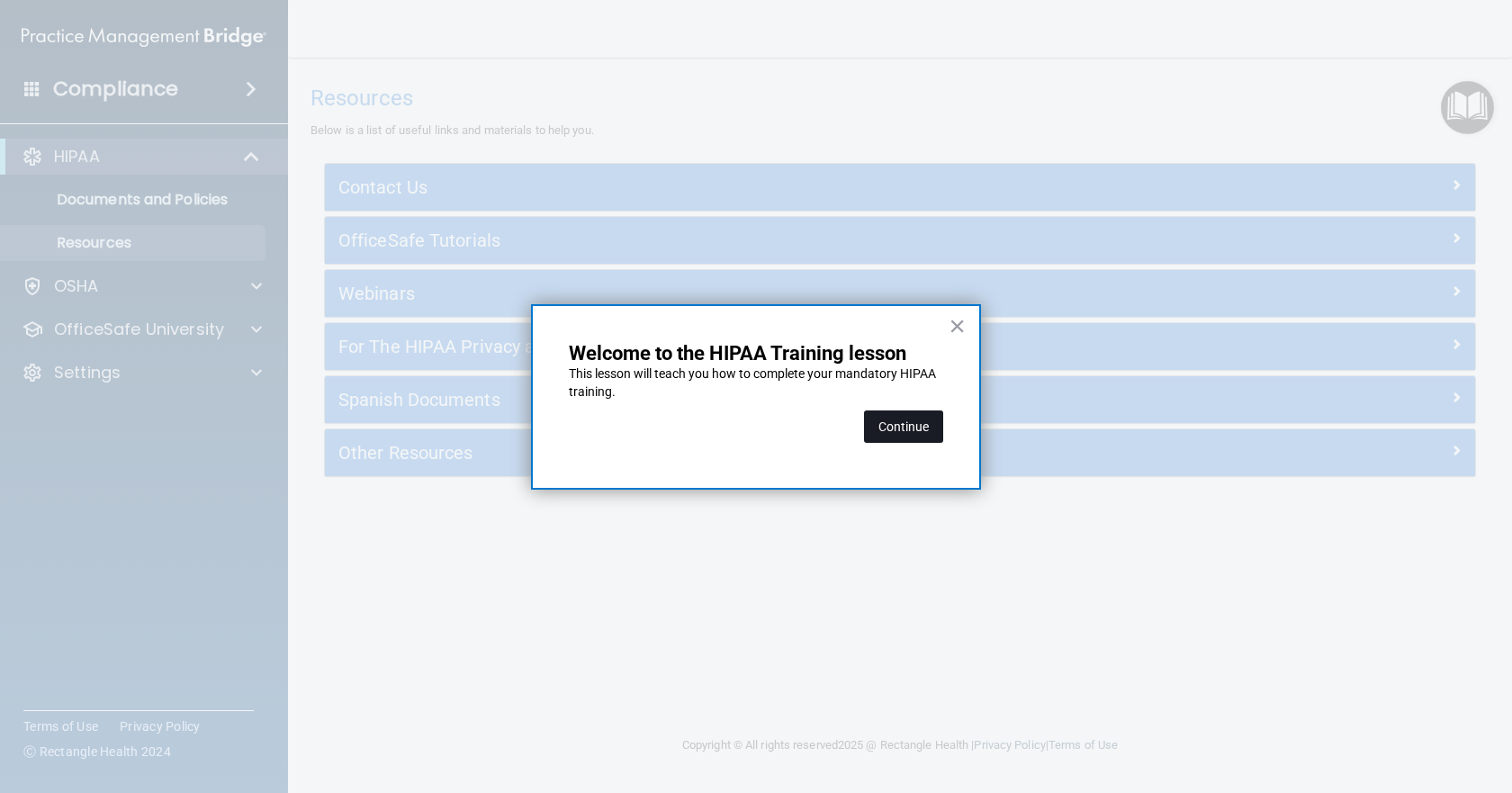
click at [915, 436] on button "Continue" at bounding box center [903, 427] width 79 height 32
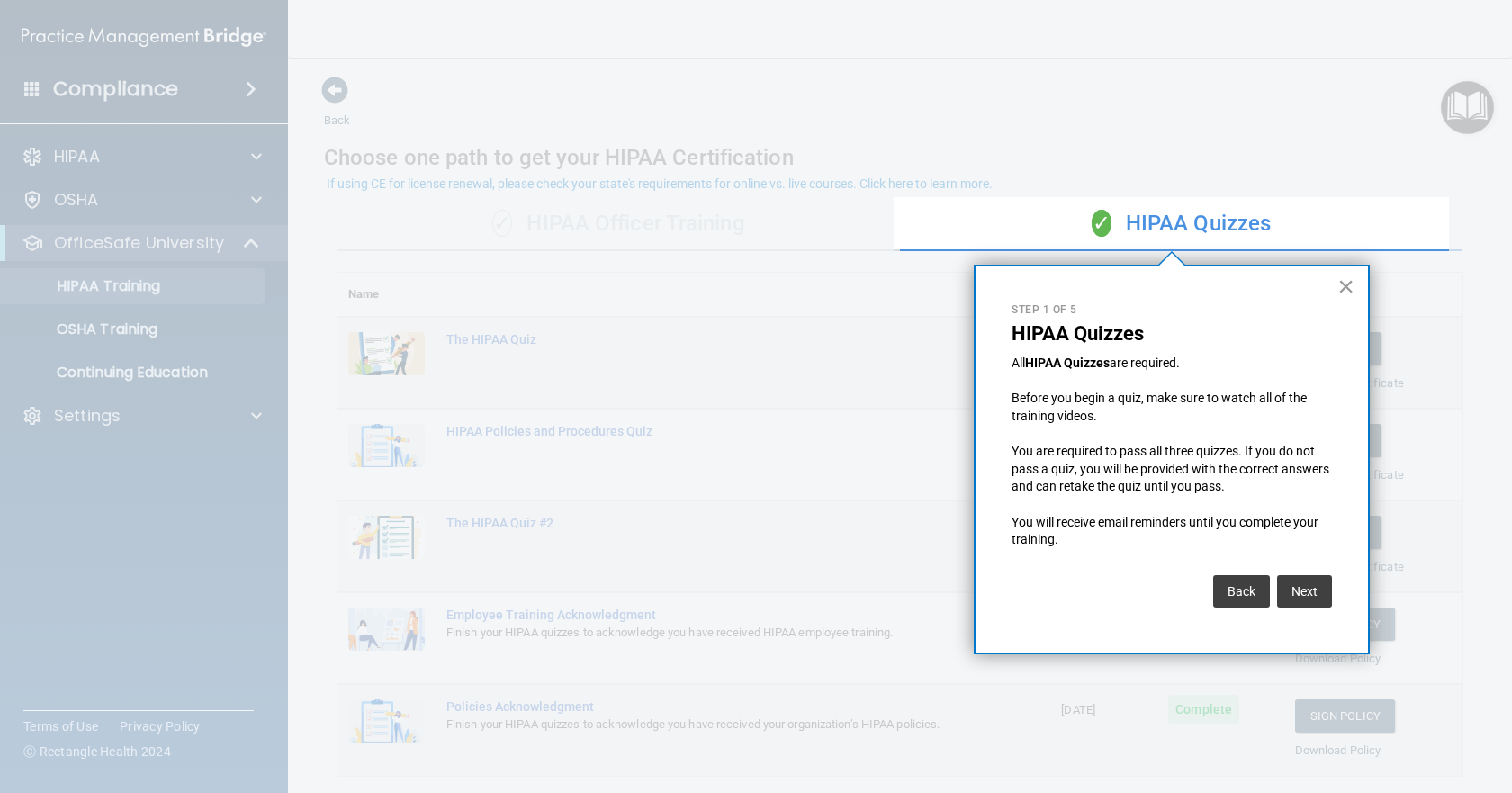
click at [1345, 285] on button "×" at bounding box center [1345, 286] width 17 height 29
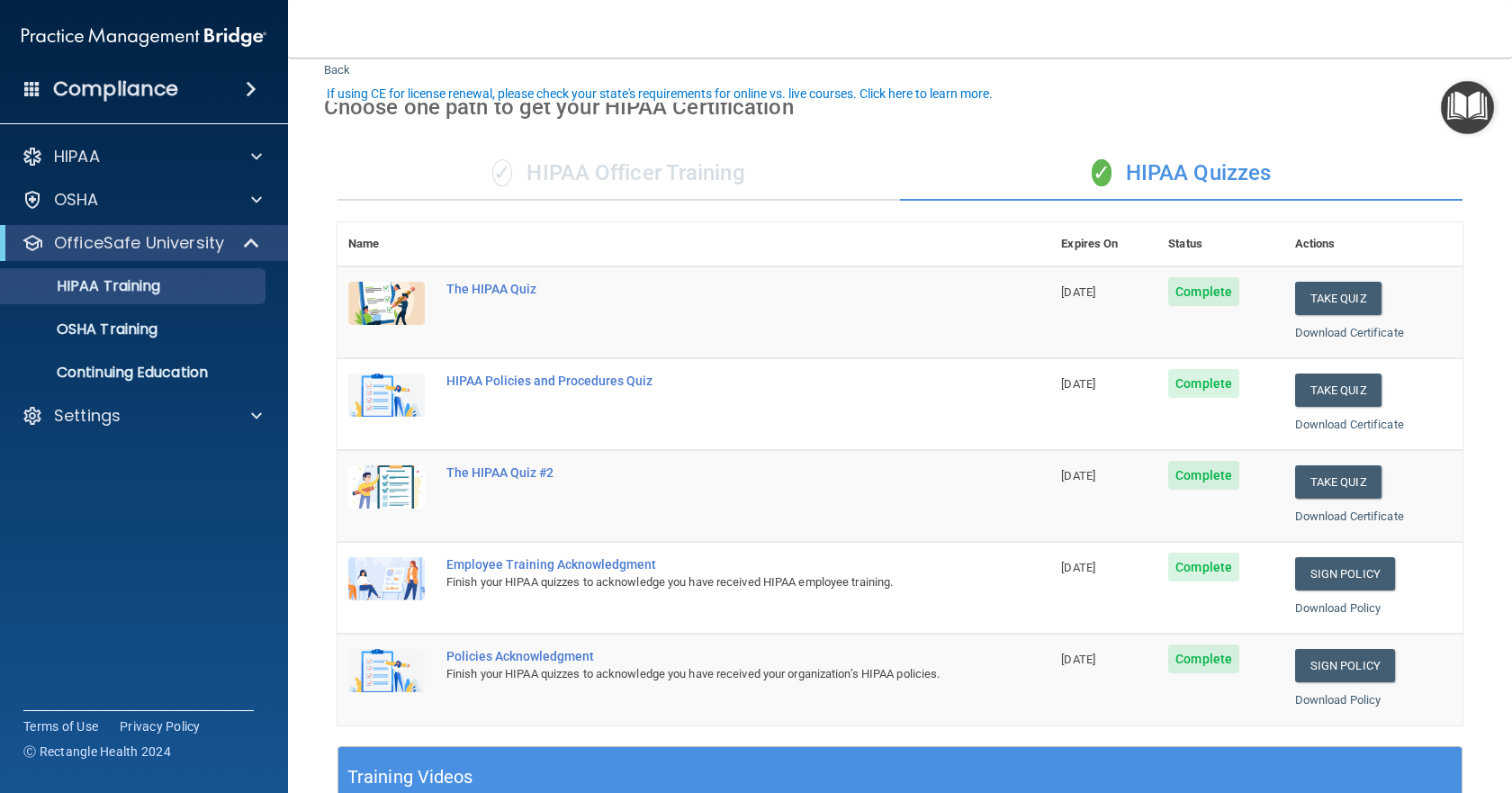
scroll to position [90, 0]
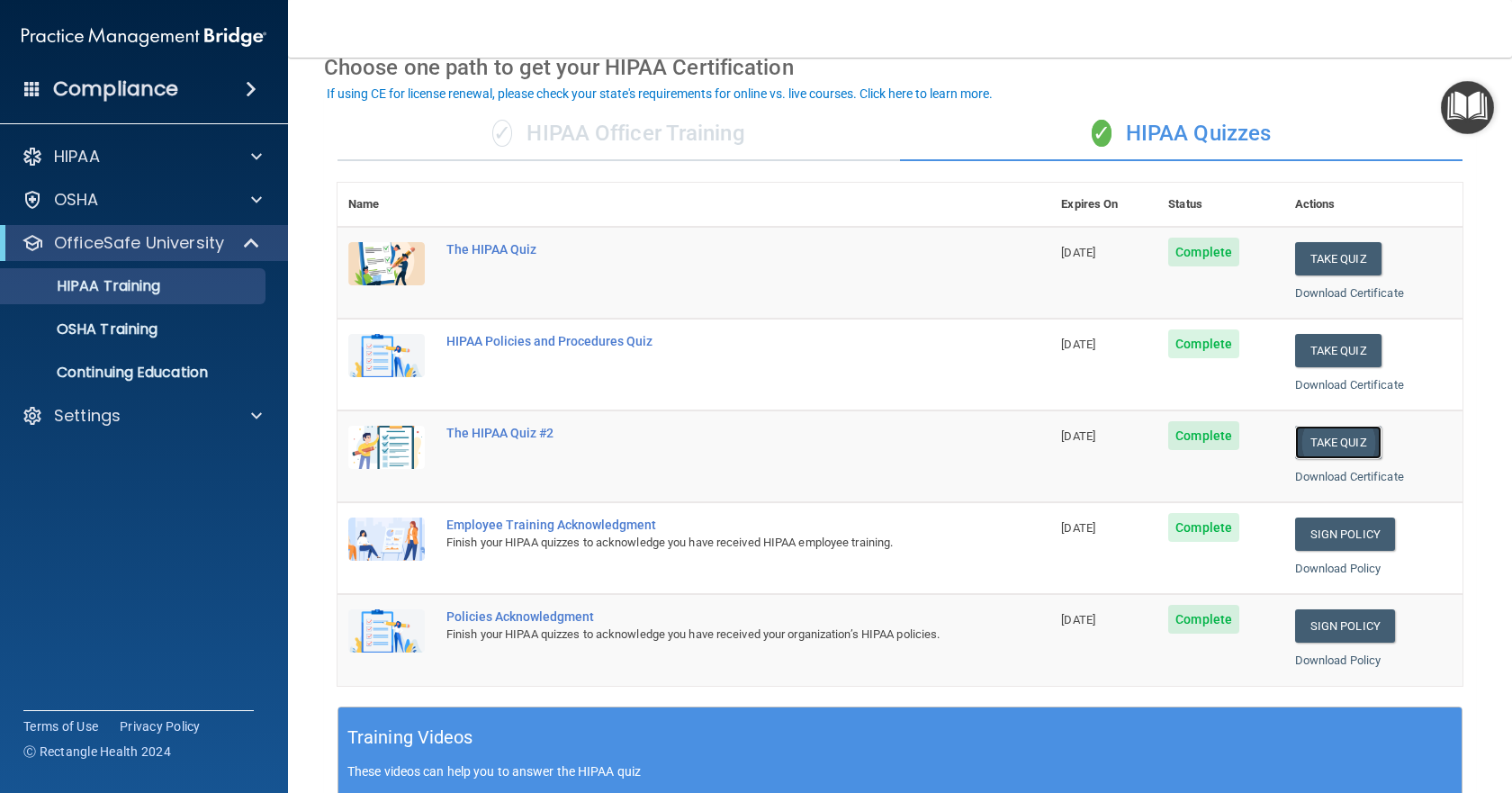
drag, startPoint x: 1317, startPoint y: 444, endPoint x: 1317, endPoint y: 433, distance: 11.0
click at [1317, 439] on button "Take Quiz" at bounding box center [1338, 442] width 87 height 33
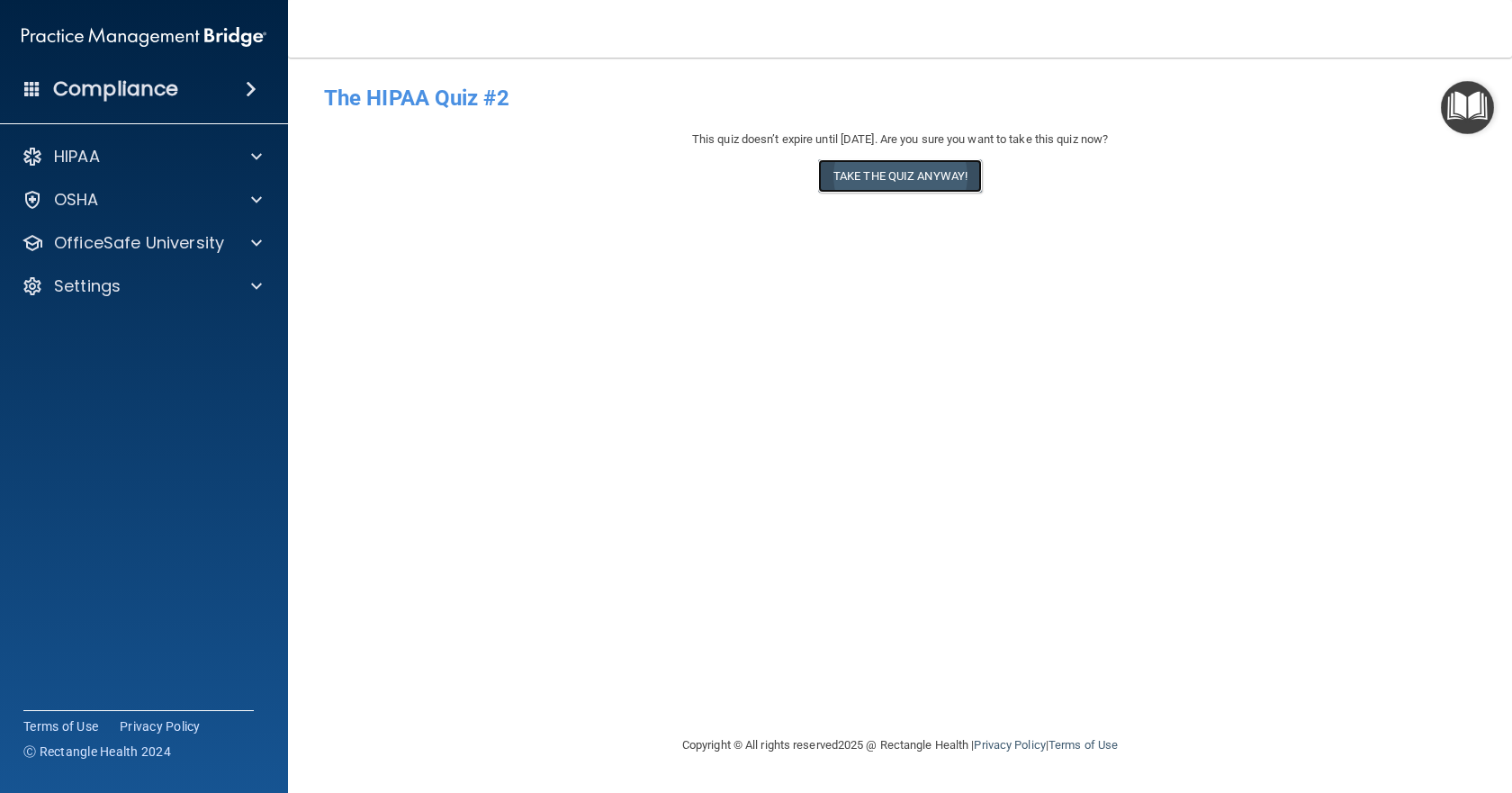
click at [940, 185] on button "Take the quiz anyway!" at bounding box center [900, 176] width 164 height 33
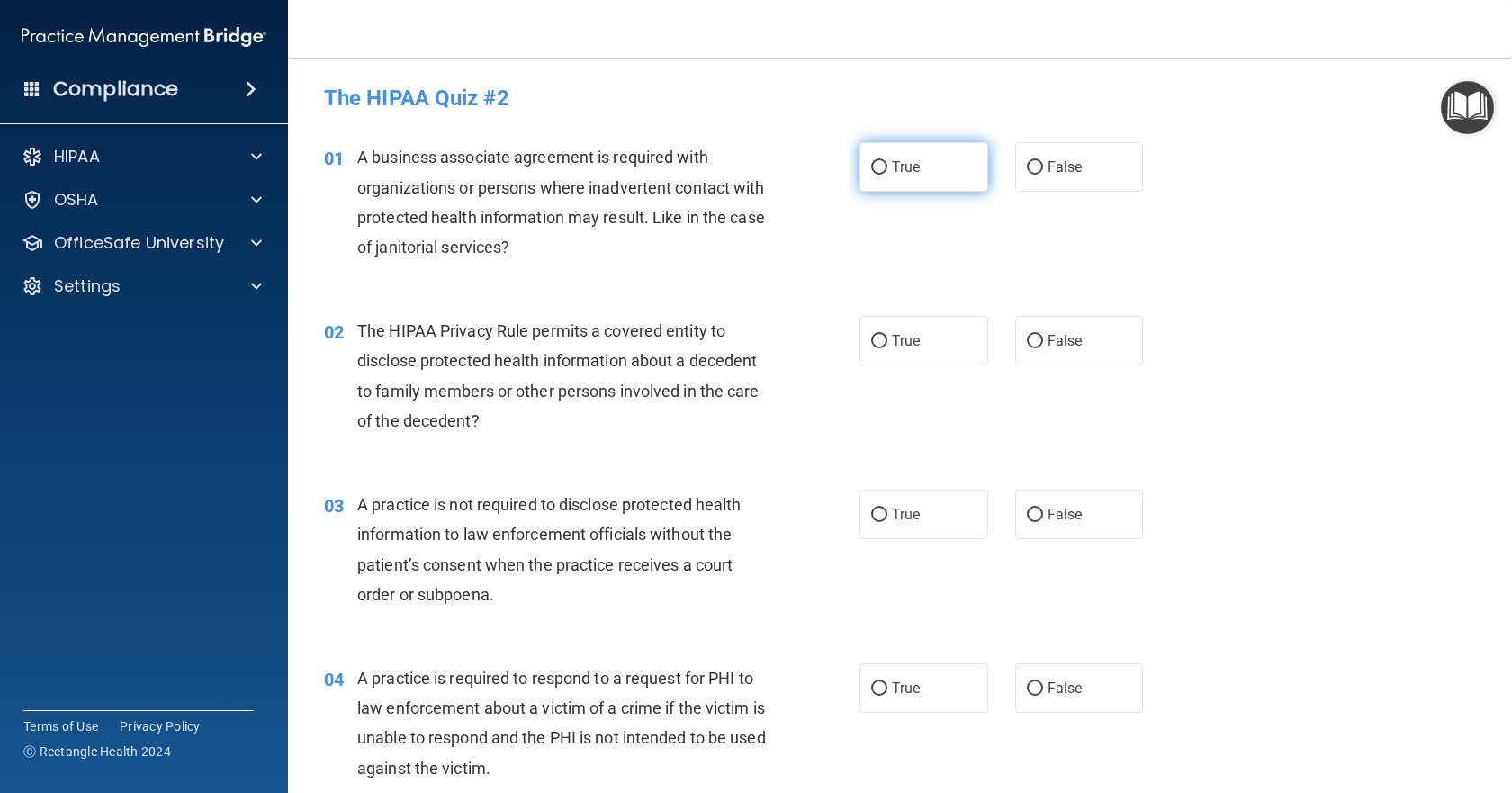
click at [874, 166] on input "True" at bounding box center [880, 169] width 16 height 14
radio input "true"
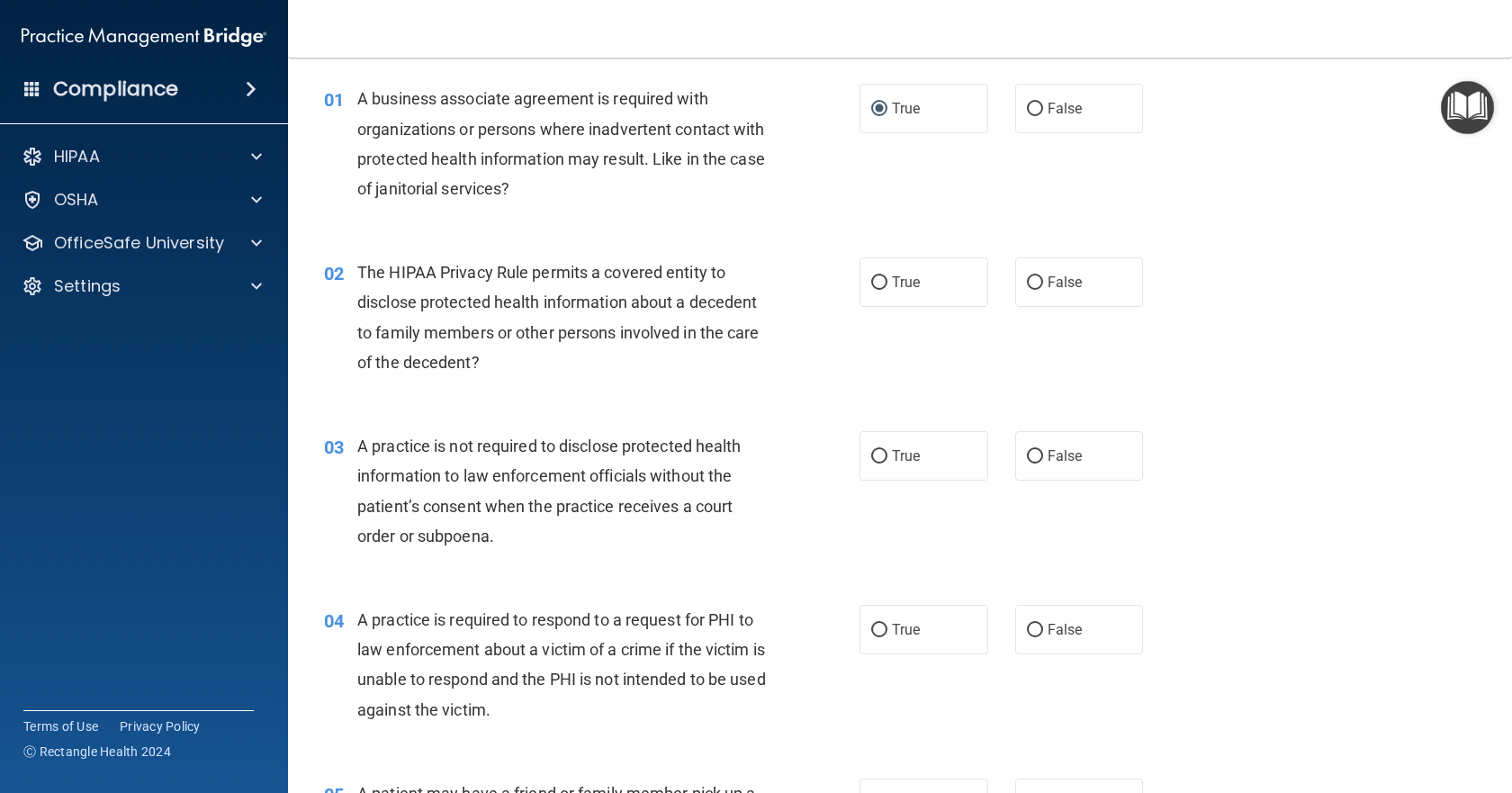
scroll to position [90, 0]
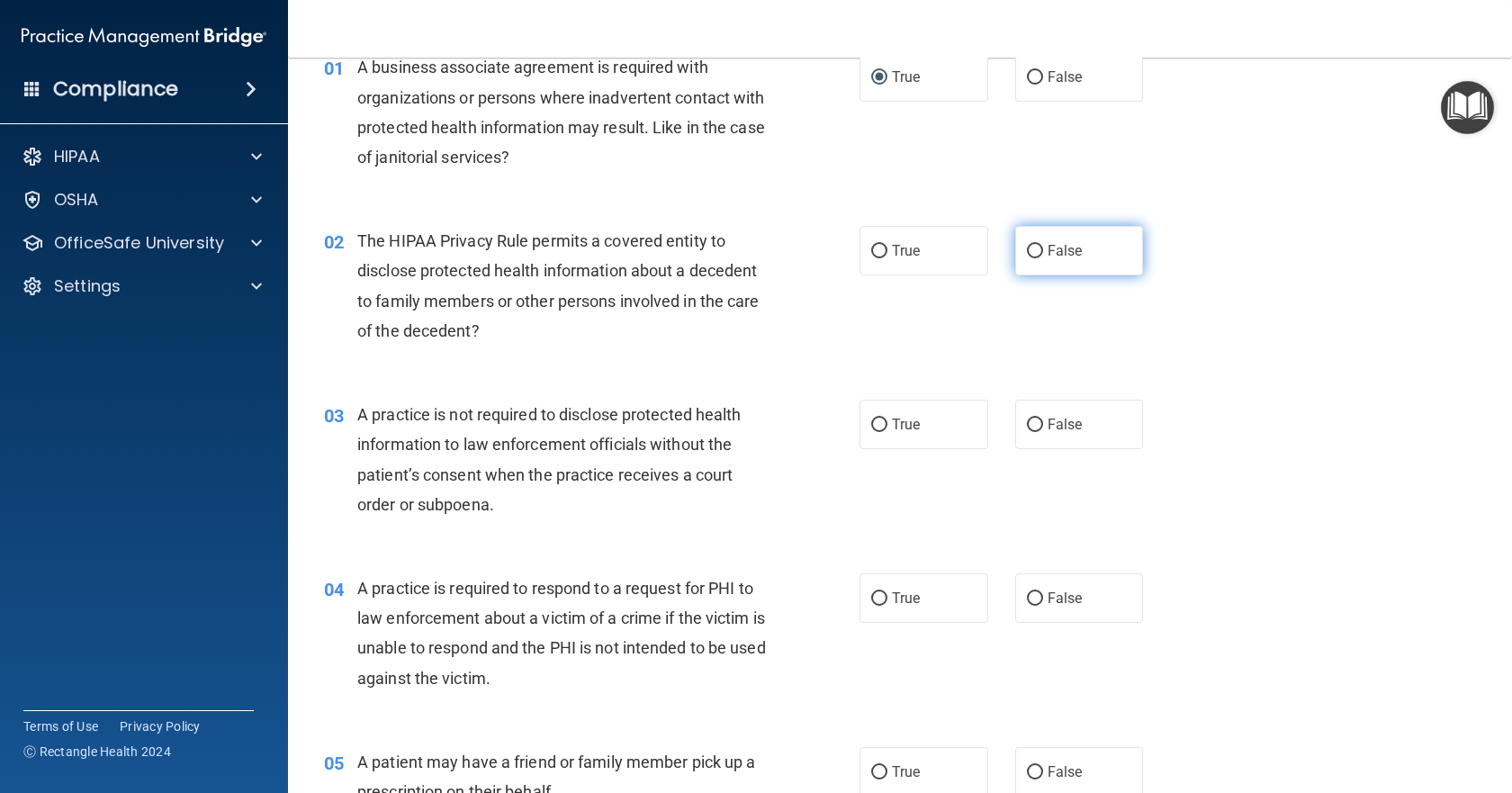
click at [1028, 250] on input "False" at bounding box center [1035, 251] width 16 height 14
radio input "true"
click at [1027, 426] on input "False" at bounding box center [1035, 426] width 16 height 14
radio input "true"
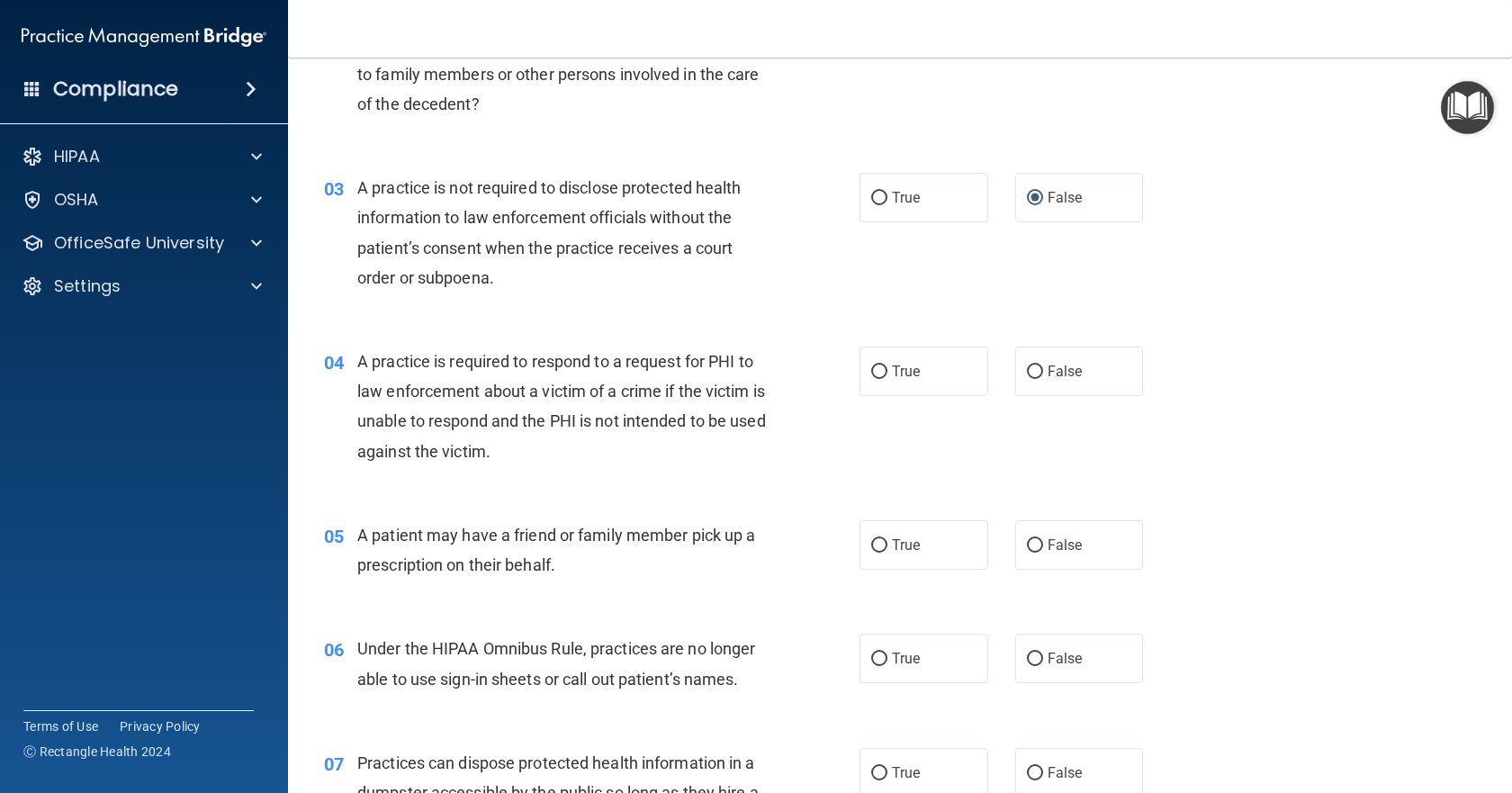
scroll to position [360, 0]
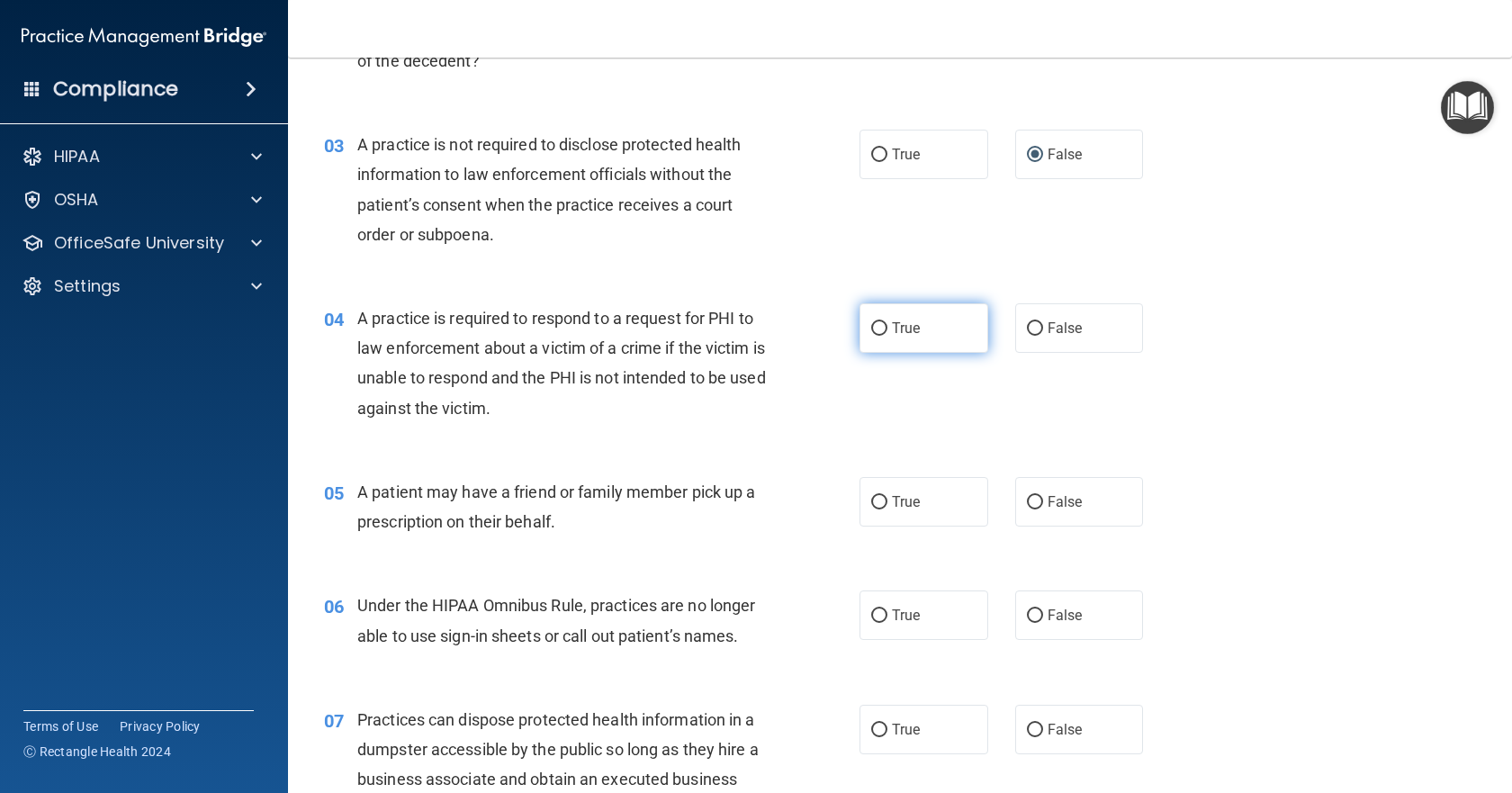
click at [873, 325] on input "True" at bounding box center [880, 329] width 16 height 14
radio input "true"
click at [1029, 330] on input "False" at bounding box center [1035, 329] width 16 height 14
radio input "true"
radio input "false"
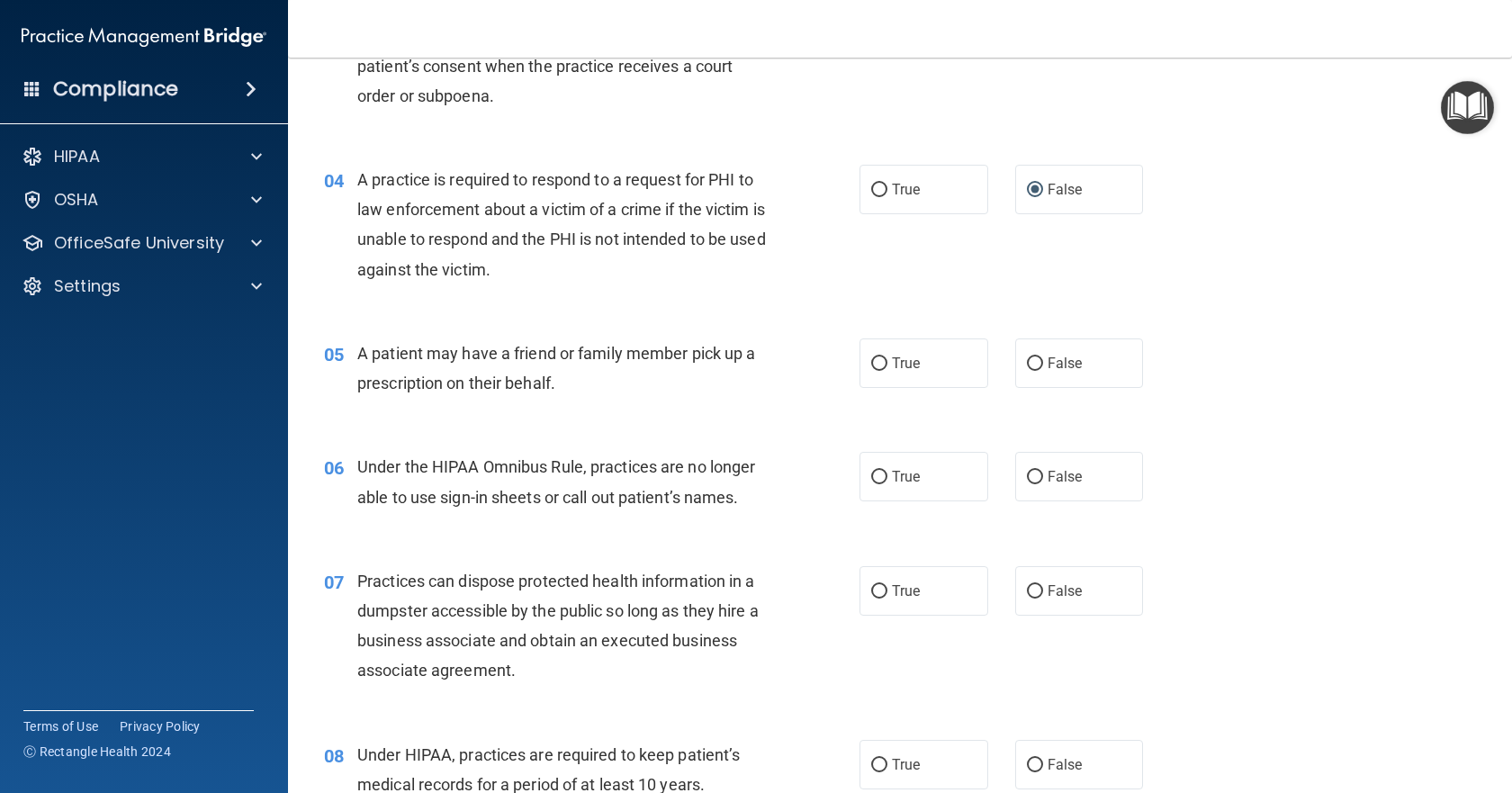
scroll to position [541, 0]
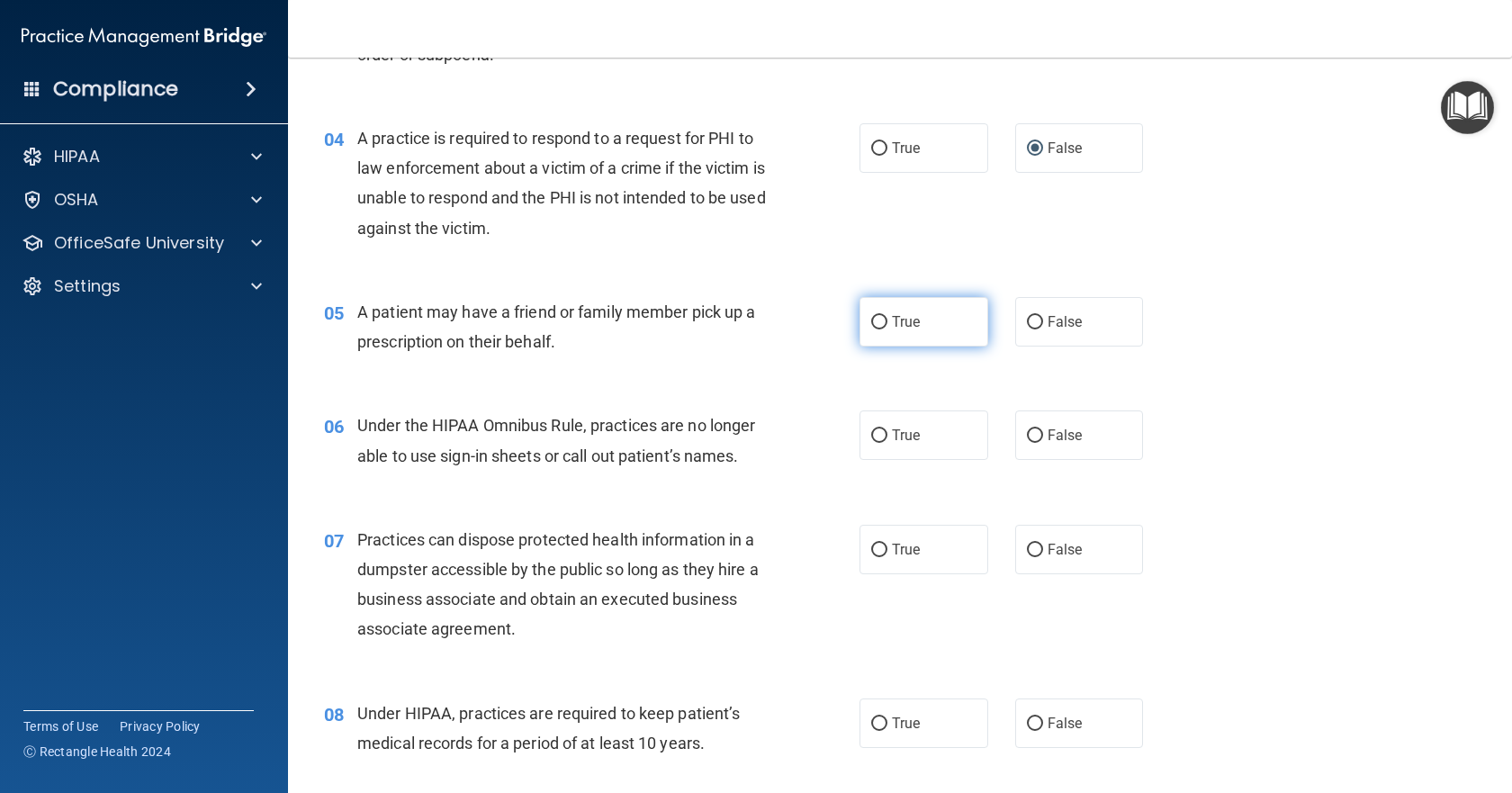
click at [872, 322] on input "True" at bounding box center [880, 323] width 16 height 14
radio input "true"
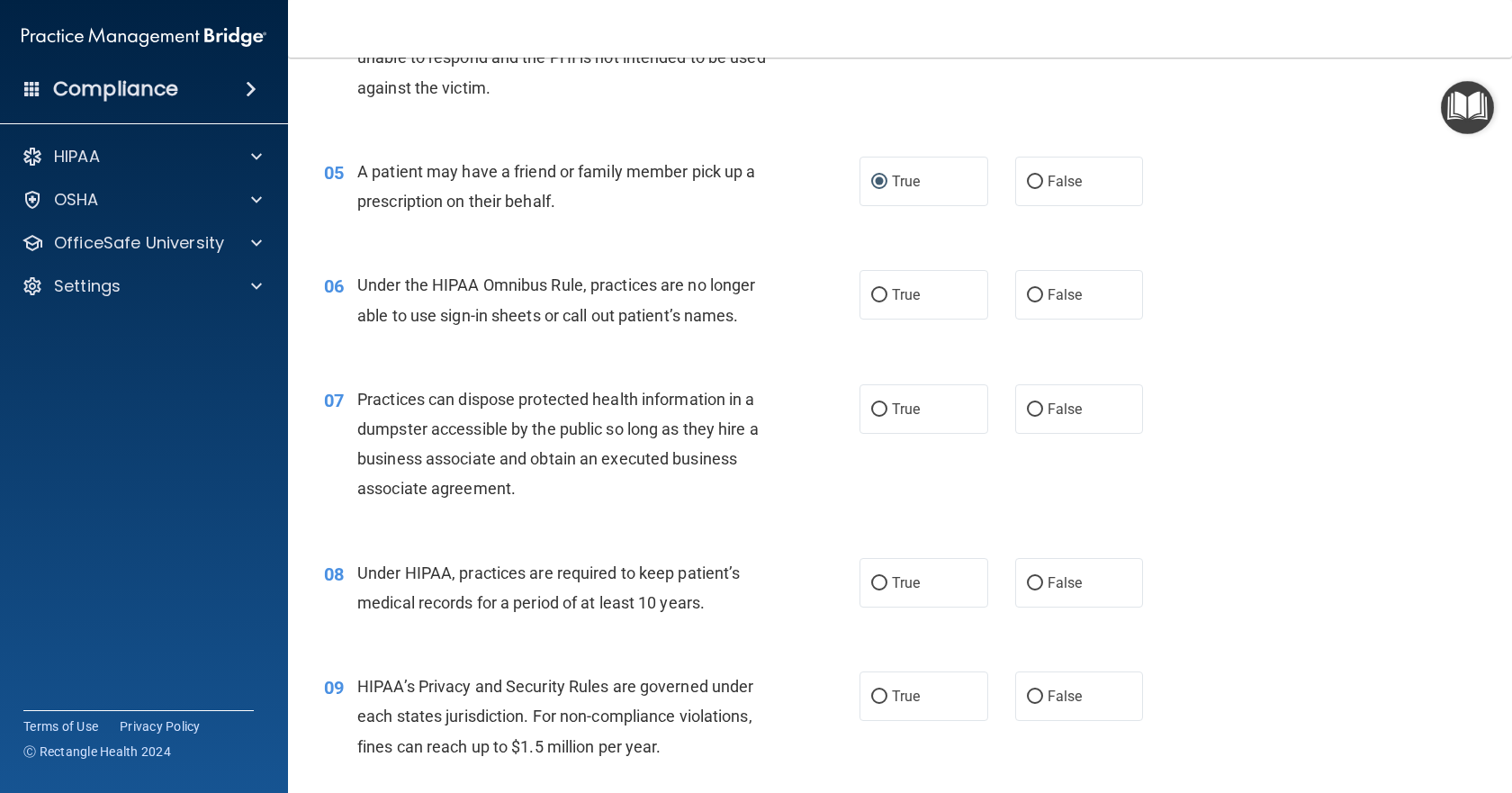
scroll to position [720, 0]
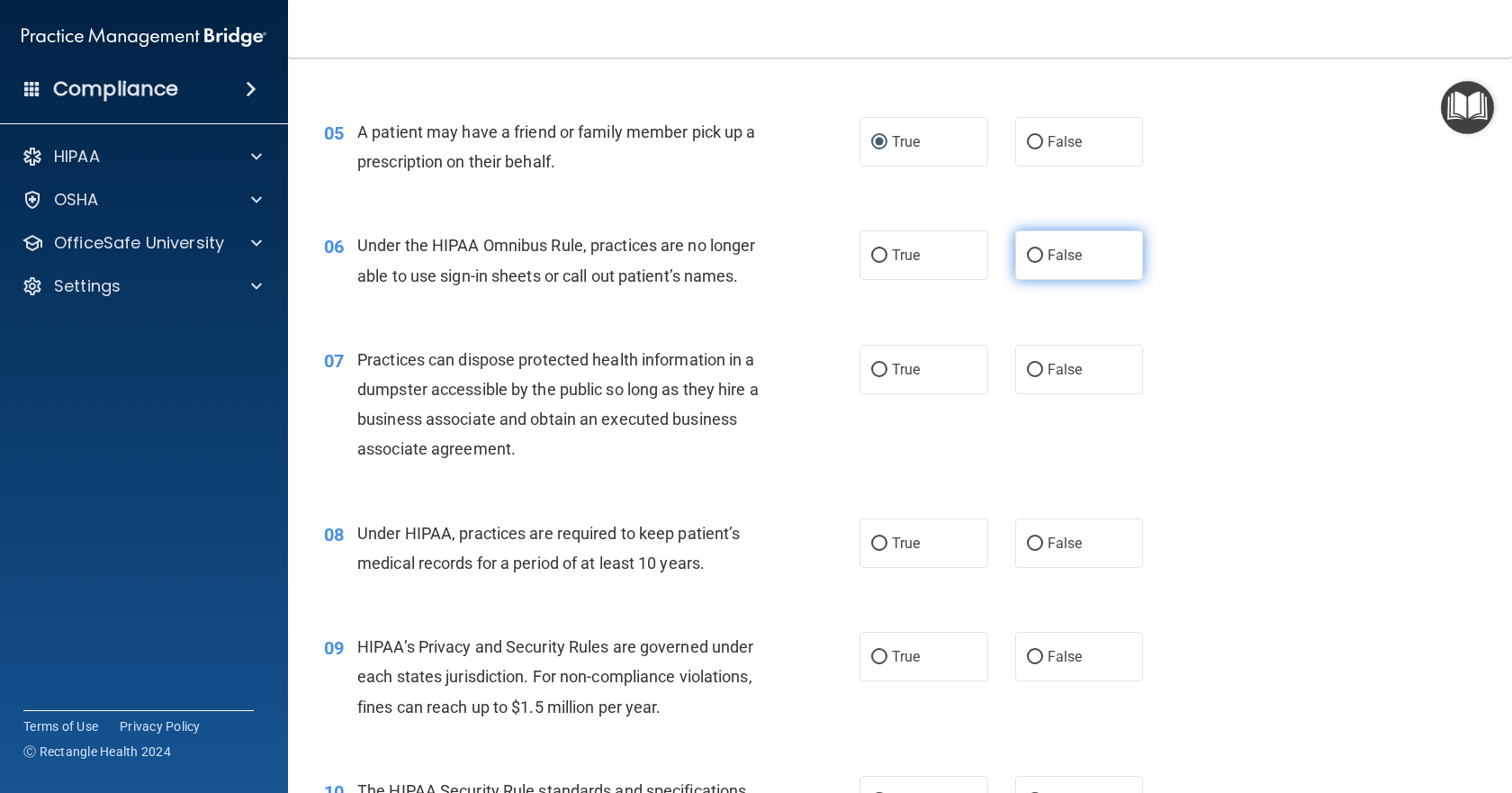
click at [1020, 247] on label "False" at bounding box center [1079, 255] width 129 height 50
click at [1027, 249] on input "False" at bounding box center [1035, 256] width 16 height 14
radio input "true"
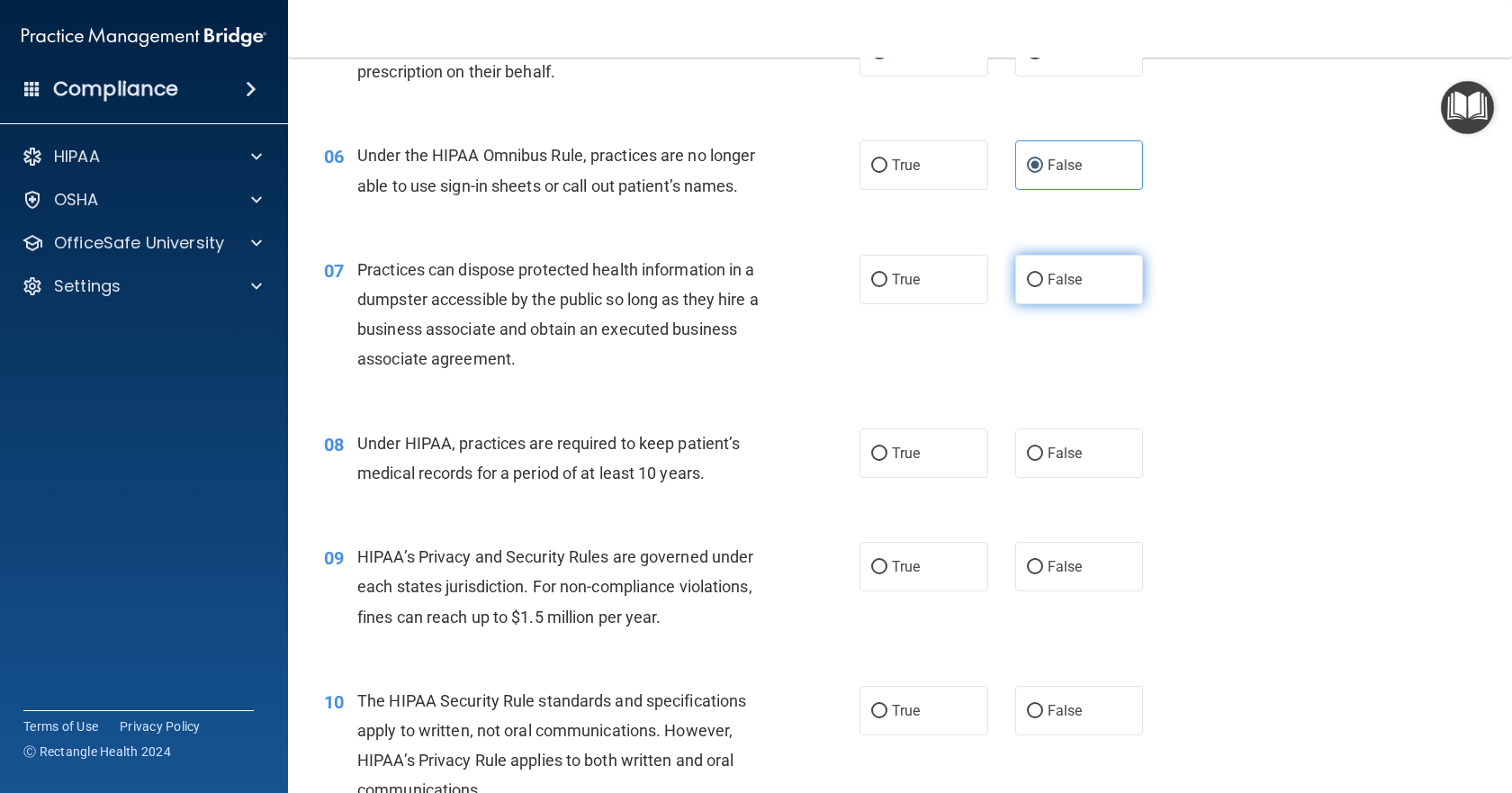
click at [1029, 275] on input "False" at bounding box center [1035, 280] width 16 height 14
radio input "true"
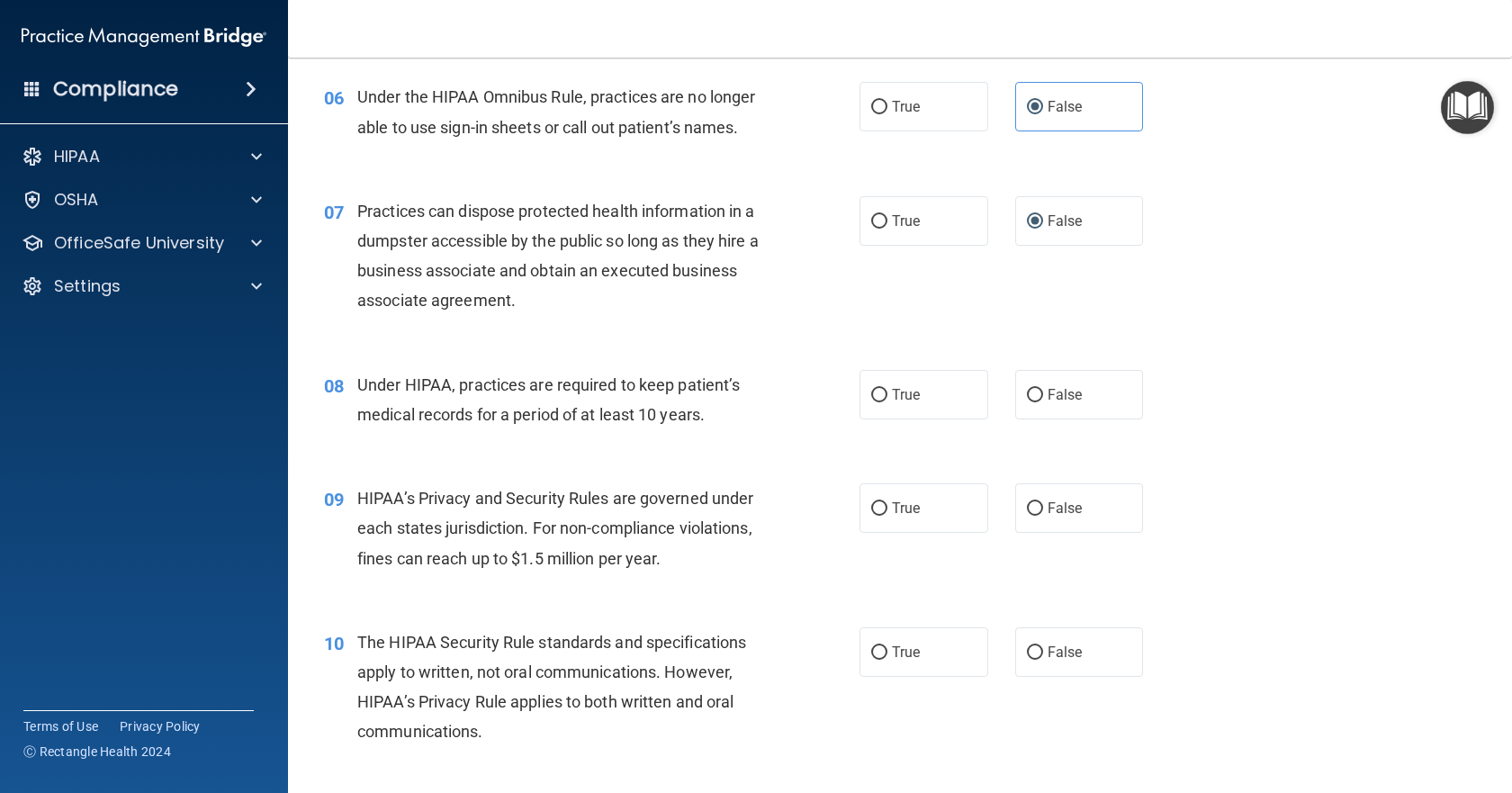
scroll to position [901, 0]
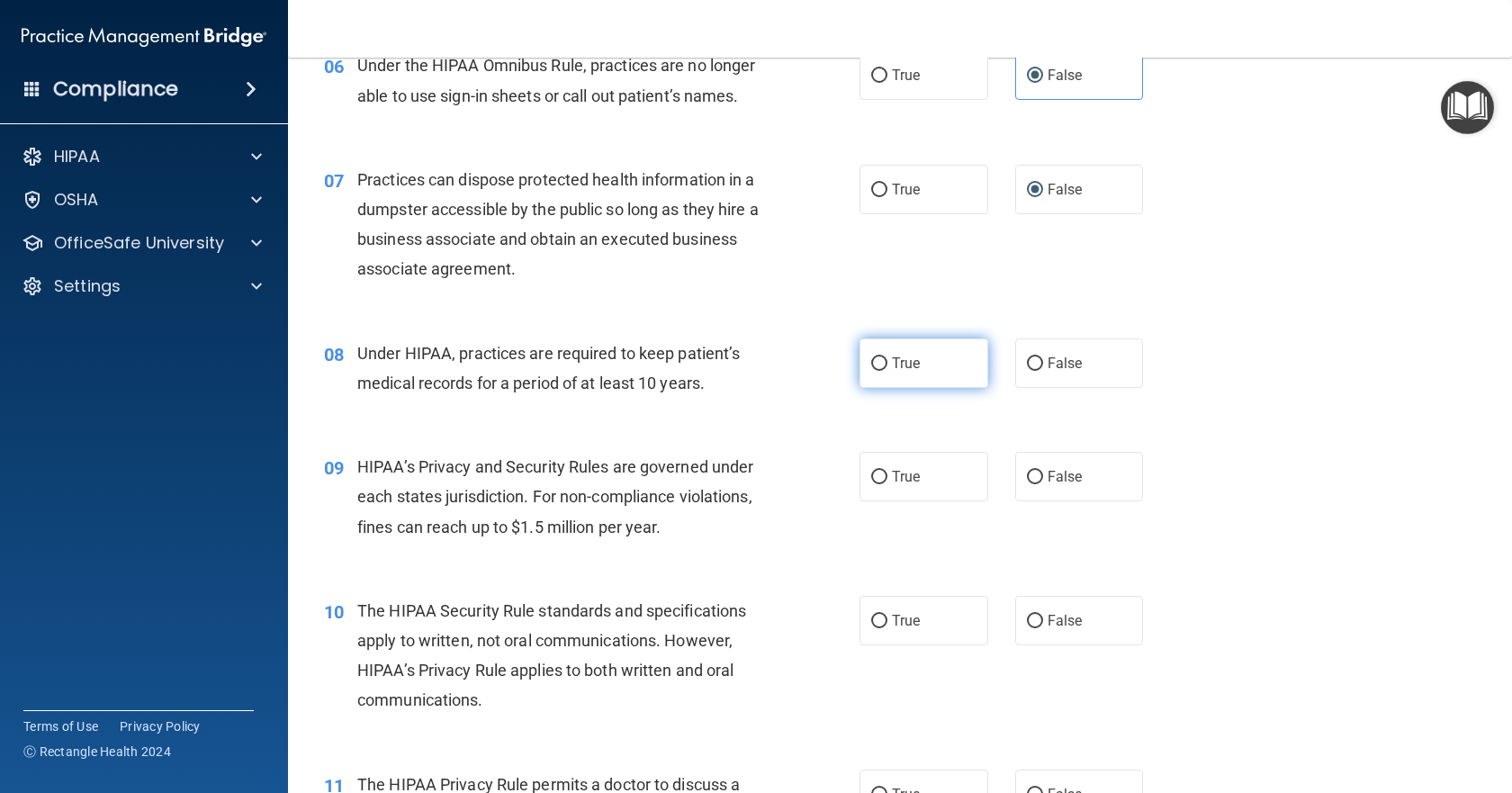
click at [875, 359] on input "True" at bounding box center [880, 364] width 16 height 14
radio input "true"
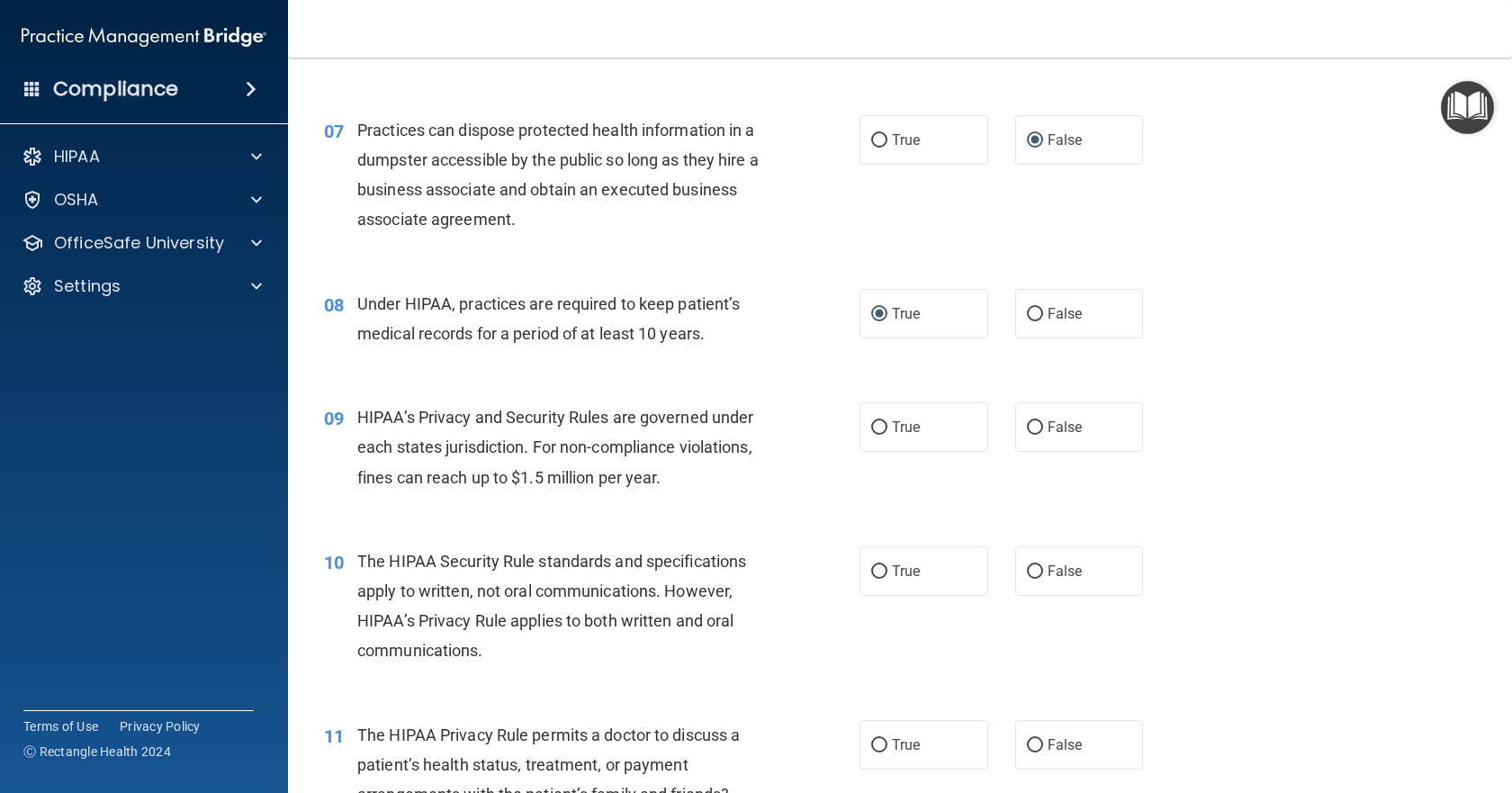
scroll to position [991, 0]
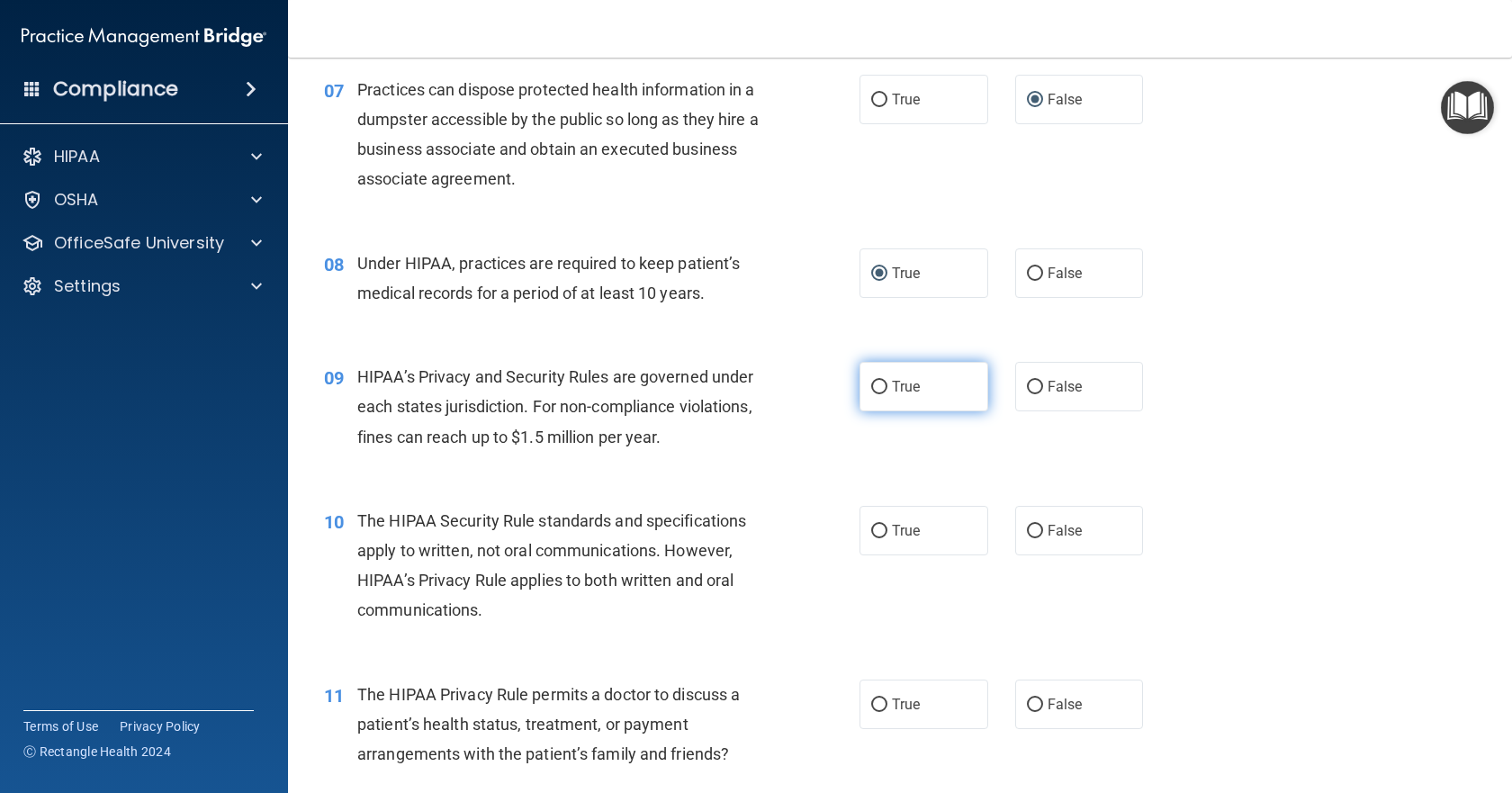
click at [875, 393] on input "True" at bounding box center [880, 388] width 16 height 14
radio input "true"
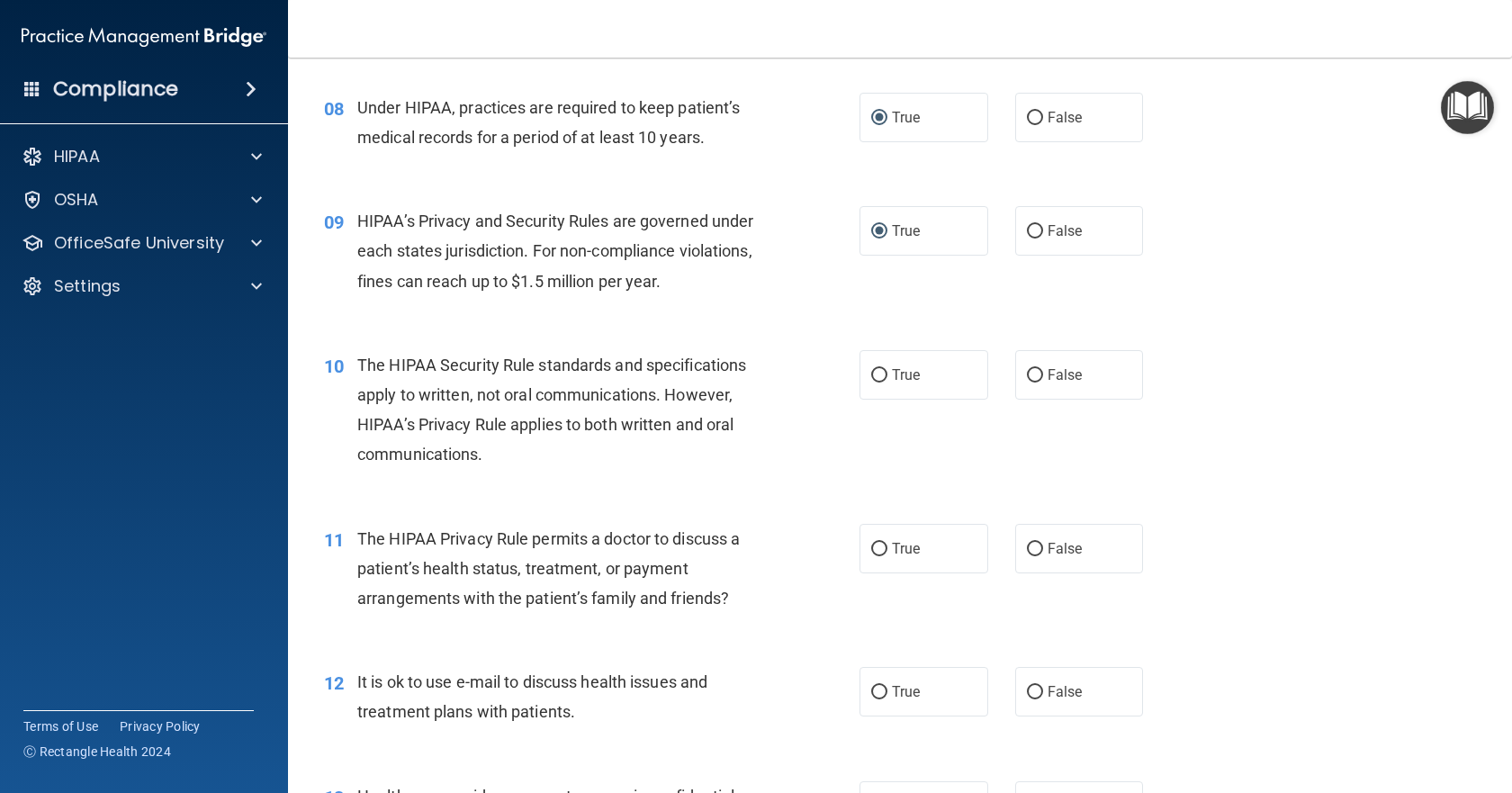
scroll to position [1170, 0]
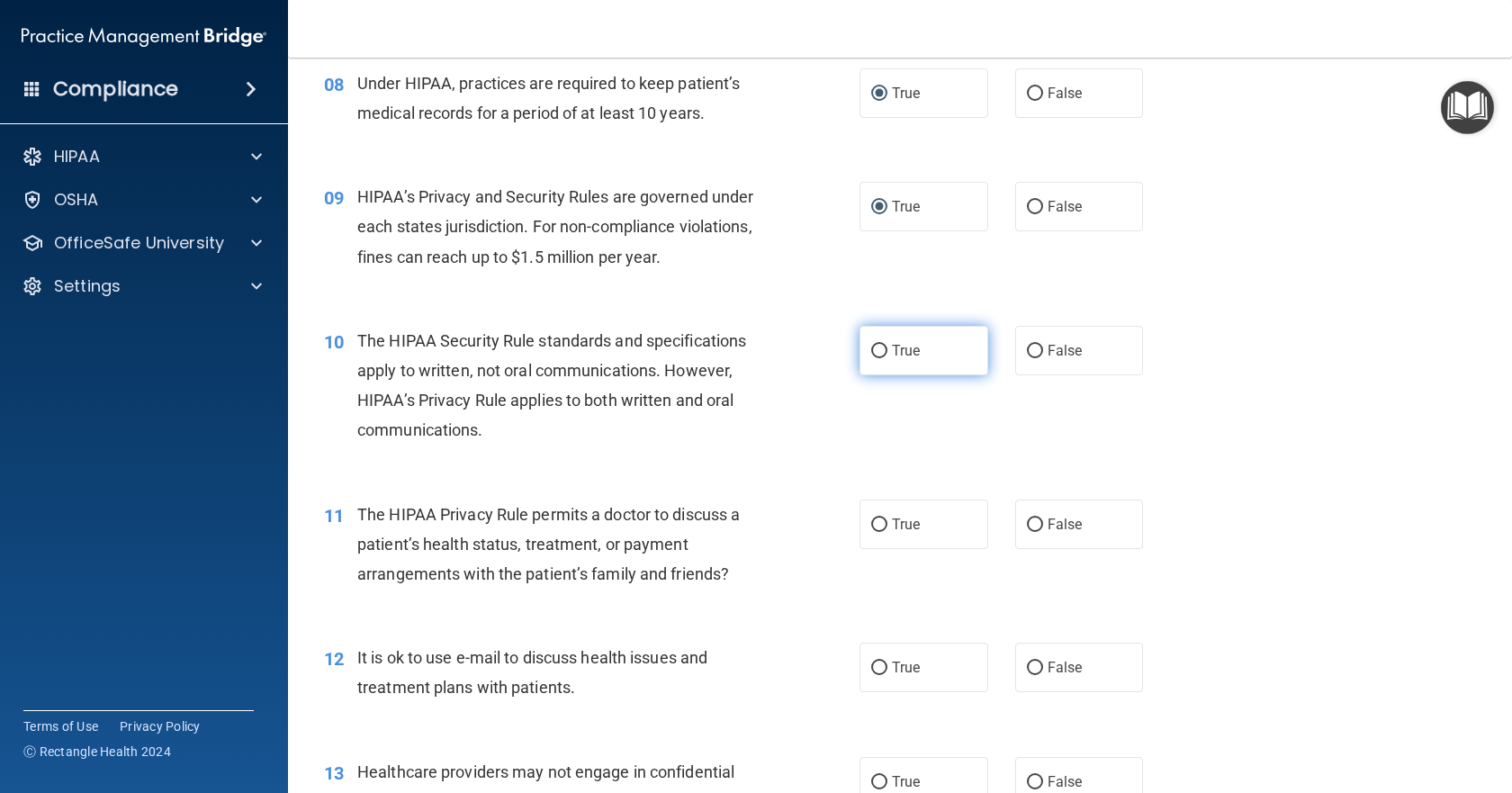
click at [875, 350] on input "True" at bounding box center [880, 352] width 16 height 14
radio input "true"
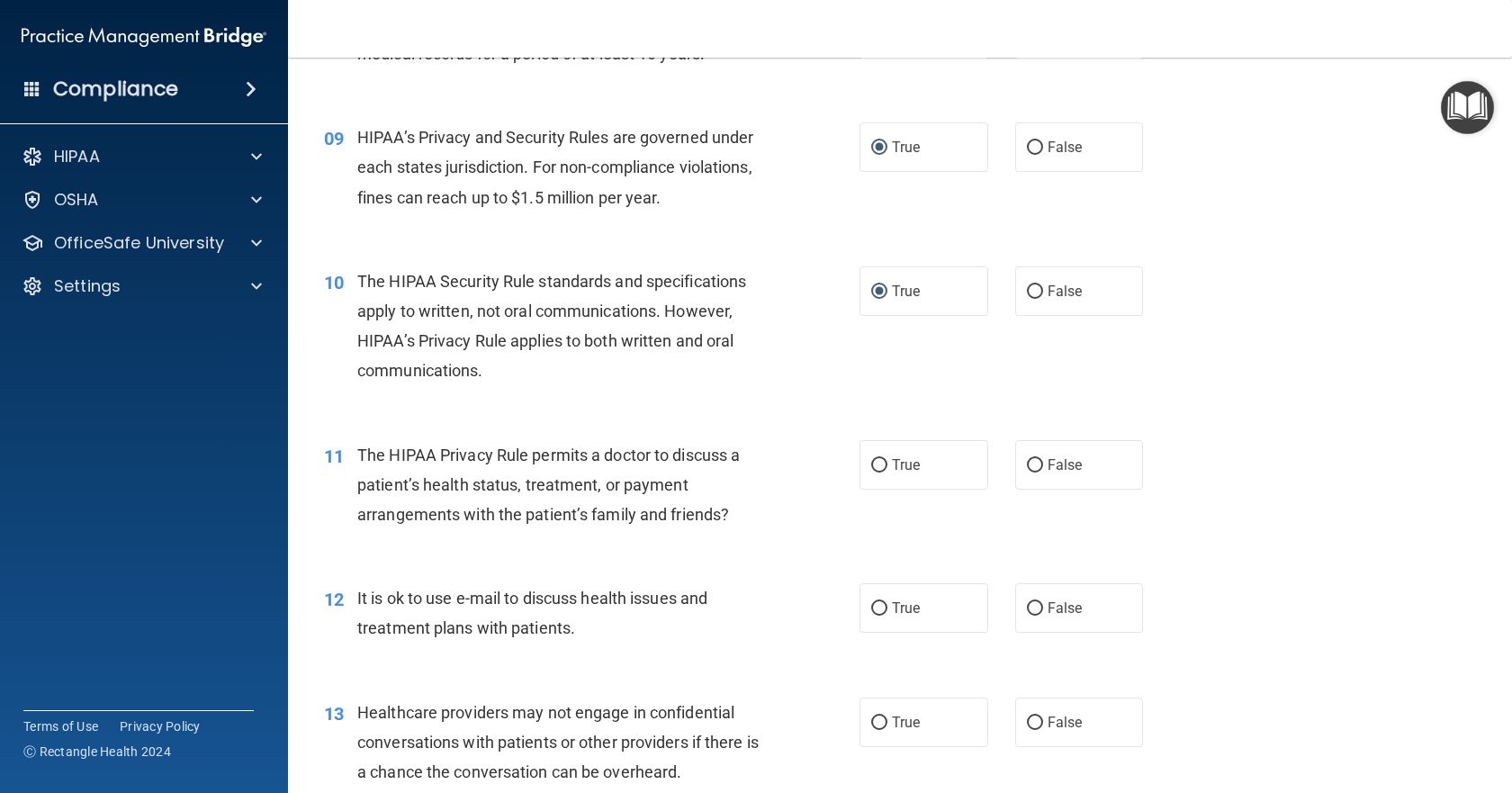
scroll to position [1261, 0]
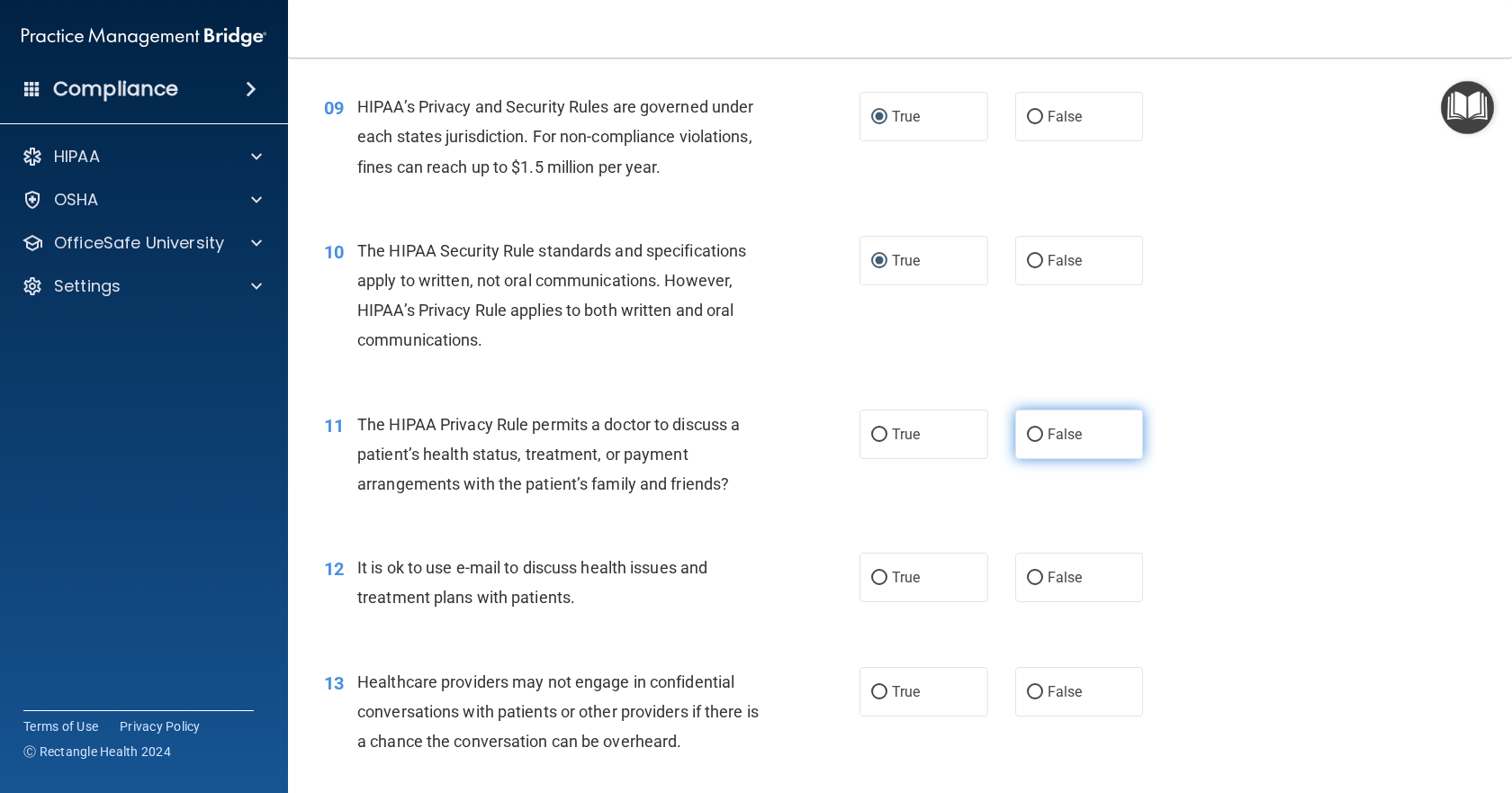
click at [1028, 433] on input "False" at bounding box center [1035, 436] width 16 height 14
radio input "true"
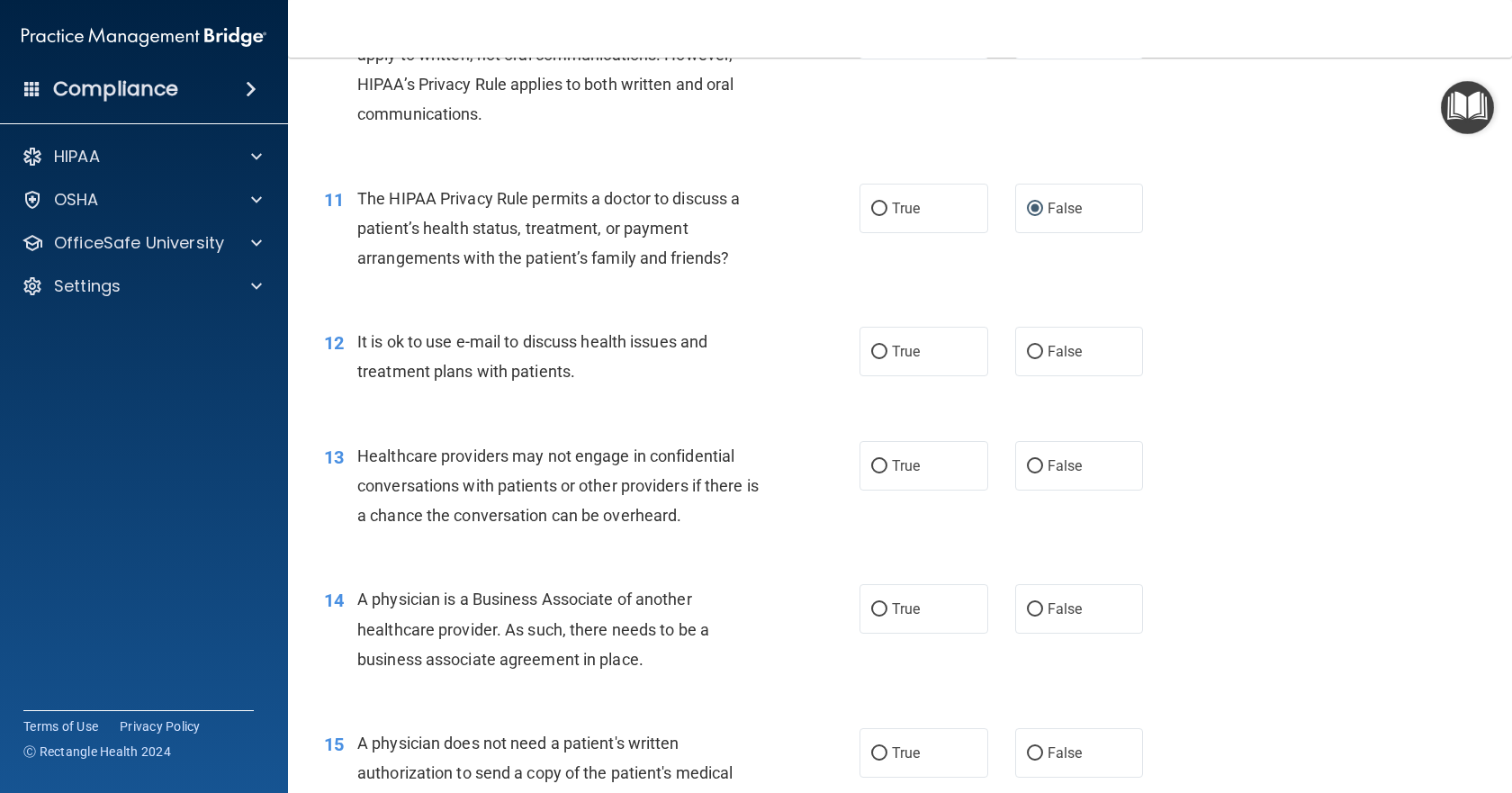
scroll to position [1530, 0]
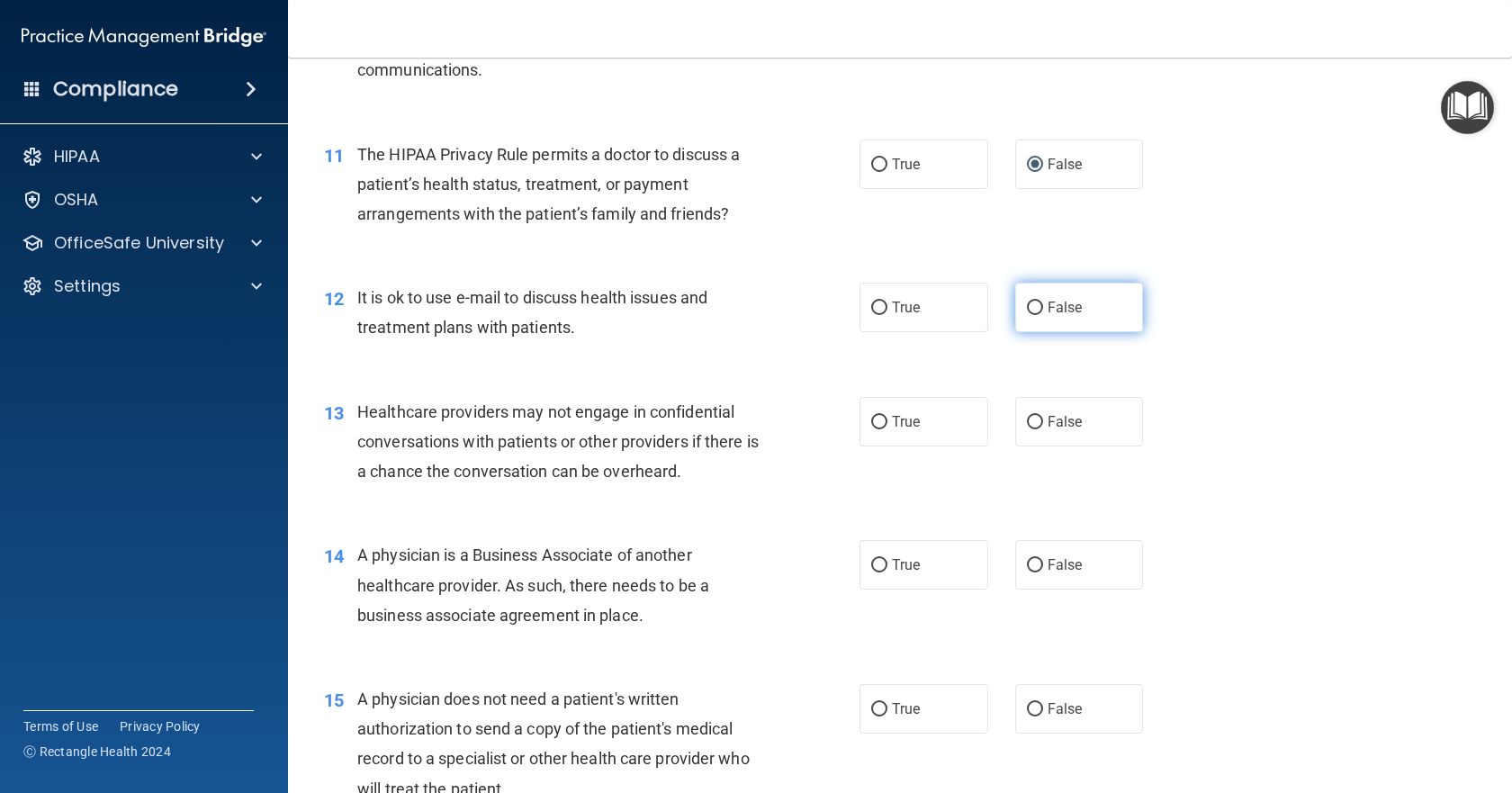
click at [1027, 302] on input "False" at bounding box center [1035, 308] width 16 height 14
radio input "true"
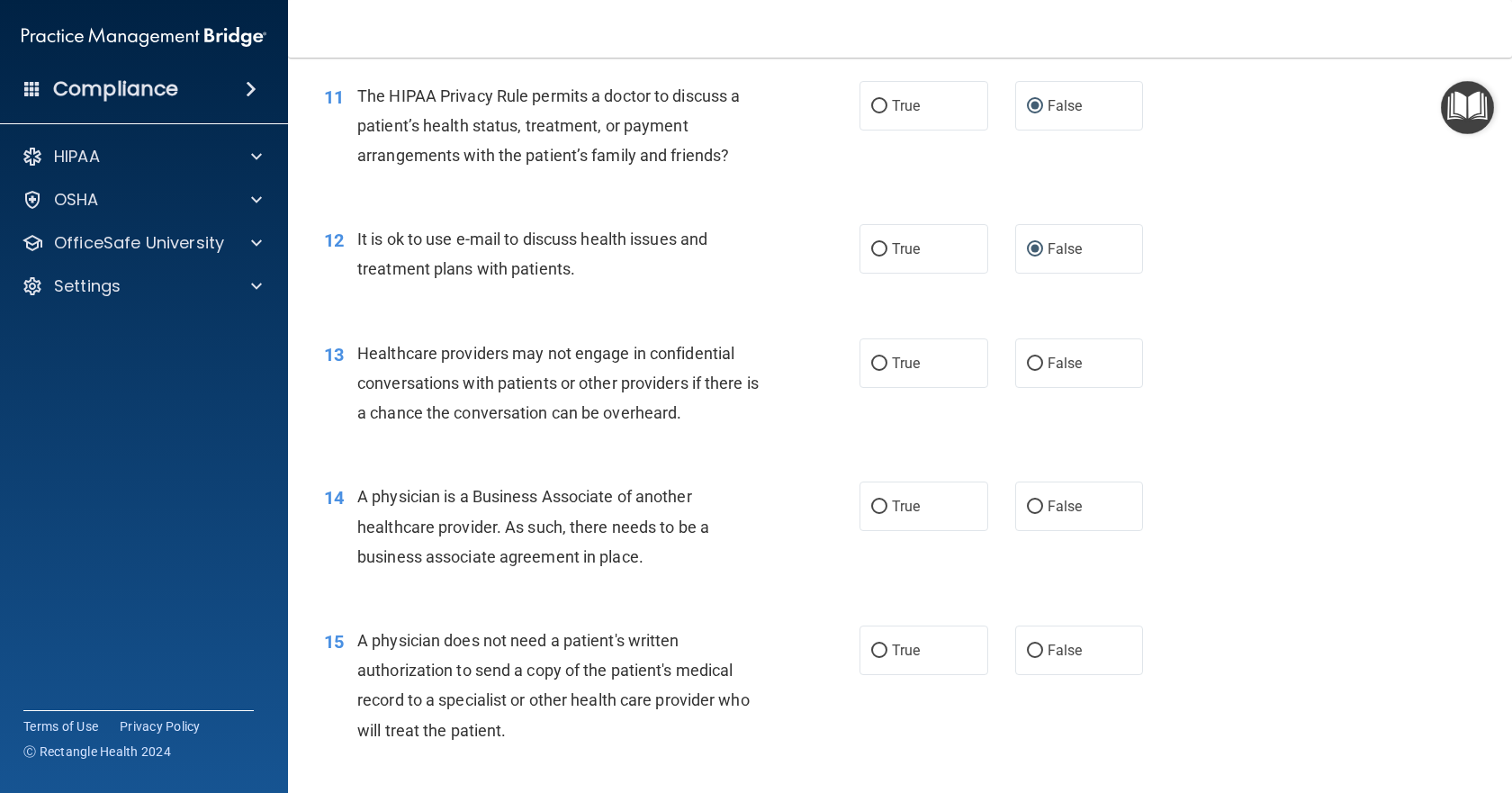
scroll to position [1621, 0]
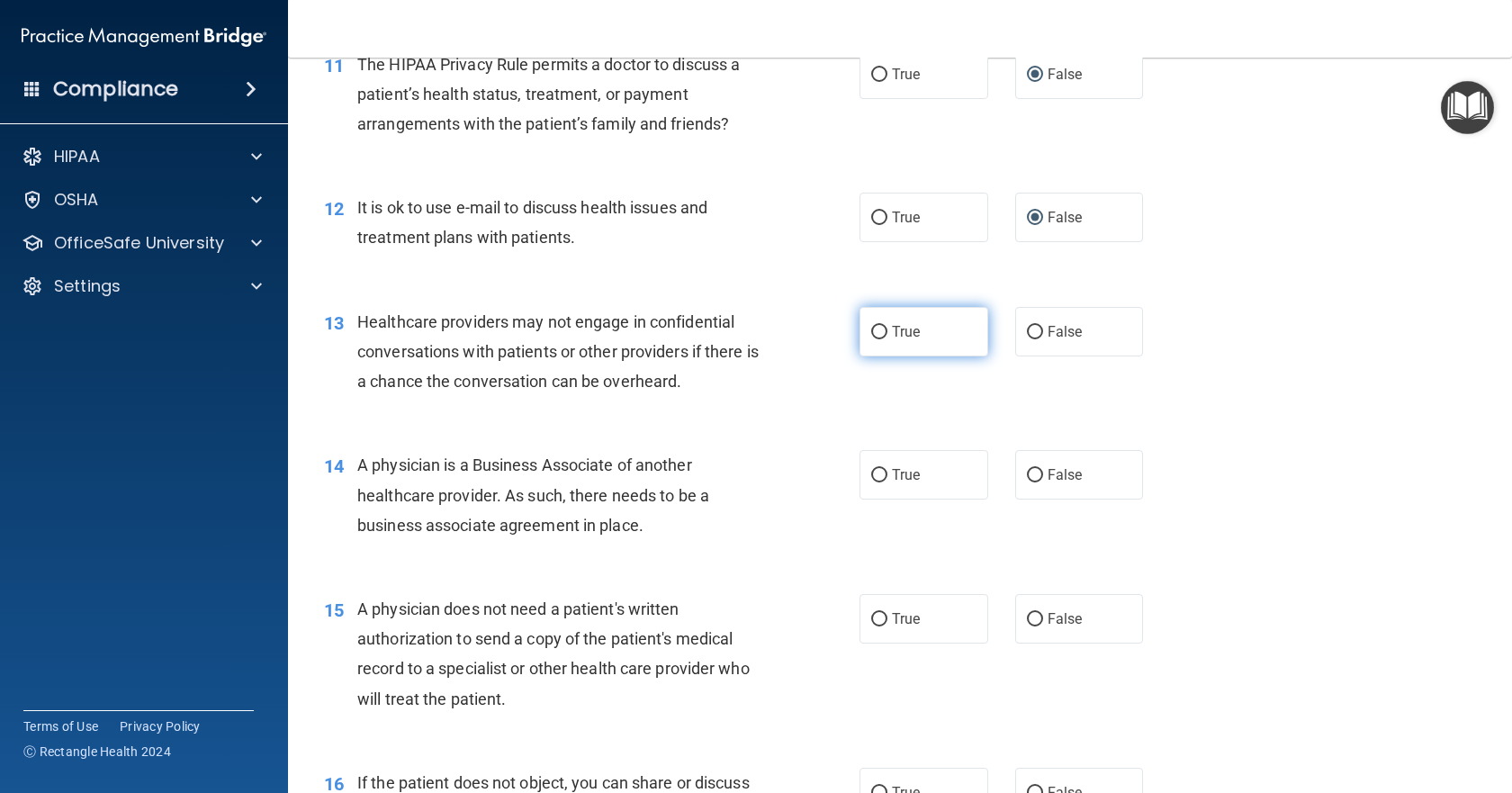
click at [876, 334] on input "True" at bounding box center [880, 333] width 16 height 14
radio input "true"
click at [873, 474] on input "True" at bounding box center [880, 476] width 16 height 14
radio input "true"
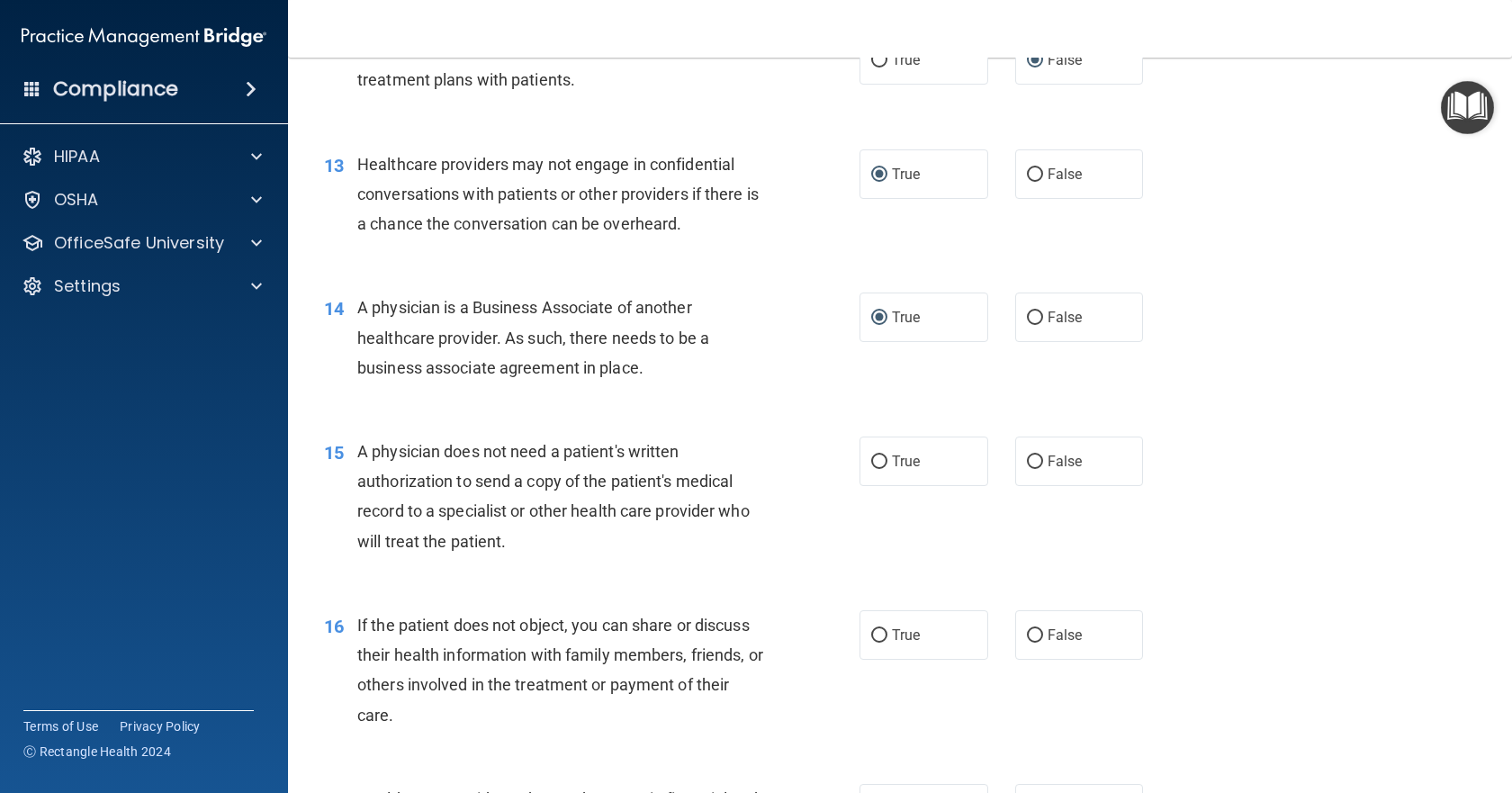
scroll to position [1800, 0]
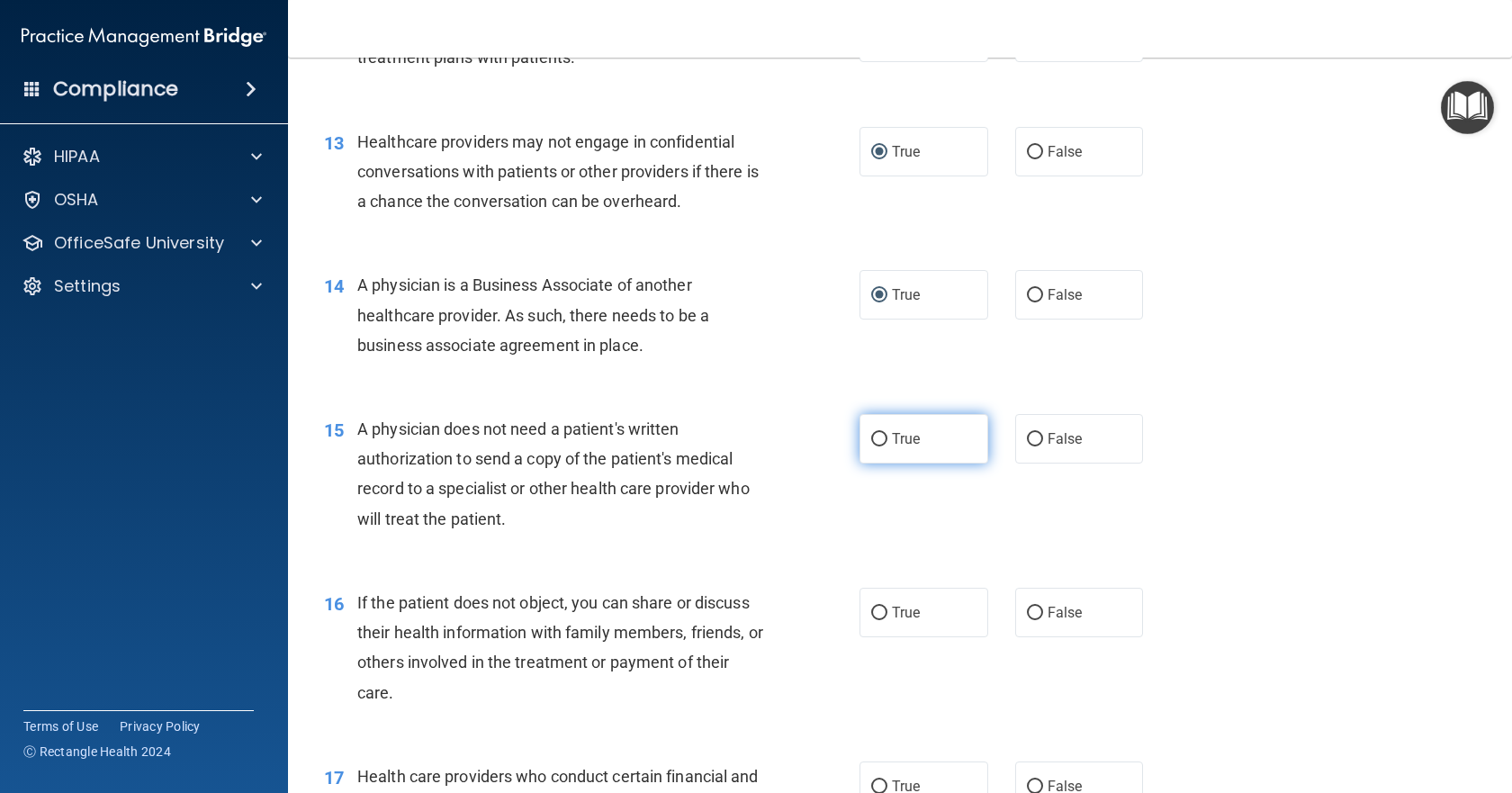
click at [872, 435] on input "True" at bounding box center [880, 440] width 16 height 14
radio input "true"
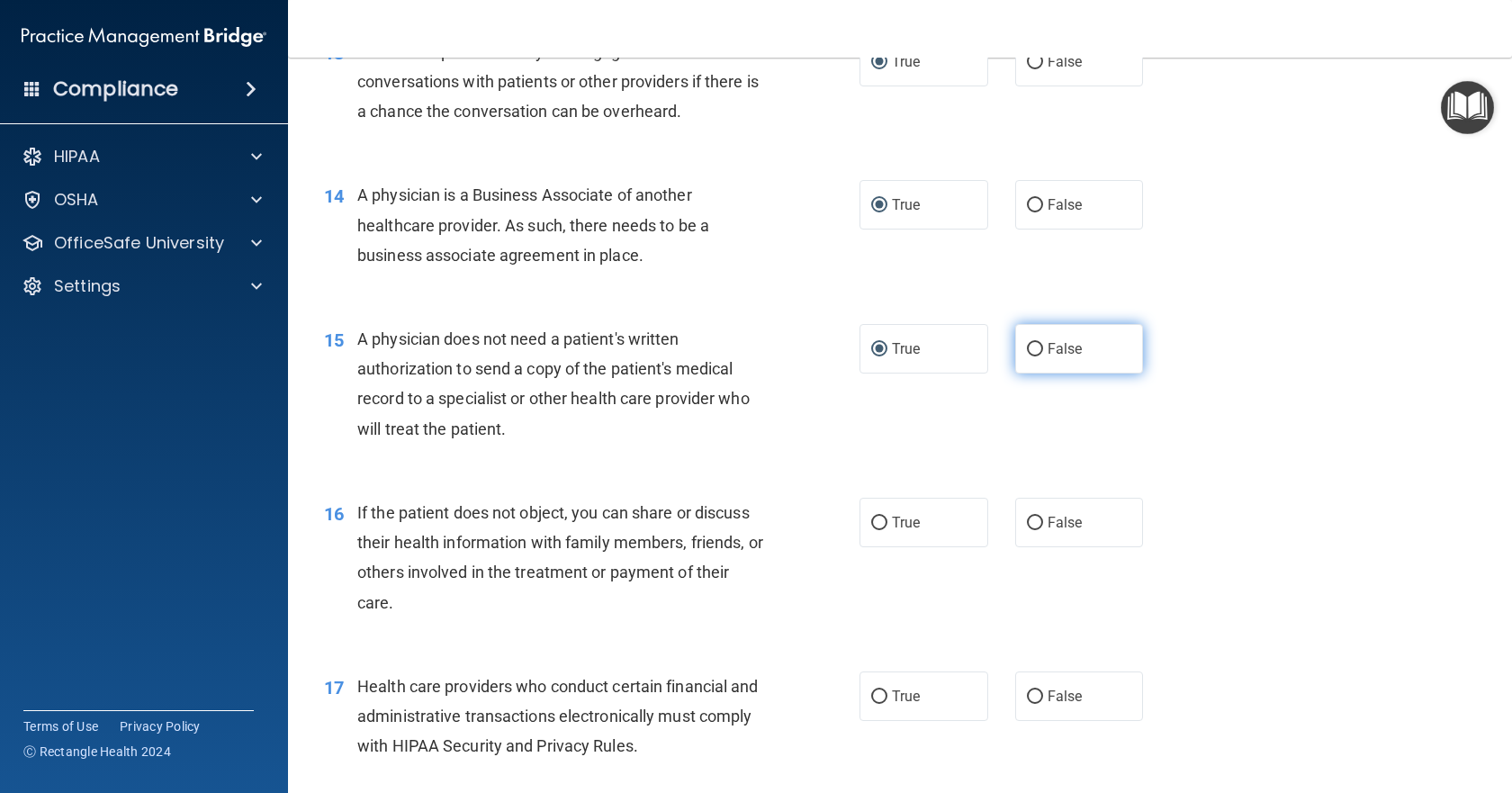
click at [1032, 352] on input "False" at bounding box center [1035, 350] width 16 height 14
radio input "true"
radio input "false"
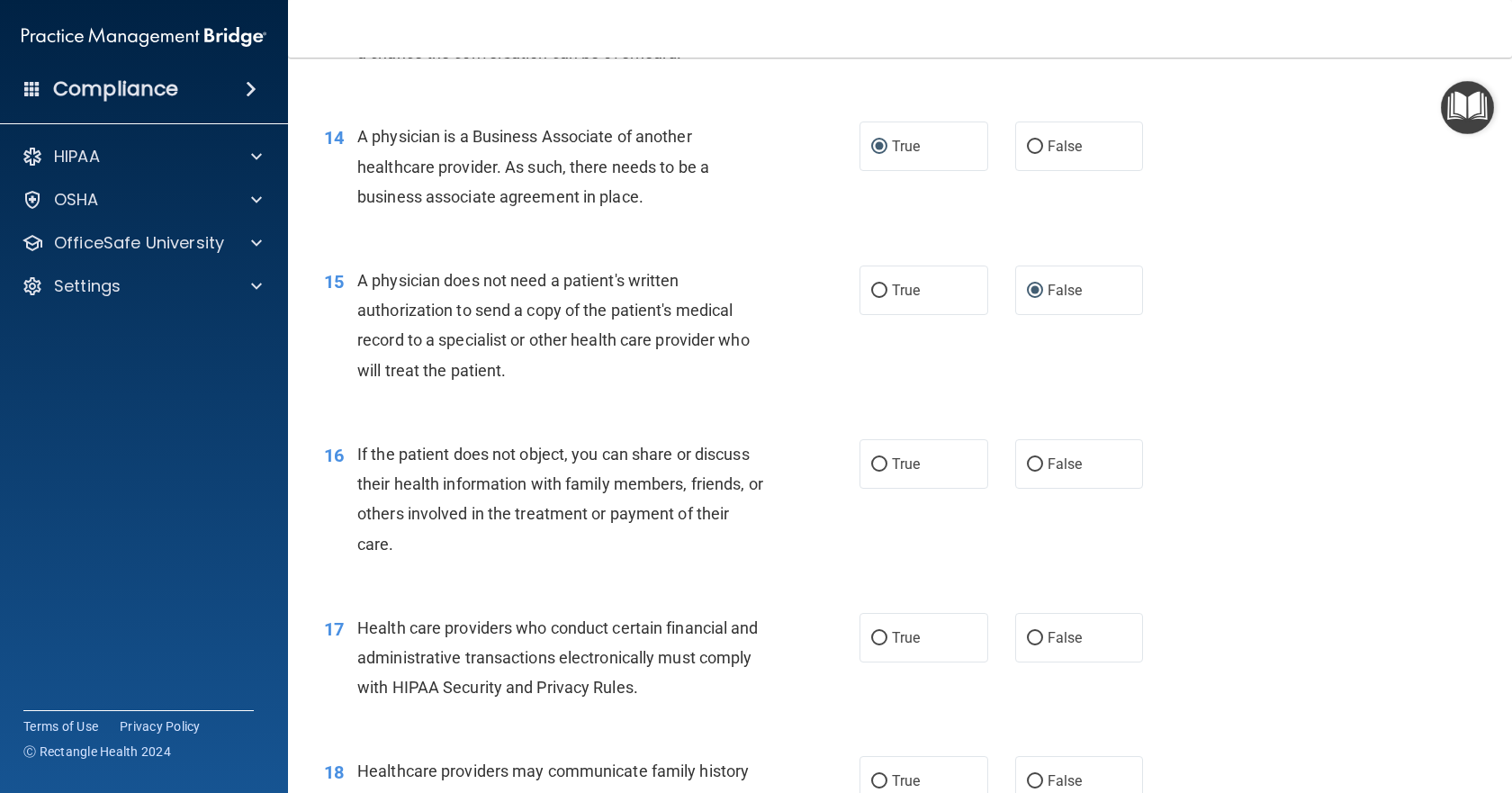
scroll to position [1981, 0]
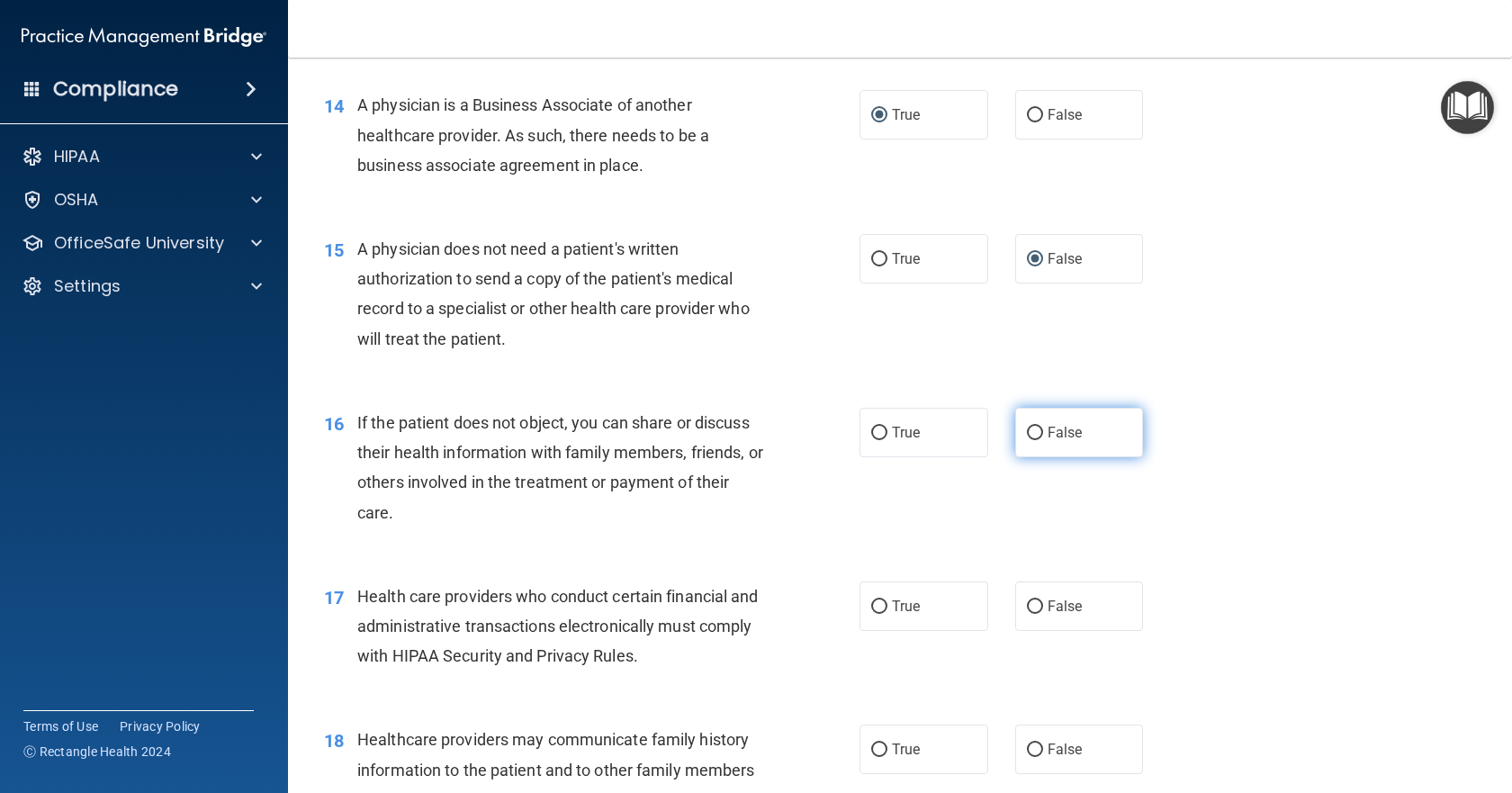
click at [1027, 431] on input "False" at bounding box center [1035, 434] width 16 height 14
radio input "true"
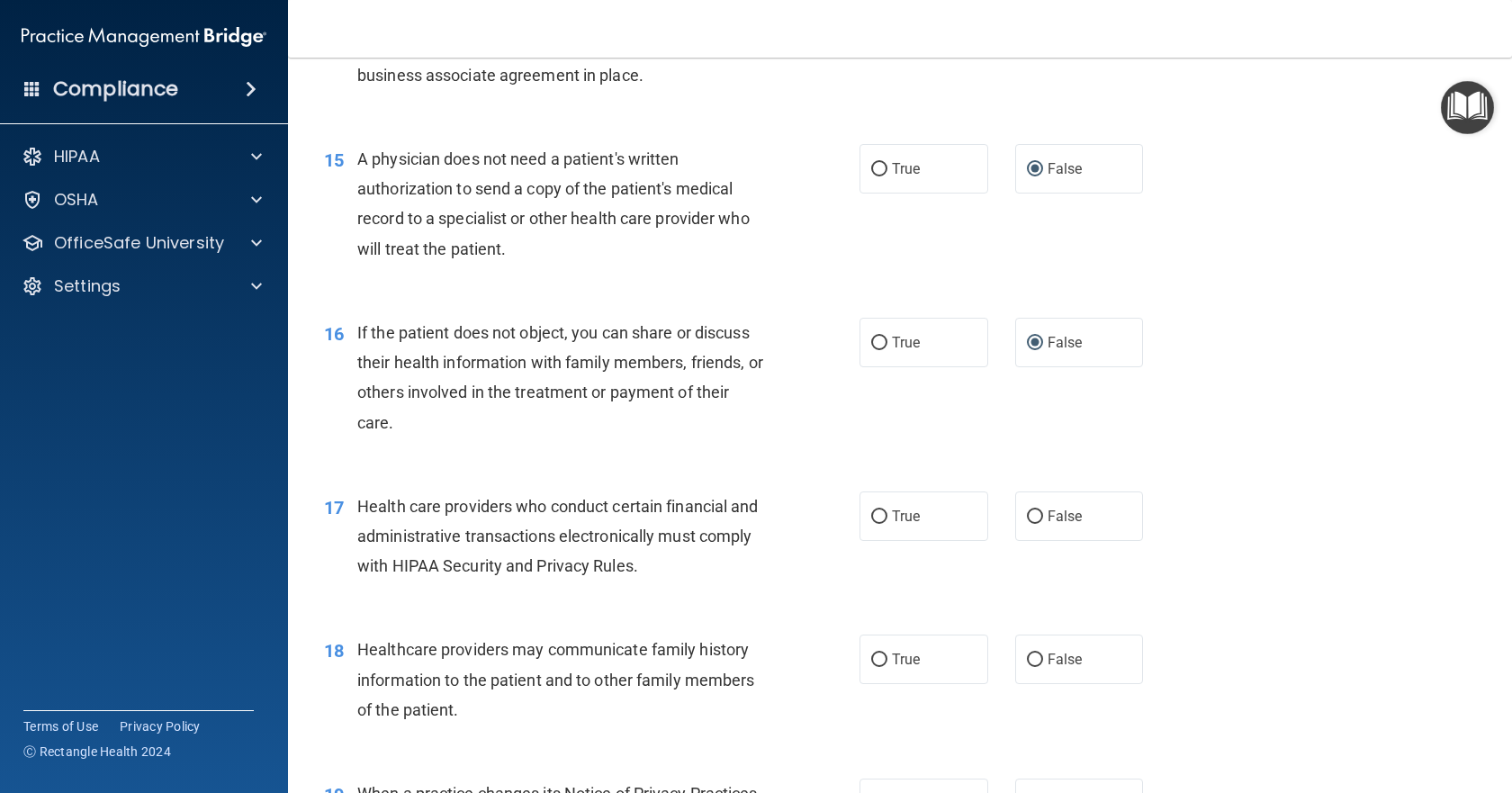
scroll to position [2161, 0]
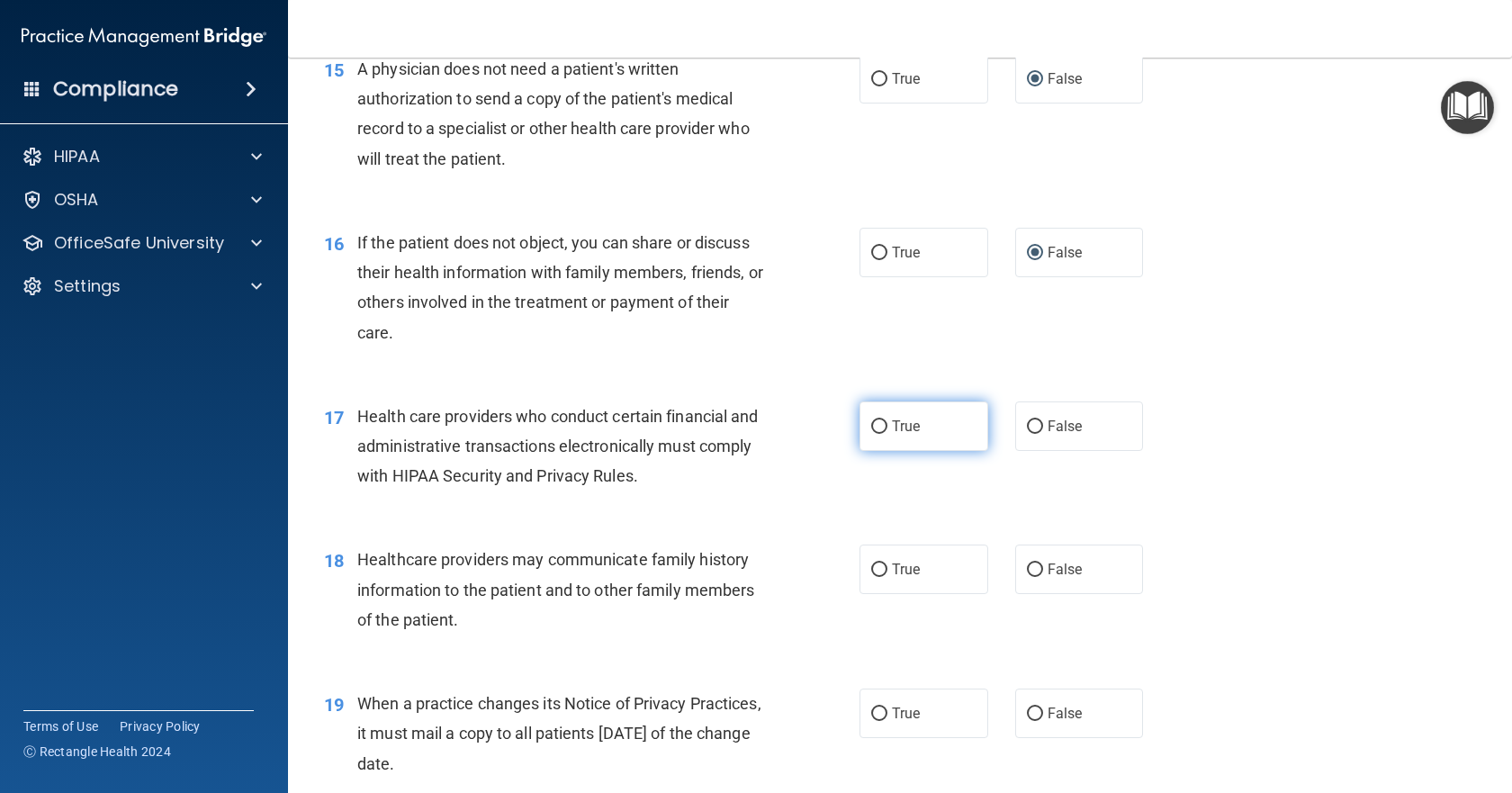
click at [872, 420] on input "True" at bounding box center [880, 427] width 16 height 14
radio input "true"
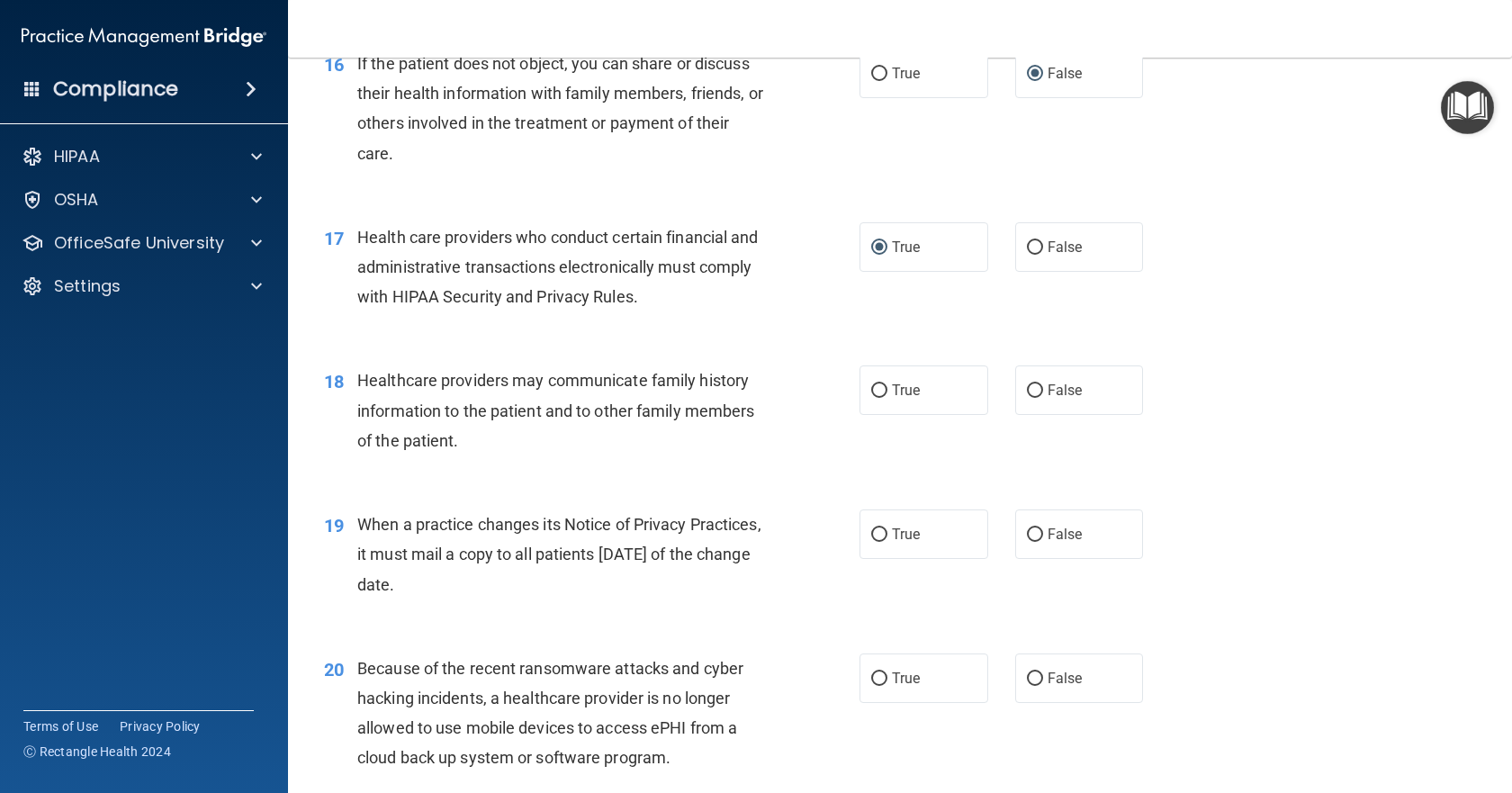
scroll to position [2341, 0]
click at [1029, 387] on input "False" at bounding box center [1035, 390] width 16 height 14
radio input "true"
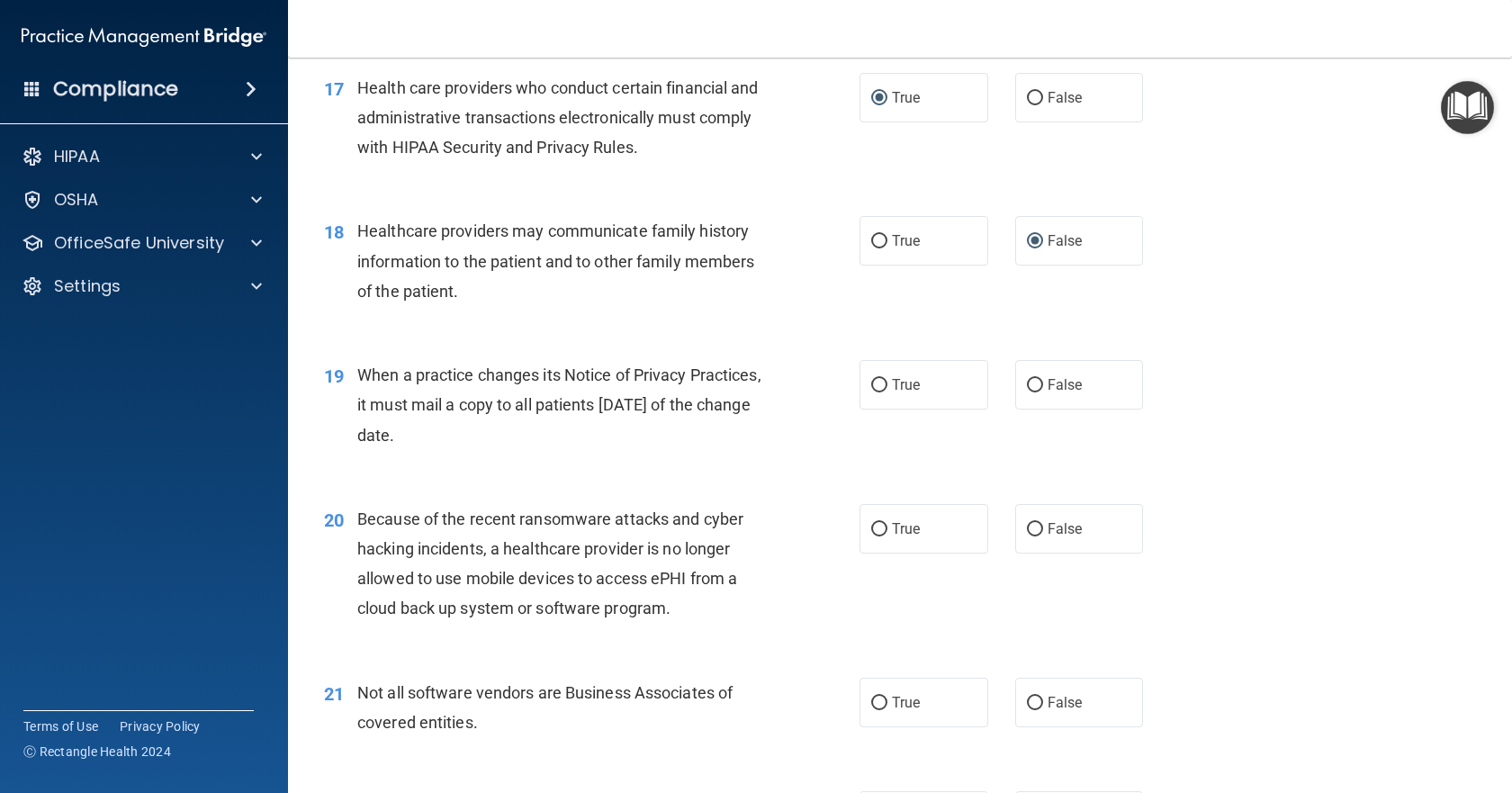
scroll to position [2521, 0]
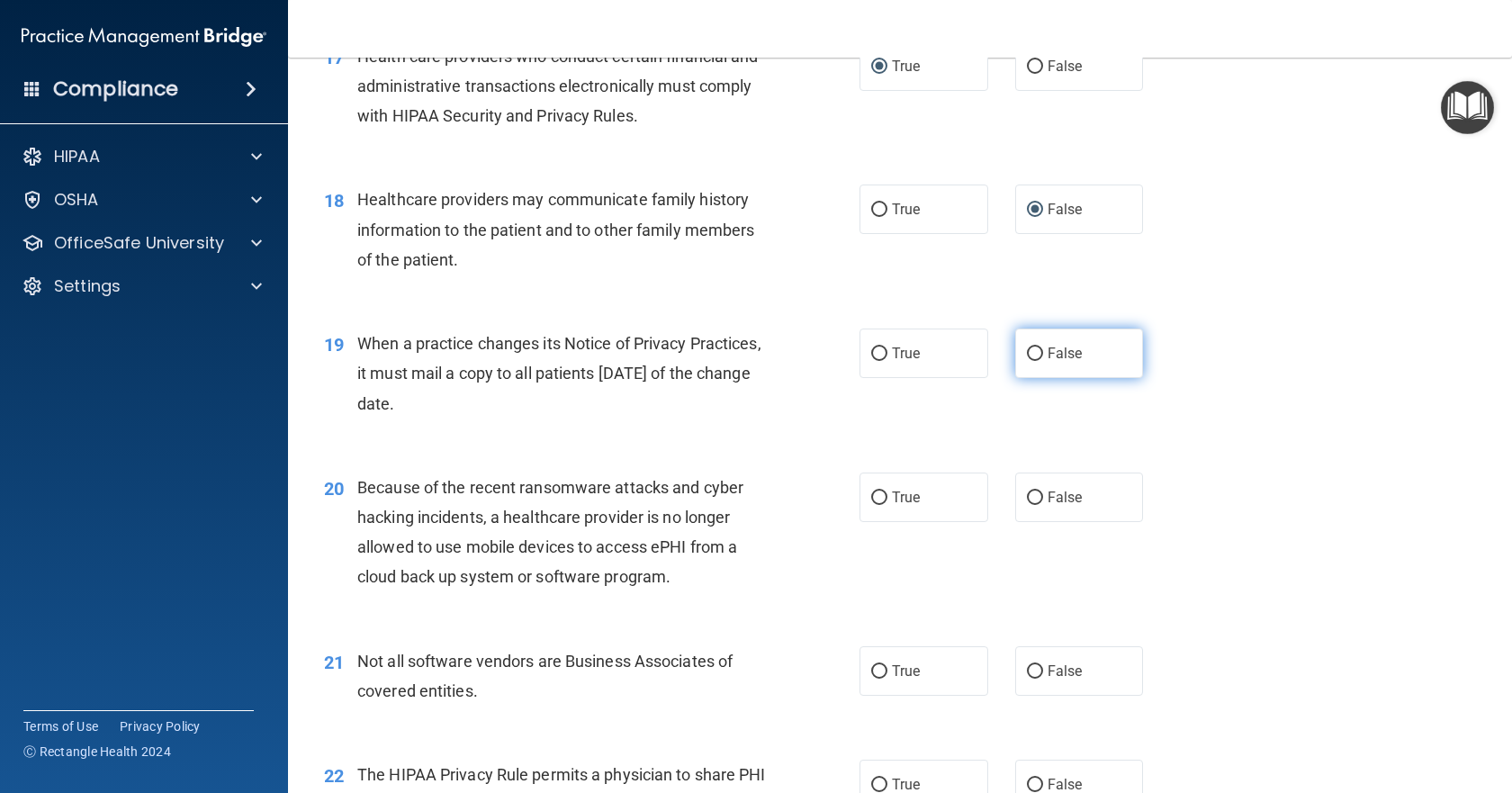
click at [1027, 354] on input "False" at bounding box center [1035, 354] width 16 height 14
radio input "true"
click at [873, 503] on input "True" at bounding box center [880, 499] width 16 height 14
radio input "true"
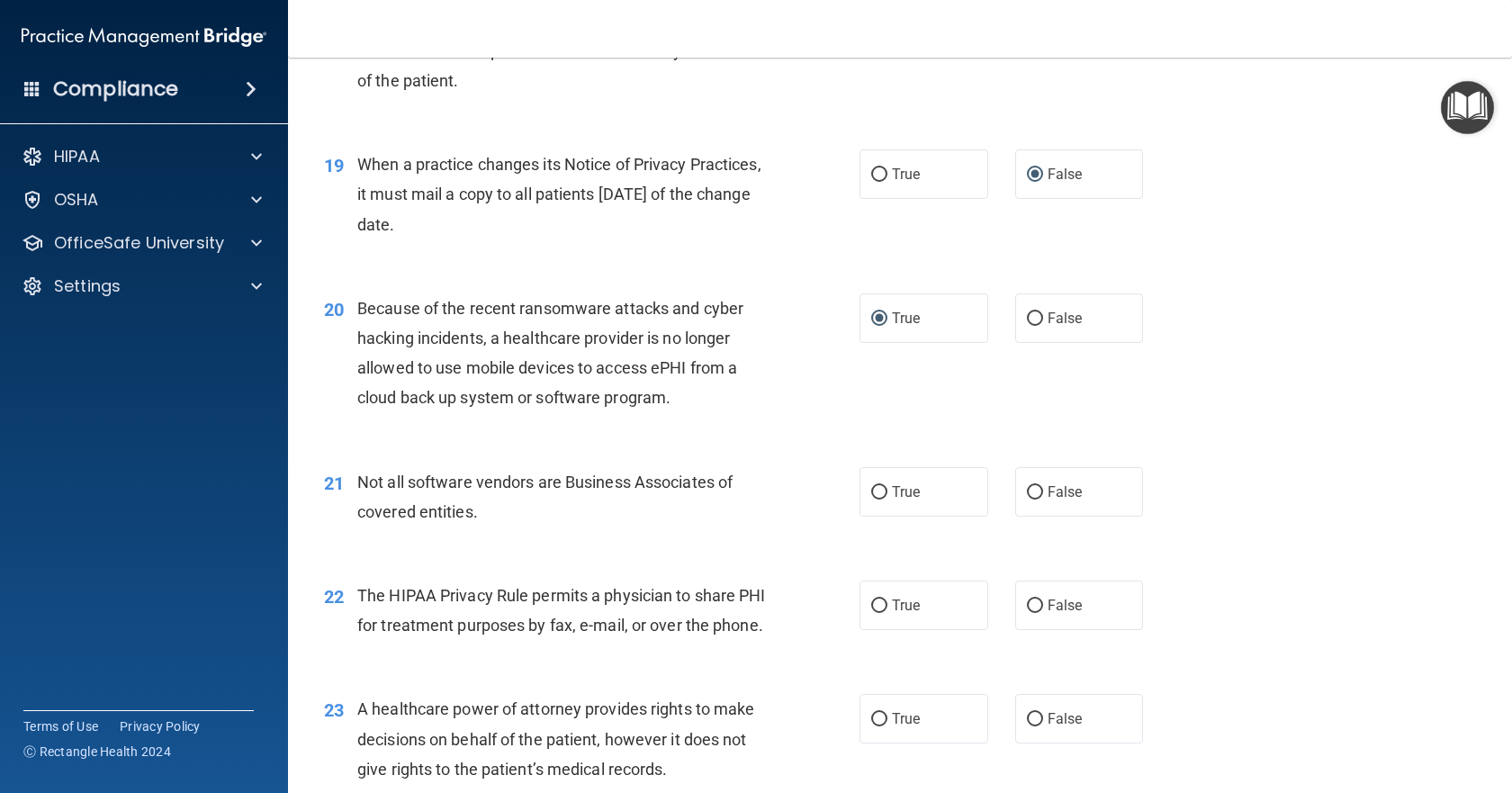
scroll to position [2701, 0]
click at [874, 487] on input "True" at bounding box center [880, 492] width 16 height 14
radio input "true"
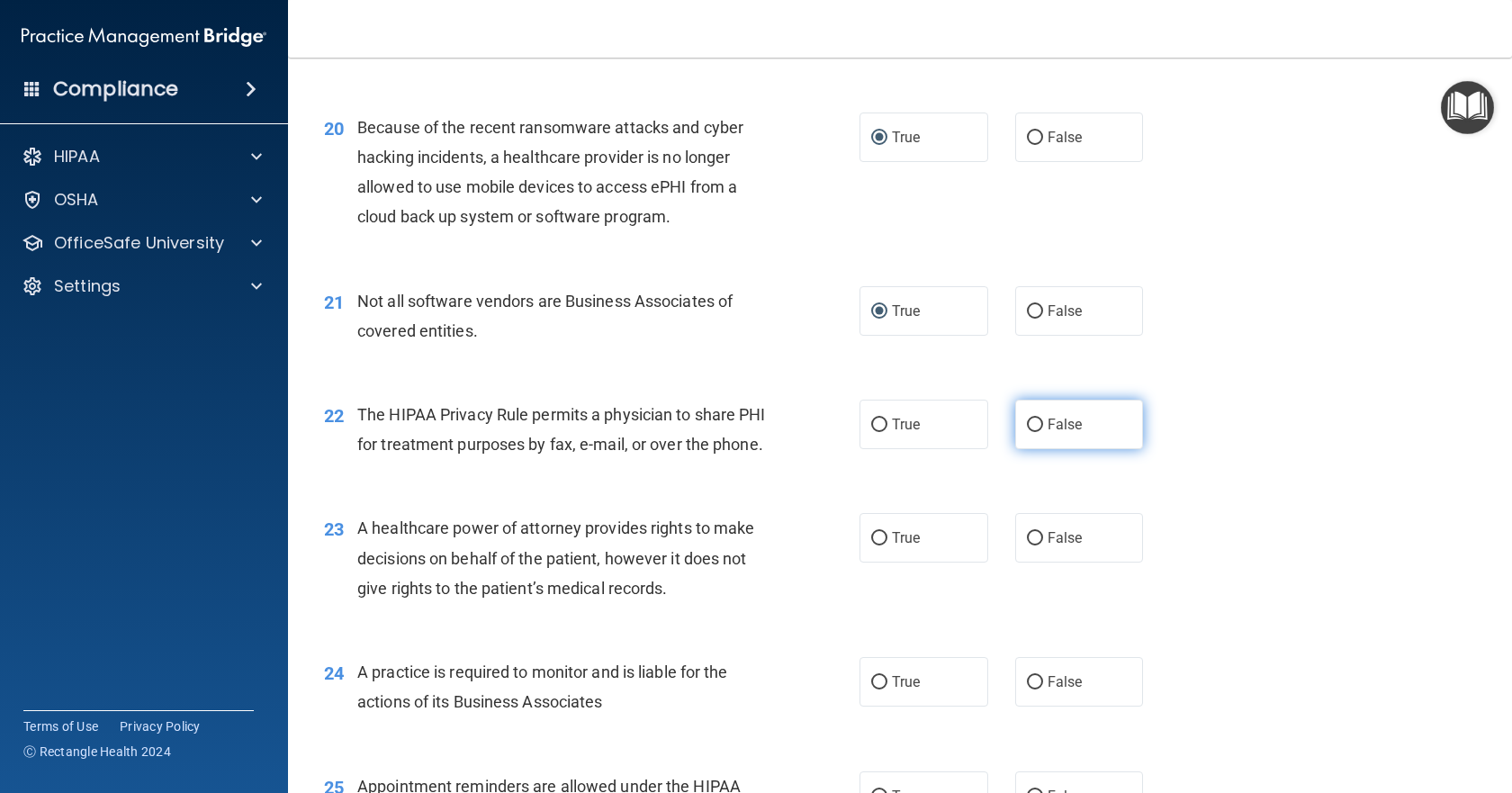
click at [1027, 428] on input "False" at bounding box center [1035, 426] width 16 height 14
radio input "true"
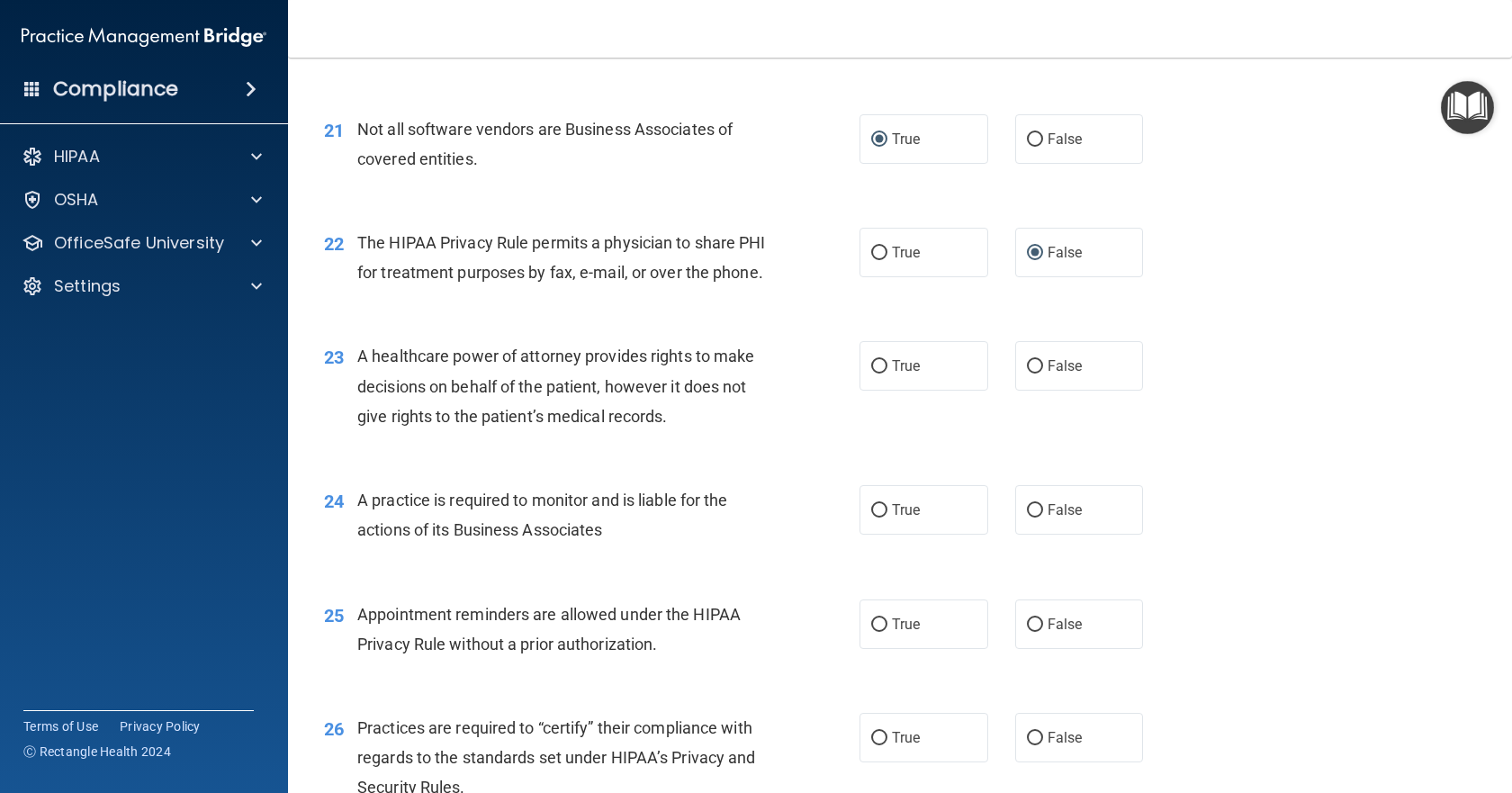
scroll to position [3061, 0]
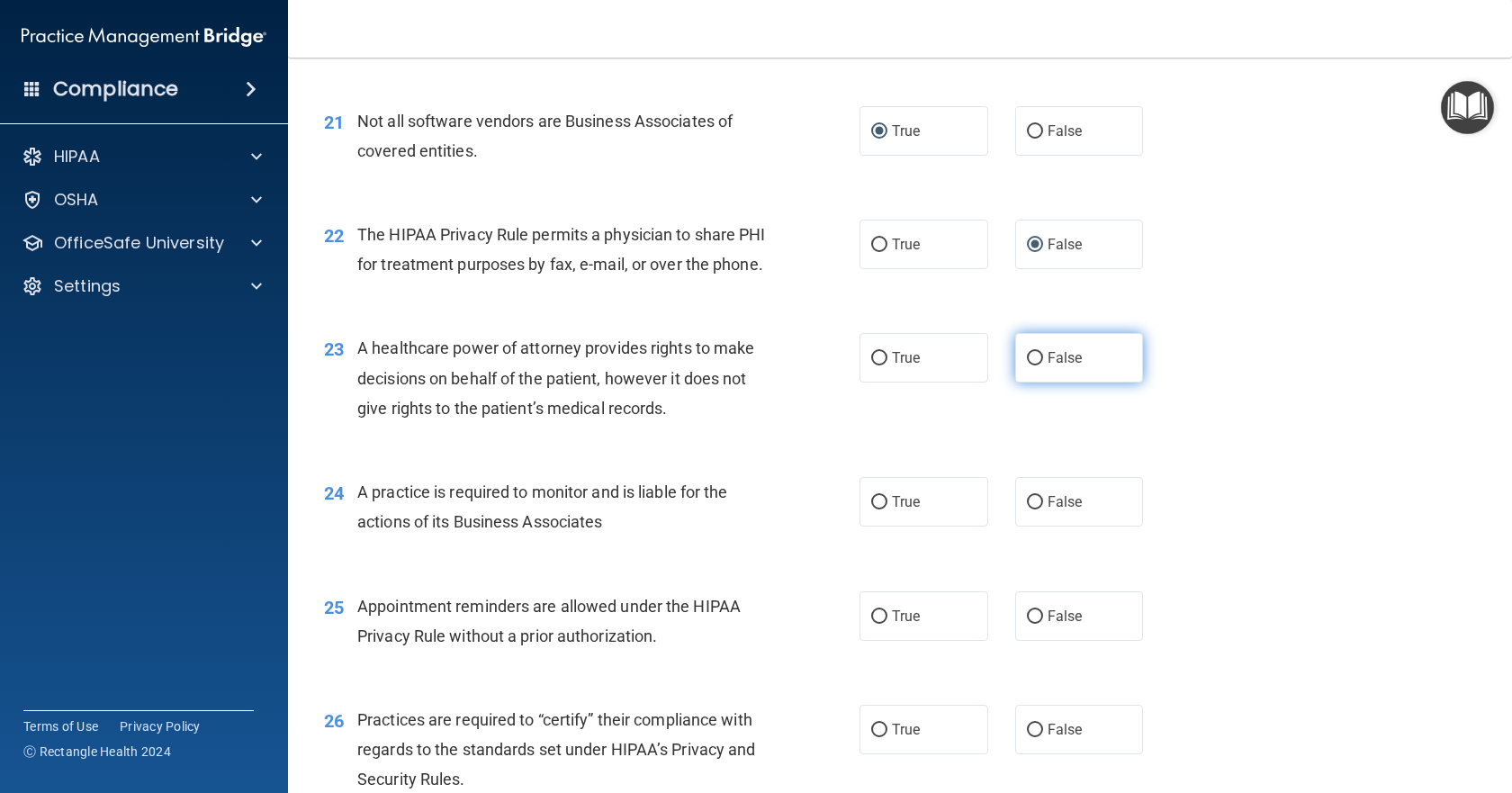
click at [1031, 365] on input "False" at bounding box center [1035, 359] width 16 height 14
radio input "true"
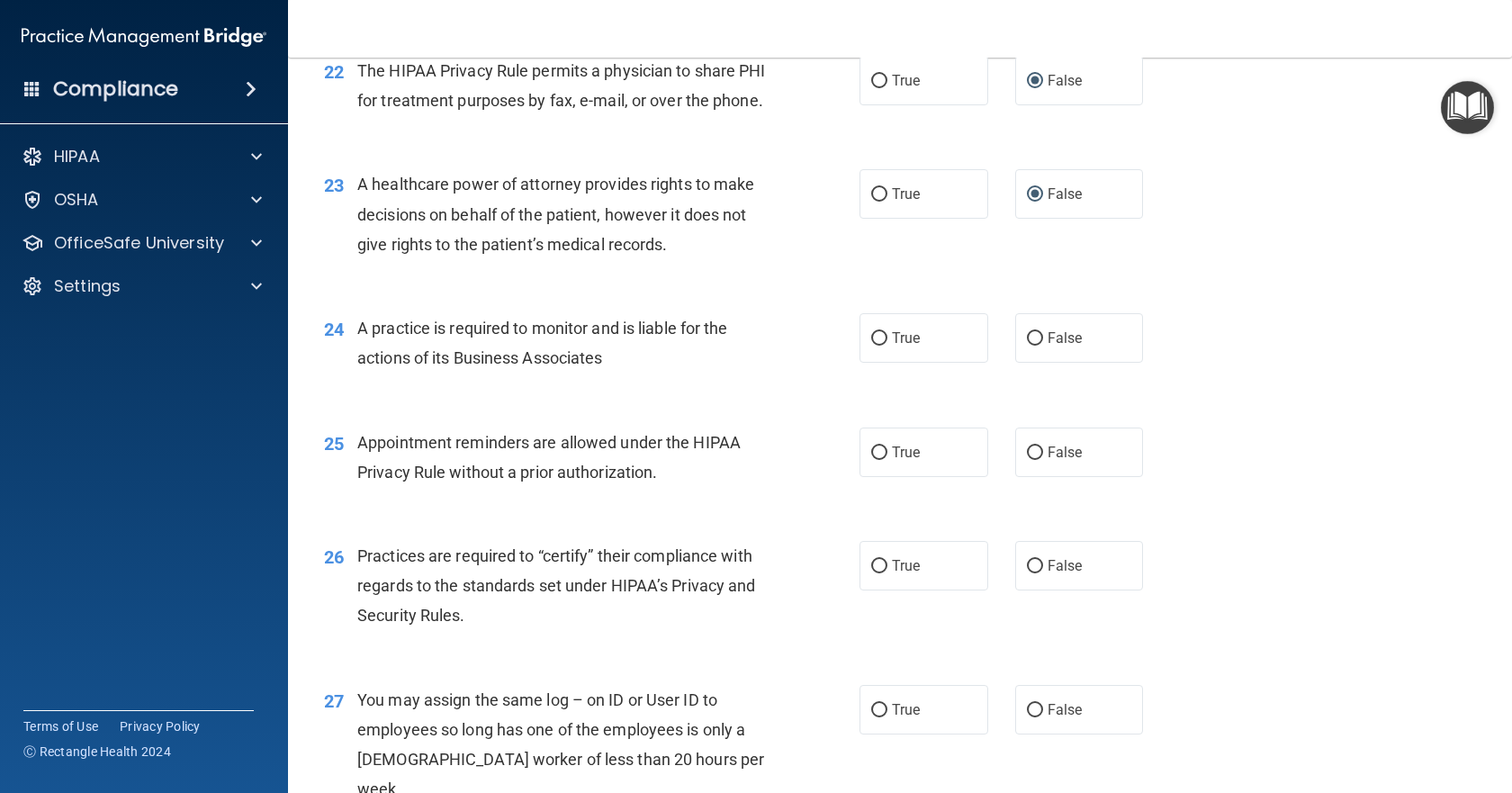
scroll to position [3241, 0]
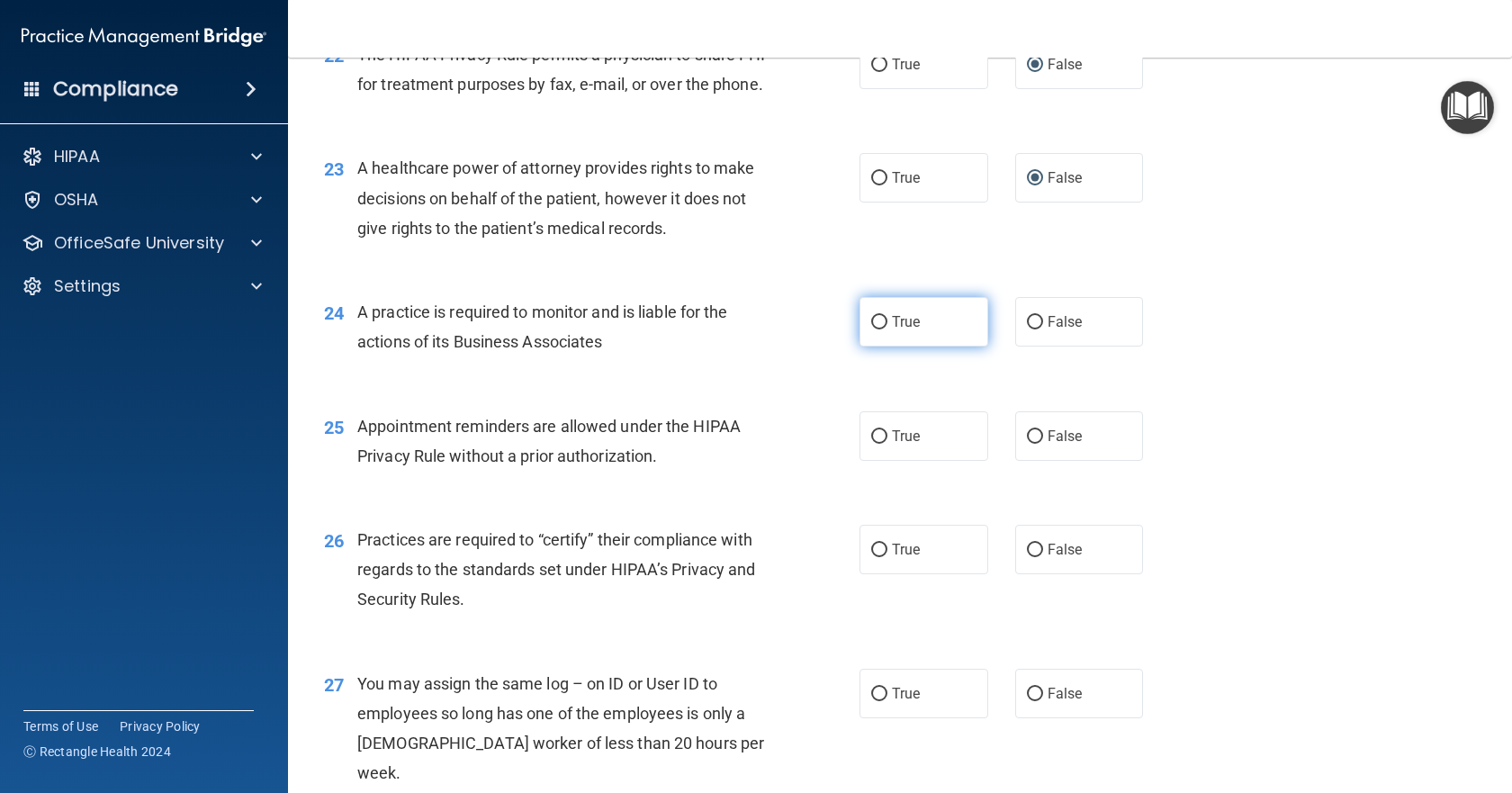
click at [872, 329] on input "True" at bounding box center [880, 323] width 16 height 14
radio input "true"
drag, startPoint x: 884, startPoint y: 465, endPoint x: 863, endPoint y: 472, distance: 22.1
click at [883, 461] on label "True" at bounding box center [924, 436] width 129 height 50
click at [883, 444] on input "True" at bounding box center [880, 437] width 16 height 14
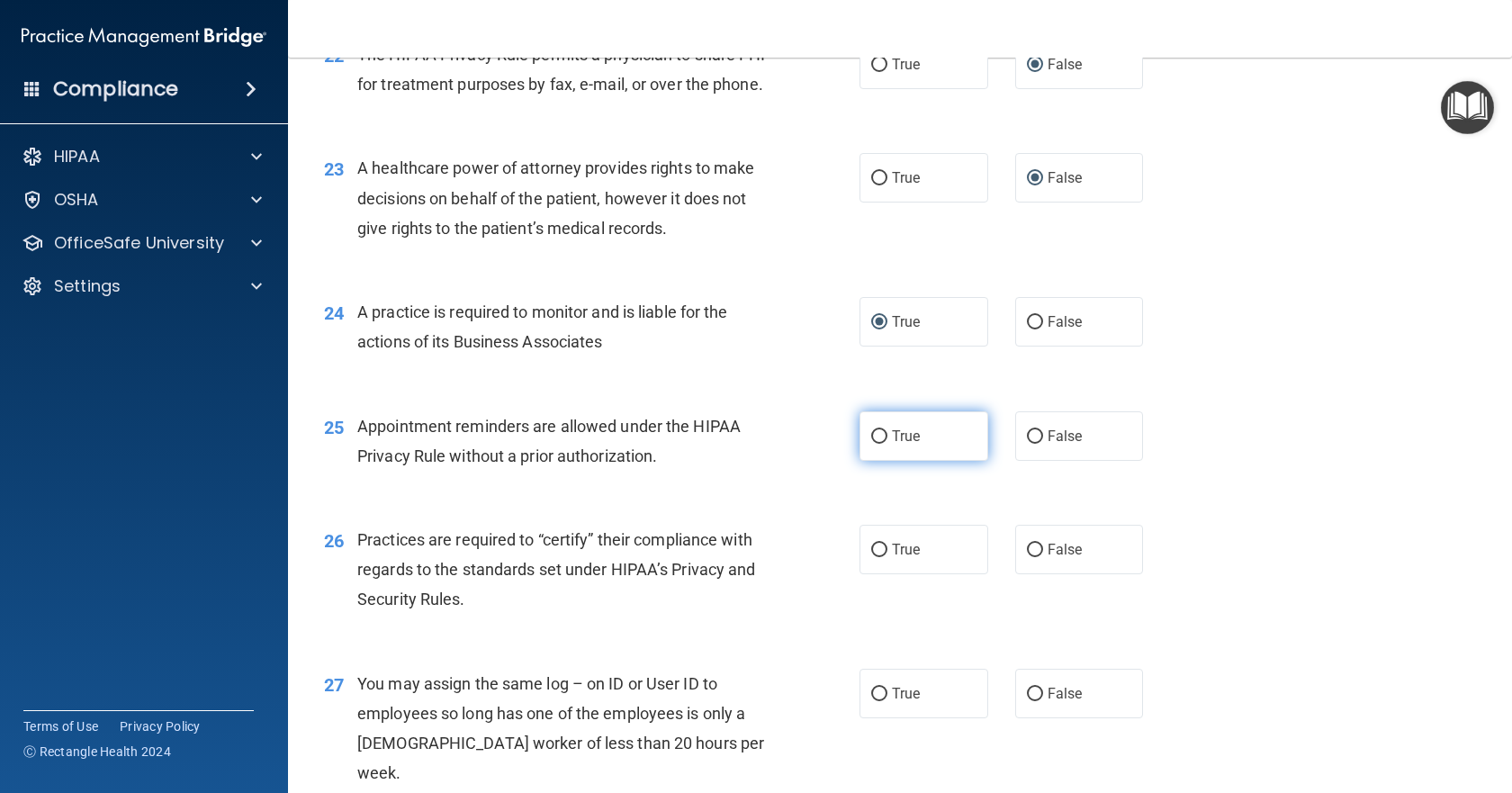
radio input "true"
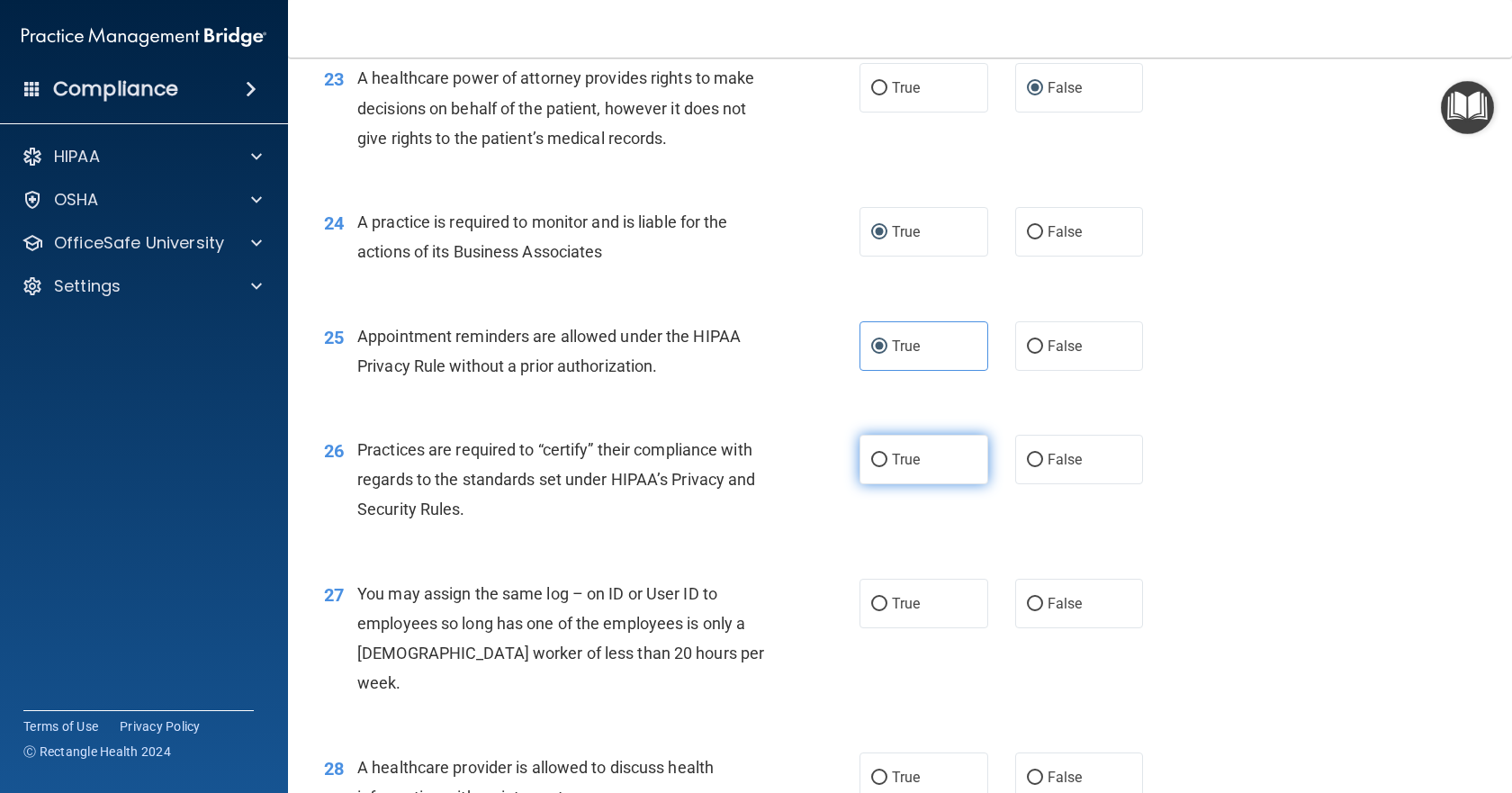
click at [872, 467] on input "True" at bounding box center [880, 461] width 16 height 14
radio input "true"
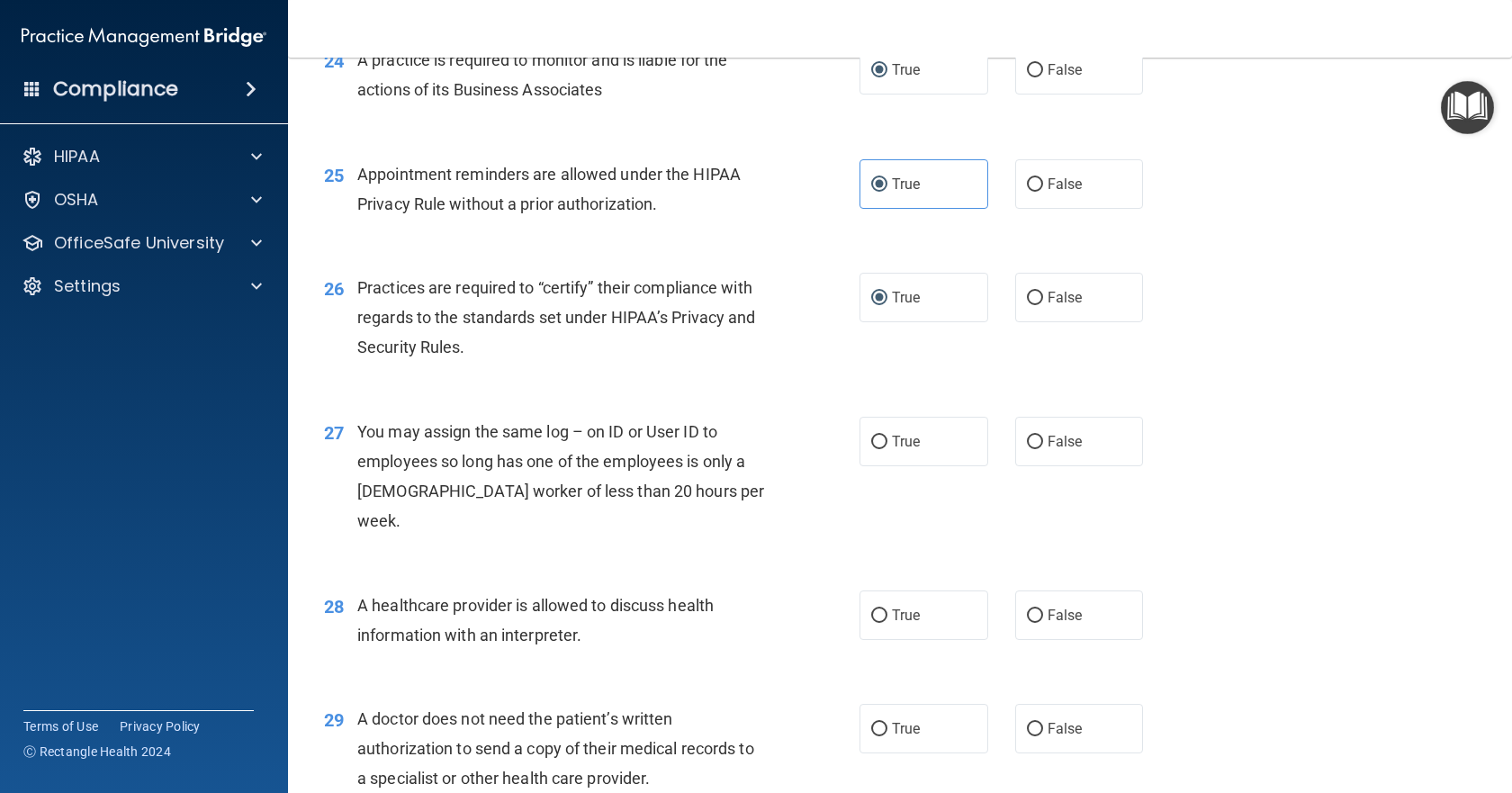
scroll to position [3511, 0]
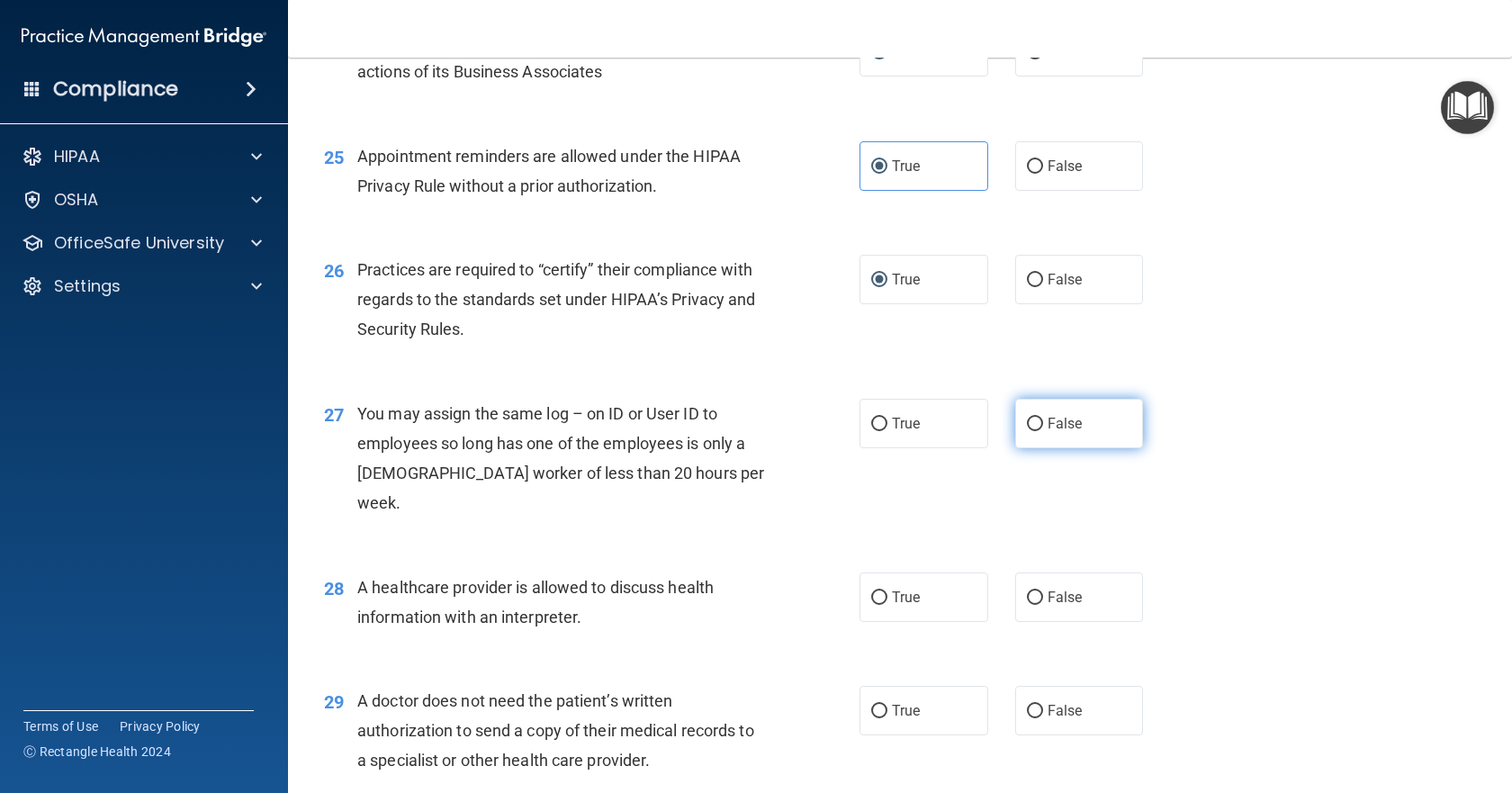
click at [1027, 431] on input "False" at bounding box center [1035, 425] width 16 height 14
radio input "true"
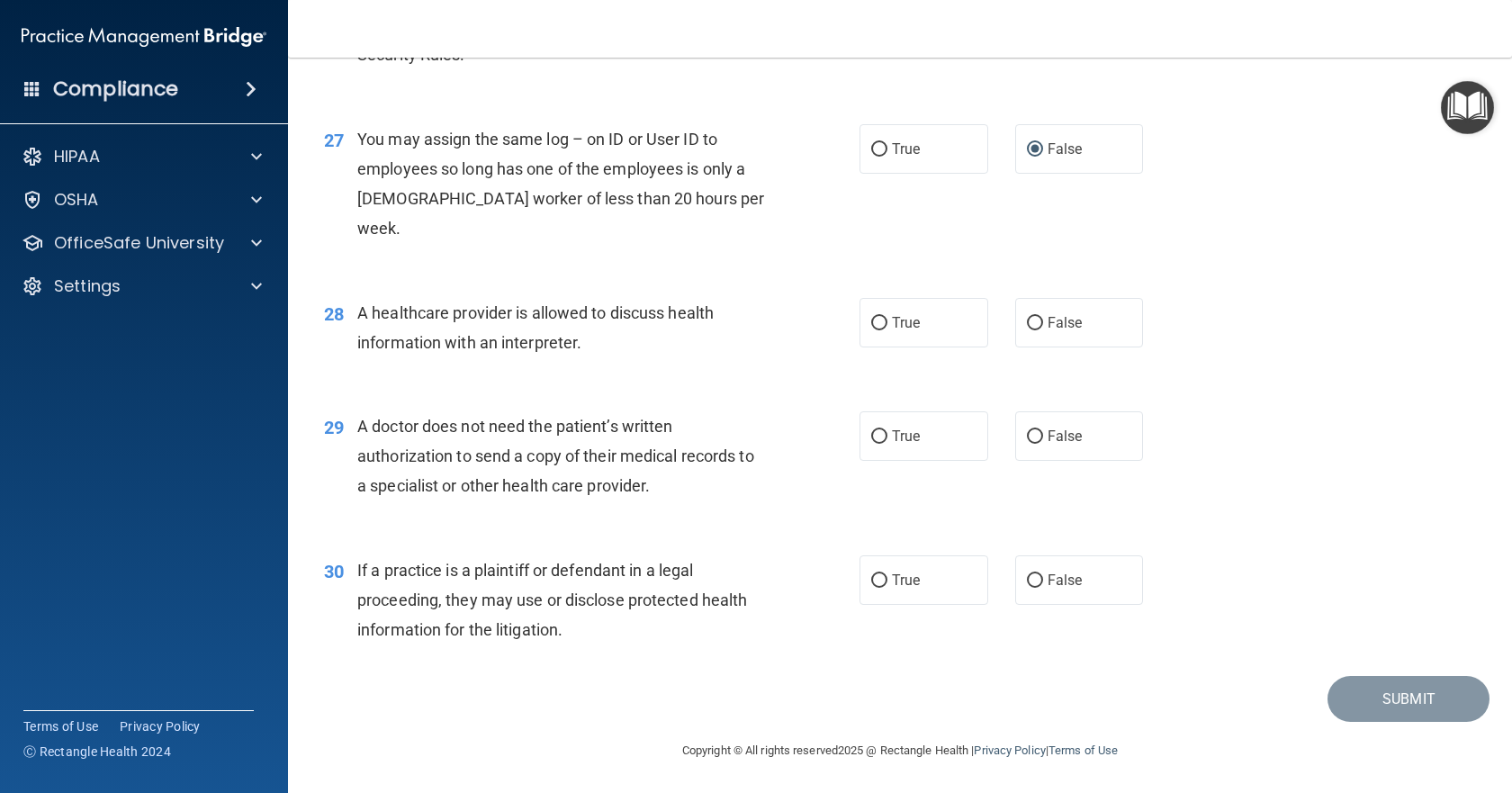
scroll to position [3786, 0]
click at [873, 323] on input "True" at bounding box center [880, 323] width 16 height 14
radio input "true"
click at [1028, 319] on input "False" at bounding box center [1035, 323] width 16 height 14
radio input "true"
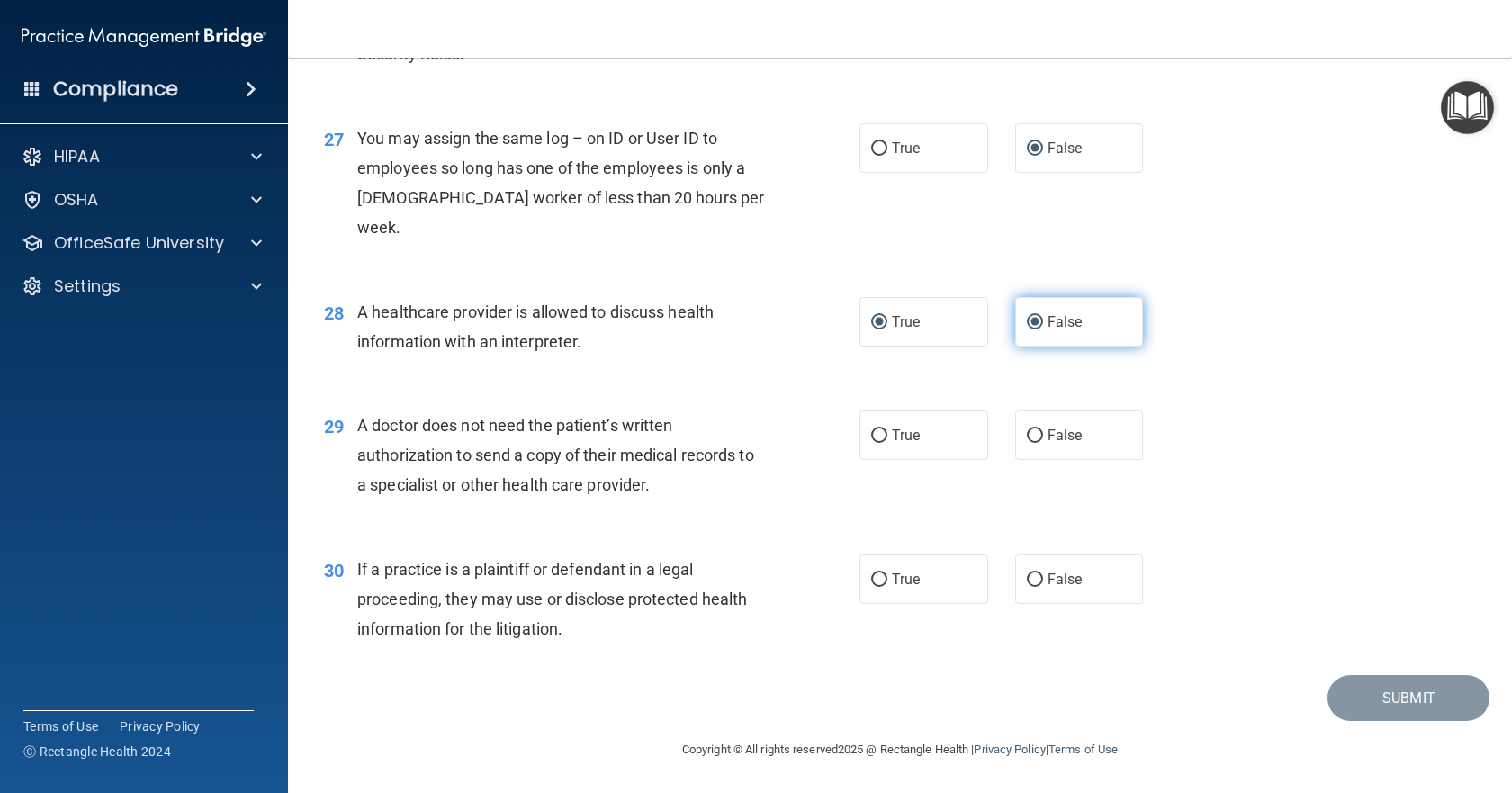
radio input "false"
click at [1027, 436] on input "False" at bounding box center [1035, 437] width 16 height 14
radio input "true"
click at [872, 579] on input "True" at bounding box center [880, 581] width 16 height 14
radio input "true"
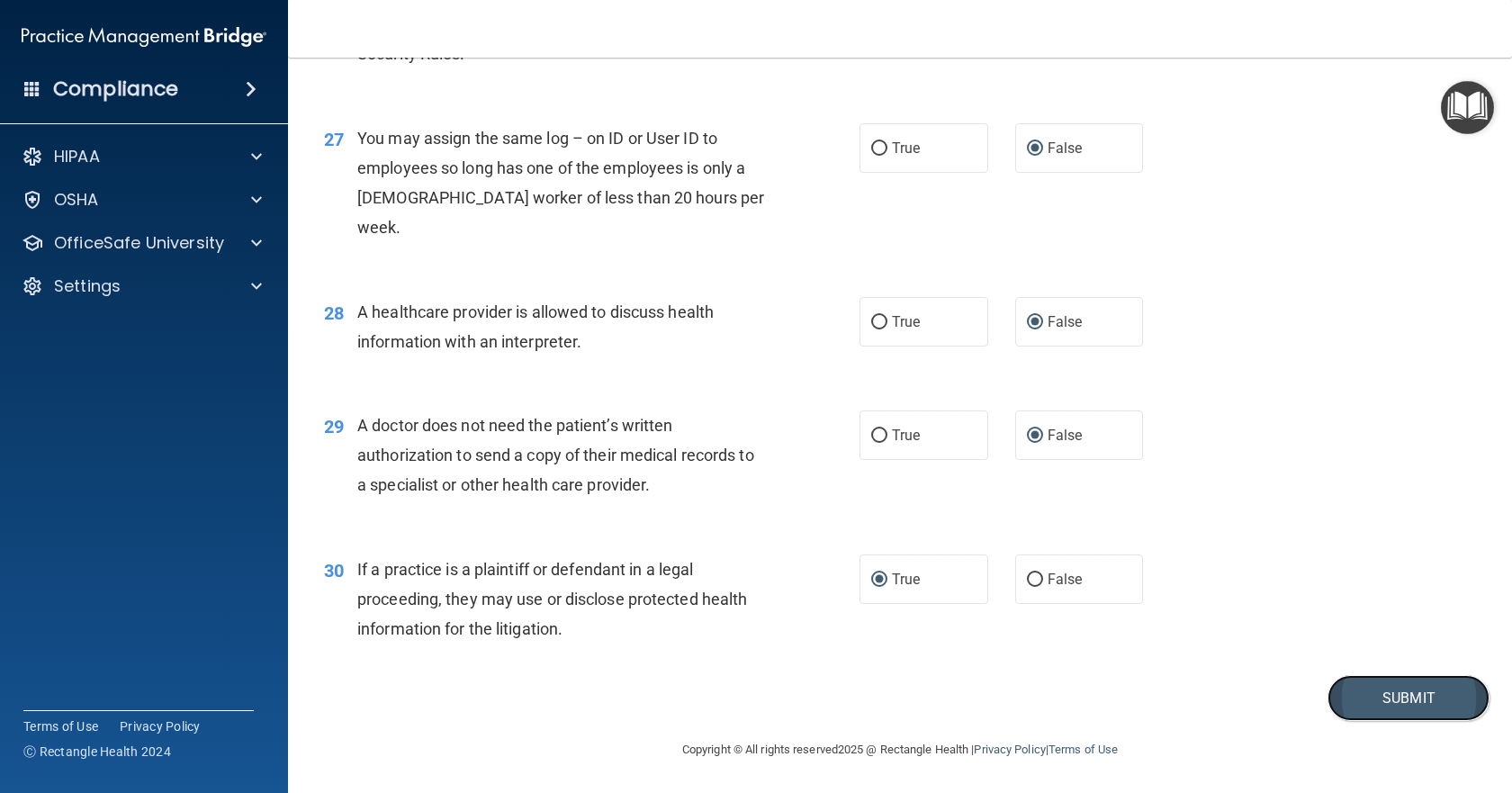
click at [1399, 704] on button "Submit" at bounding box center [1408, 698] width 162 height 46
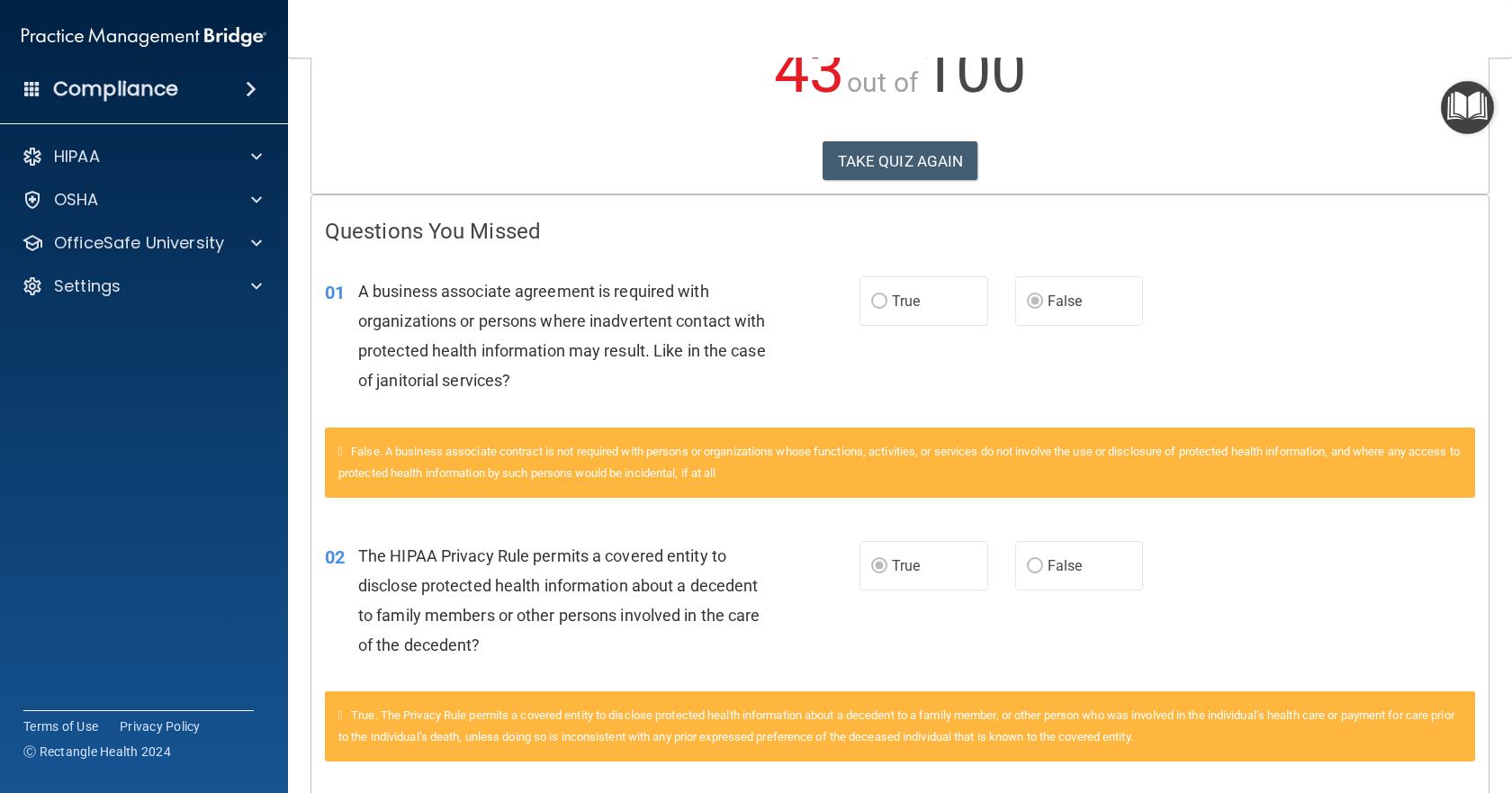
scroll to position [270, 0]
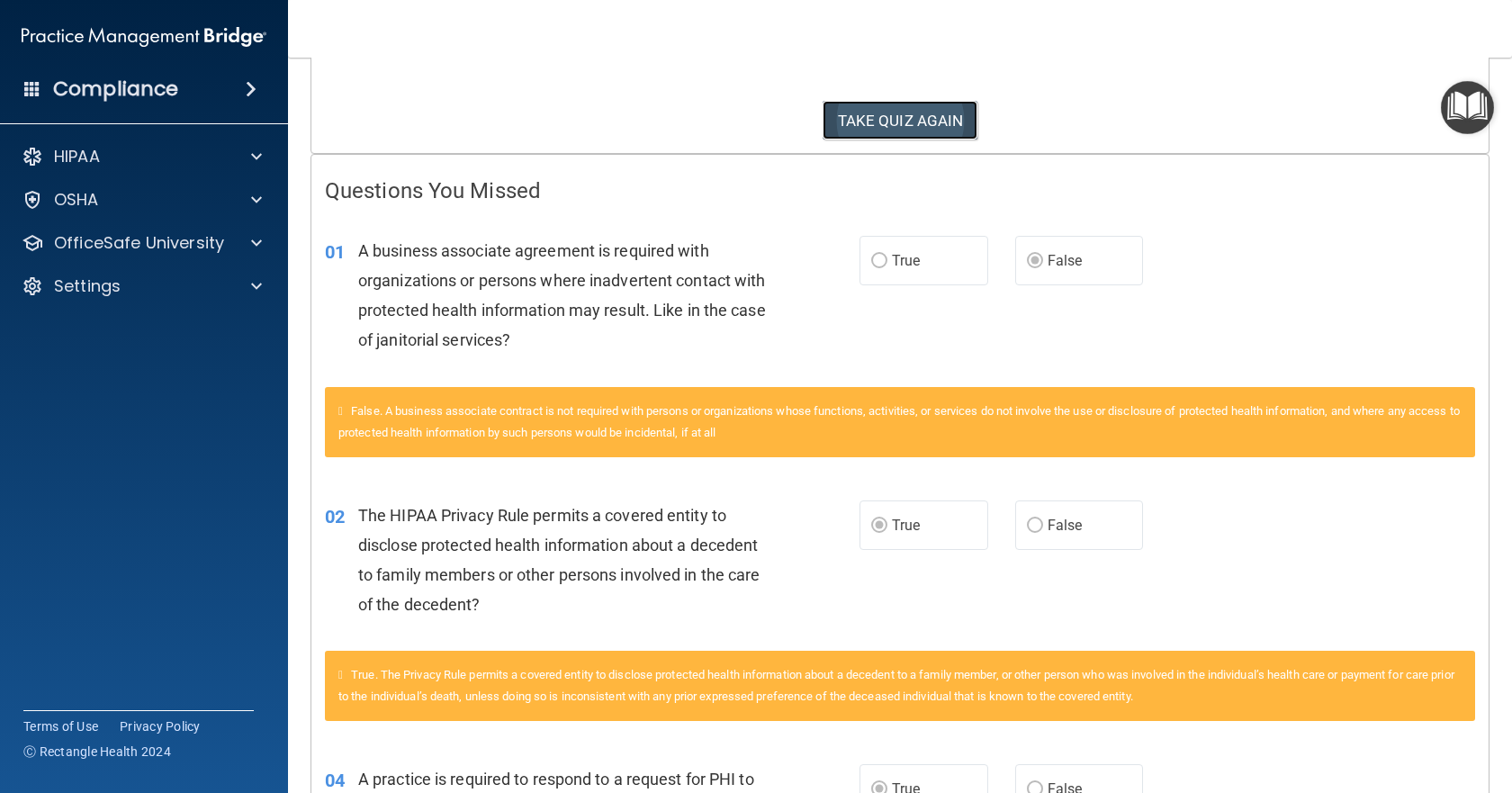
click at [914, 130] on button "TAKE QUIZ AGAIN" at bounding box center [901, 121] width 156 height 40
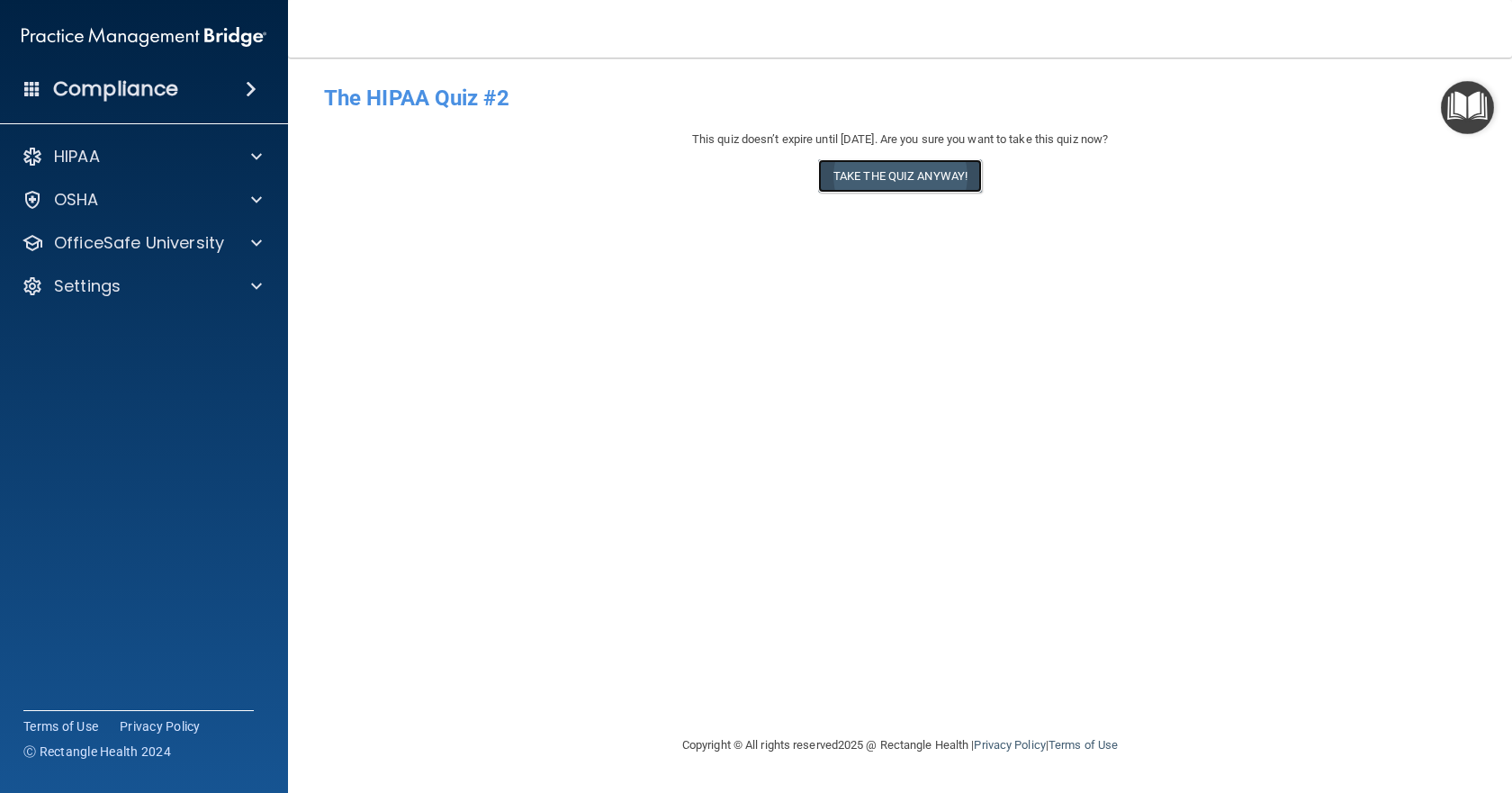
click at [902, 173] on button "Take the quiz anyway!" at bounding box center [900, 176] width 164 height 33
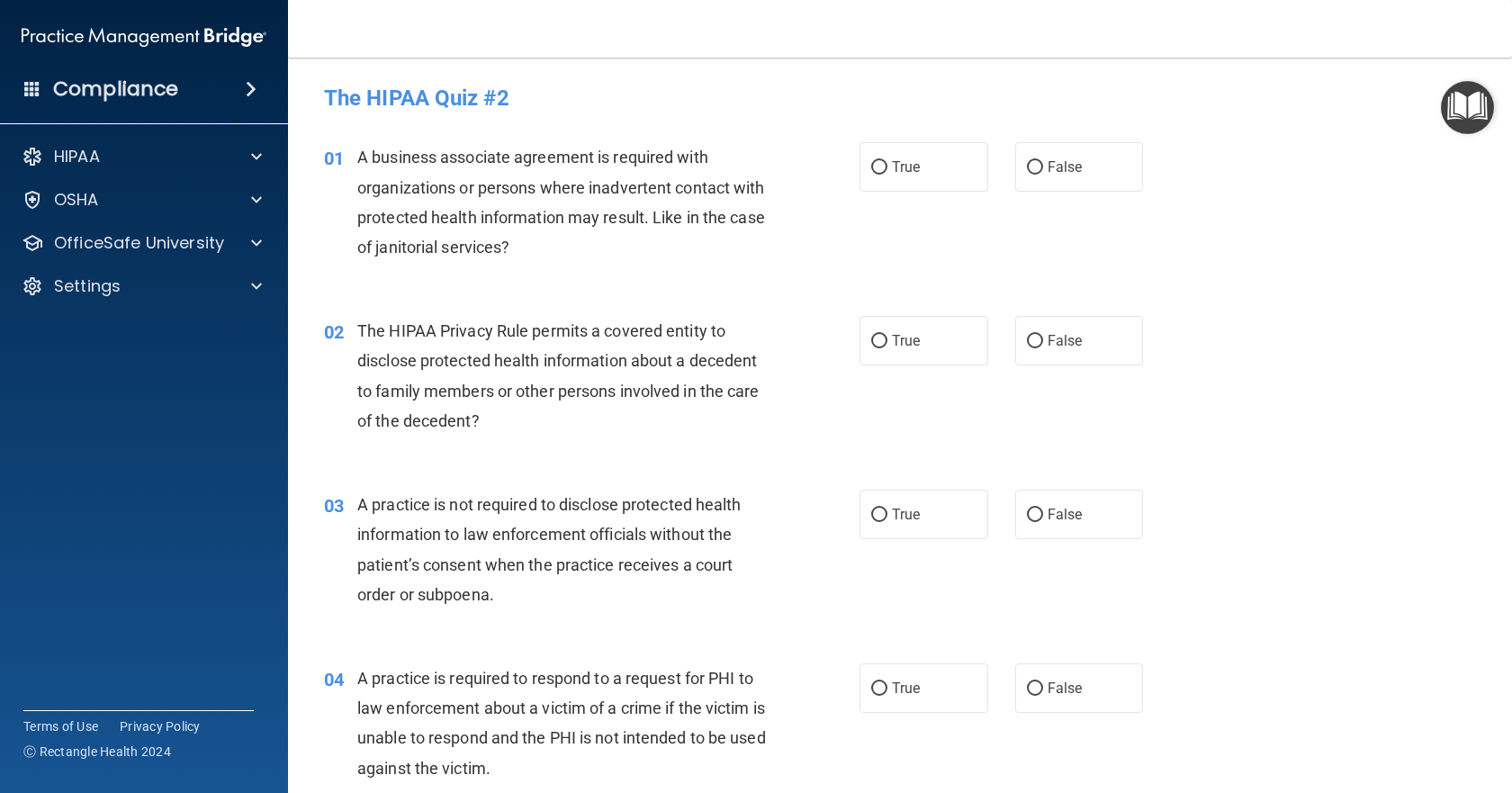
drag, startPoint x: 370, startPoint y: 189, endPoint x: 383, endPoint y: 173, distance: 20.6
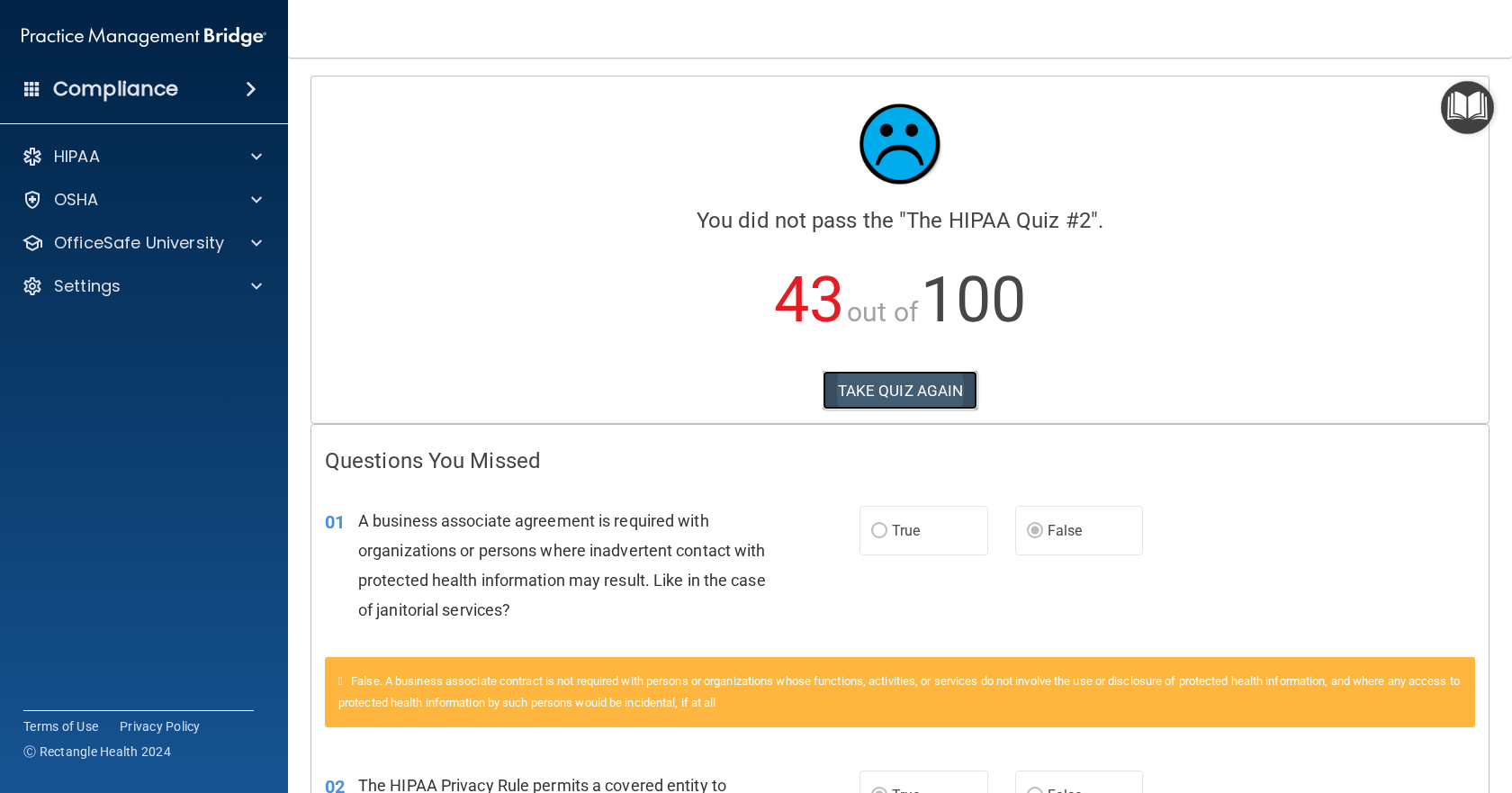
click at [920, 386] on button "TAKE QUIZ AGAIN" at bounding box center [901, 391] width 156 height 40
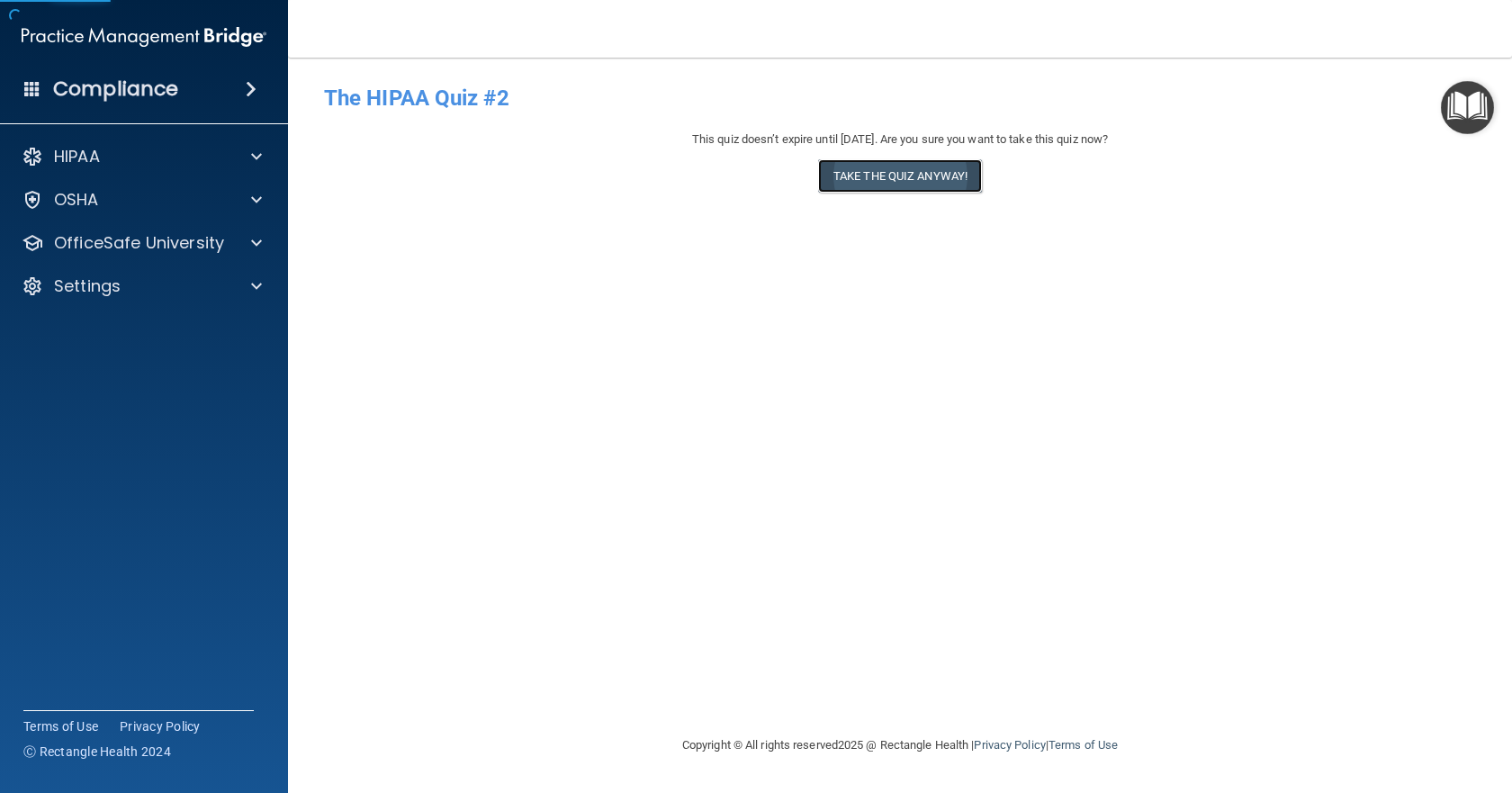
click at [885, 177] on button "Take the quiz anyway!" at bounding box center [900, 176] width 164 height 33
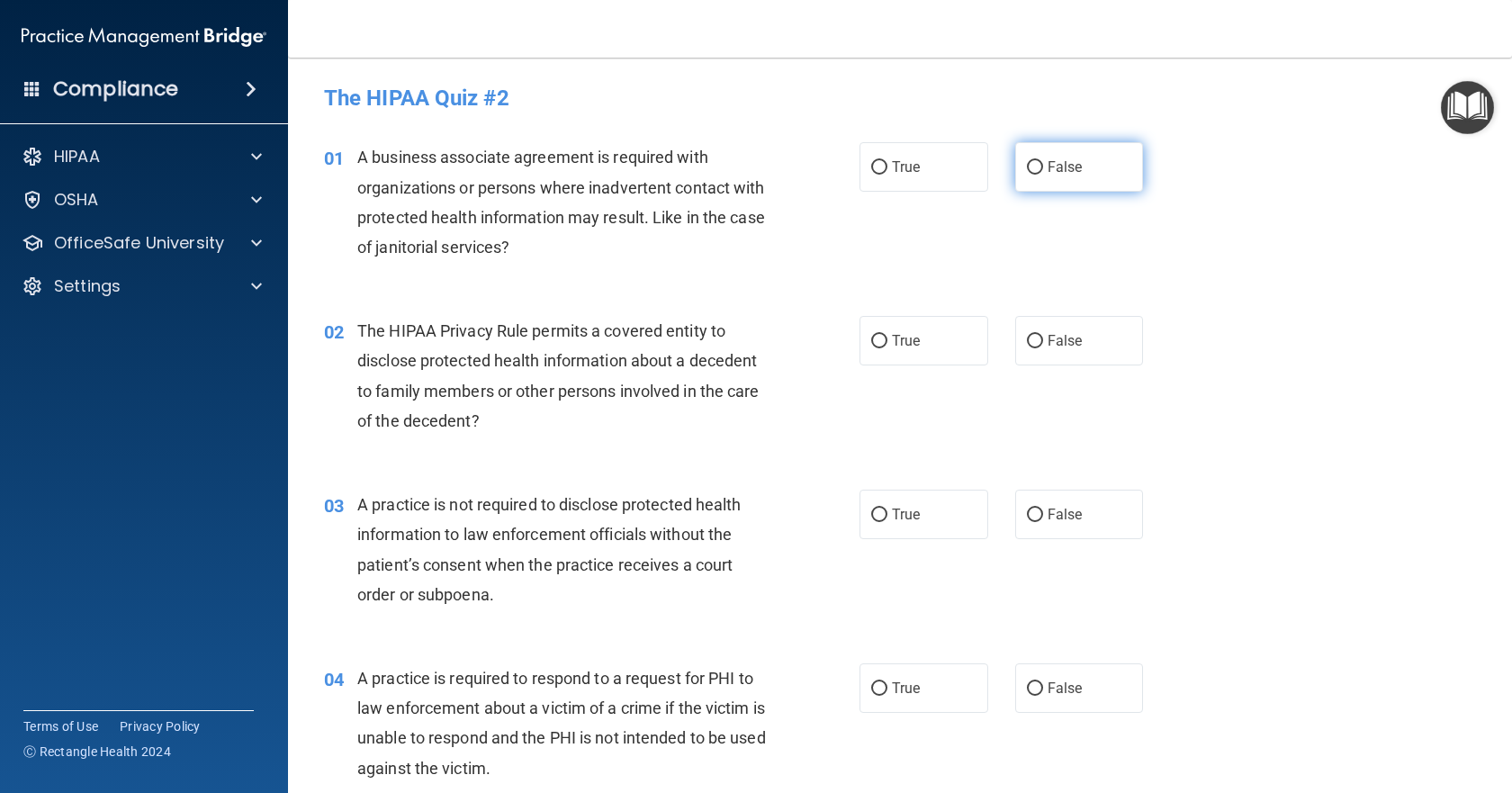
click at [1030, 168] on input "False" at bounding box center [1035, 169] width 16 height 14
radio input "true"
click at [872, 342] on input "True" at bounding box center [880, 342] width 16 height 14
radio input "true"
click at [878, 518] on input "True" at bounding box center [880, 516] width 16 height 14
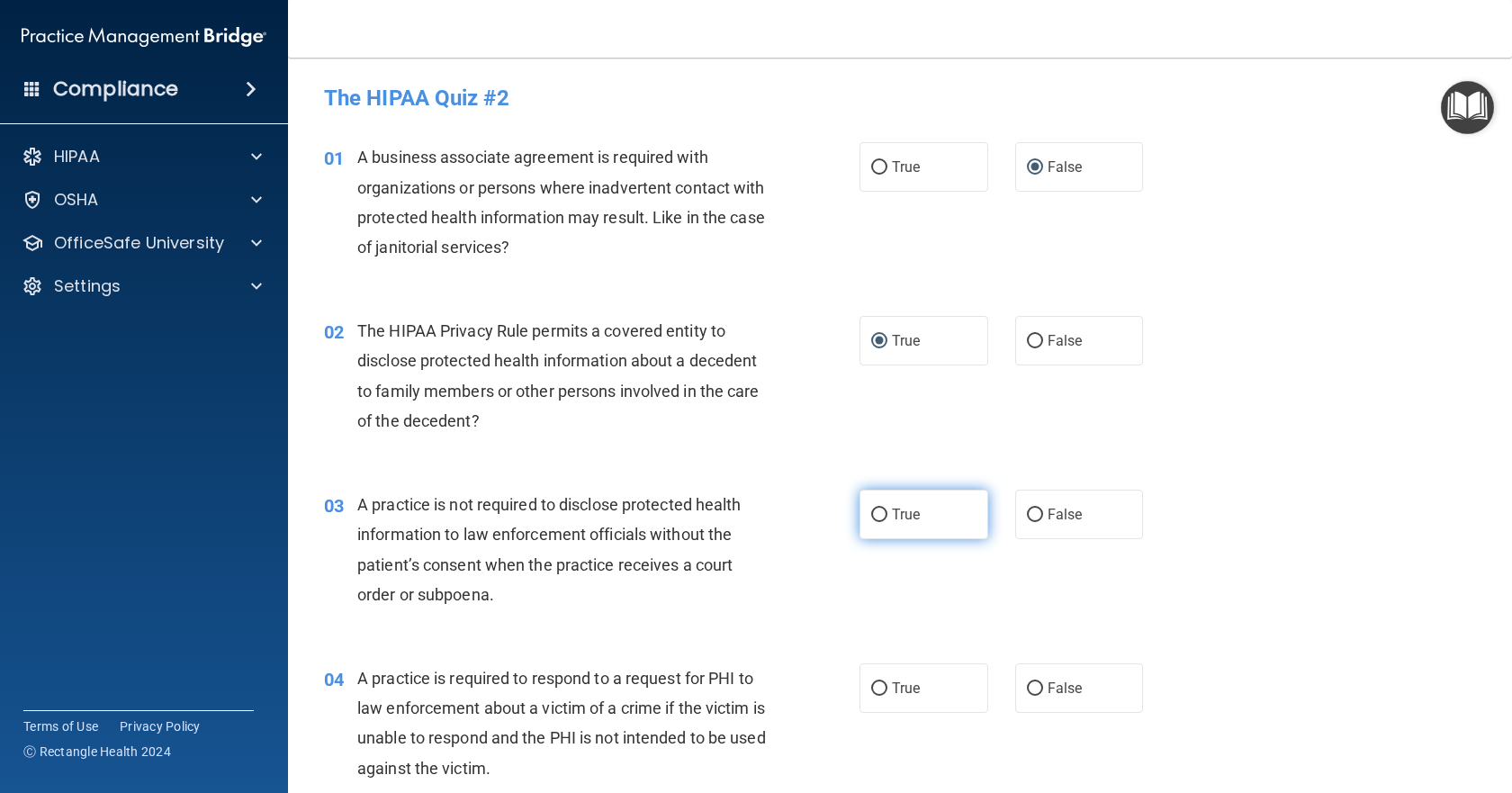
radio input "true"
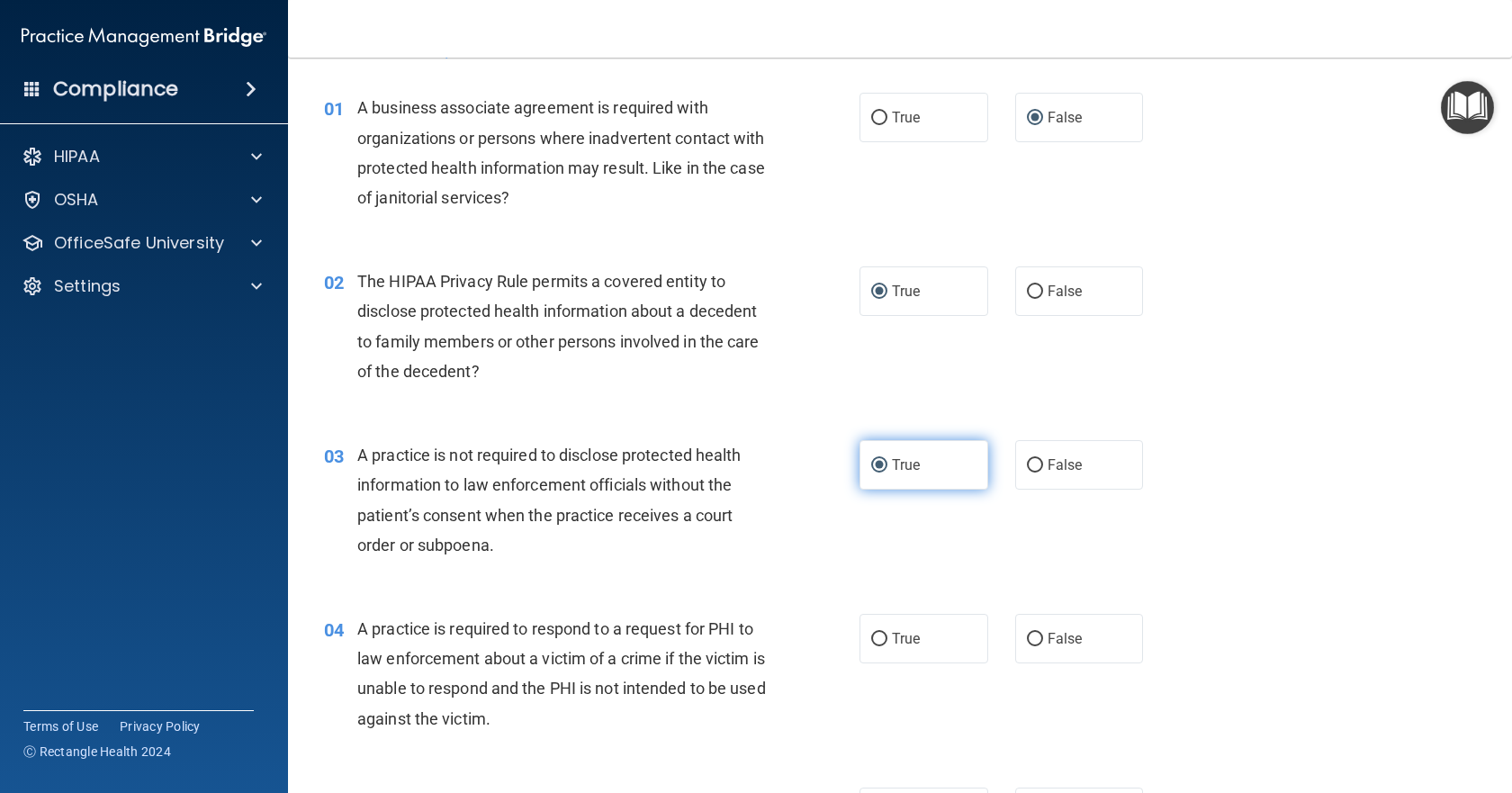
scroll to position [90, 0]
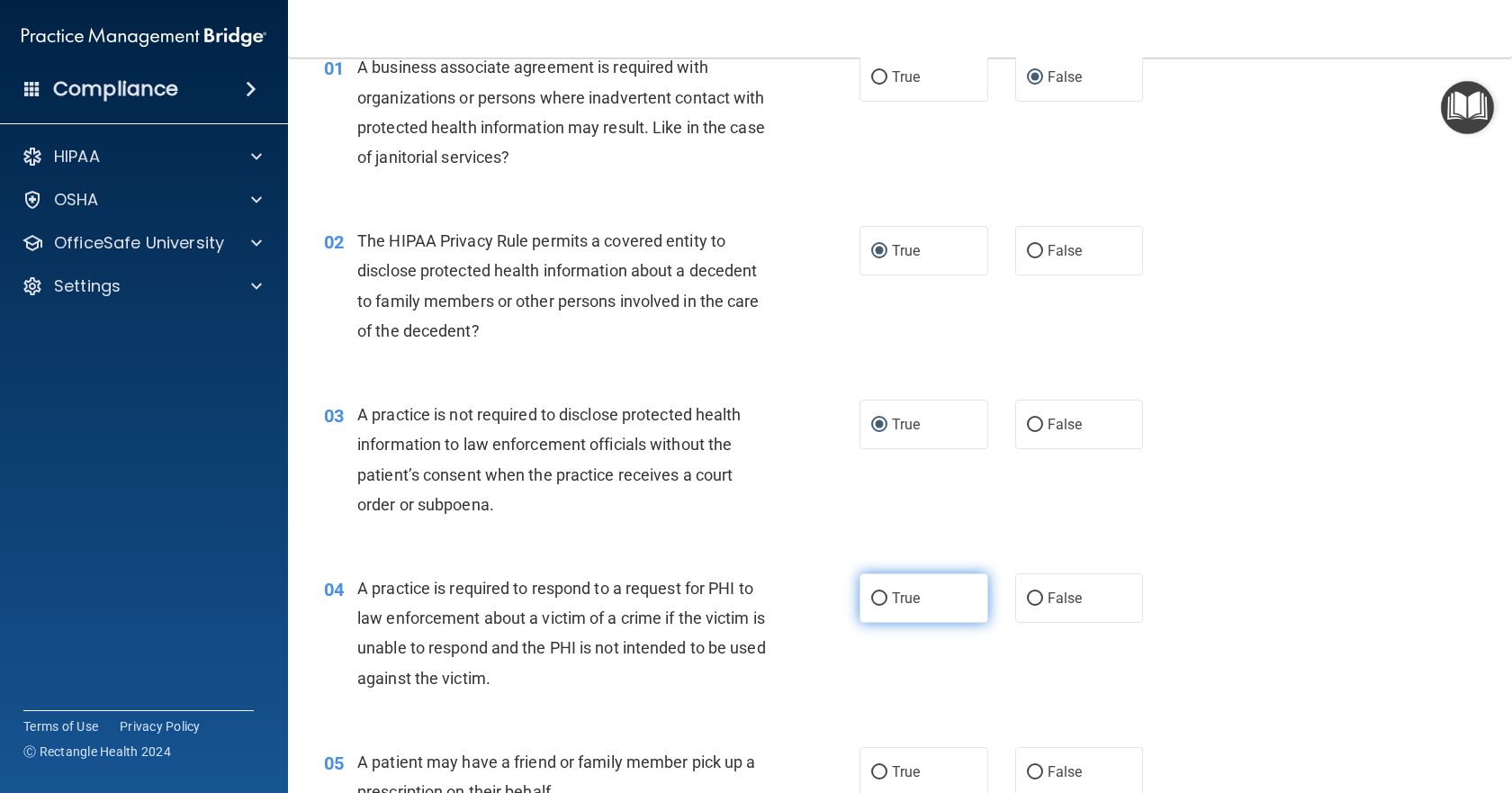
click at [872, 597] on input "True" at bounding box center [880, 599] width 16 height 14
radio input "true"
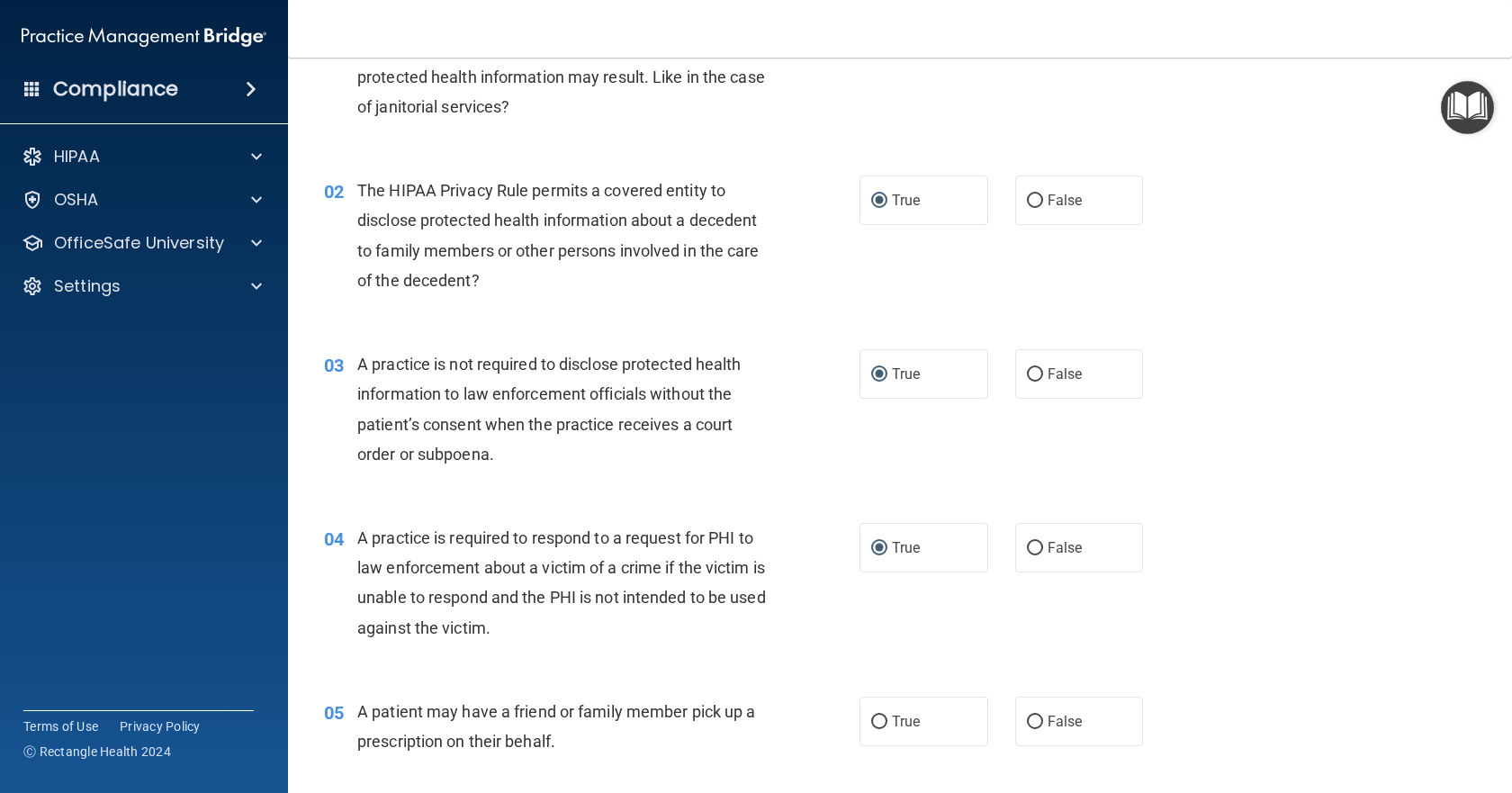
scroll to position [181, 0]
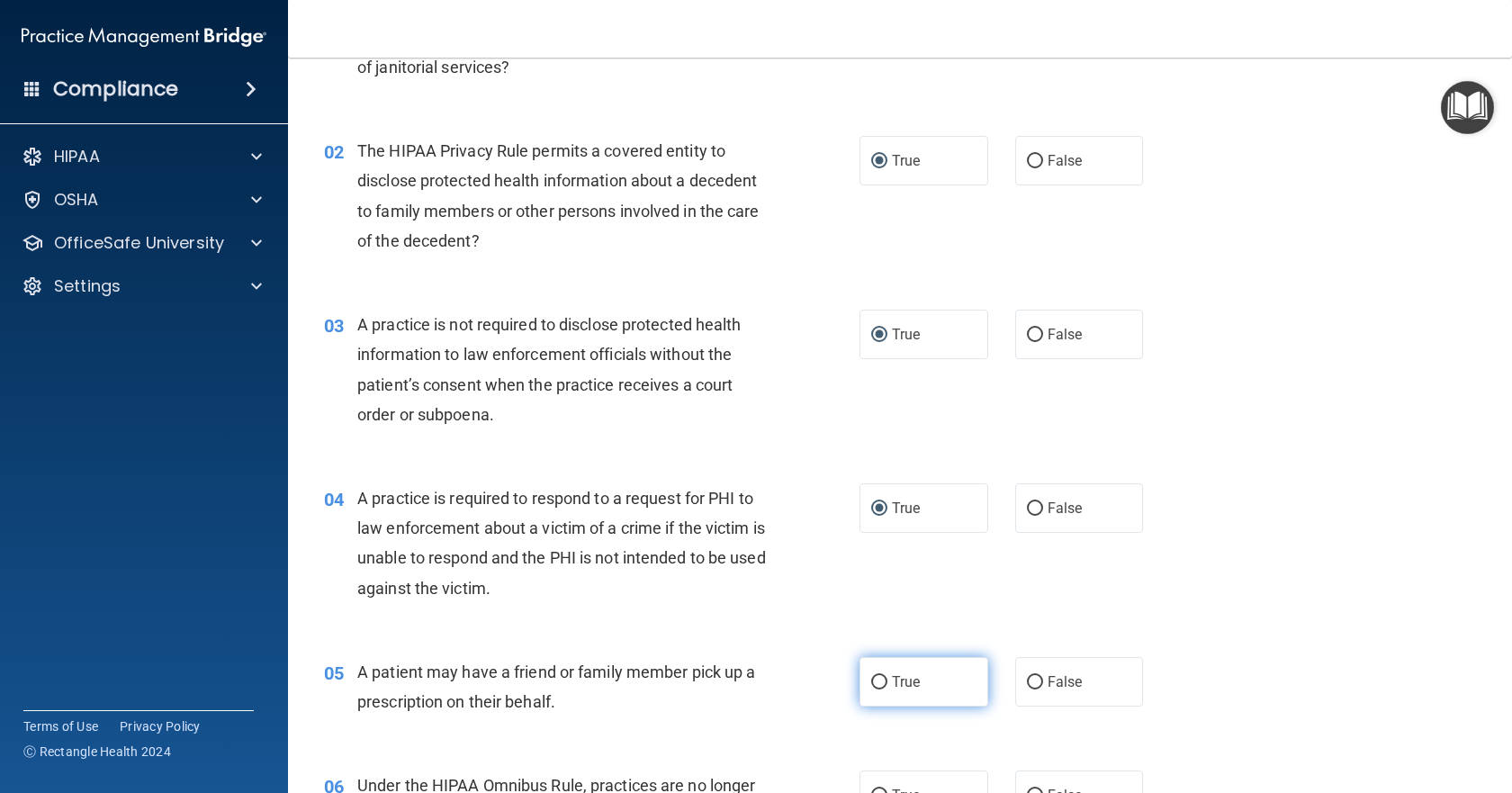
click at [877, 679] on input "True" at bounding box center [880, 683] width 16 height 14
radio input "true"
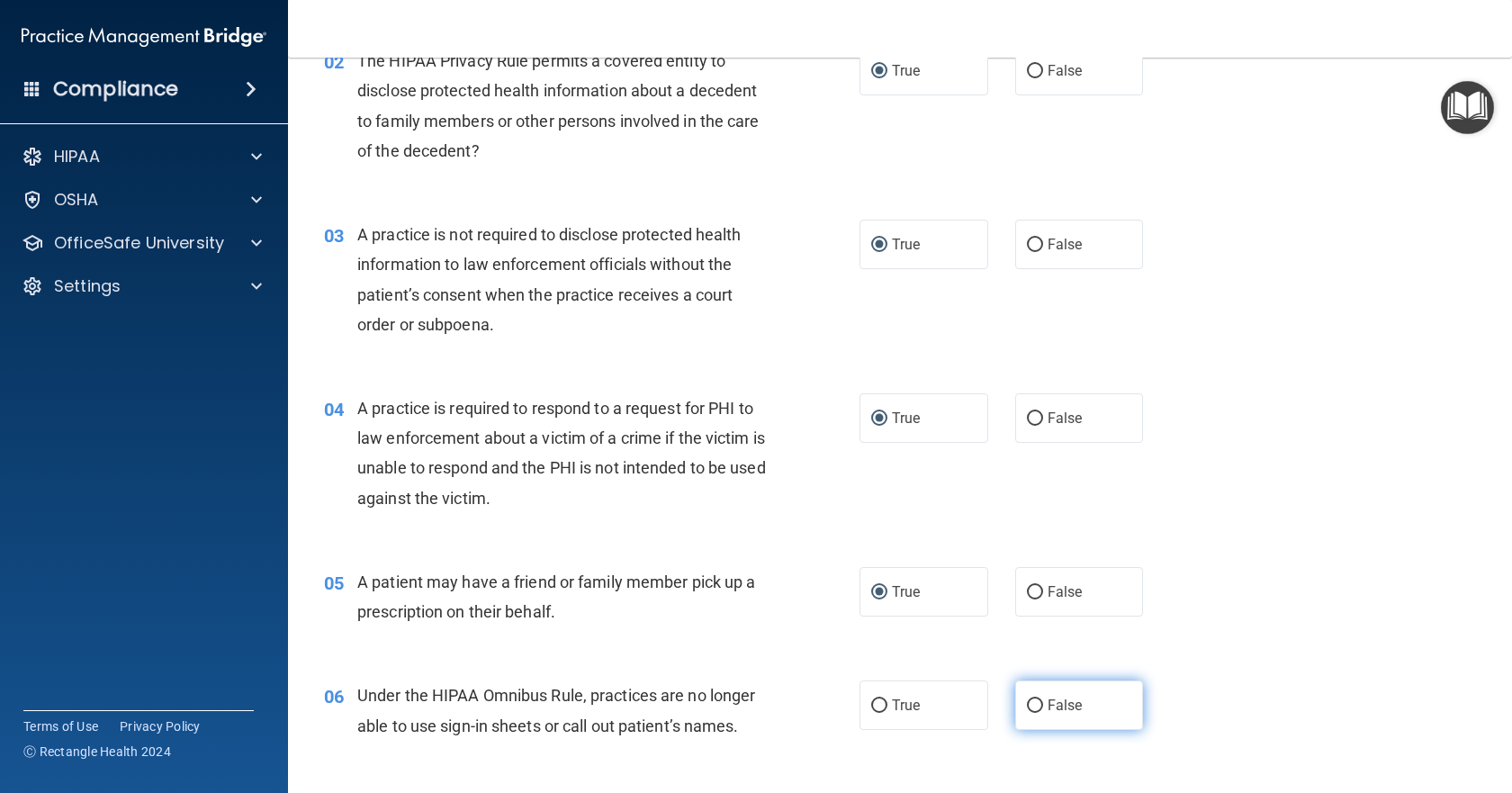
click at [1030, 705] on input "False" at bounding box center [1035, 706] width 16 height 14
radio input "true"
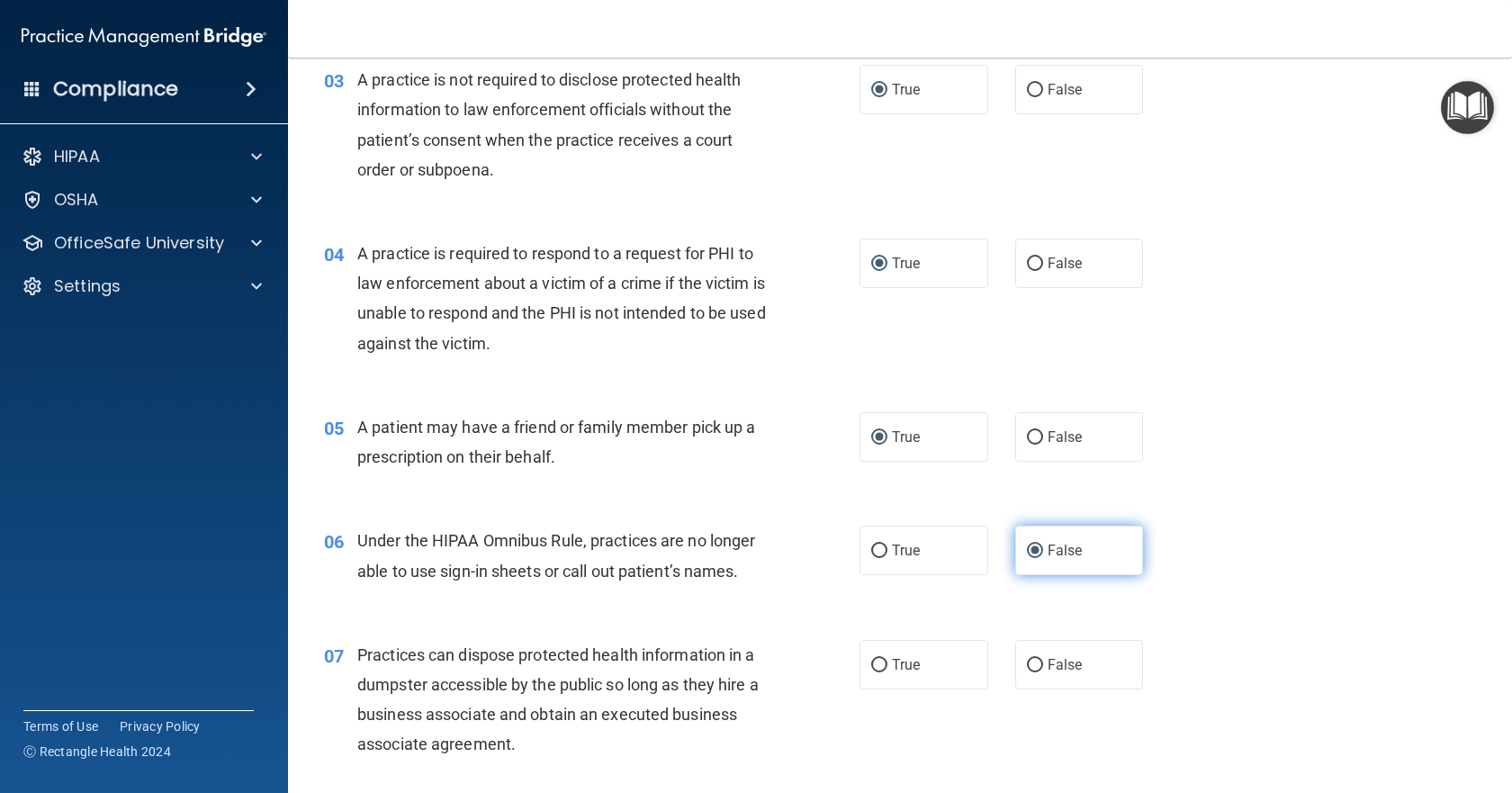
scroll to position [450, 0]
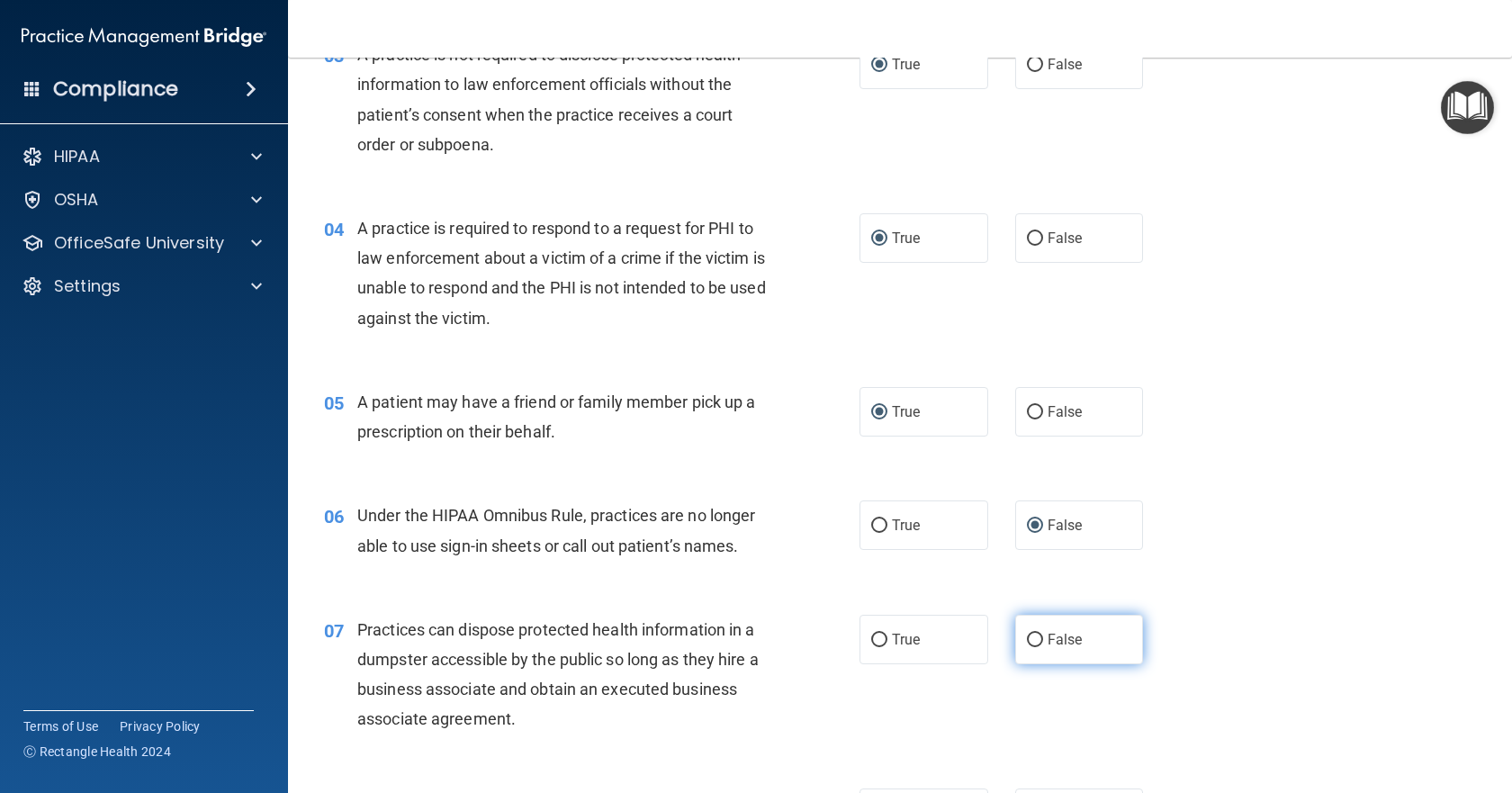
click at [1028, 645] on input "False" at bounding box center [1035, 640] width 16 height 14
radio input "true"
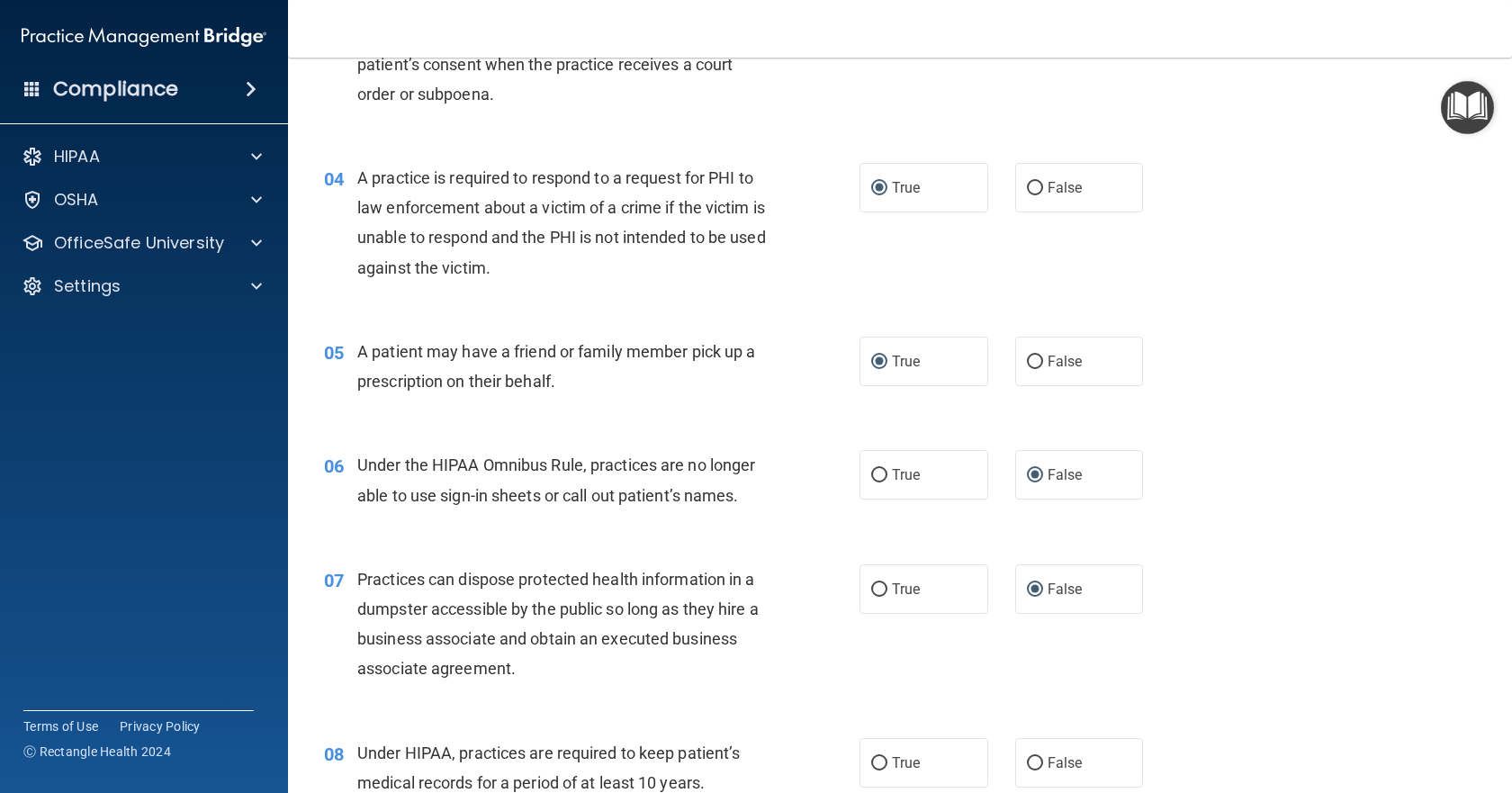
scroll to position [541, 0]
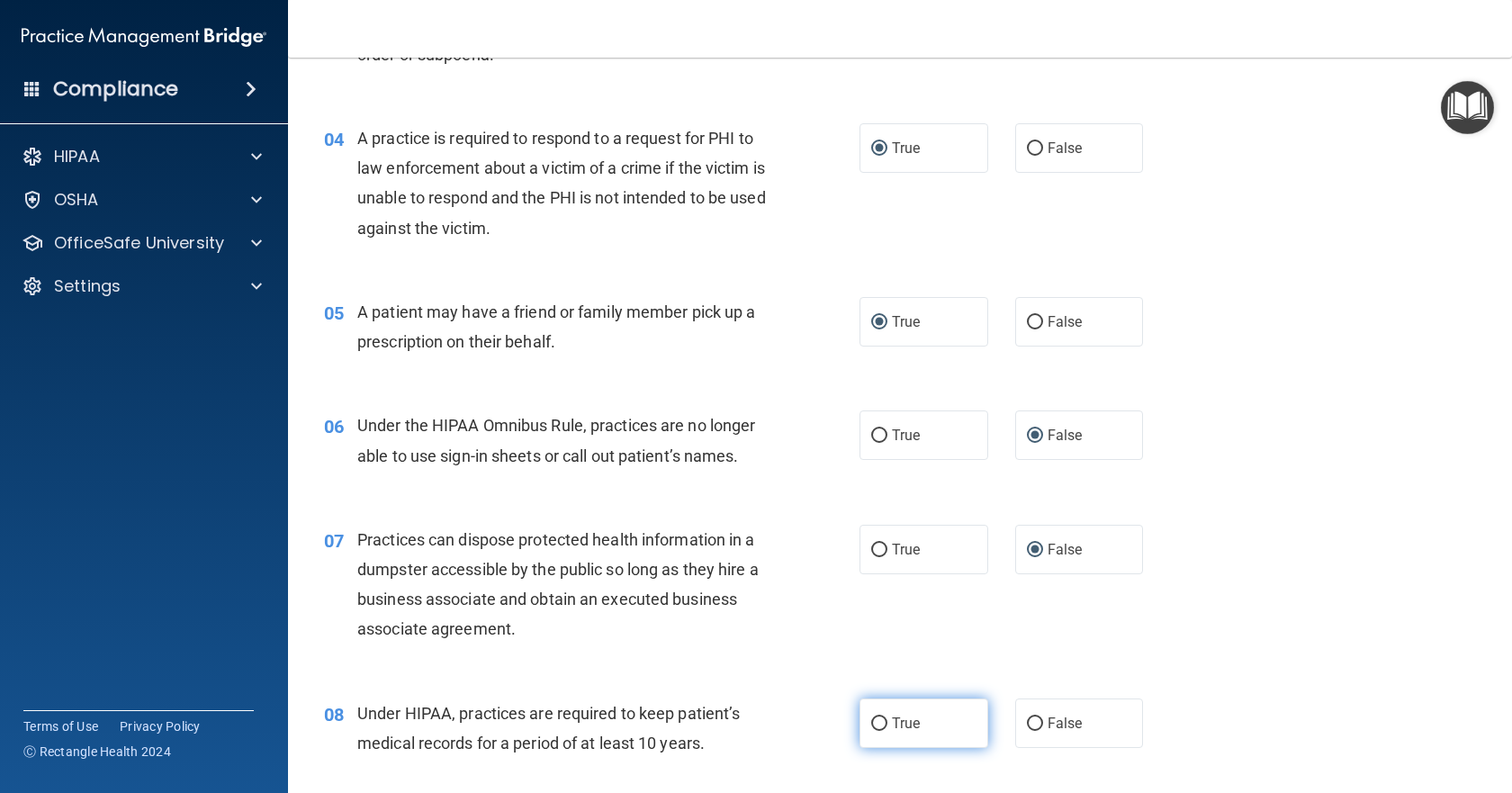
click at [872, 722] on input "True" at bounding box center [880, 724] width 16 height 14
radio input "true"
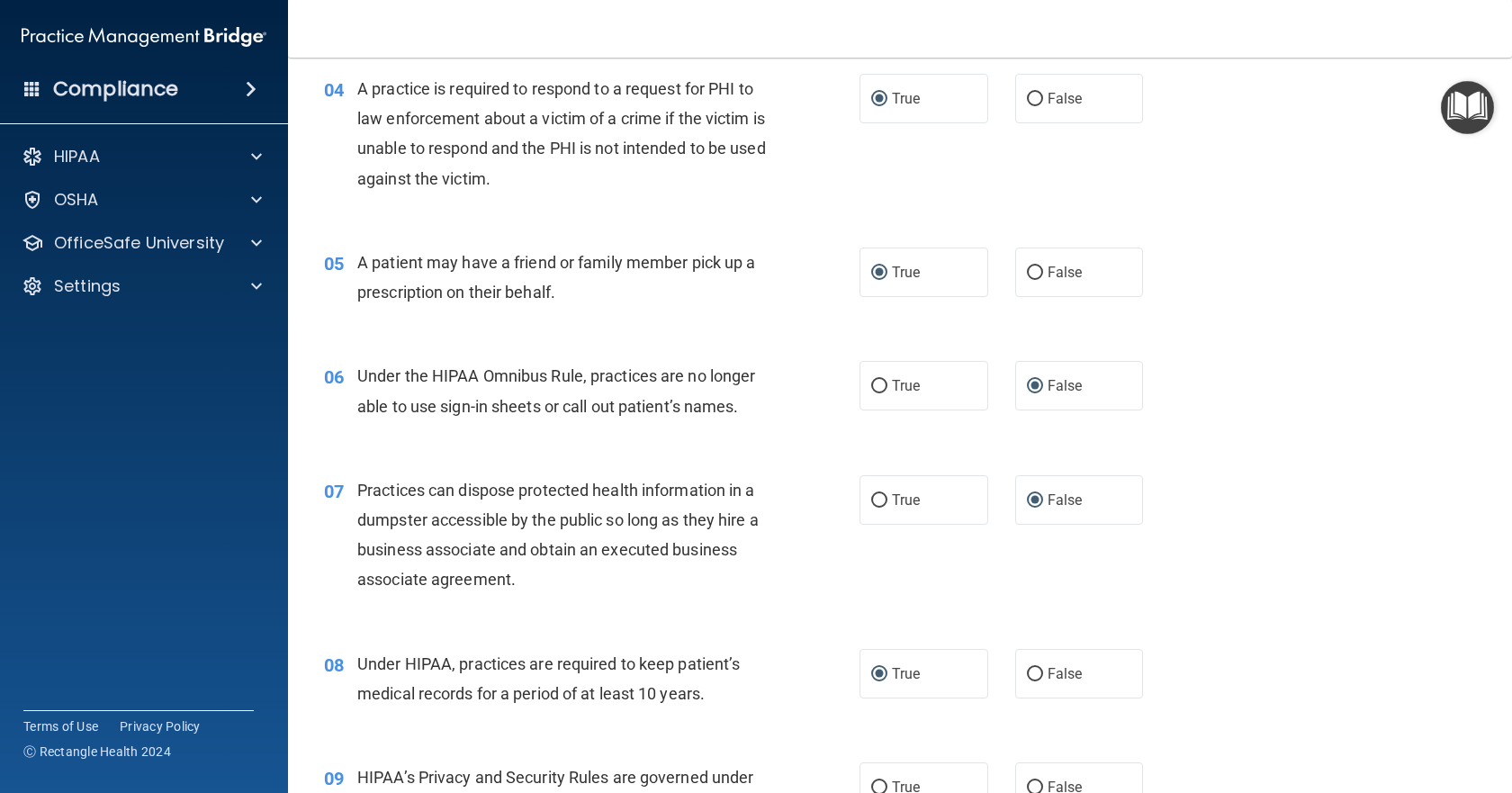
scroll to position [630, 0]
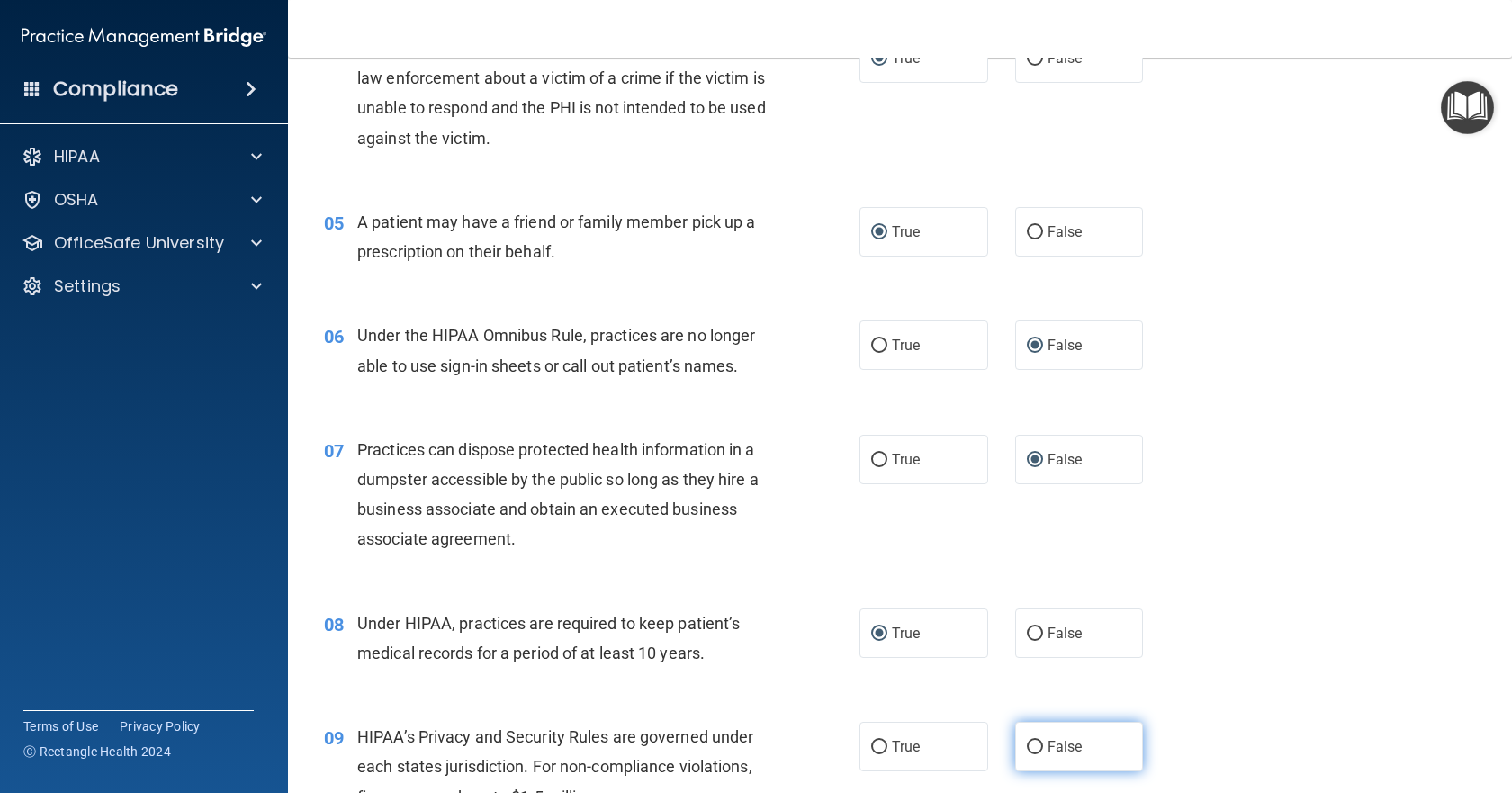
click at [1027, 745] on input "False" at bounding box center [1035, 748] width 16 height 14
radio input "true"
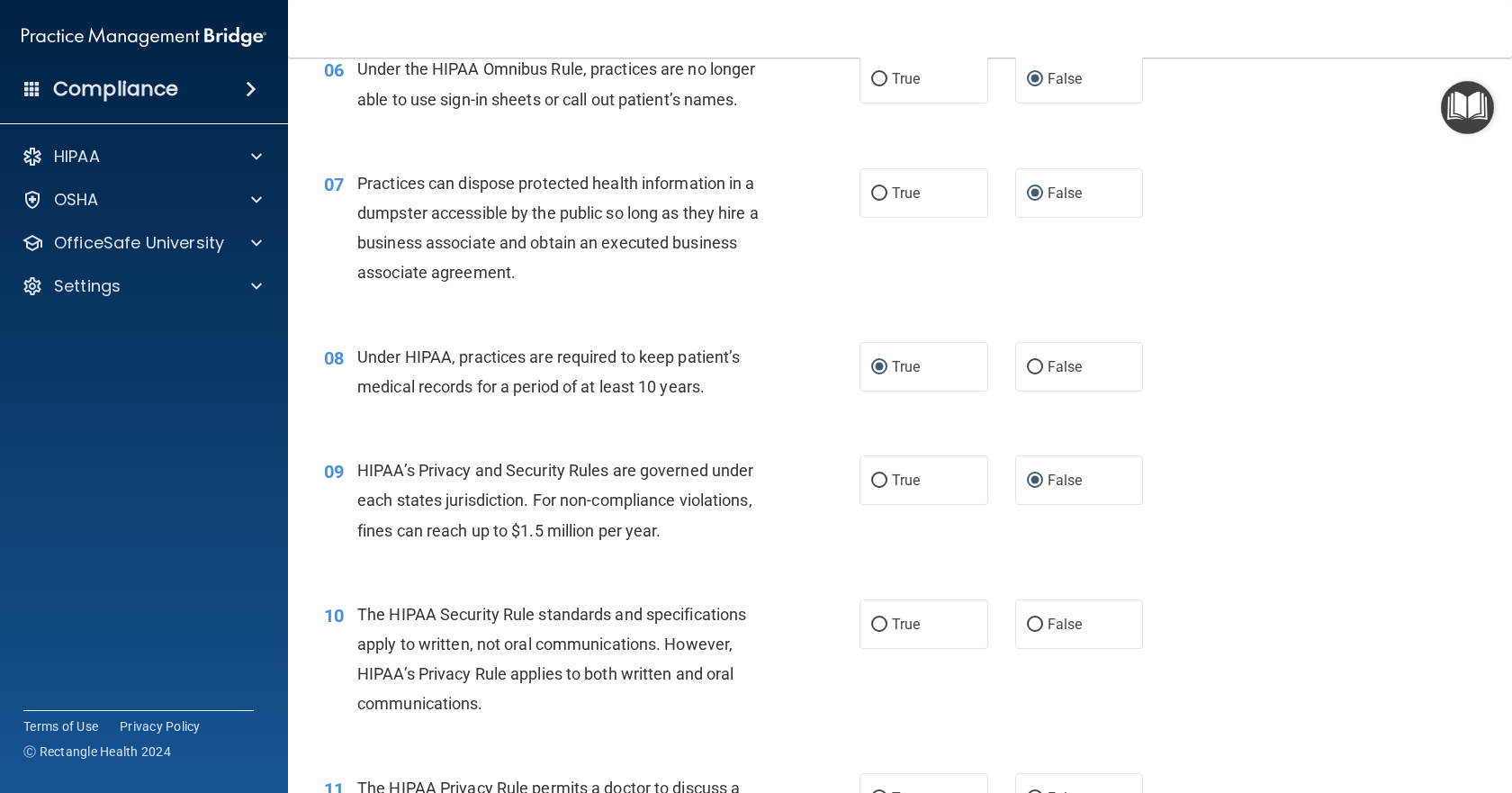
scroll to position [991, 0]
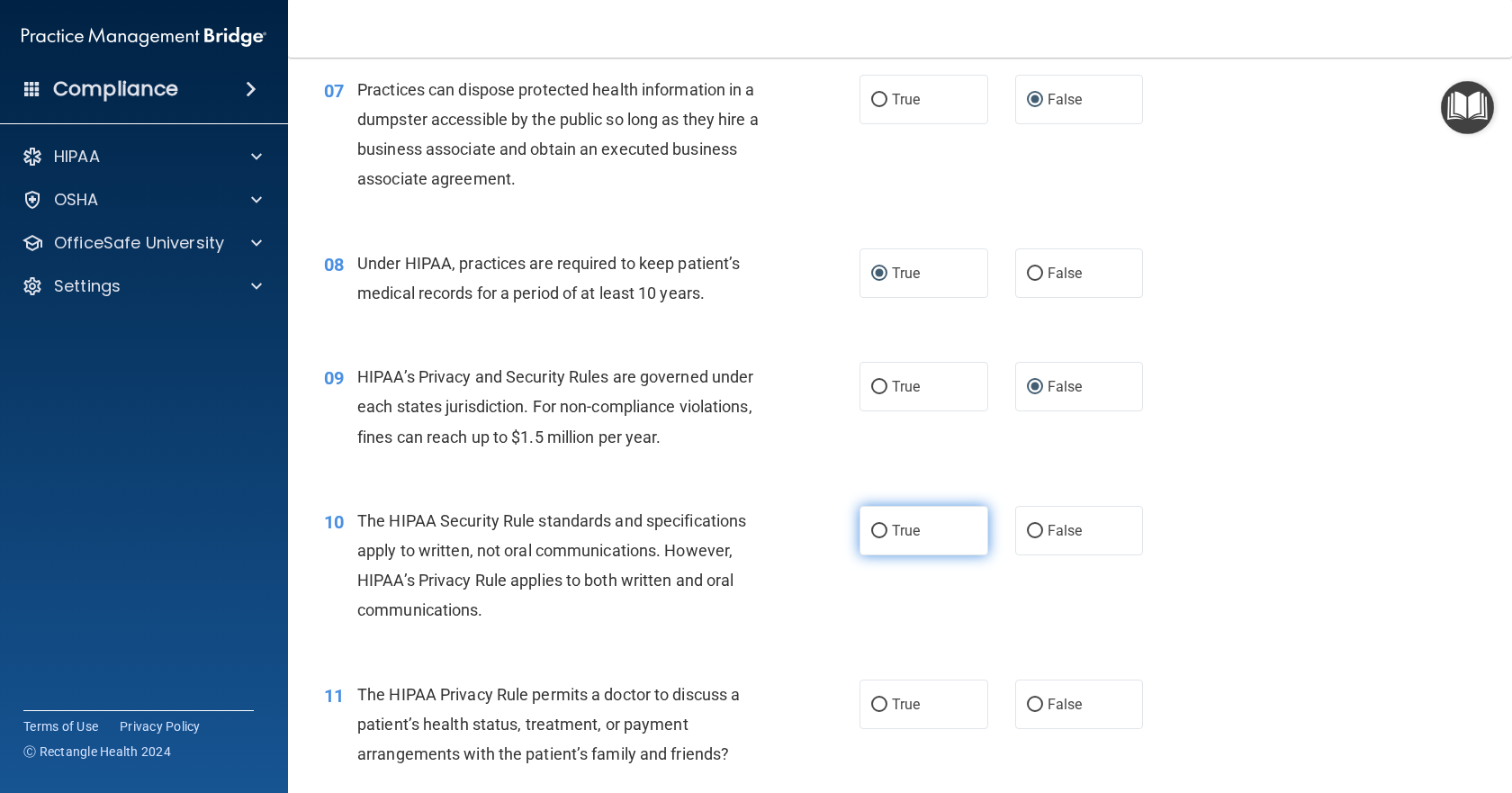
click at [872, 528] on input "True" at bounding box center [880, 532] width 16 height 14
radio input "true"
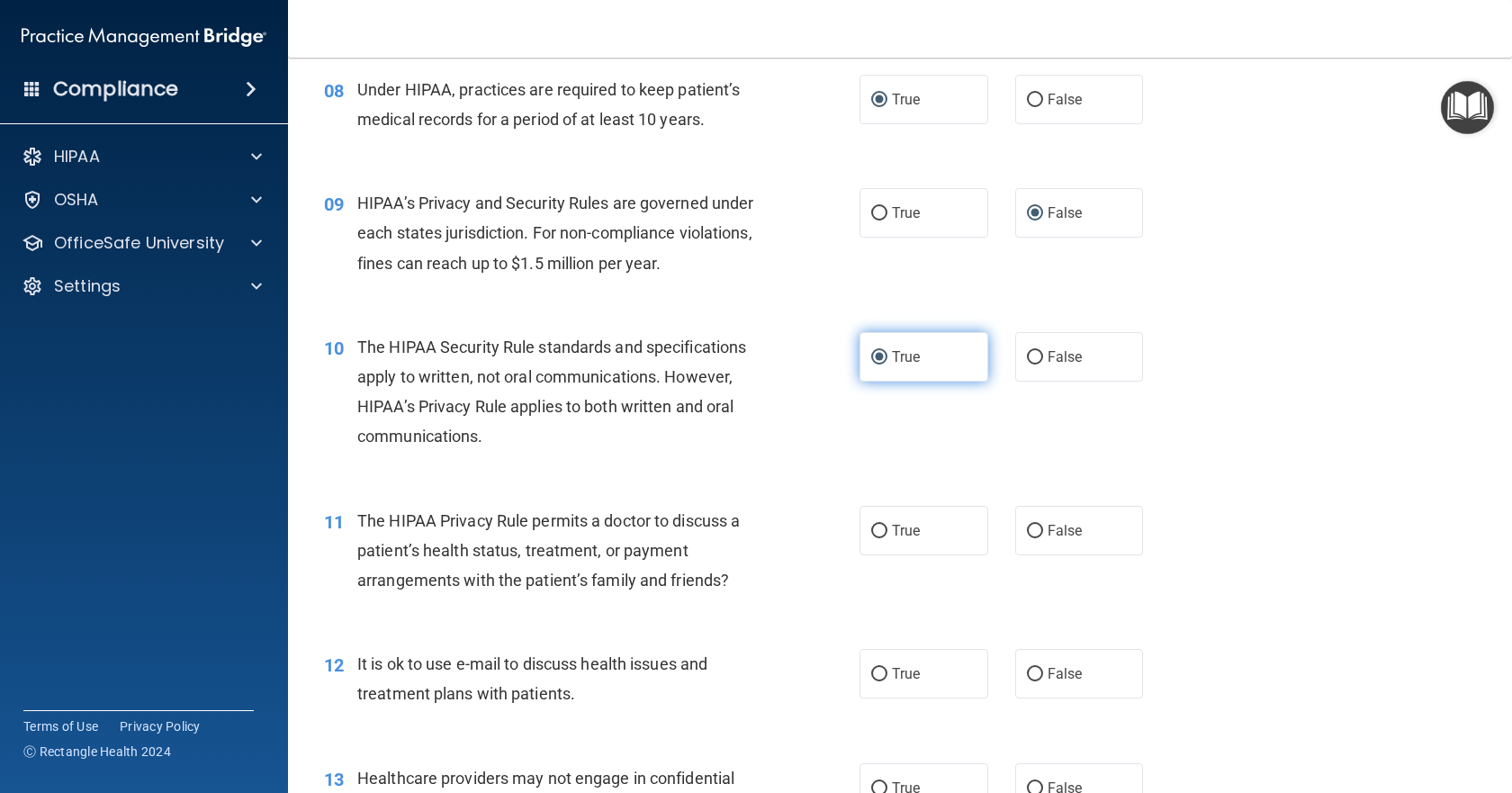
scroll to position [1170, 0]
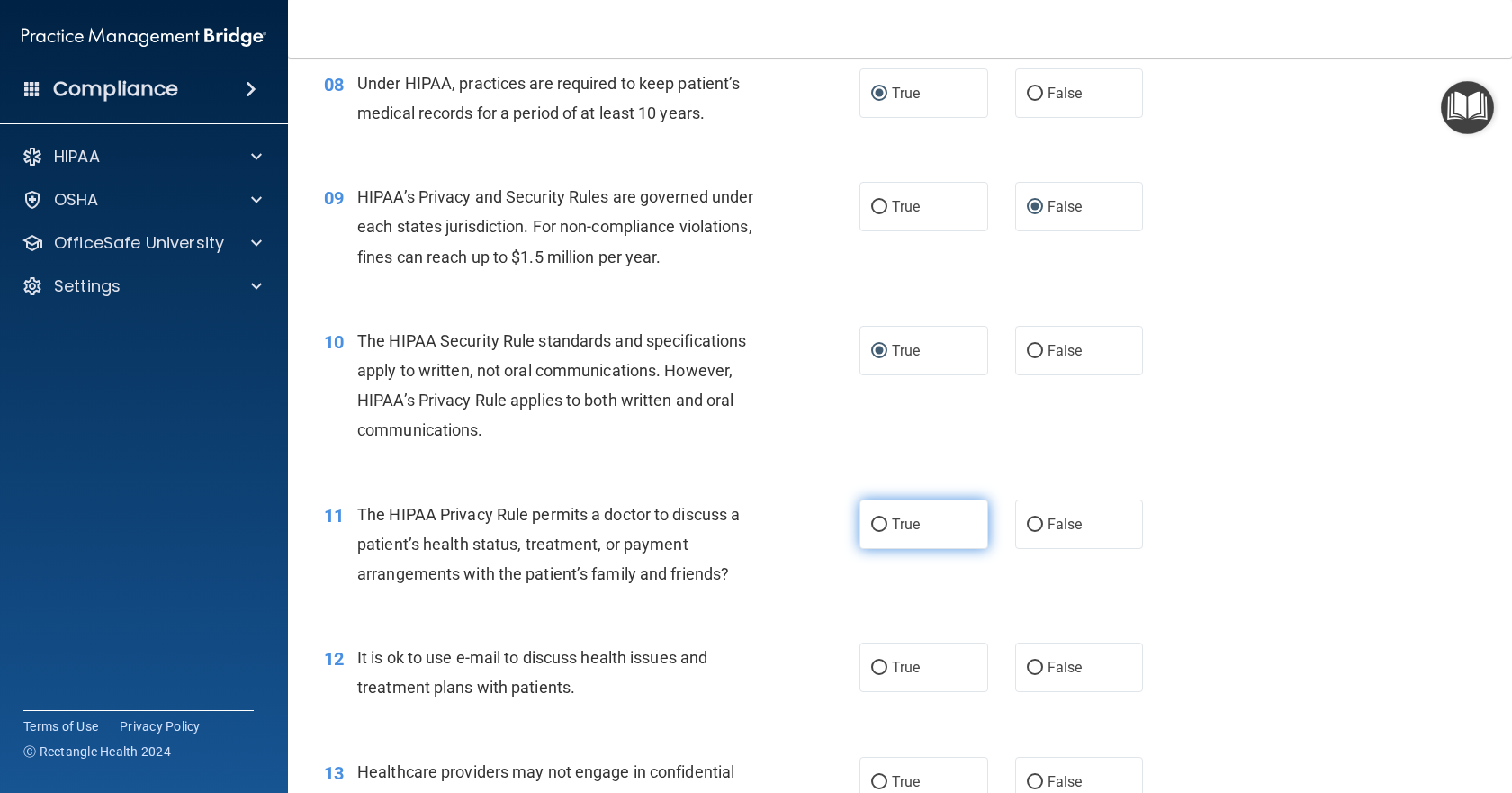
click at [872, 527] on input "True" at bounding box center [880, 526] width 16 height 14
radio input "true"
click at [877, 656] on label "True" at bounding box center [924, 667] width 129 height 50
click at [877, 661] on input "True" at bounding box center [880, 668] width 16 height 14
radio input "true"
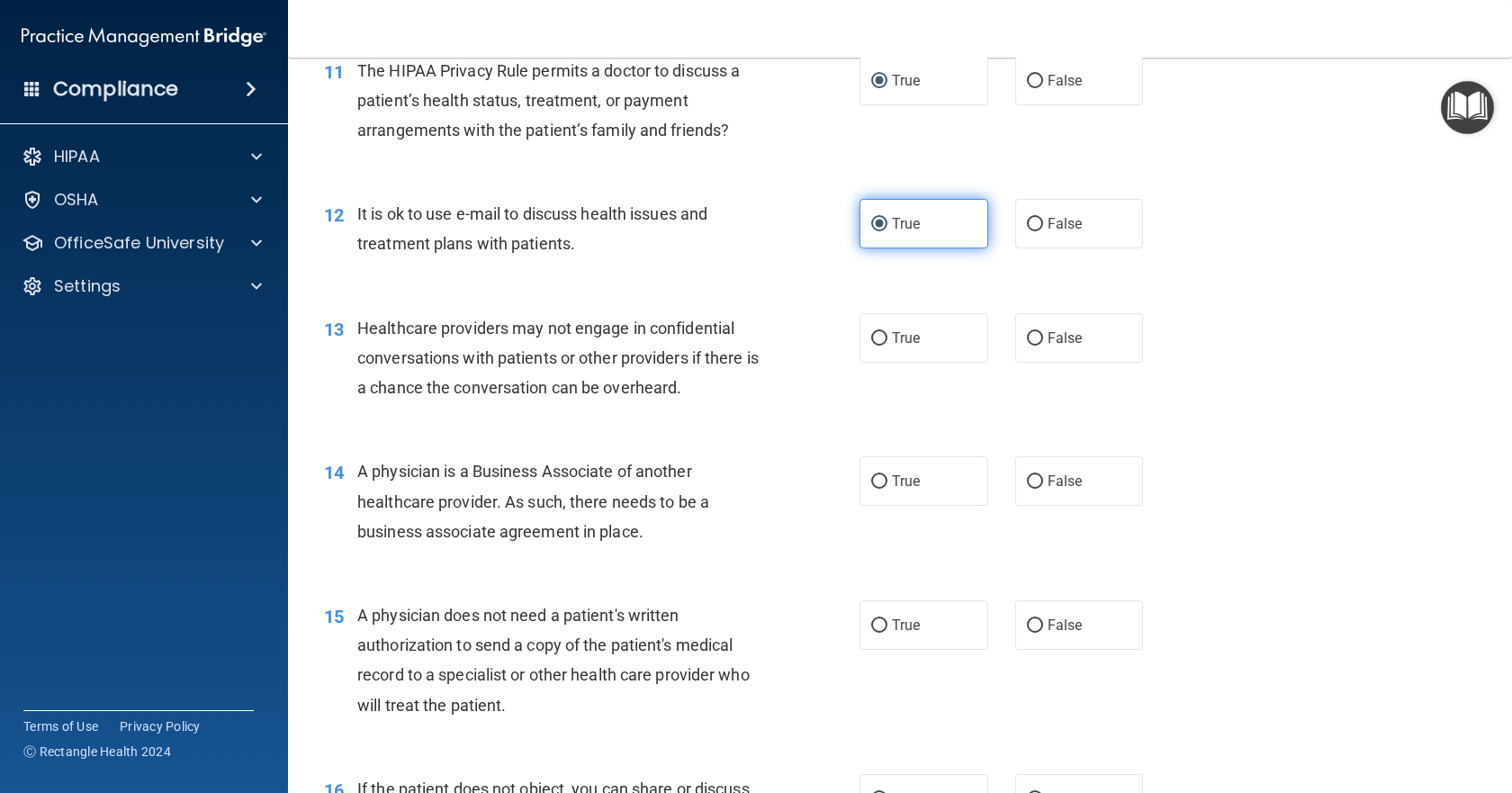
scroll to position [1621, 0]
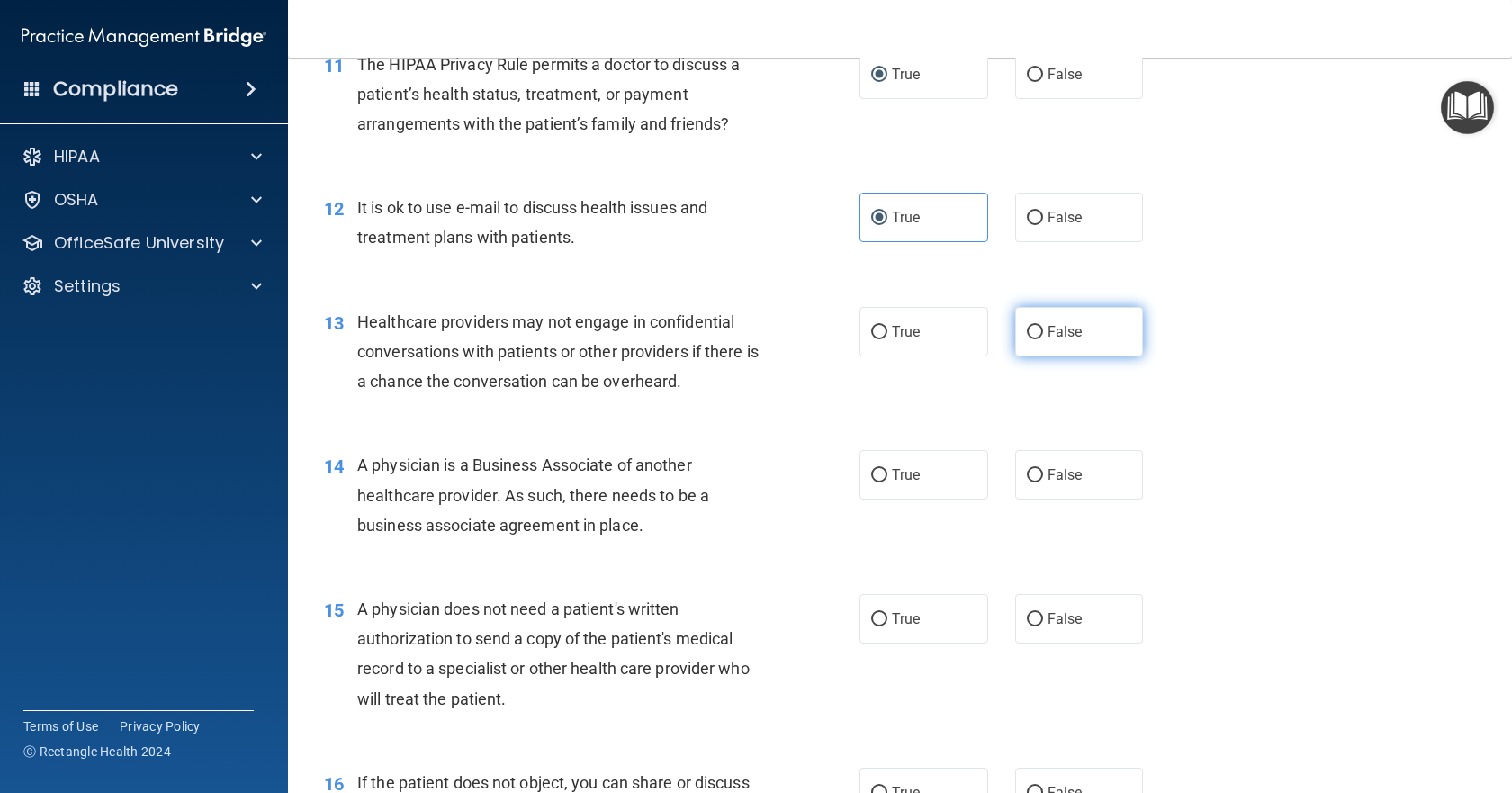
click at [1032, 337] on input "False" at bounding box center [1035, 333] width 16 height 14
radio input "true"
click at [881, 475] on input "True" at bounding box center [880, 476] width 16 height 14
radio input "true"
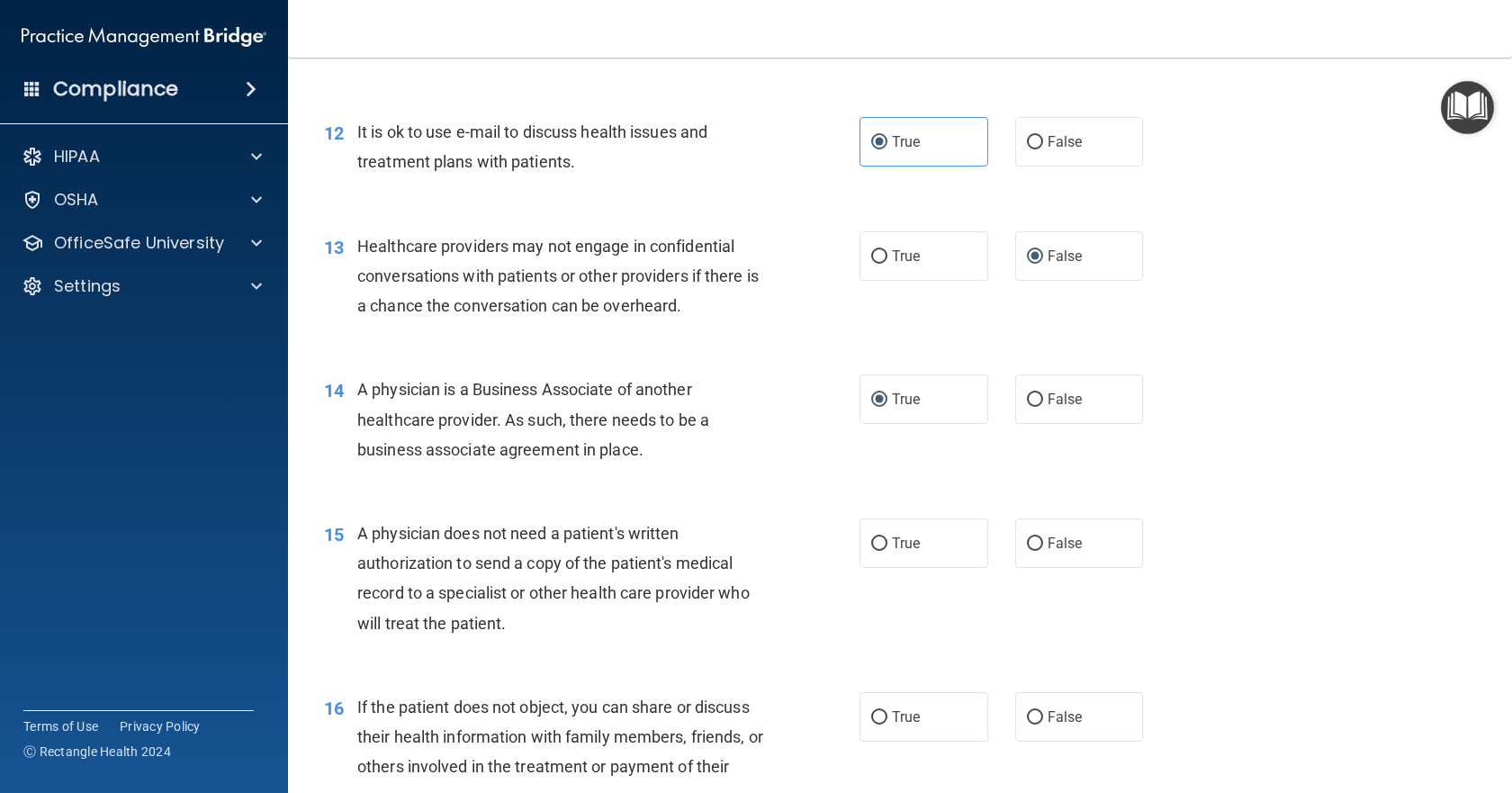
scroll to position [1890, 0]
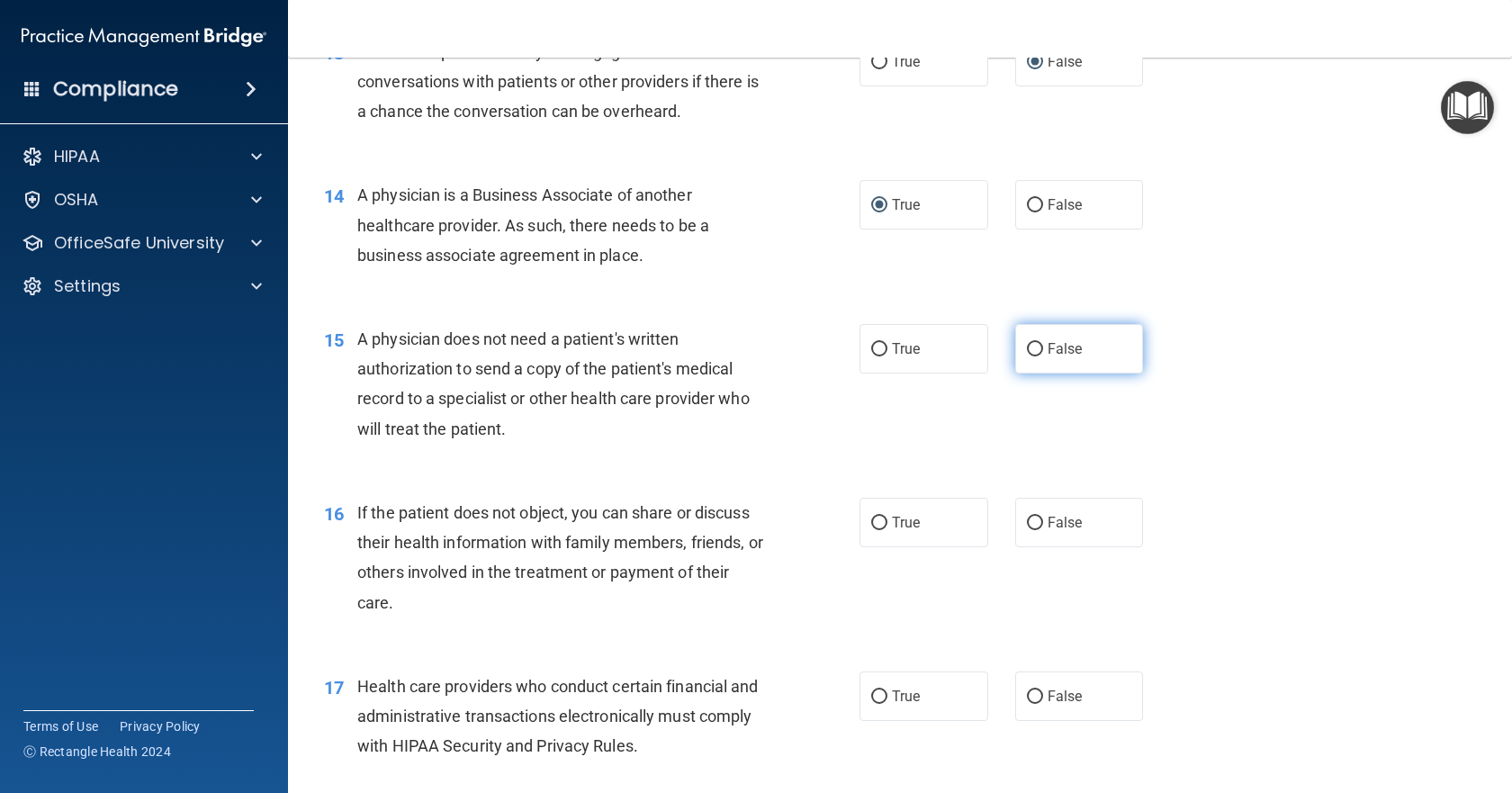
click at [1031, 340] on label "False" at bounding box center [1079, 349] width 129 height 50
click at [1031, 343] on input "False" at bounding box center [1035, 350] width 16 height 14
radio input "true"
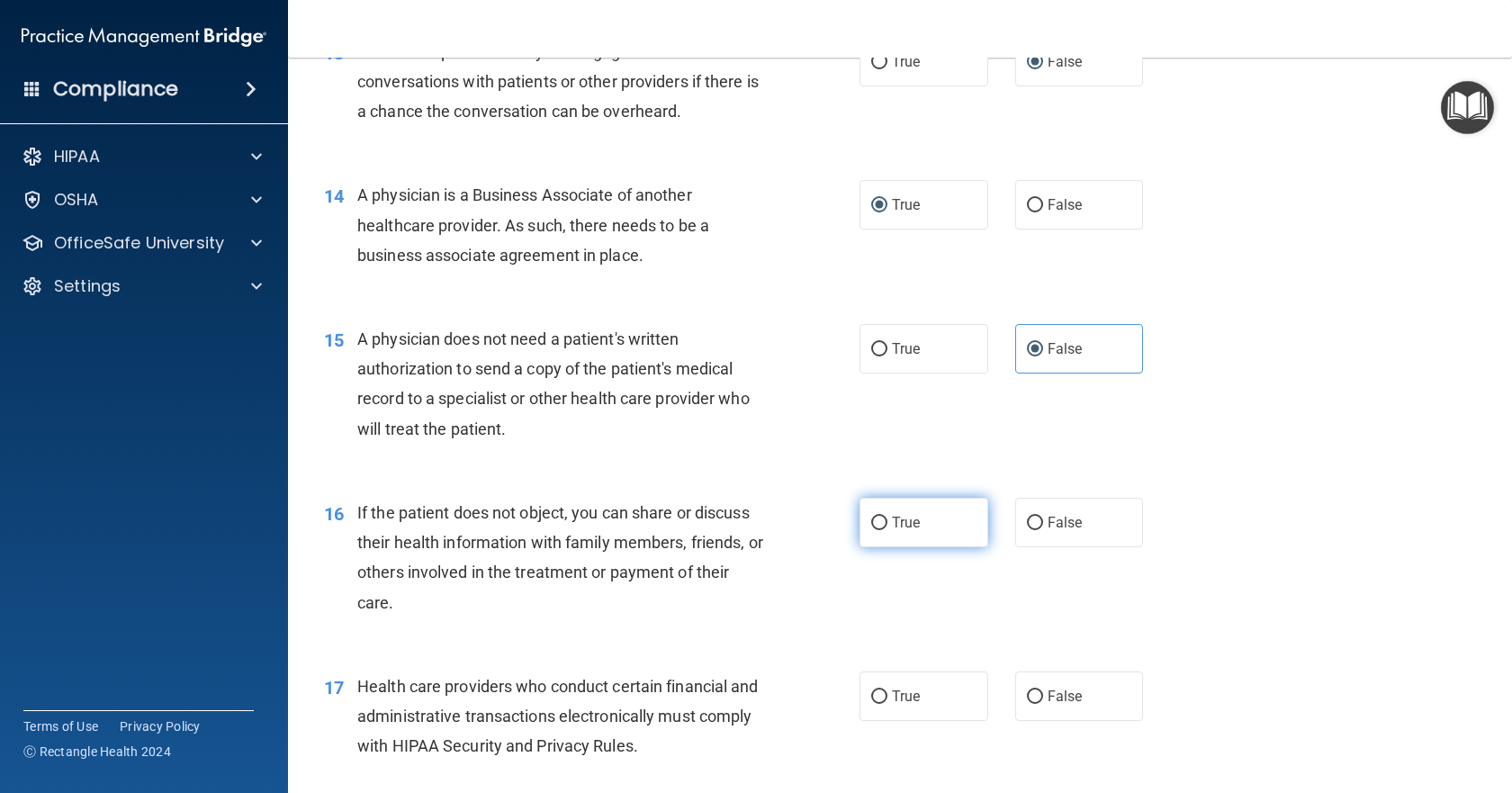
click at [875, 517] on input "True" at bounding box center [880, 524] width 16 height 14
radio input "true"
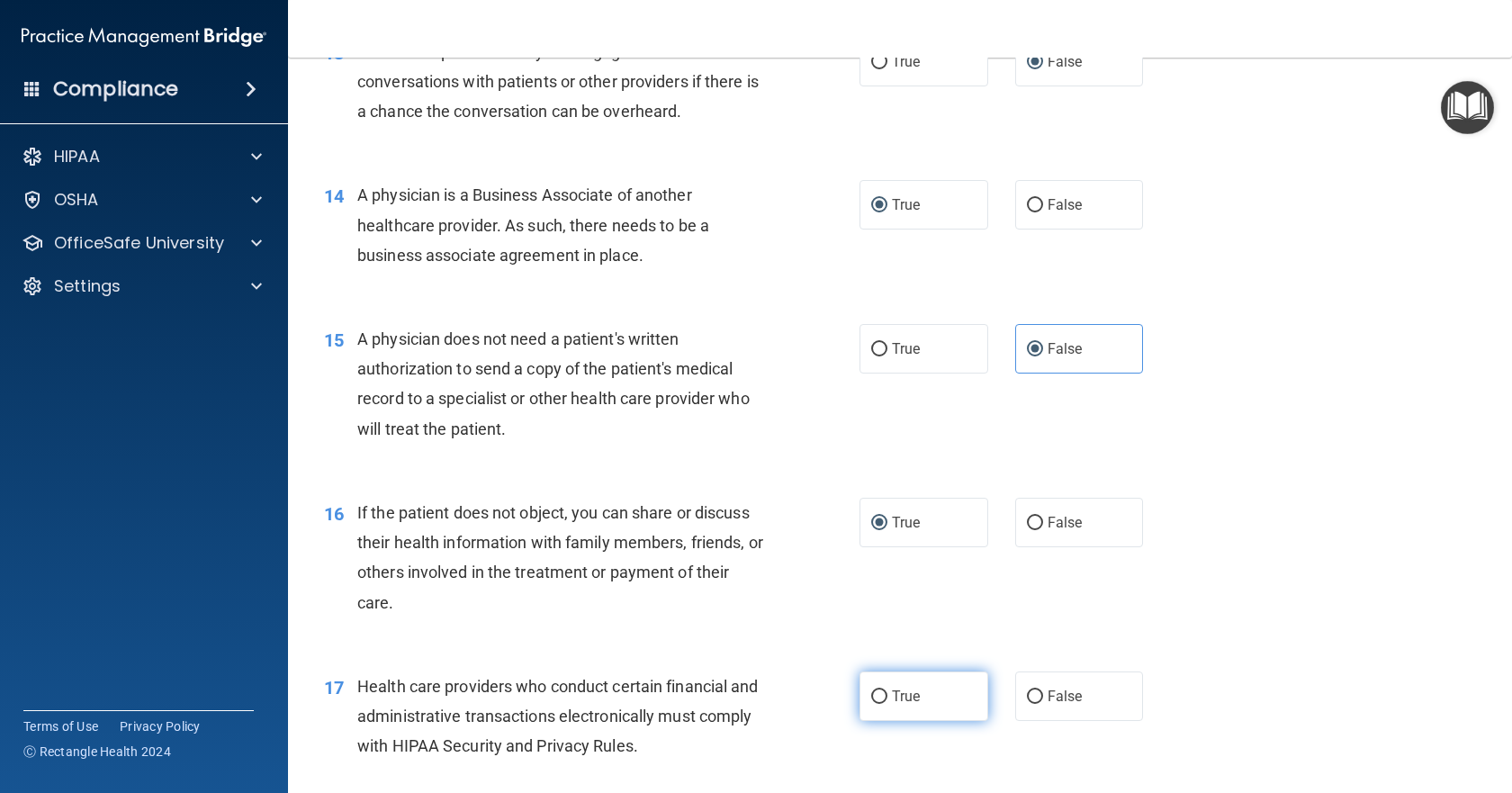
click at [878, 697] on input "True" at bounding box center [880, 697] width 16 height 14
radio input "true"
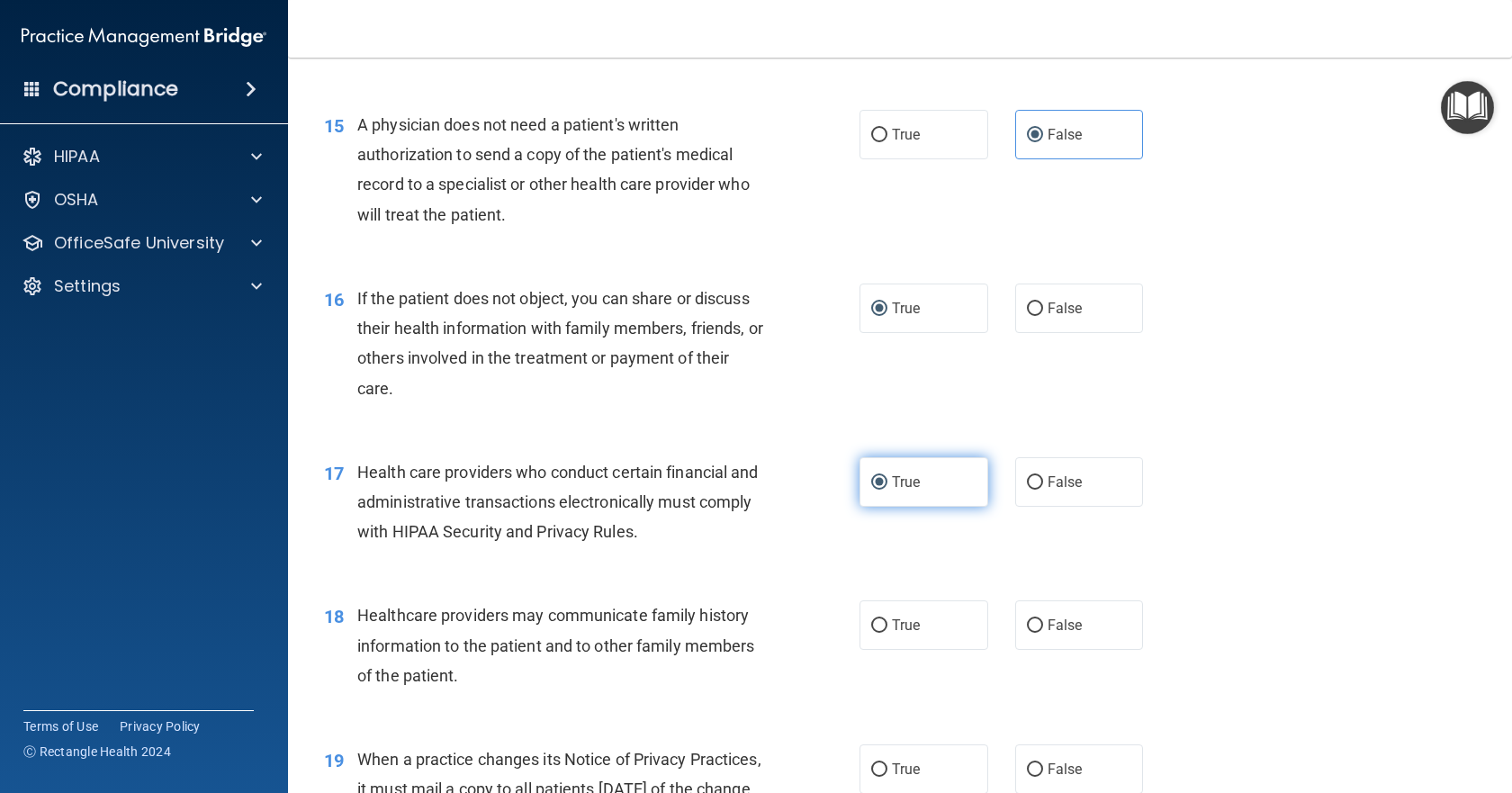
scroll to position [2161, 0]
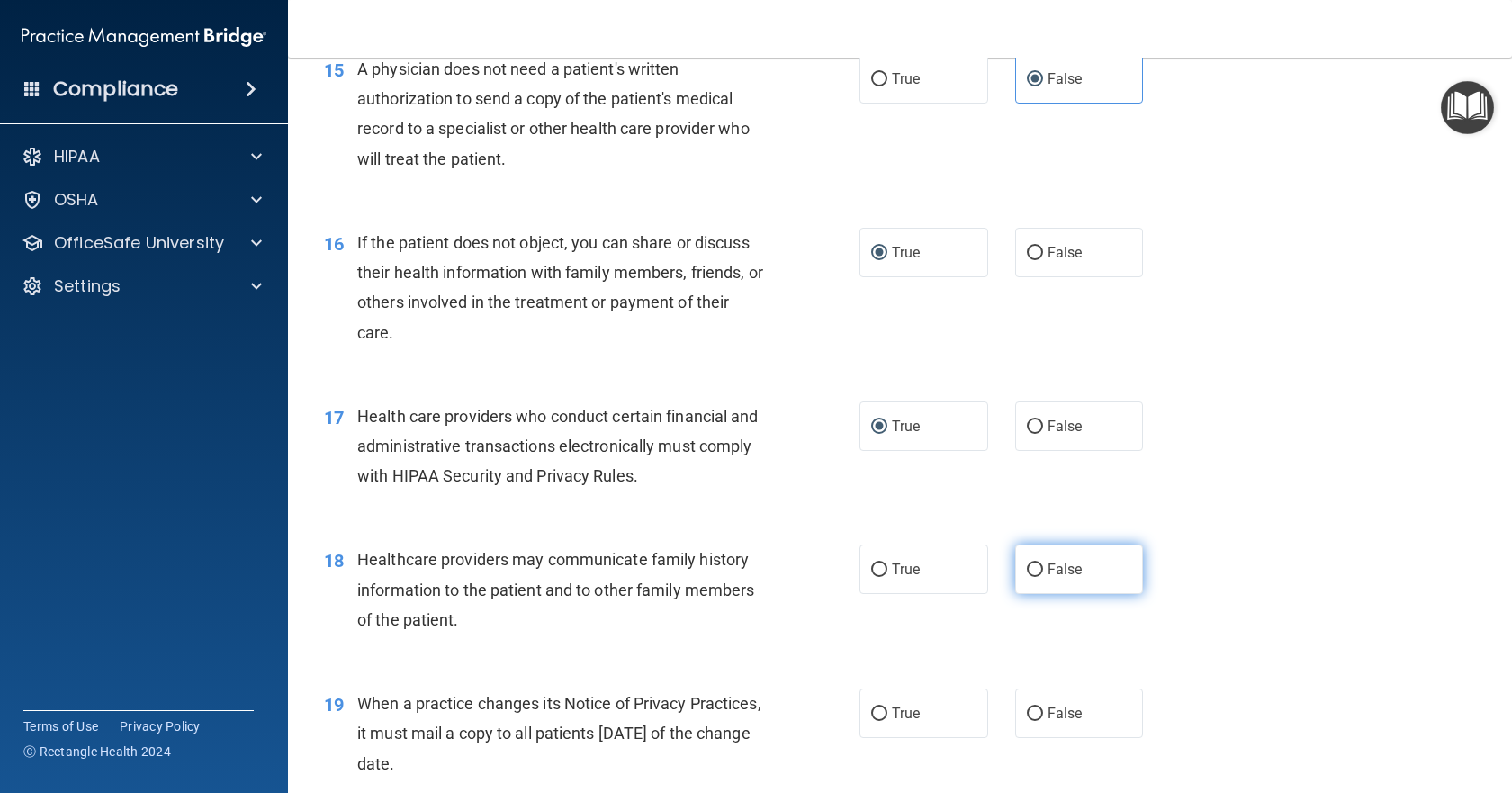
click at [1027, 568] on input "False" at bounding box center [1035, 571] width 16 height 14
radio input "true"
click at [1036, 714] on label "False" at bounding box center [1079, 713] width 129 height 50
click at [1036, 714] on input "False" at bounding box center [1035, 714] width 16 height 14
radio input "true"
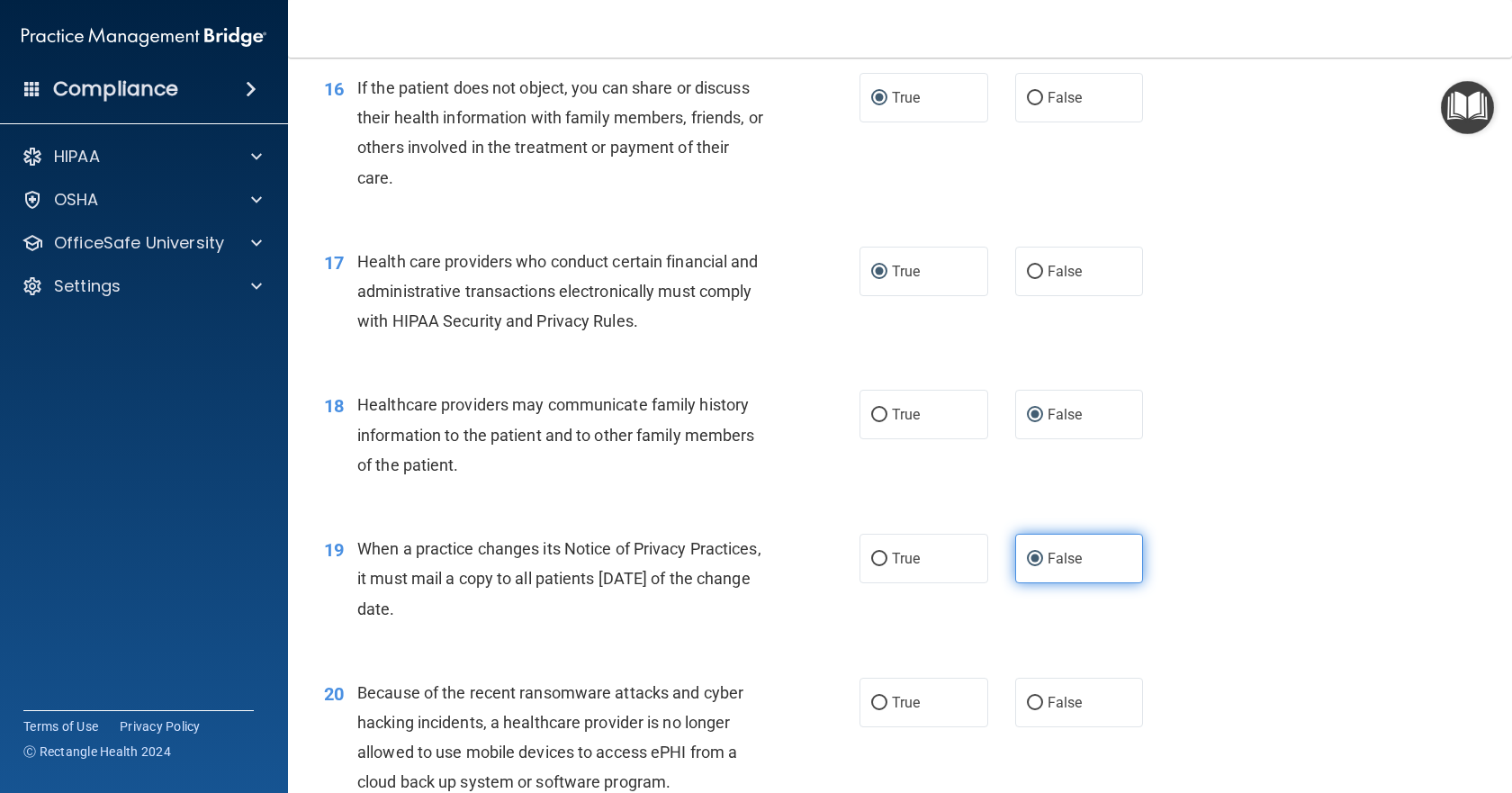
scroll to position [2341, 0]
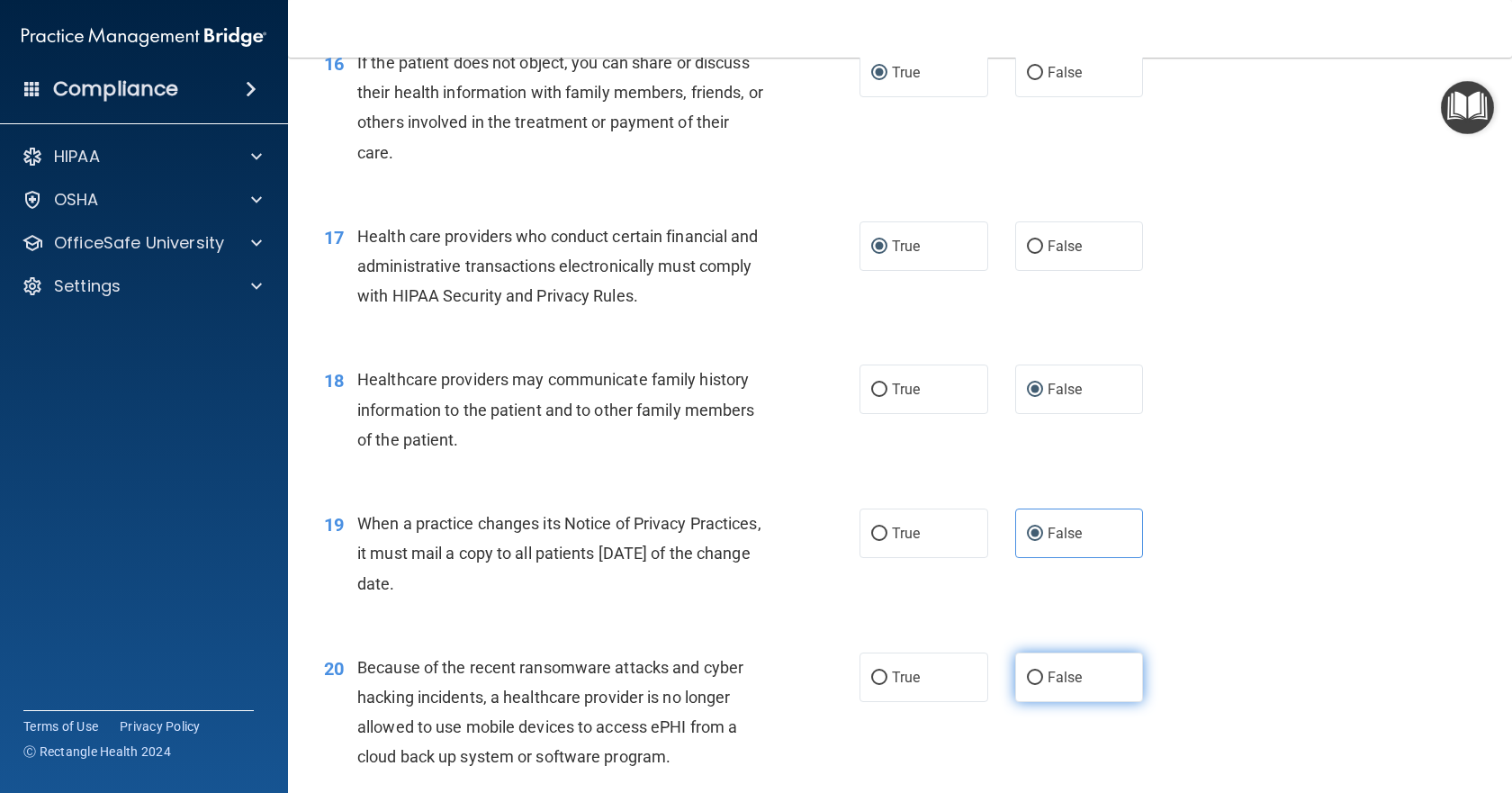
click at [1030, 697] on label "False" at bounding box center [1079, 677] width 129 height 50
click at [1030, 685] on input "False" at bounding box center [1035, 678] width 16 height 14
radio input "true"
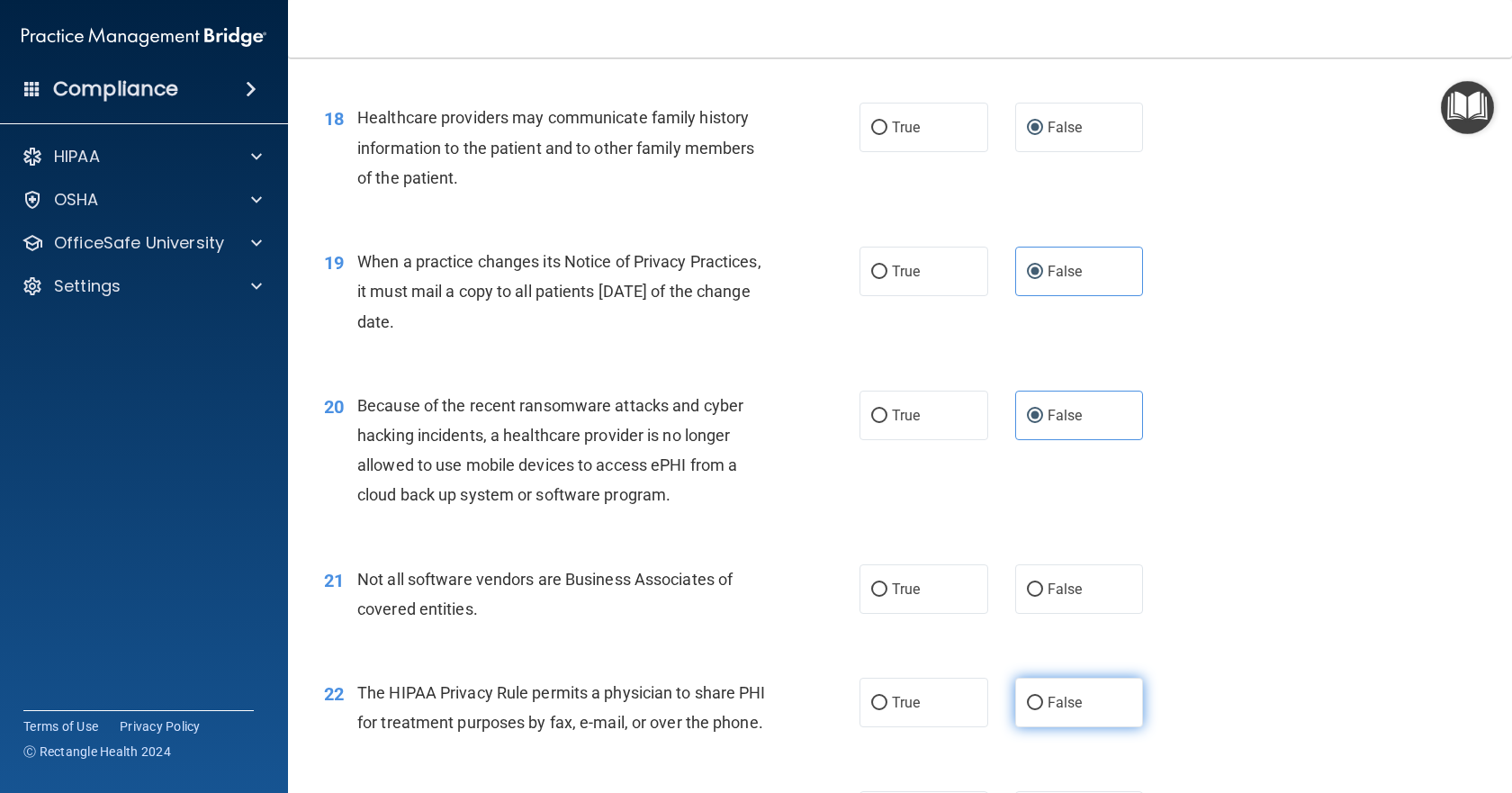
scroll to position [2610, 0]
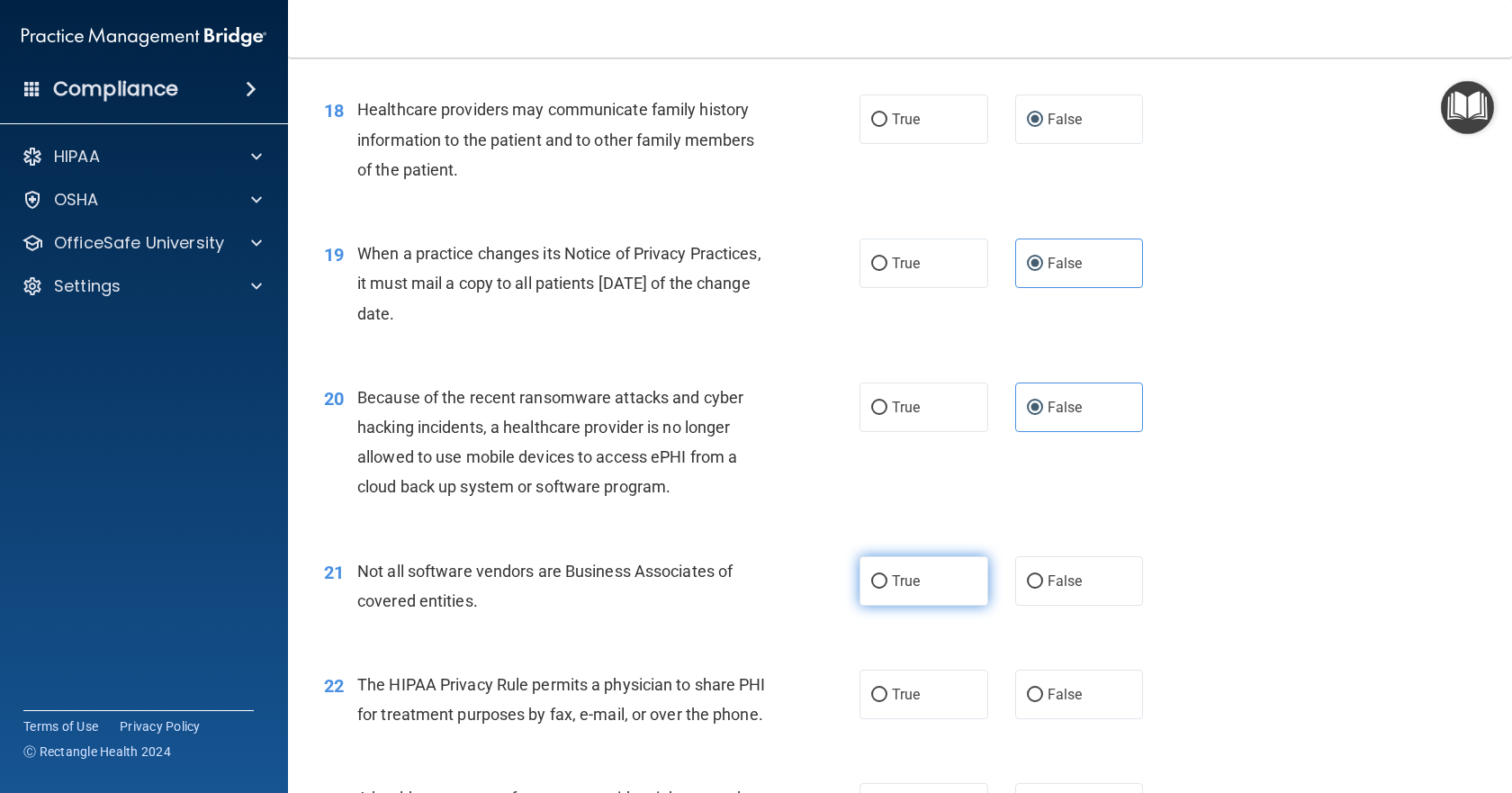
click at [872, 586] on input "True" at bounding box center [880, 583] width 16 height 14
radio input "true"
click at [877, 700] on input "True" at bounding box center [880, 695] width 16 height 14
radio input "true"
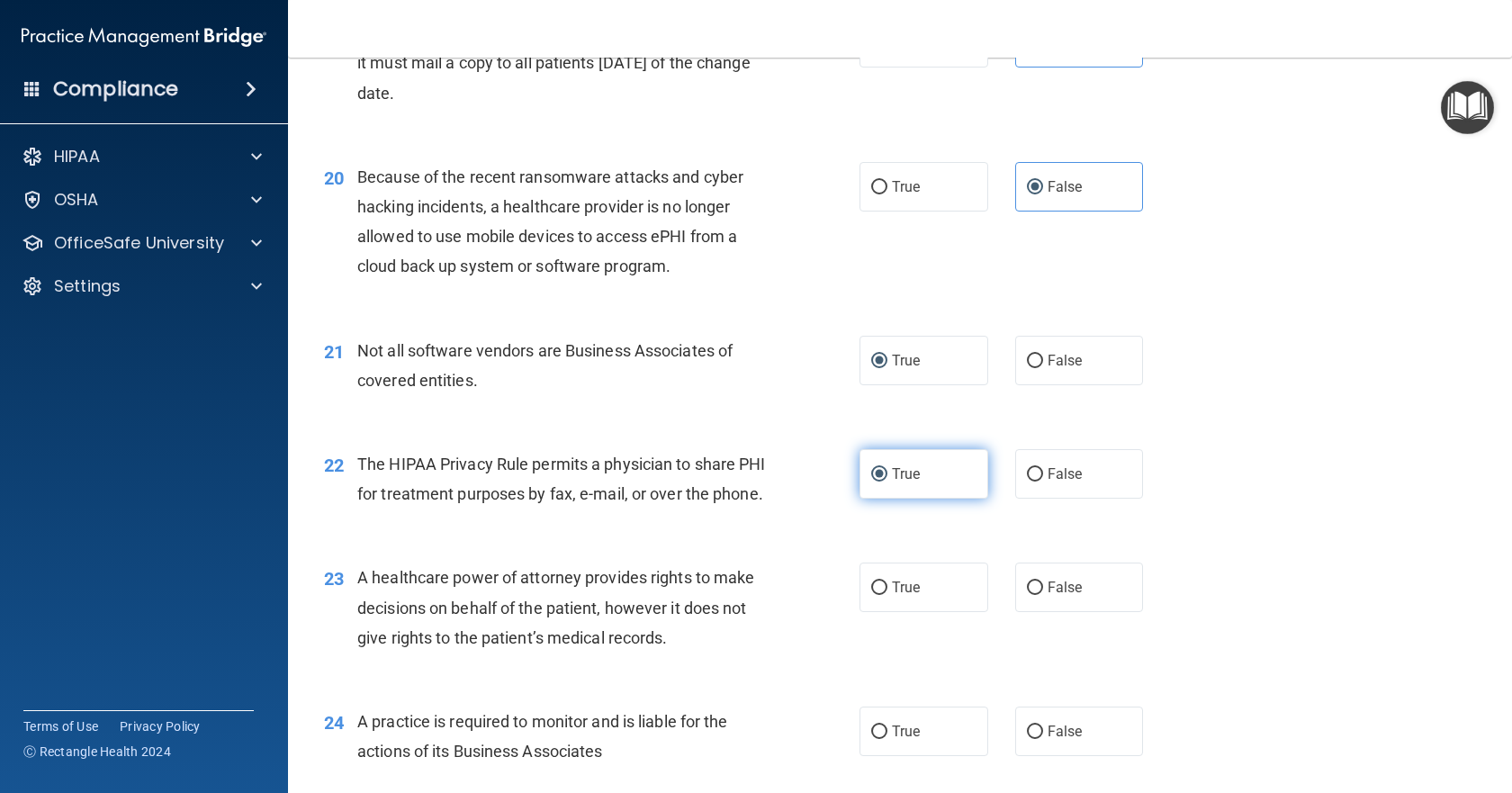
scroll to position [2881, 0]
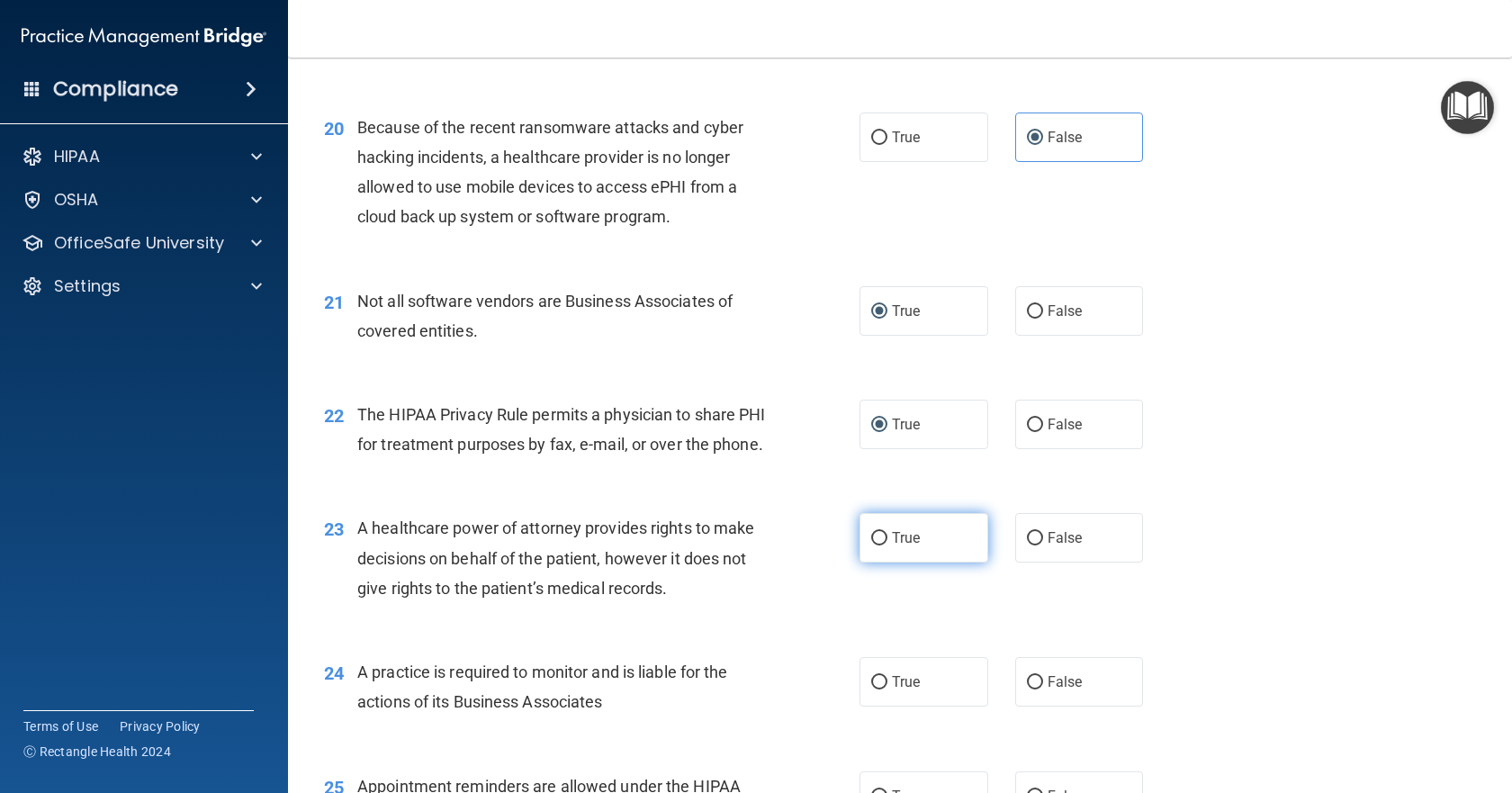
click at [874, 546] on input "True" at bounding box center [880, 539] width 16 height 14
radio input "true"
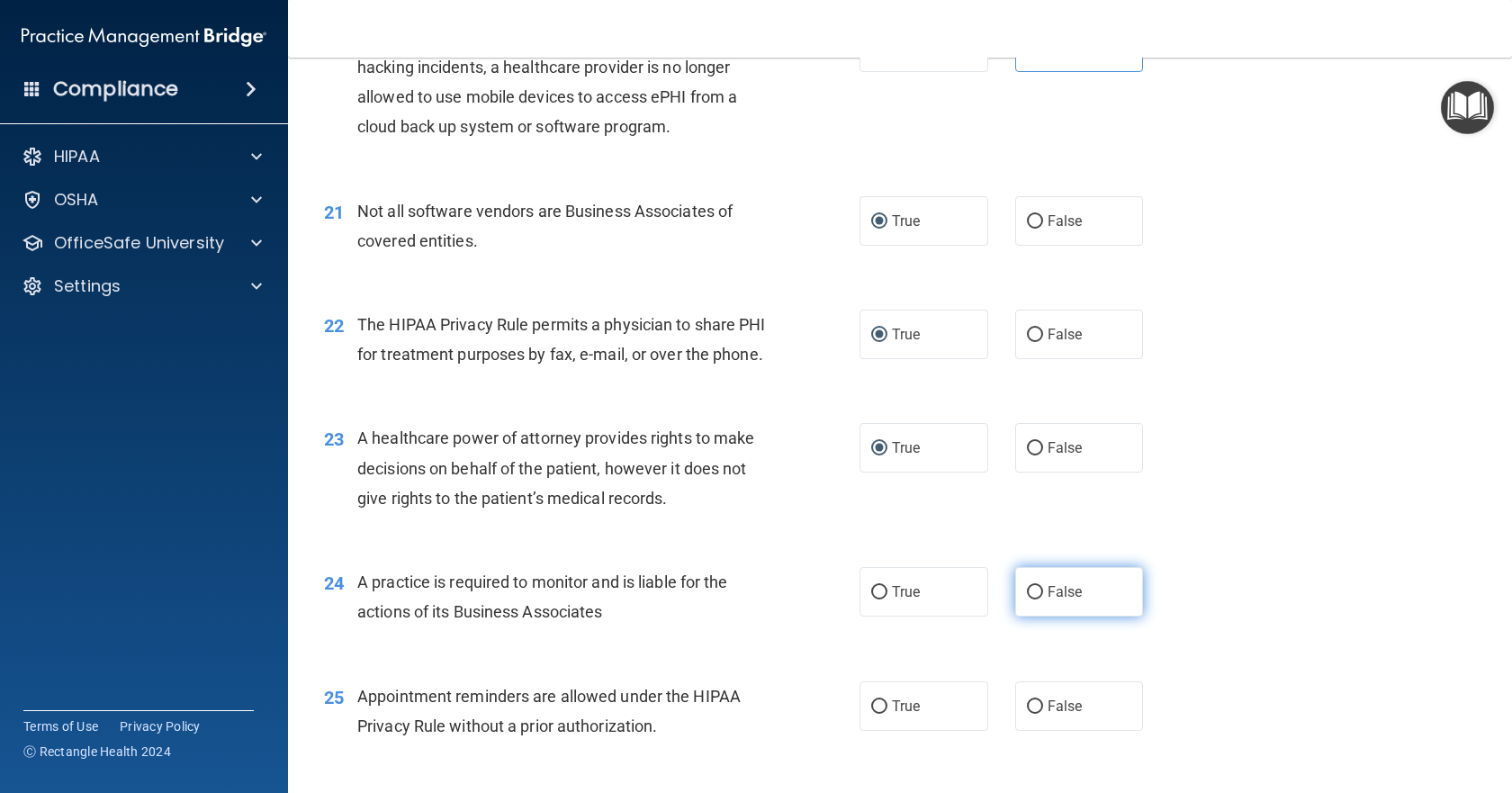
click at [1029, 599] on input "False" at bounding box center [1035, 594] width 16 height 14
radio input "true"
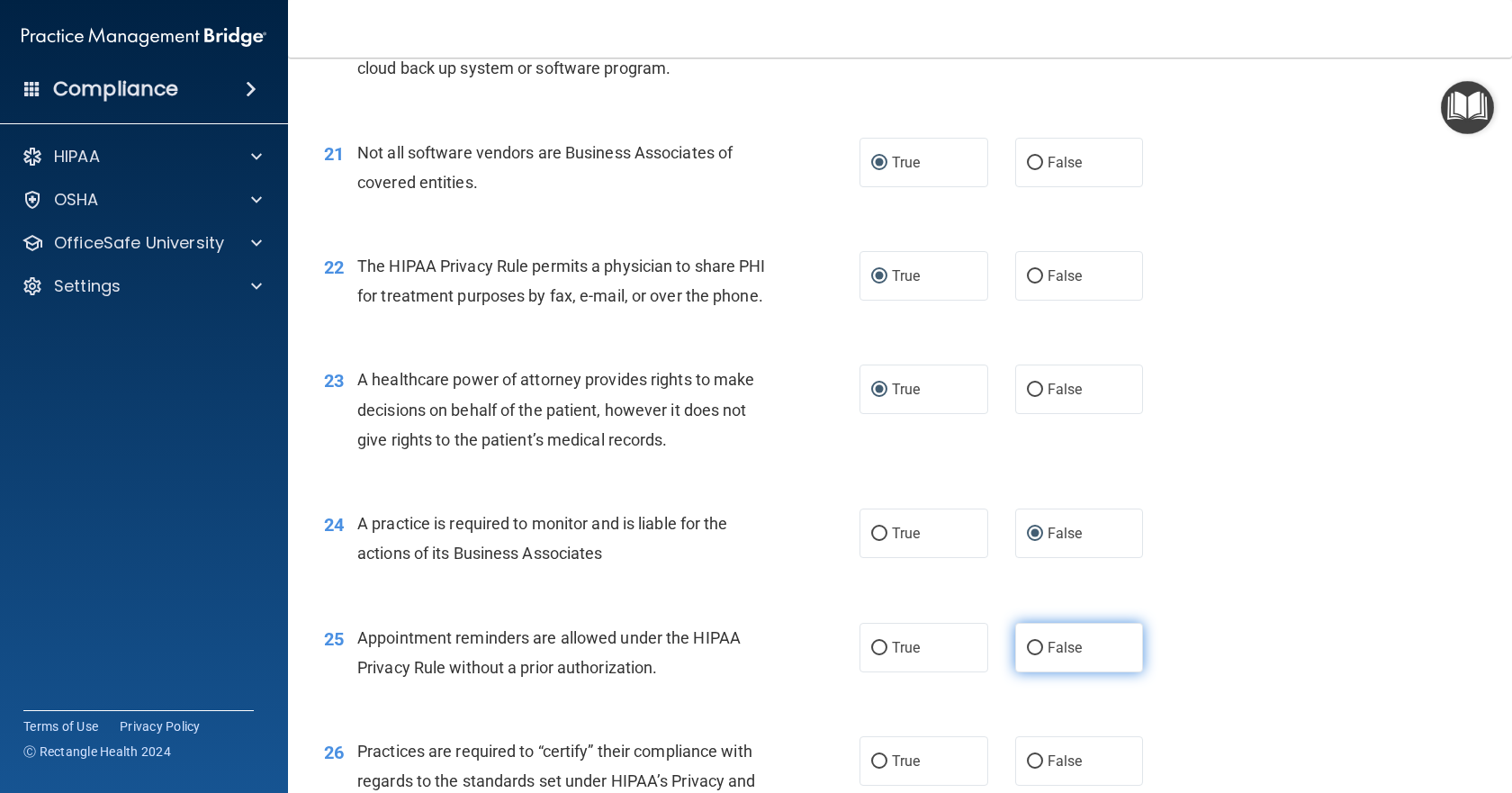
scroll to position [3061, 0]
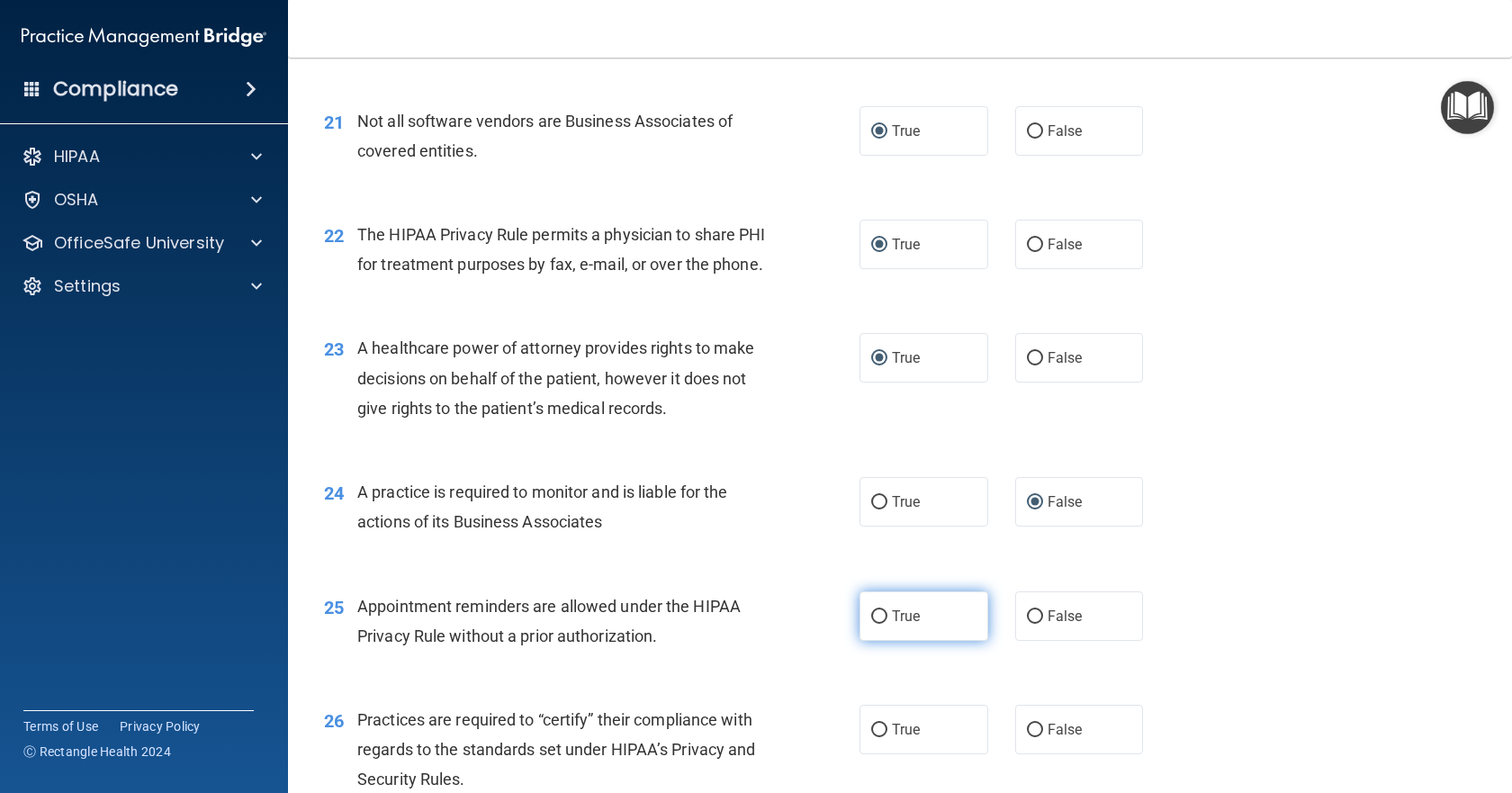
click at [873, 623] on input "True" at bounding box center [880, 617] width 16 height 14
radio input "true"
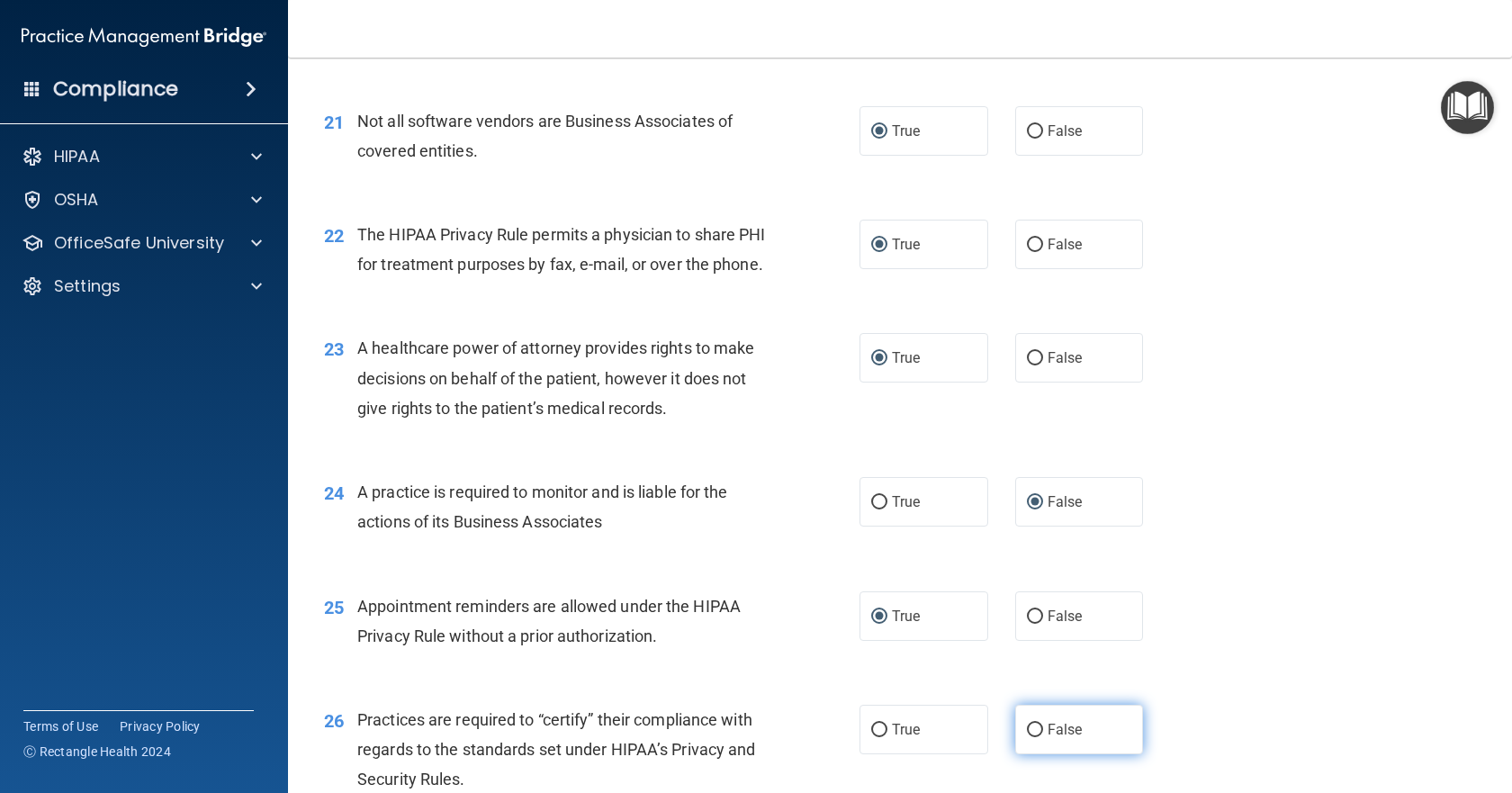
click at [1028, 737] on input "False" at bounding box center [1035, 731] width 16 height 14
radio input "true"
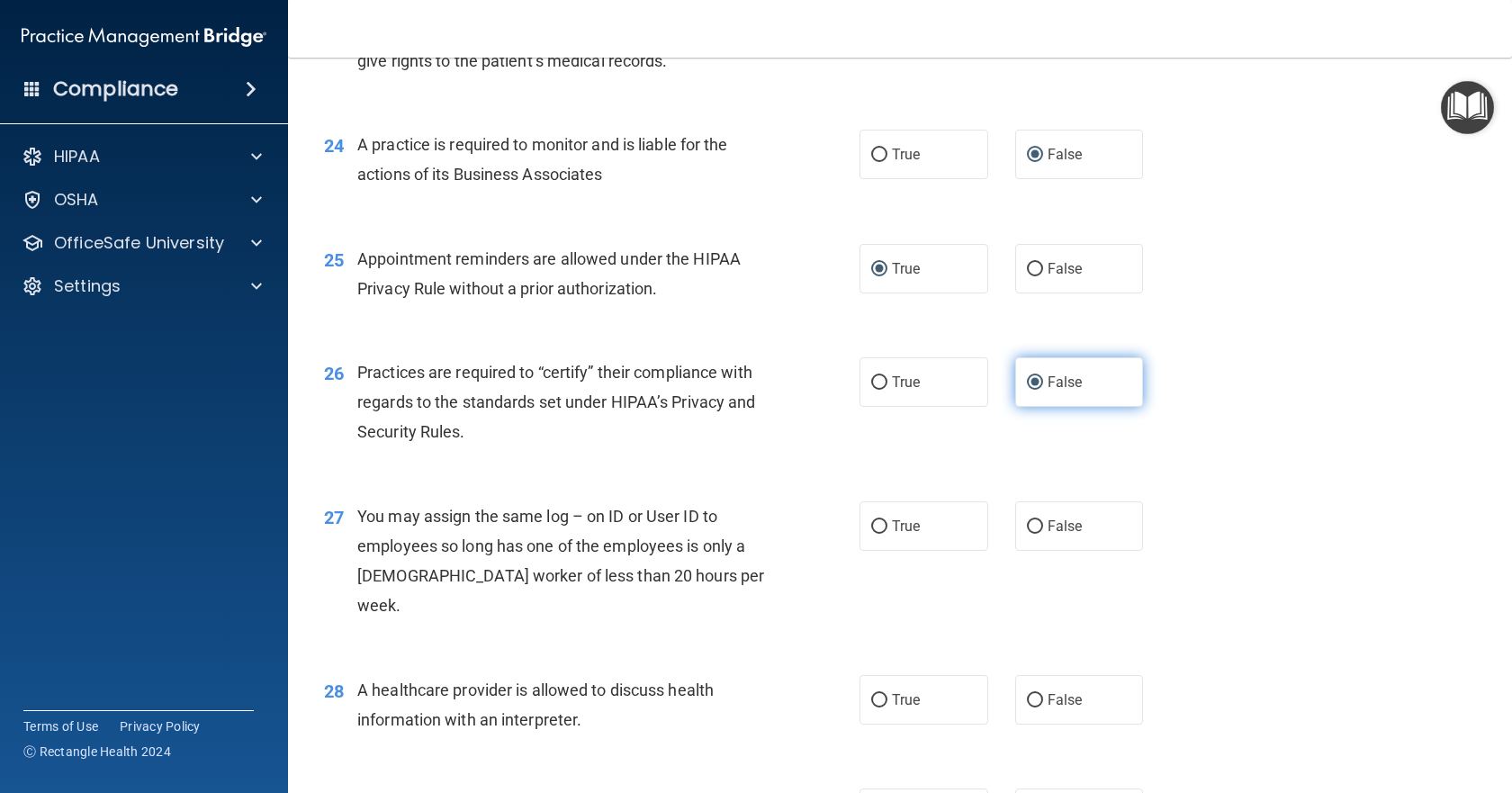
scroll to position [3421, 0]
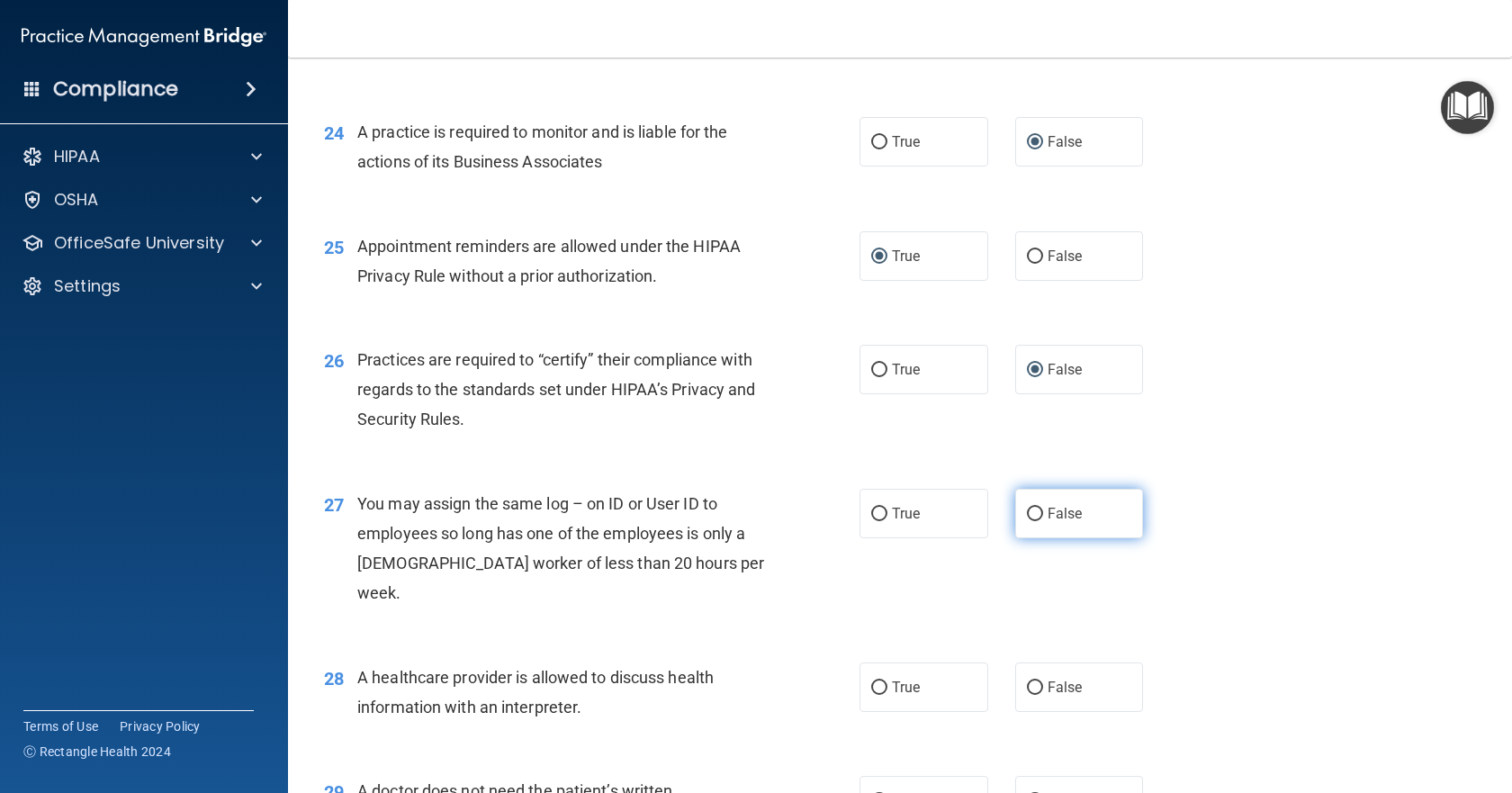
click at [1030, 522] on input "False" at bounding box center [1035, 515] width 16 height 14
radio input "true"
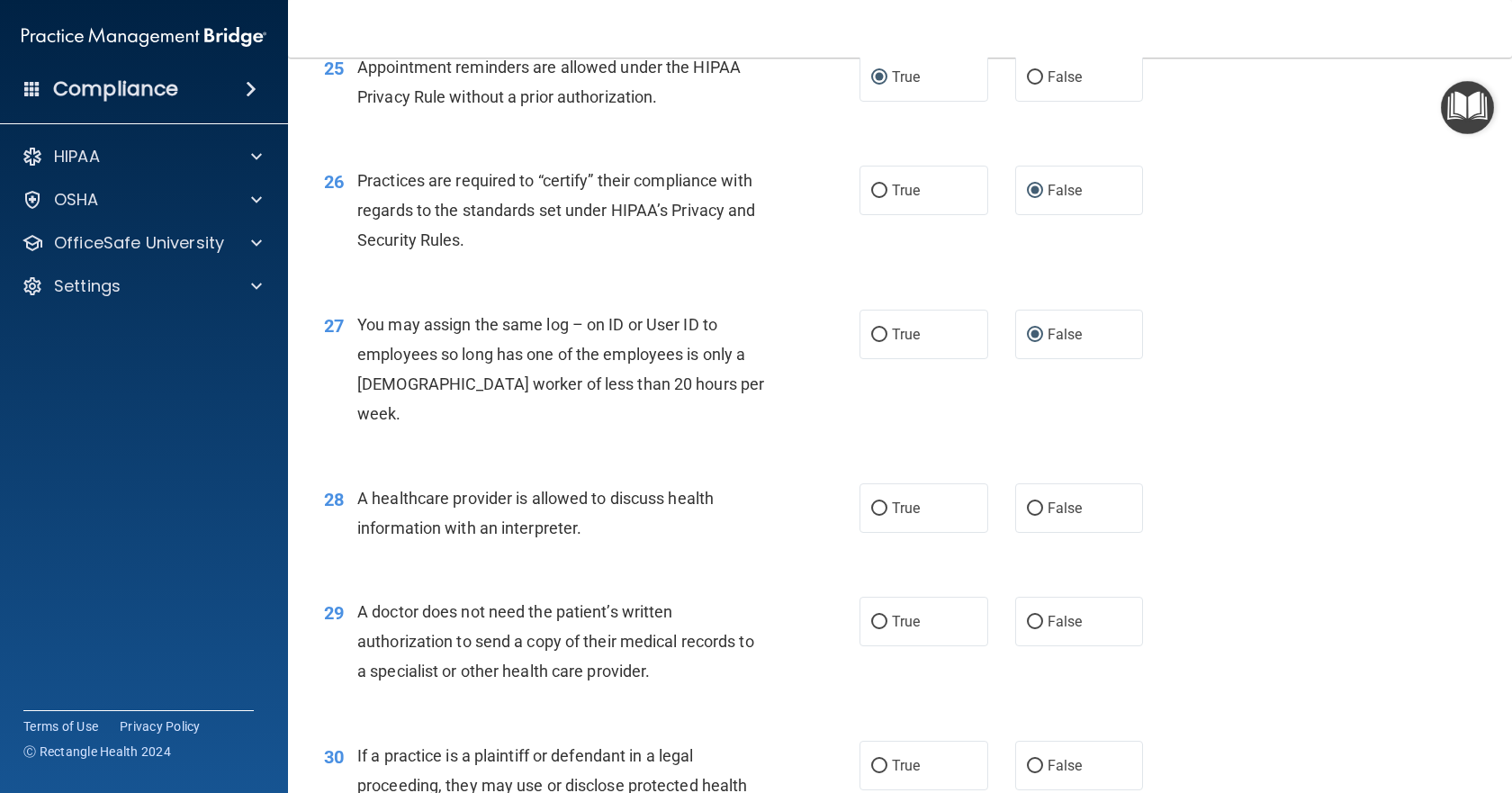
scroll to position [3601, 0]
click at [1029, 502] on input "False" at bounding box center [1035, 509] width 16 height 14
radio input "true"
click at [1027, 619] on input "False" at bounding box center [1035, 621] width 16 height 14
radio input "true"
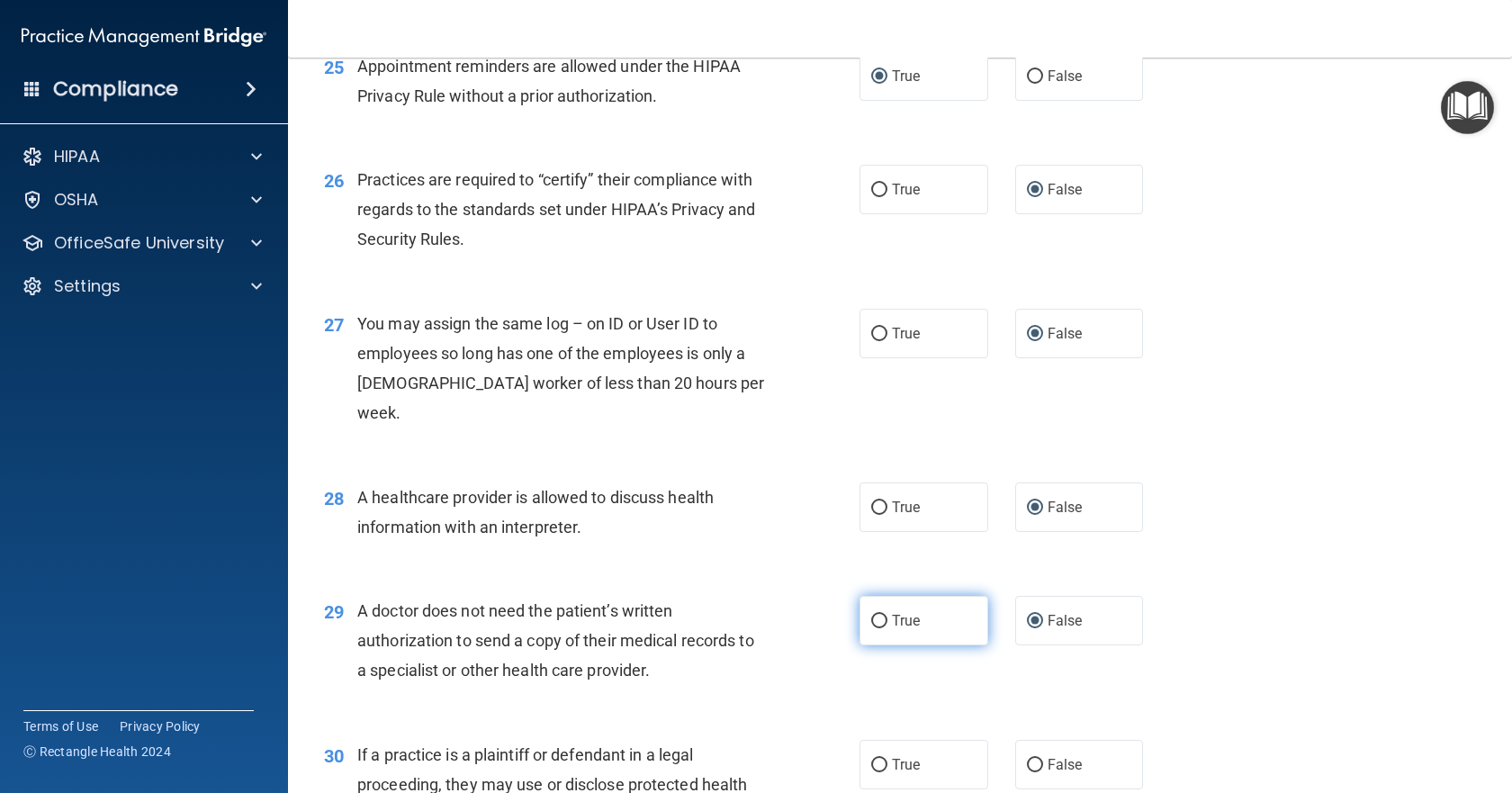
scroll to position [3781, 0]
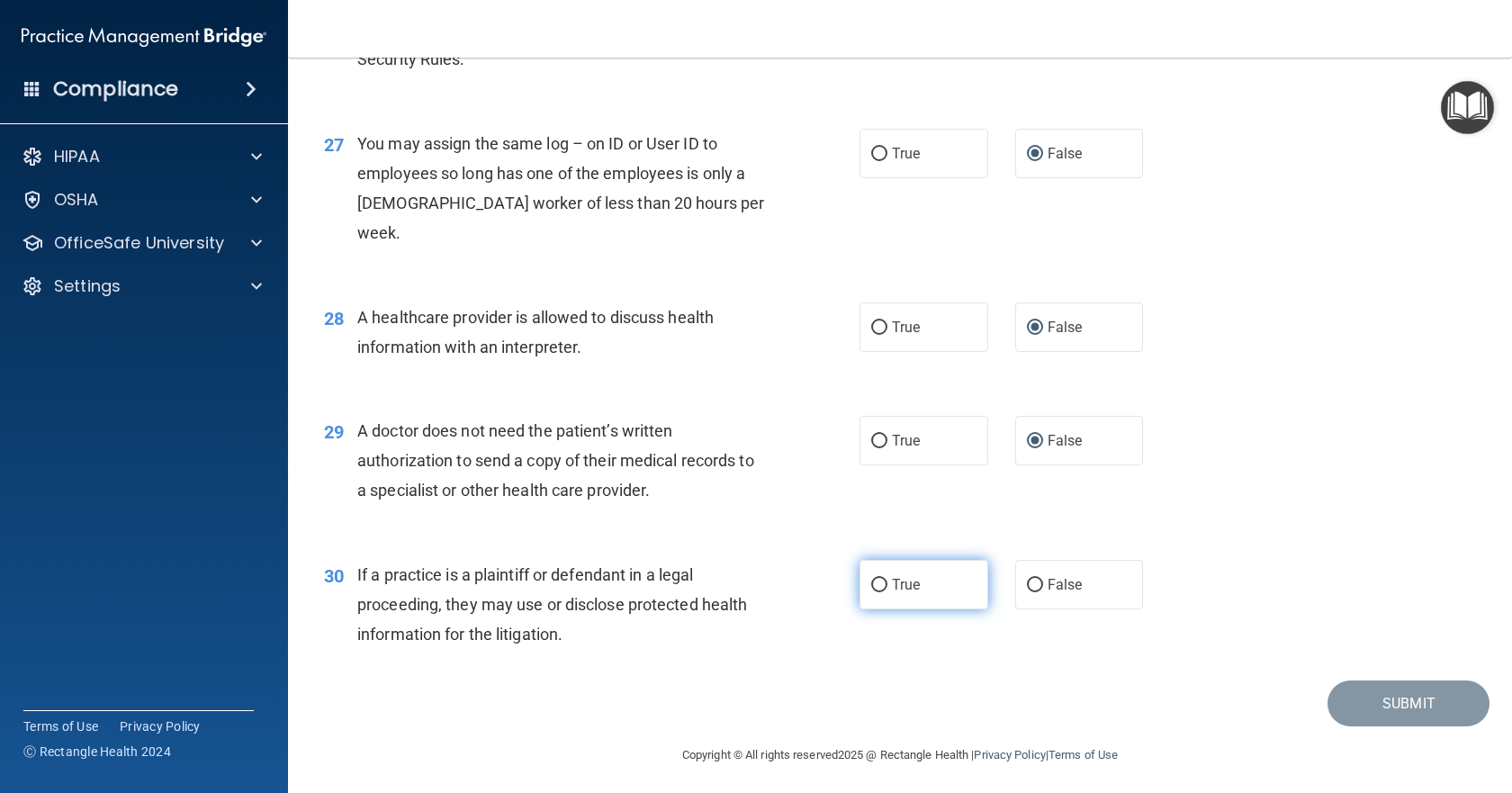
click at [875, 587] on input "True" at bounding box center [880, 586] width 16 height 14
radio input "true"
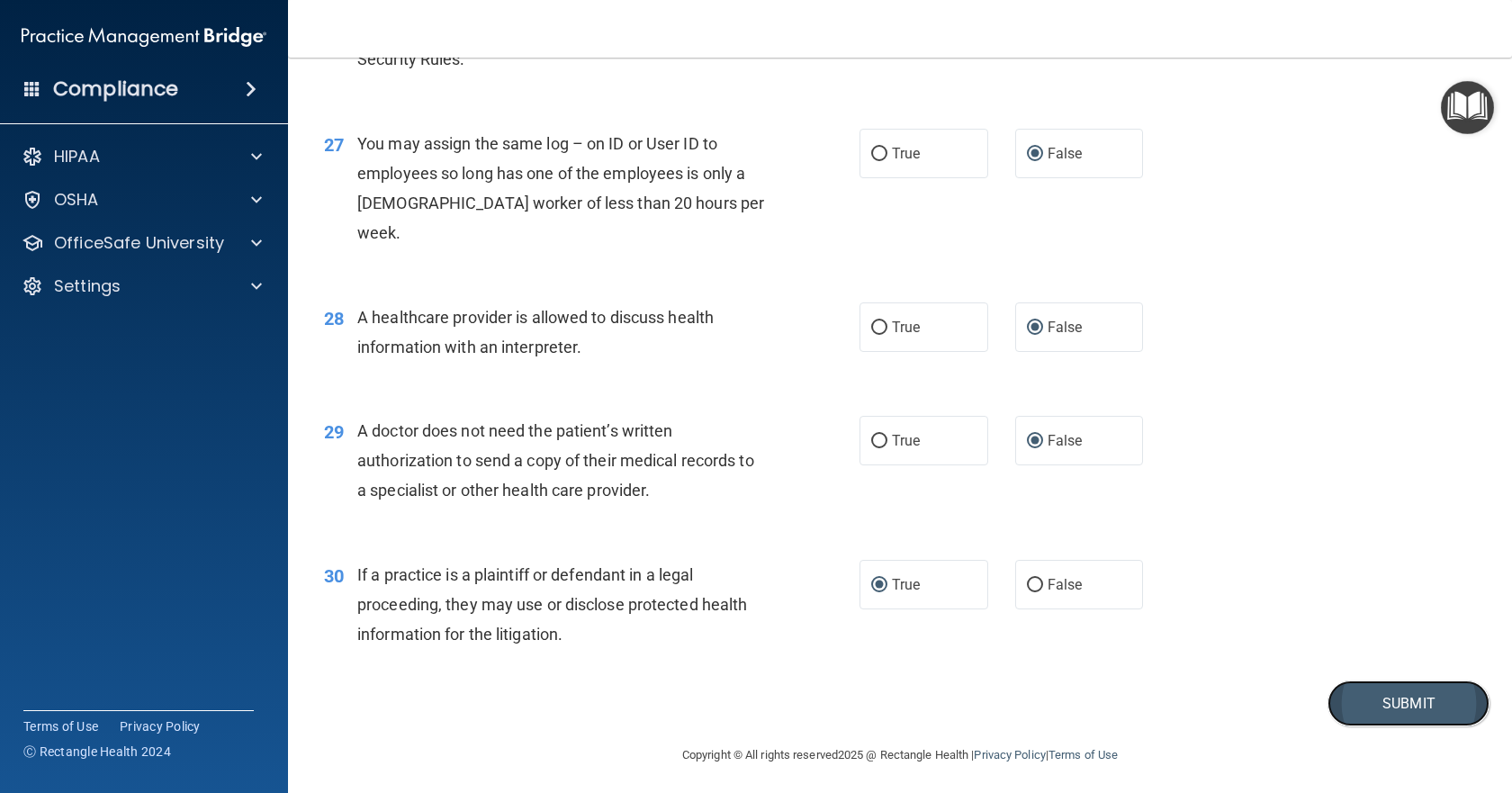
click at [1387, 689] on button "Submit" at bounding box center [1408, 703] width 162 height 46
click at [1376, 704] on button "Submit" at bounding box center [1408, 703] width 162 height 46
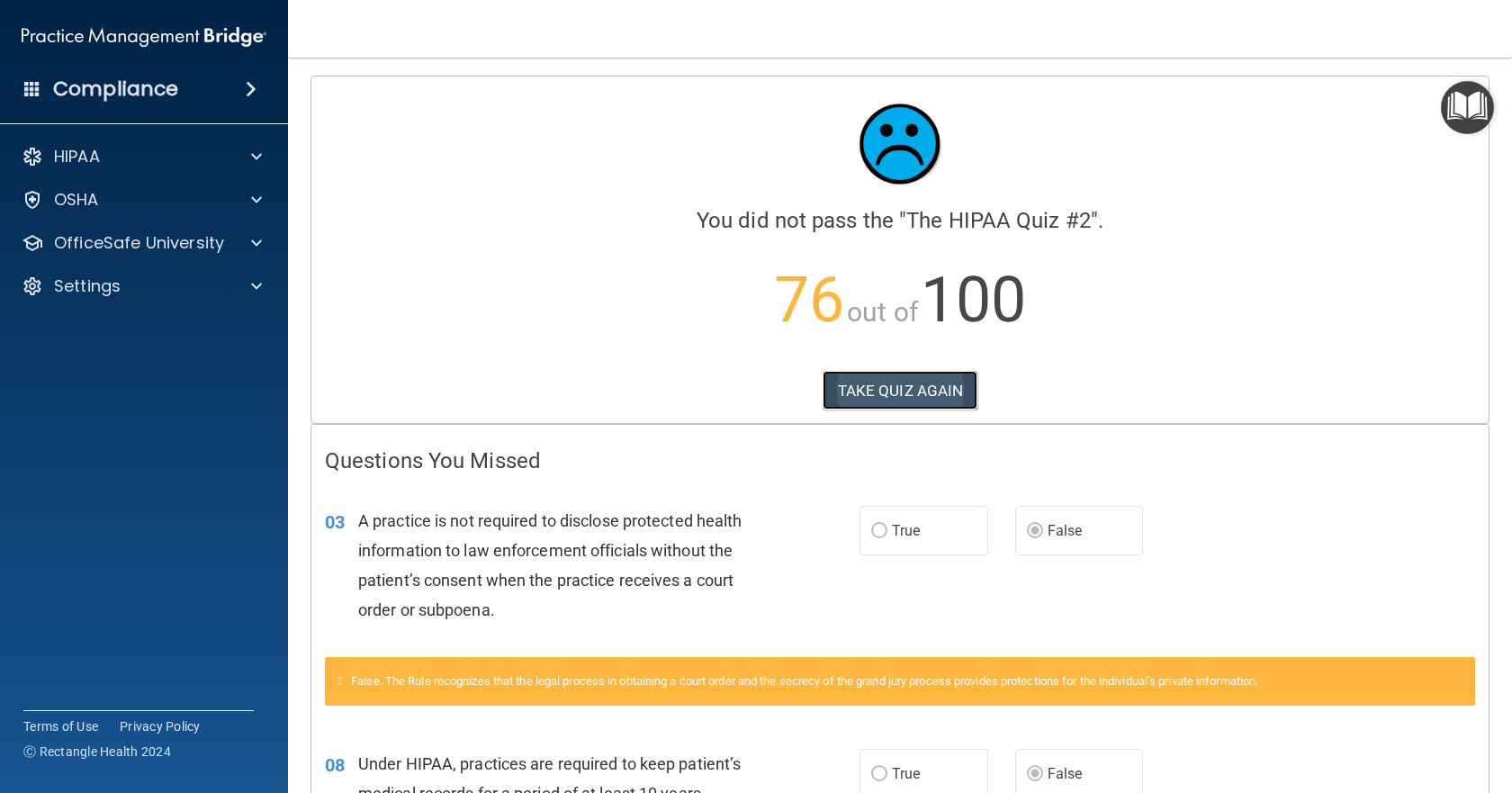
click at [927, 373] on button "TAKE QUIZ AGAIN" at bounding box center [901, 391] width 156 height 40
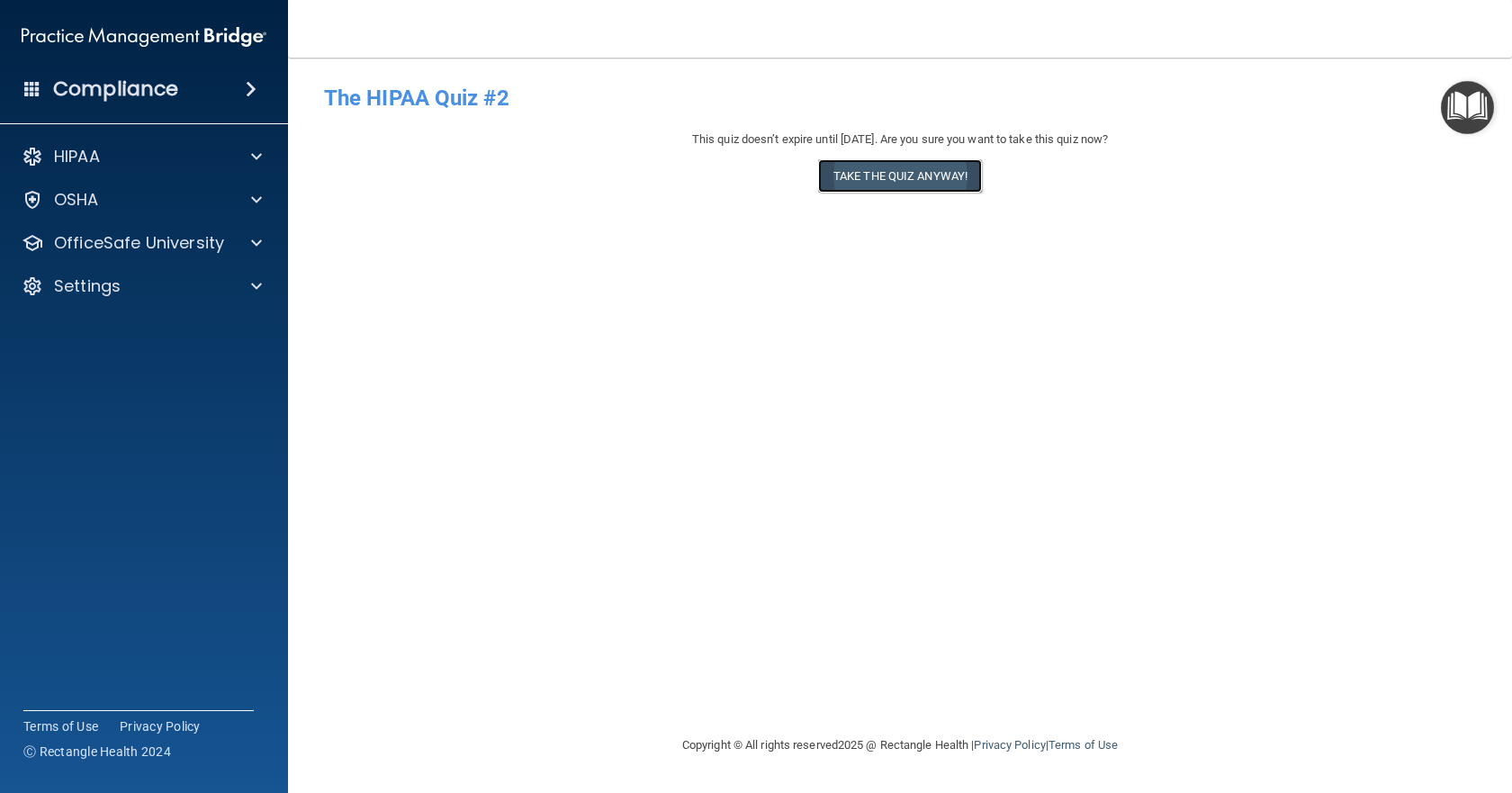
click at [927, 176] on button "Take the quiz anyway!" at bounding box center [900, 176] width 164 height 33
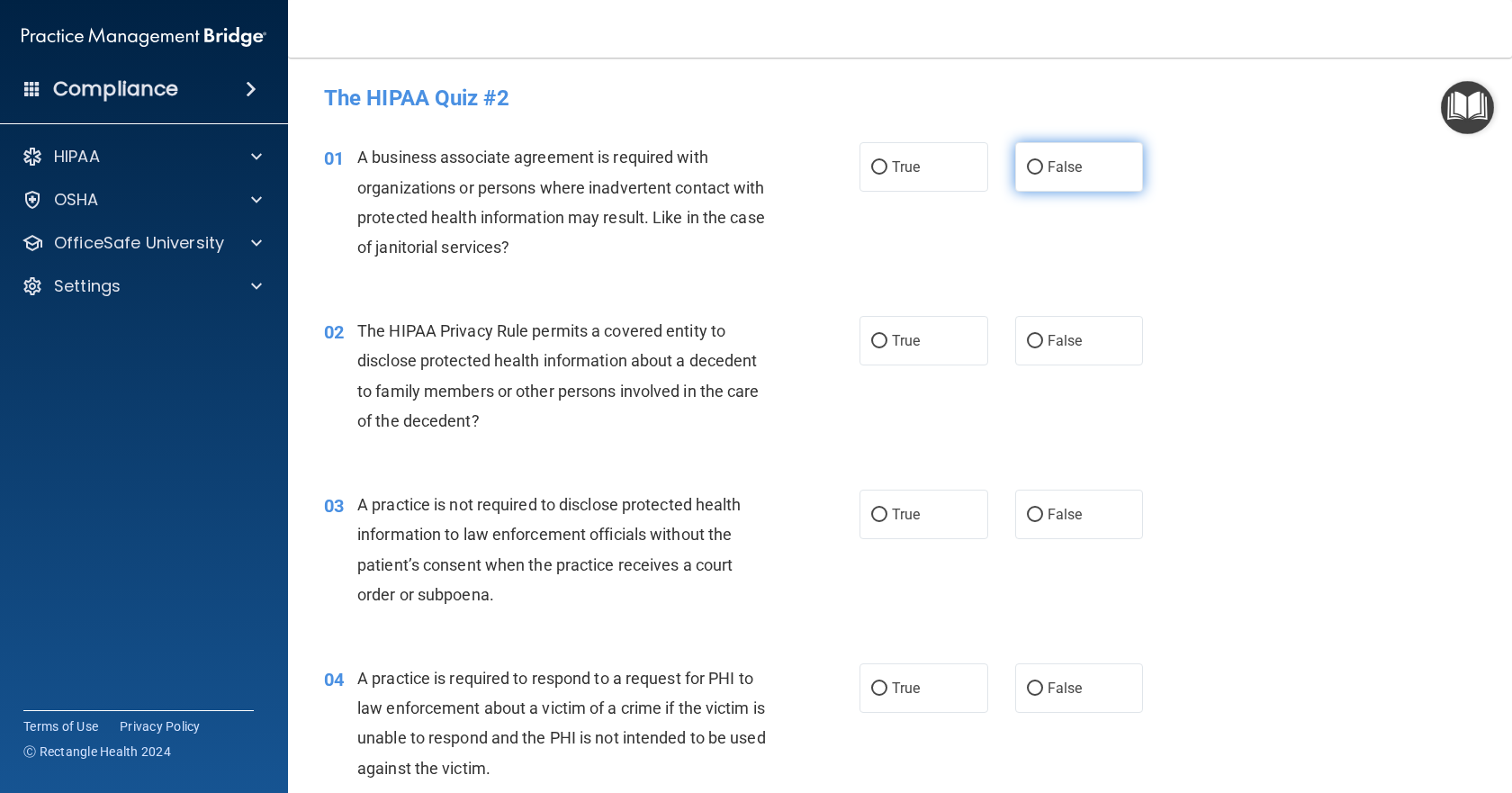
click at [1035, 162] on label "False" at bounding box center [1079, 168] width 129 height 50
click at [1035, 162] on input "False" at bounding box center [1035, 169] width 16 height 14
radio input "true"
click at [878, 347] on input "True" at bounding box center [880, 342] width 16 height 14
radio input "true"
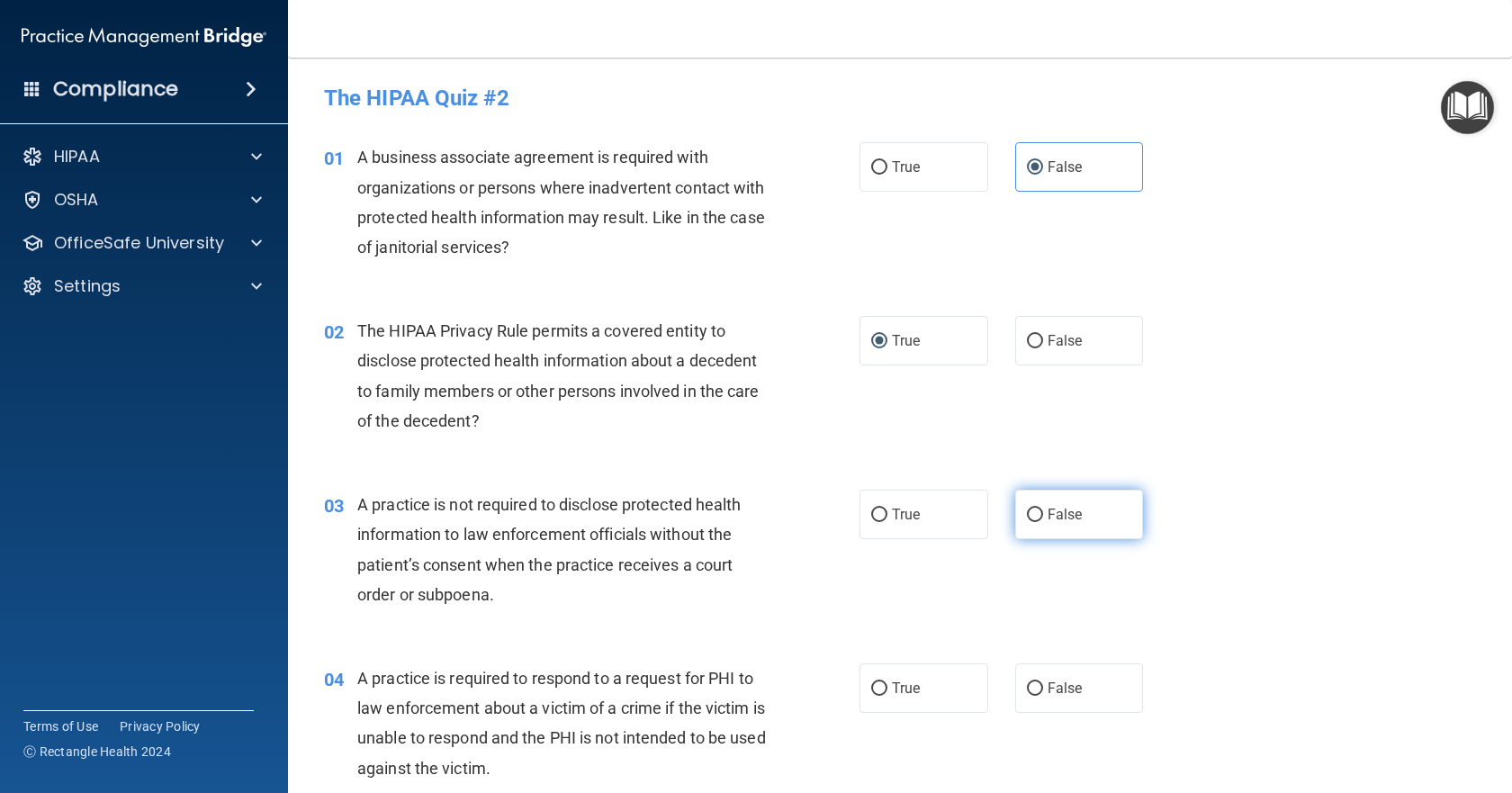
click at [1032, 514] on input "False" at bounding box center [1035, 516] width 16 height 14
radio input "true"
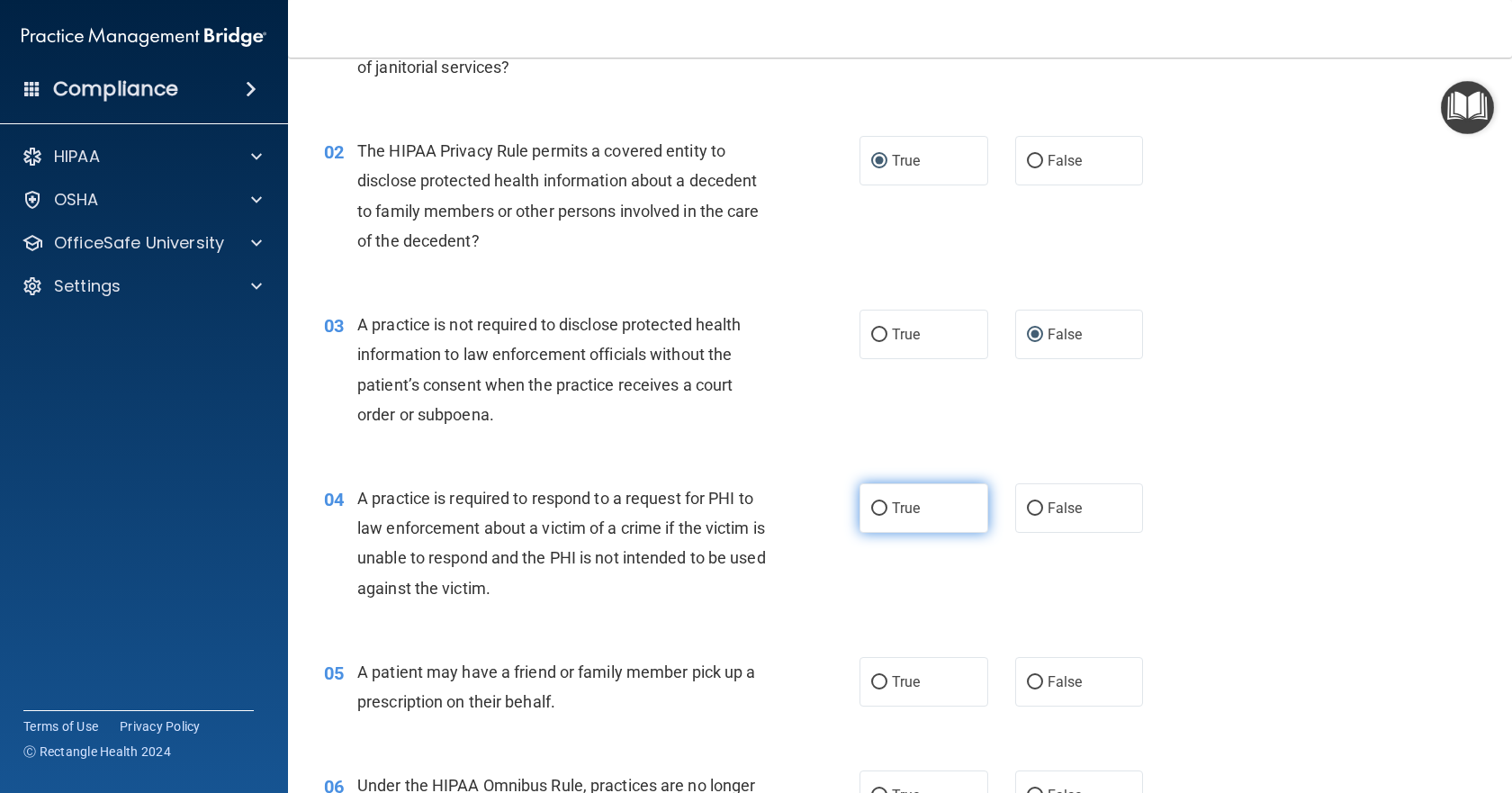
click at [874, 508] on input "True" at bounding box center [880, 510] width 16 height 14
radio input "true"
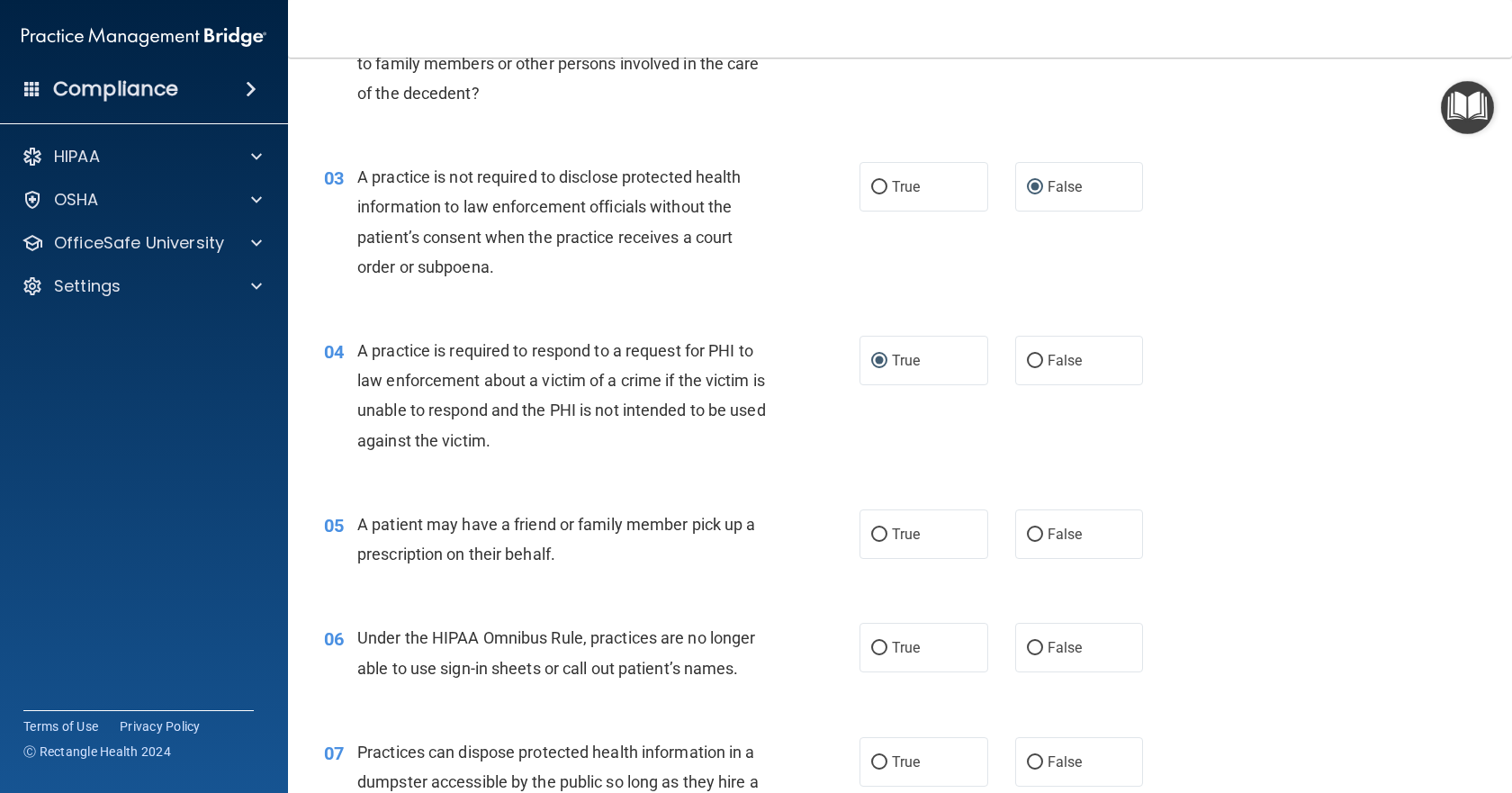
scroll to position [360, 0]
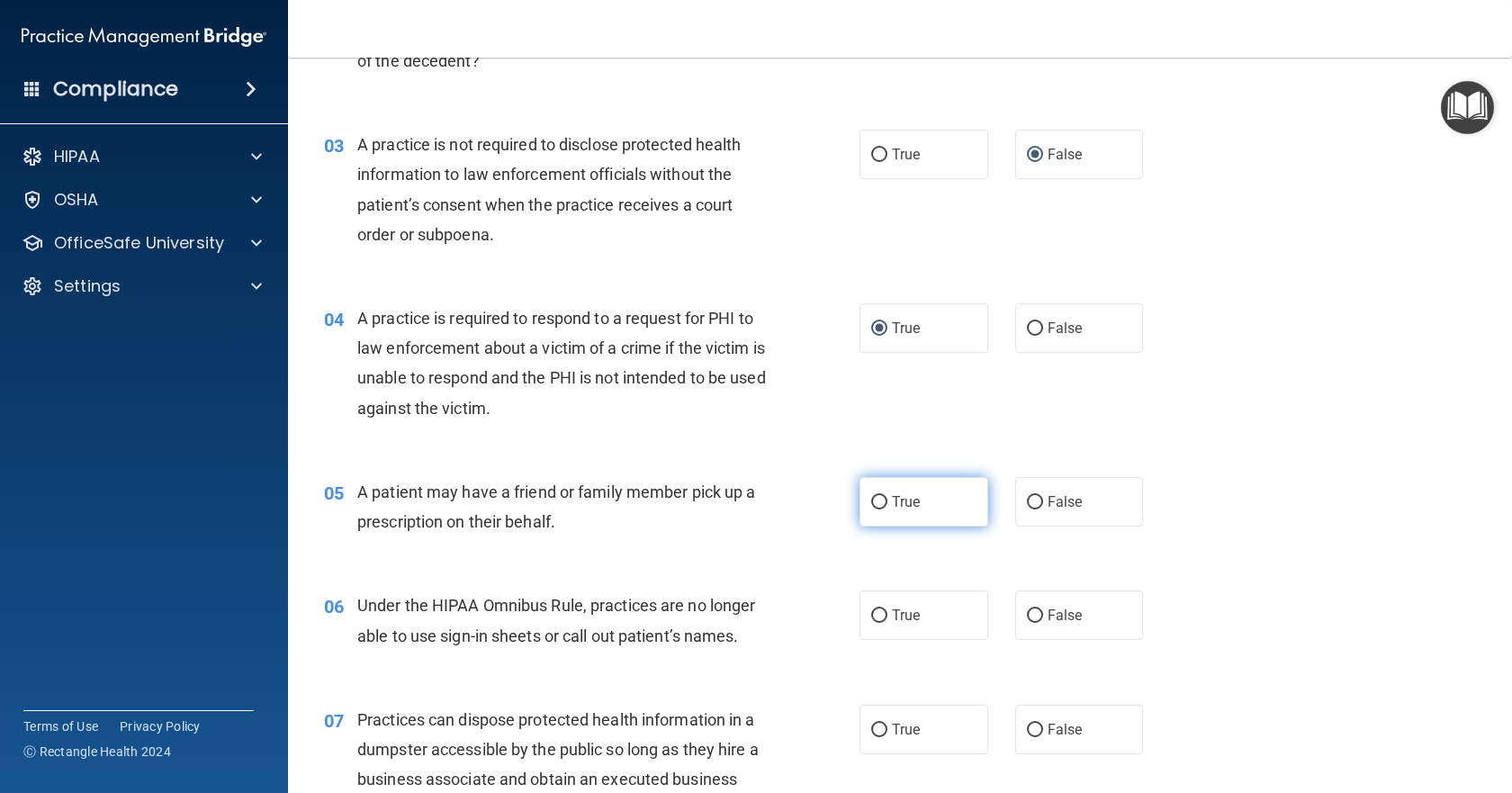
click at [872, 498] on input "True" at bounding box center [880, 503] width 16 height 14
radio input "true"
click at [1027, 614] on input "False" at bounding box center [1035, 616] width 16 height 14
radio input "true"
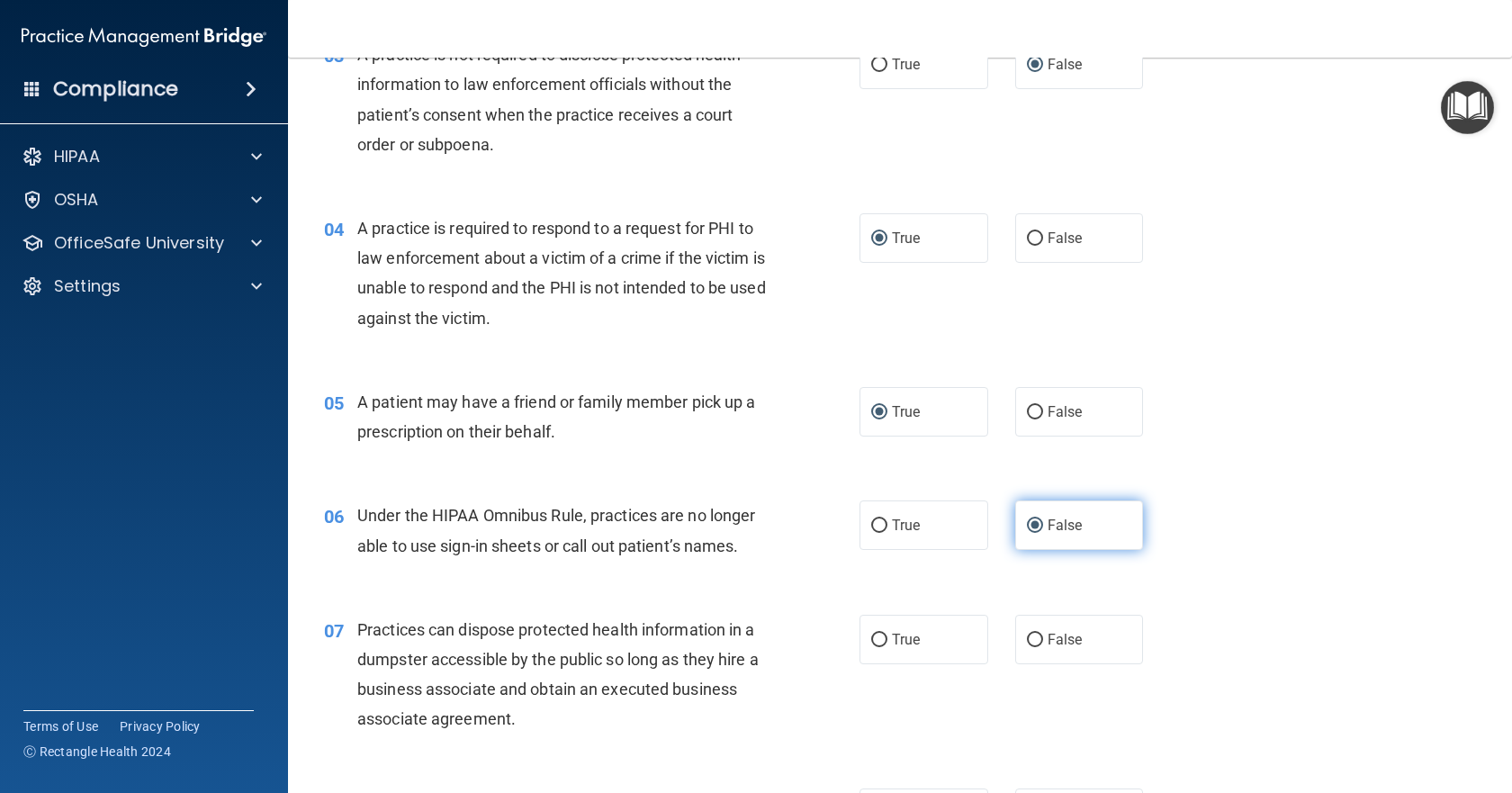
scroll to position [541, 0]
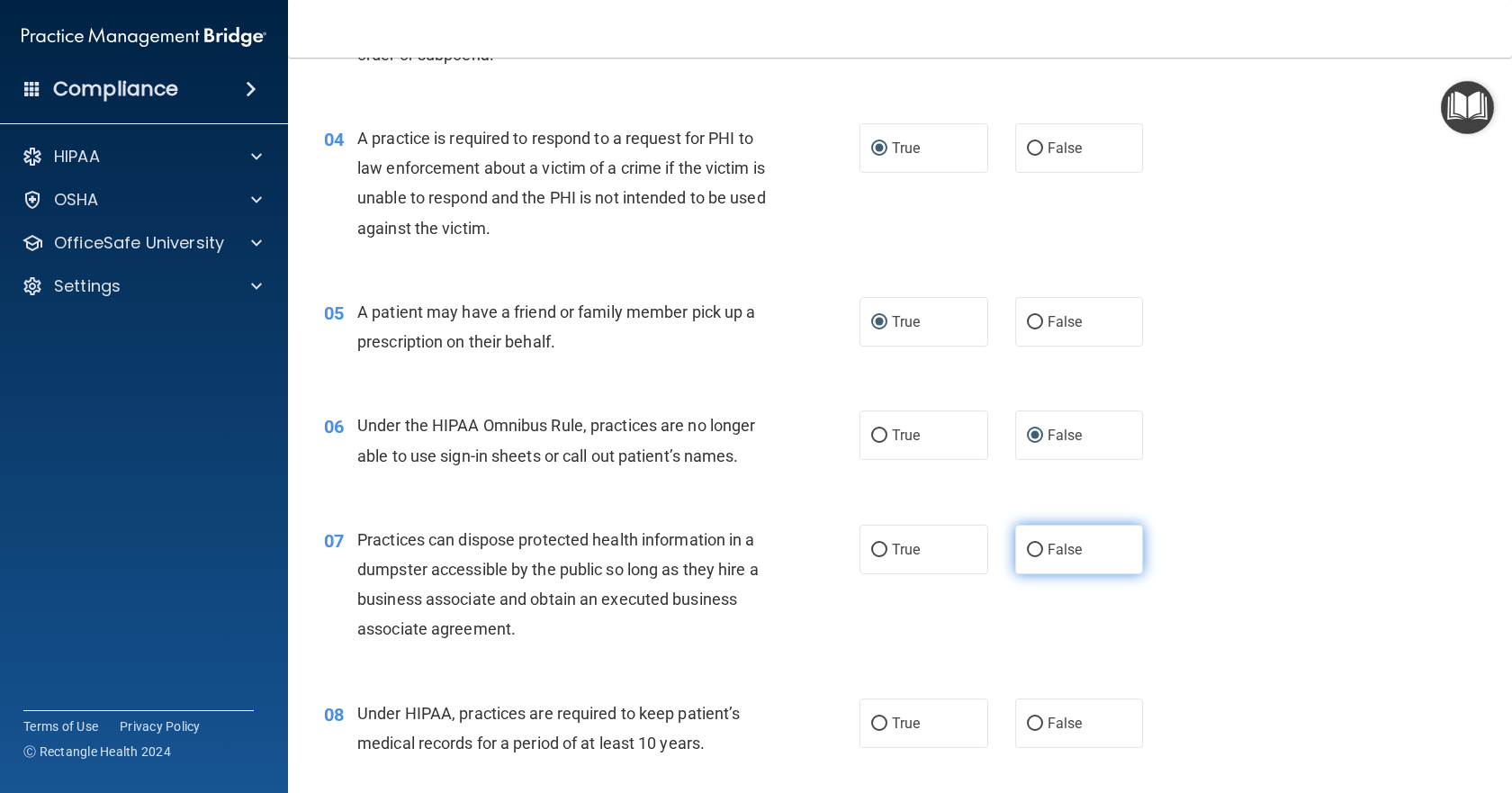
click at [1027, 550] on input "False" at bounding box center [1035, 551] width 16 height 14
radio input "true"
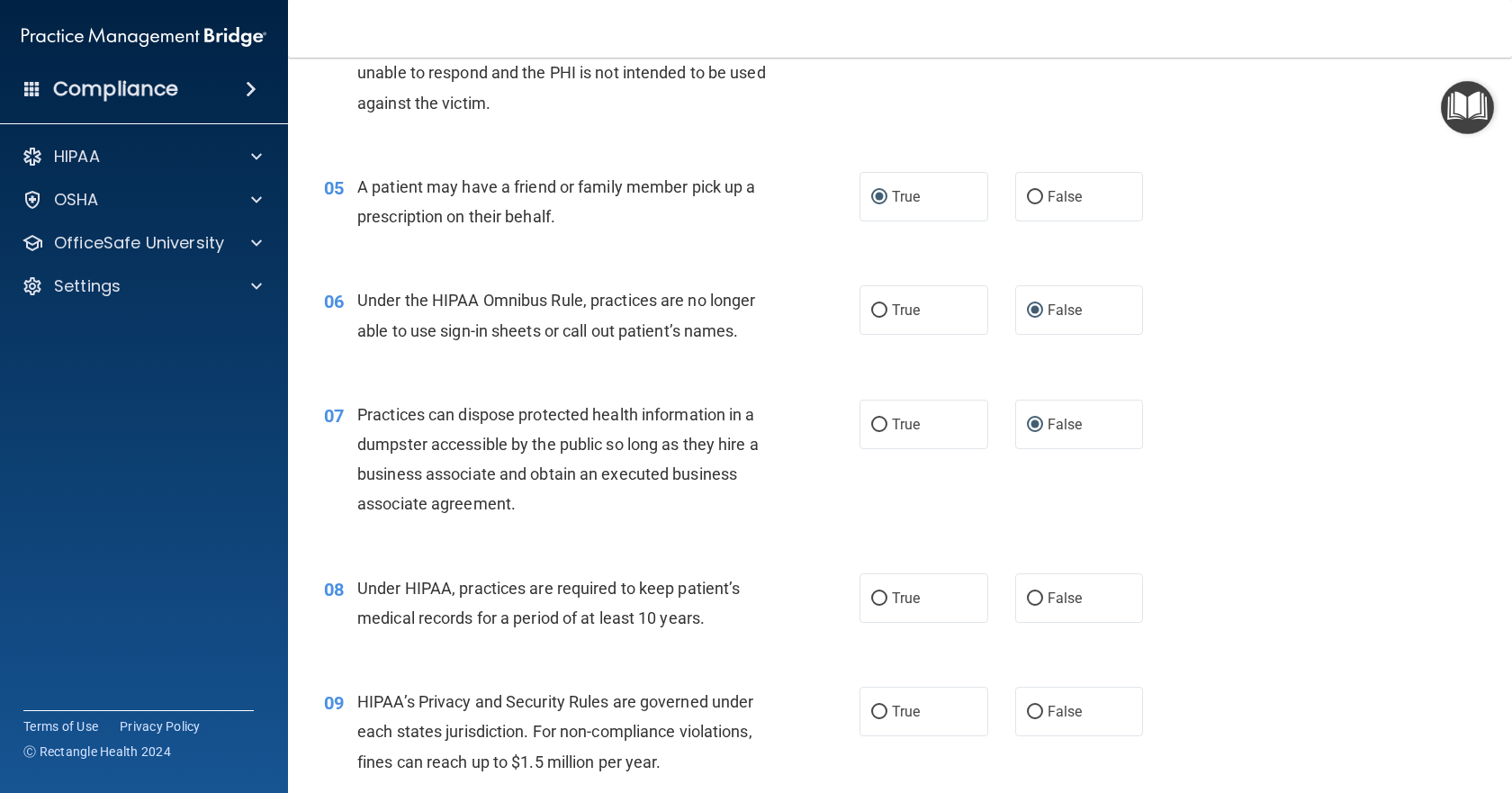
scroll to position [720, 0]
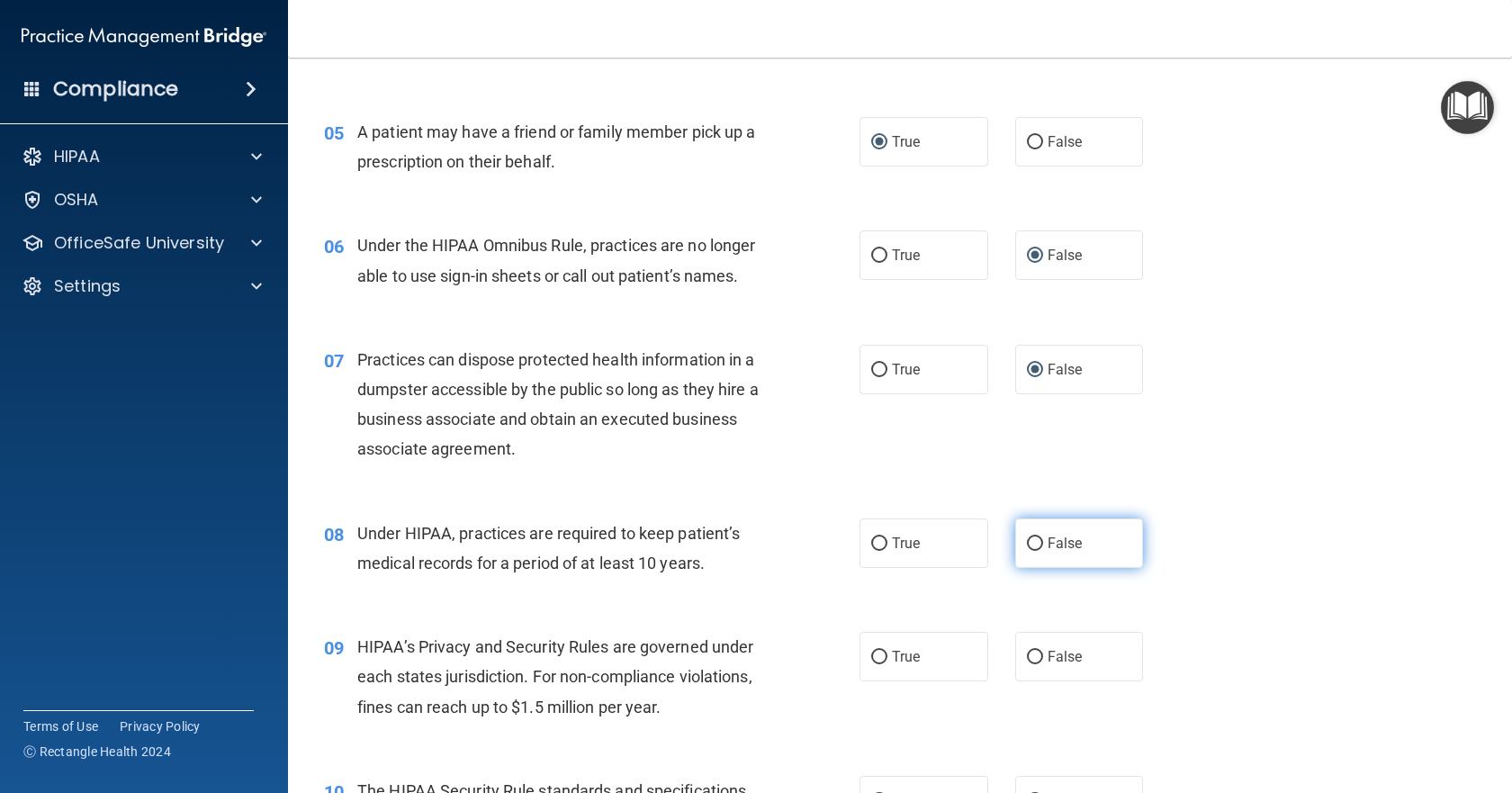
click at [1030, 547] on input "False" at bounding box center [1035, 545] width 16 height 14
radio input "true"
click at [1027, 651] on input "False" at bounding box center [1035, 658] width 16 height 14
radio input "true"
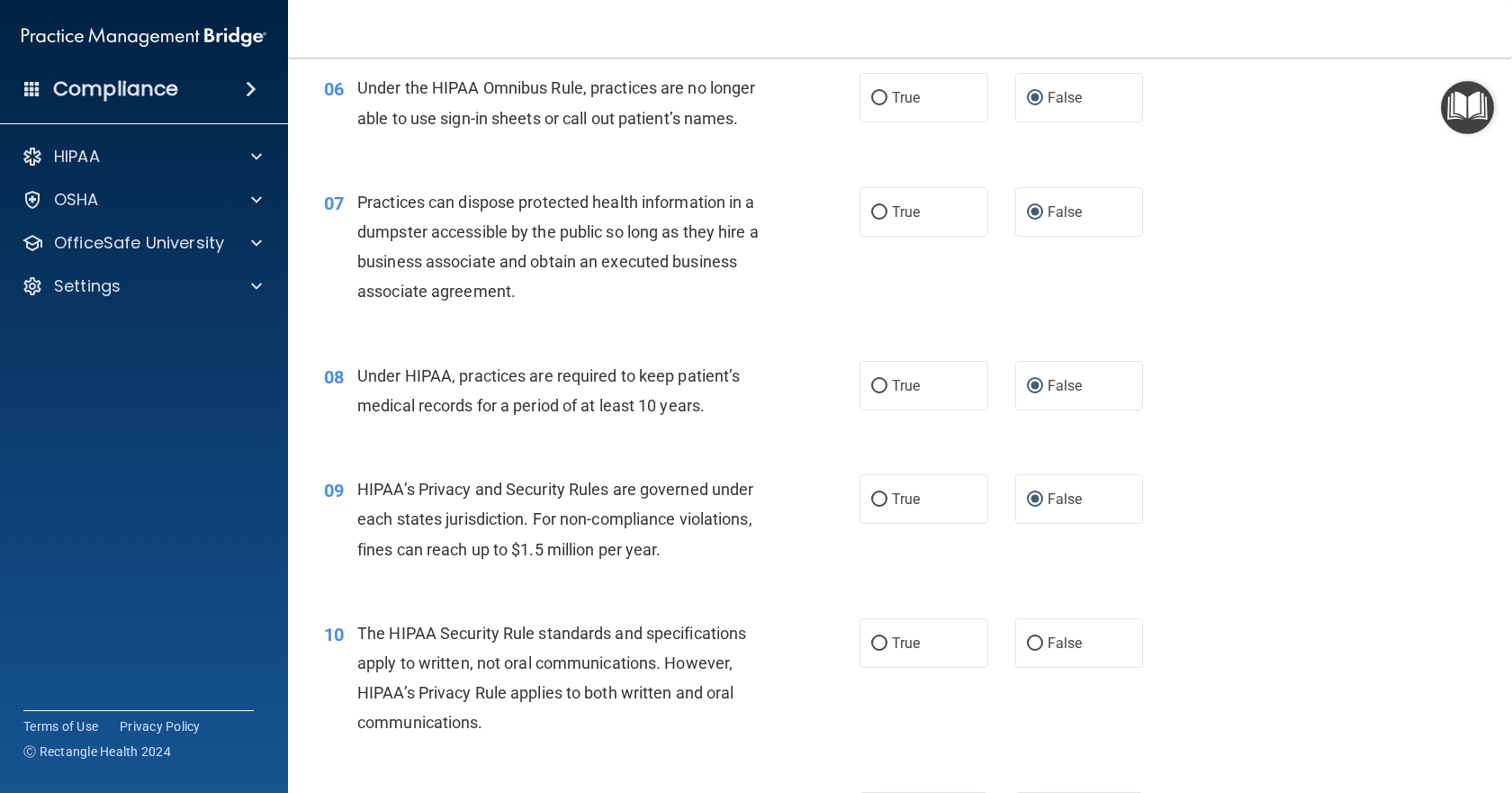
scroll to position [901, 0]
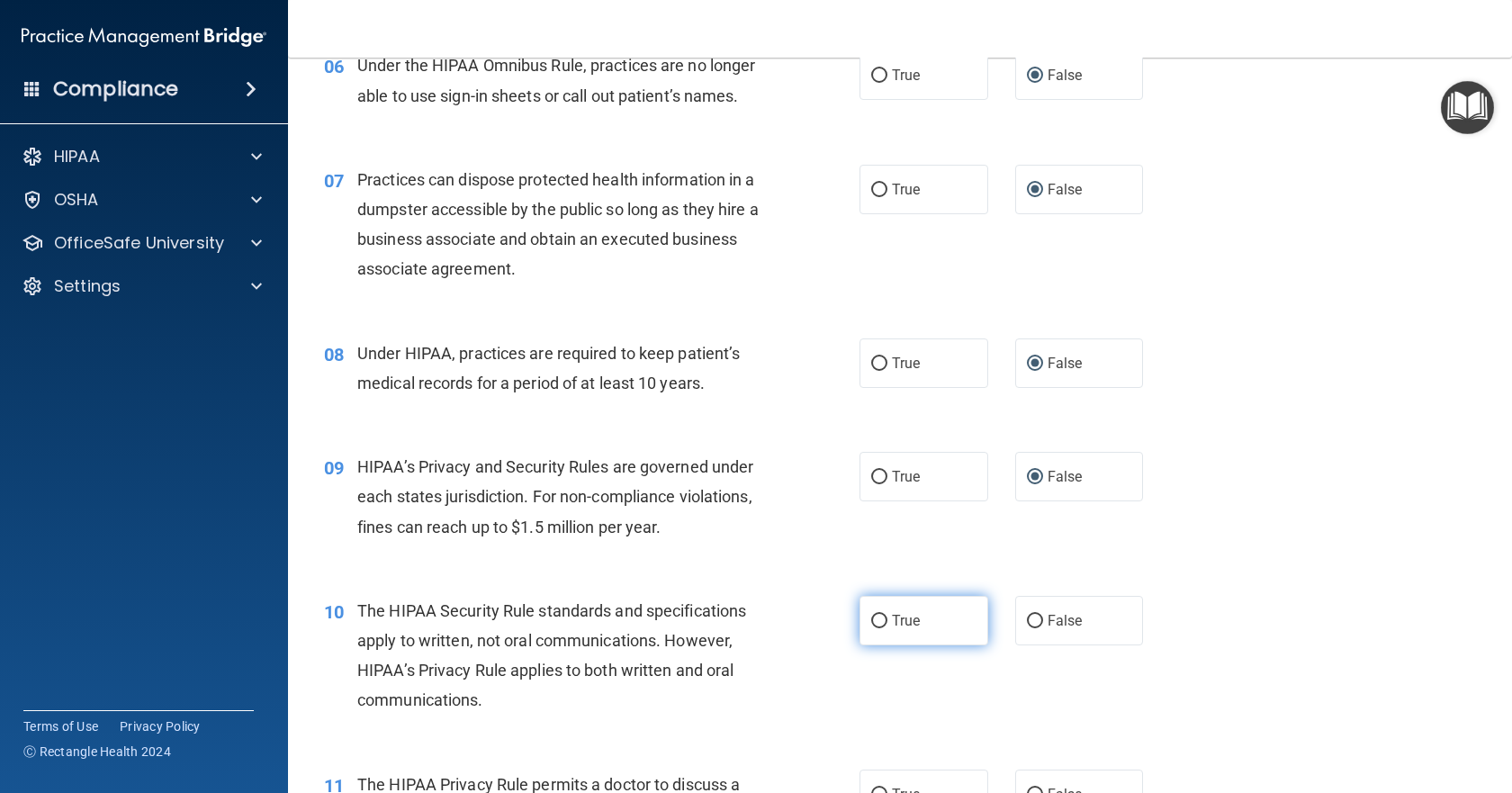
click at [879, 623] on input "True" at bounding box center [880, 621] width 16 height 14
radio input "true"
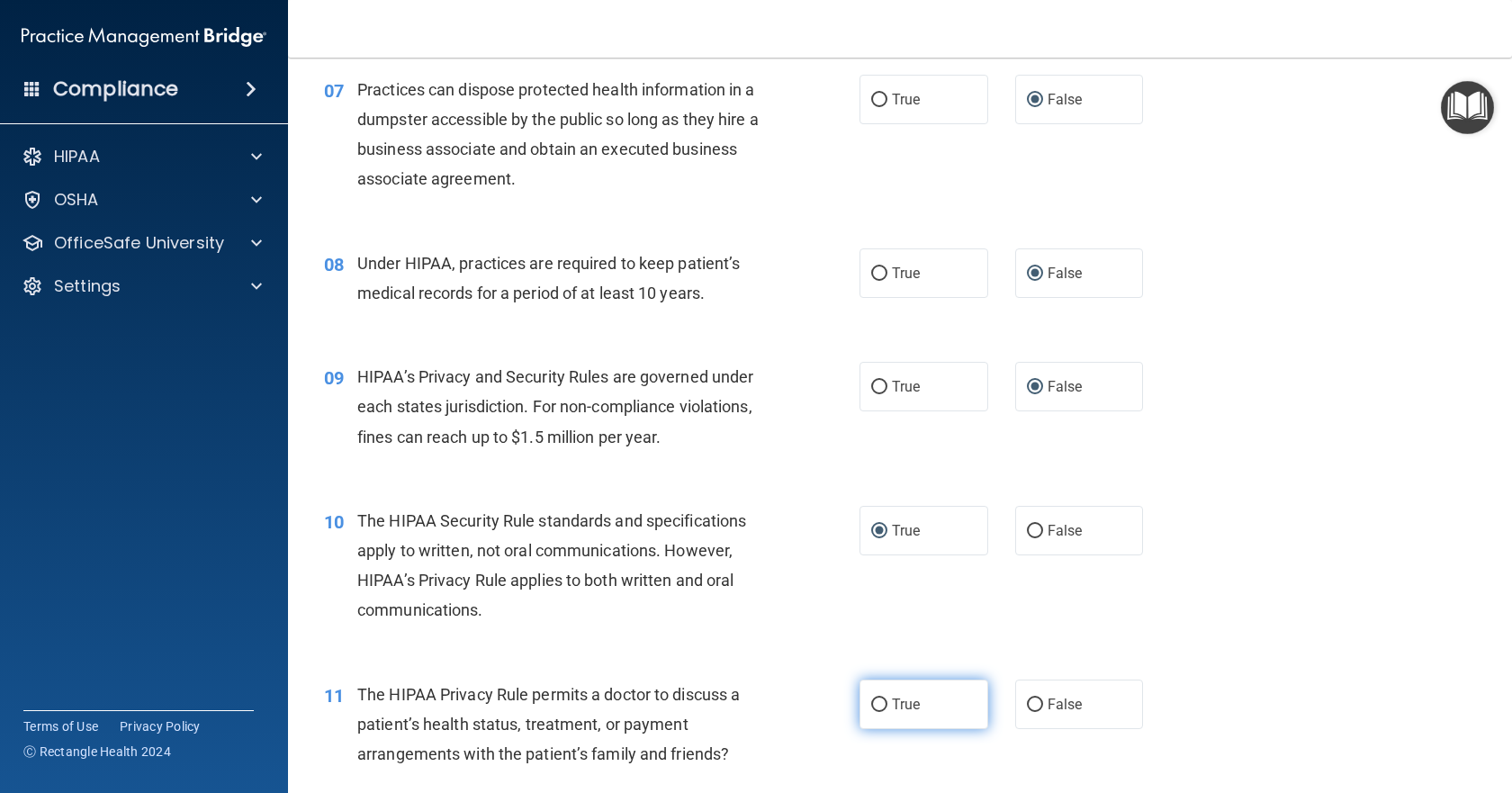
click at [873, 711] on input "True" at bounding box center [880, 705] width 16 height 14
radio input "true"
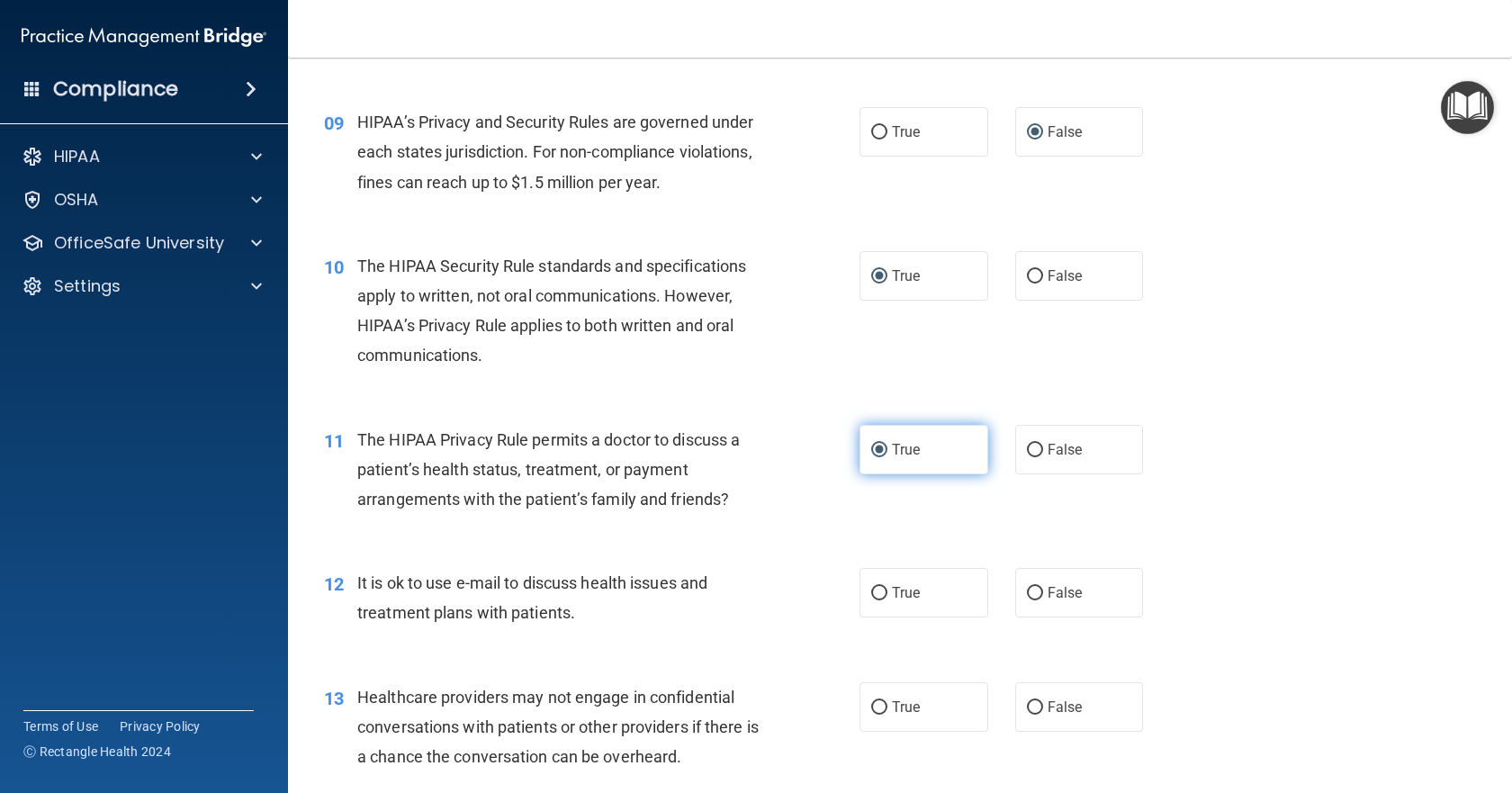
scroll to position [1261, 0]
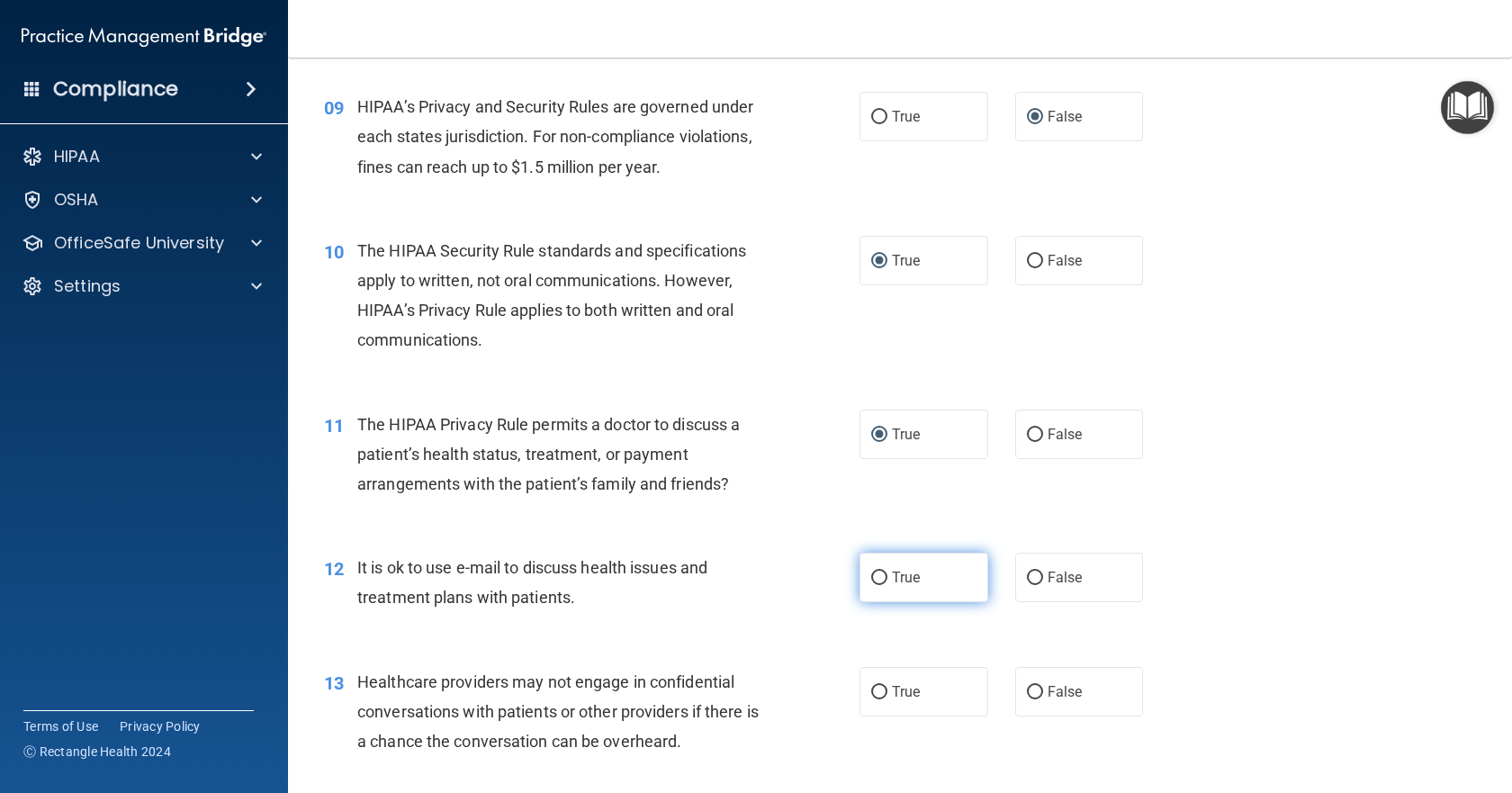
click at [873, 575] on input "True" at bounding box center [880, 579] width 16 height 14
radio input "true"
click at [1031, 694] on input "False" at bounding box center [1035, 693] width 16 height 14
radio input "true"
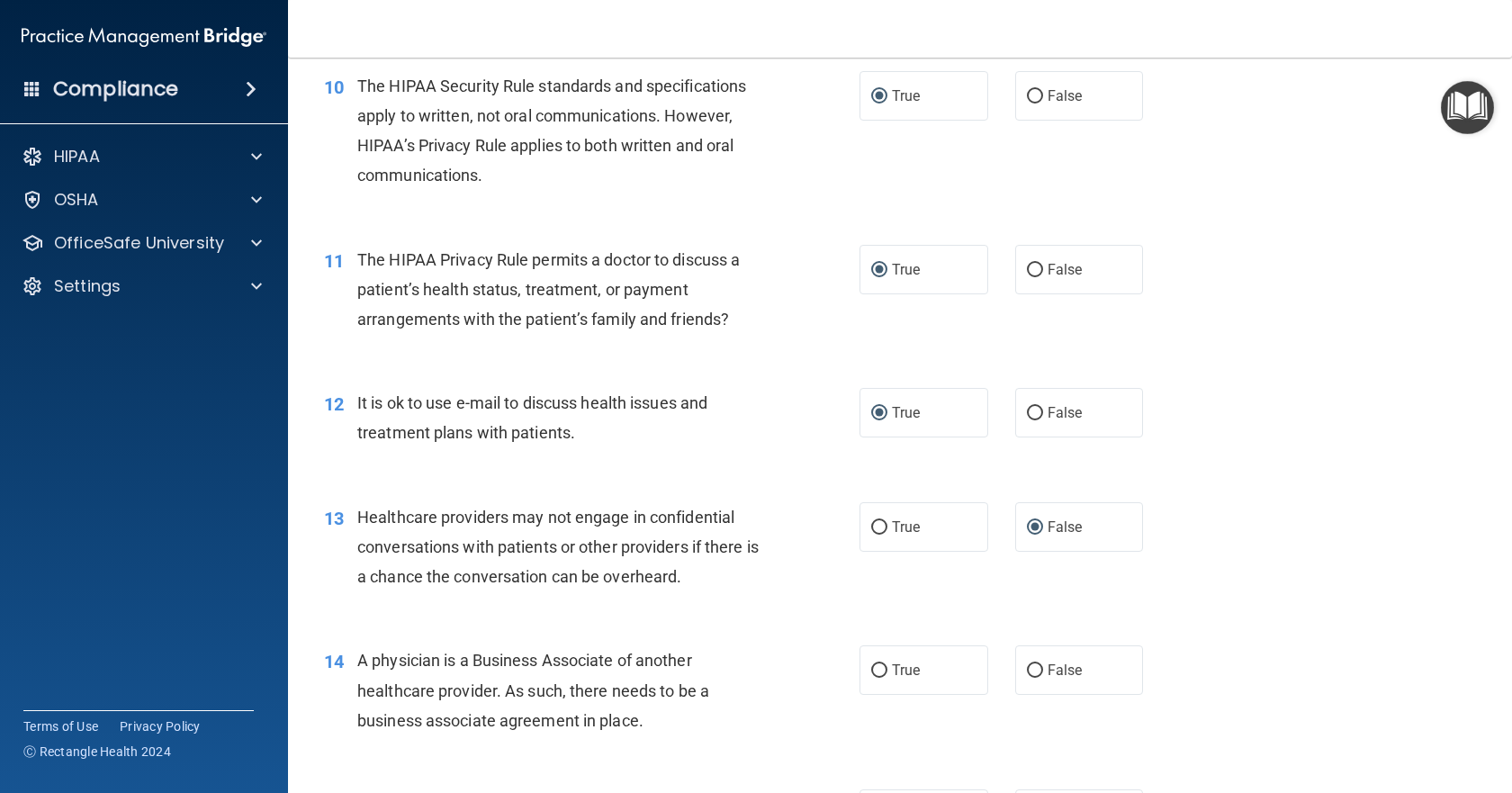
scroll to position [1440, 0]
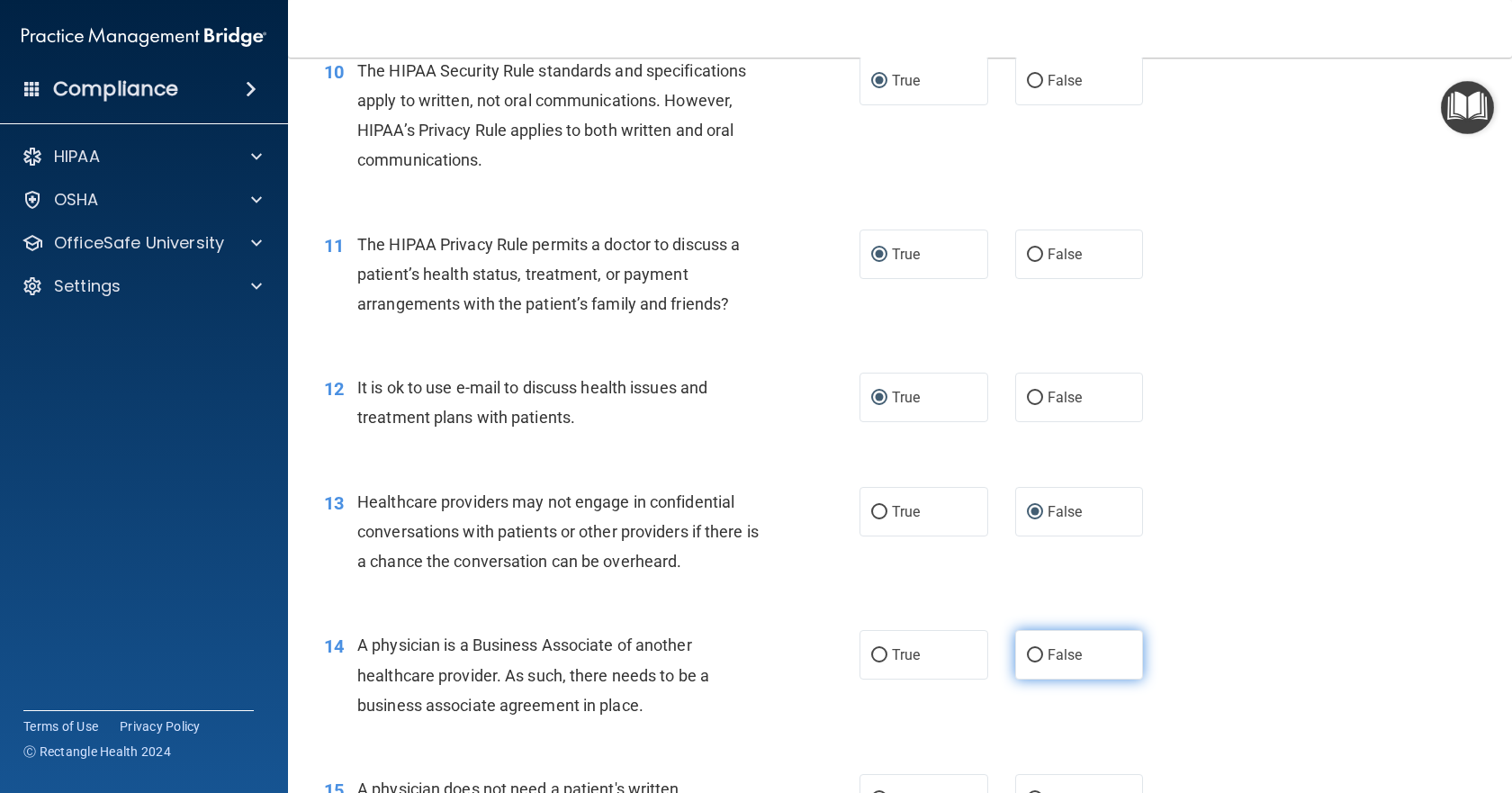
click at [1027, 651] on input "False" at bounding box center [1035, 656] width 16 height 14
radio input "true"
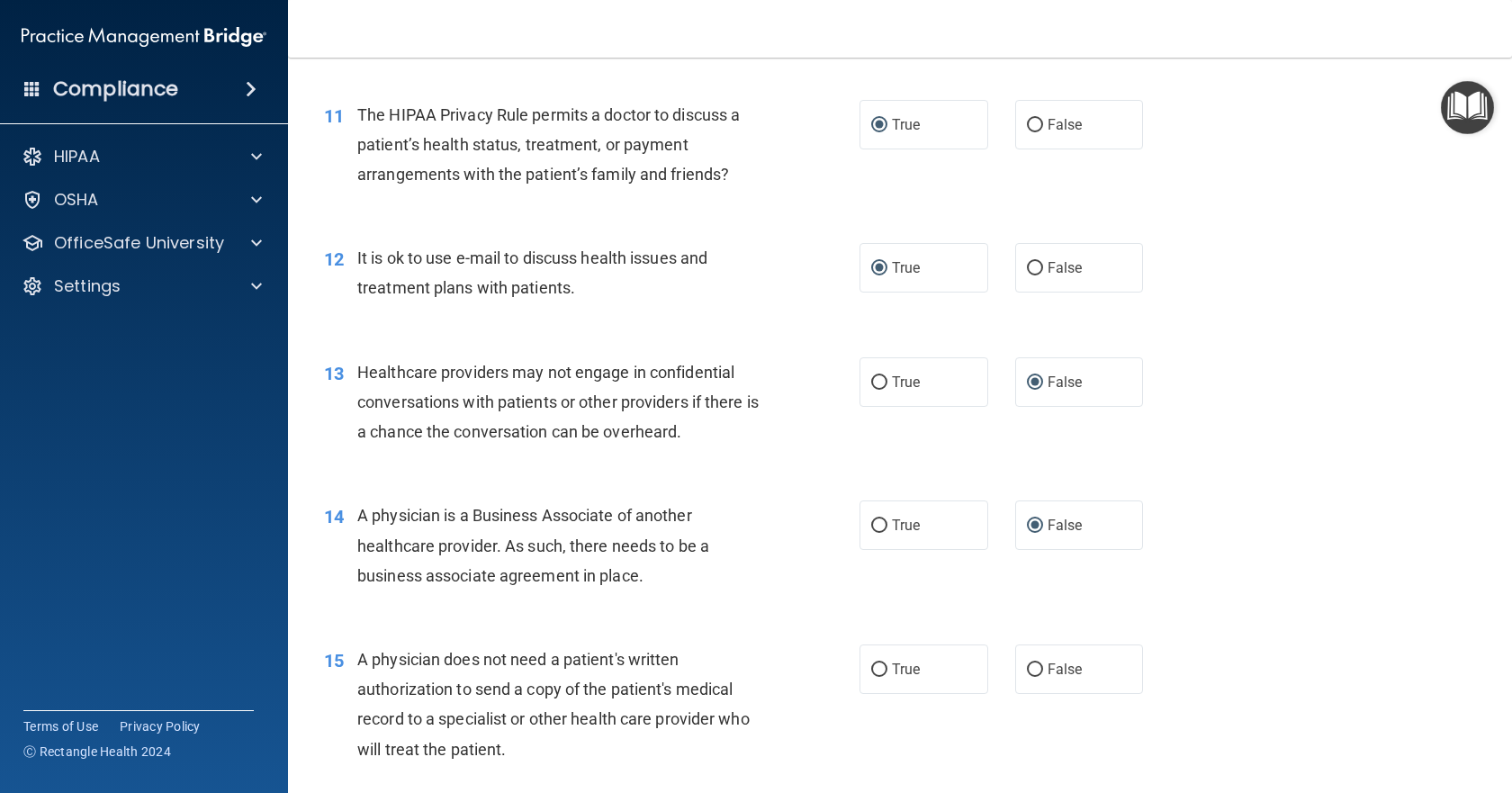
scroll to position [1621, 0]
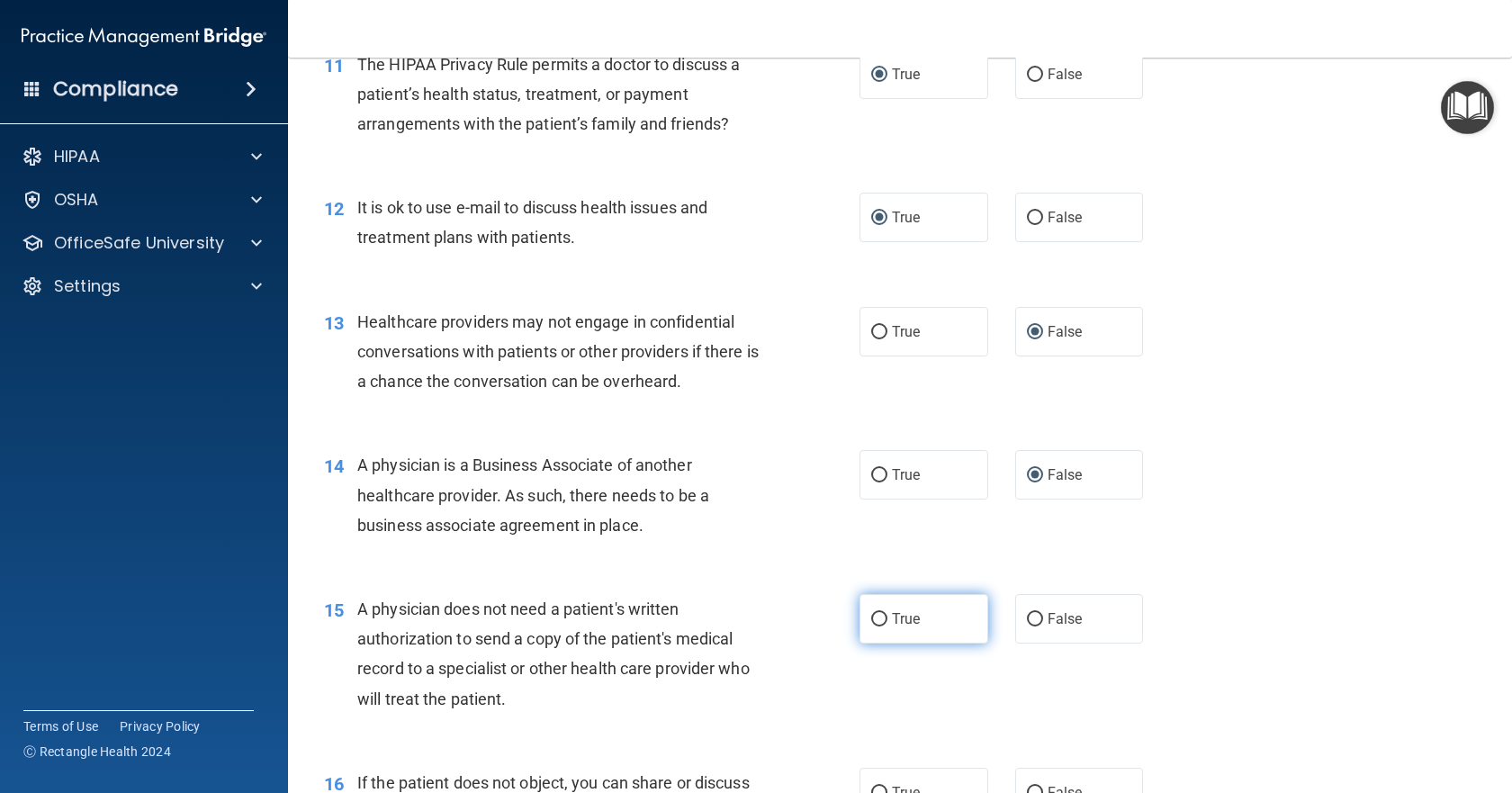
click at [876, 634] on label "True" at bounding box center [924, 619] width 129 height 50
click at [876, 626] on input "True" at bounding box center [880, 620] width 16 height 14
radio input "true"
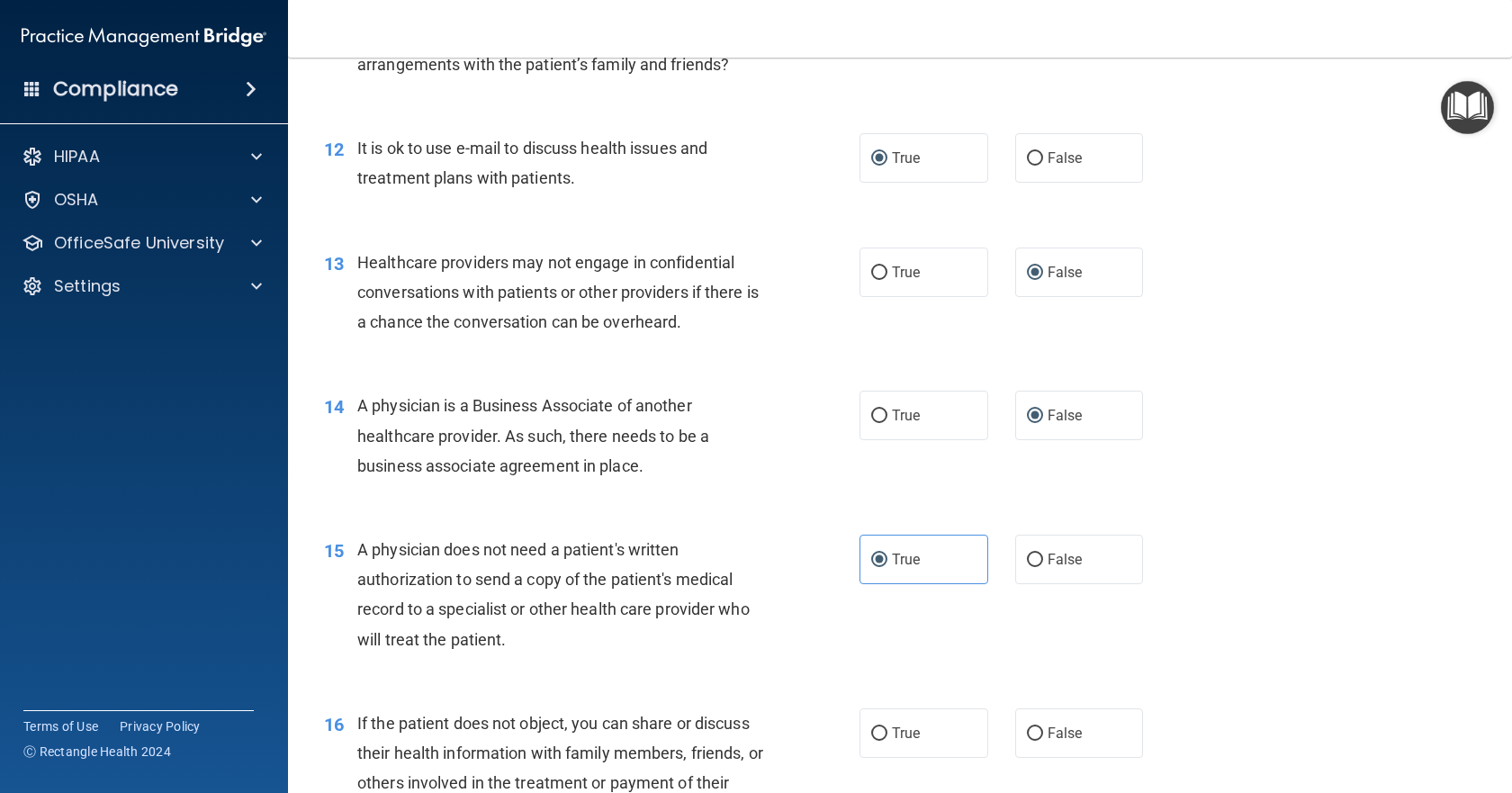
scroll to position [1711, 0]
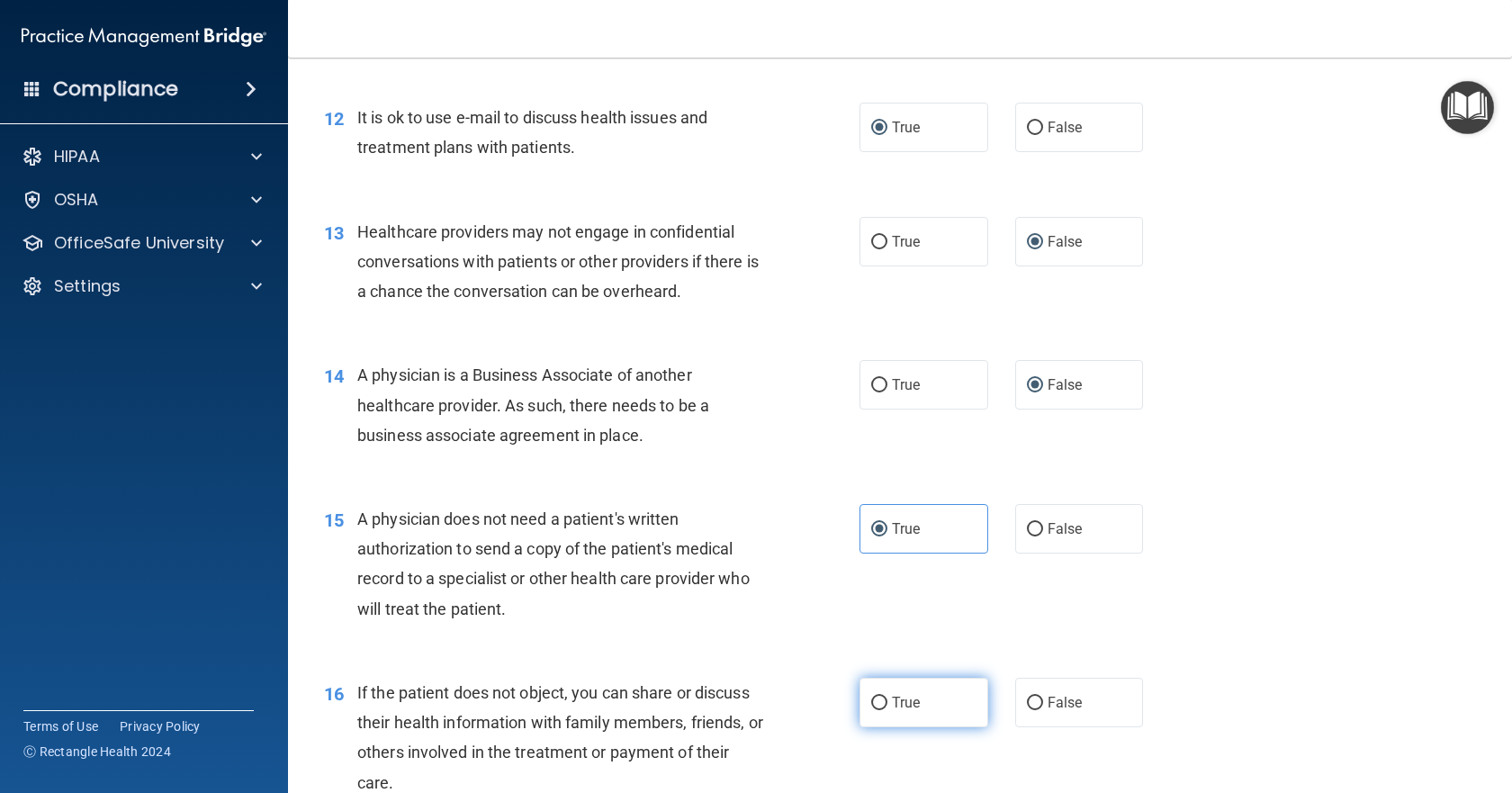
click at [872, 700] on input "True" at bounding box center [880, 704] width 16 height 14
radio input "true"
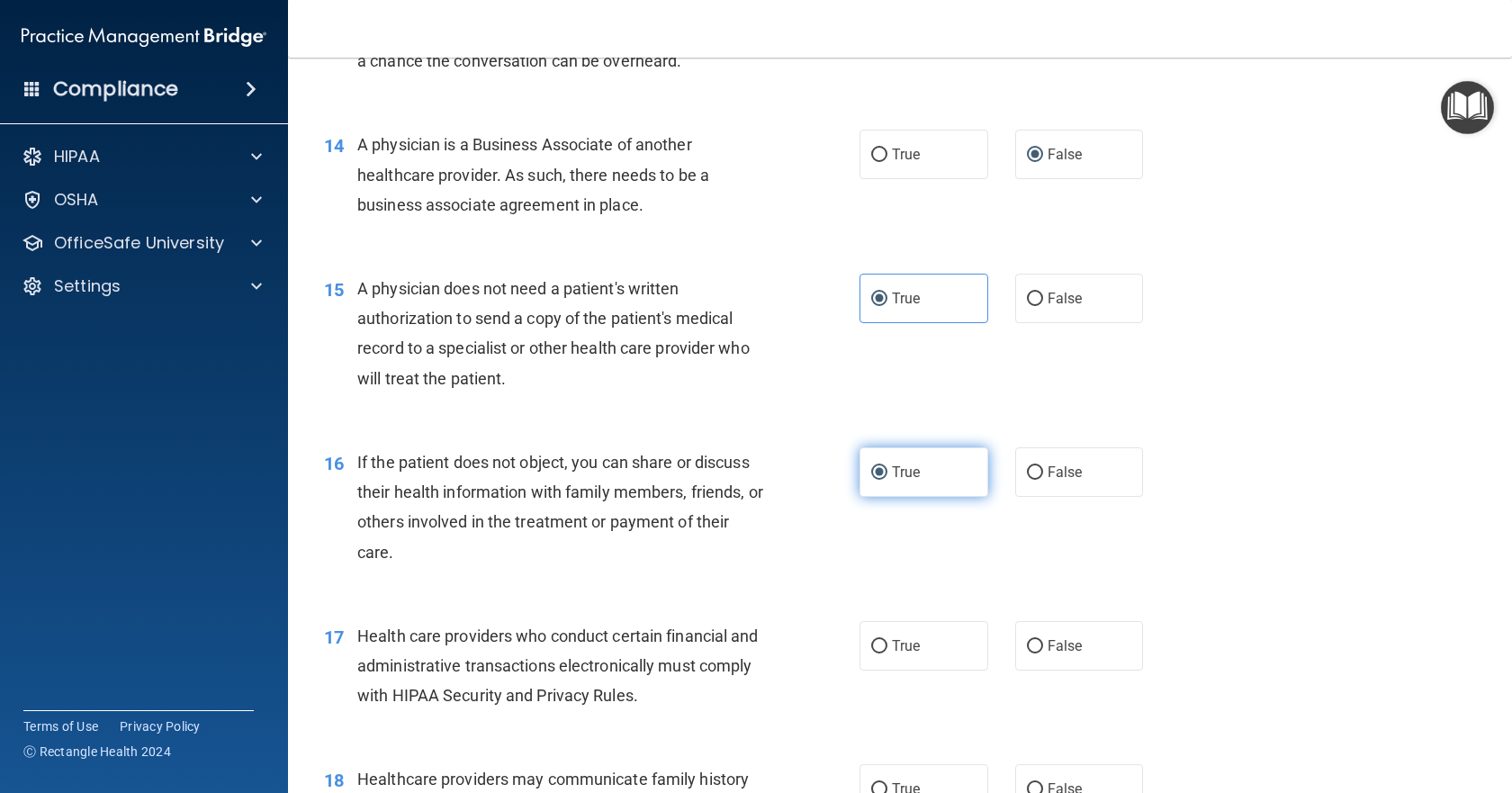
scroll to position [1981, 0]
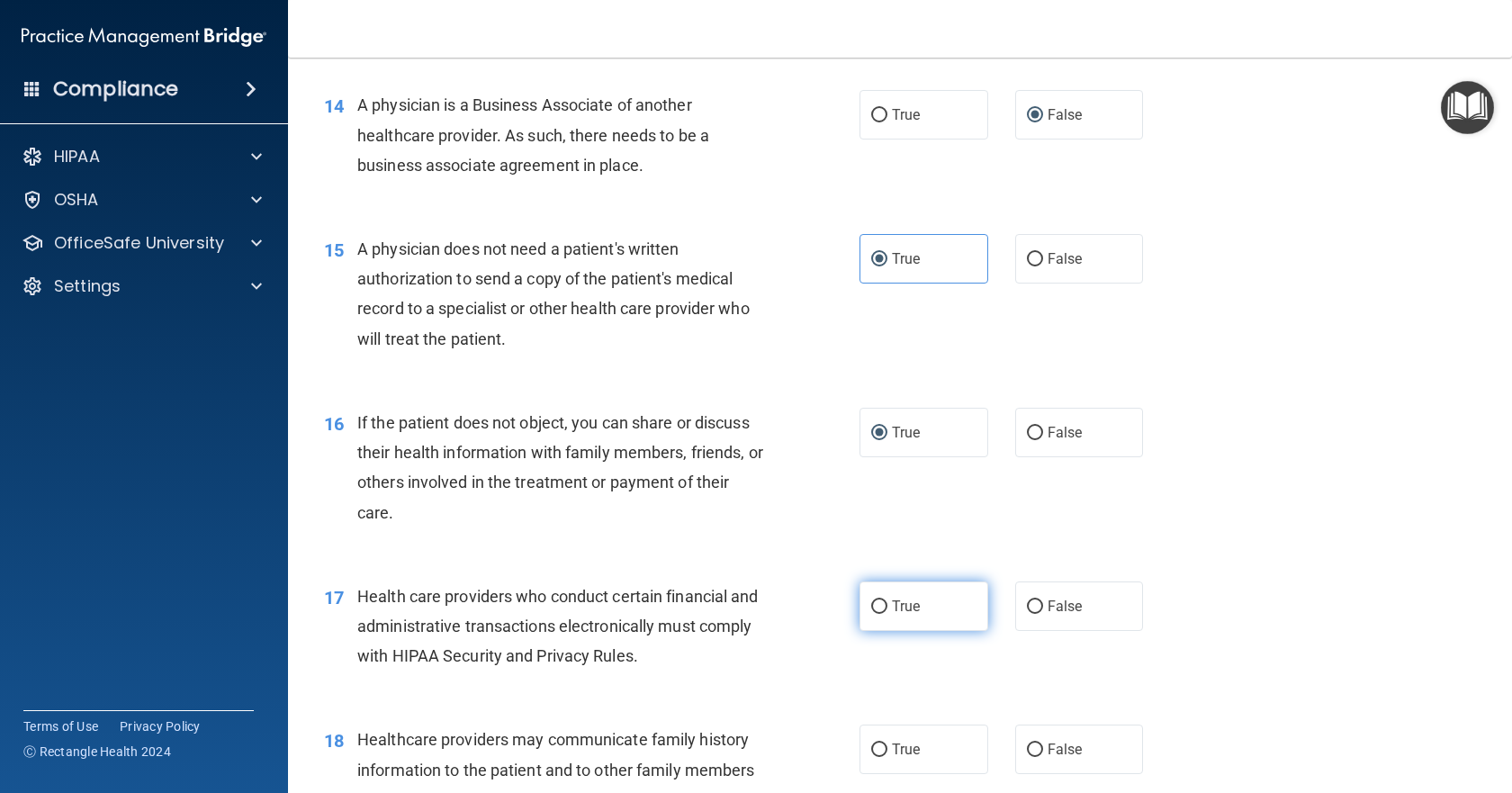
click at [876, 612] on input "True" at bounding box center [880, 607] width 16 height 14
radio input "true"
click at [1027, 745] on input "False" at bounding box center [1035, 751] width 16 height 14
radio input "true"
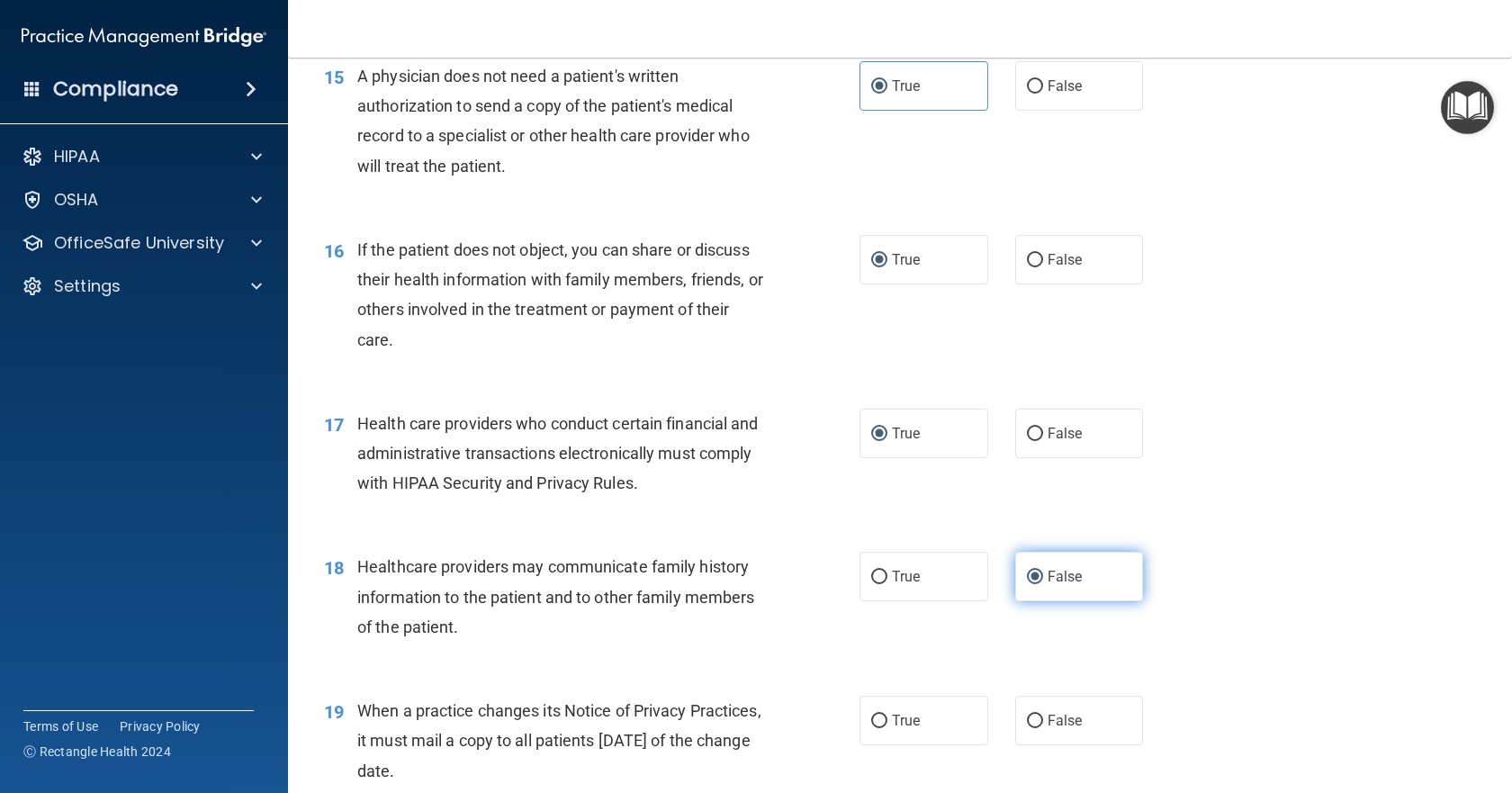
scroll to position [2161, 0]
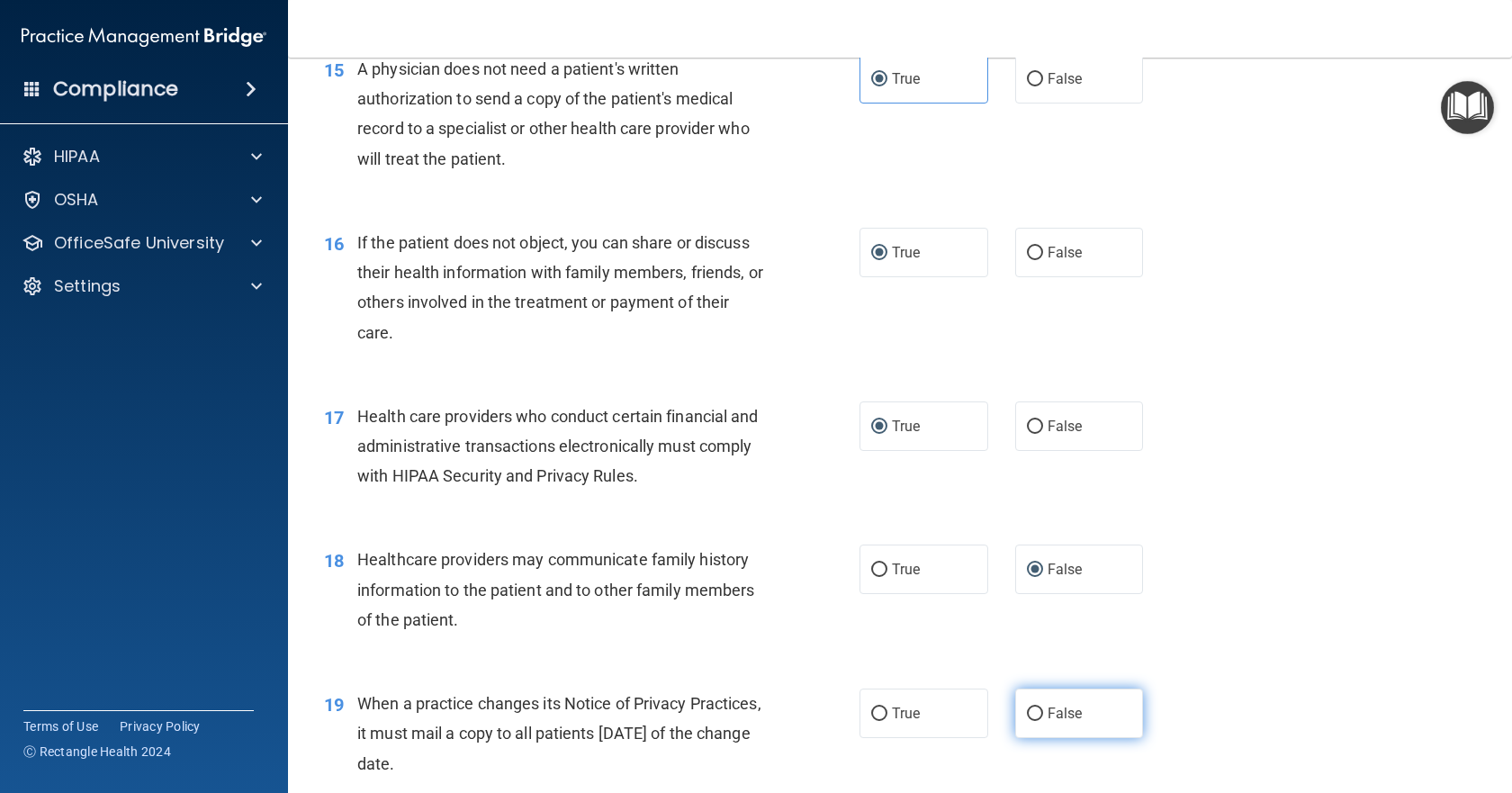
click at [1027, 718] on input "False" at bounding box center [1035, 714] width 16 height 14
radio input "true"
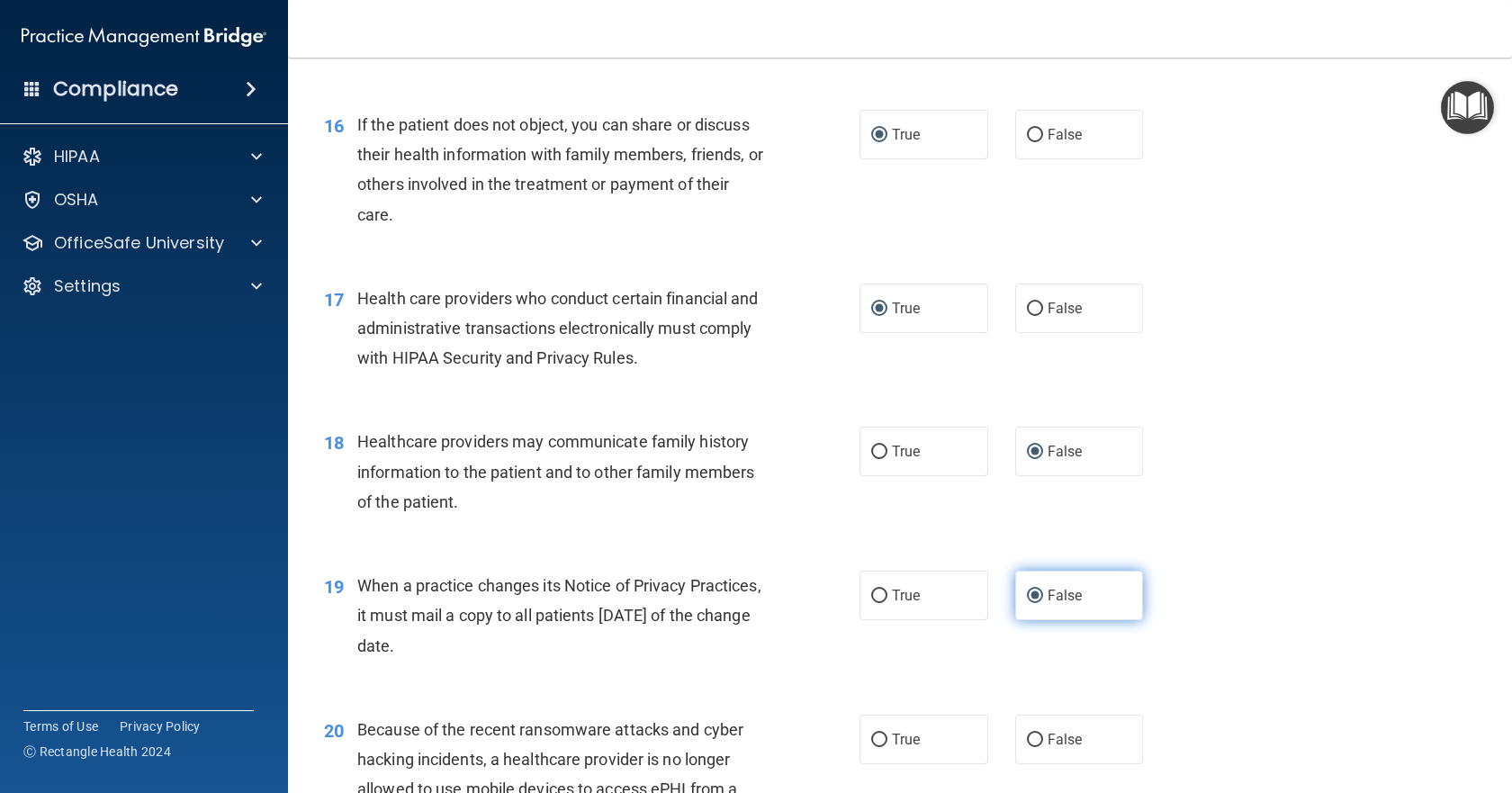
scroll to position [2341, 0]
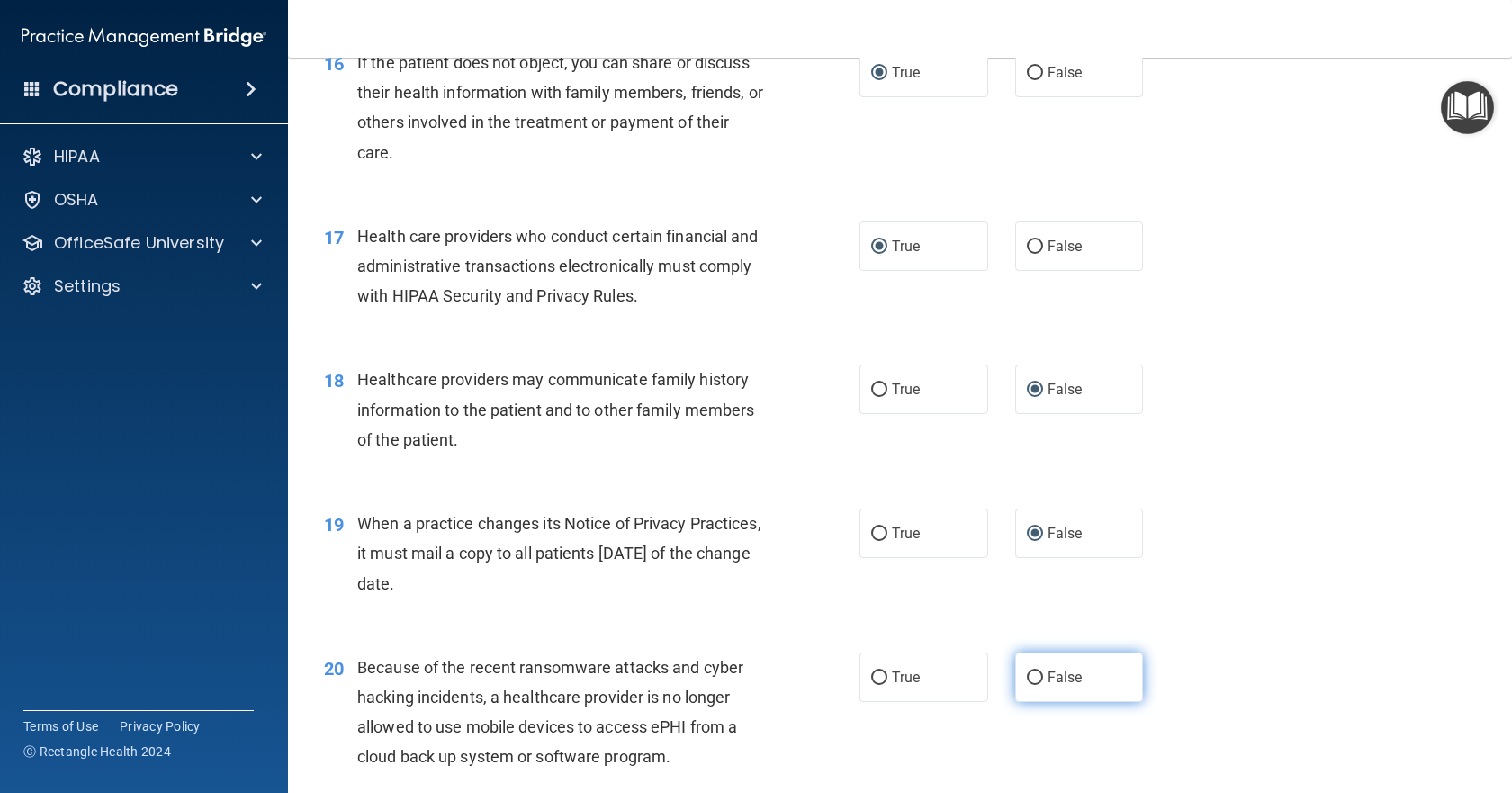
click at [1028, 678] on input "False" at bounding box center [1035, 678] width 16 height 14
radio input "true"
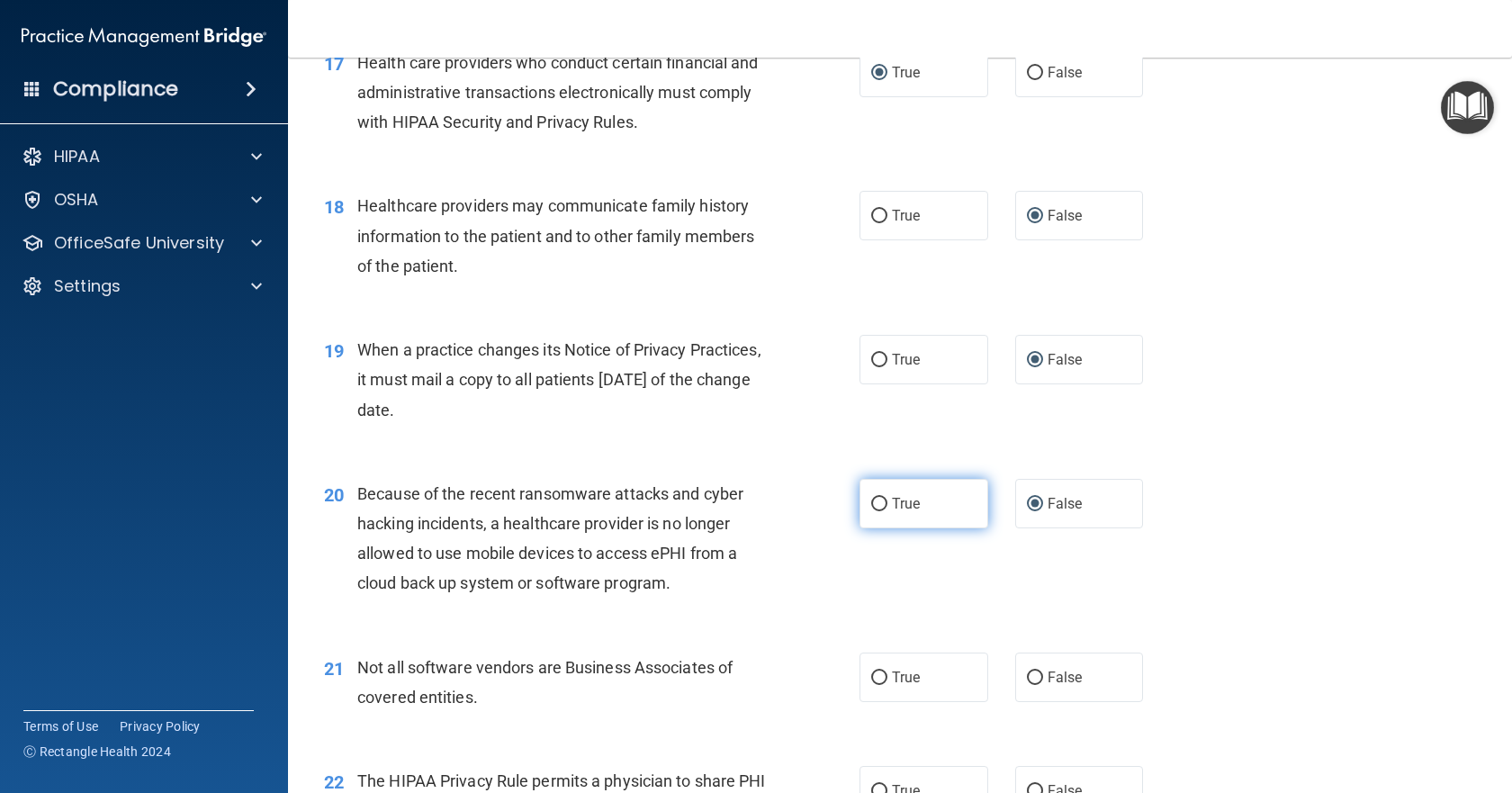
scroll to position [2521, 0]
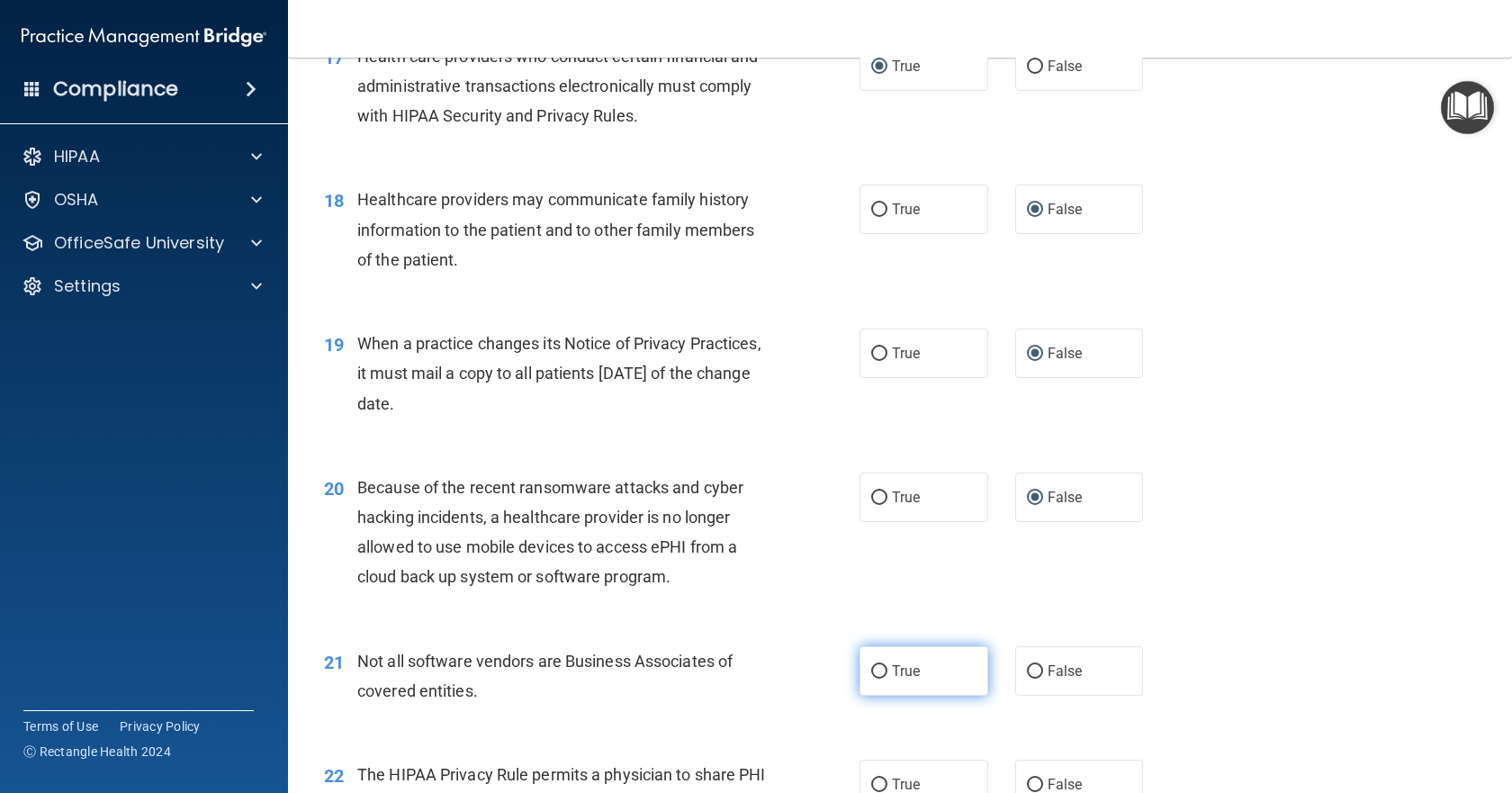
click at [873, 667] on input "True" at bounding box center [880, 672] width 16 height 14
radio input "true"
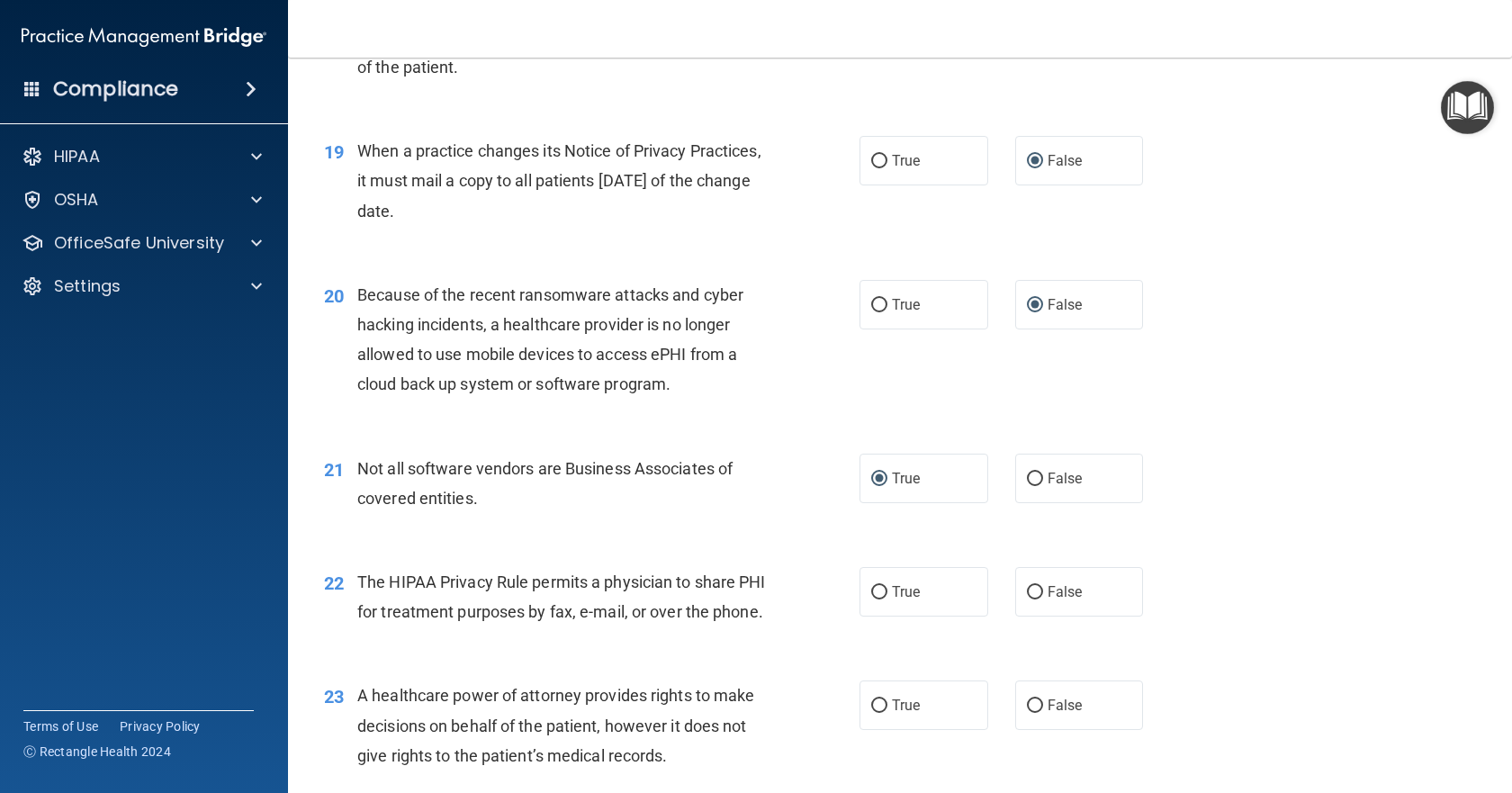
scroll to position [2791, 0]
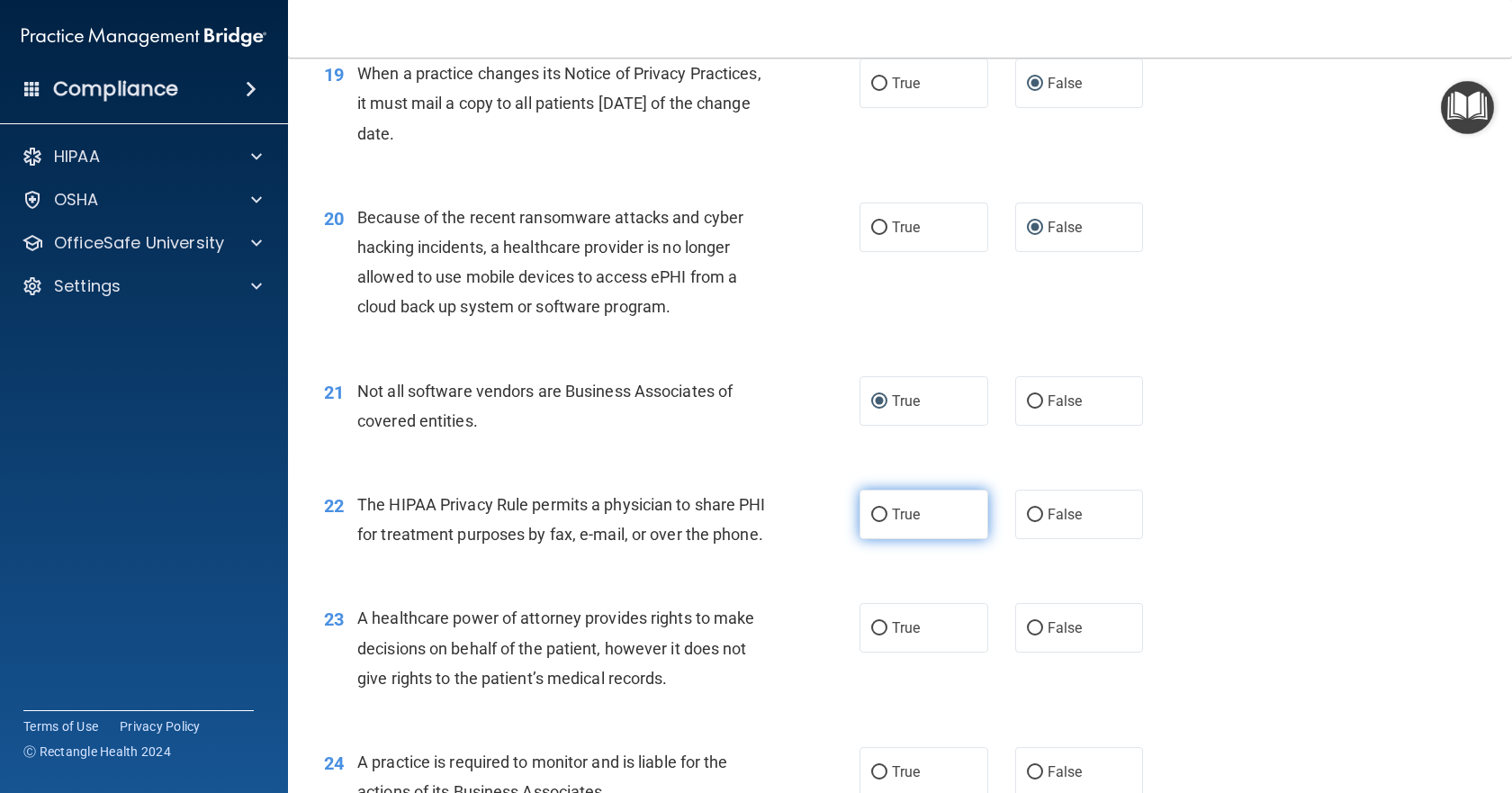
click at [876, 512] on input "True" at bounding box center [880, 516] width 16 height 14
radio input "true"
click at [1028, 635] on input "False" at bounding box center [1035, 629] width 16 height 14
radio input "true"
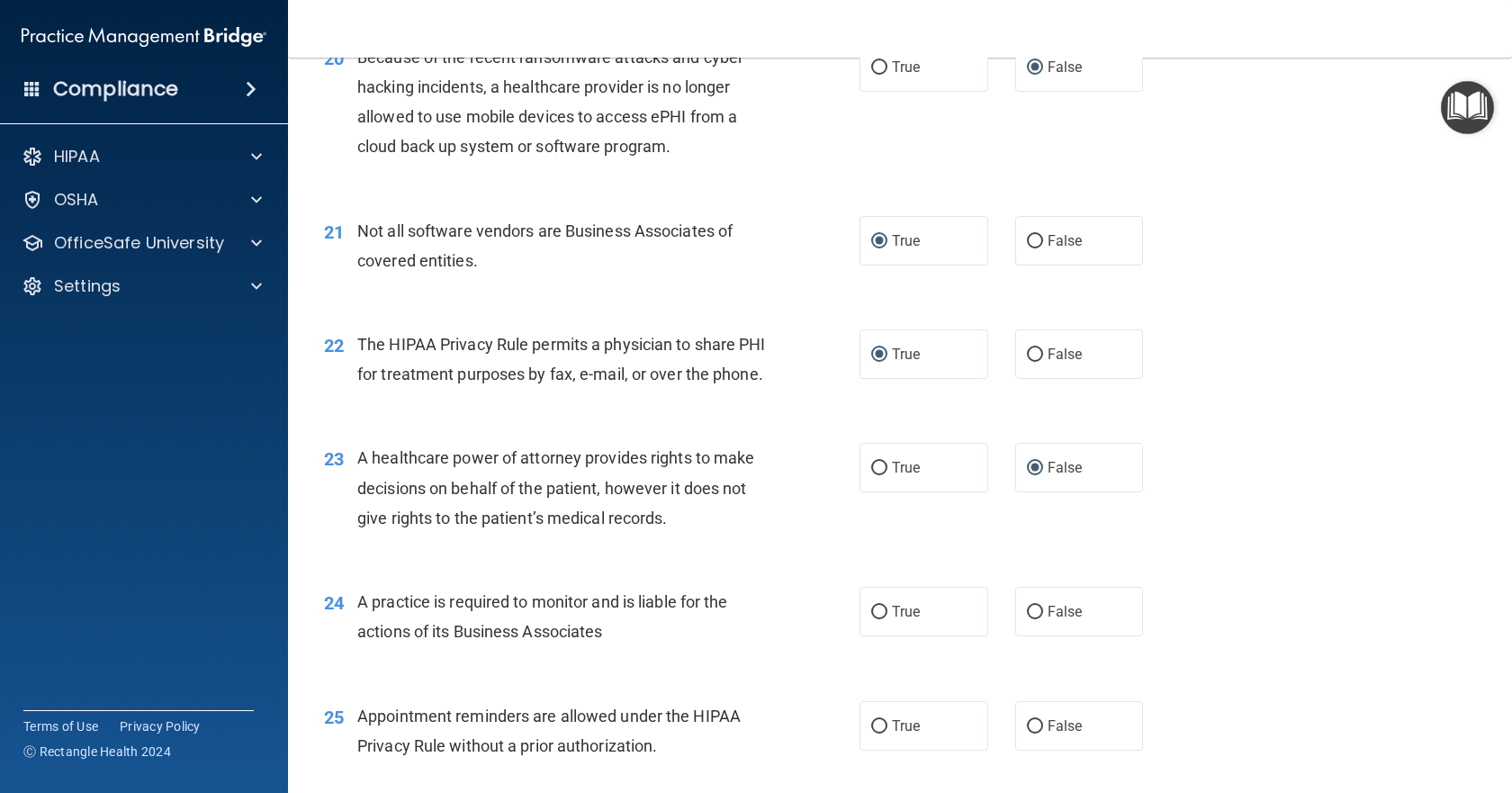
scroll to position [2971, 0]
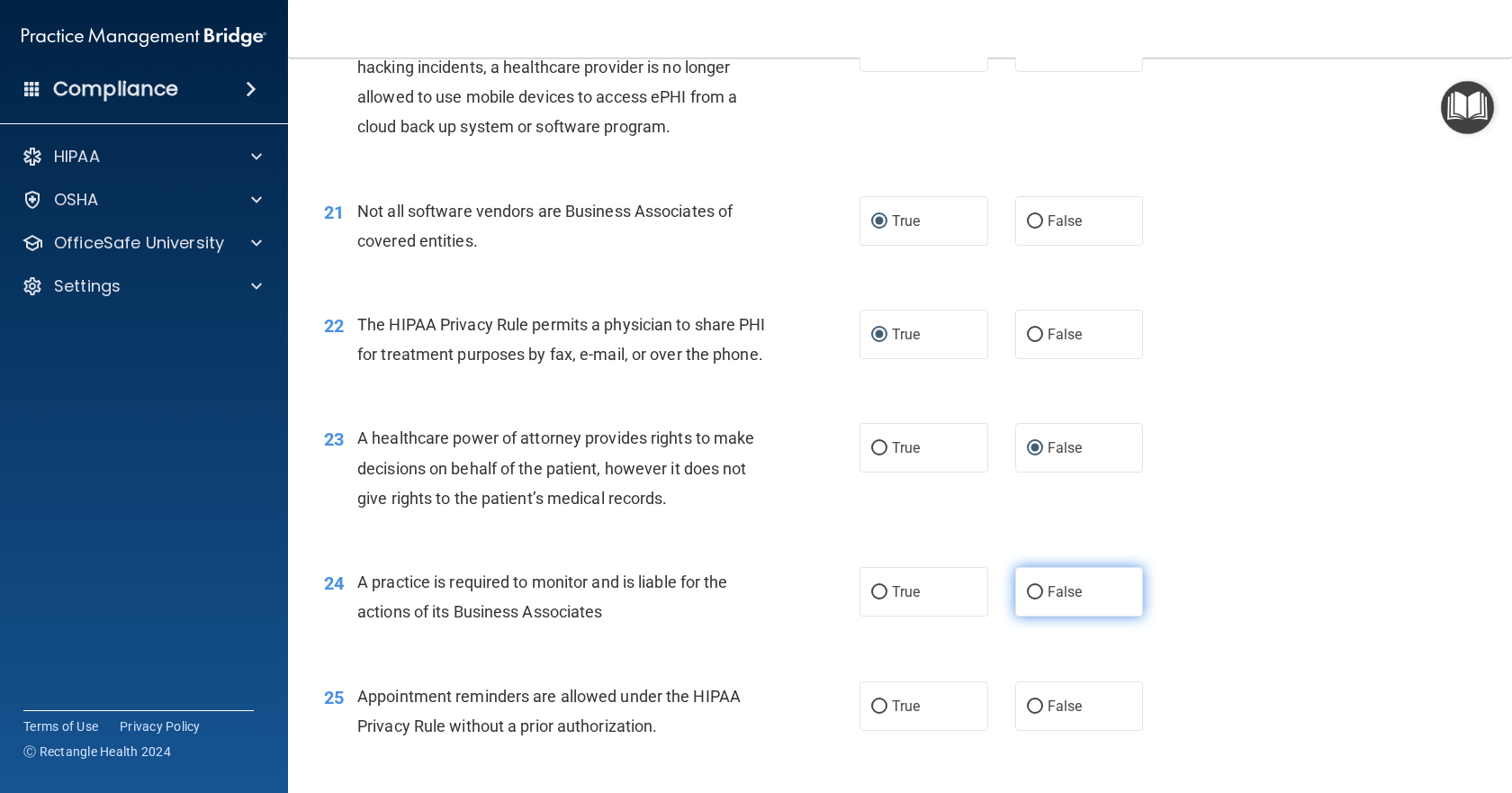
click at [1031, 599] on input "False" at bounding box center [1035, 594] width 16 height 14
radio input "true"
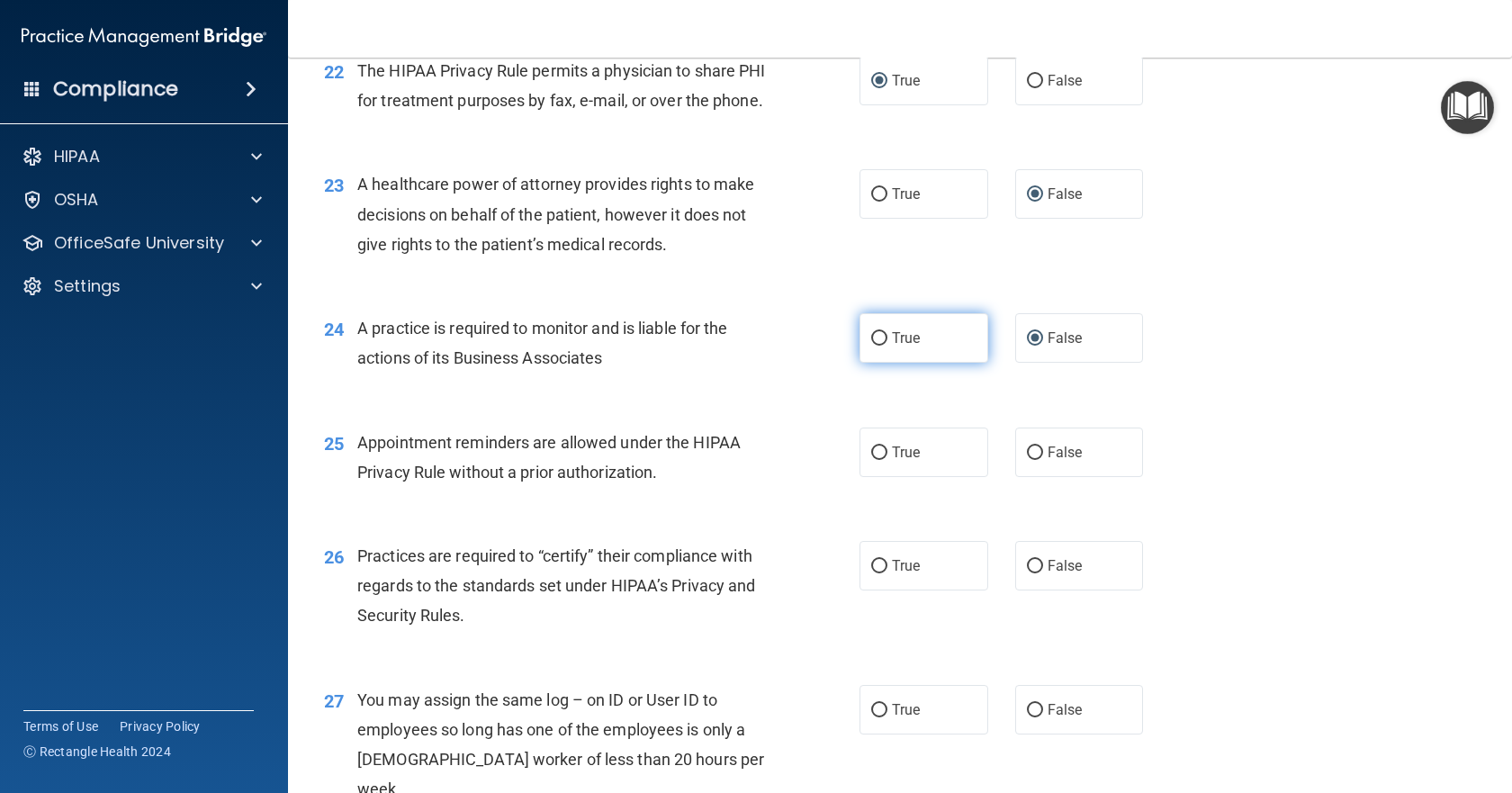
scroll to position [3241, 0]
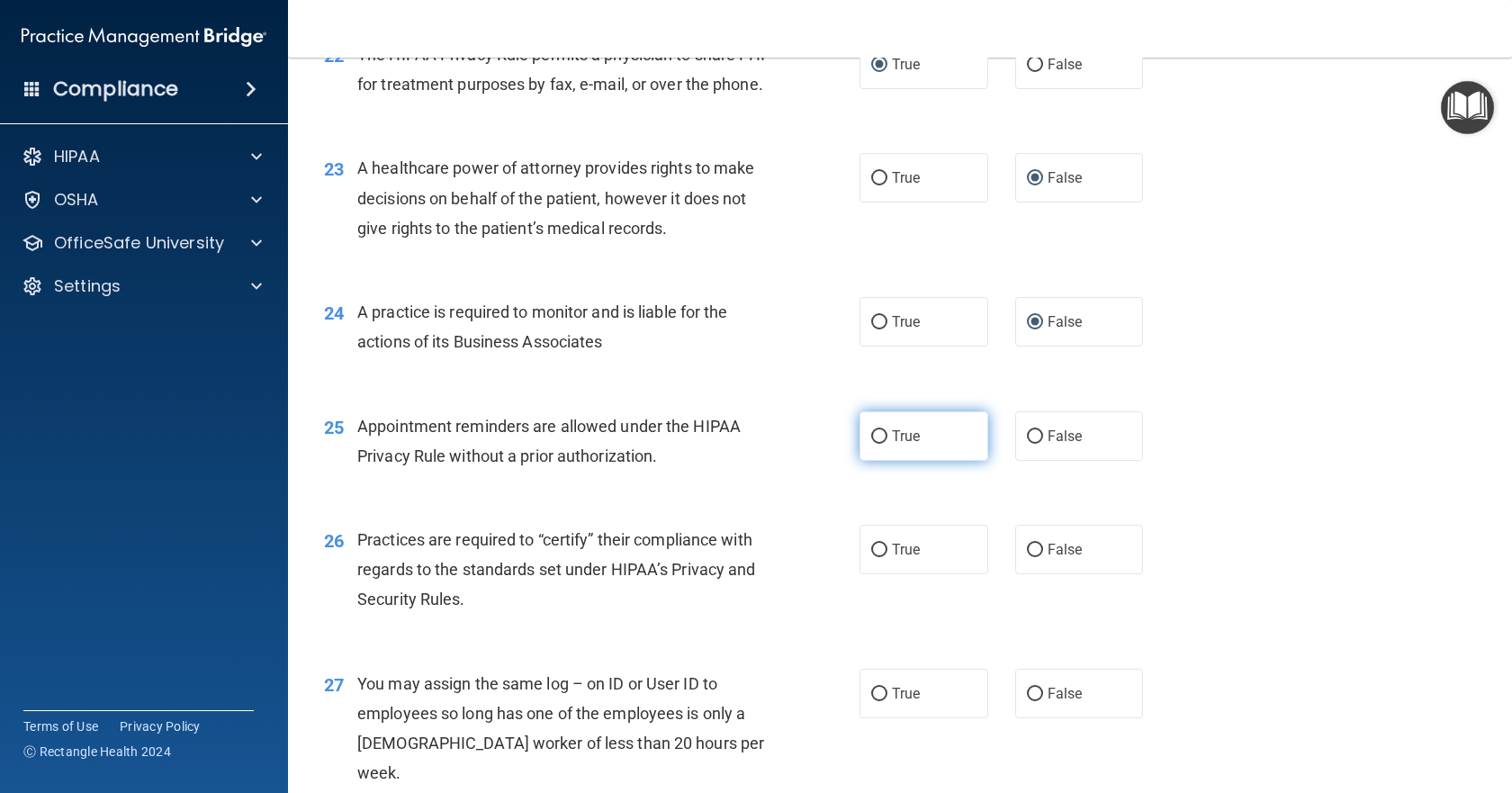
click at [874, 444] on input "True" at bounding box center [880, 437] width 16 height 14
radio input "true"
click at [878, 558] on input "True" at bounding box center [880, 551] width 16 height 14
radio input "true"
click at [1029, 558] on input "False" at bounding box center [1035, 551] width 16 height 14
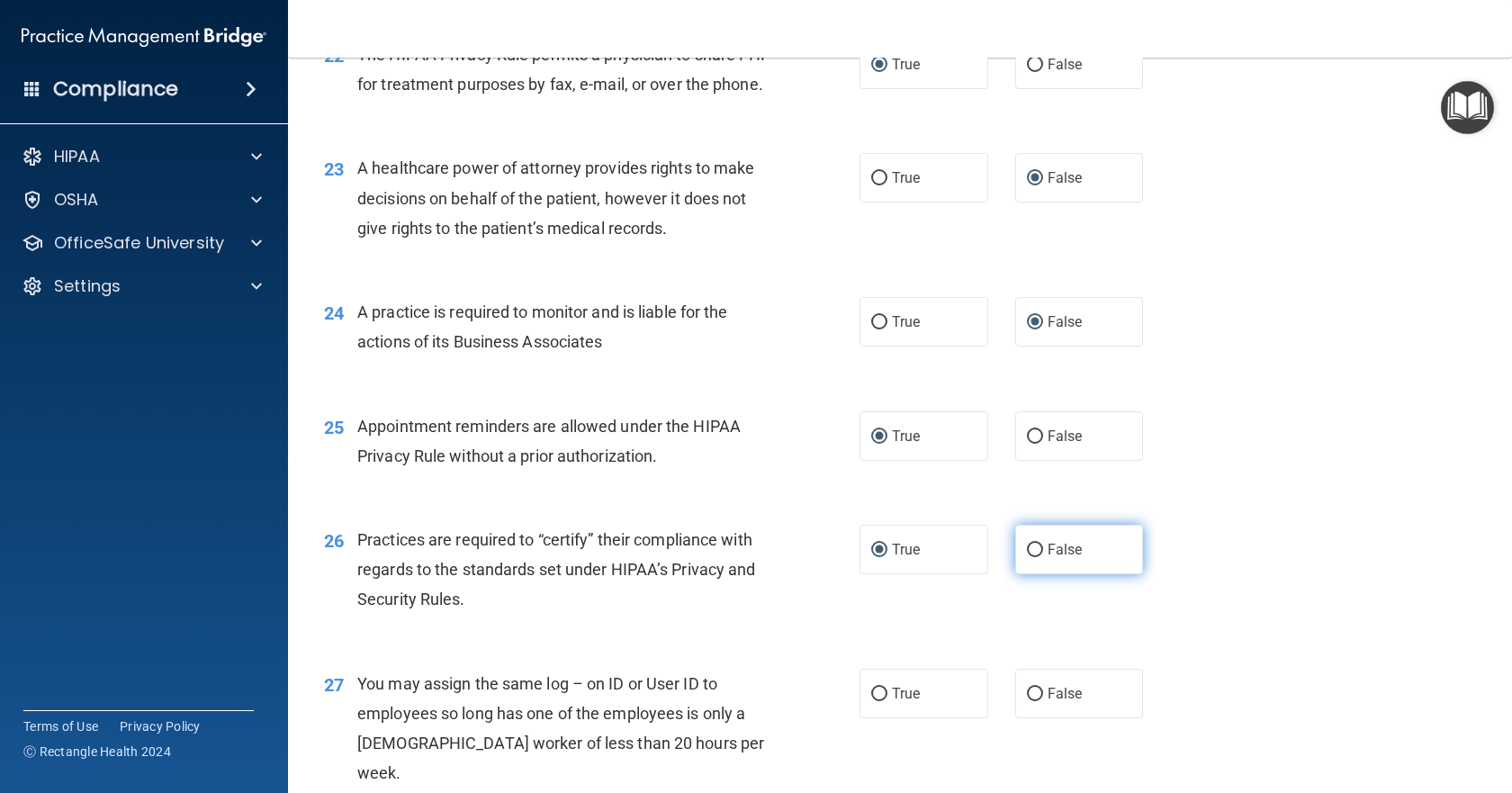
radio input "true"
radio input "false"
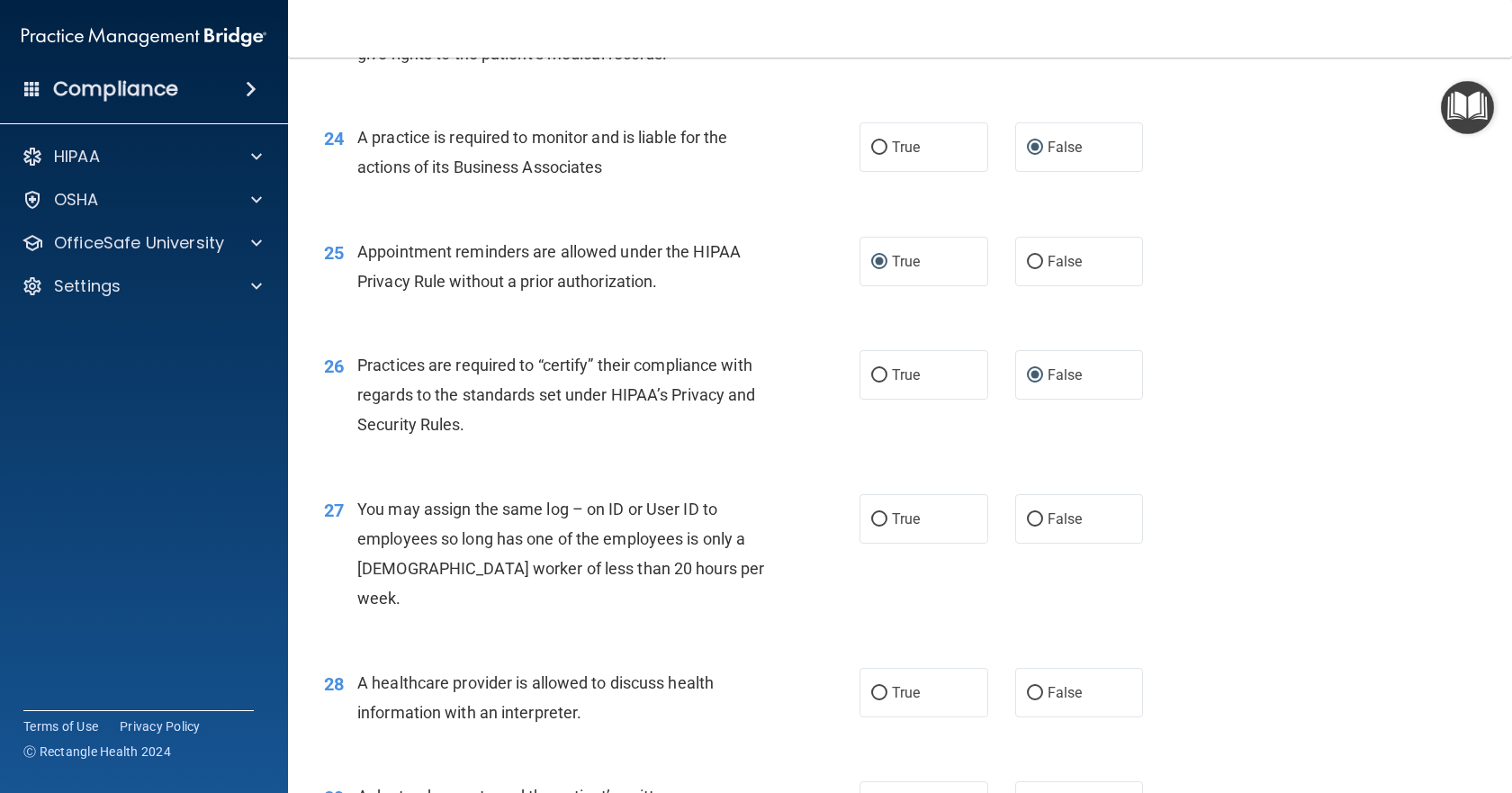
scroll to position [3421, 0]
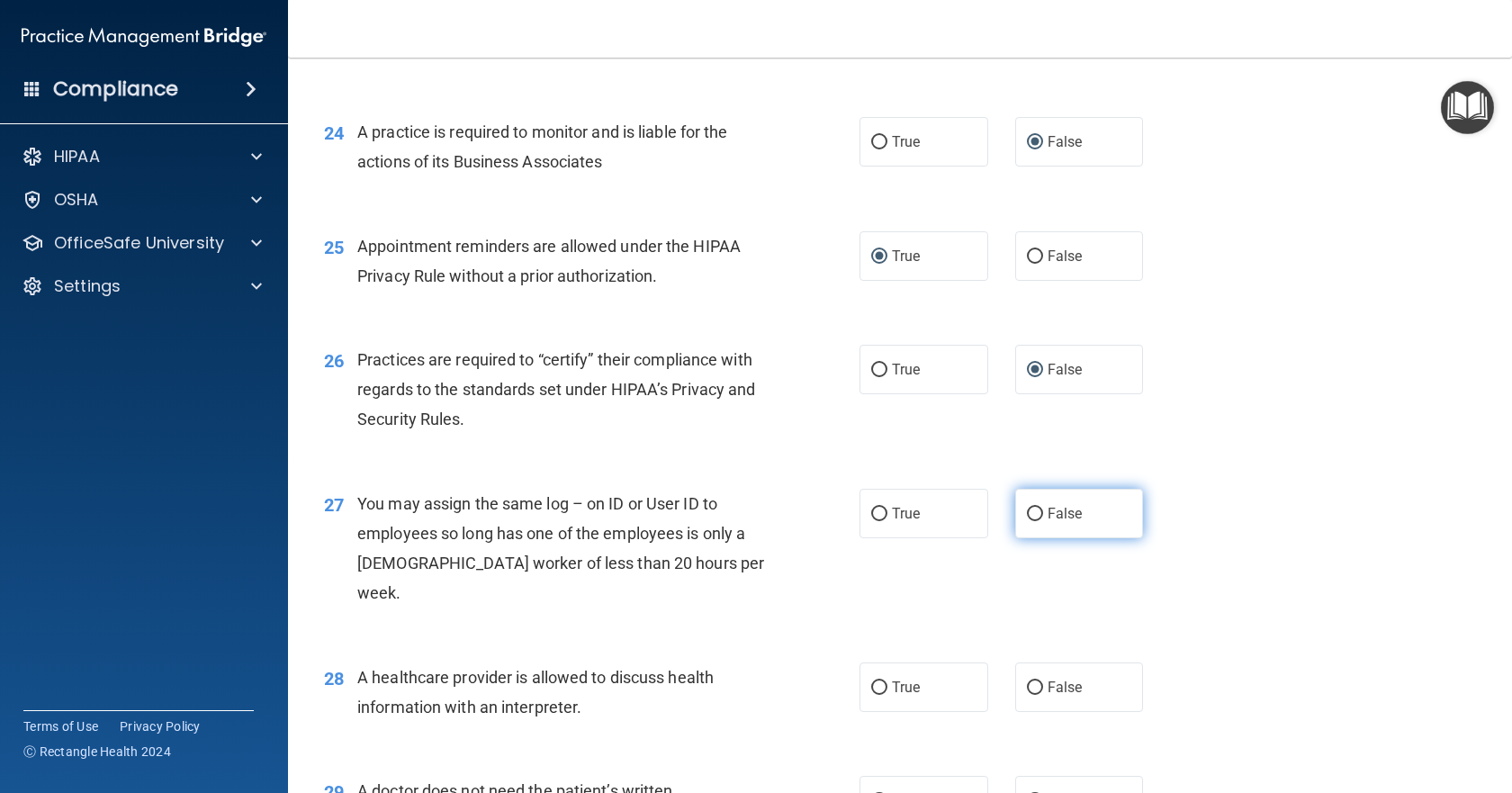
click at [1031, 522] on input "False" at bounding box center [1035, 515] width 16 height 14
radio input "true"
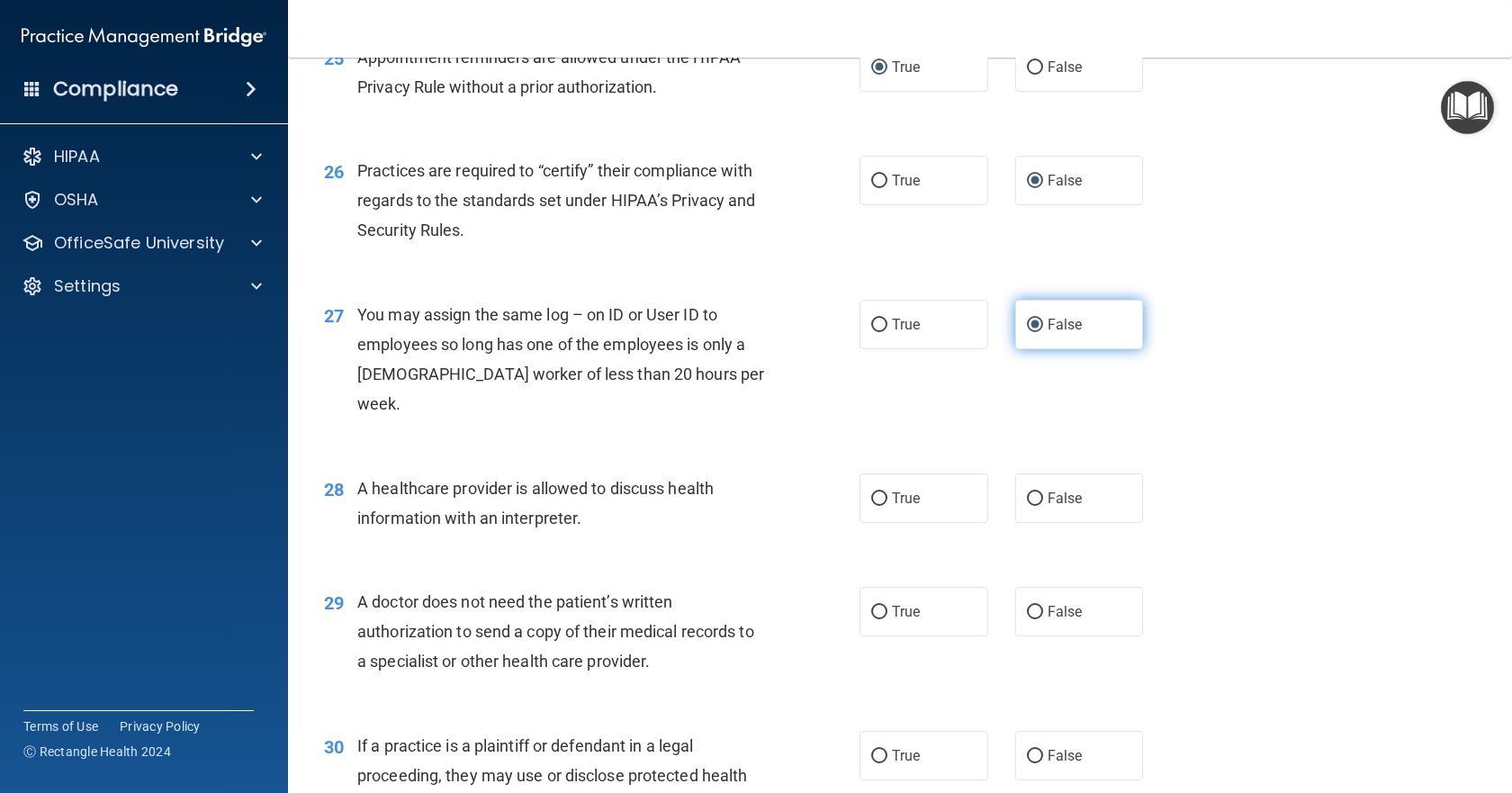
scroll to position [3691, 0]
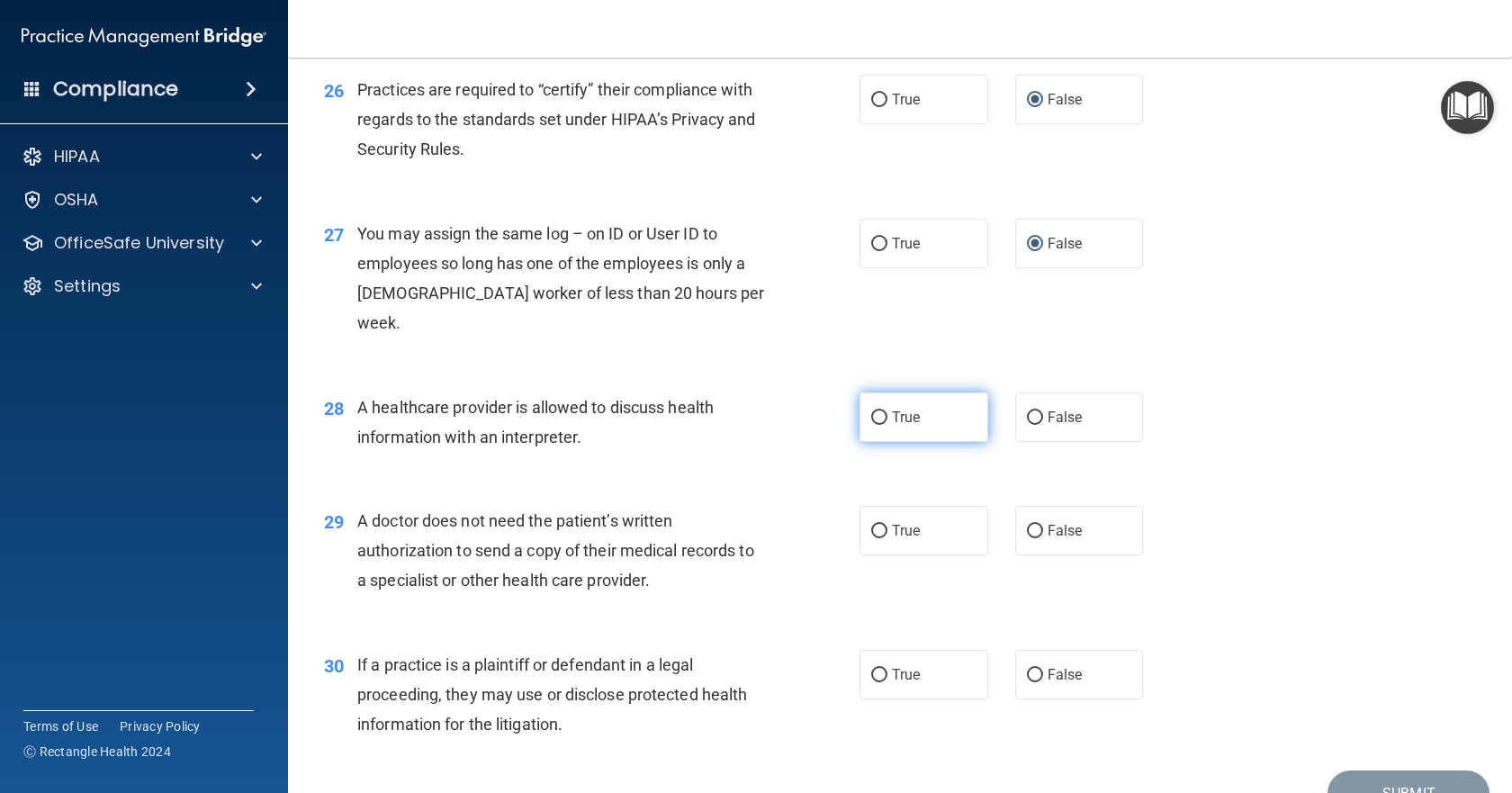
click at [873, 417] on input "True" at bounding box center [880, 418] width 16 height 14
radio input "true"
click at [866, 539] on label "True" at bounding box center [924, 531] width 129 height 50
click at [872, 539] on input "True" at bounding box center [880, 532] width 16 height 14
radio input "true"
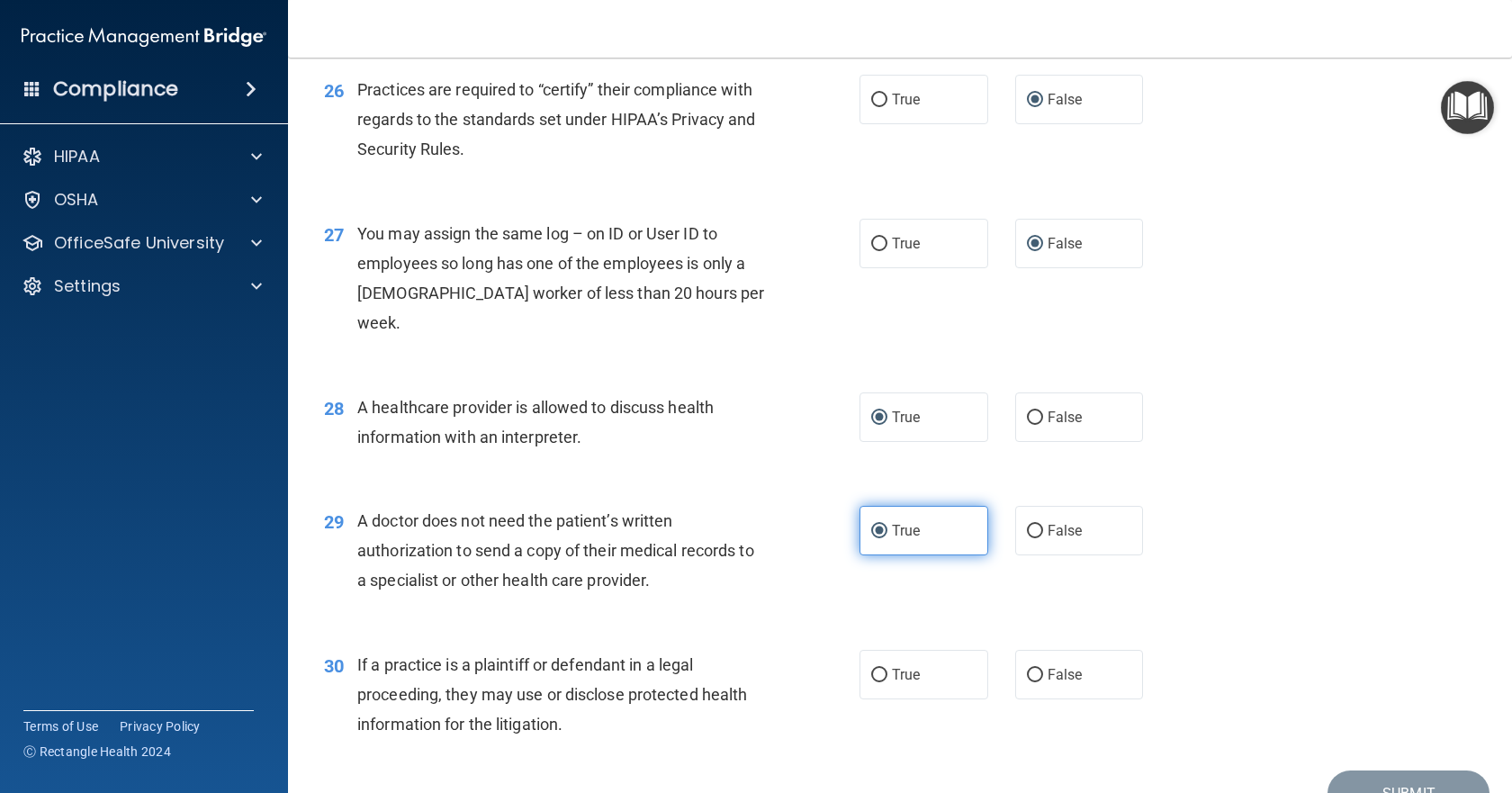
scroll to position [3781, 0]
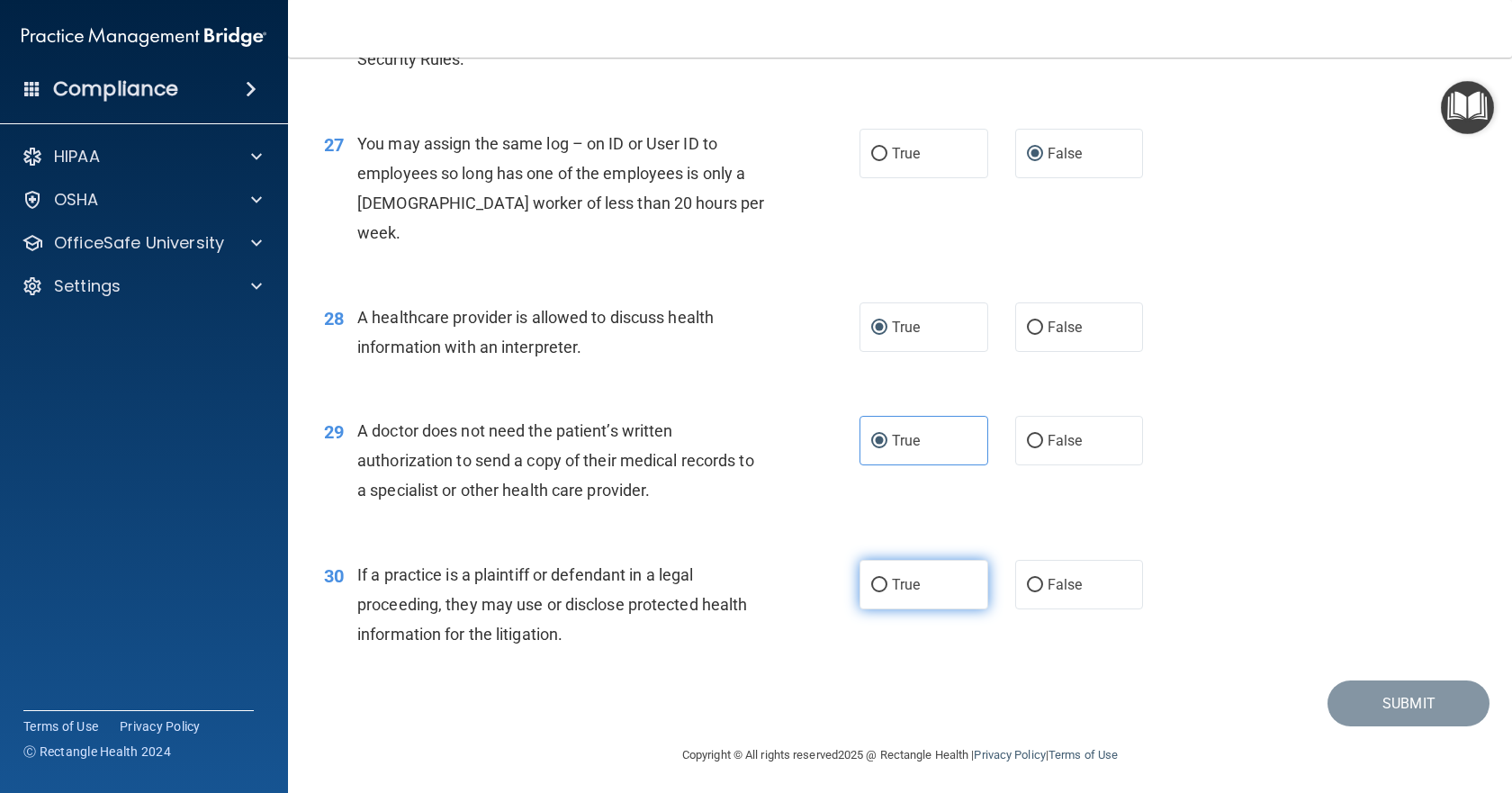
click at [880, 584] on input "True" at bounding box center [880, 586] width 16 height 14
radio input "true"
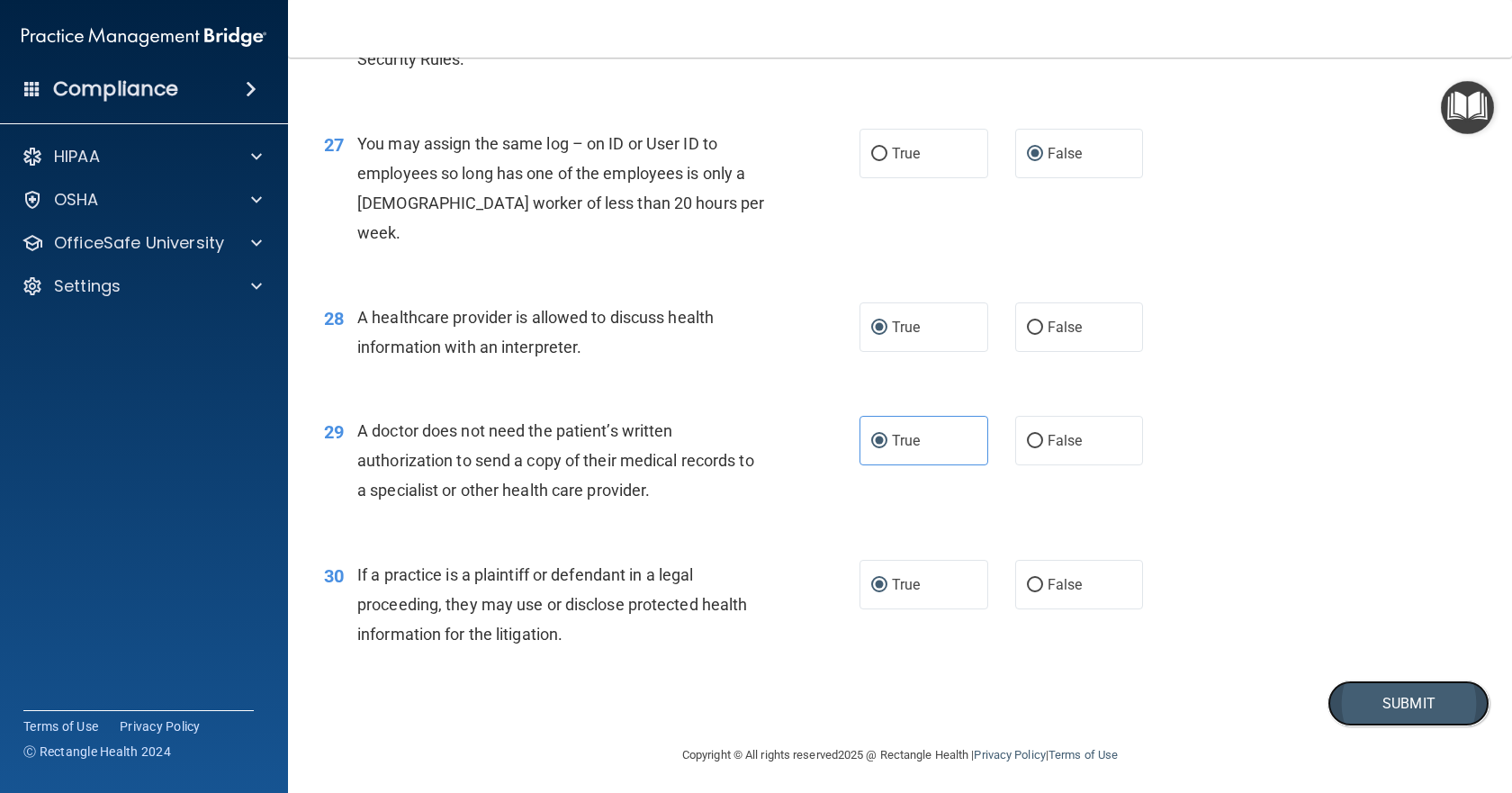
click at [1388, 690] on button "Submit" at bounding box center [1408, 703] width 162 height 46
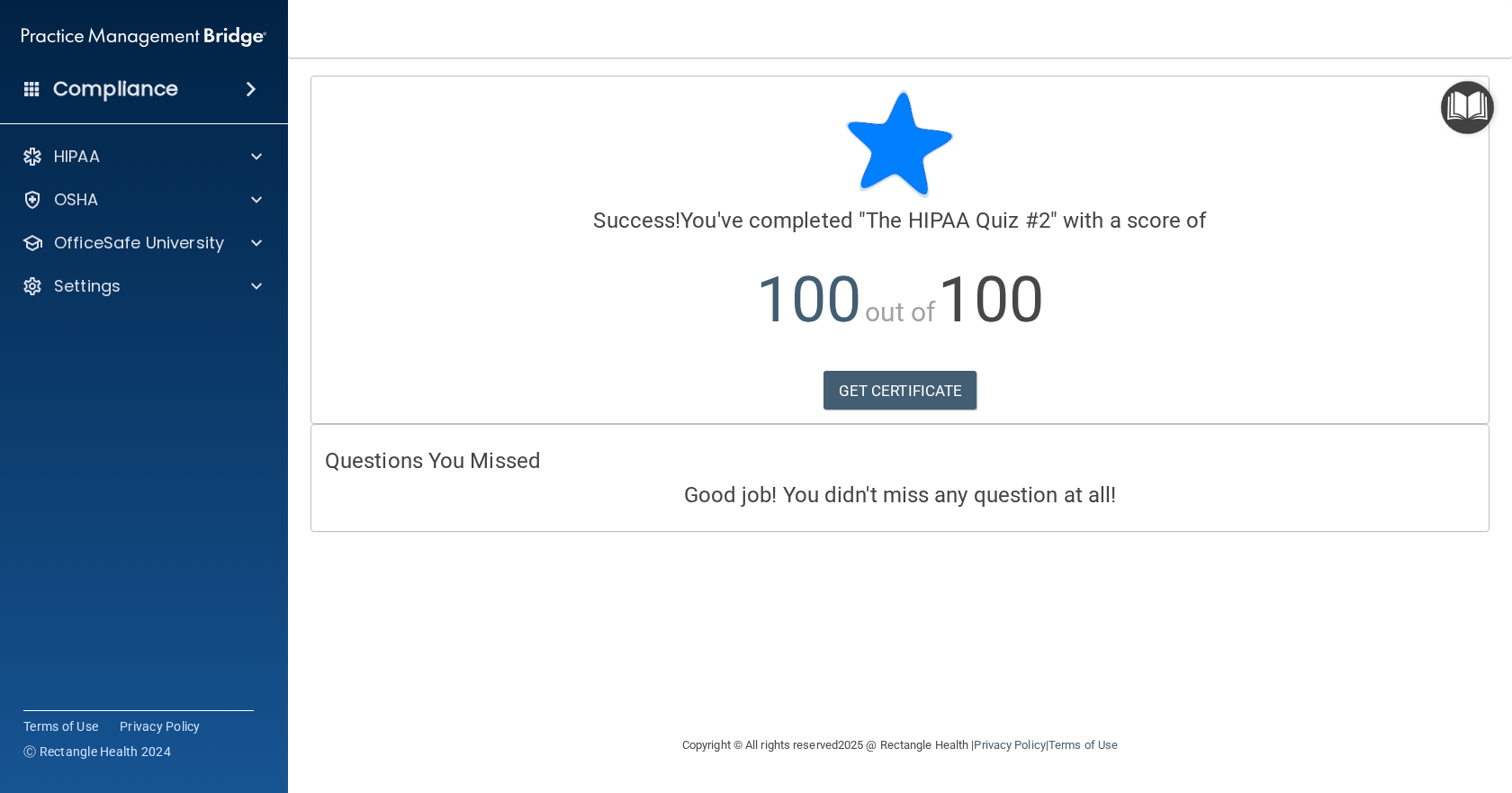
click at [1464, 100] on img "Open Resource Center" at bounding box center [1467, 107] width 53 height 53
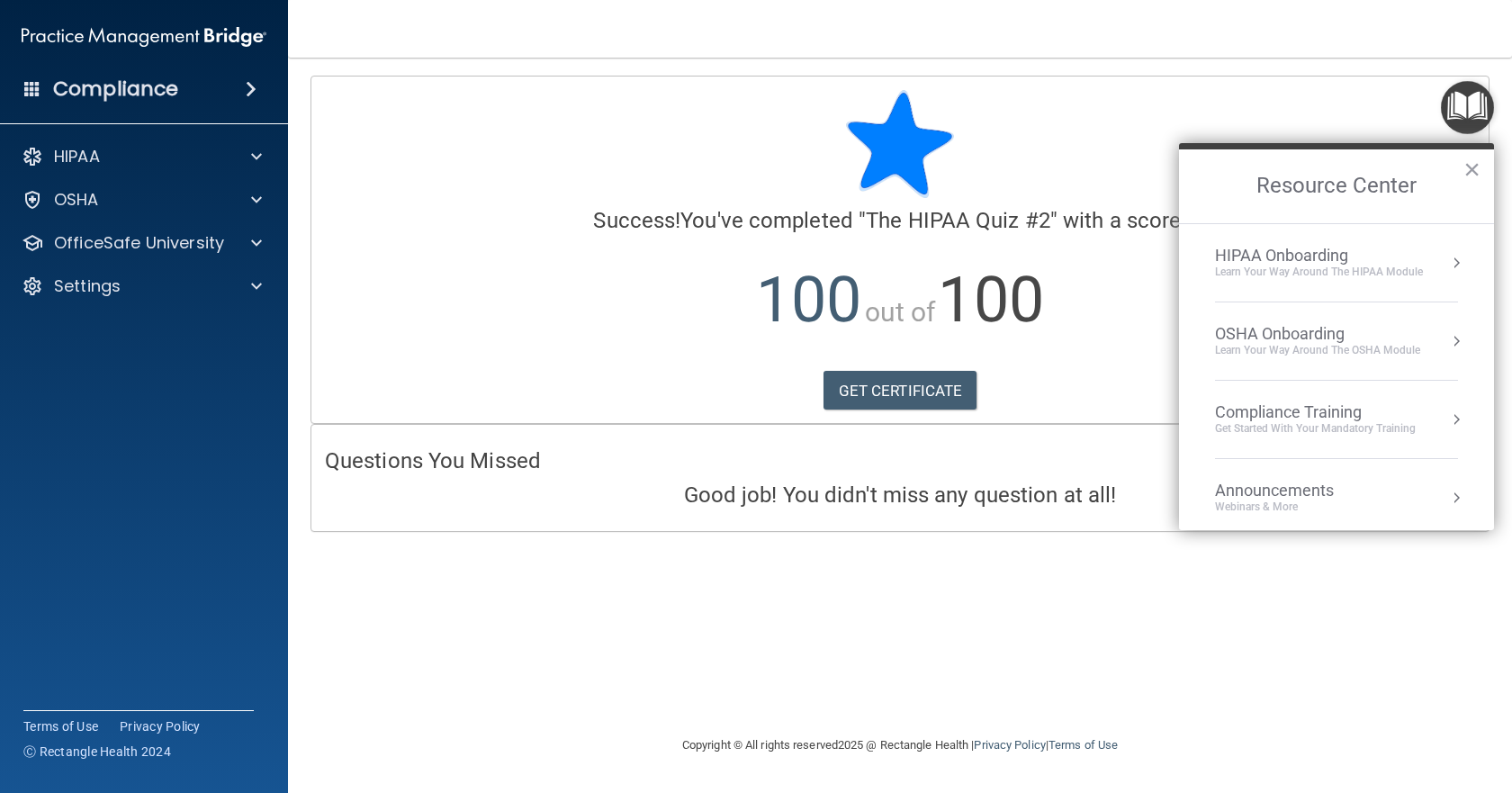
click at [1280, 267] on div "Learn Your Way around the HIPAA module" at bounding box center [1319, 271] width 207 height 15
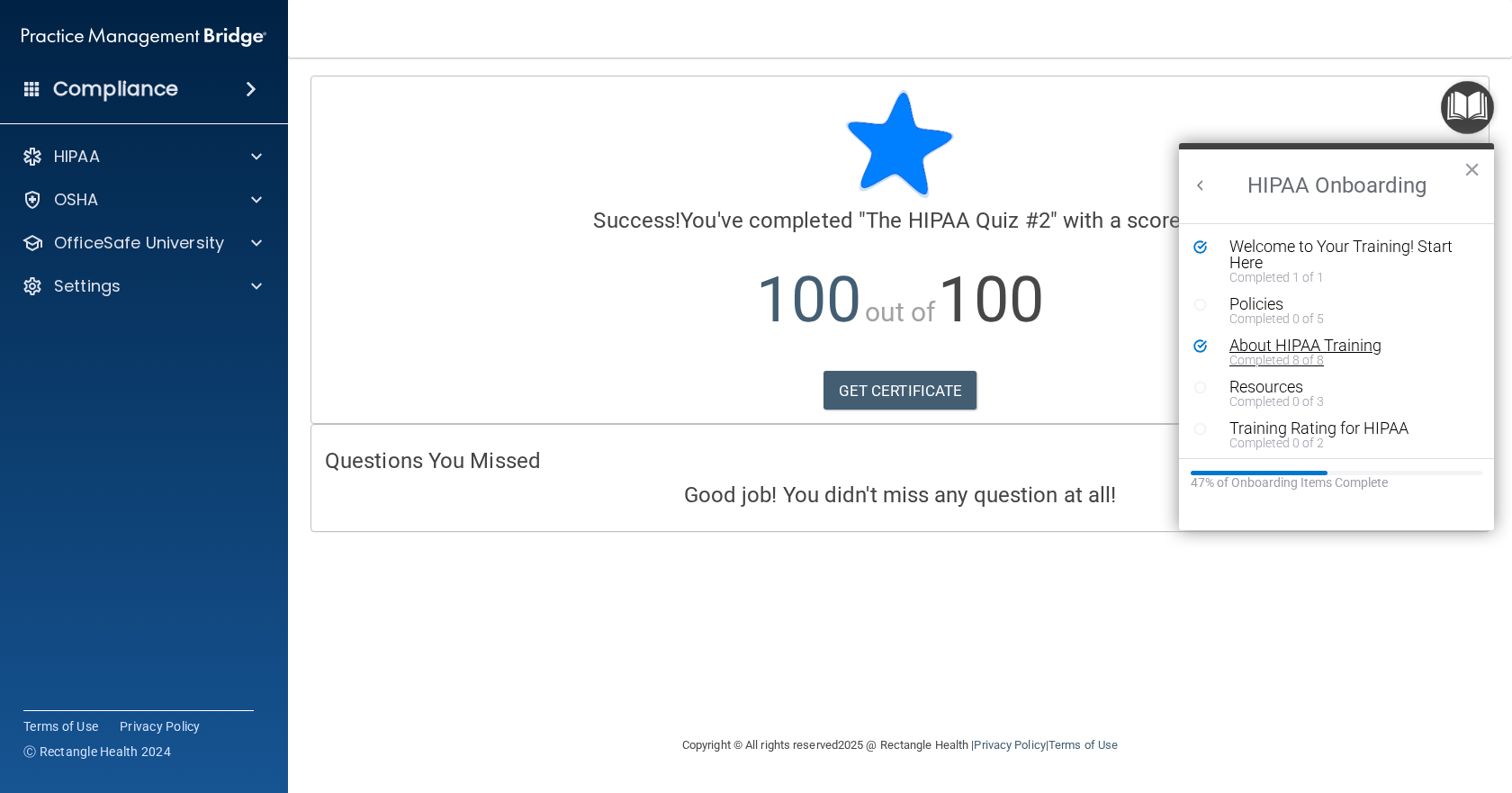
click at [1285, 347] on div "About HIPAA Training" at bounding box center [1343, 345] width 227 height 16
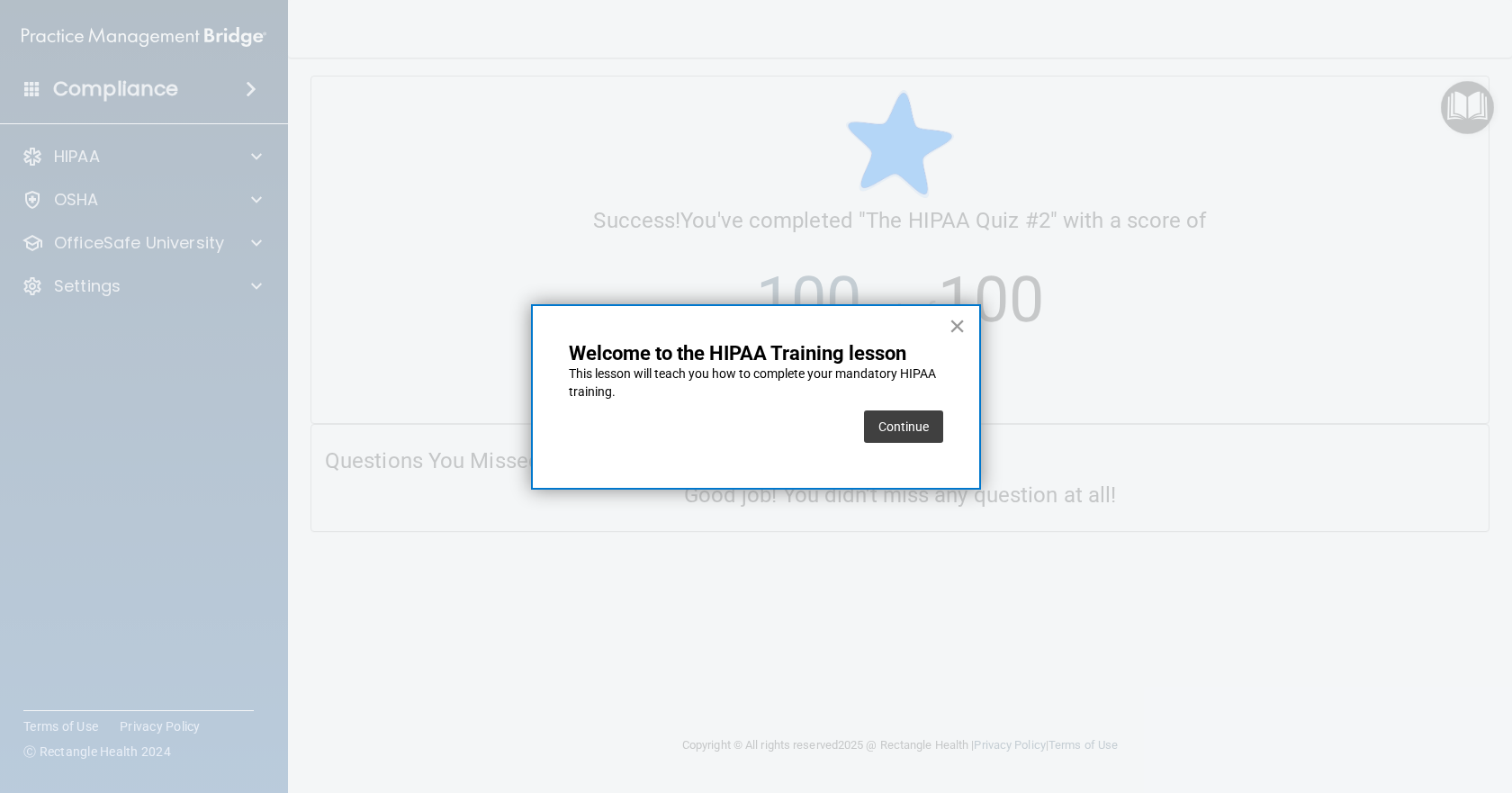
click at [956, 319] on button "×" at bounding box center [956, 325] width 17 height 29
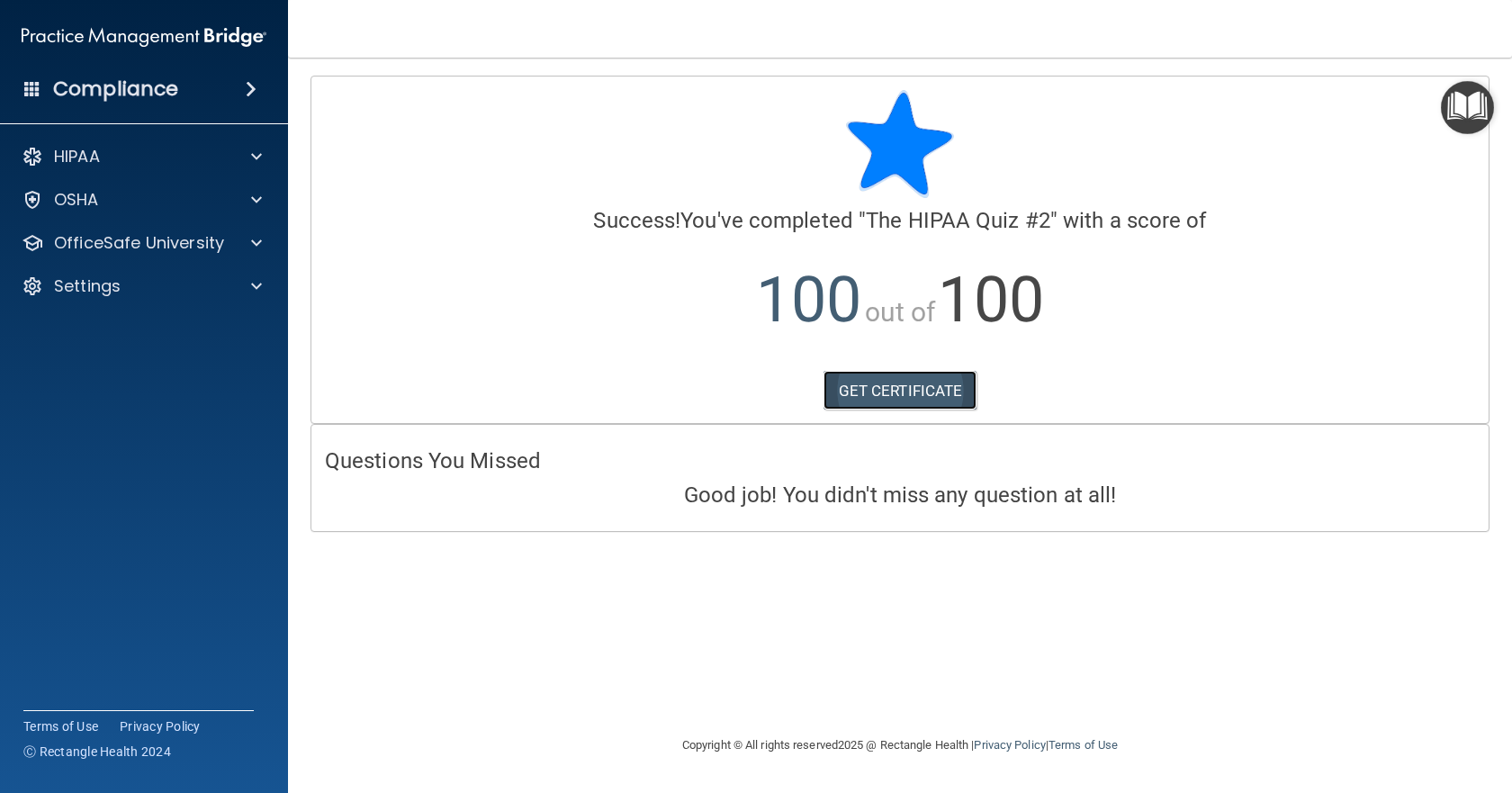
click at [899, 385] on link "GET CERTIFICATE" at bounding box center [901, 391] width 154 height 40
click at [138, 171] on div "HIPAA" at bounding box center [145, 157] width 289 height 36
click at [252, 153] on span at bounding box center [256, 157] width 11 height 22
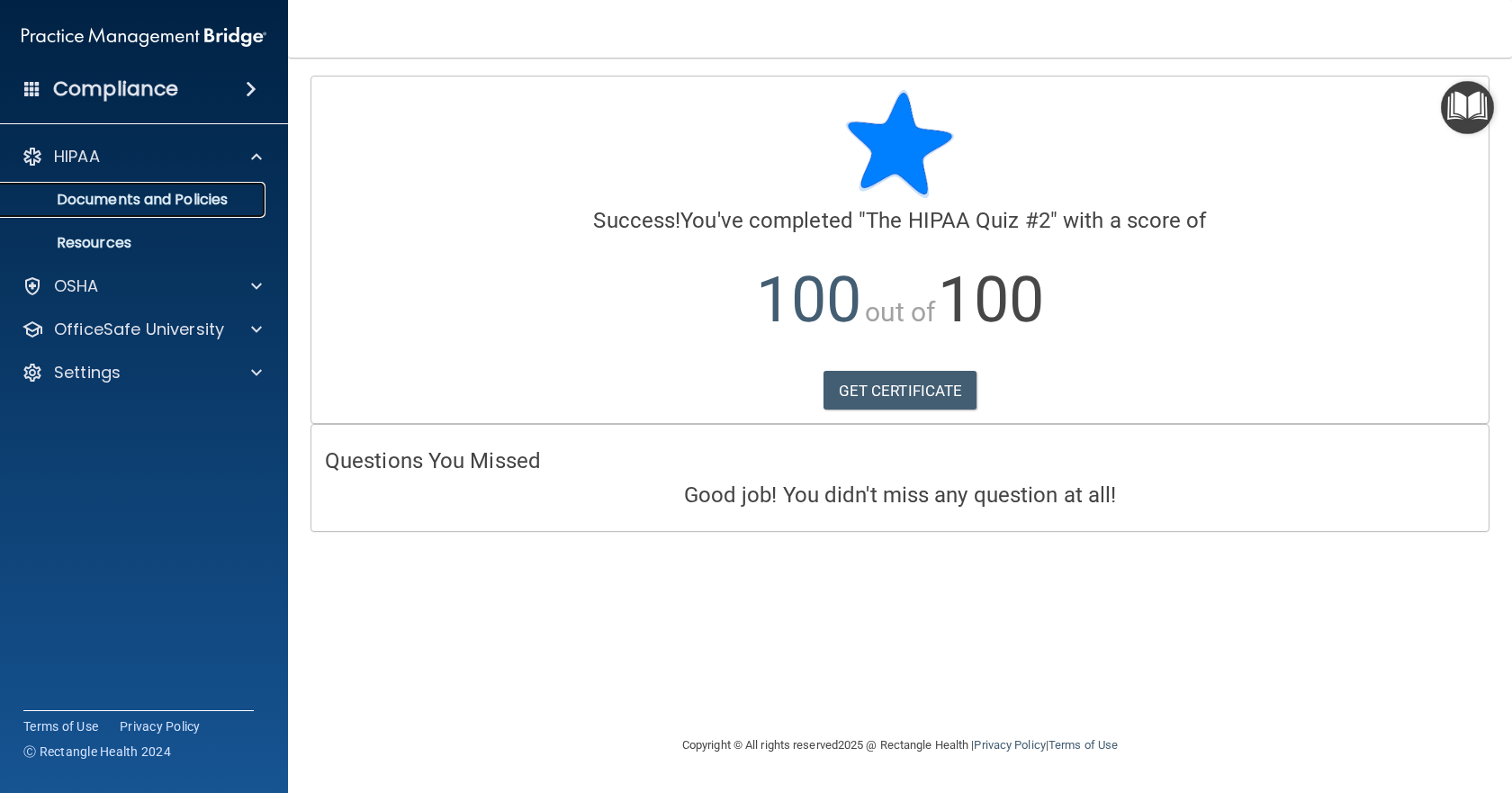
click at [150, 195] on p "Documents and Policies" at bounding box center [135, 199] width 245 height 18
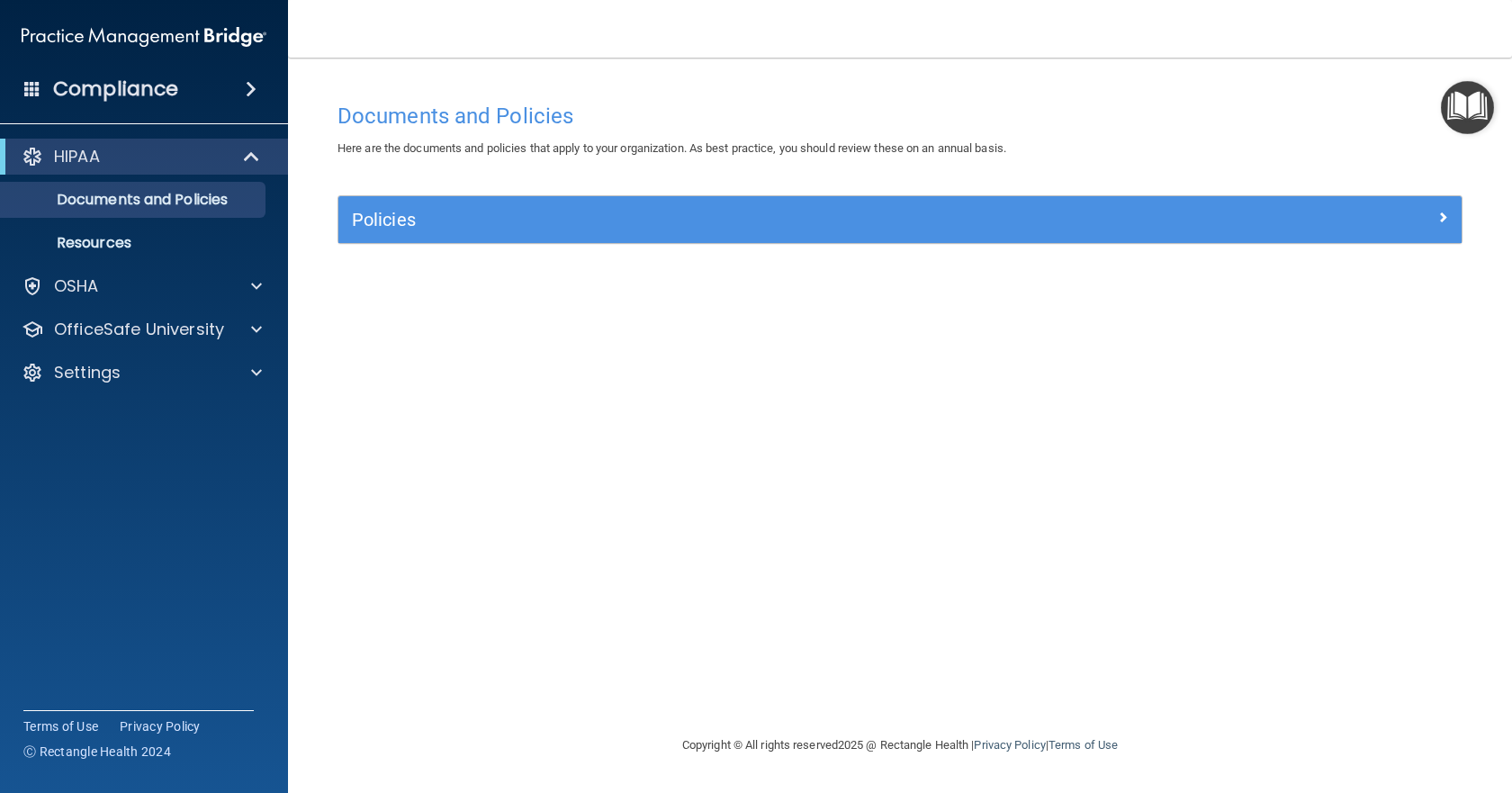
click at [1478, 98] on img "Open Resource Center" at bounding box center [1467, 107] width 53 height 53
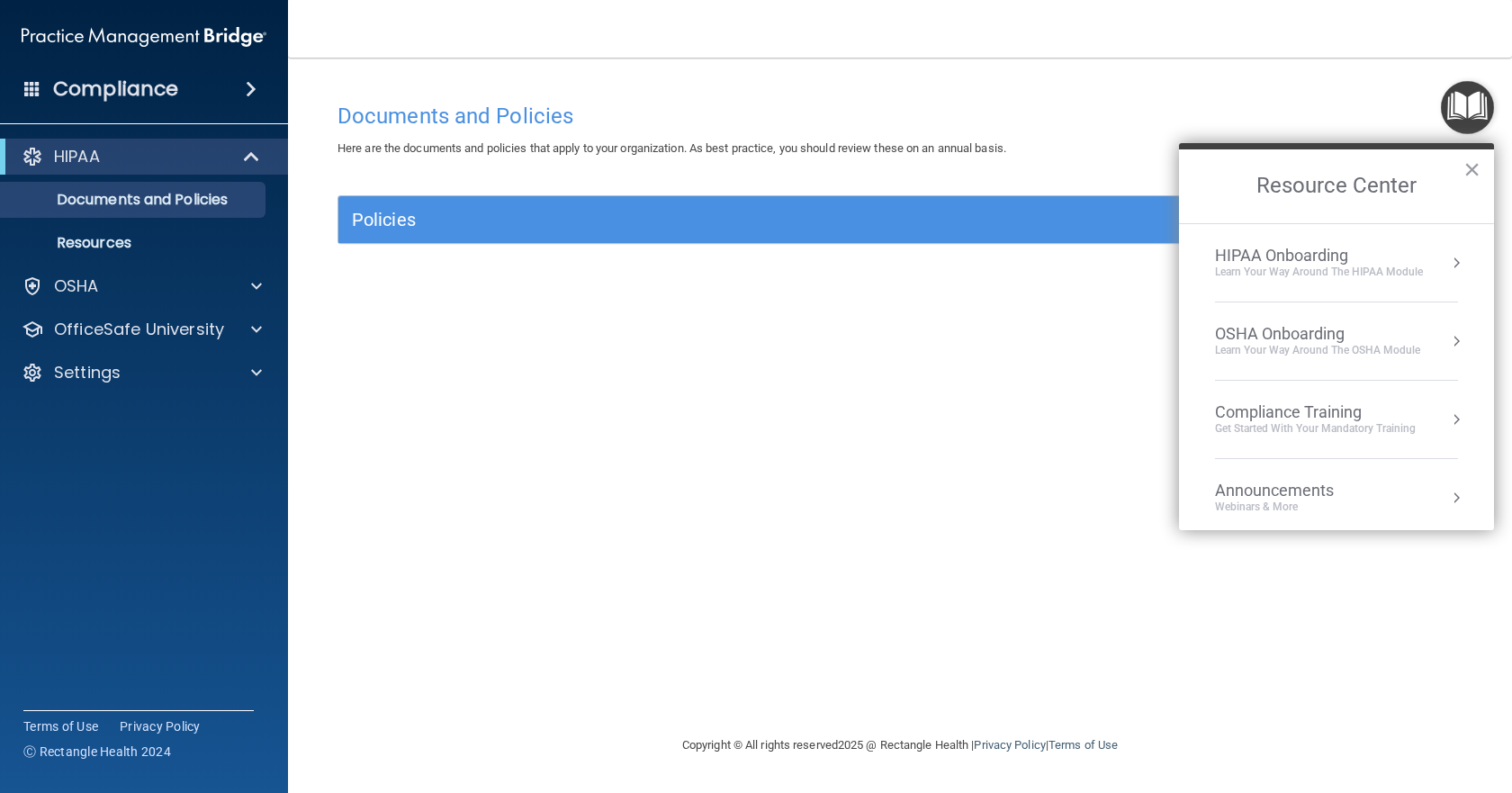
click at [1281, 243] on li "HIPAA Onboarding Learn Your Way around the HIPAA module" at bounding box center [1336, 263] width 243 height 79
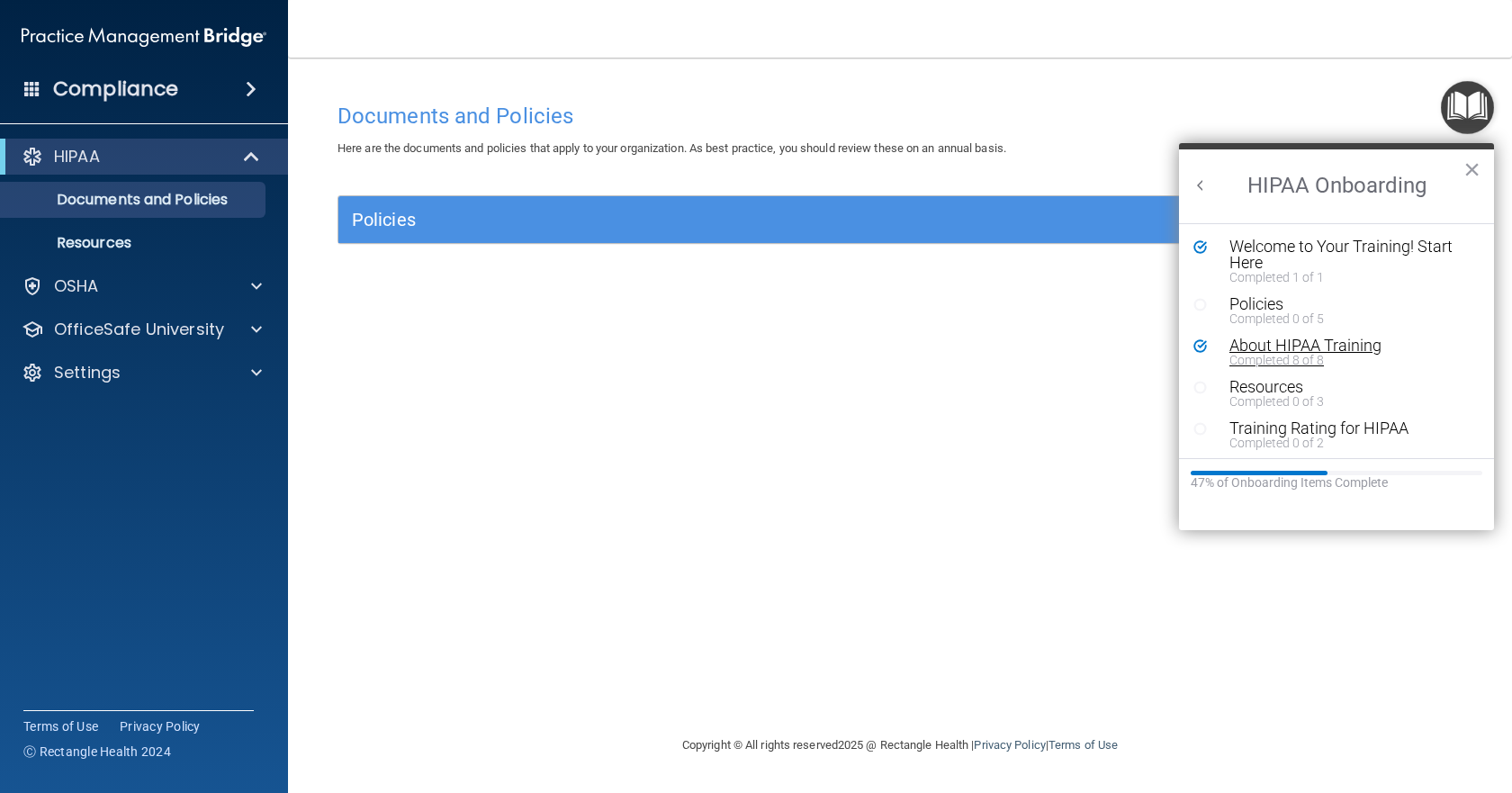
scroll to position [4, 0]
click at [1273, 335] on div "About HIPAA Training" at bounding box center [1343, 342] width 227 height 16
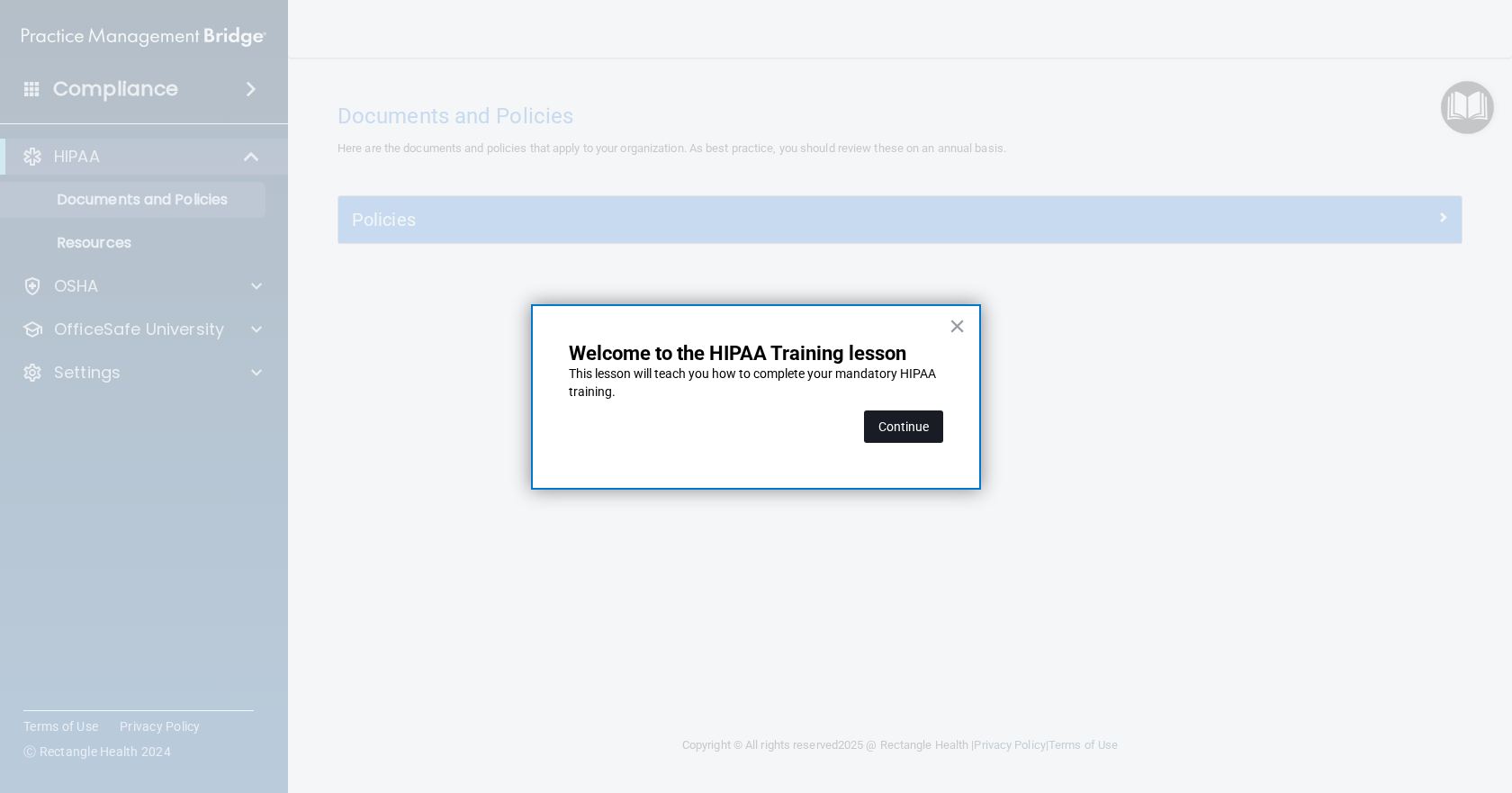
click at [907, 416] on button "Continue" at bounding box center [903, 427] width 79 height 32
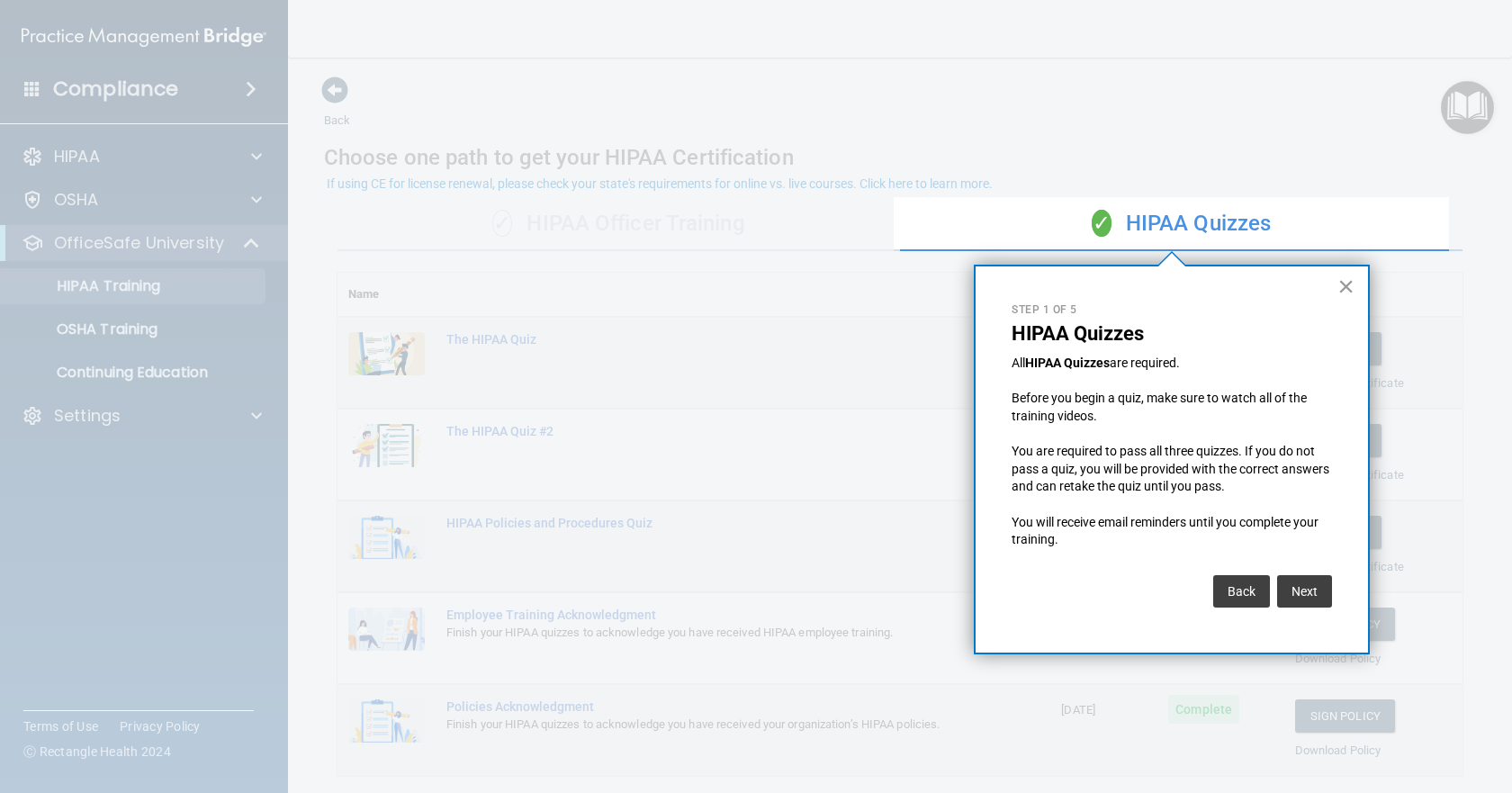
click at [1347, 283] on button "×" at bounding box center [1345, 286] width 17 height 29
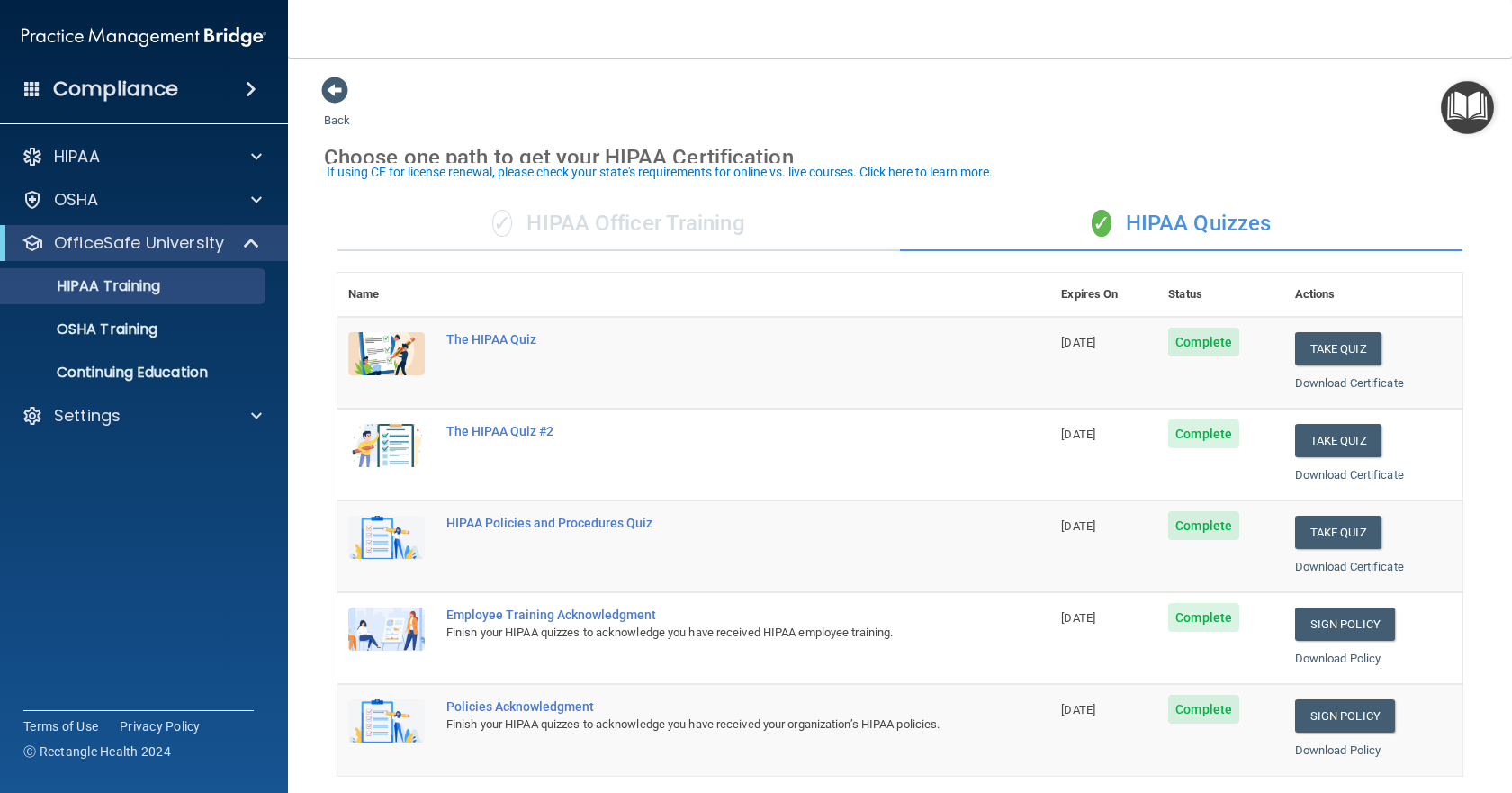
scroll to position [90, 0]
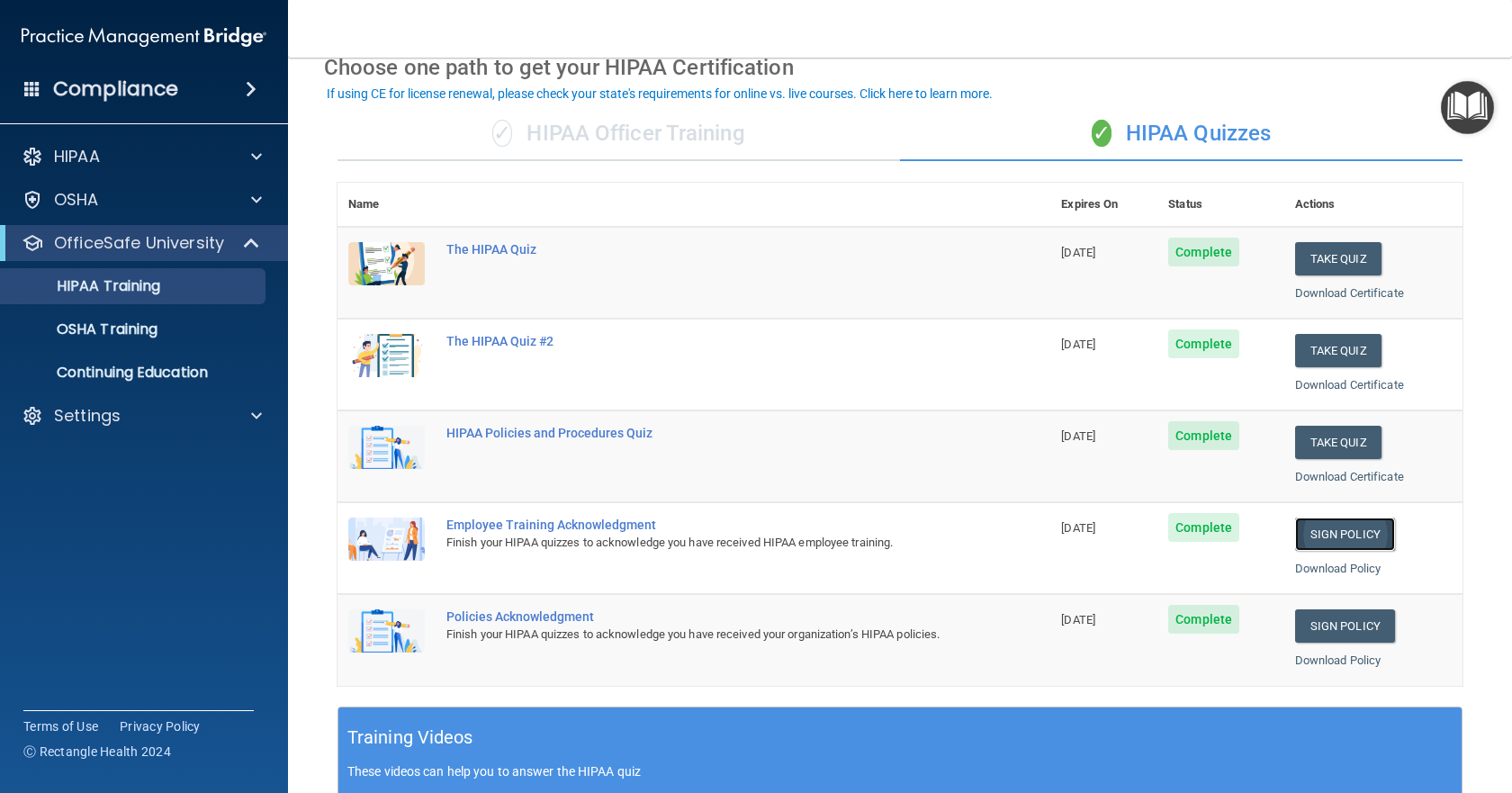
click at [1321, 542] on link "Sign Policy" at bounding box center [1345, 534] width 100 height 33
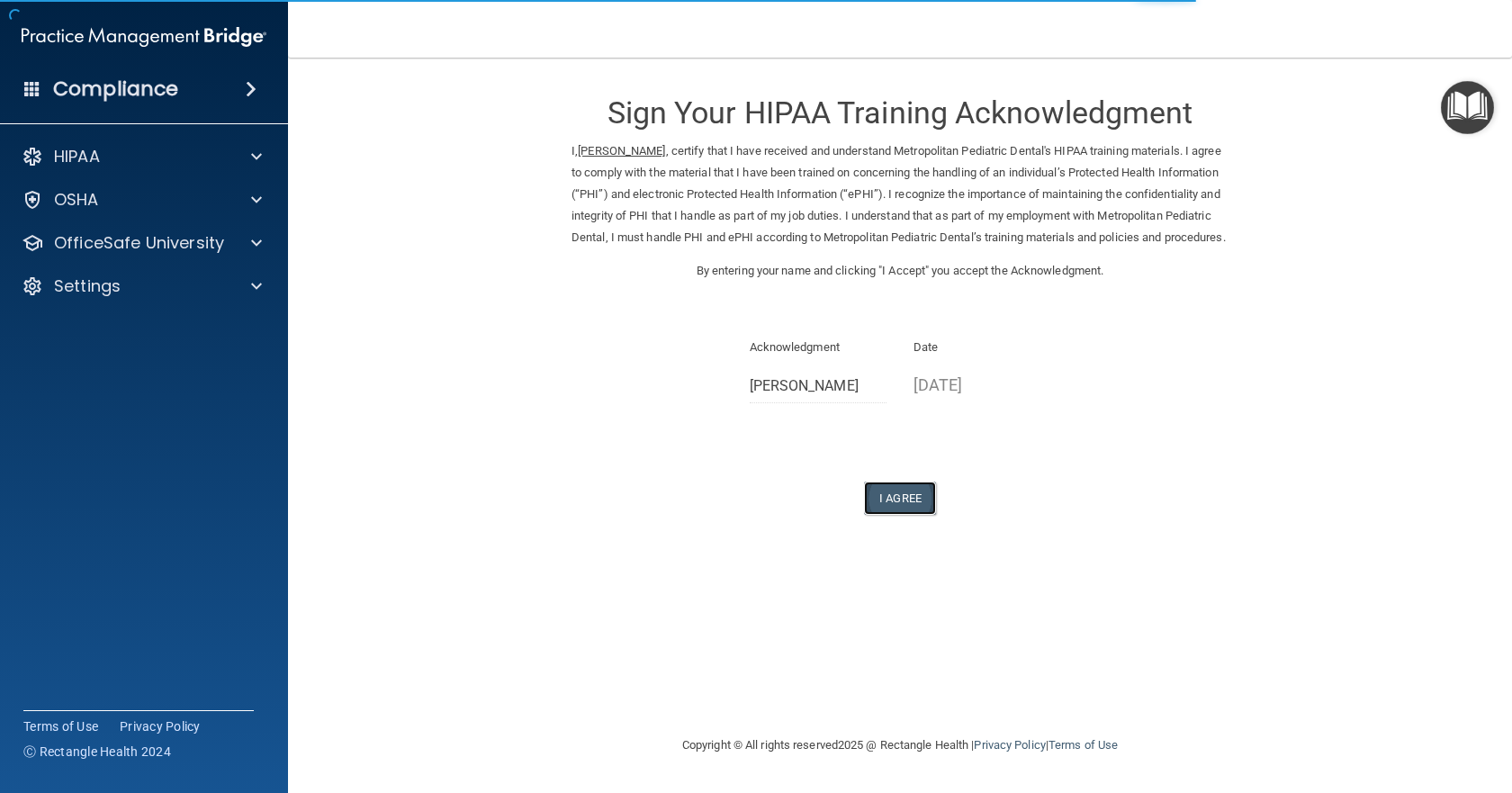
click at [894, 515] on button "I Agree" at bounding box center [900, 498] width 72 height 33
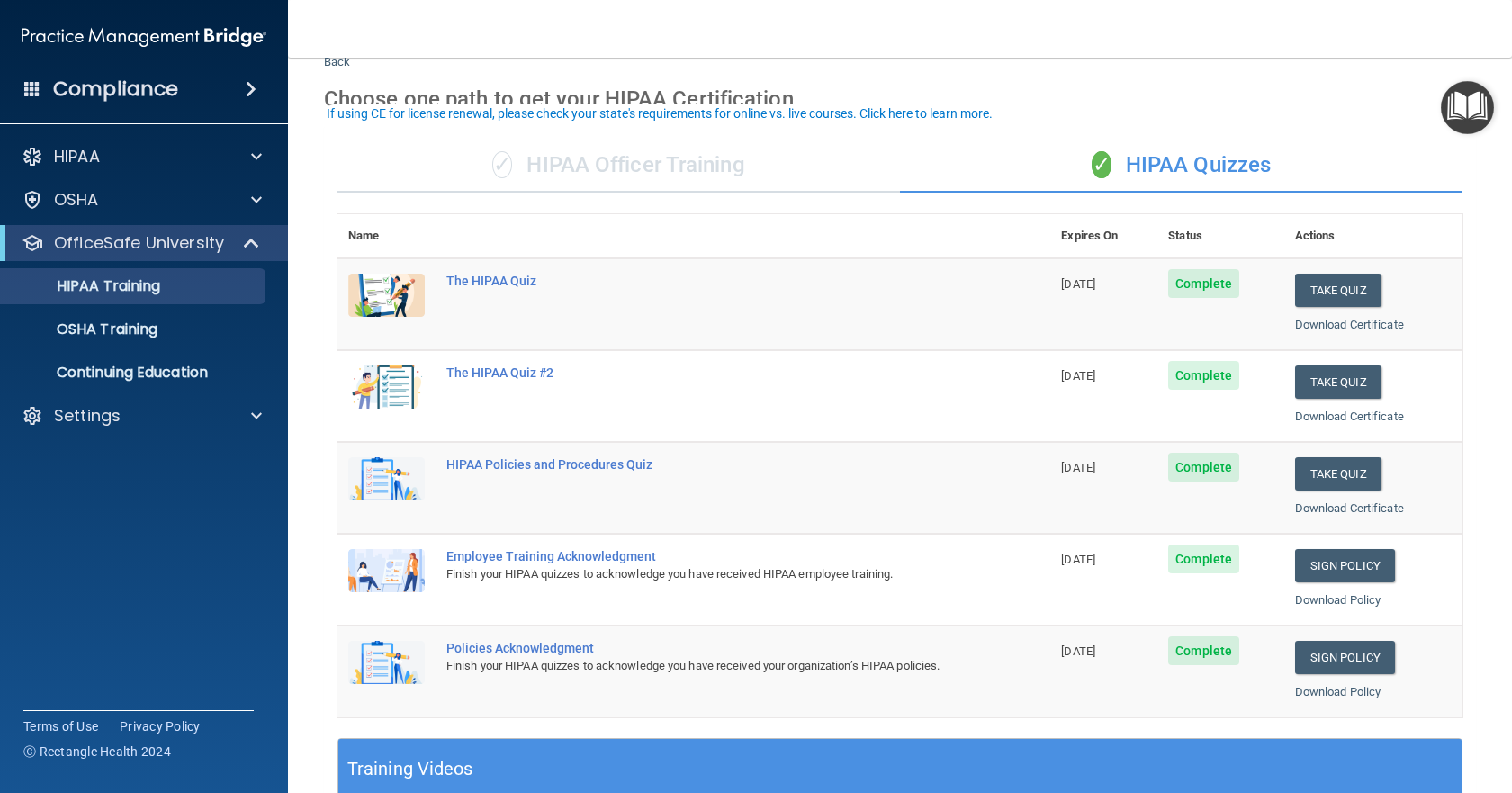
scroll to position [90, 0]
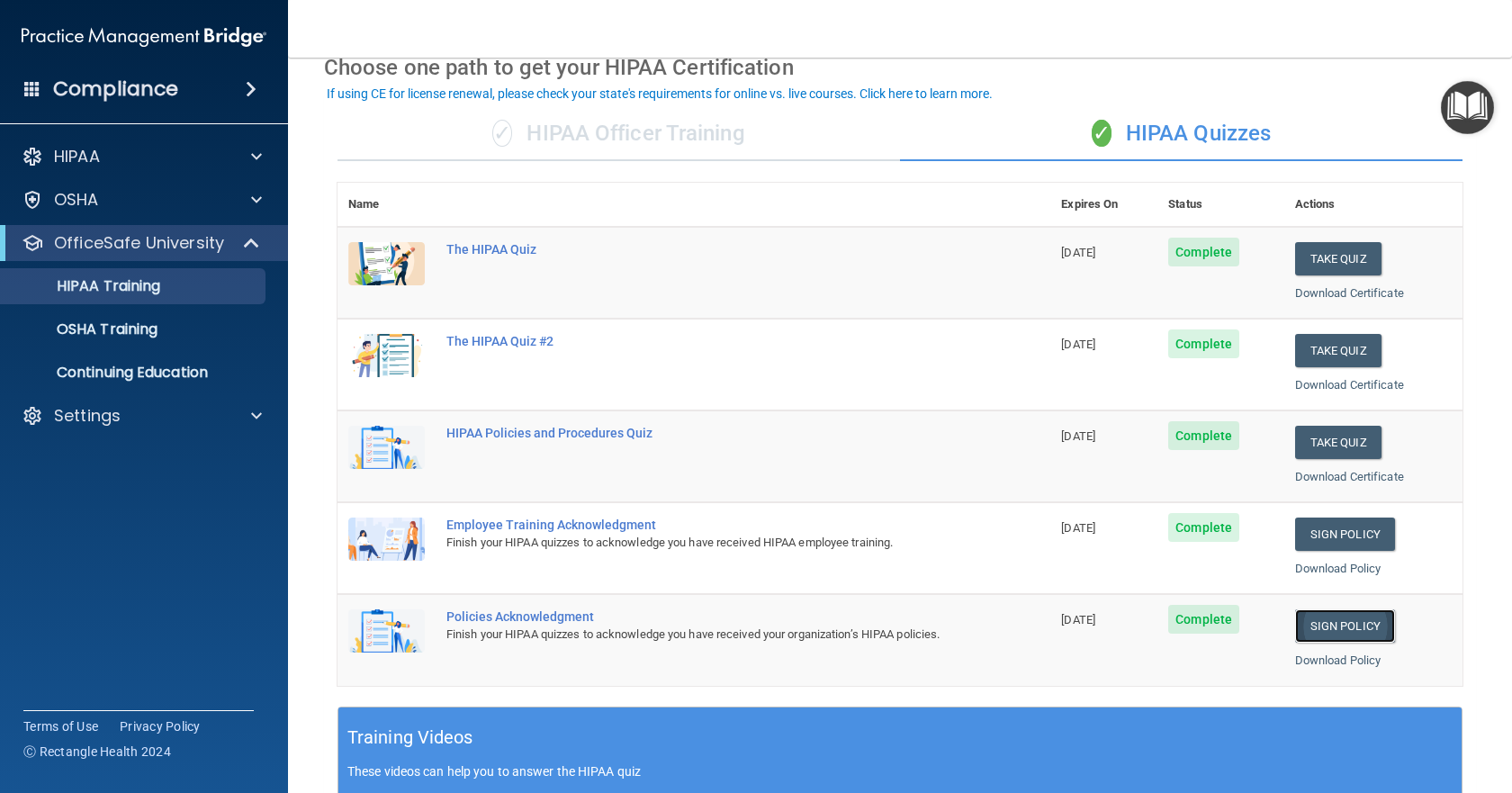
click at [1307, 627] on link "Sign Policy" at bounding box center [1345, 625] width 100 height 33
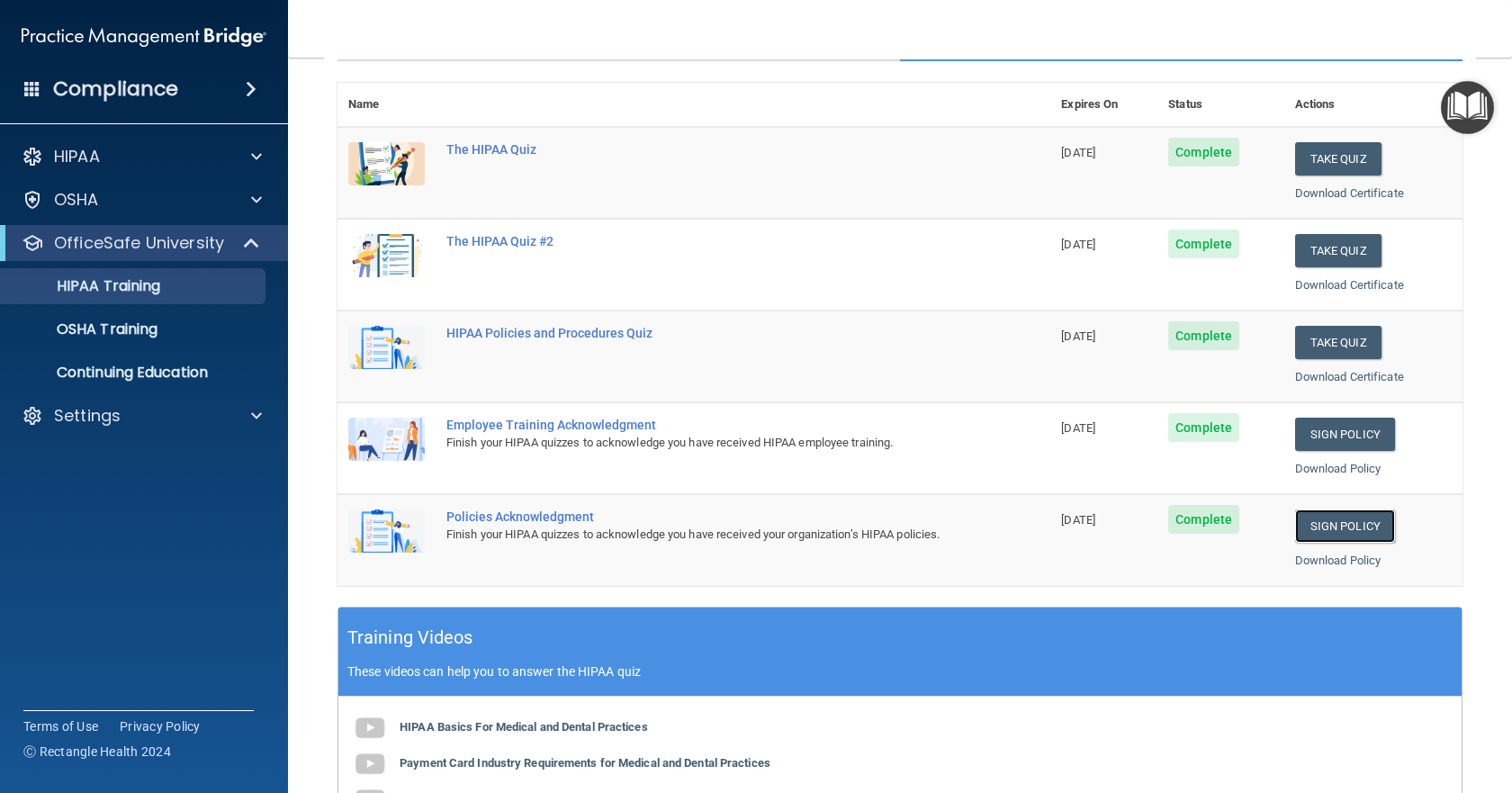
scroll to position [181, 0]
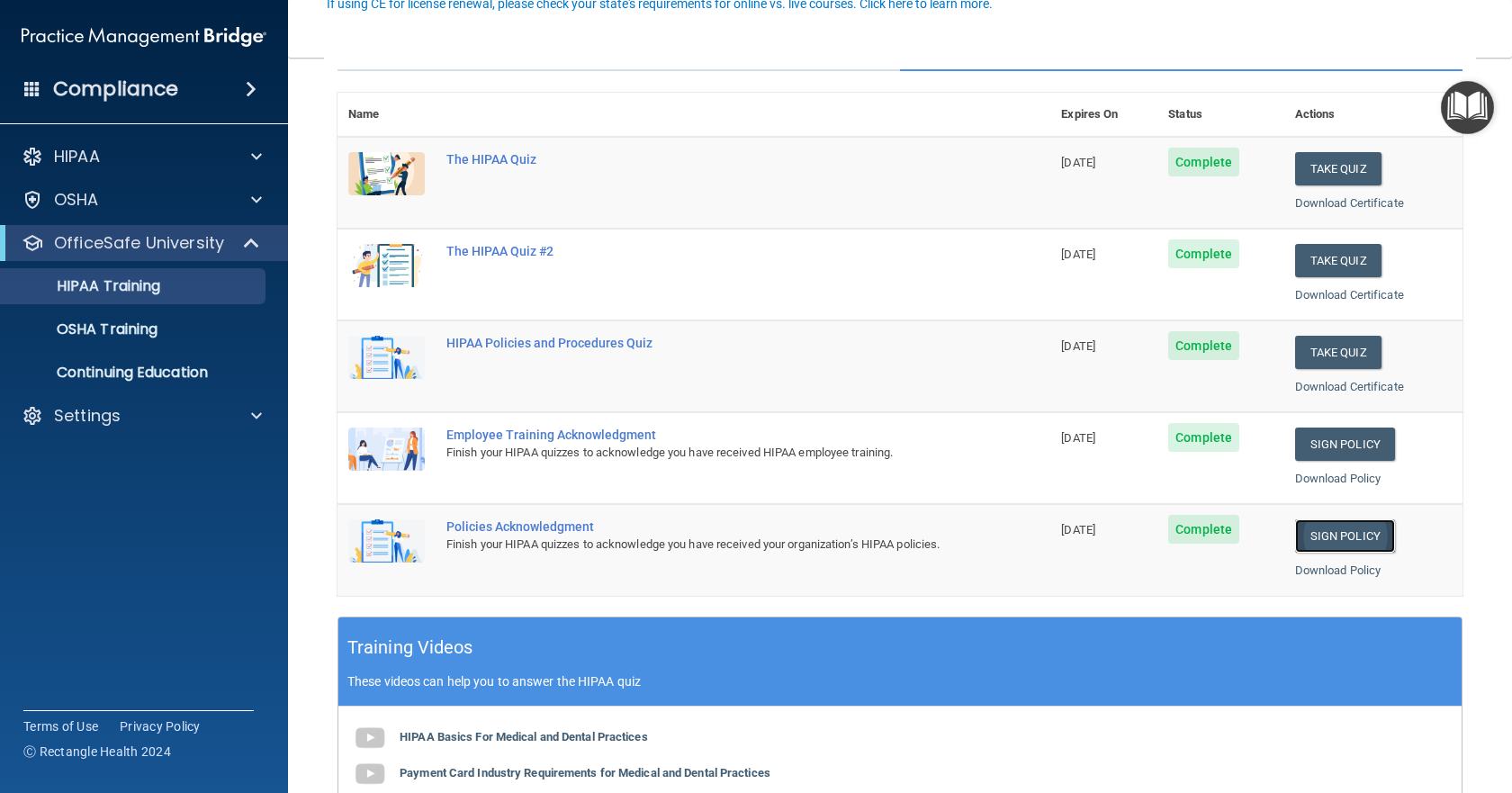
click at [1344, 547] on link "Sign Policy" at bounding box center [1345, 536] width 100 height 33
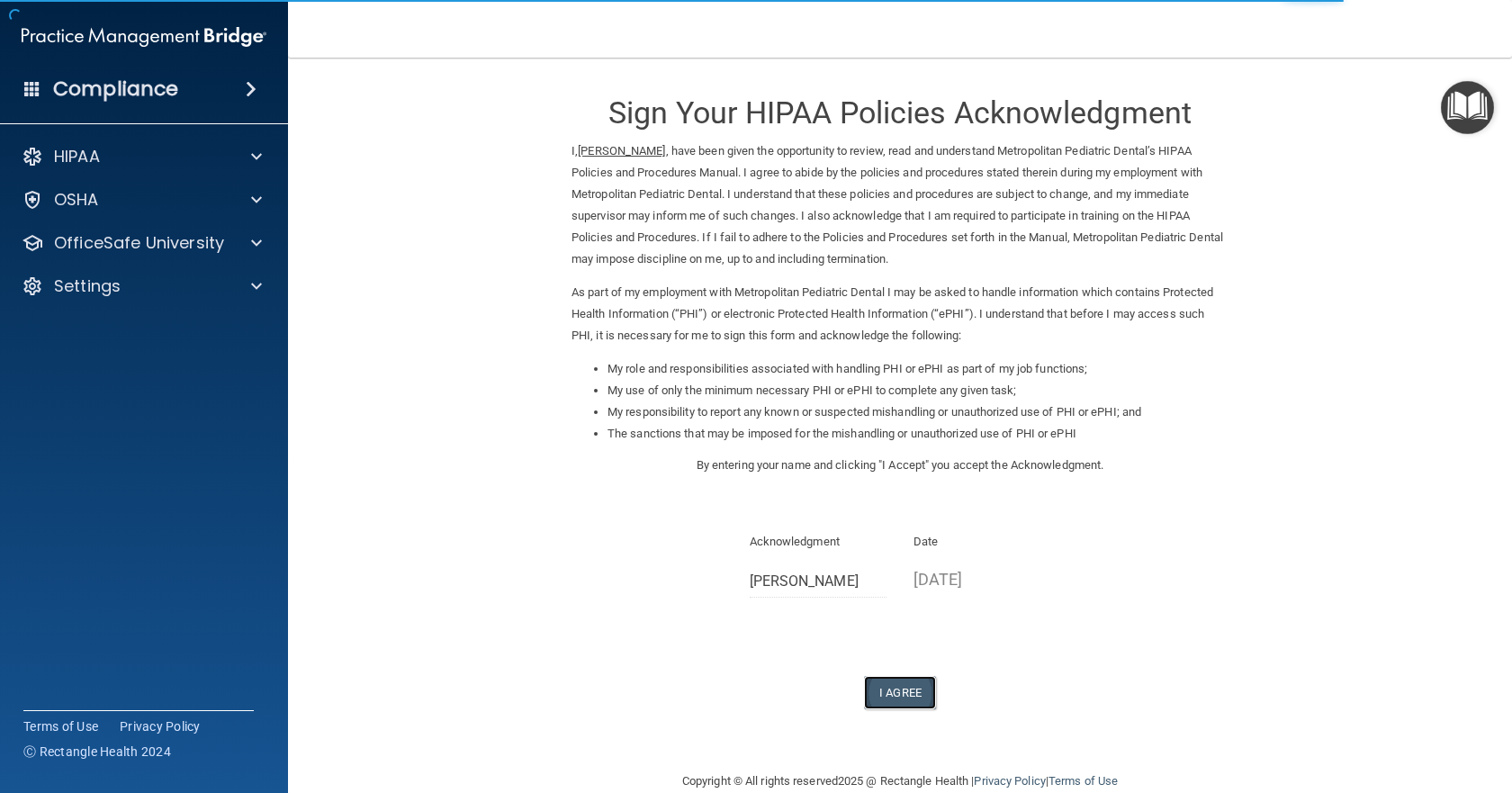
click at [895, 705] on button "I Agree" at bounding box center [900, 692] width 72 height 33
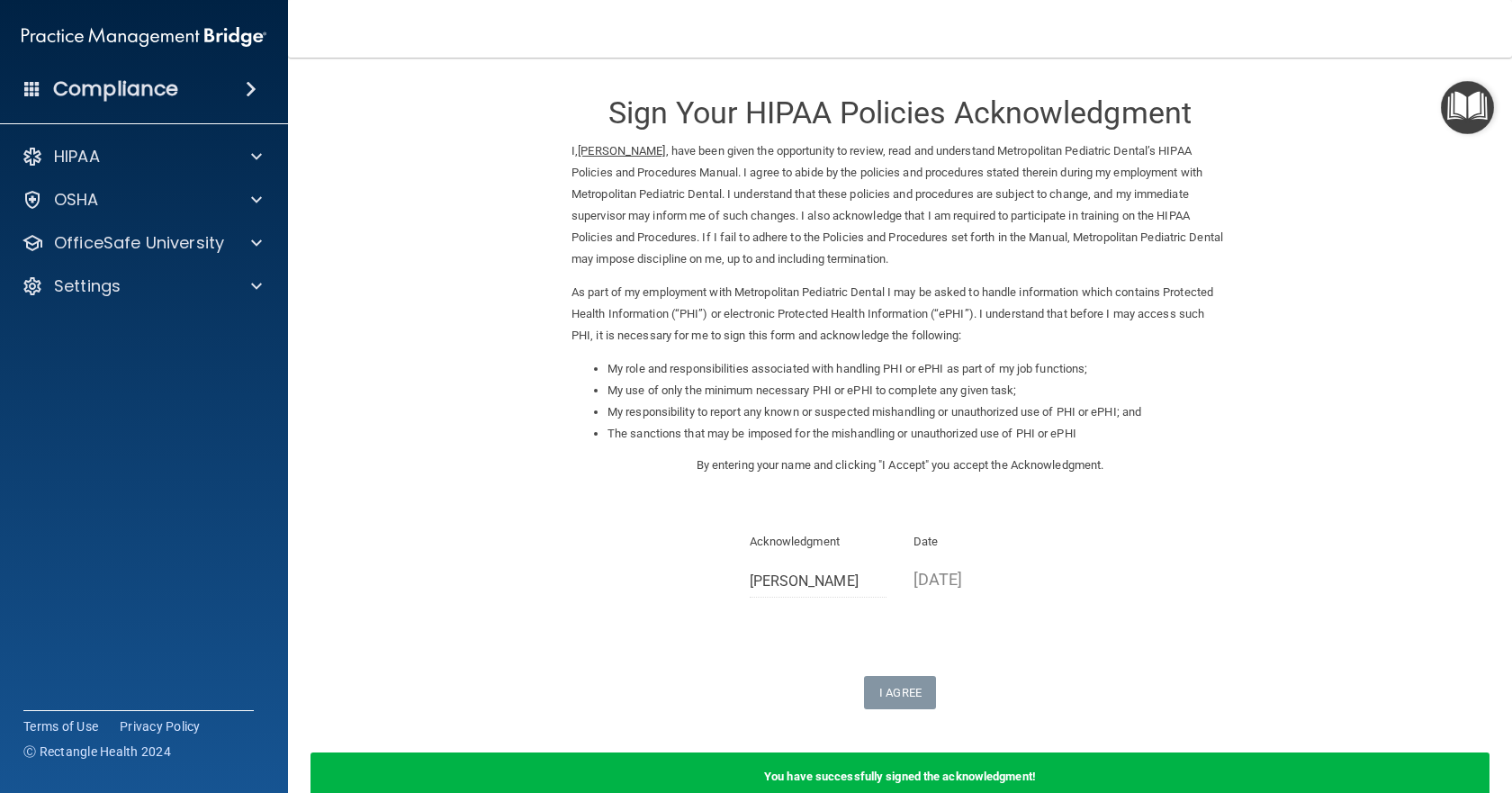
click at [1476, 112] on img "Open Resource Center" at bounding box center [1467, 107] width 53 height 53
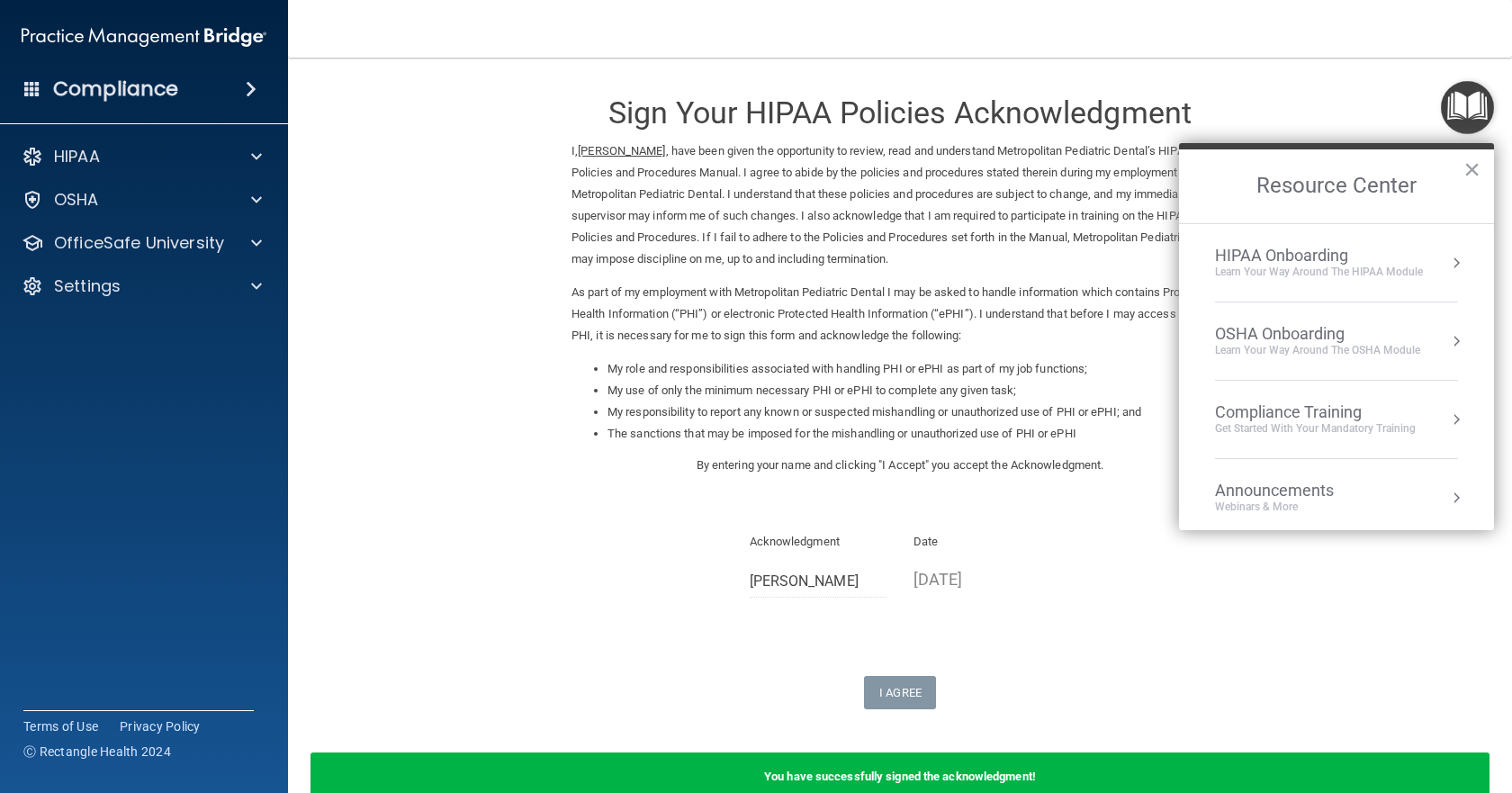
click at [1322, 259] on div "HIPAA Onboarding" at bounding box center [1319, 255] width 207 height 20
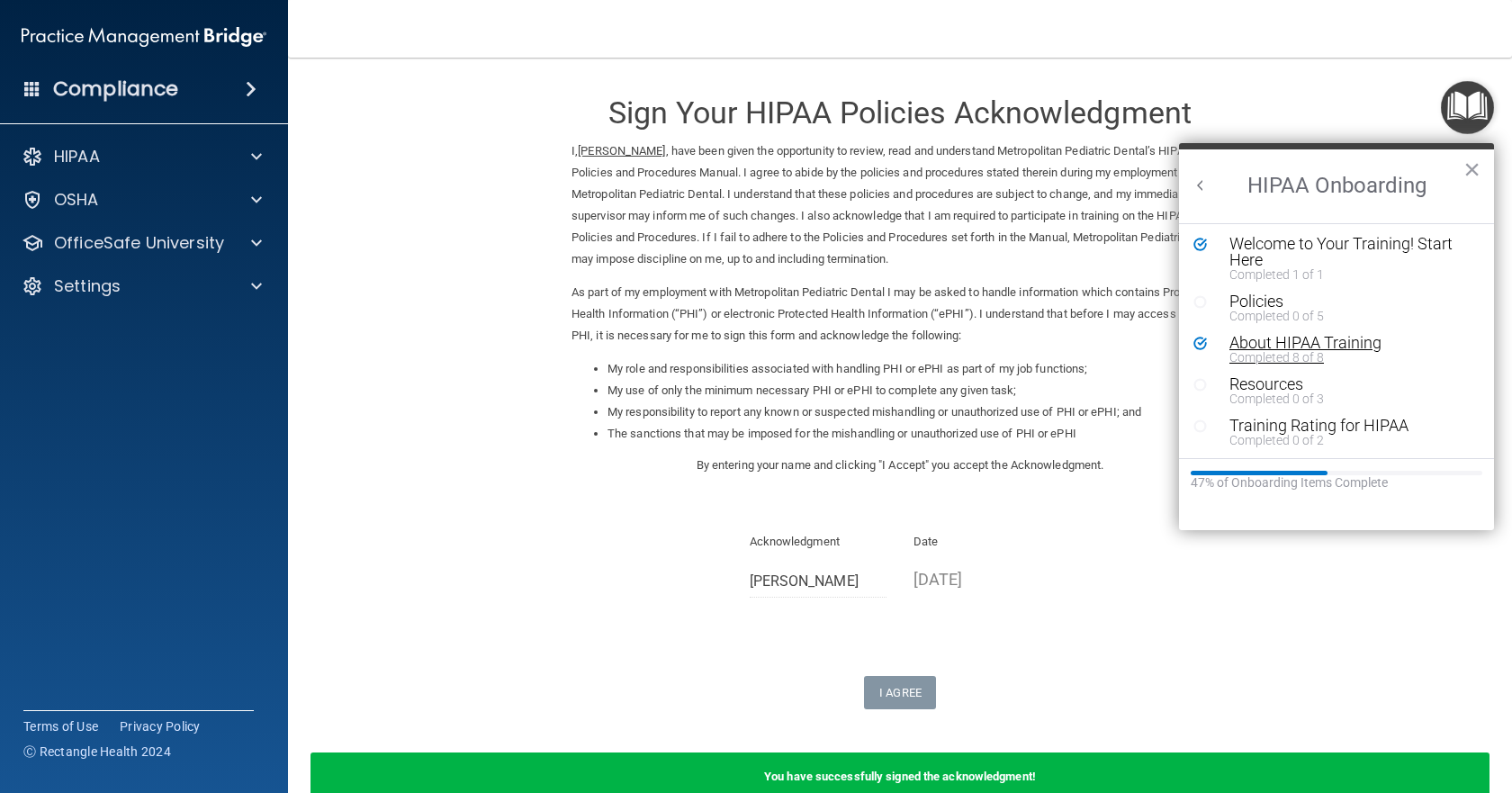
scroll to position [4, 0]
click at [1291, 425] on div "Training Rating for HIPAA" at bounding box center [1343, 425] width 227 height 16
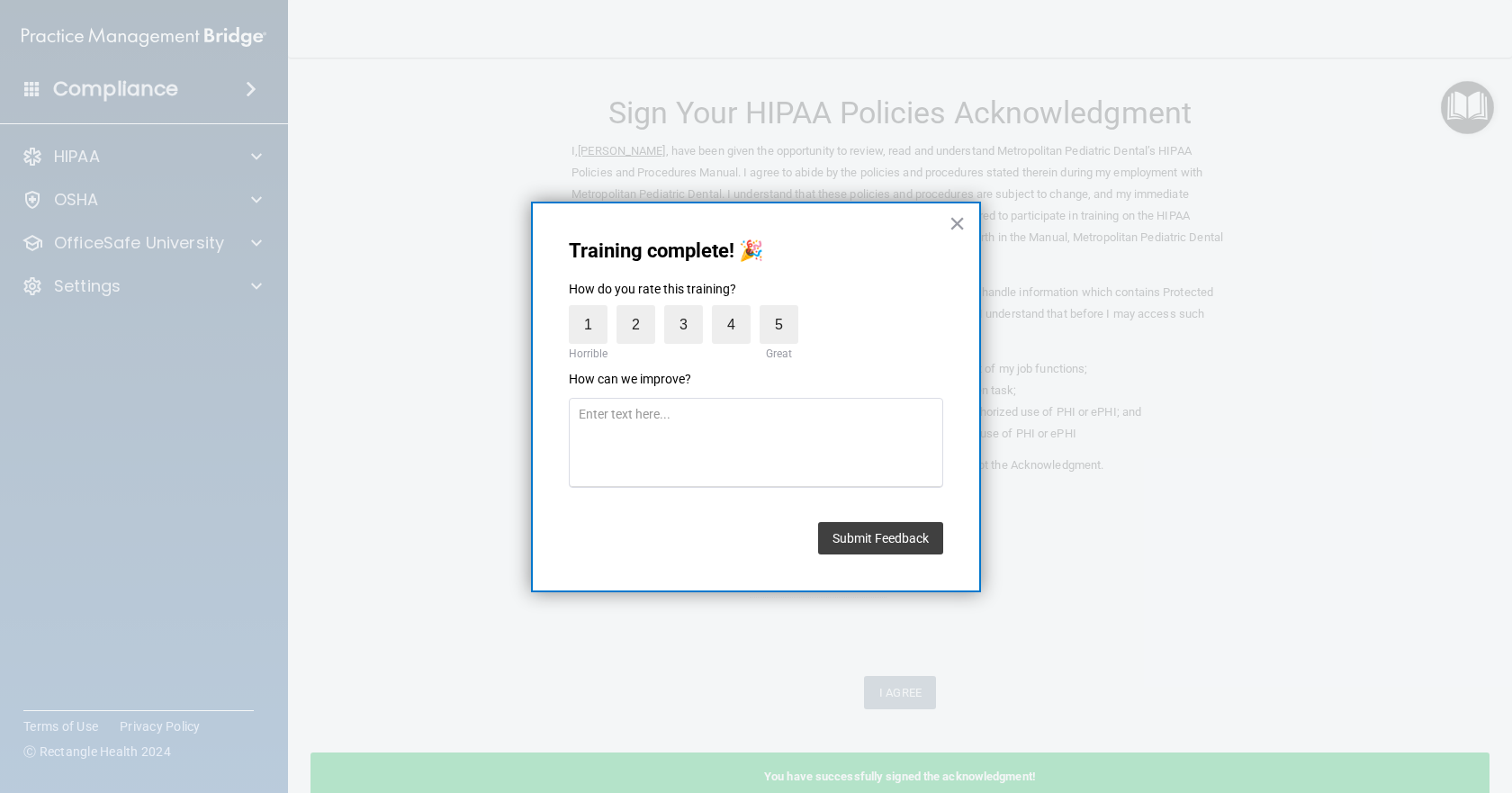
click at [757, 326] on span "4" at bounding box center [736, 324] width 48 height 39
click at [769, 328] on label "5" at bounding box center [779, 324] width 39 height 39
click at [737, 309] on input "5" at bounding box center [737, 309] width 0 height 0
click at [887, 545] on button "Submit Feedback" at bounding box center [880, 538] width 125 height 32
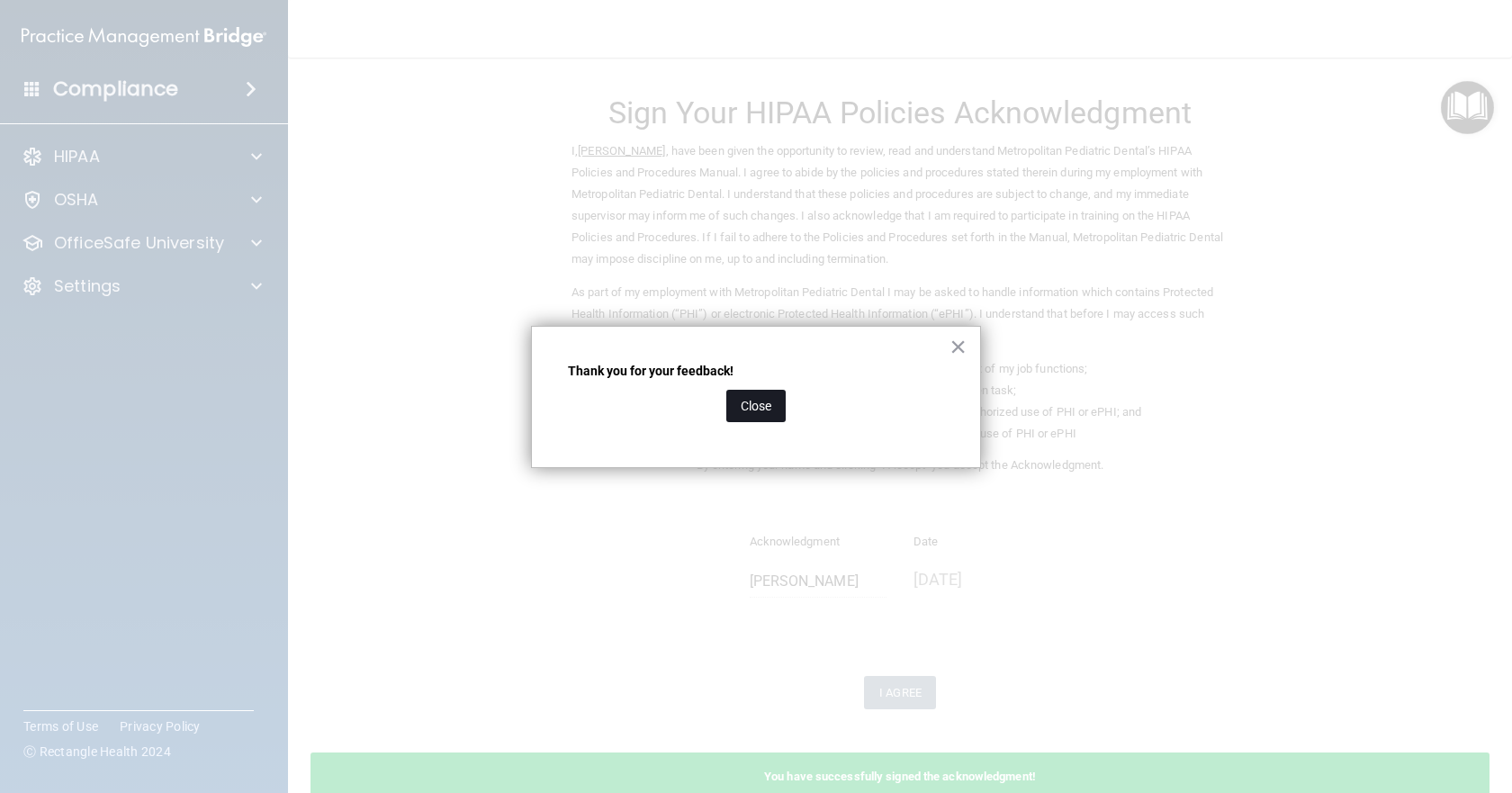
click at [770, 411] on button "Close" at bounding box center [756, 406] width 60 height 32
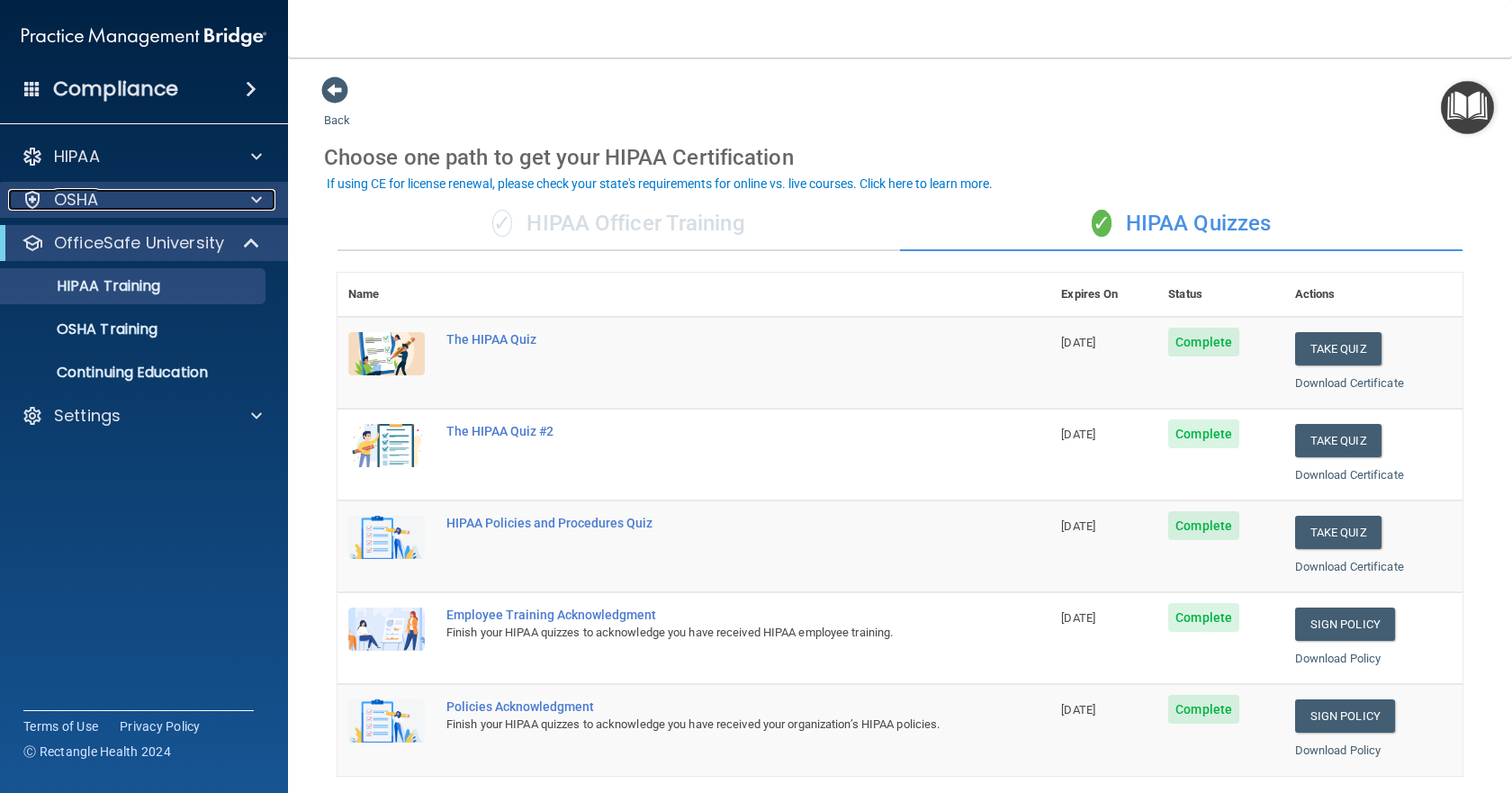
click at [220, 197] on div "OSHA" at bounding box center [120, 200] width 223 height 22
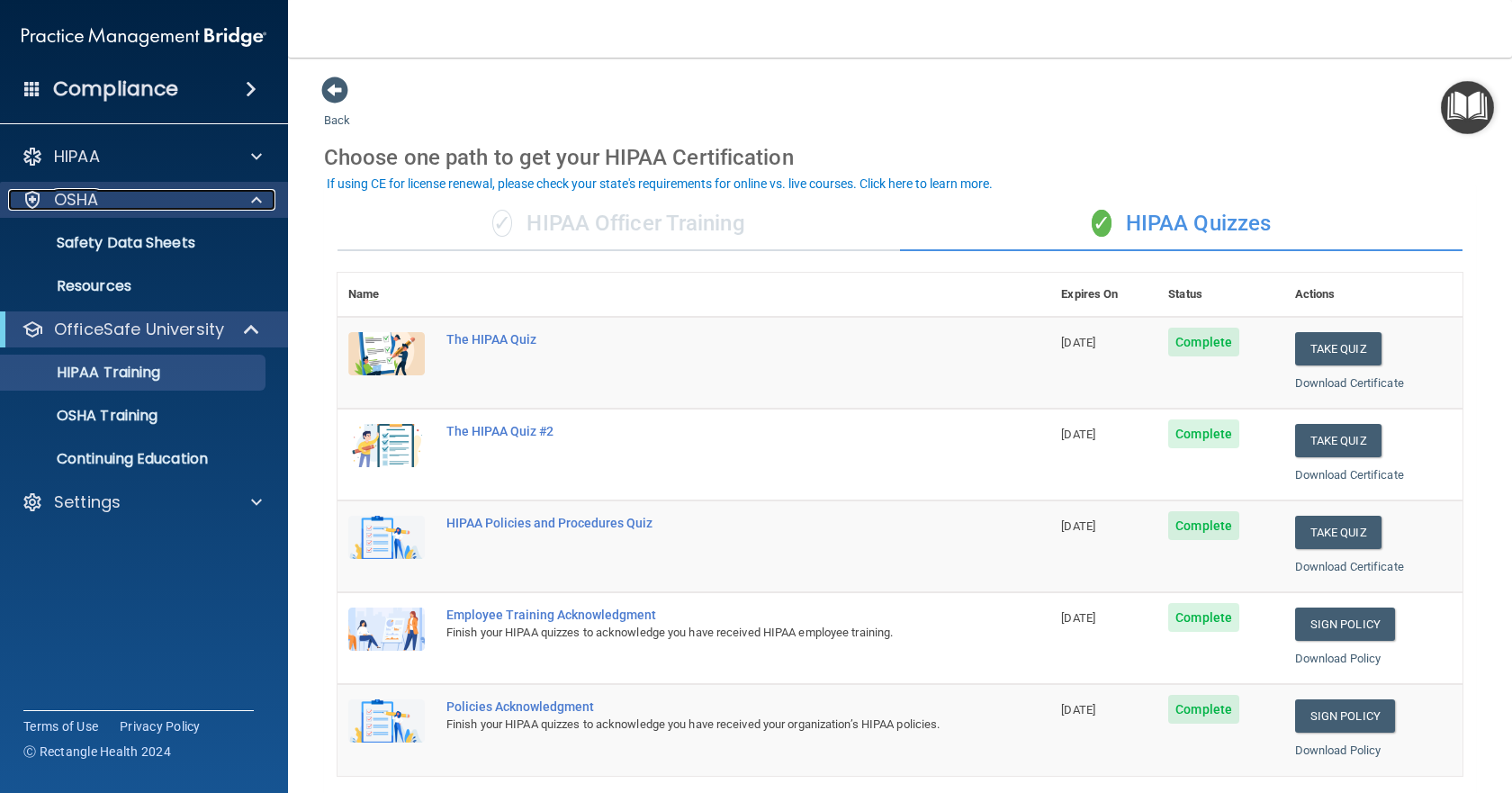
click at [220, 197] on div "OSHA" at bounding box center [120, 200] width 223 height 22
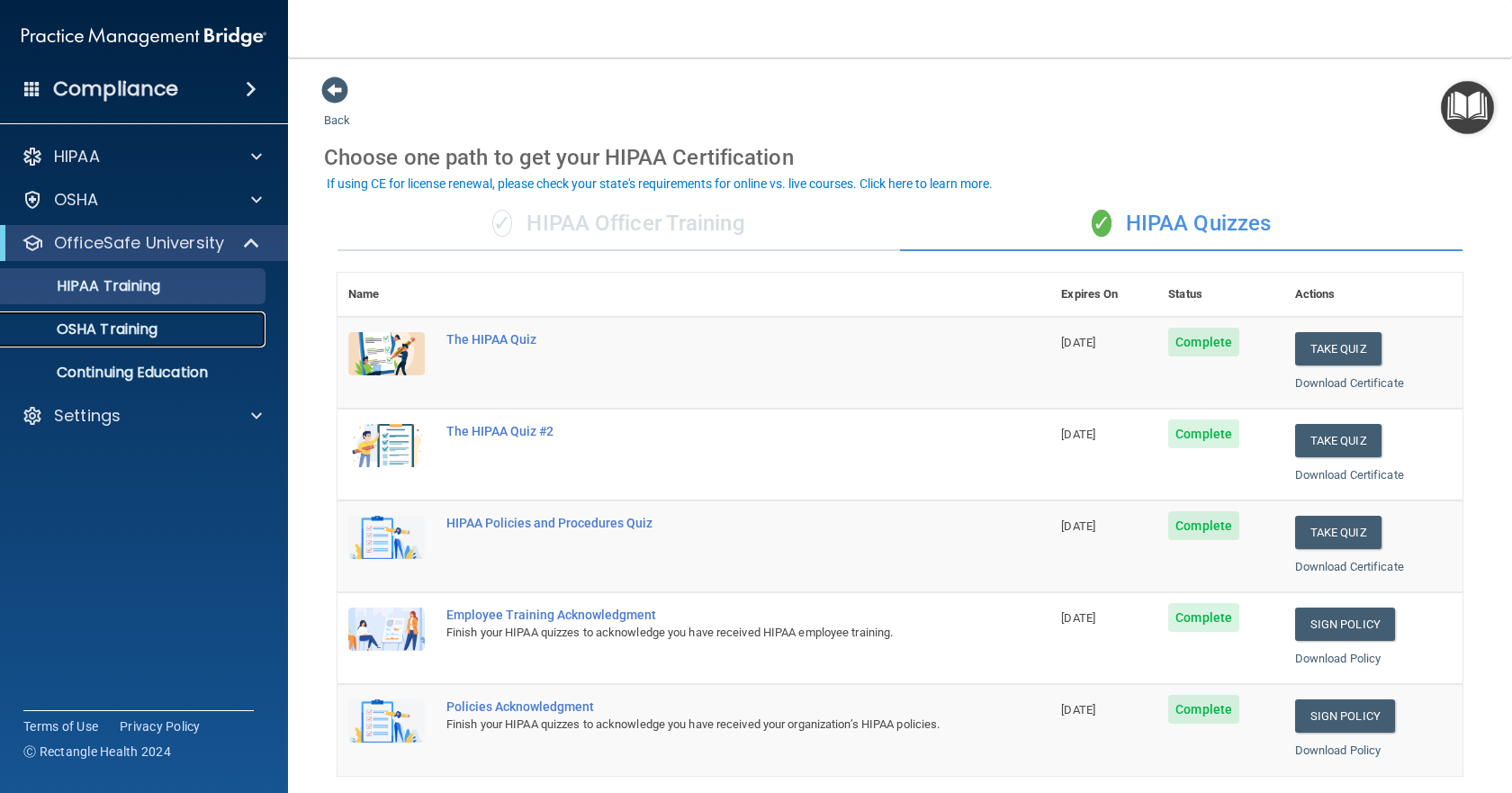
click at [150, 323] on p "OSHA Training" at bounding box center [85, 329] width 146 height 18
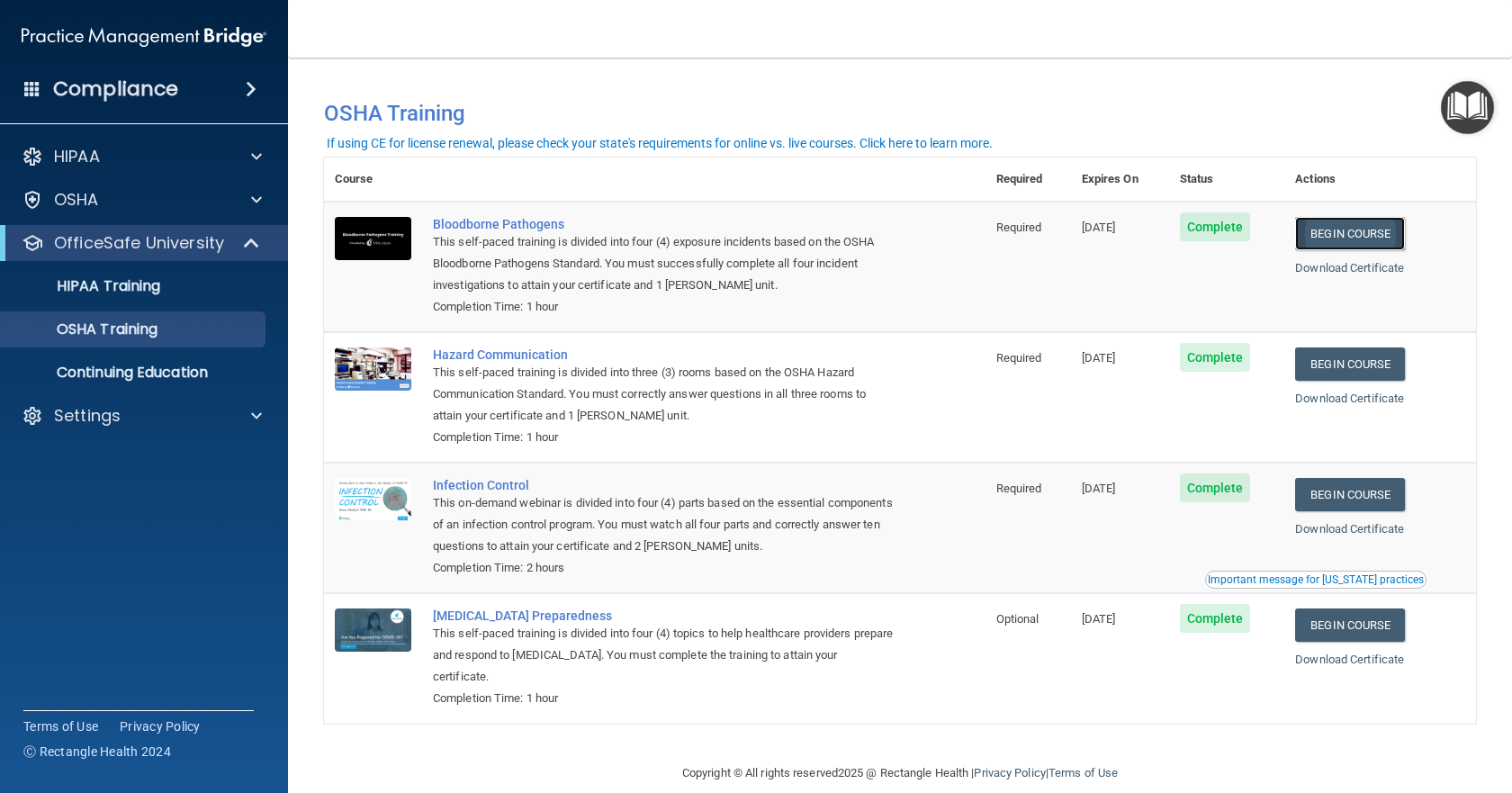
click at [1355, 228] on link "Begin Course" at bounding box center [1350, 233] width 110 height 33
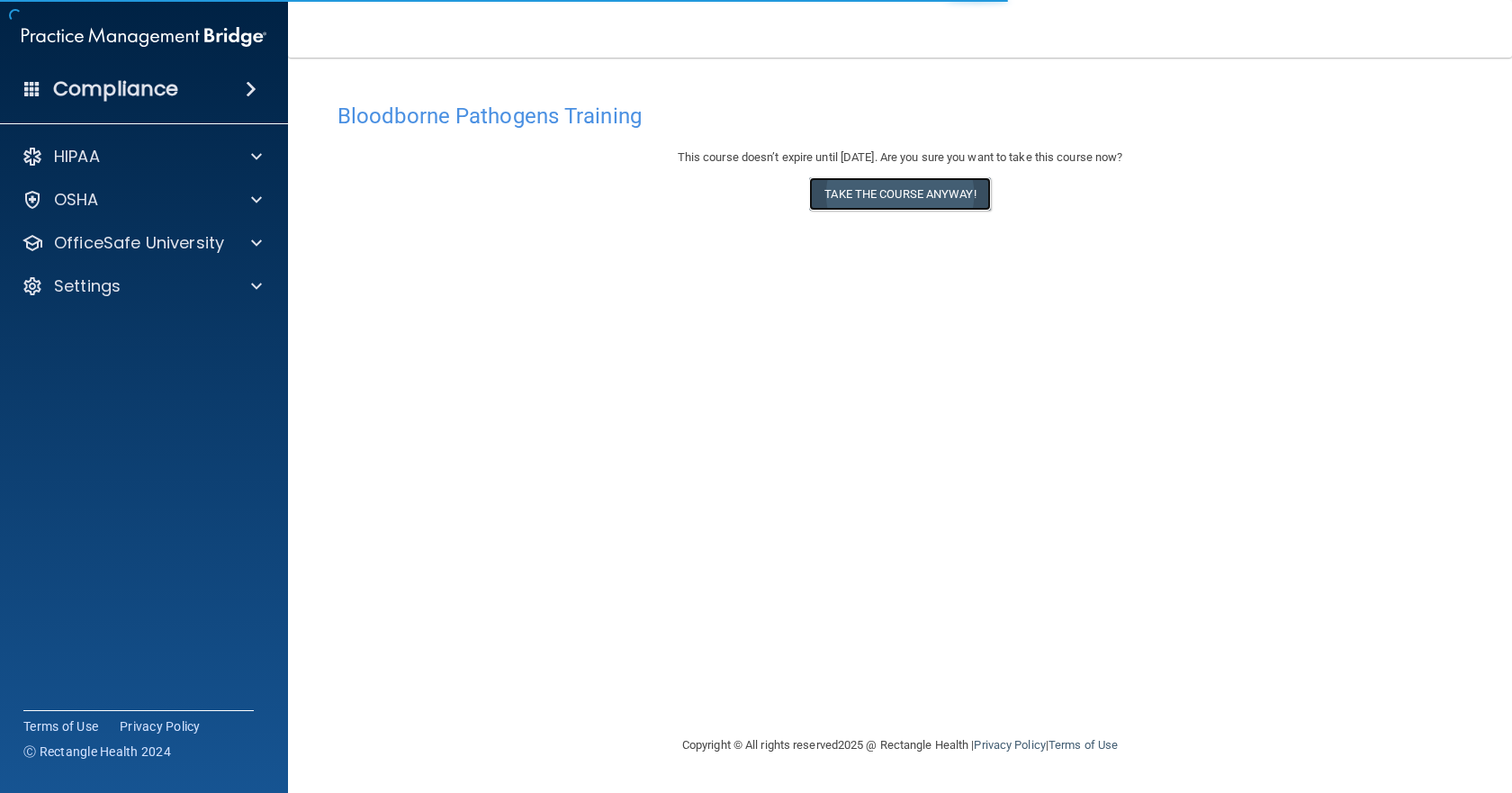
click at [892, 198] on button "Take the course anyway!" at bounding box center [899, 194] width 181 height 33
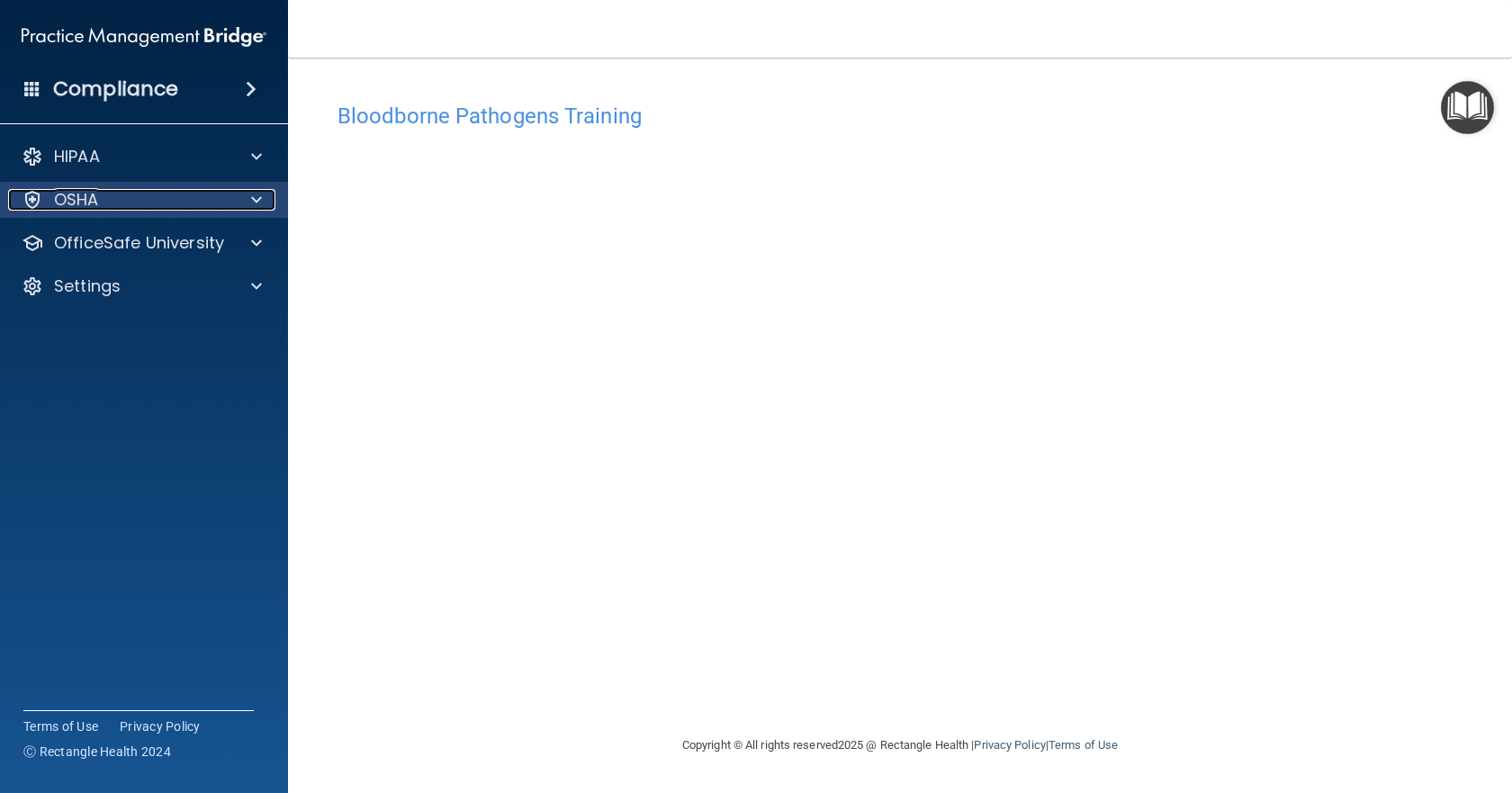
click at [254, 199] on span at bounding box center [256, 200] width 11 height 22
click at [254, 200] on span at bounding box center [256, 200] width 11 height 22
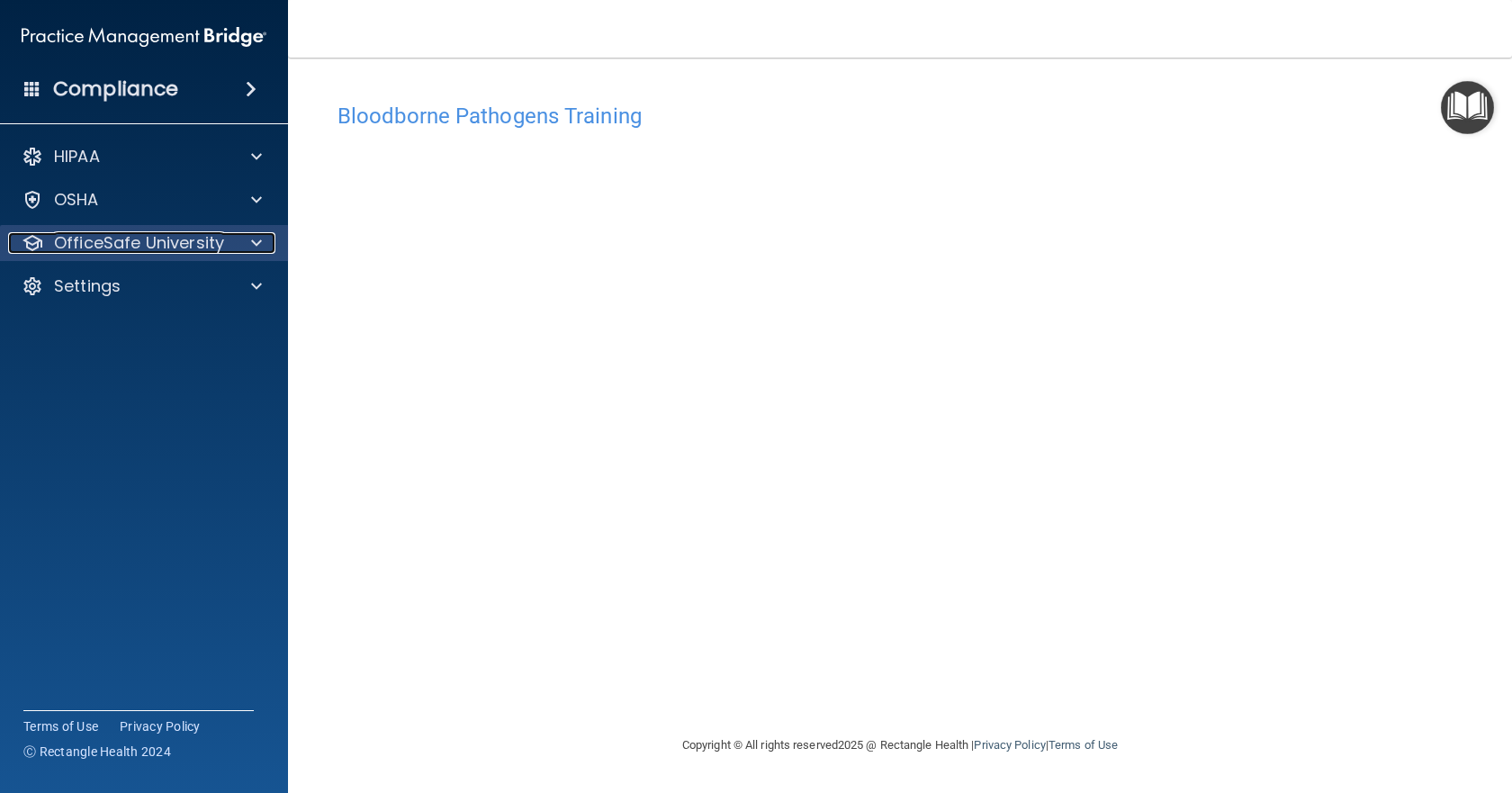
click at [254, 244] on span at bounding box center [256, 243] width 11 height 22
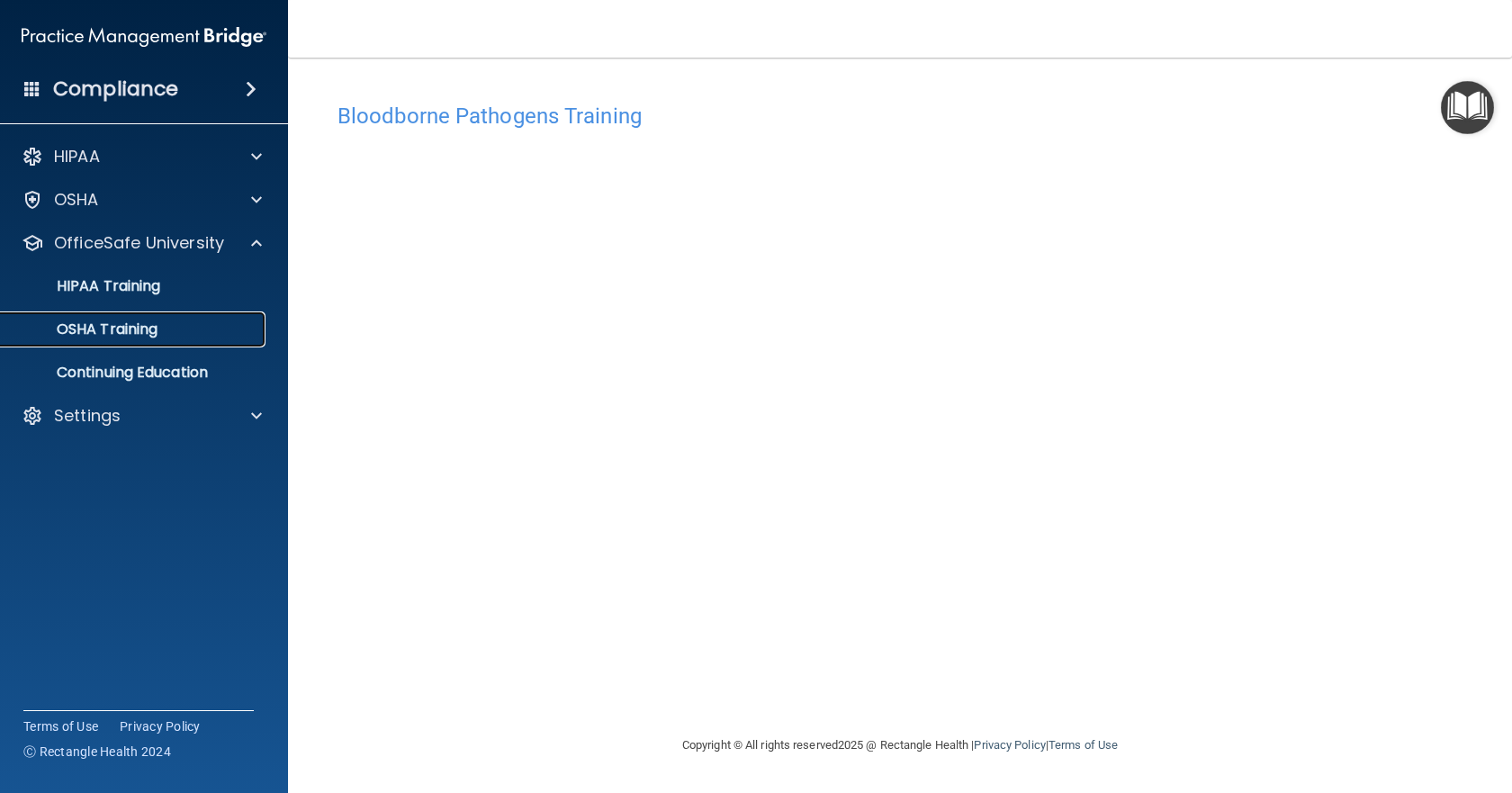
click at [119, 323] on p "OSHA Training" at bounding box center [85, 329] width 146 height 18
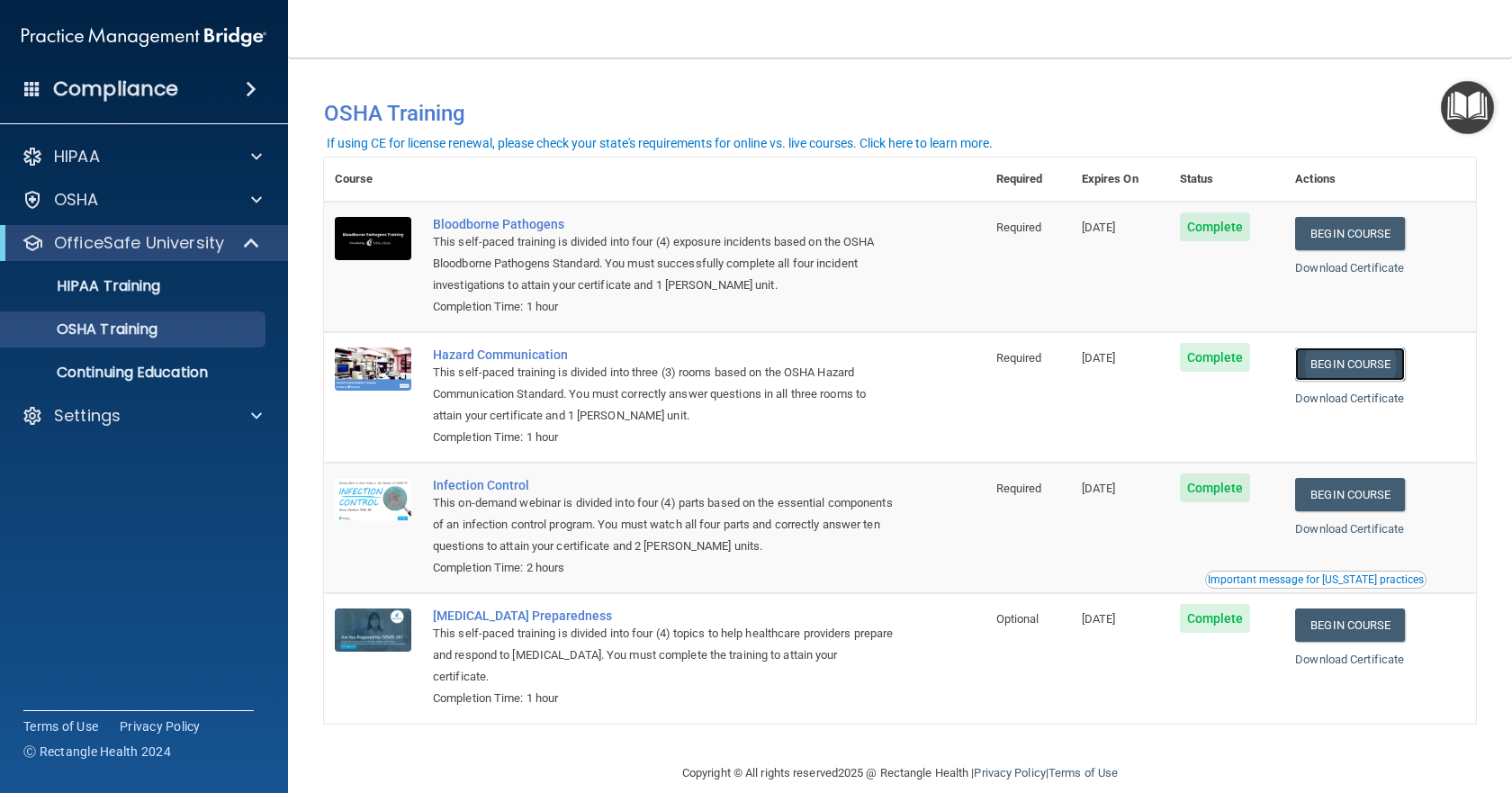
click at [1355, 367] on link "Begin Course" at bounding box center [1350, 363] width 110 height 33
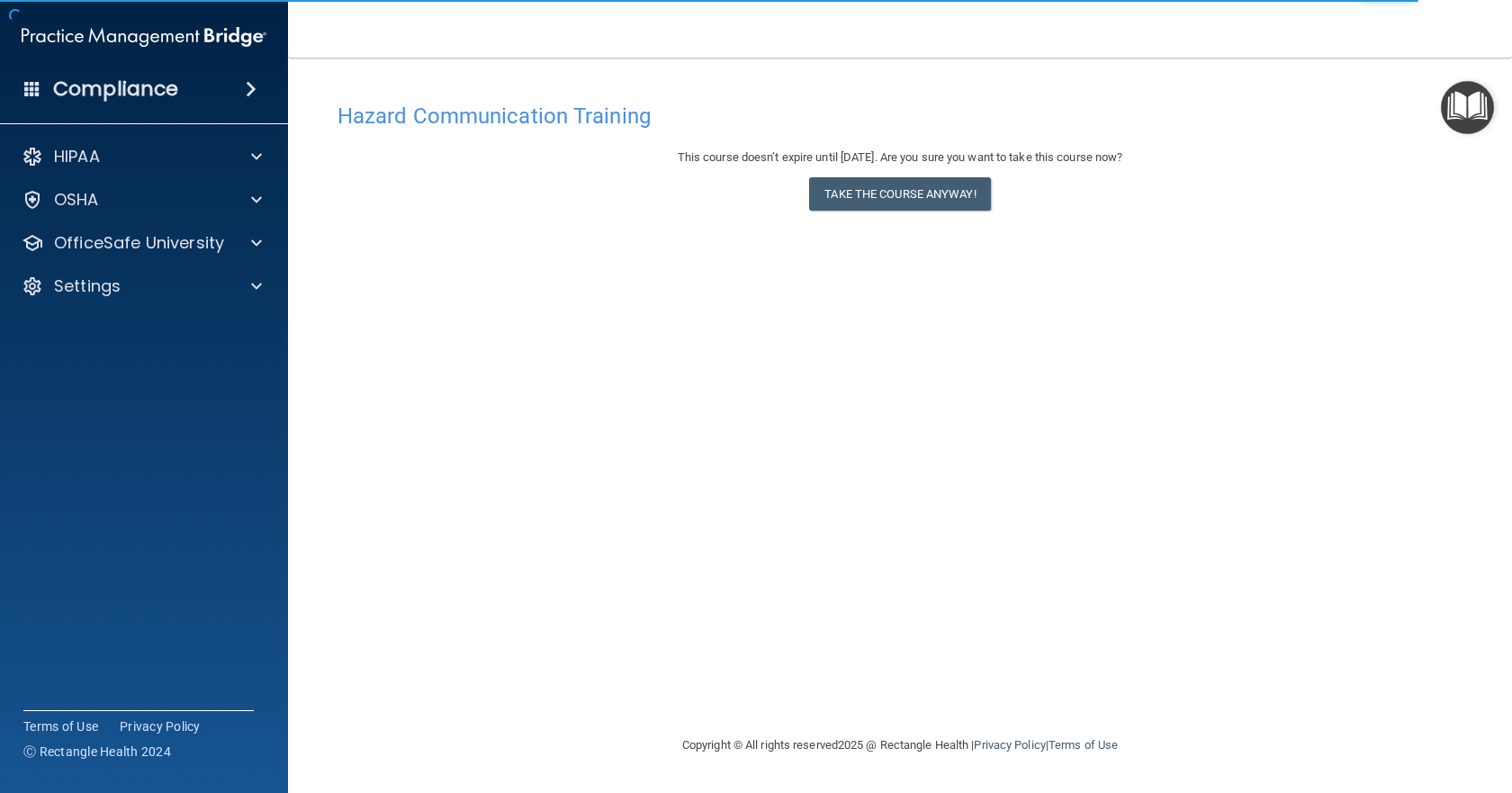
click at [940, 438] on div "Hazard Communication Training This course doesn’t expire until [DATE]. Are you …" at bounding box center [900, 414] width 1152 height 641
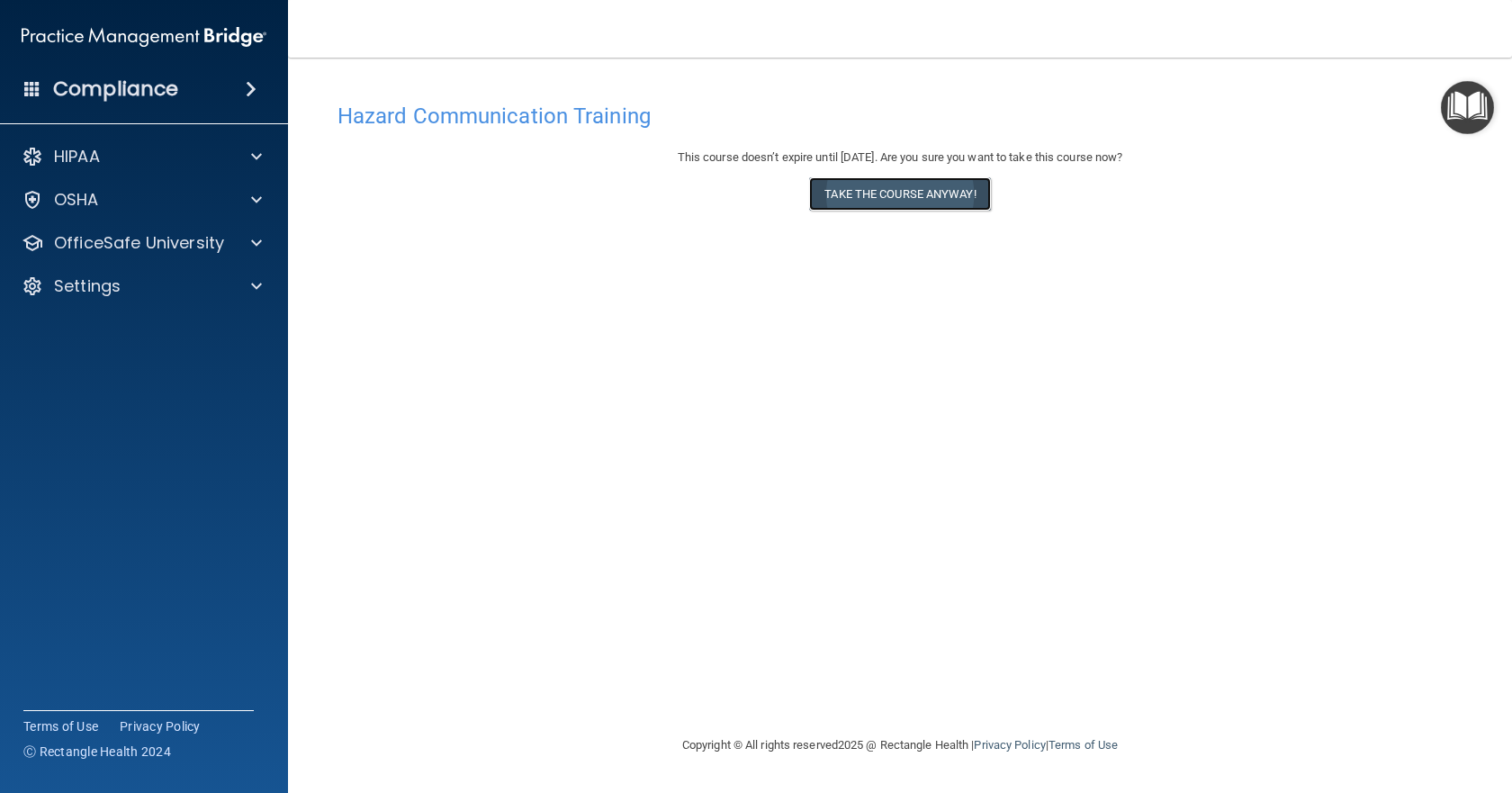
click at [916, 190] on button "Take the course anyway!" at bounding box center [899, 194] width 181 height 33
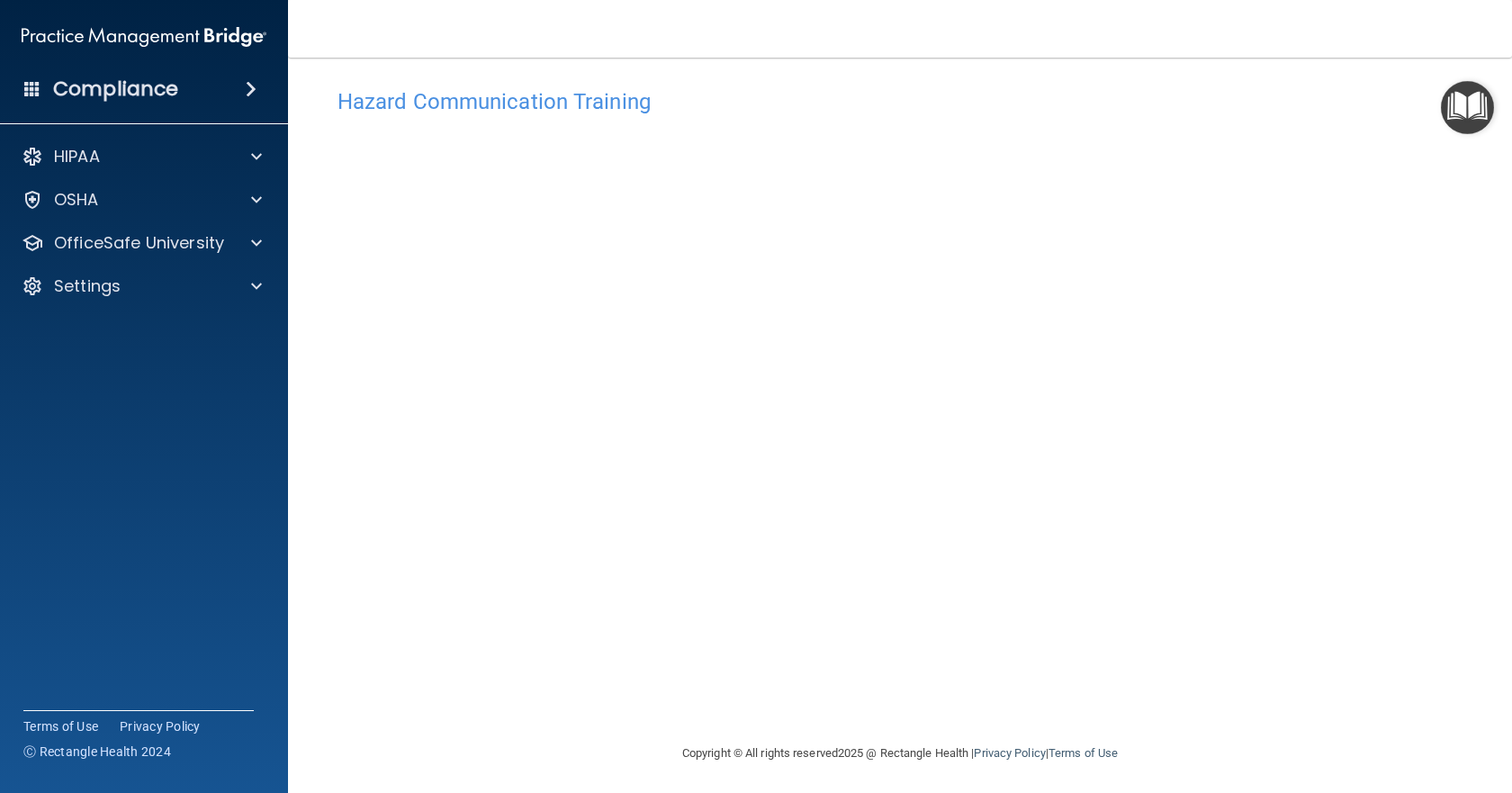
scroll to position [18, 0]
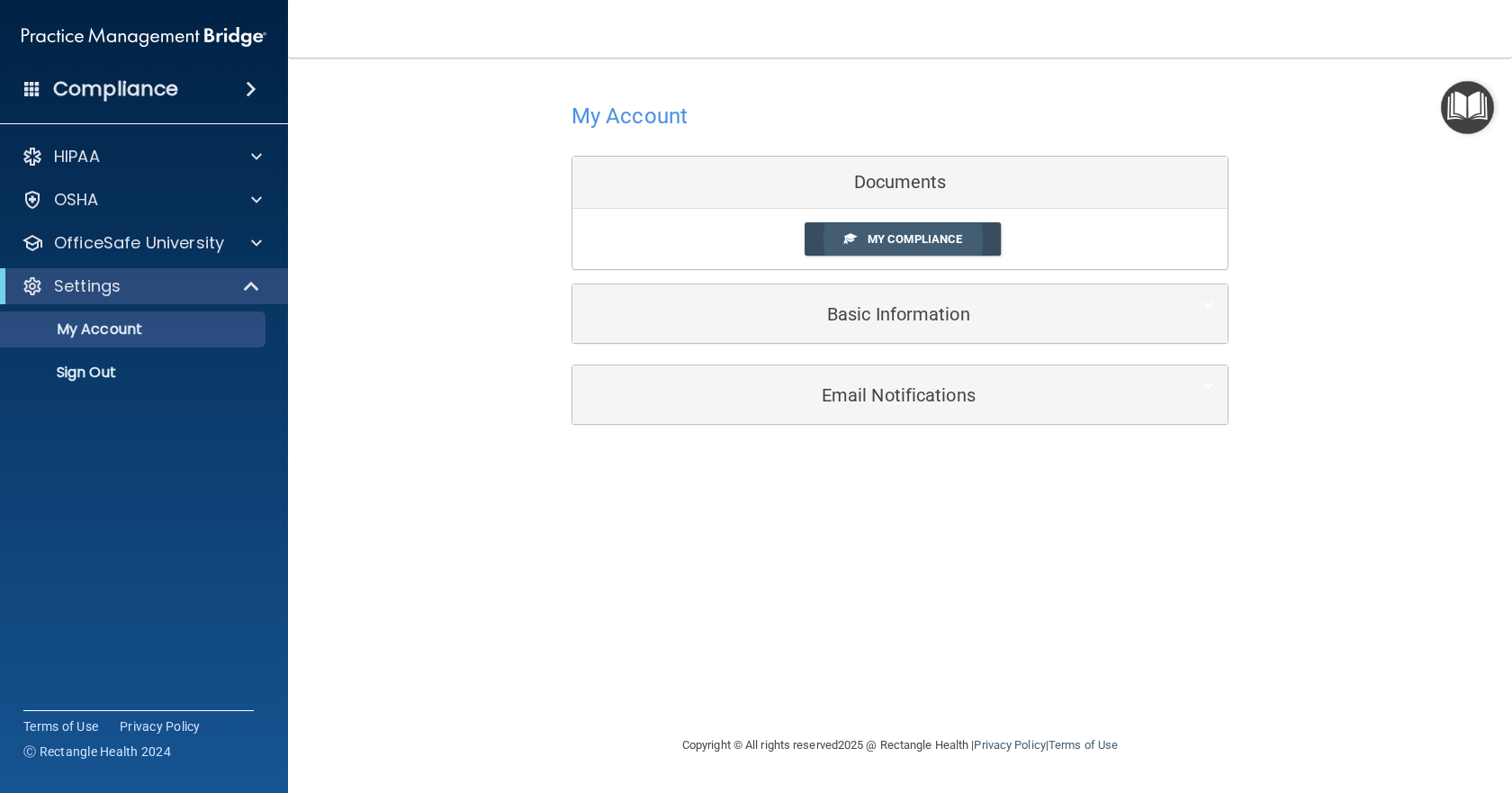
click at [917, 245] on span "My Compliance" at bounding box center [915, 239] width 95 height 14
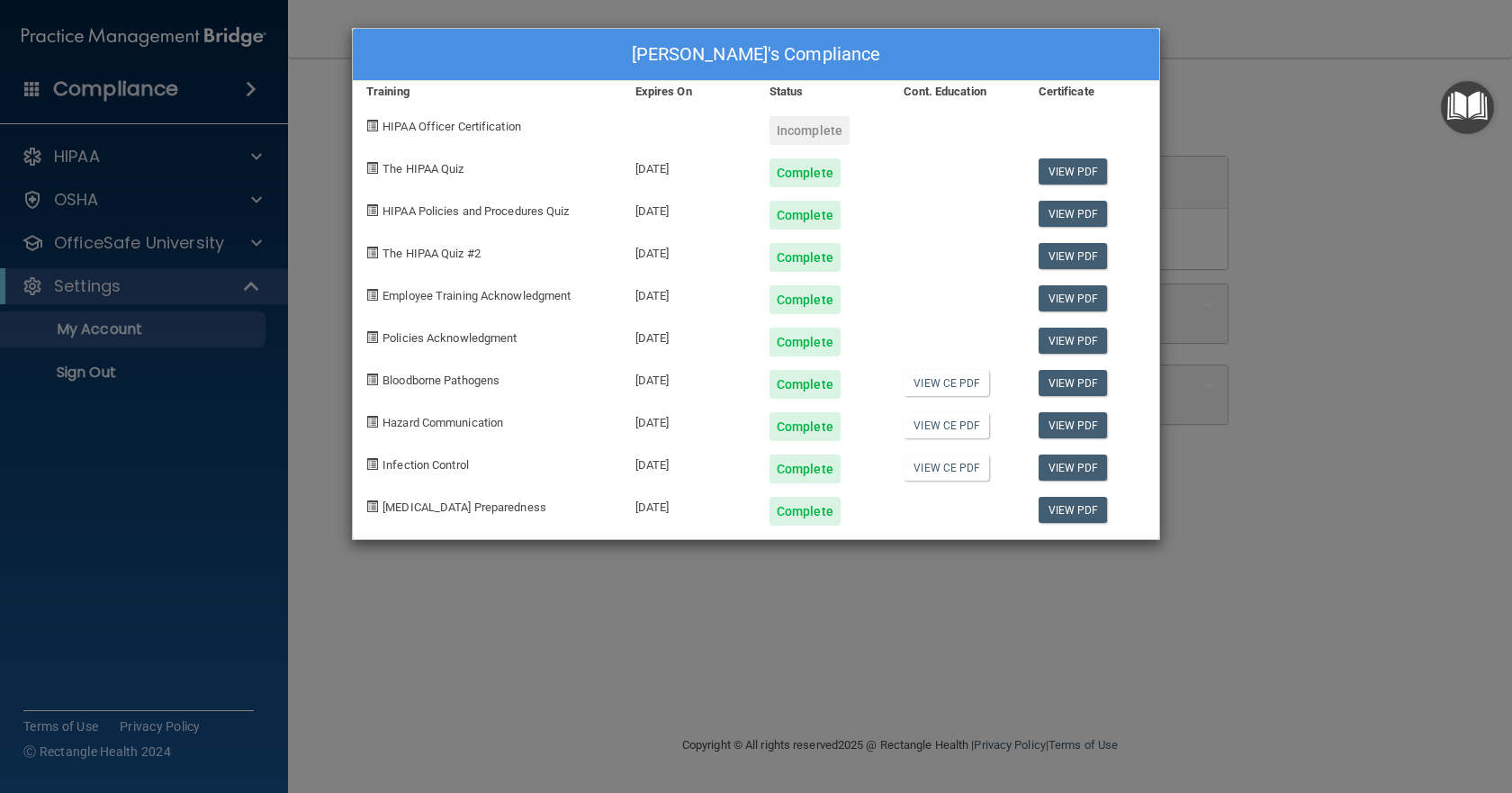
click at [813, 469] on div "Complete" at bounding box center [805, 469] width 71 height 29
click at [811, 640] on div "Tatyana Pustovyi's Compliance Training Expires On Status Cont. Education Certif…" at bounding box center [756, 396] width 1512 height 793
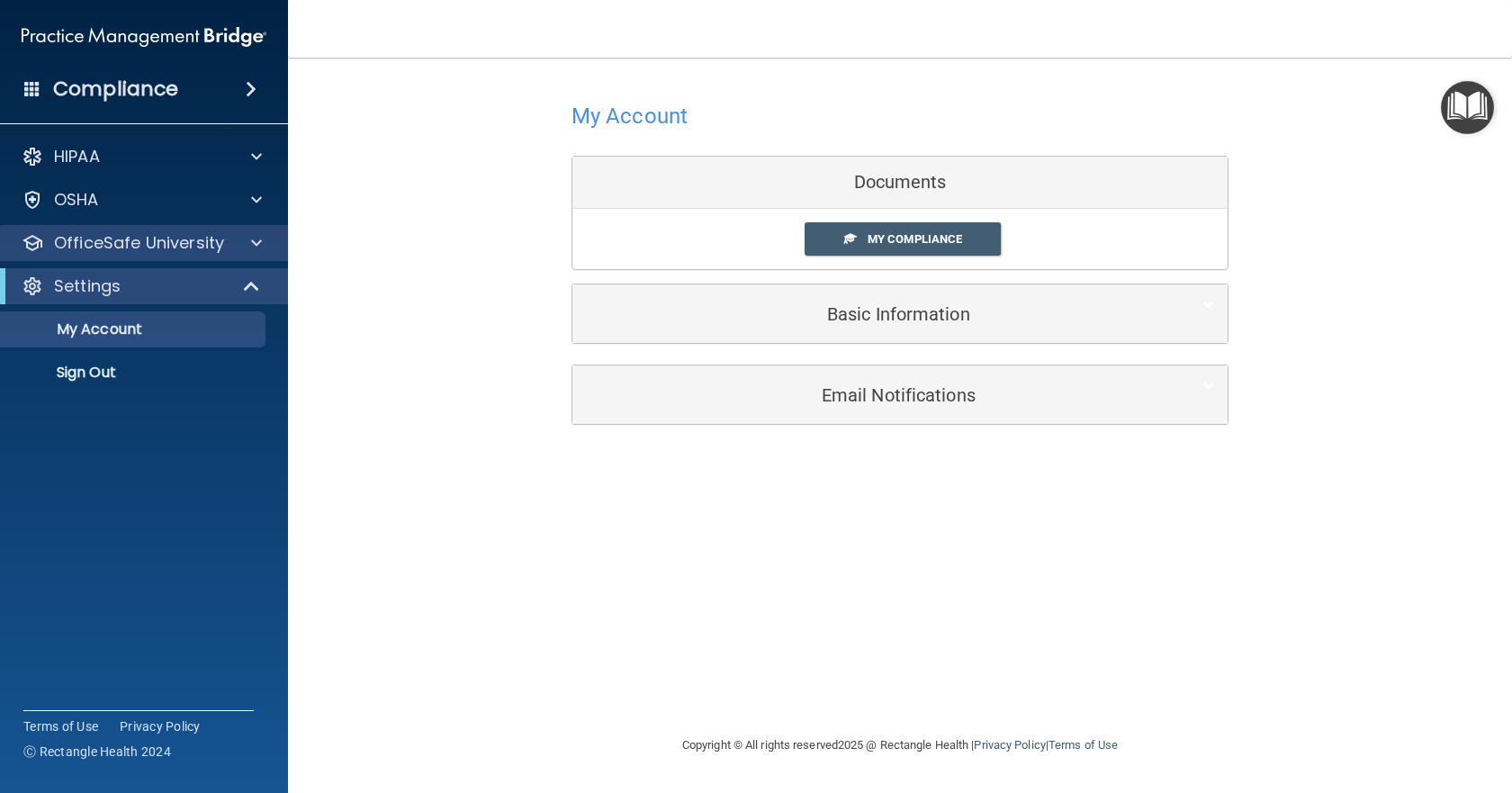
click at [93, 228] on div "OfficeSafe University" at bounding box center [145, 243] width 289 height 36
click at [263, 238] on div at bounding box center [253, 243] width 45 height 22
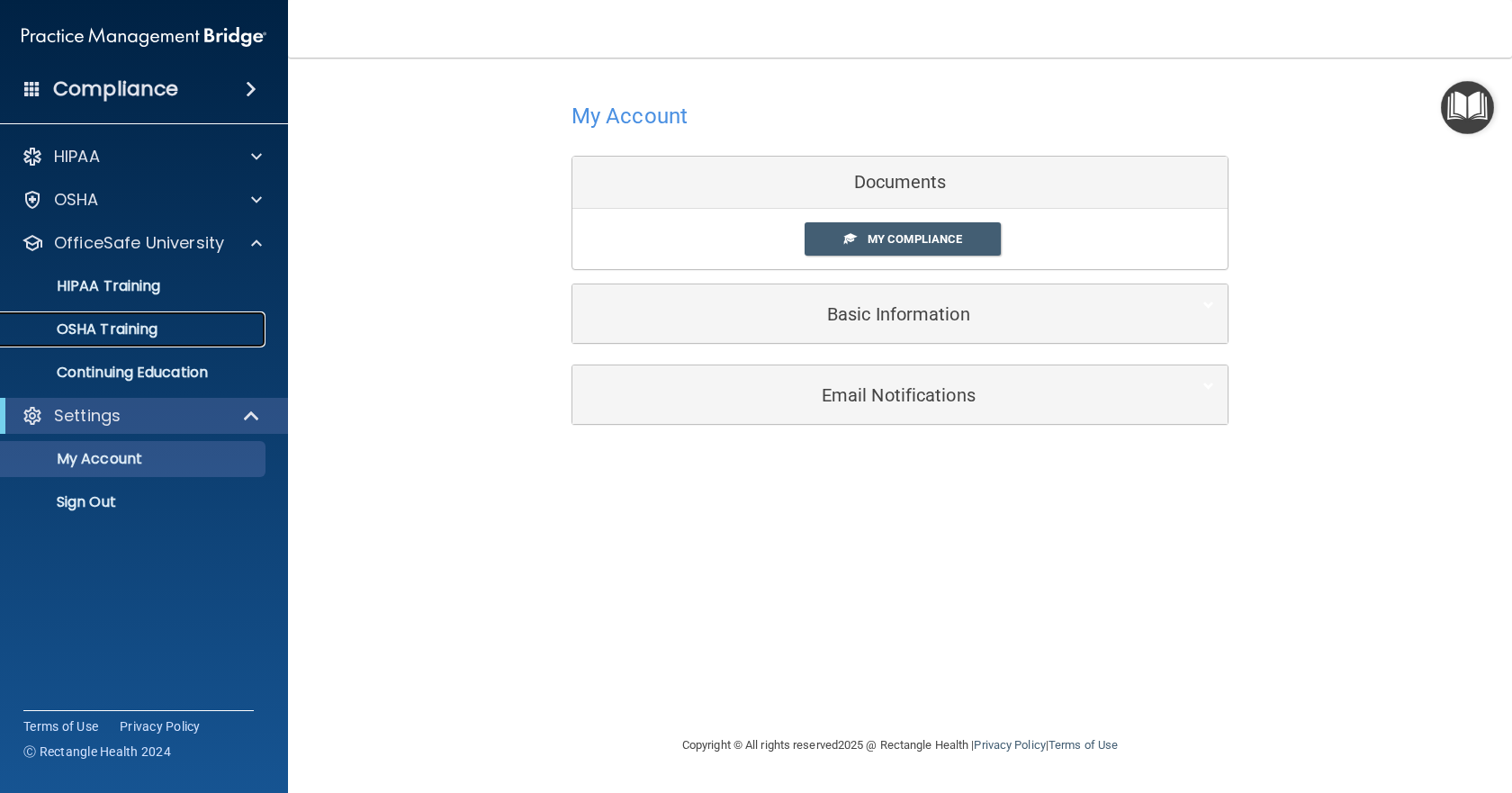
click at [150, 328] on p "OSHA Training" at bounding box center [85, 329] width 146 height 18
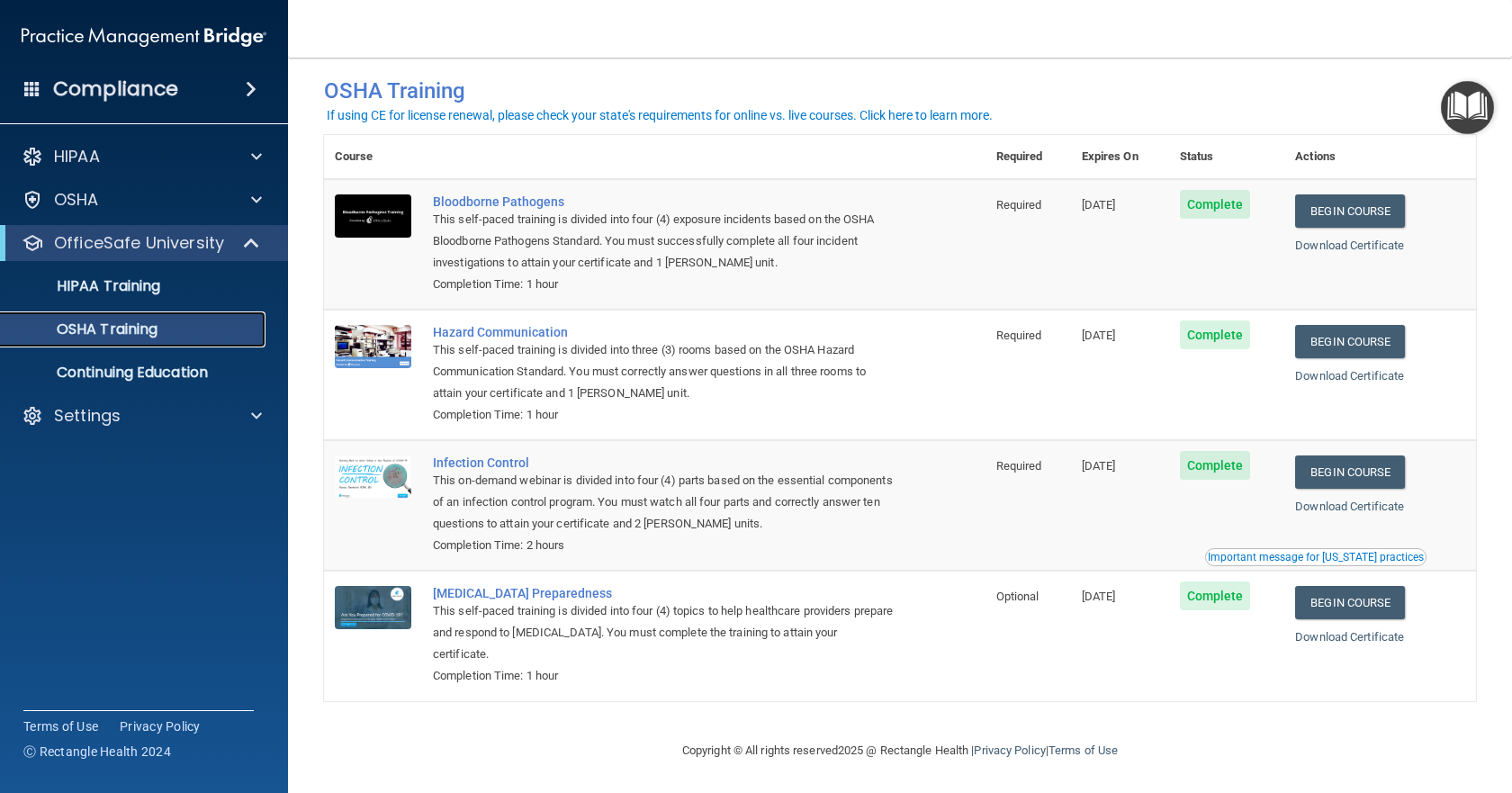
scroll to position [28, 0]
click at [1339, 469] on link "Begin Course" at bounding box center [1350, 471] width 110 height 33
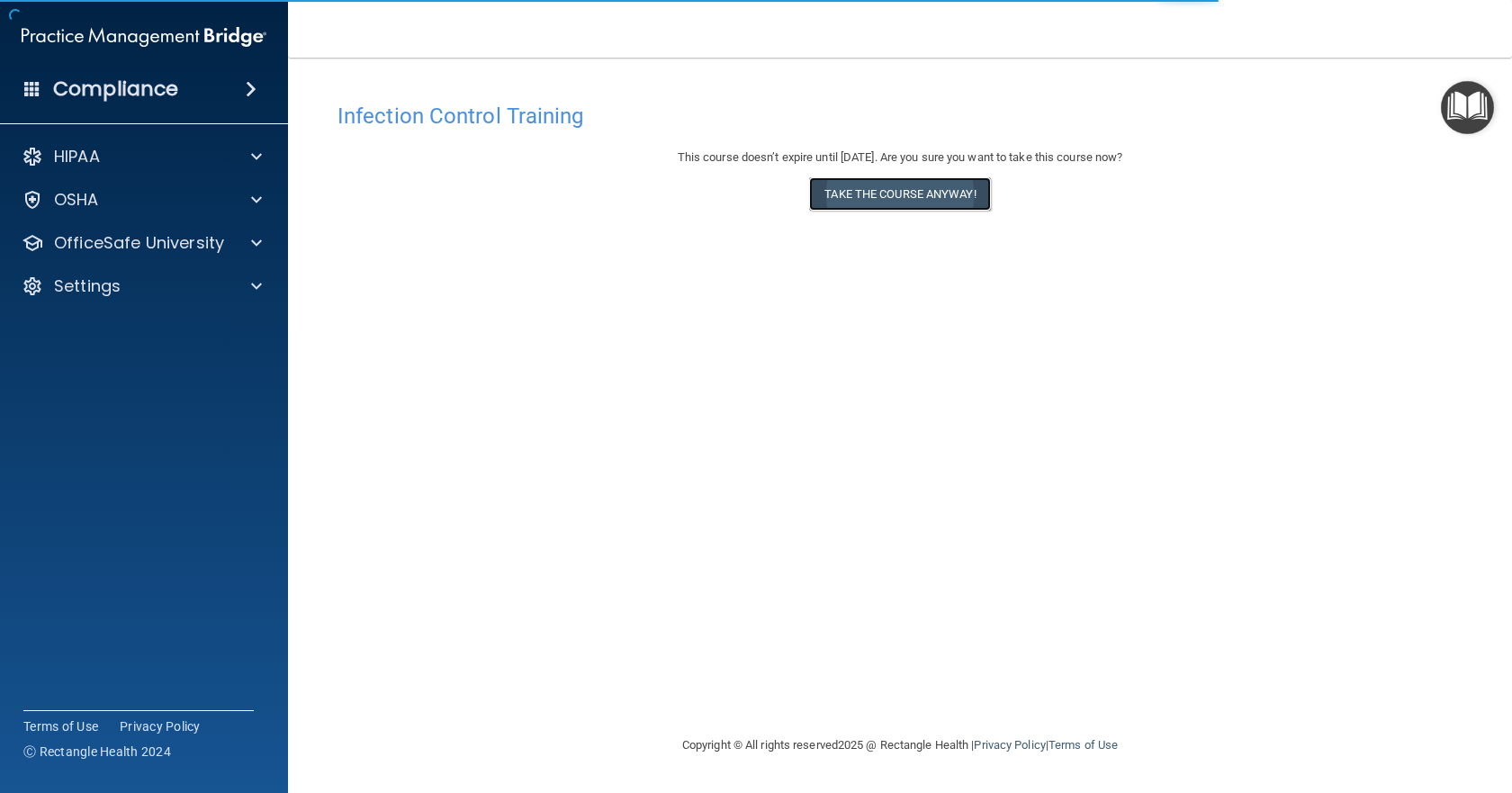
click at [884, 193] on button "Take the course anyway!" at bounding box center [899, 194] width 181 height 33
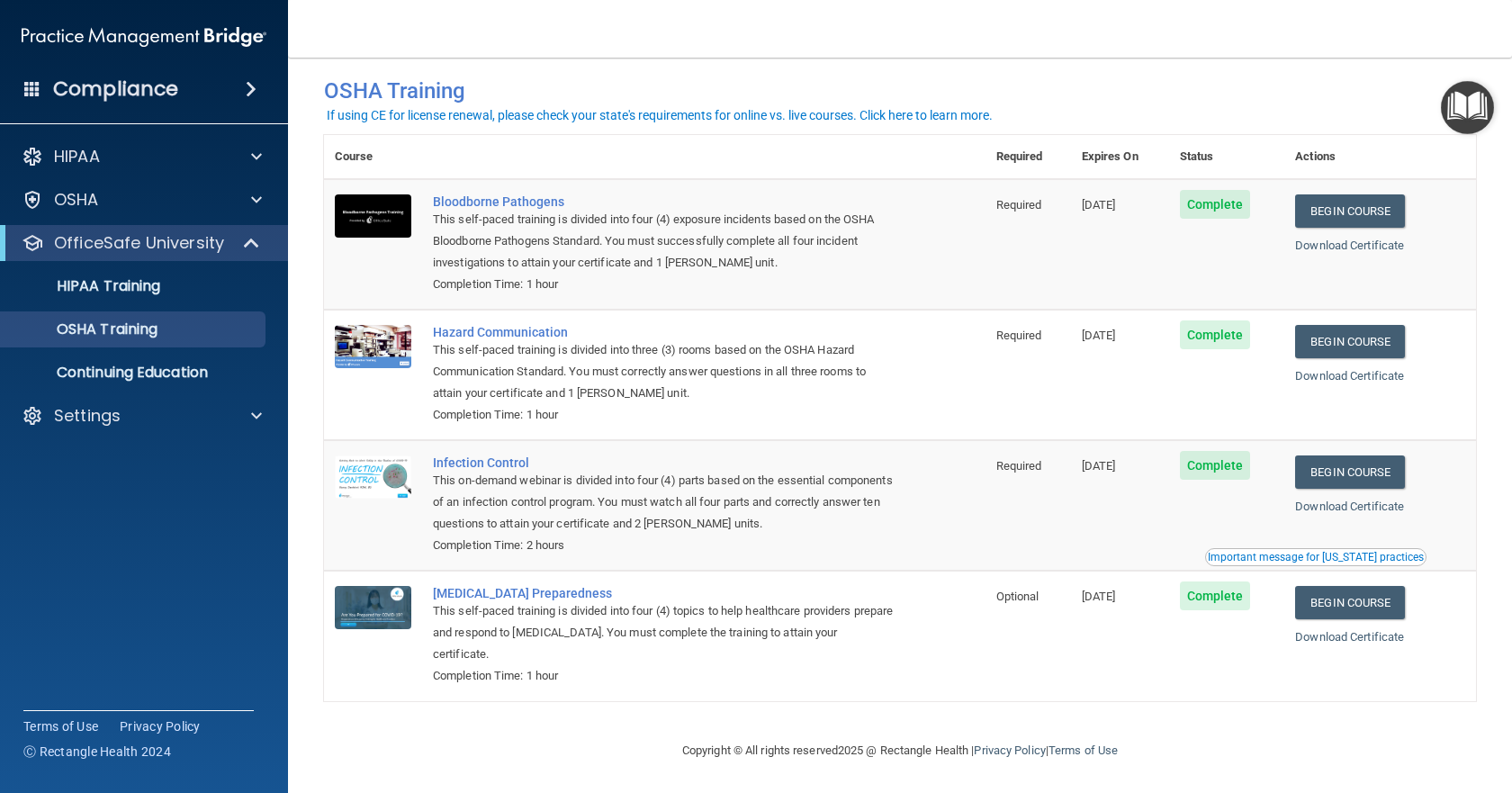
scroll to position [28, 0]
click at [202, 364] on p "Continuing Education" at bounding box center [135, 373] width 245 height 18
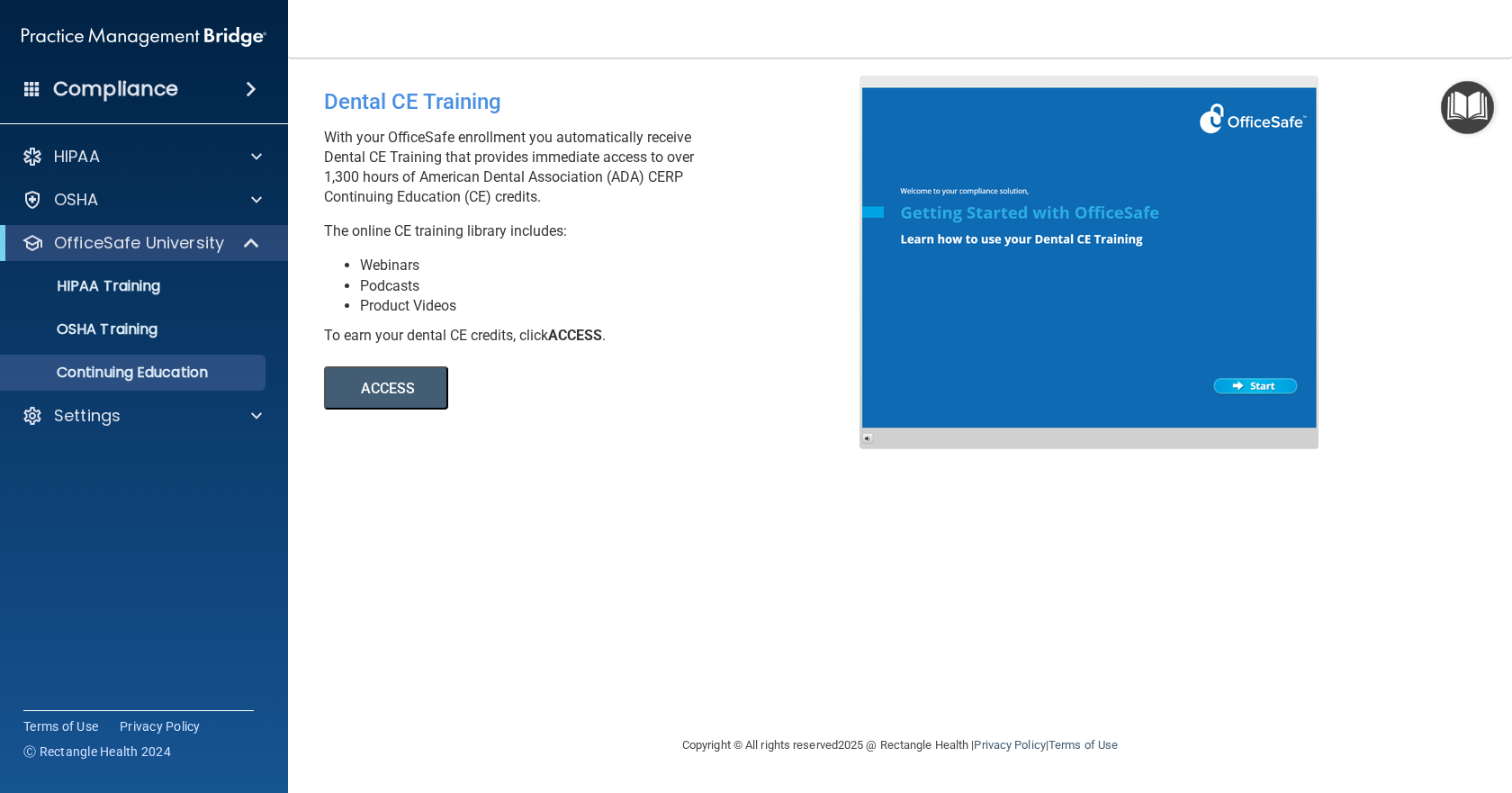
click at [416, 365] on div "ACCESS ACCESS" at bounding box center [570, 378] width 493 height 64
click at [414, 382] on button "ACCESS" at bounding box center [386, 387] width 125 height 43
click at [163, 280] on div "HIPAA Training" at bounding box center [135, 286] width 245 height 18
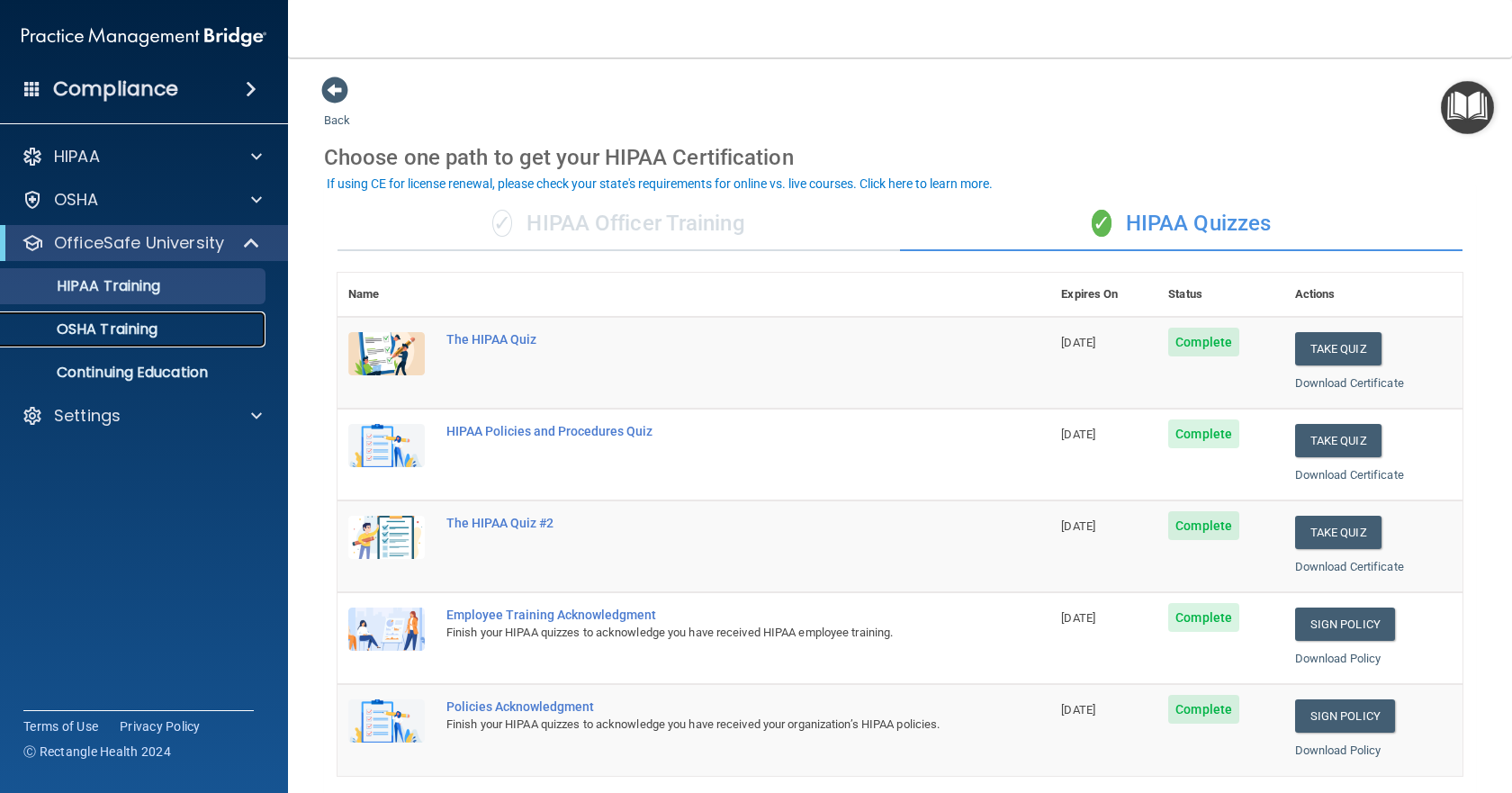
click at [167, 332] on div "OSHA Training" at bounding box center [135, 329] width 245 height 18
